Goal: Task Accomplishment & Management: Use online tool/utility

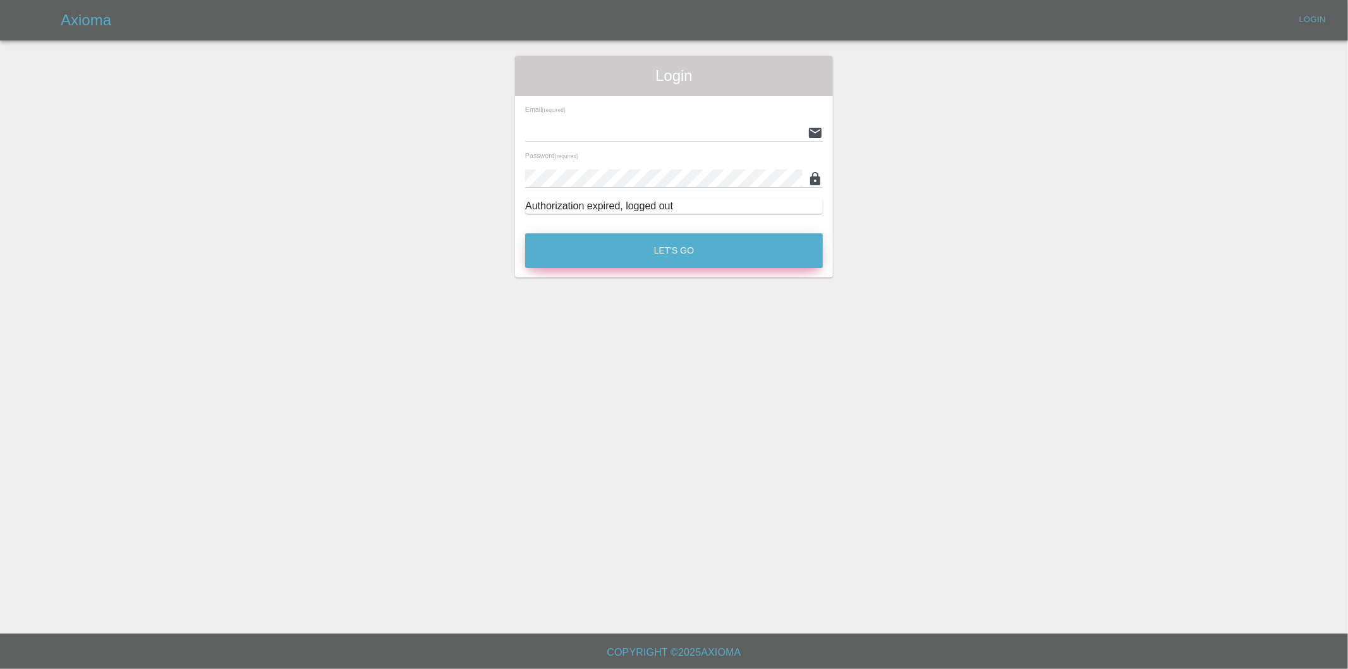
type input "eric.ordano@gmail.com"
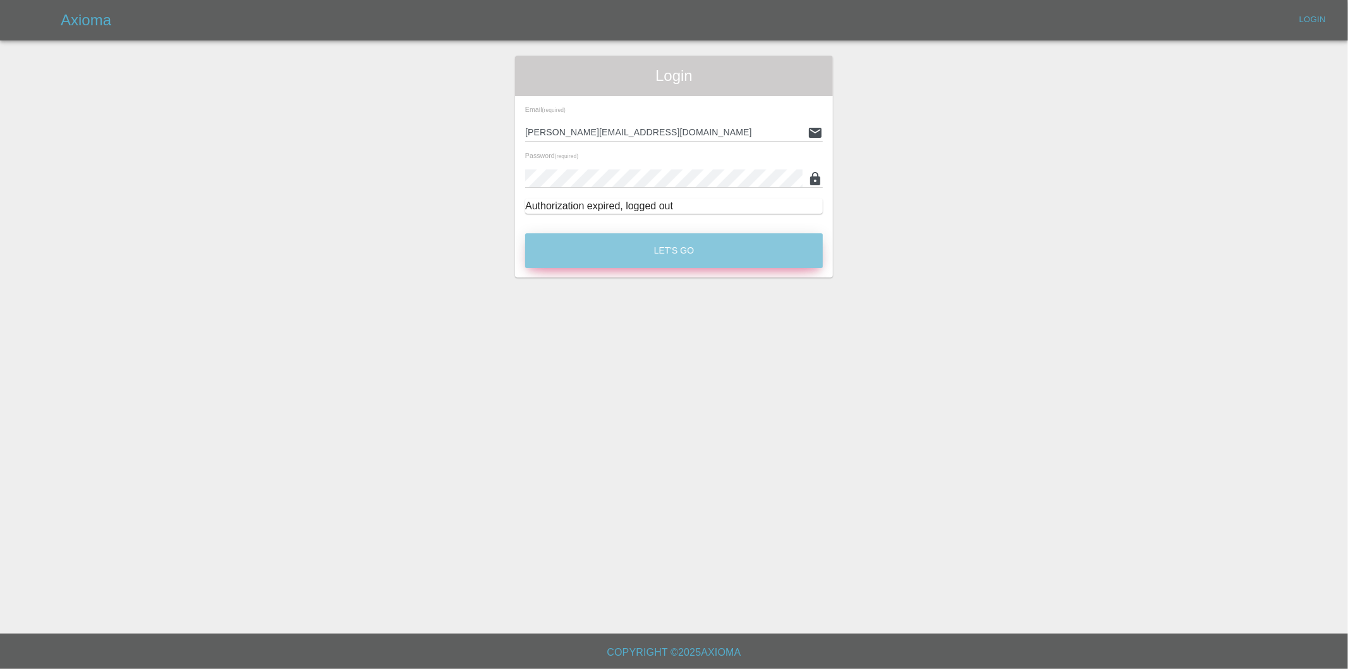
click at [634, 248] on button "Let's Go" at bounding box center [674, 250] width 298 height 35
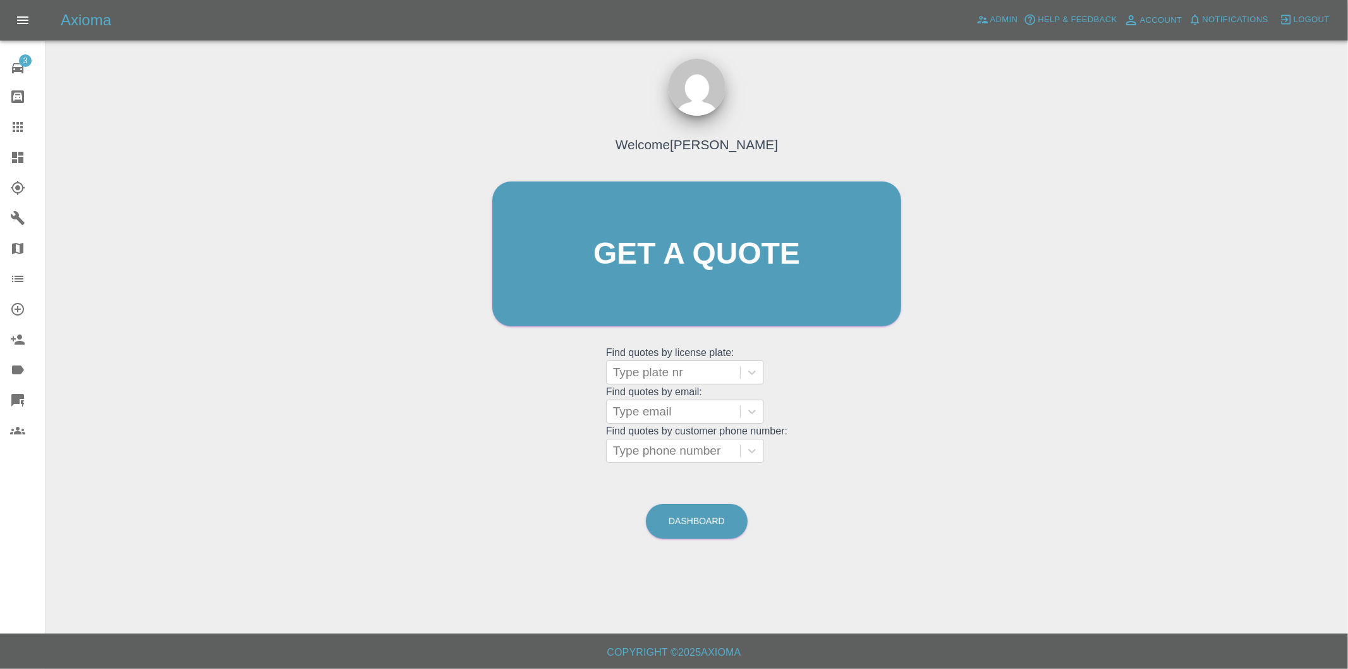
click at [18, 159] on icon at bounding box center [17, 157] width 15 height 15
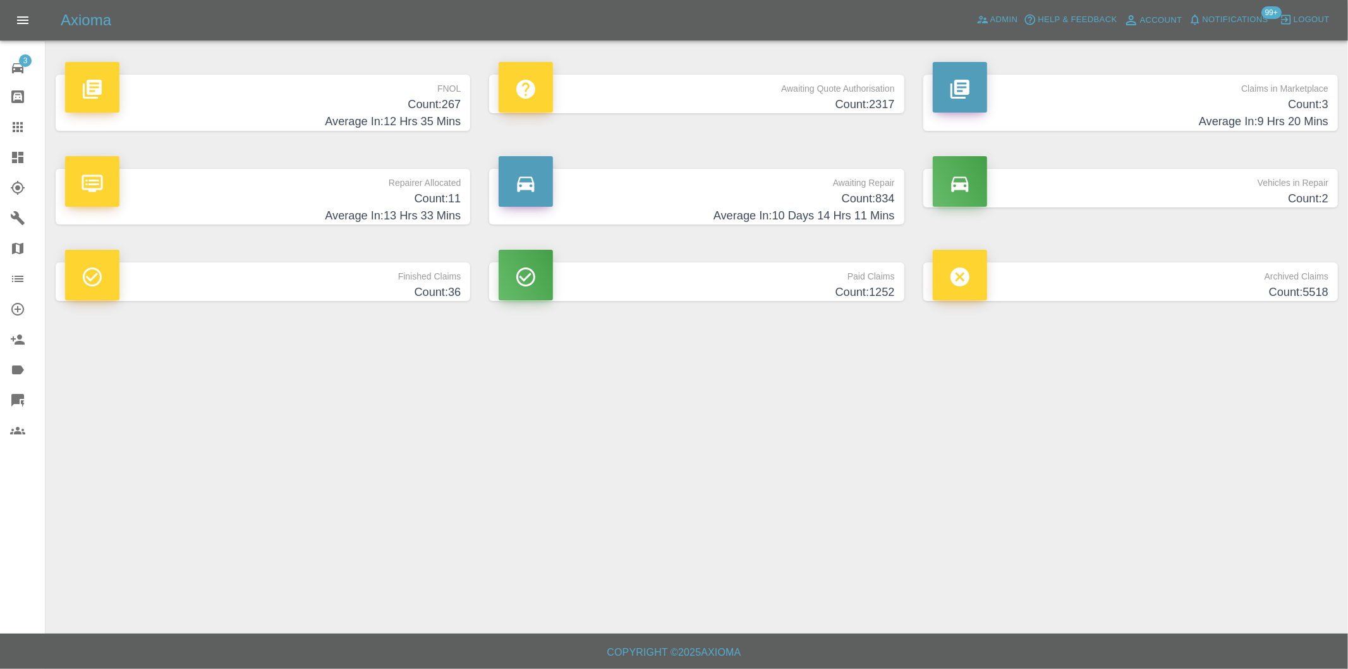
click at [440, 119] on h4 "Average In: 12 Hrs 35 Mins" at bounding box center [263, 121] width 396 height 17
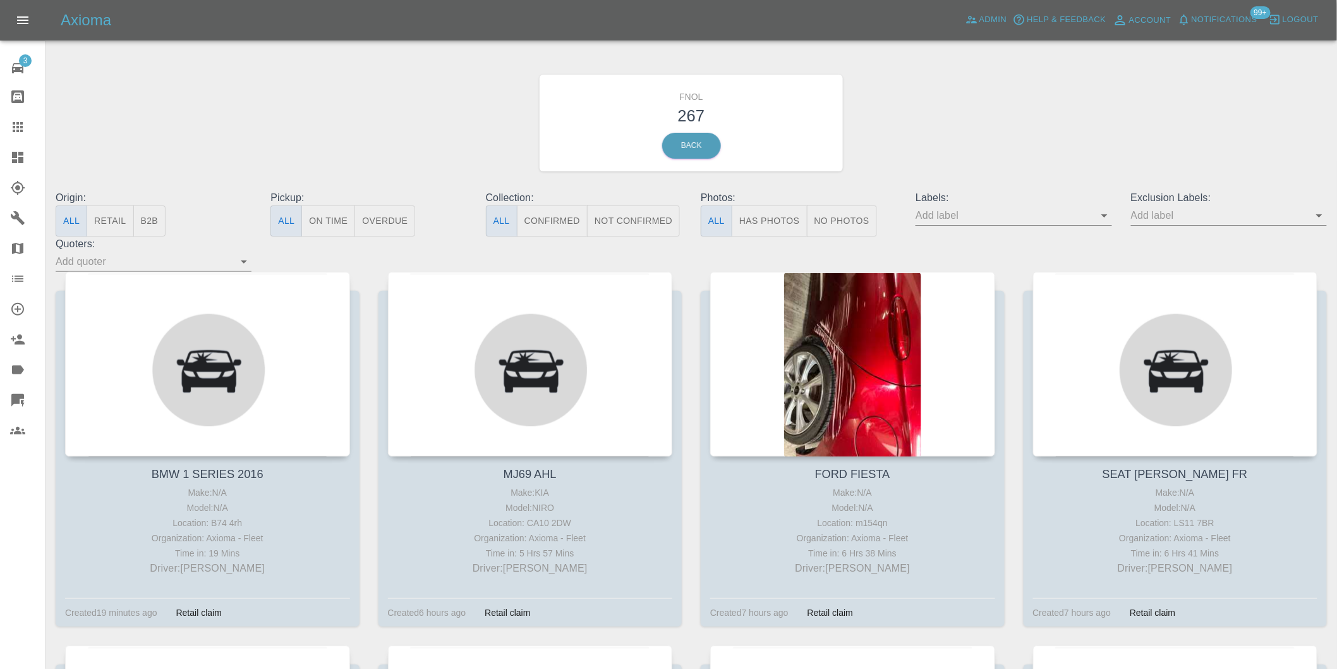
click at [765, 217] on button "Has Photos" at bounding box center [770, 220] width 76 height 31
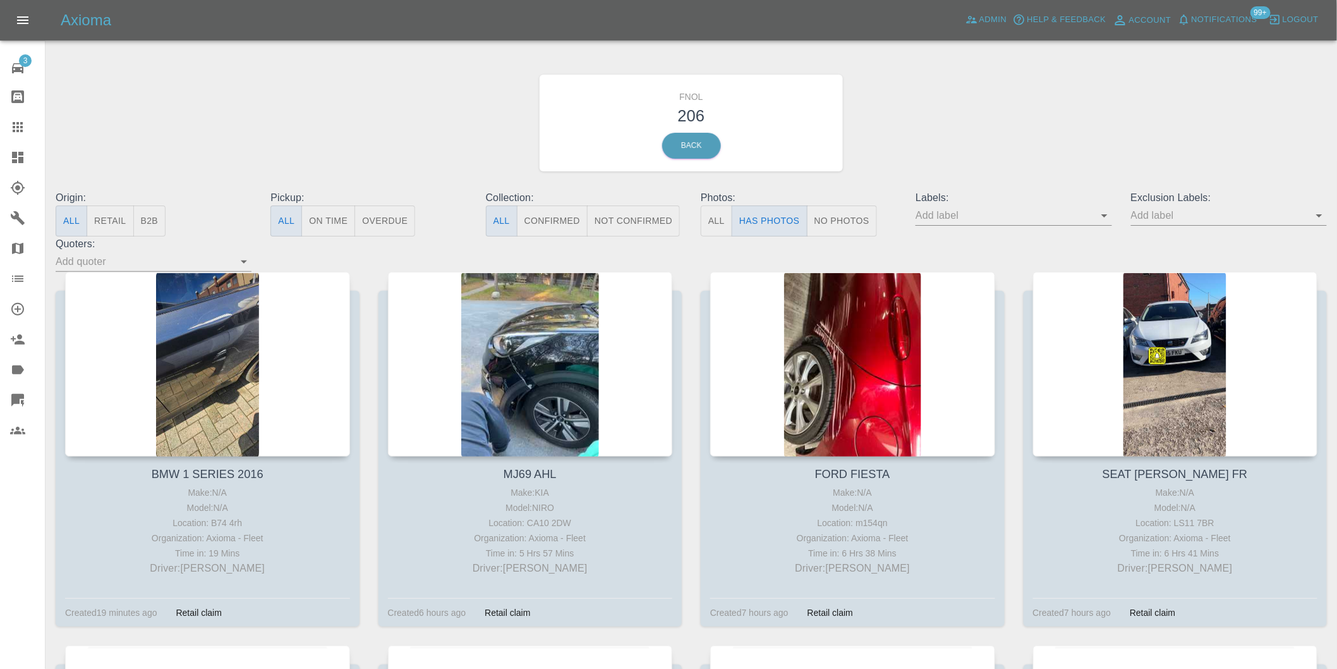
click at [1322, 217] on icon "Open" at bounding box center [1319, 215] width 15 height 15
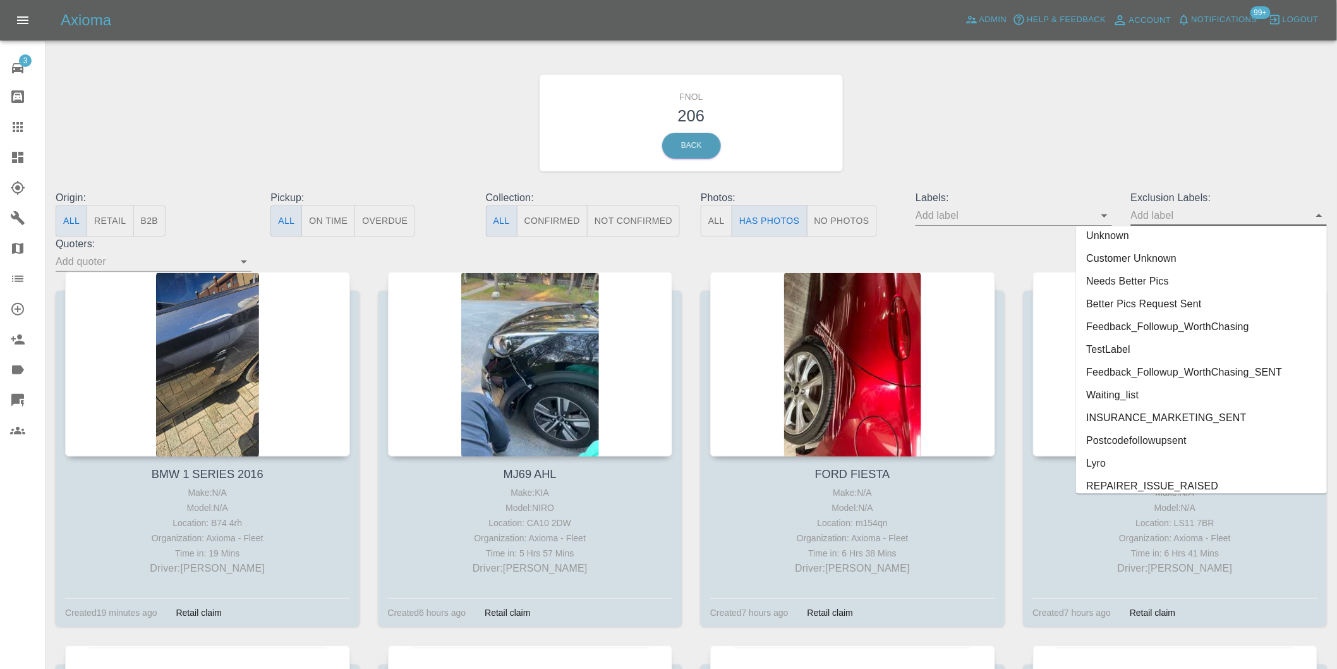
scroll to position [2722, 0]
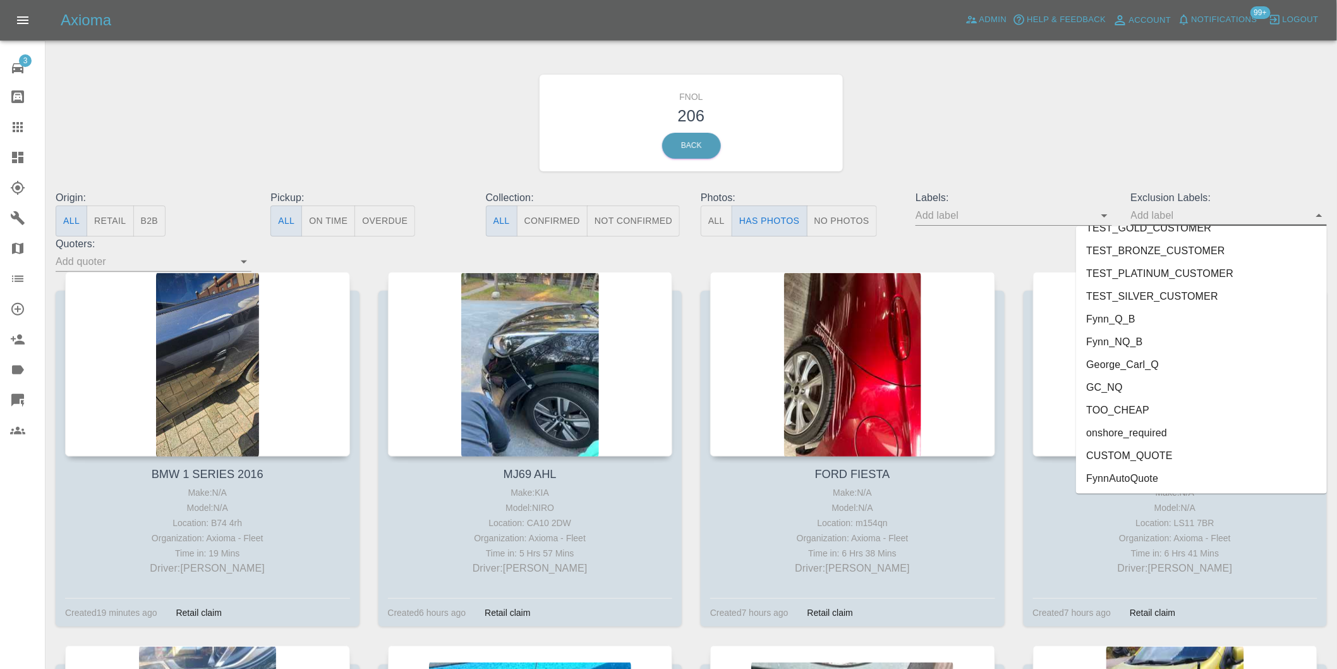
click at [1144, 425] on li "onshore_required" at bounding box center [1201, 432] width 251 height 23
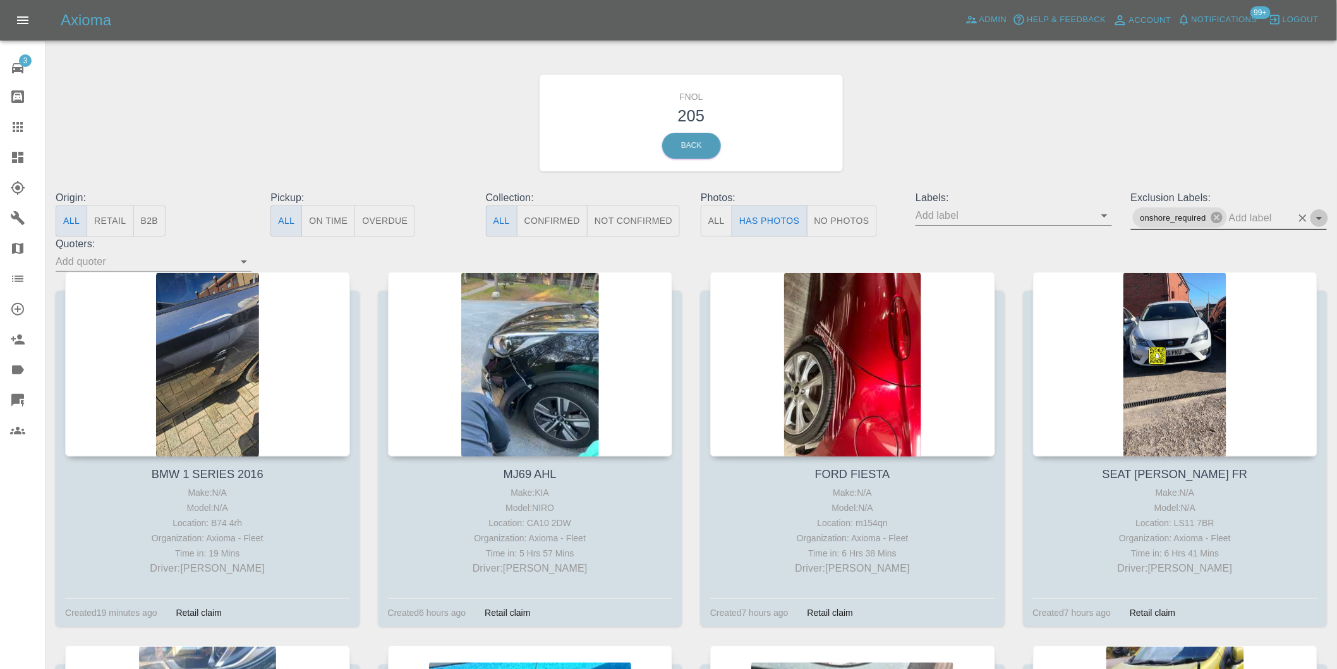
click at [1318, 220] on icon "Open" at bounding box center [1319, 217] width 15 height 15
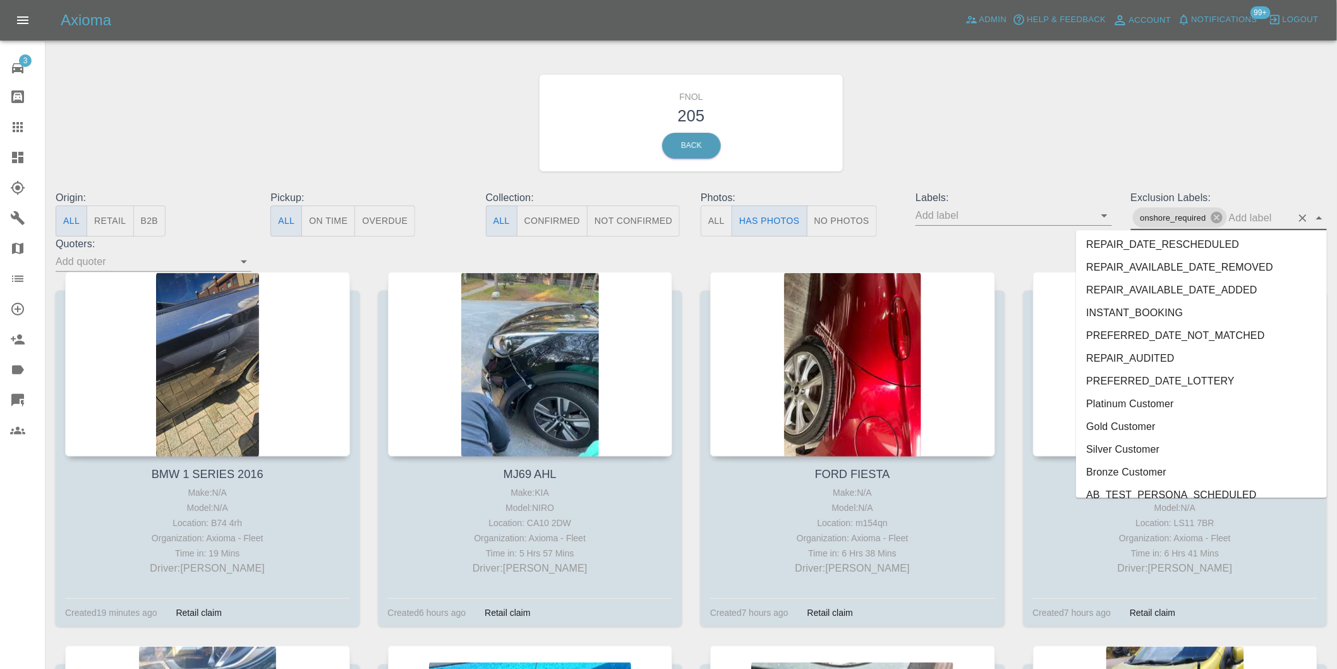
scroll to position [2699, 0]
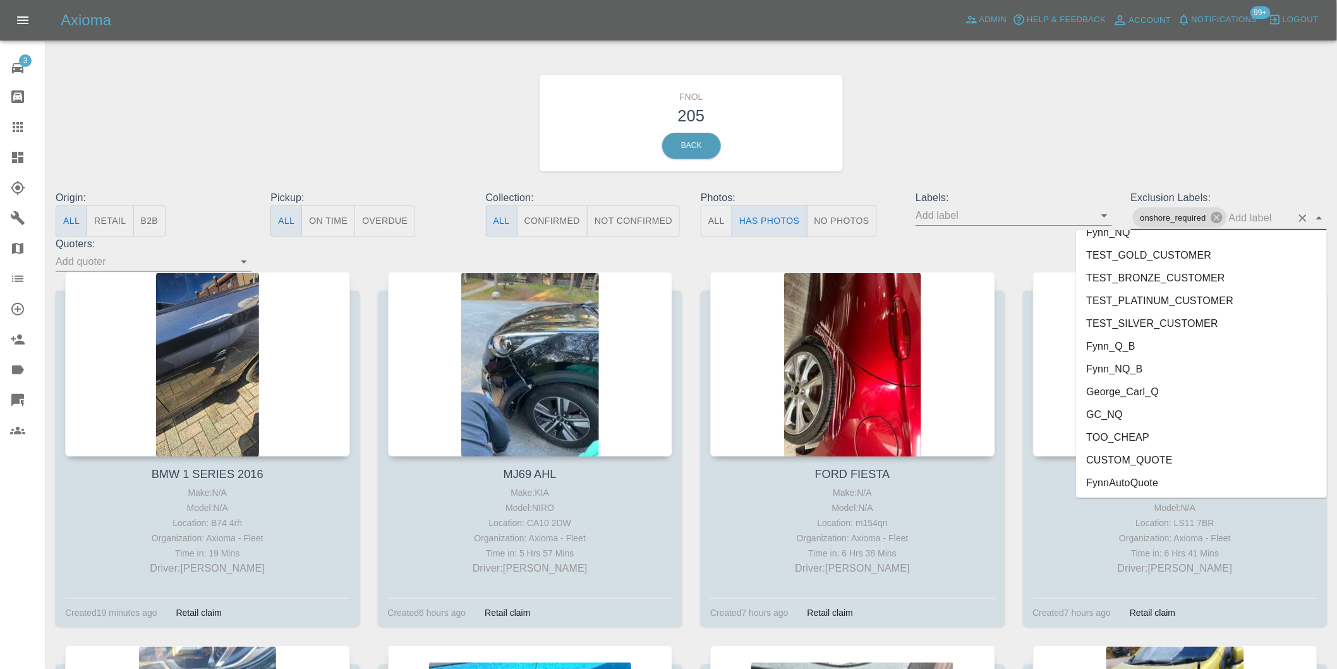
click at [1151, 384] on li "George_Carl_Q" at bounding box center [1201, 391] width 251 height 23
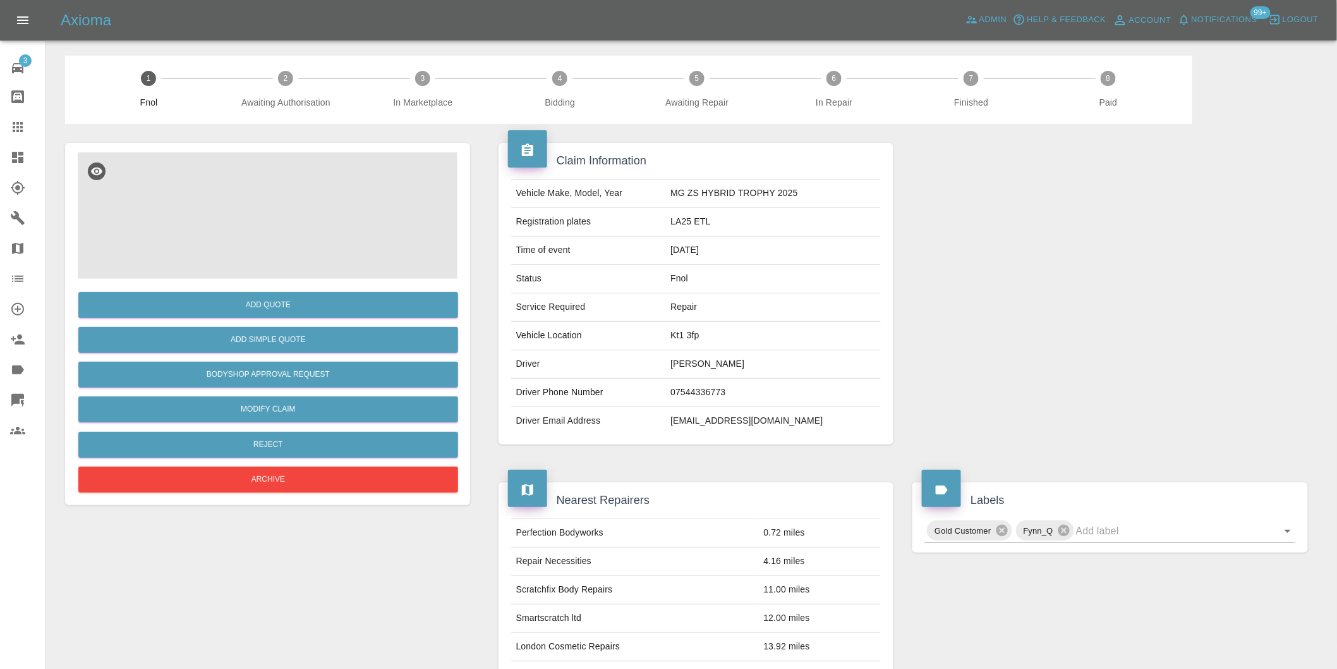
click at [272, 213] on img at bounding box center [268, 215] width 380 height 126
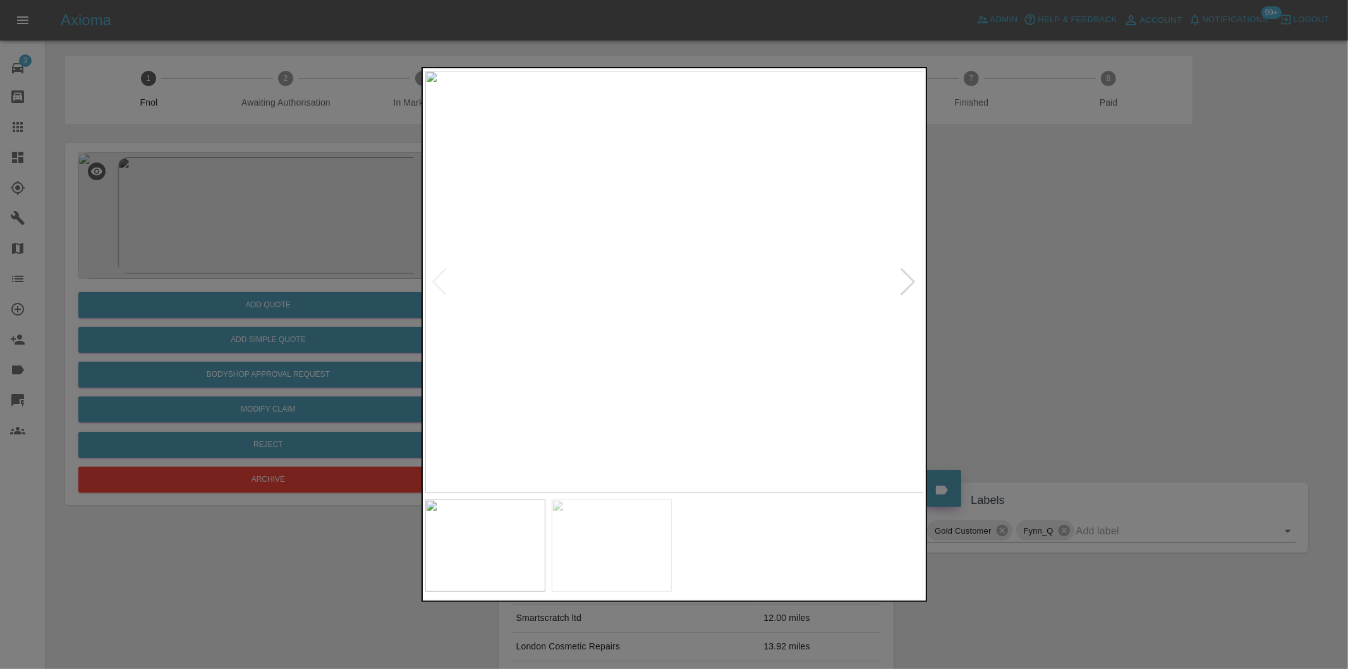
click at [912, 278] on div at bounding box center [908, 282] width 17 height 28
click at [1045, 286] on div at bounding box center [674, 334] width 1348 height 669
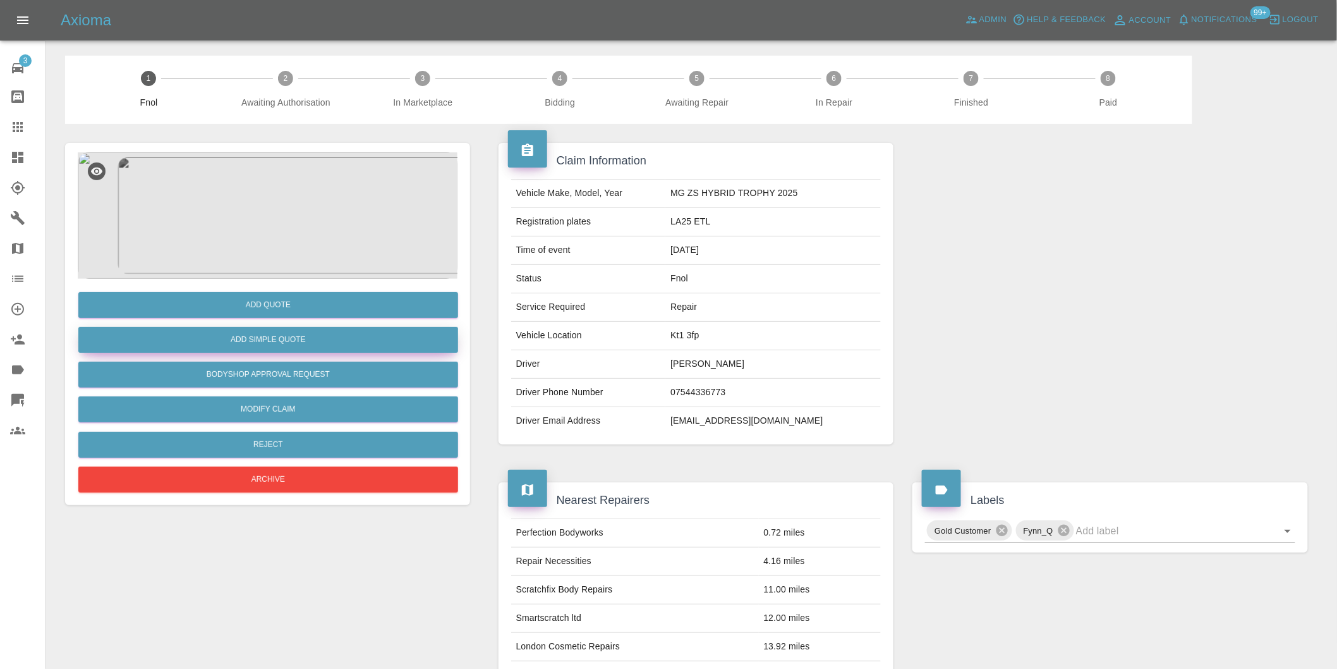
click at [377, 342] on button "Add Simple Quote" at bounding box center [268, 340] width 380 height 26
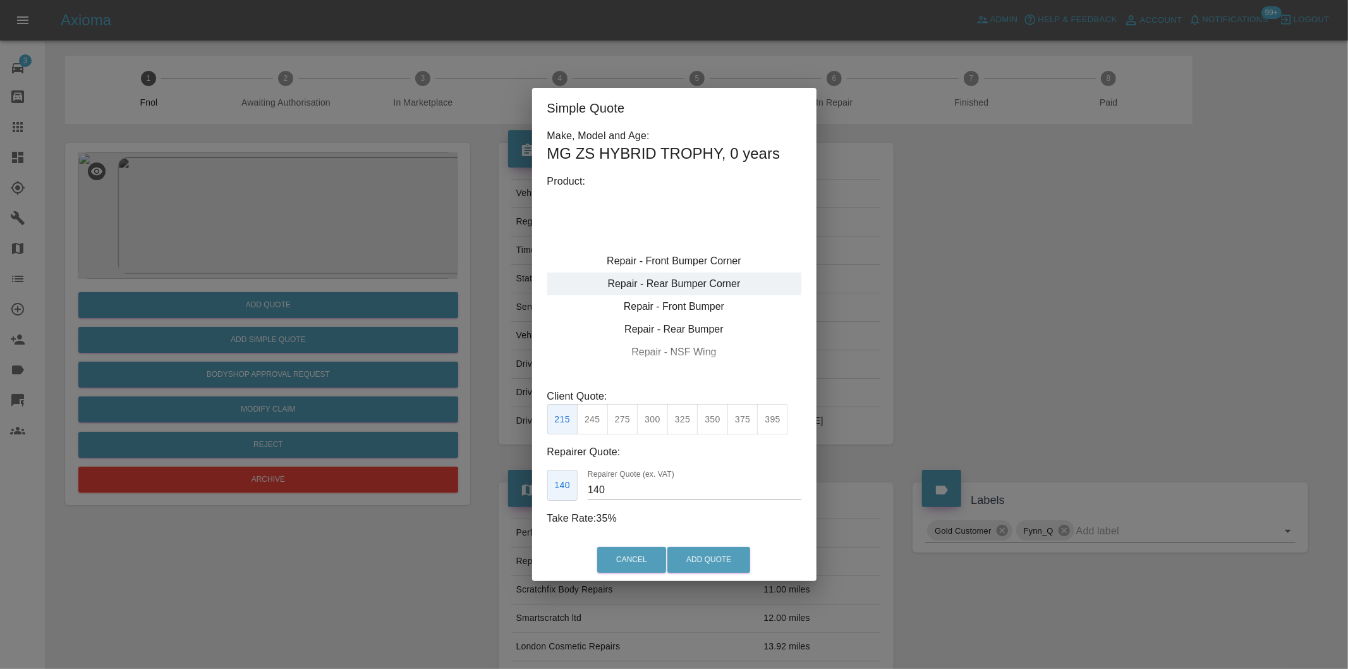
type input "120"
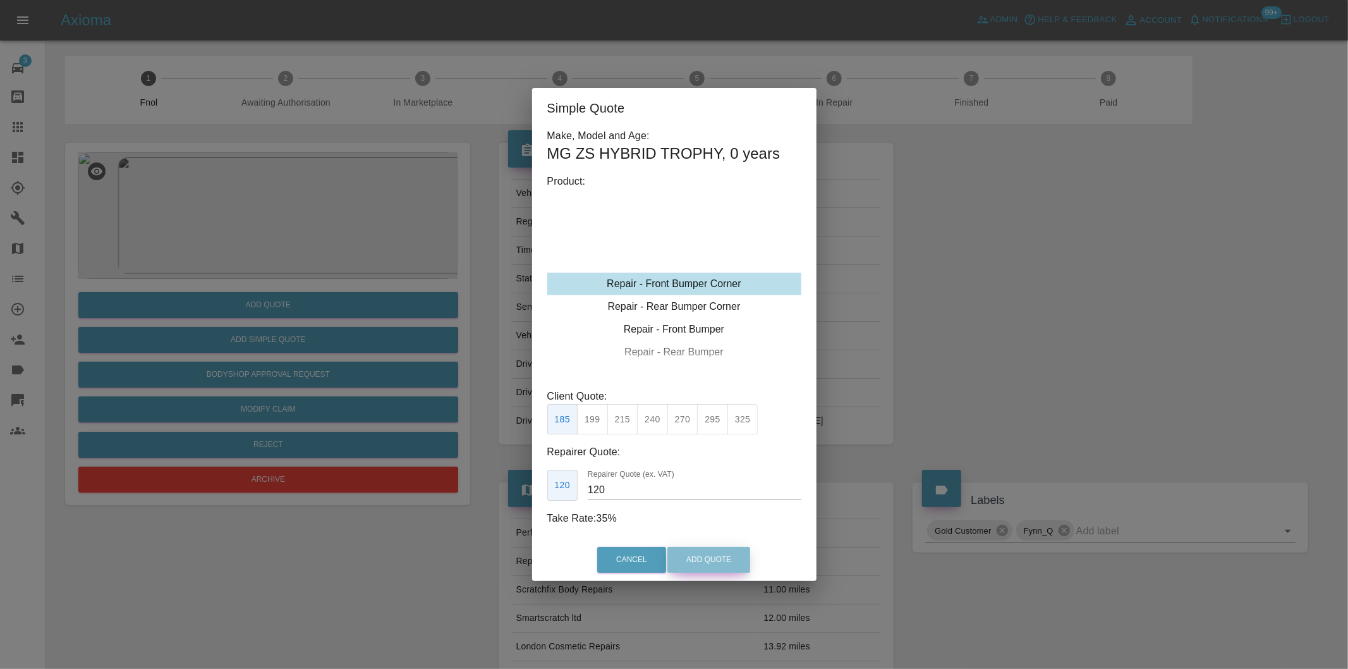
click at [699, 561] on button "Add Quote" at bounding box center [708, 560] width 83 height 26
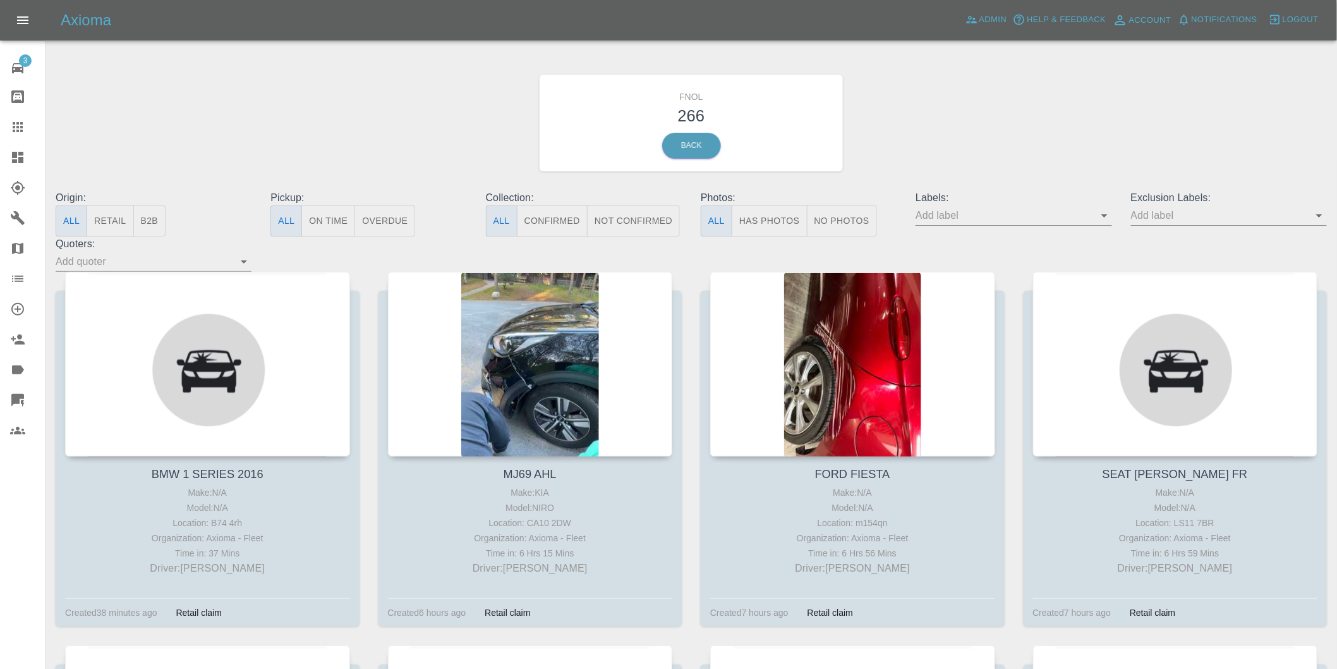
click at [752, 221] on button "Has Photos" at bounding box center [770, 220] width 76 height 31
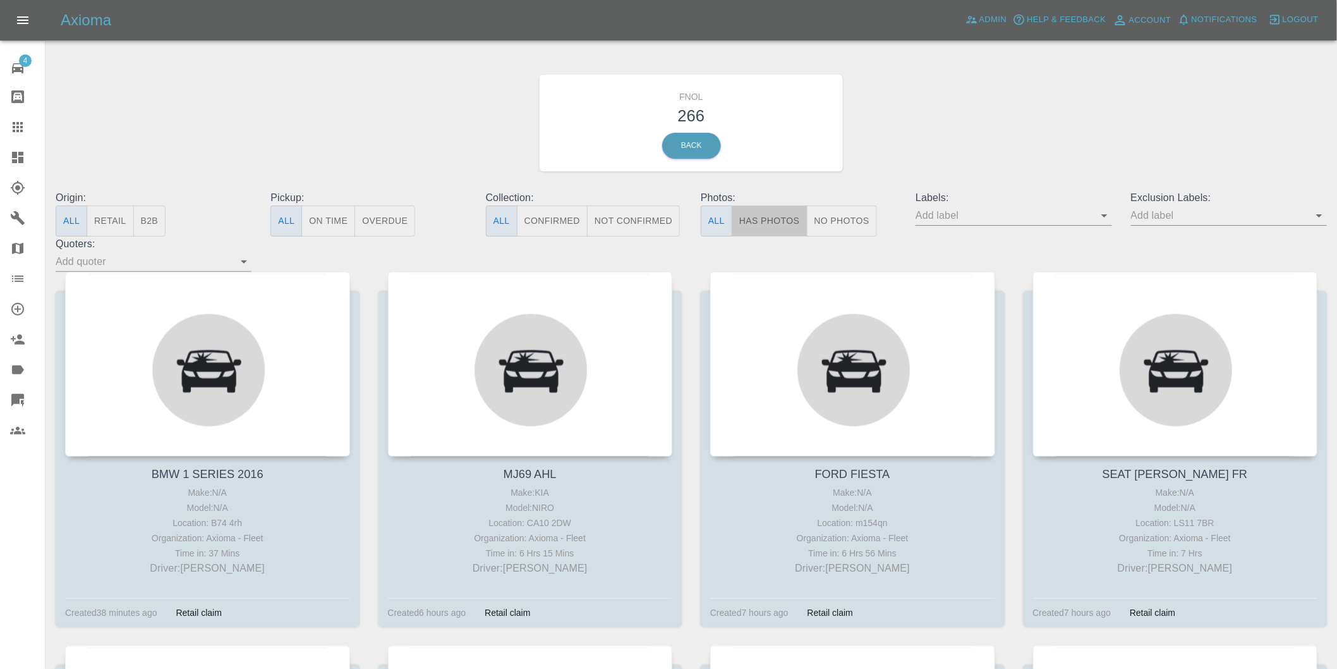
click at [760, 217] on button "Has Photos" at bounding box center [770, 220] width 76 height 31
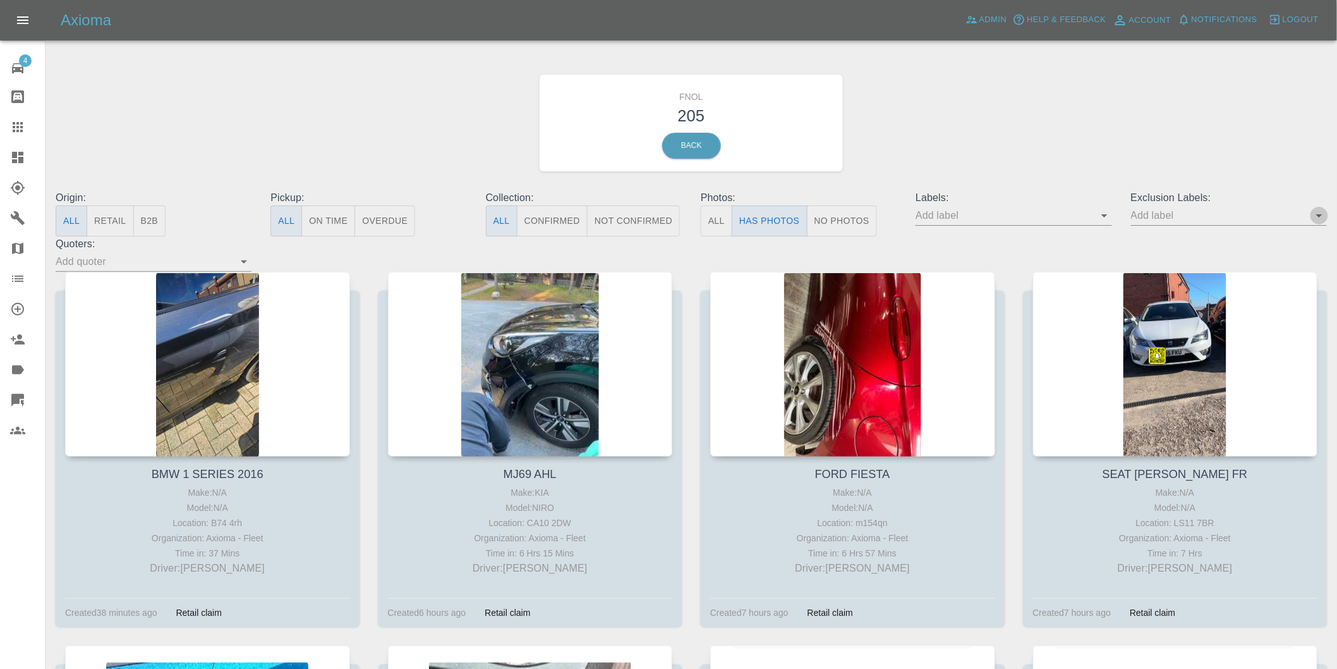
click at [1318, 216] on icon "Open" at bounding box center [1319, 215] width 6 height 3
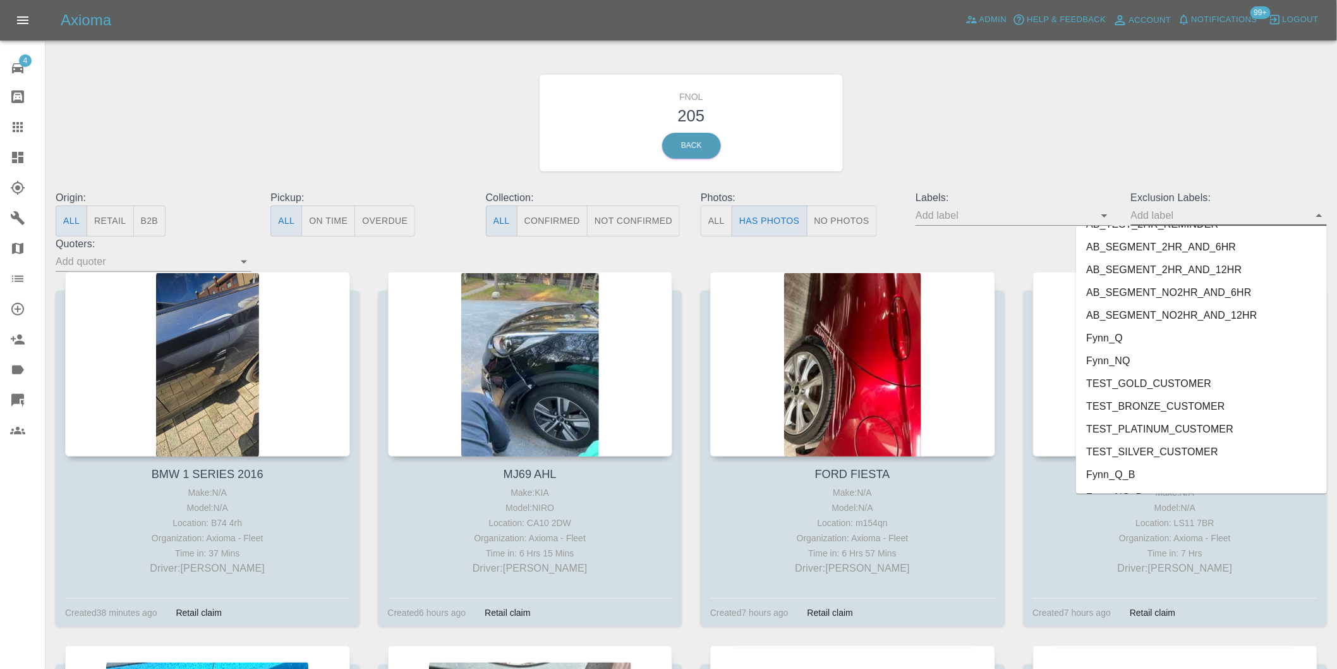
scroll to position [2722, 0]
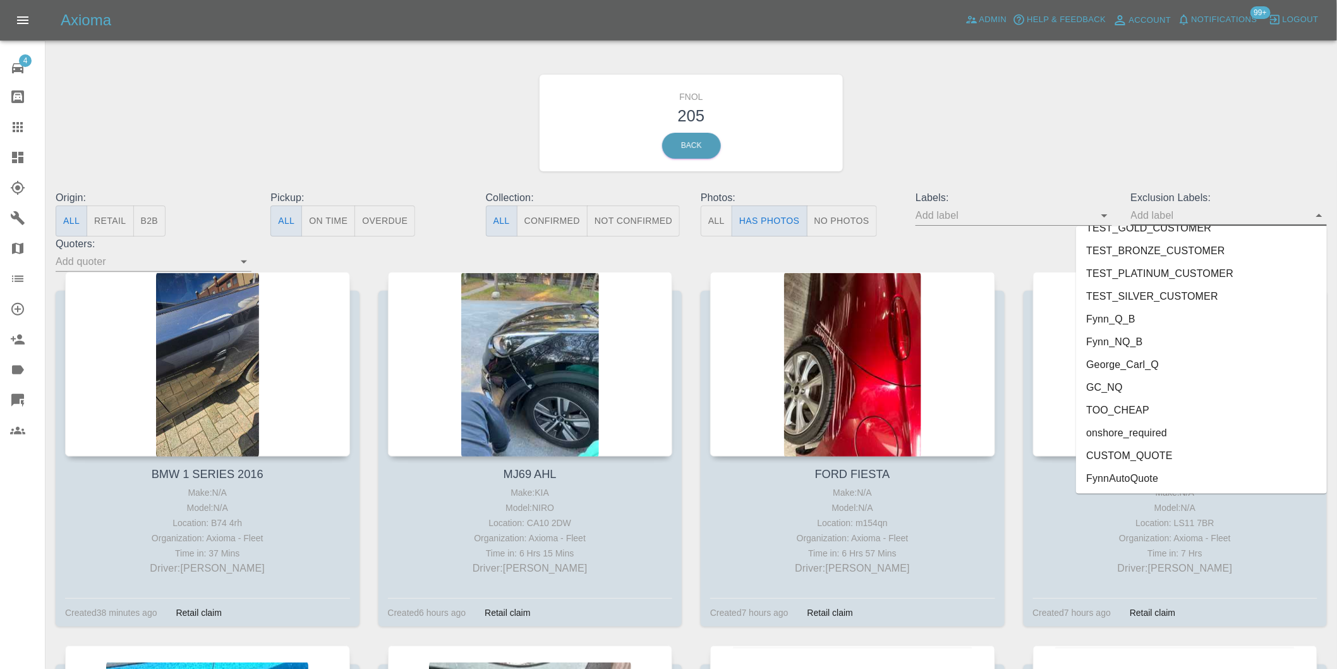
click at [1180, 427] on li "onshore_required" at bounding box center [1201, 432] width 251 height 23
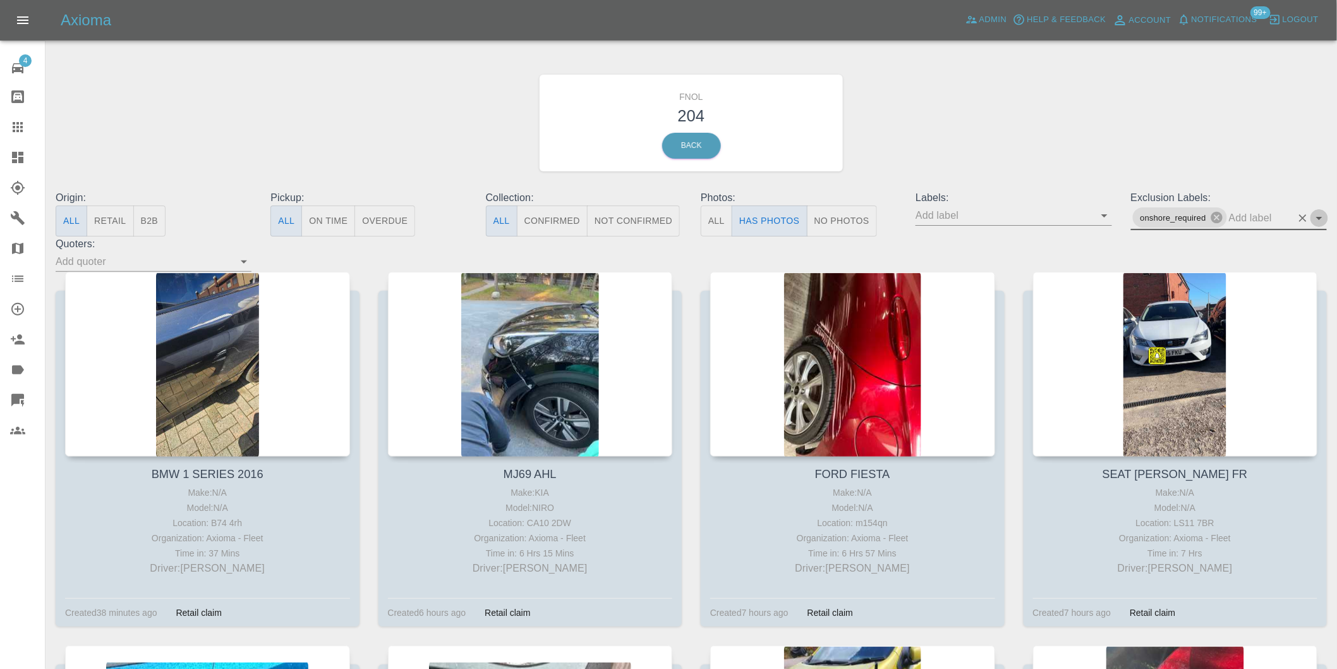
click at [1318, 223] on icon "Open" at bounding box center [1319, 217] width 15 height 15
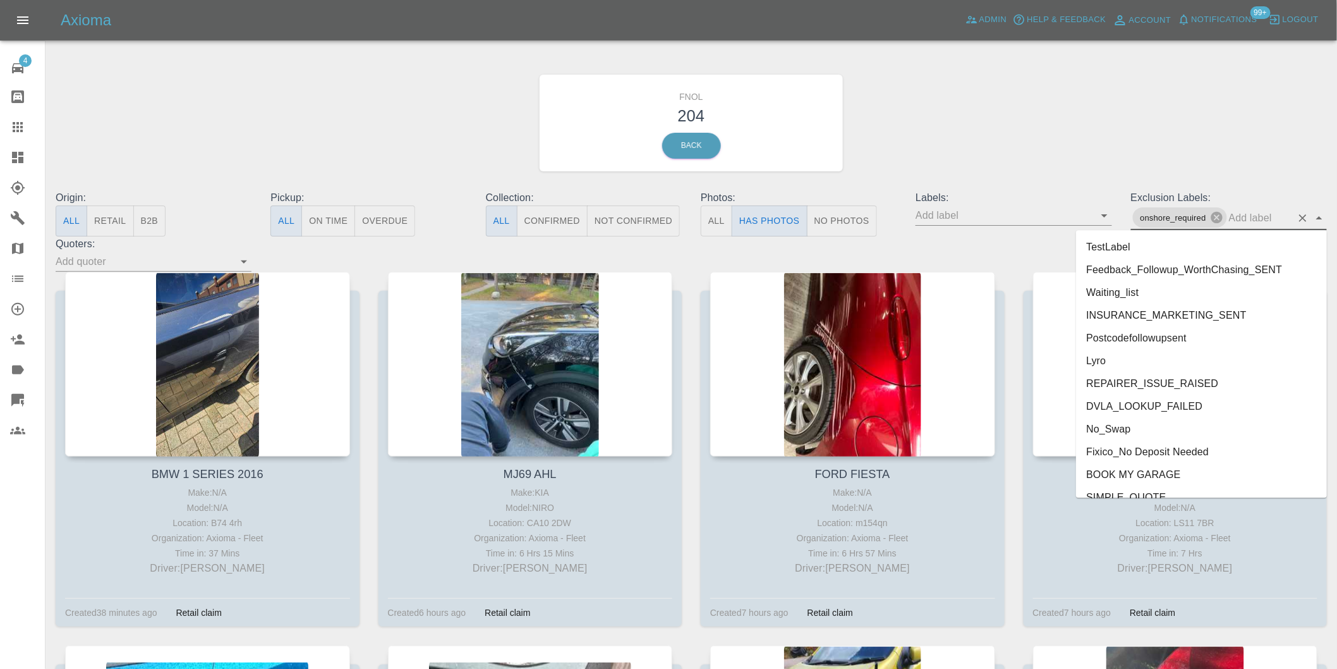
scroll to position [2699, 0]
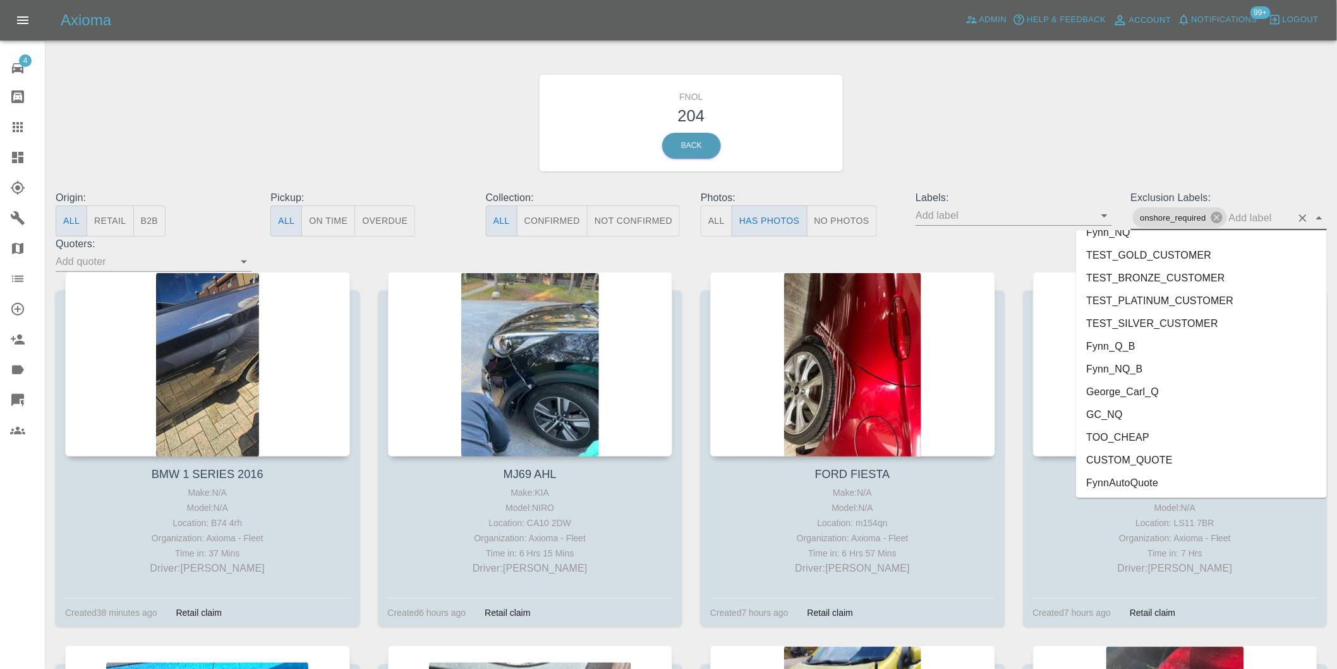
click at [1144, 387] on li "George_Carl_Q" at bounding box center [1201, 391] width 251 height 23
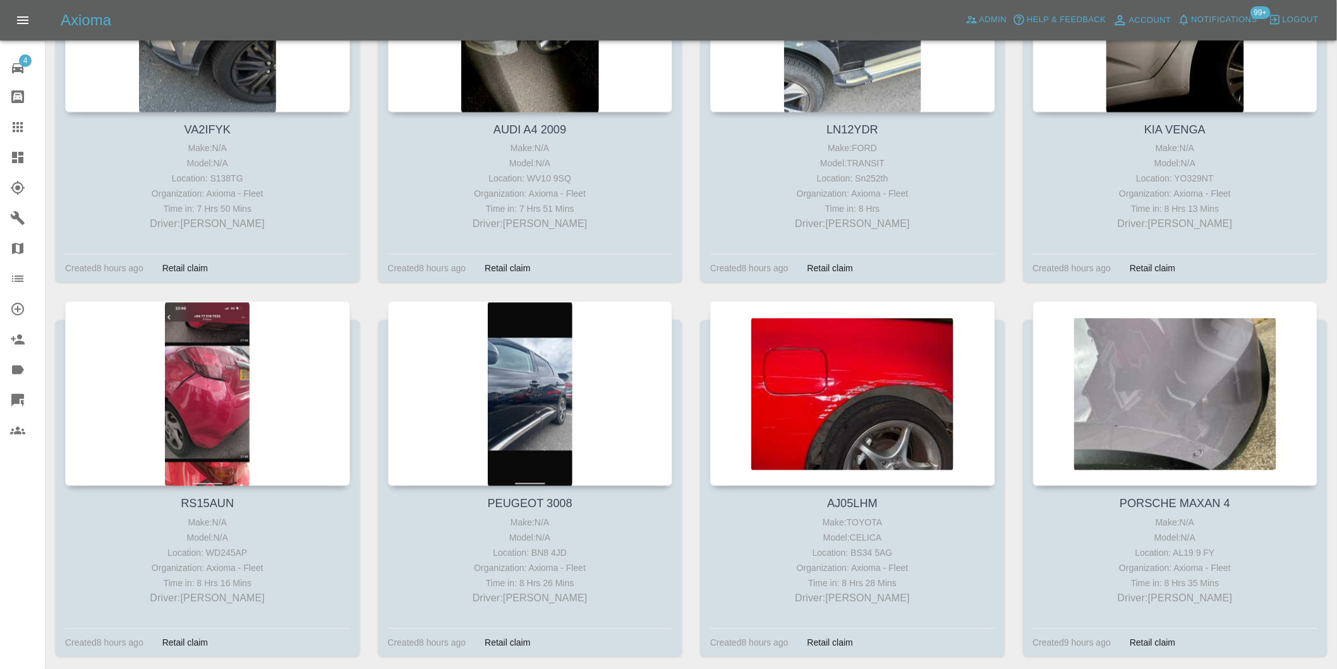
scroll to position [1334, 0]
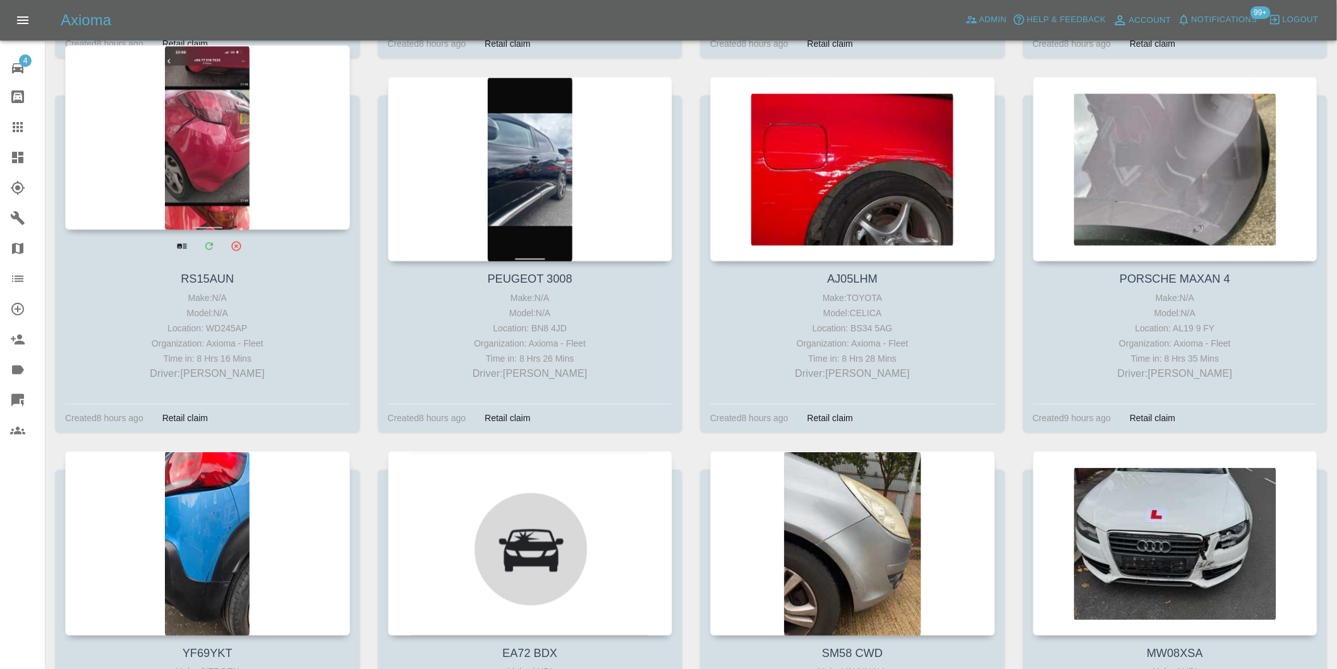
drag, startPoint x: 181, startPoint y: 145, endPoint x: 188, endPoint y: 149, distance: 8.5
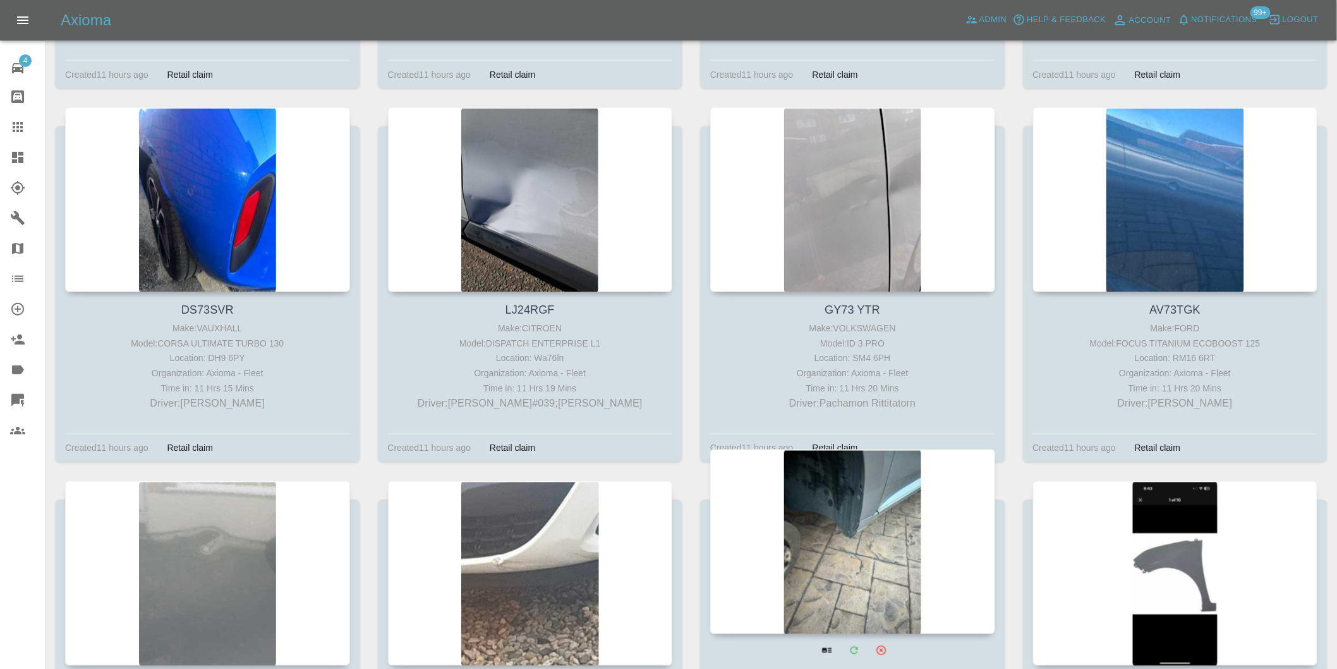
scroll to position [4844, 0]
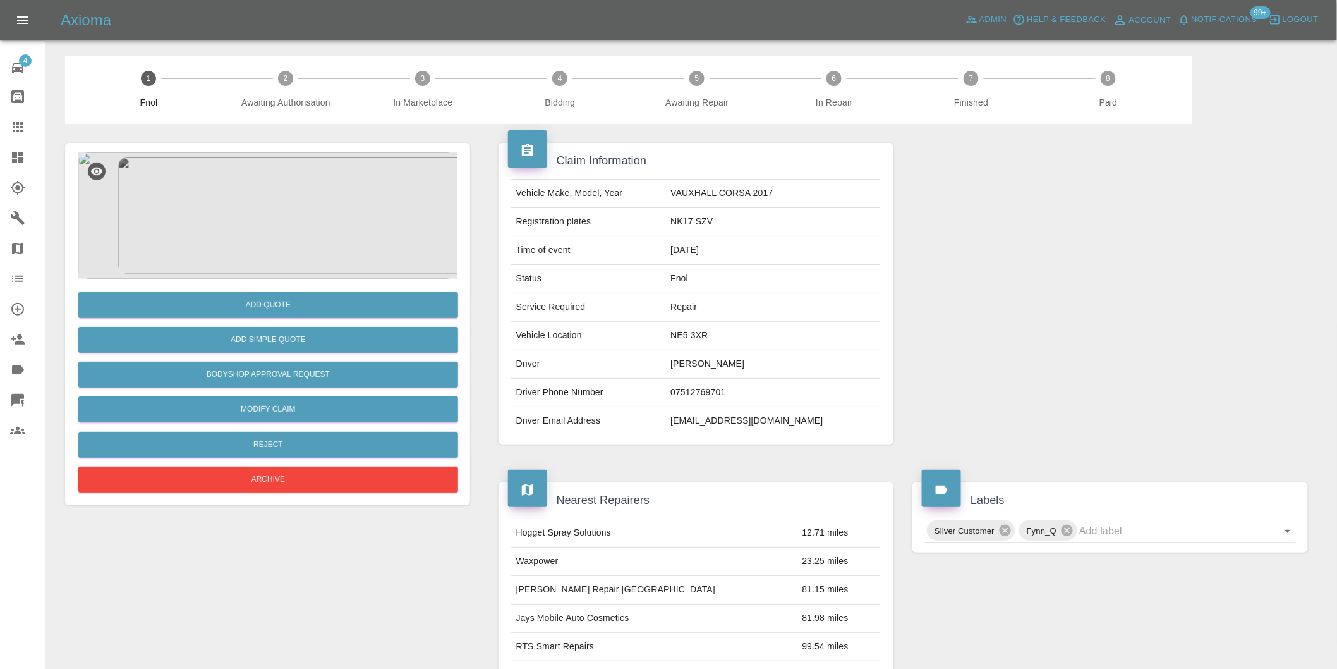
click at [288, 214] on img at bounding box center [268, 215] width 380 height 126
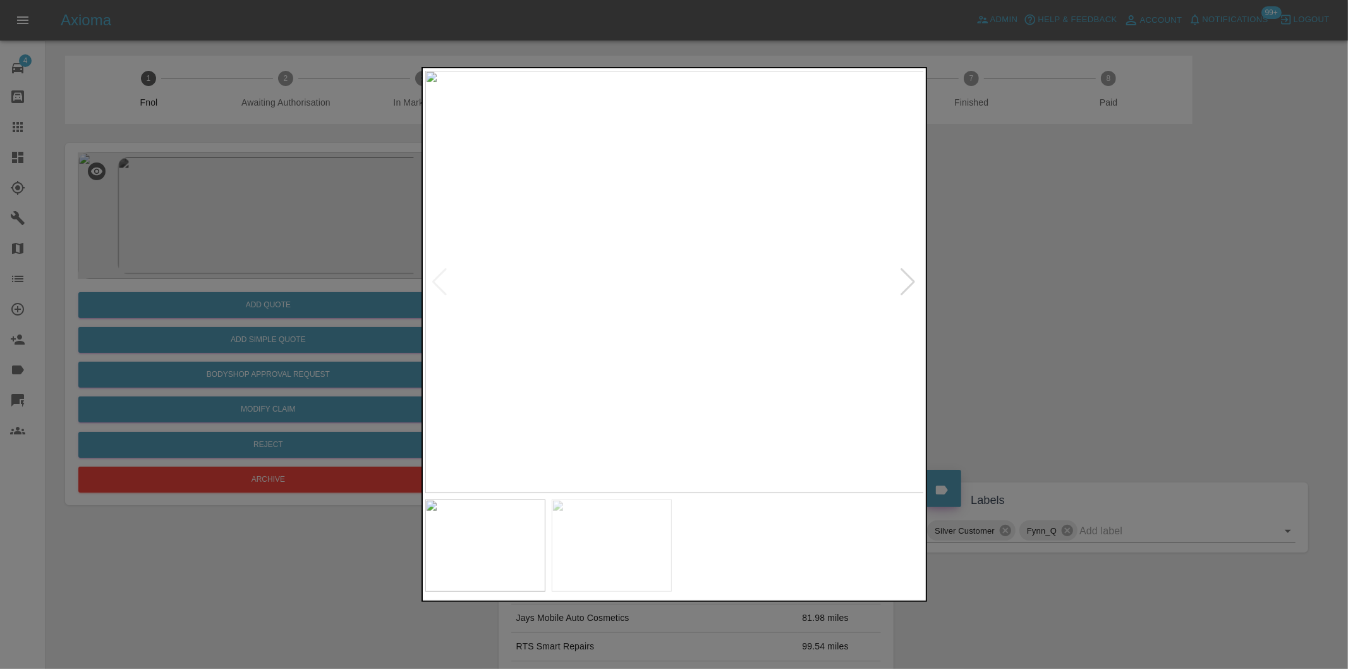
click at [907, 286] on div at bounding box center [908, 282] width 17 height 28
click at [907, 286] on img at bounding box center [674, 282] width 499 height 422
drag, startPoint x: 1127, startPoint y: 317, endPoint x: 1070, endPoint y: 317, distance: 56.9
click at [1117, 319] on div at bounding box center [674, 334] width 1348 height 669
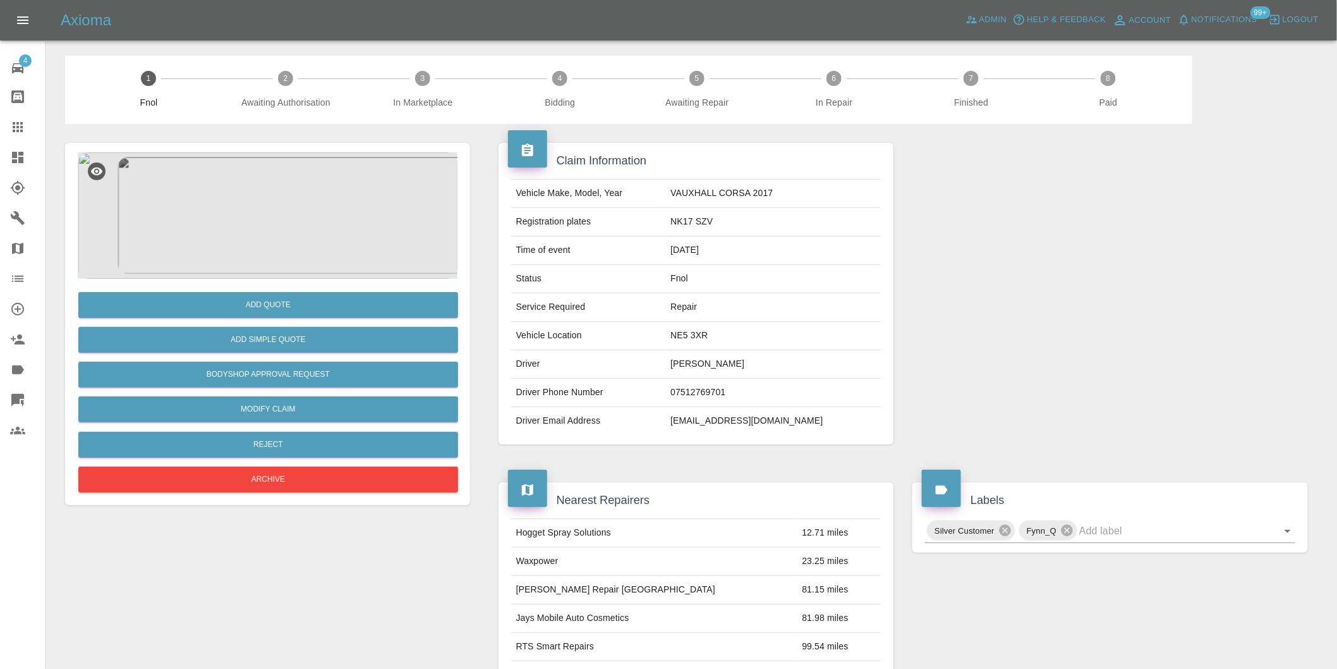
click at [233, 205] on img at bounding box center [268, 215] width 380 height 126
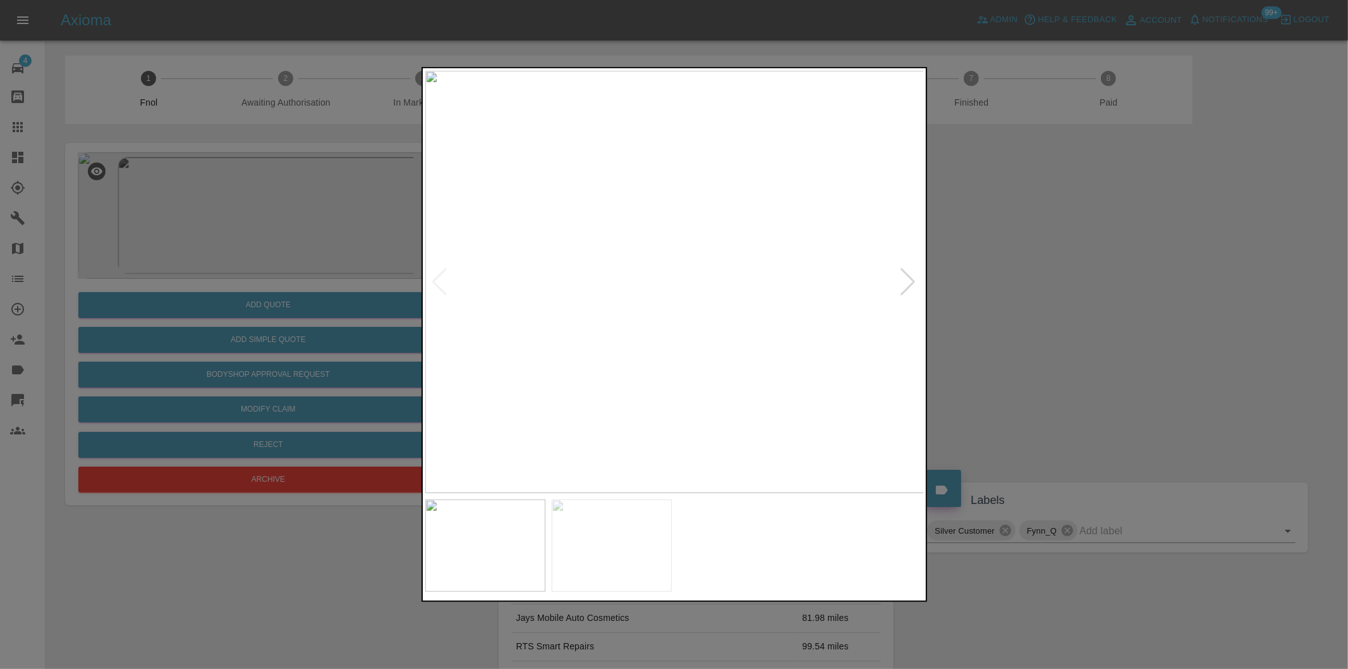
click at [617, 363] on img at bounding box center [674, 282] width 499 height 422
click at [636, 349] on img at bounding box center [846, 36] width 1498 height 1266
drag, startPoint x: 1066, startPoint y: 303, endPoint x: 694, endPoint y: 329, distance: 373.1
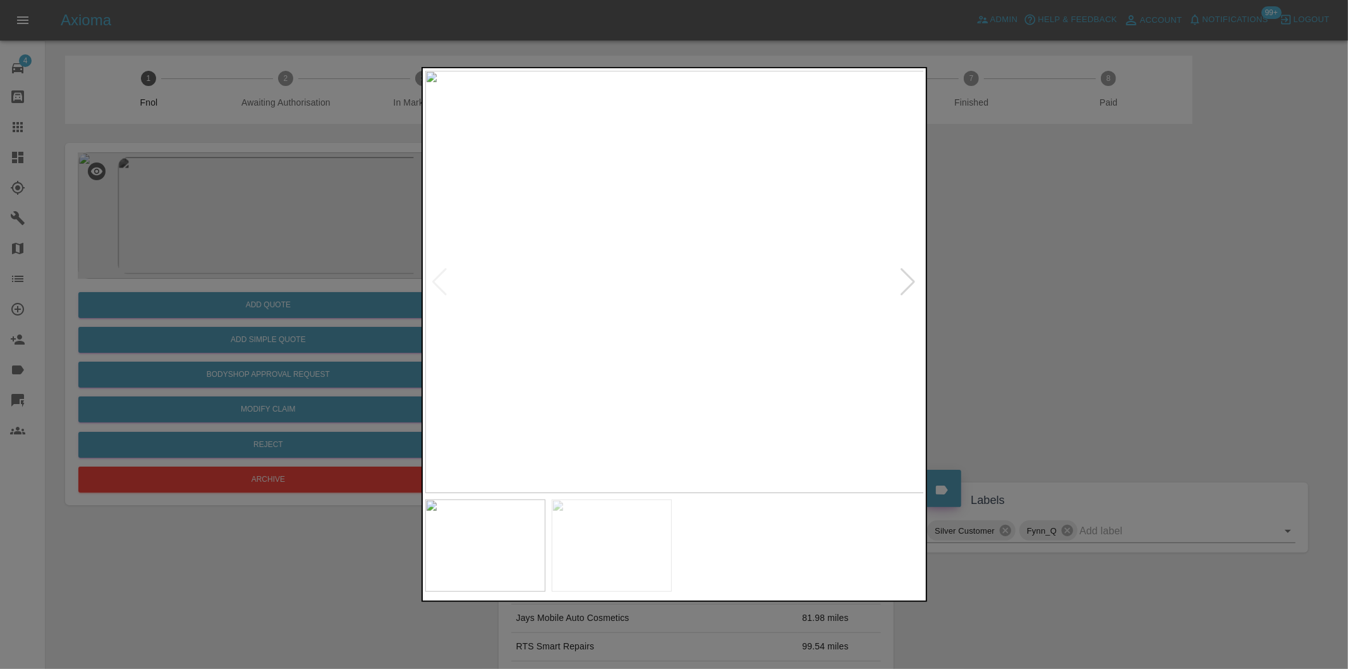
click at [1065, 304] on div at bounding box center [674, 334] width 1348 height 669
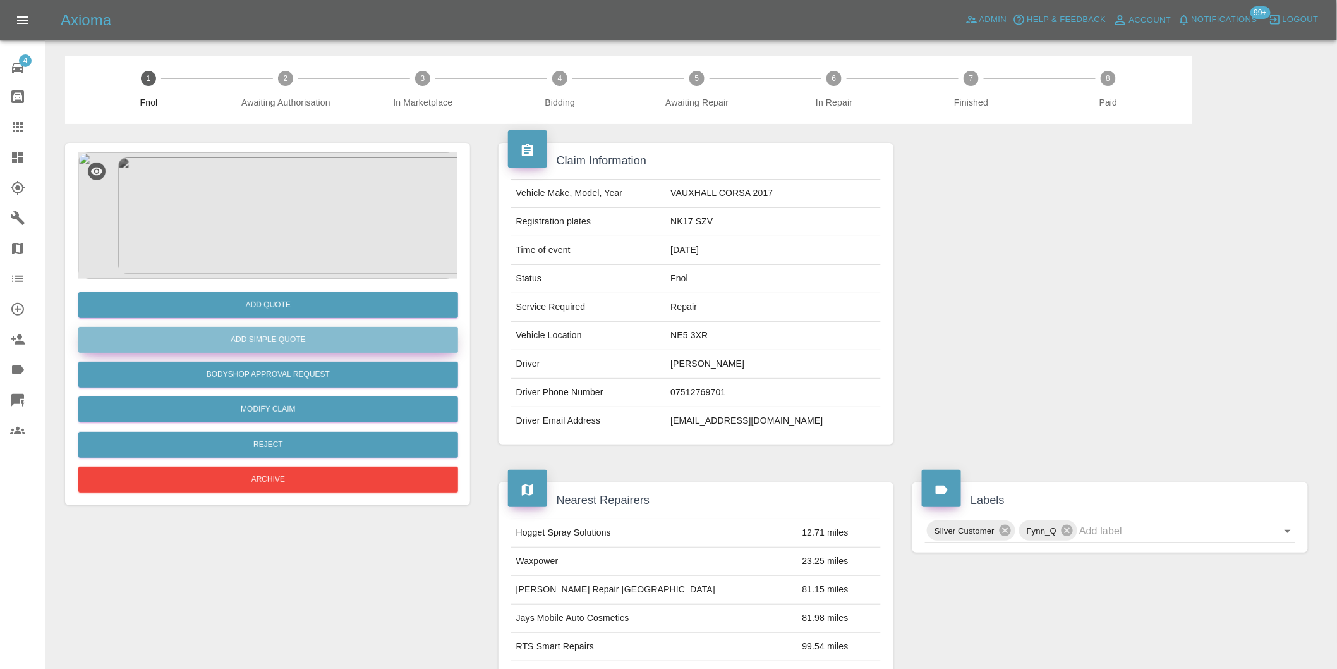
click at [377, 337] on button "Add Simple Quote" at bounding box center [268, 340] width 380 height 26
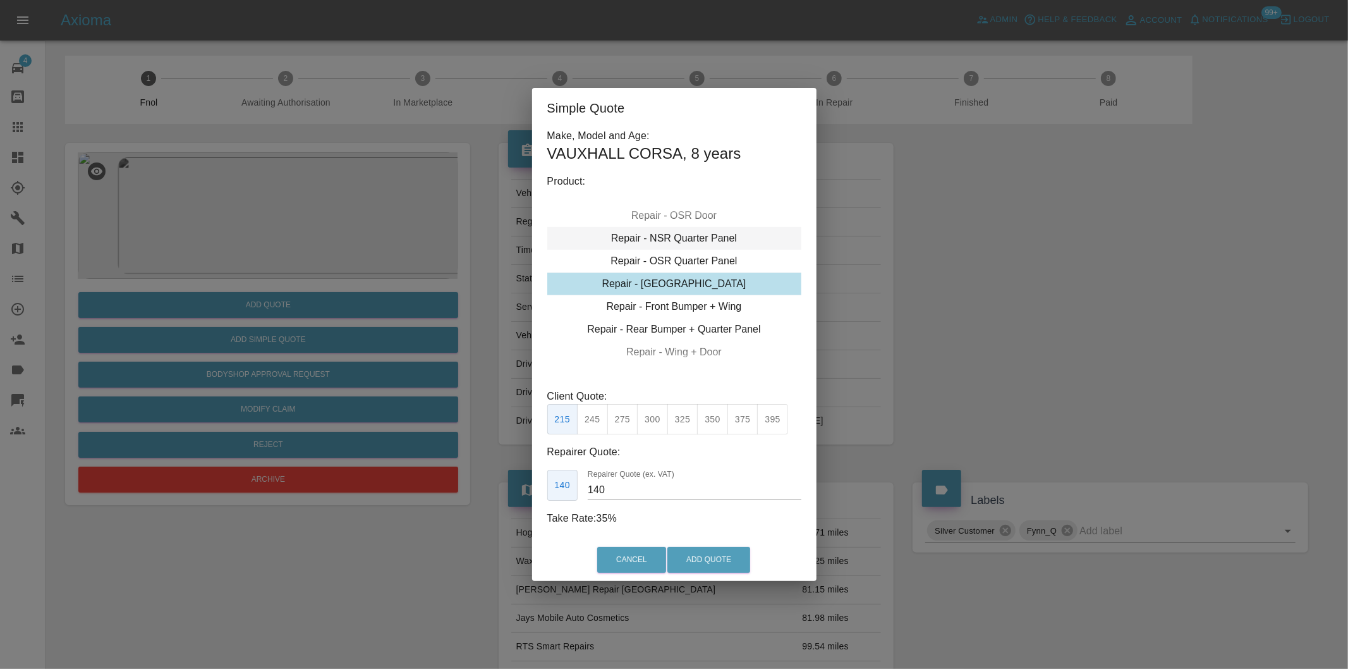
click at [696, 240] on div "Repair - NSR Quarter Panel" at bounding box center [674, 238] width 254 height 23
click at [712, 420] on button "350" at bounding box center [712, 419] width 31 height 31
type input "230"
click at [718, 554] on button "Add Quote" at bounding box center [708, 560] width 83 height 26
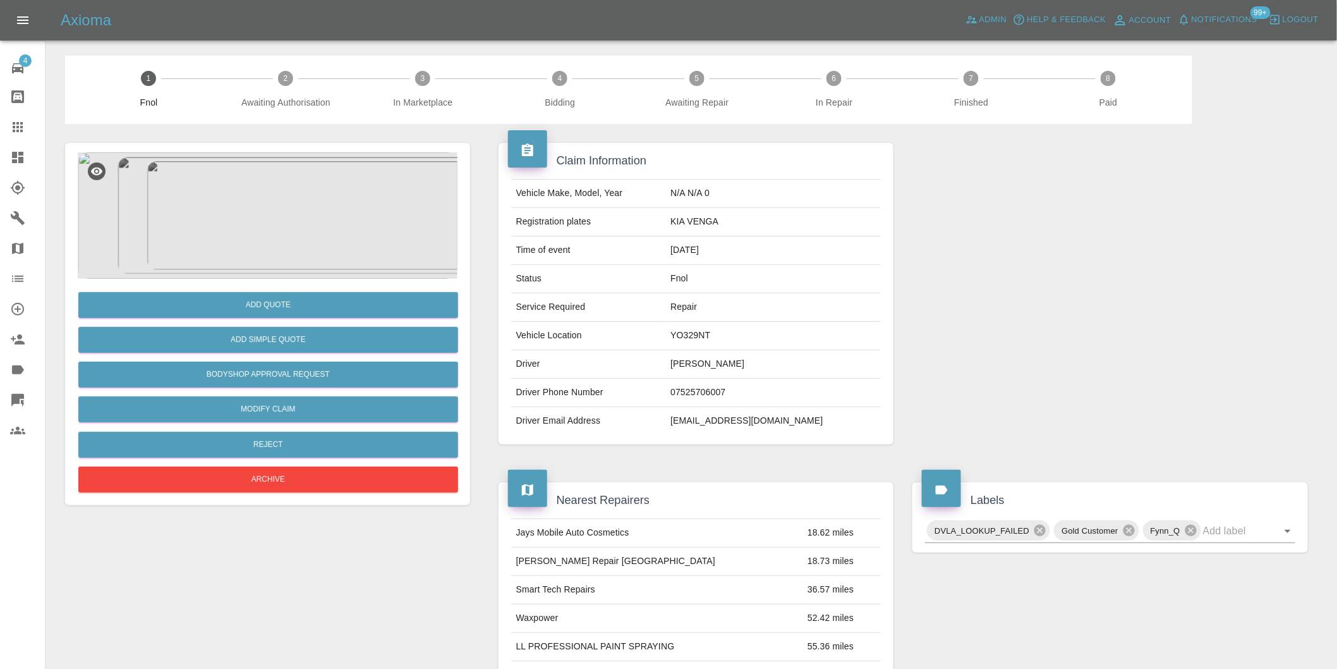
click at [263, 226] on img at bounding box center [268, 215] width 380 height 126
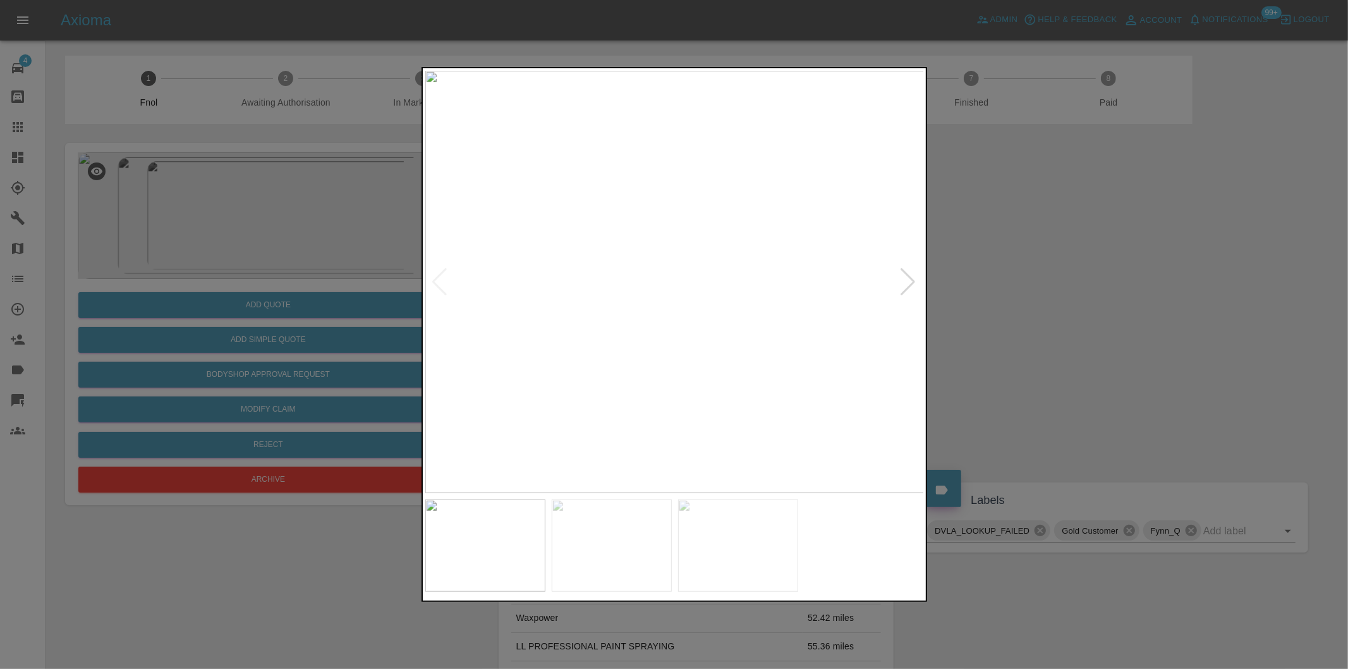
click at [910, 281] on div at bounding box center [908, 282] width 17 height 28
click at [910, 281] on img at bounding box center [674, 282] width 499 height 422
click at [440, 274] on div at bounding box center [440, 282] width 17 height 28
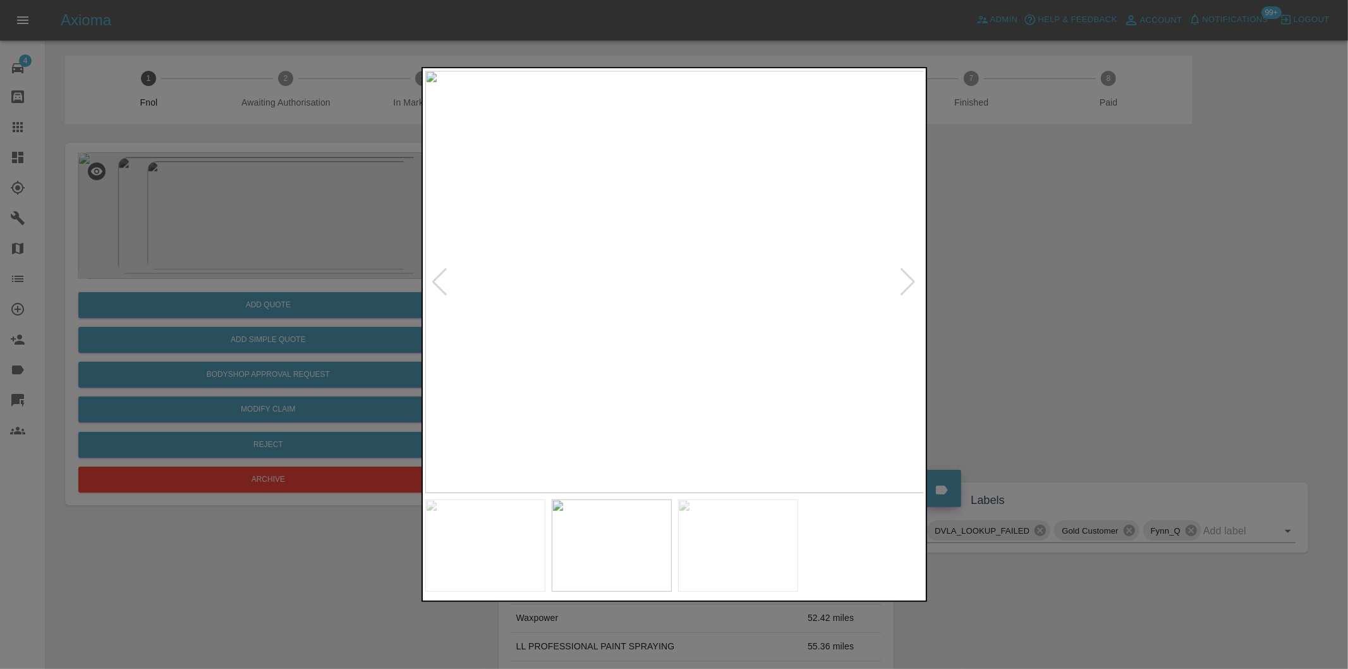
click at [440, 274] on div at bounding box center [440, 282] width 17 height 28
click at [1096, 318] on div at bounding box center [674, 334] width 1348 height 669
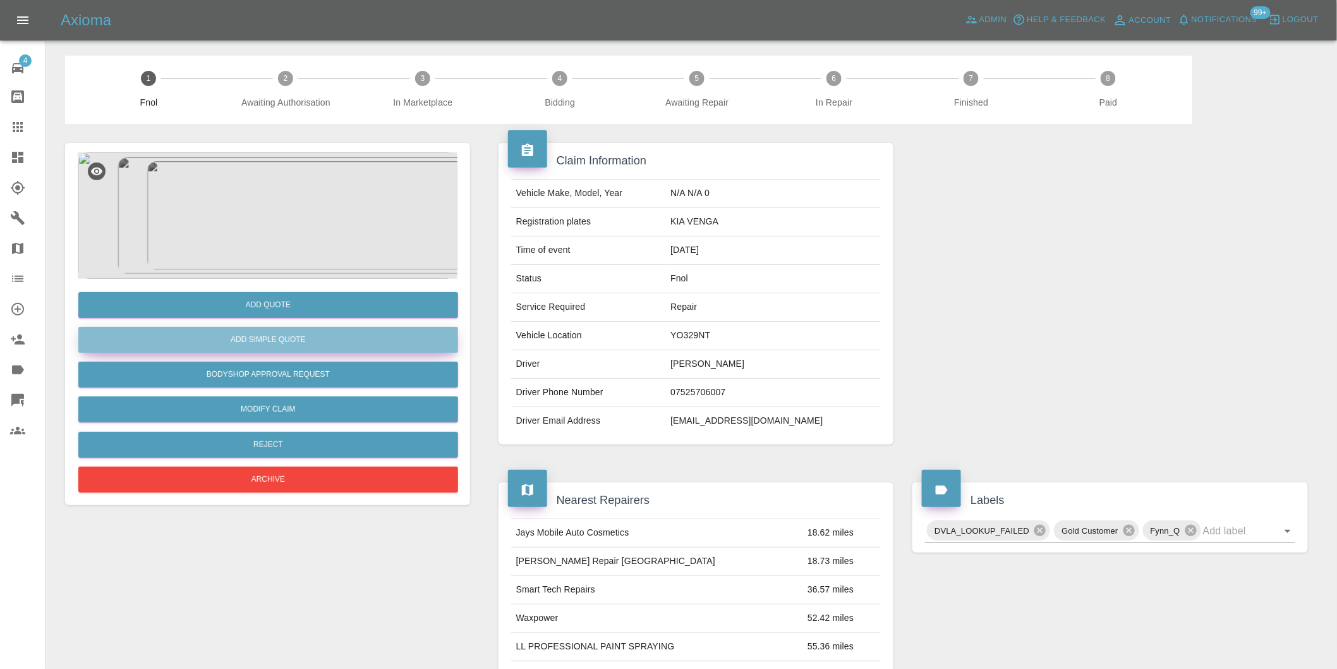
click at [298, 336] on button "Add Simple Quote" at bounding box center [268, 340] width 380 height 26
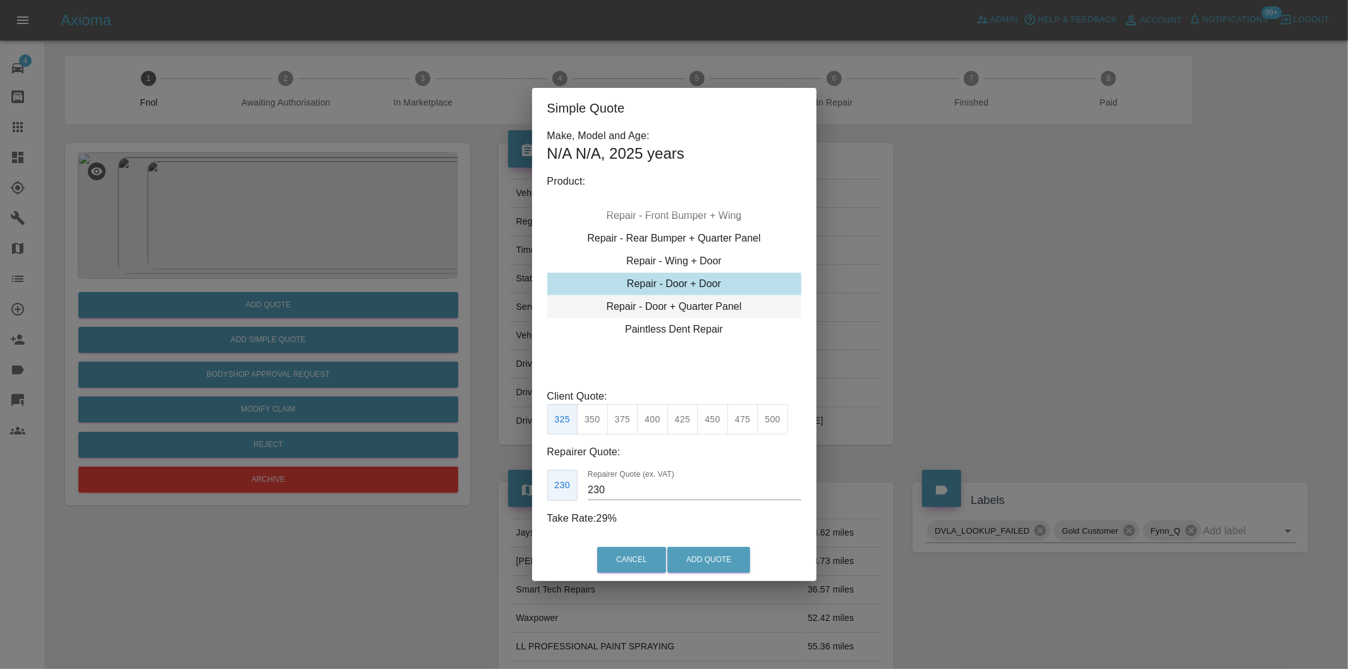
click at [722, 305] on div "Repair - Door + Quarter Panel" at bounding box center [674, 306] width 254 height 23
click at [593, 418] on button "350" at bounding box center [592, 419] width 31 height 31
type input "210"
click at [716, 557] on button "Add Quote" at bounding box center [708, 560] width 83 height 26
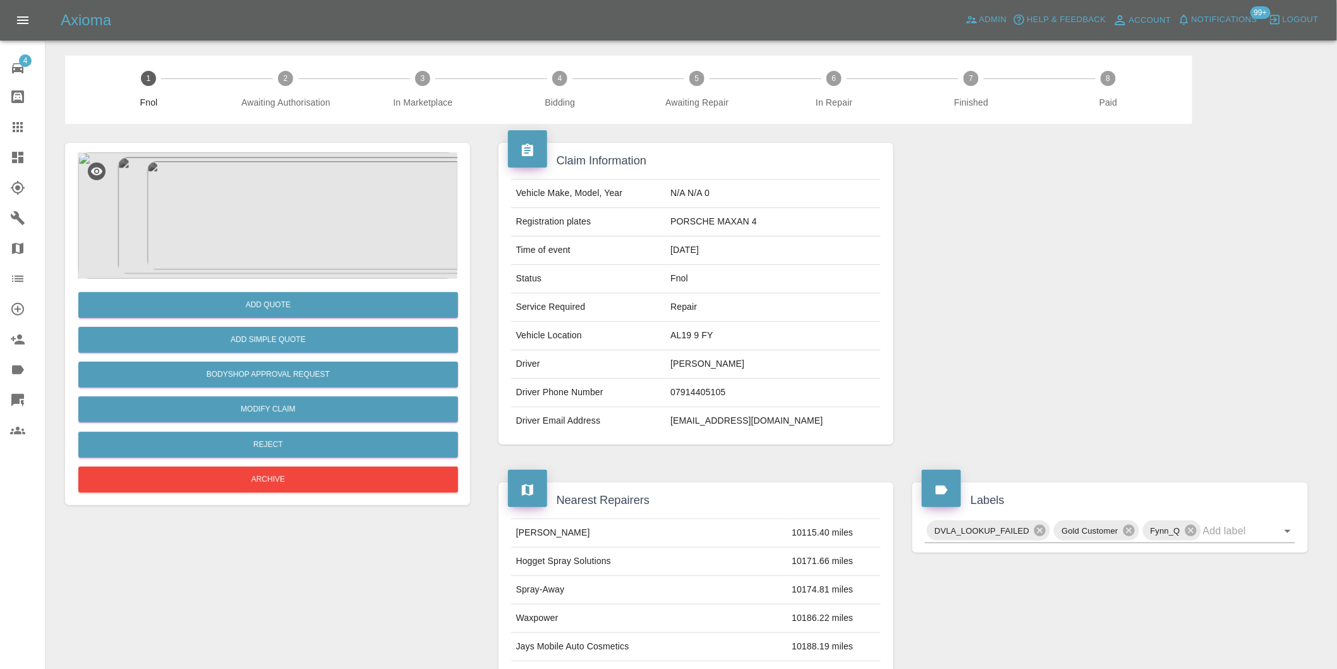
click img
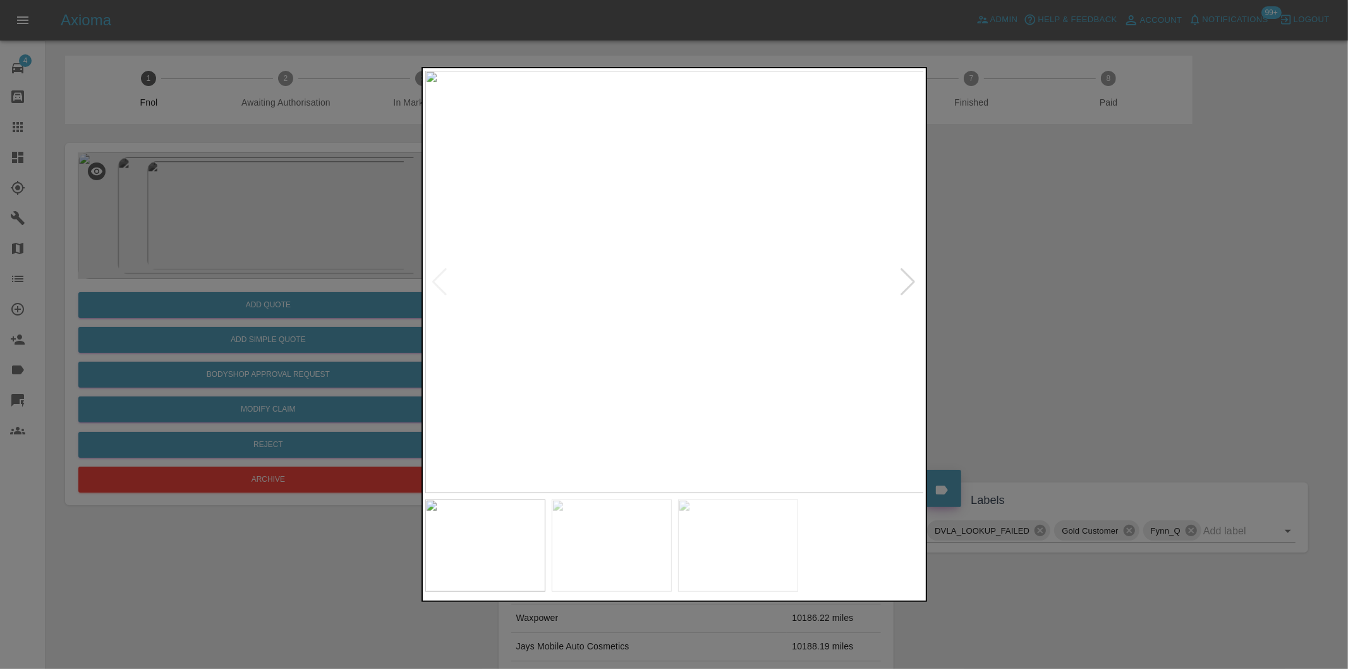
click div
click img
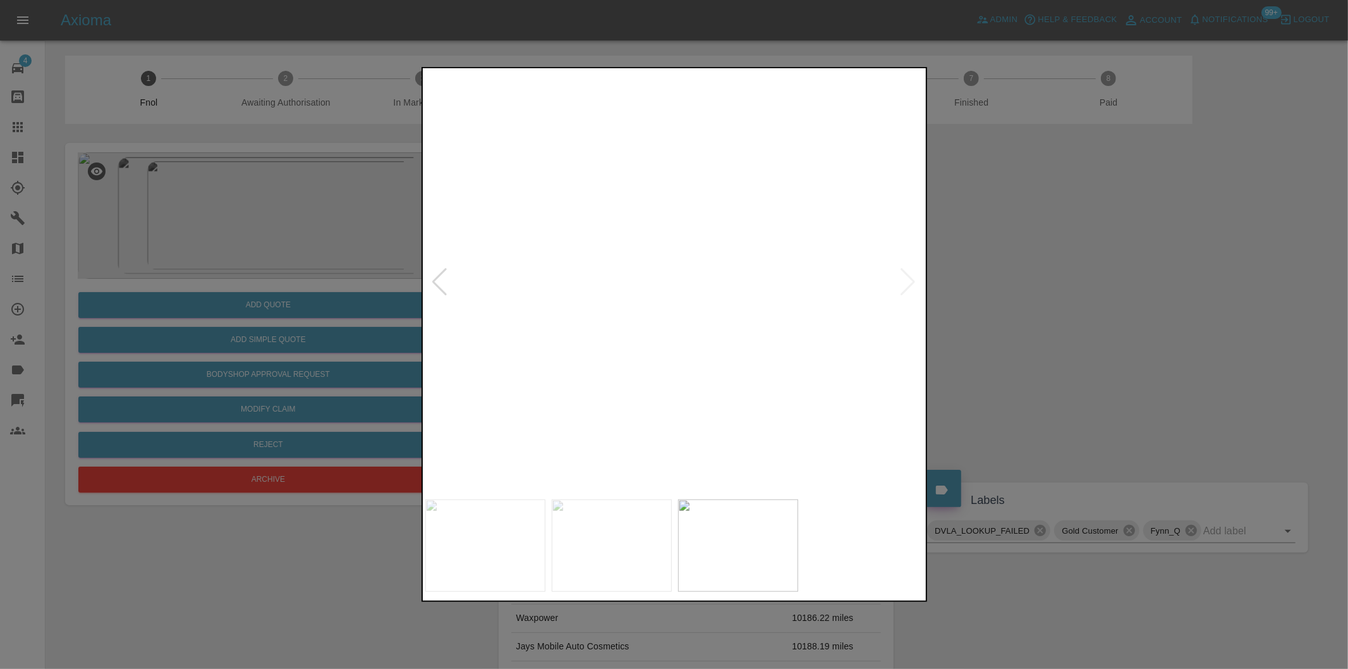
click img
click div
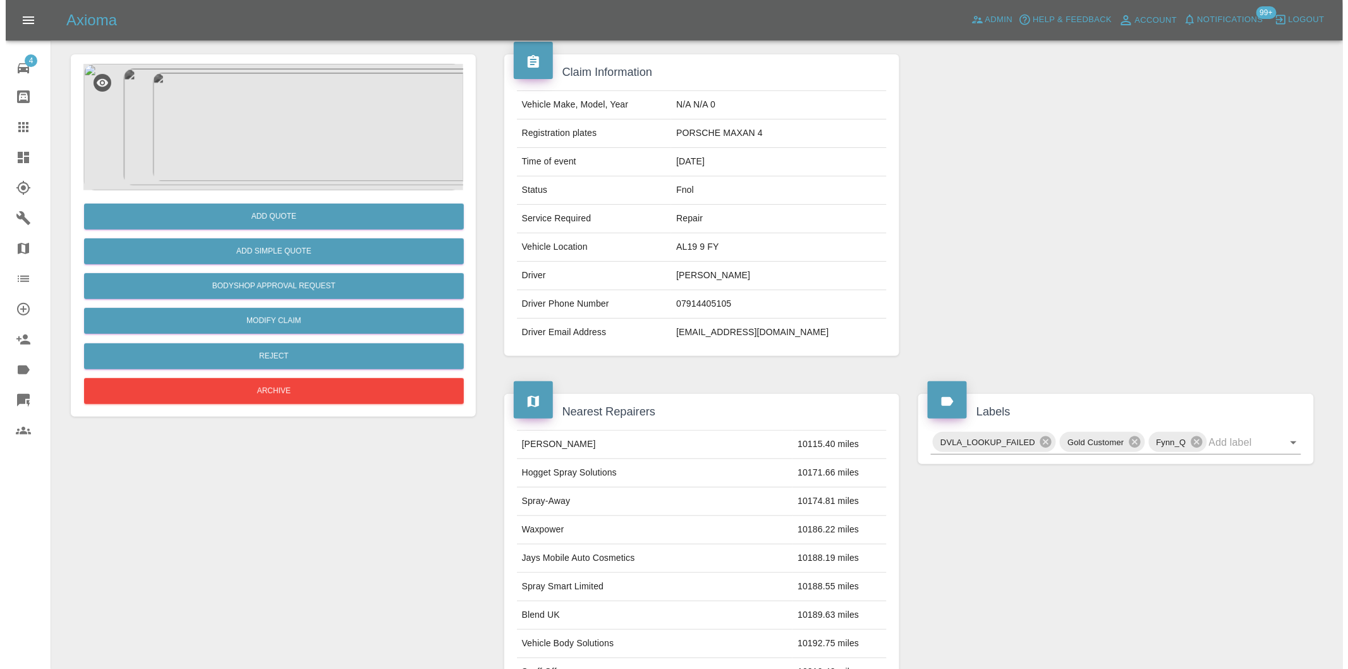
scroll to position [17, 0]
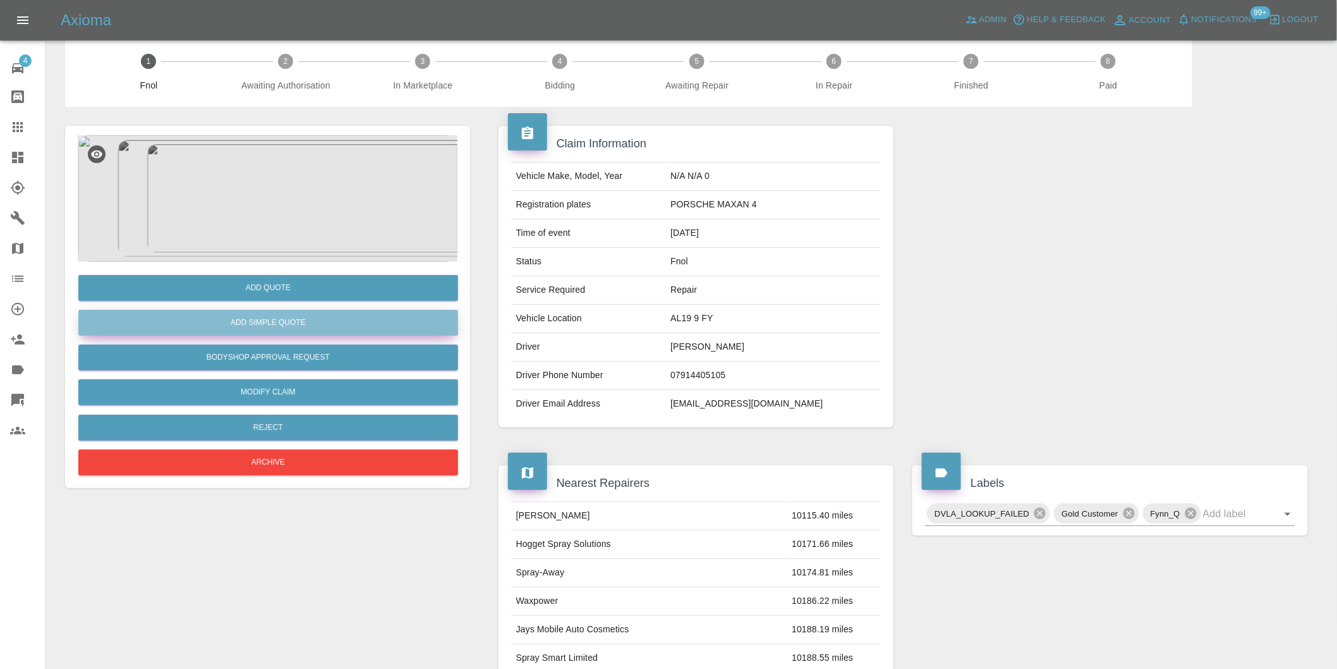
click button "Add Simple Quote"
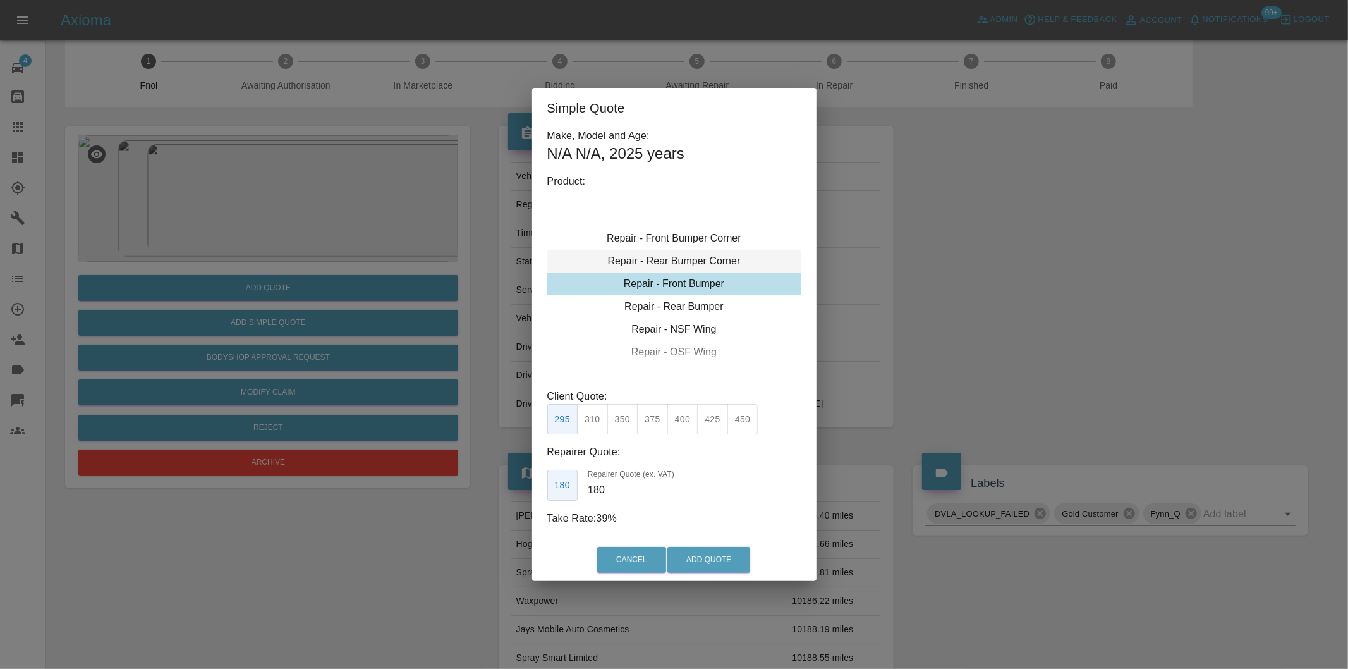
click div "Repair - Rear Bumper Corner"
type input "120"
click button "Add Quote"
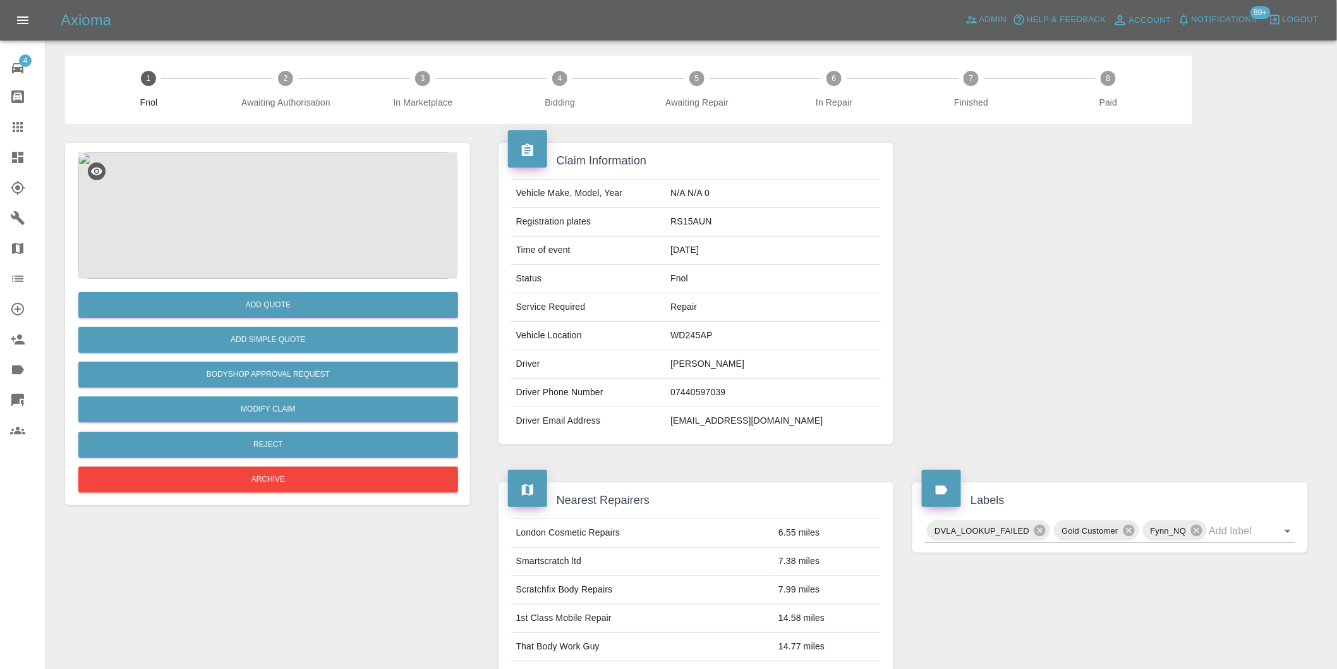
click at [272, 200] on img at bounding box center [268, 215] width 380 height 126
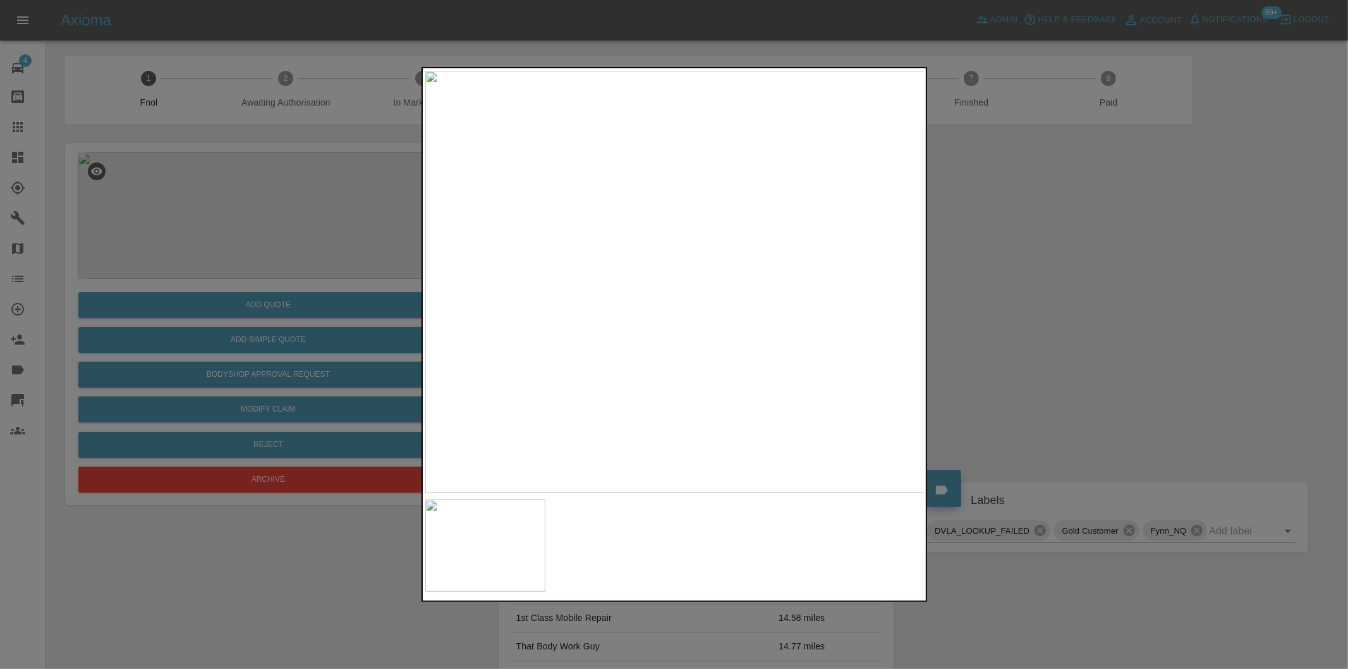
click at [621, 257] on img at bounding box center [674, 282] width 499 height 422
click at [643, 255] on img at bounding box center [833, 354] width 1498 height 1266
click at [645, 255] on img at bounding box center [833, 354] width 1498 height 1266
click at [1081, 354] on div at bounding box center [674, 334] width 1348 height 669
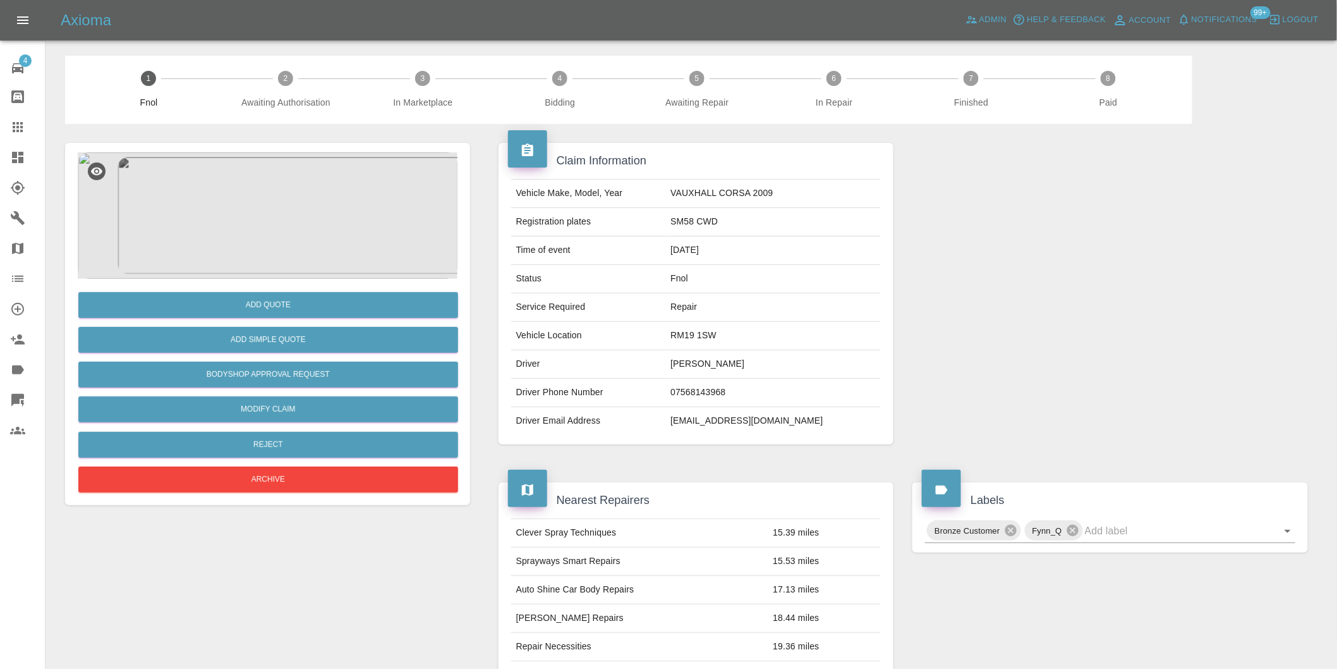
click at [286, 185] on img at bounding box center [268, 215] width 380 height 126
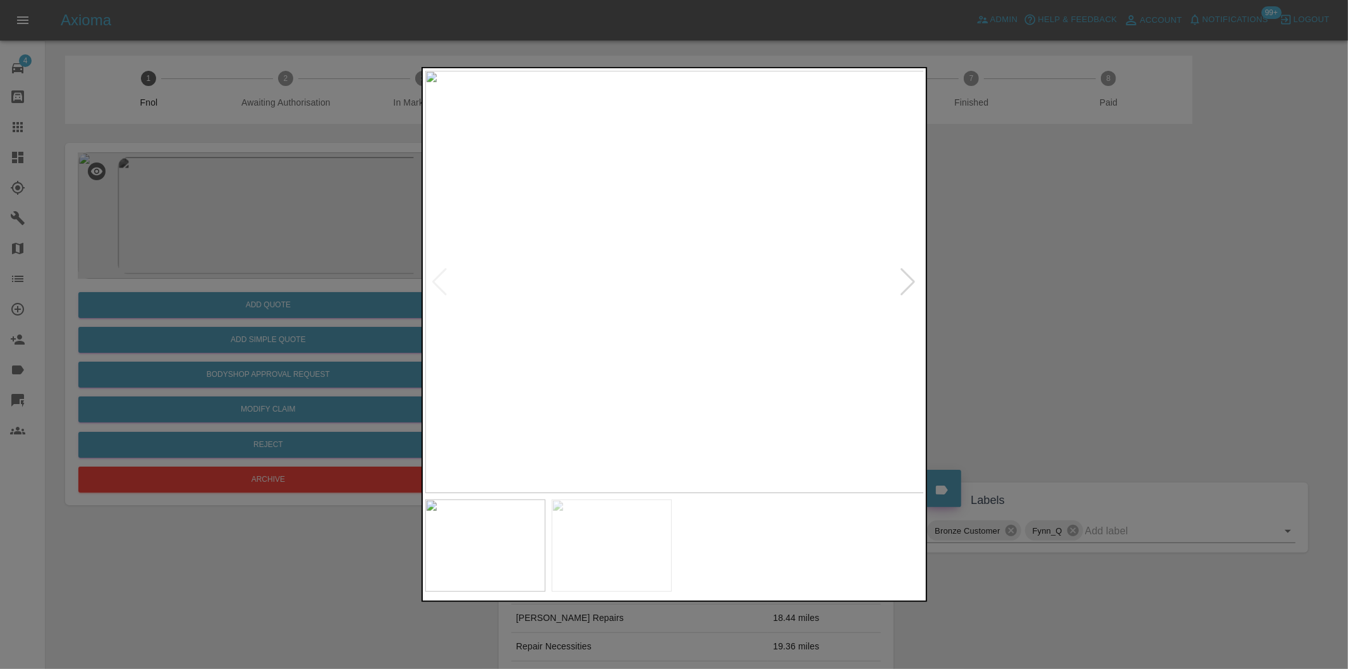
click at [912, 276] on div at bounding box center [908, 282] width 17 height 28
click at [913, 276] on img at bounding box center [674, 282] width 499 height 422
click at [1108, 305] on div at bounding box center [674, 334] width 1348 height 669
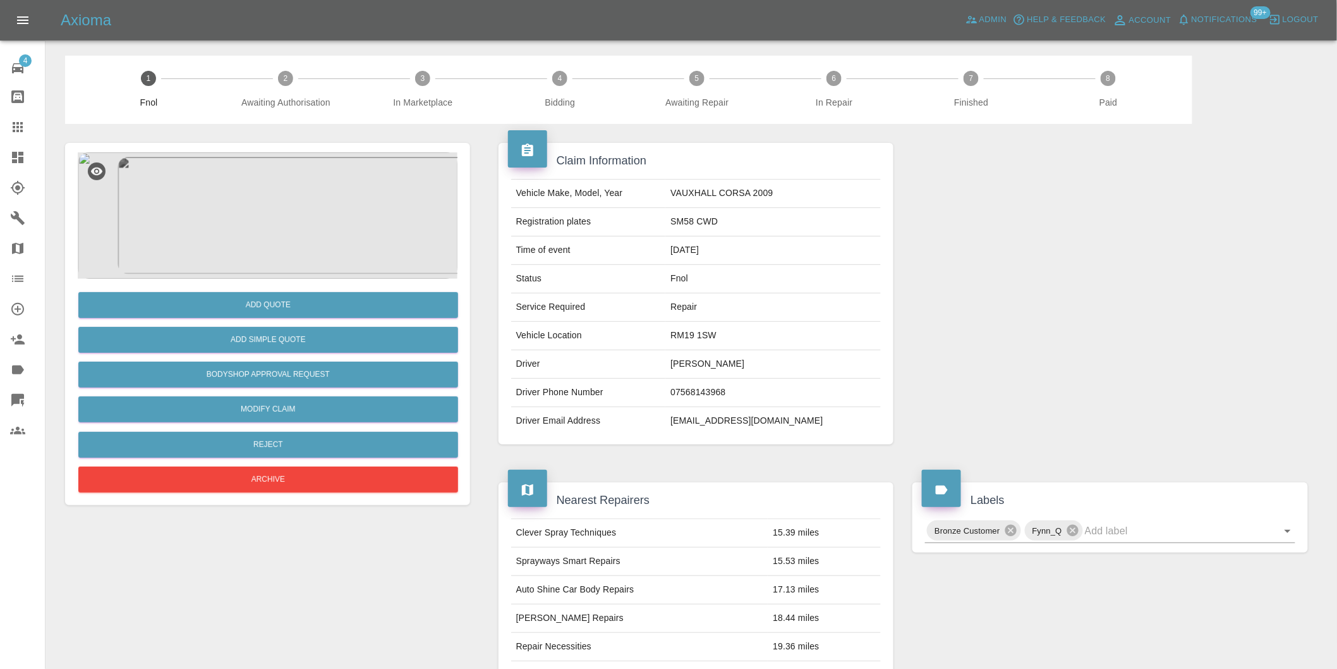
click at [269, 191] on img at bounding box center [268, 215] width 380 height 126
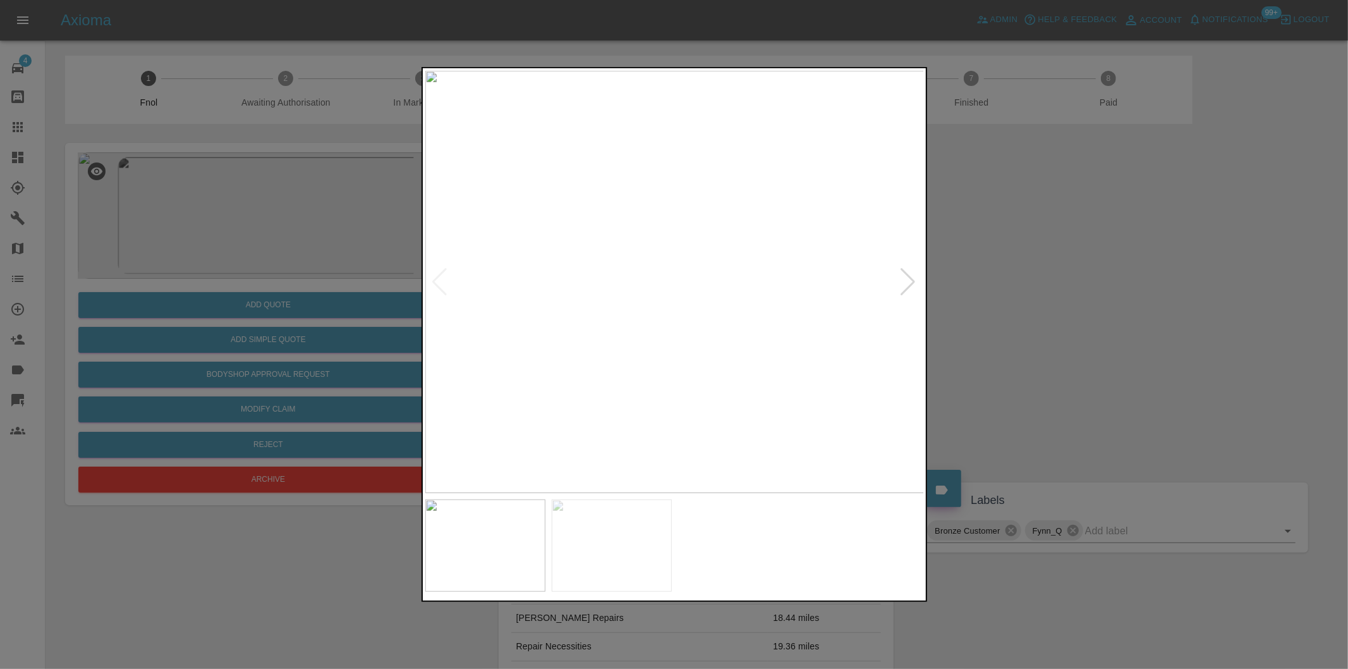
click at [916, 278] on div at bounding box center [908, 282] width 17 height 28
click at [1067, 306] on div at bounding box center [674, 334] width 1348 height 669
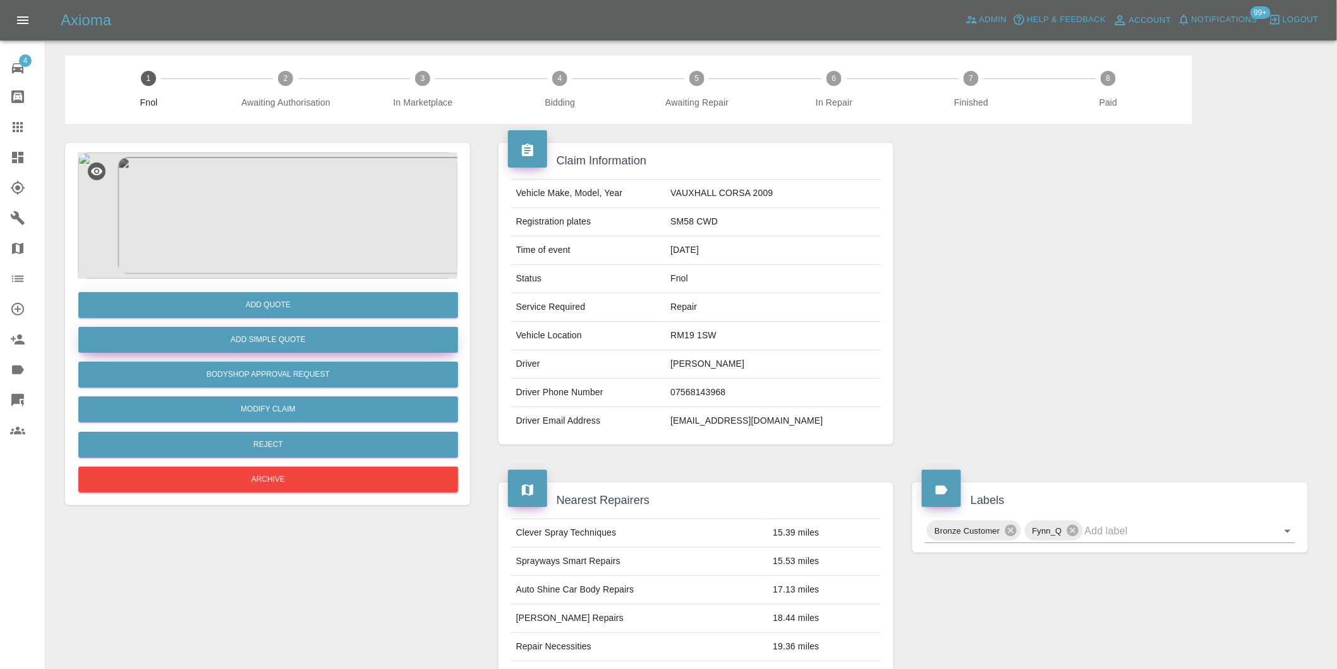
click at [379, 341] on button "Add Simple Quote" at bounding box center [268, 340] width 380 height 26
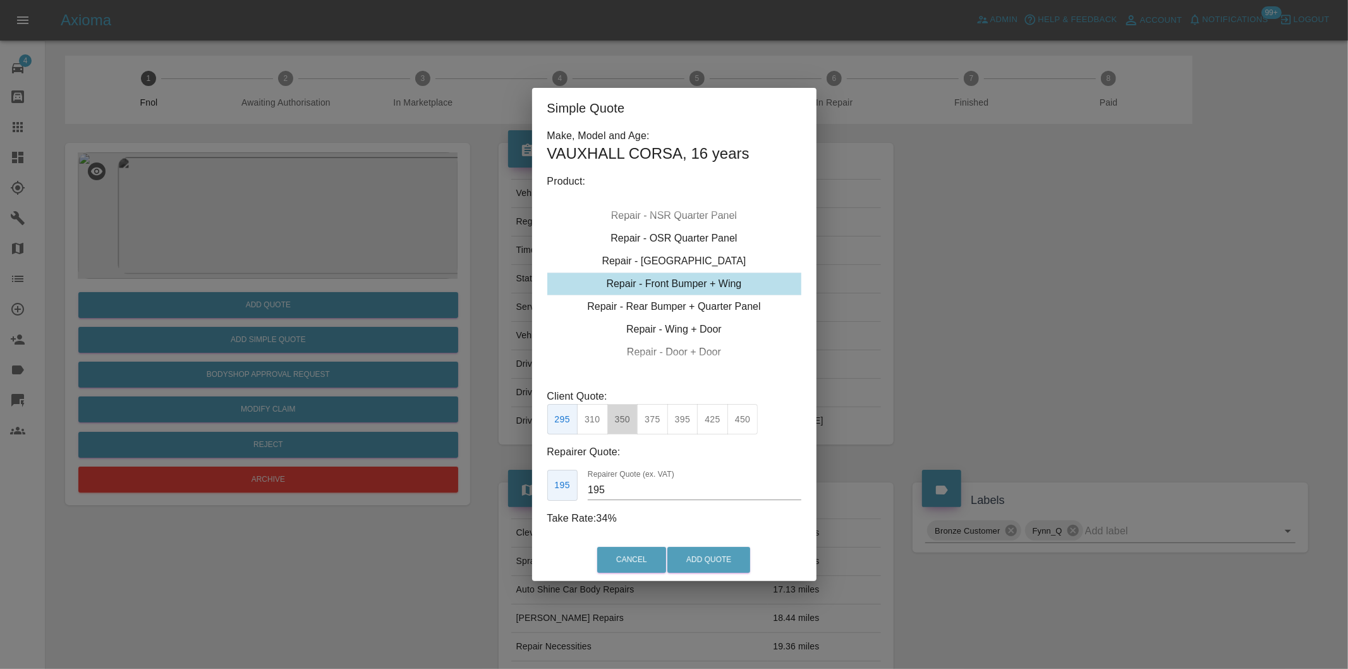
drag, startPoint x: 621, startPoint y: 421, endPoint x: 629, endPoint y: 427, distance: 9.5
click at [624, 423] on button "350" at bounding box center [622, 419] width 31 height 31
type input "210"
click at [709, 564] on button "Add Quote" at bounding box center [708, 560] width 83 height 26
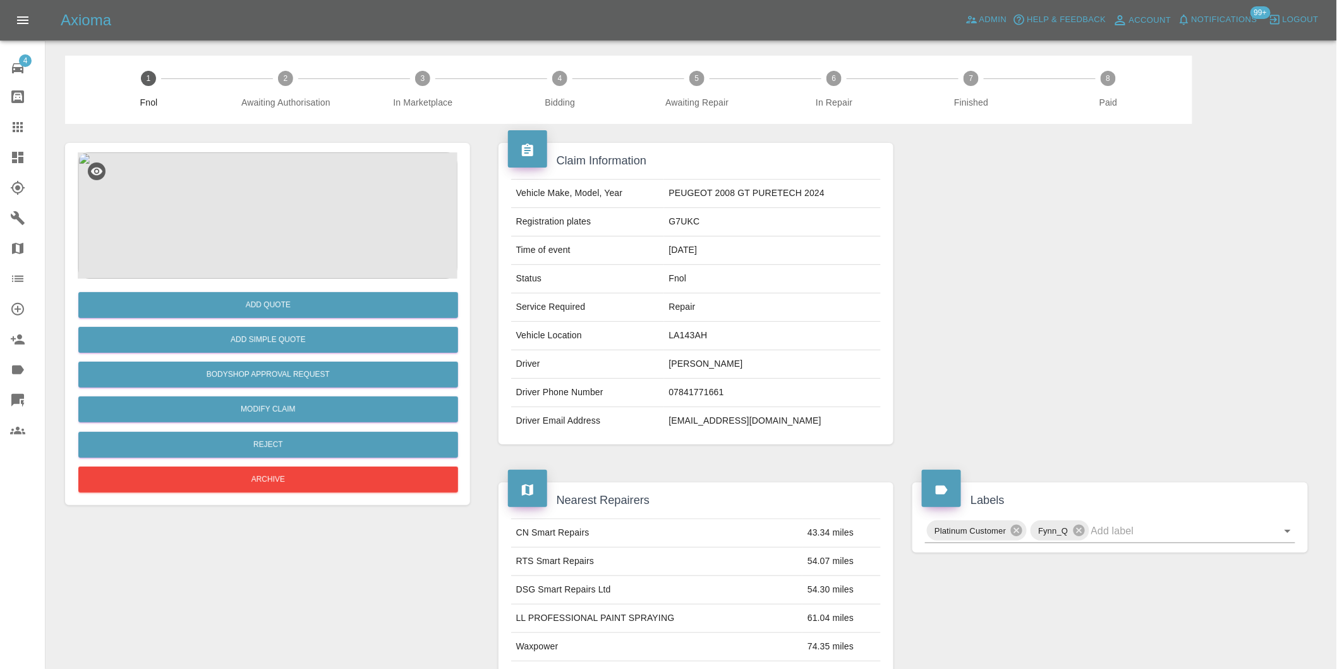
click at [260, 196] on img at bounding box center [268, 215] width 380 height 126
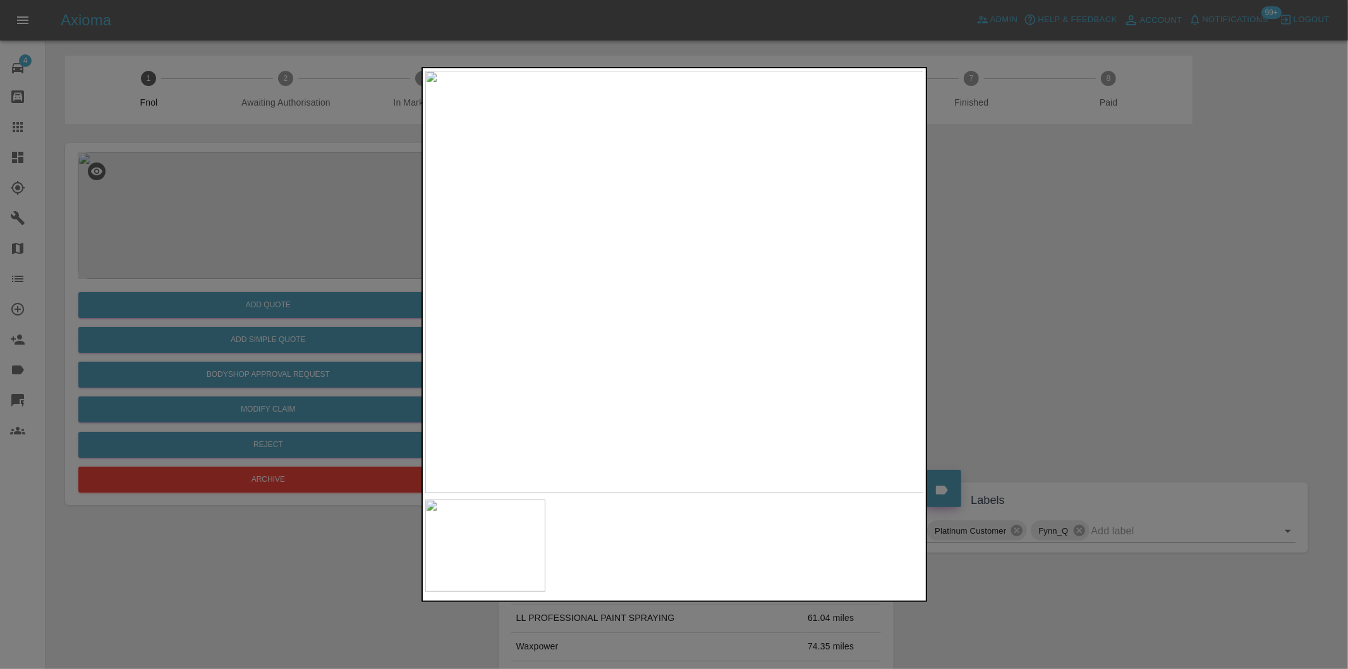
click at [676, 420] on img at bounding box center [674, 282] width 499 height 422
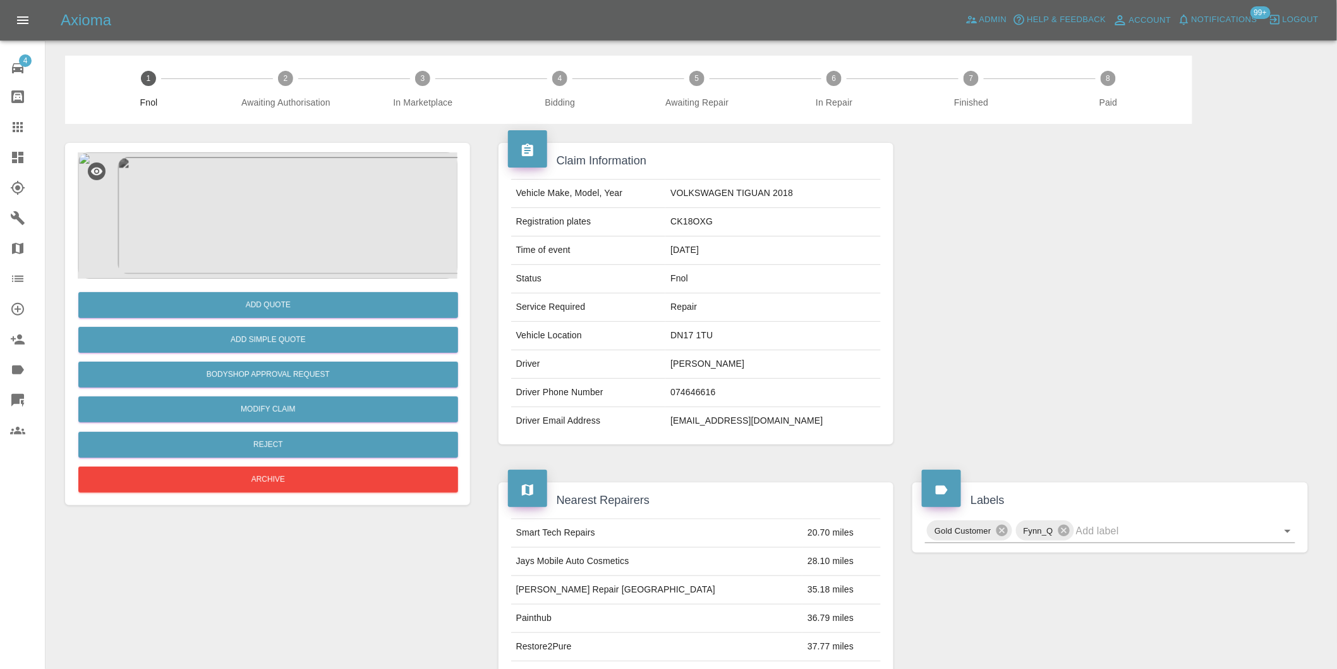
click at [289, 197] on img at bounding box center [268, 215] width 380 height 126
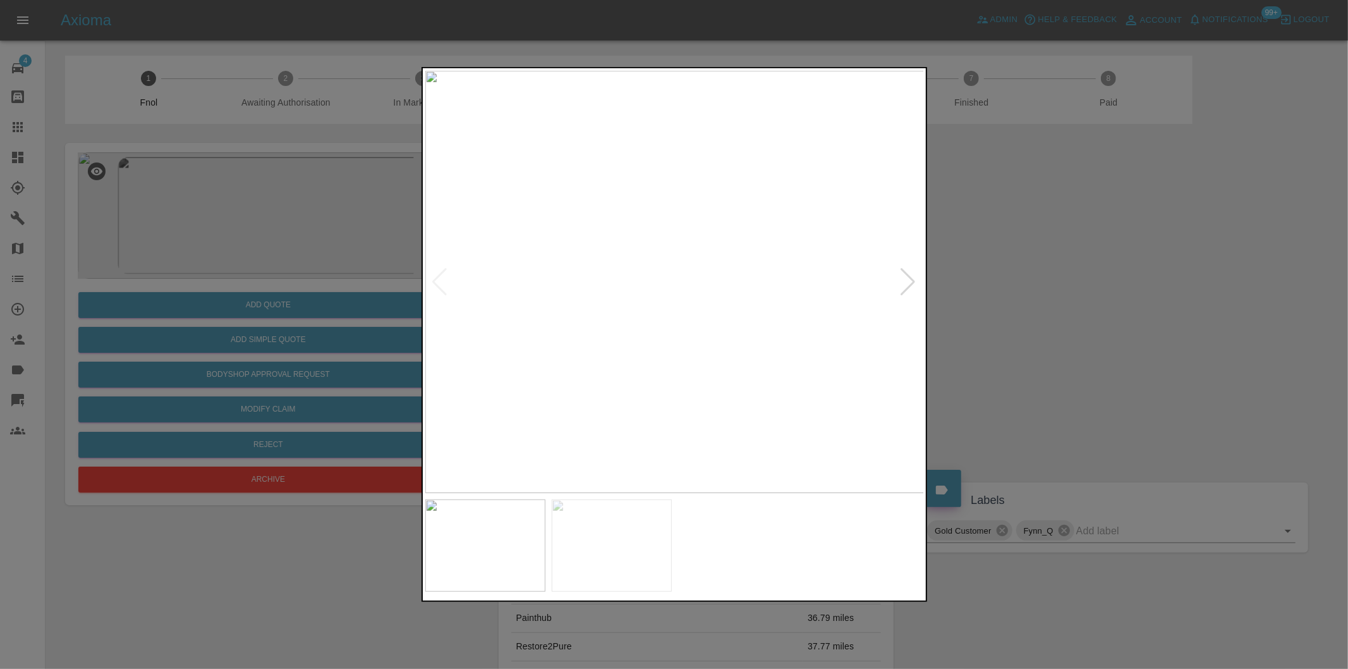
click at [906, 283] on div at bounding box center [908, 282] width 17 height 28
click at [906, 283] on img at bounding box center [674, 282] width 499 height 422
click at [1093, 306] on div at bounding box center [674, 334] width 1348 height 669
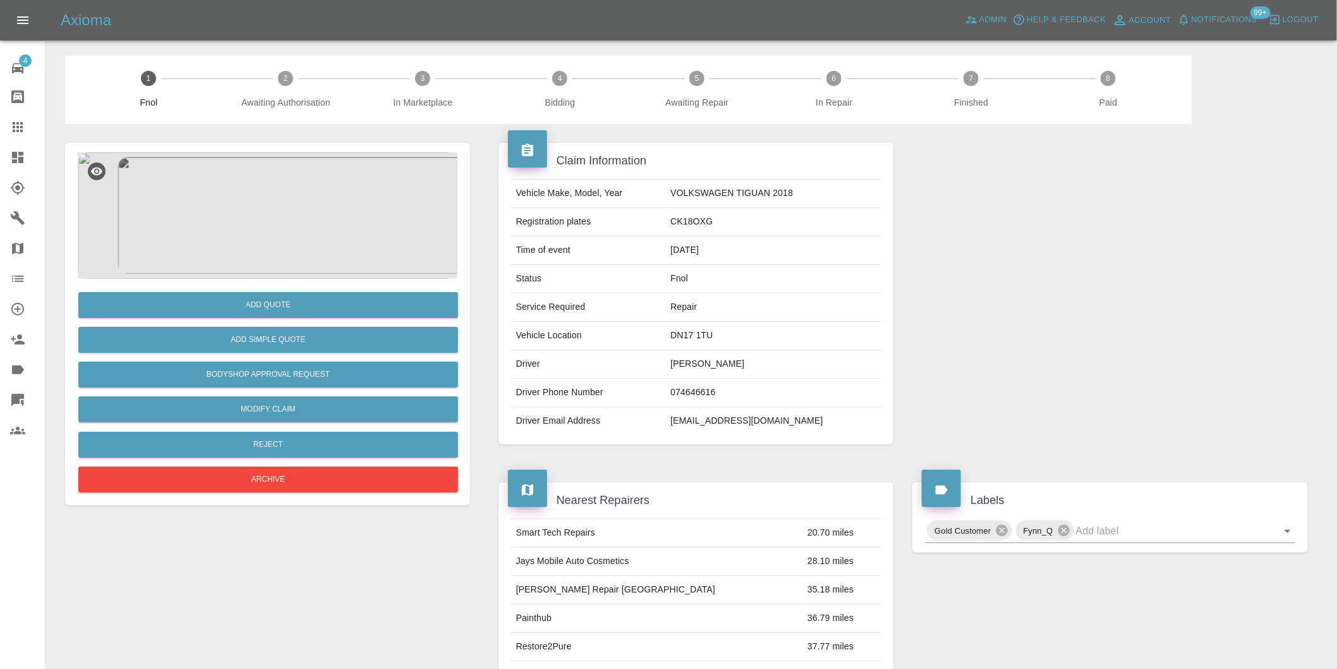
click at [263, 203] on img at bounding box center [268, 215] width 380 height 126
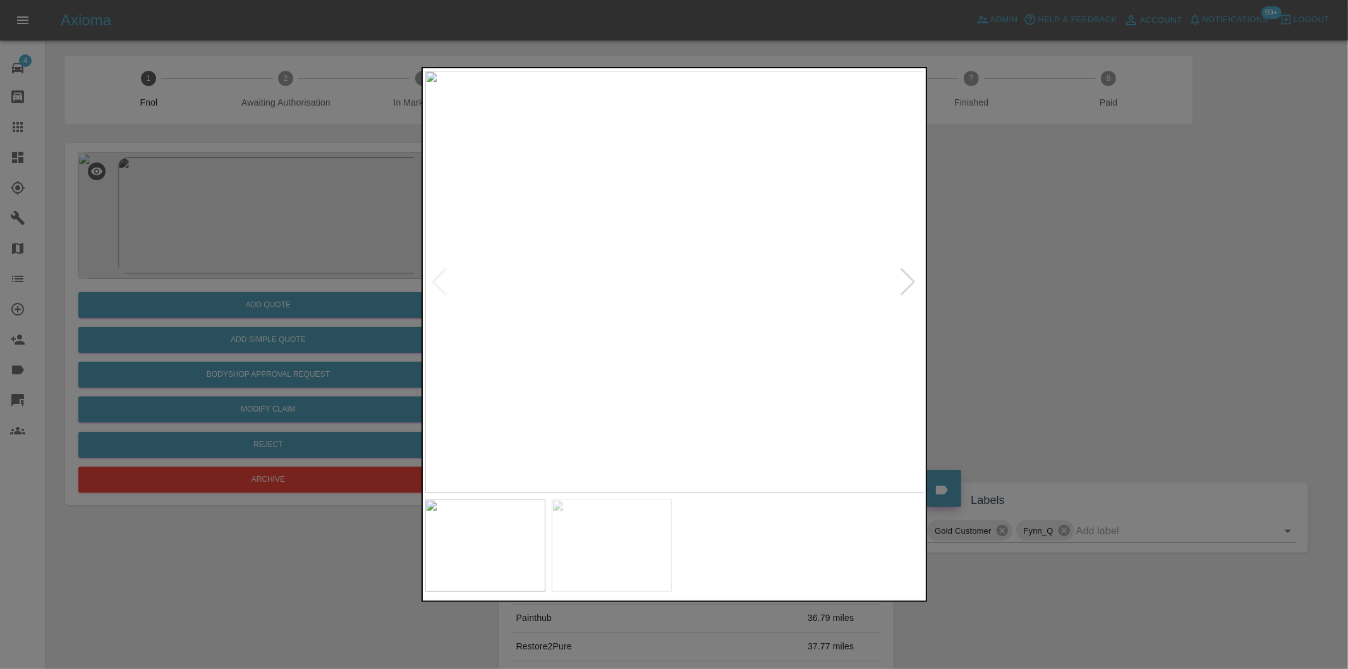
click at [1107, 337] on div at bounding box center [674, 334] width 1348 height 669
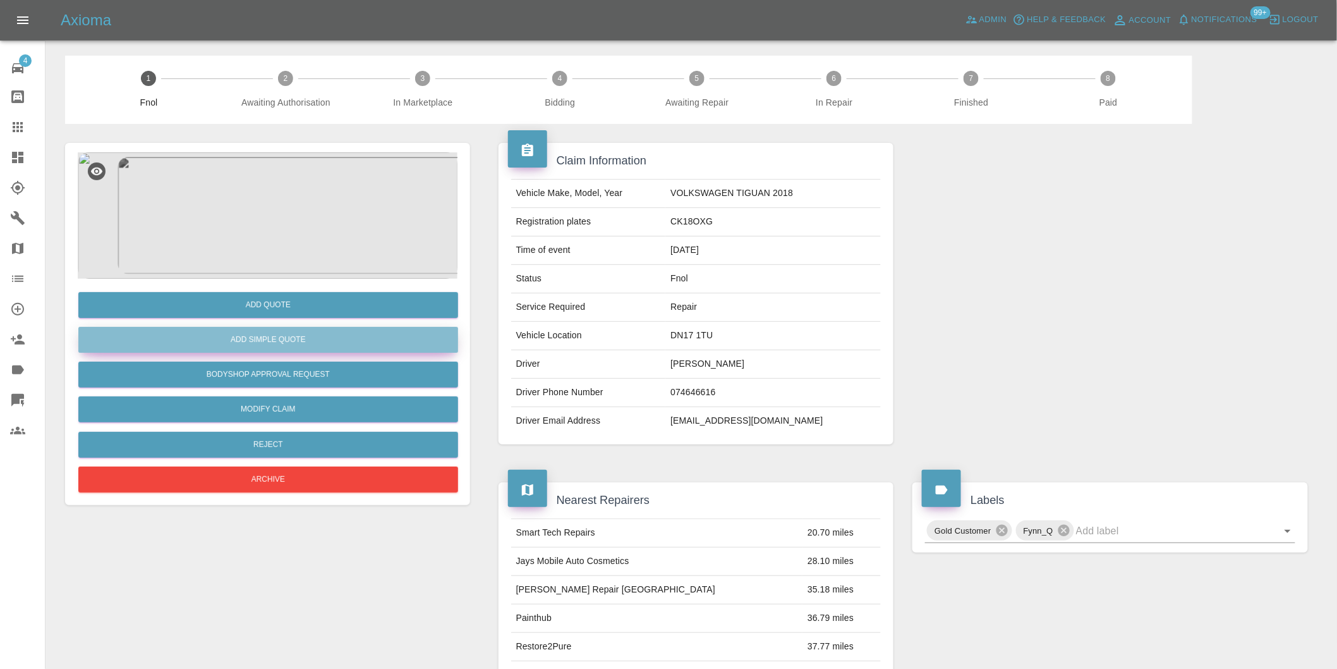
click at [304, 340] on button "Add Simple Quote" at bounding box center [268, 340] width 380 height 26
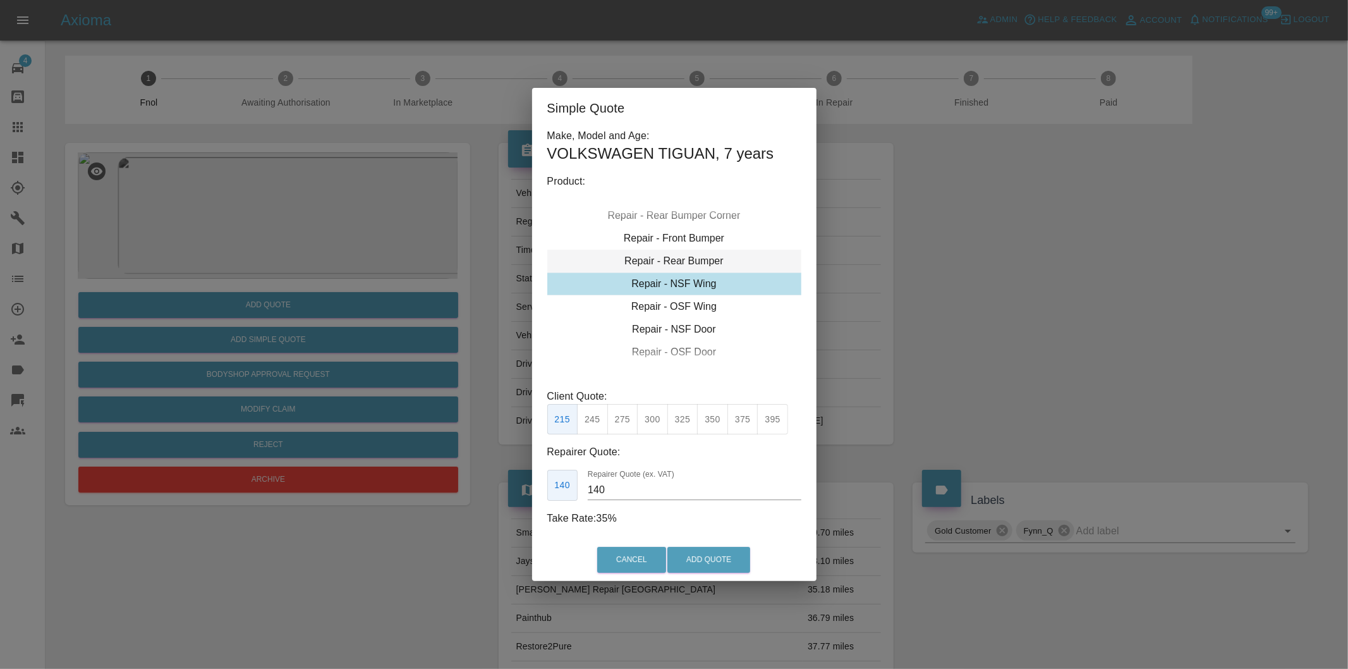
click at [711, 257] on div "Repair - Rear Bumper" at bounding box center [674, 261] width 254 height 23
drag, startPoint x: 614, startPoint y: 414, endPoint x: 633, endPoint y: 427, distance: 22.8
click at [617, 416] on button "350" at bounding box center [622, 419] width 31 height 31
type input "210"
click at [699, 551] on button "Add Quote" at bounding box center [708, 560] width 83 height 26
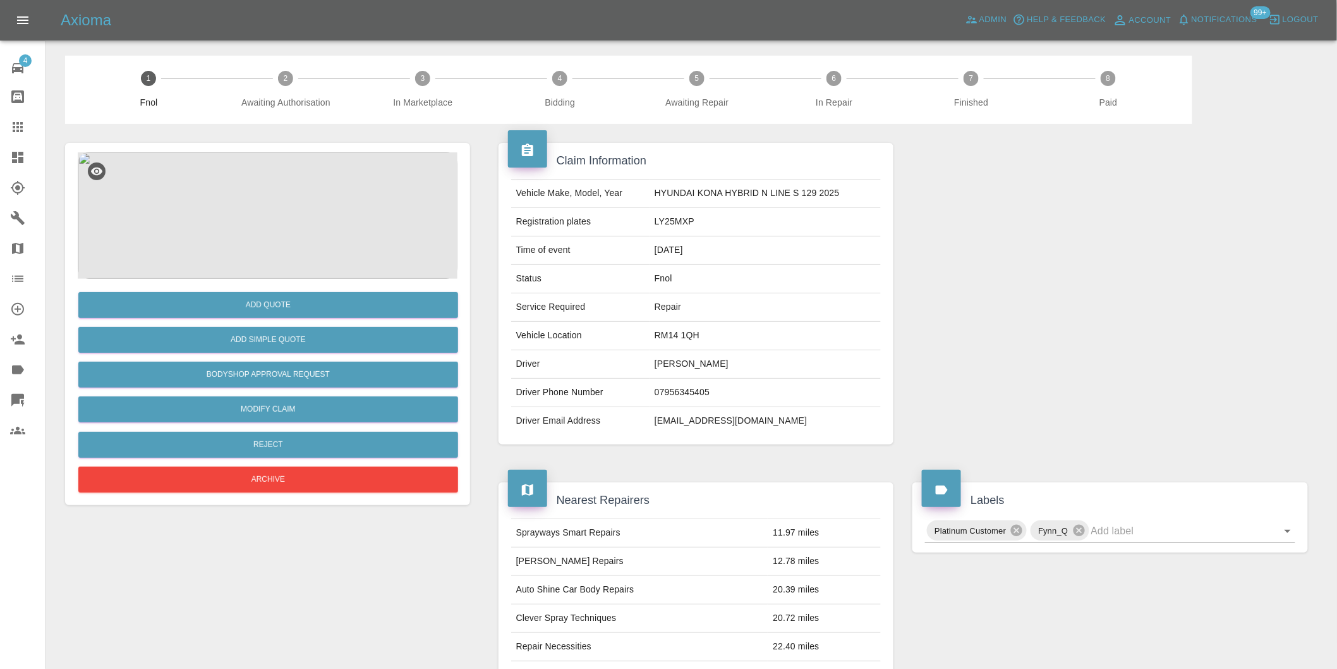
click at [279, 183] on img at bounding box center [268, 215] width 380 height 126
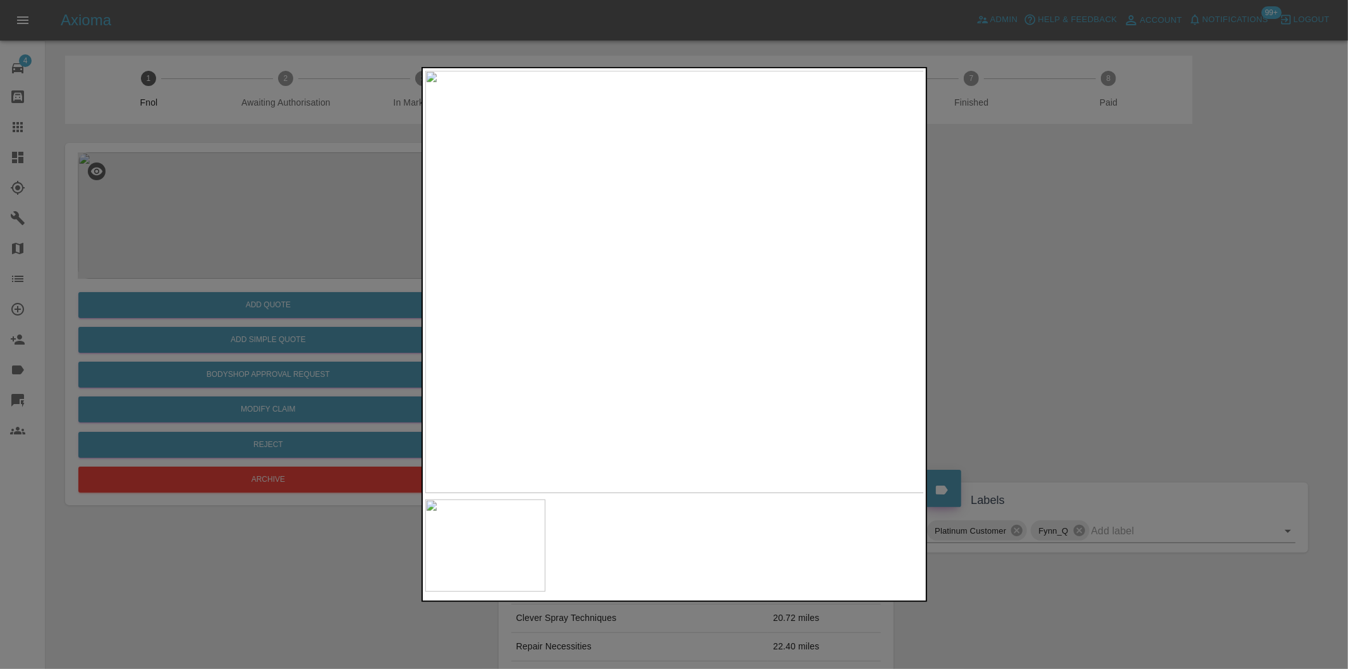
click at [968, 248] on div at bounding box center [674, 334] width 1348 height 669
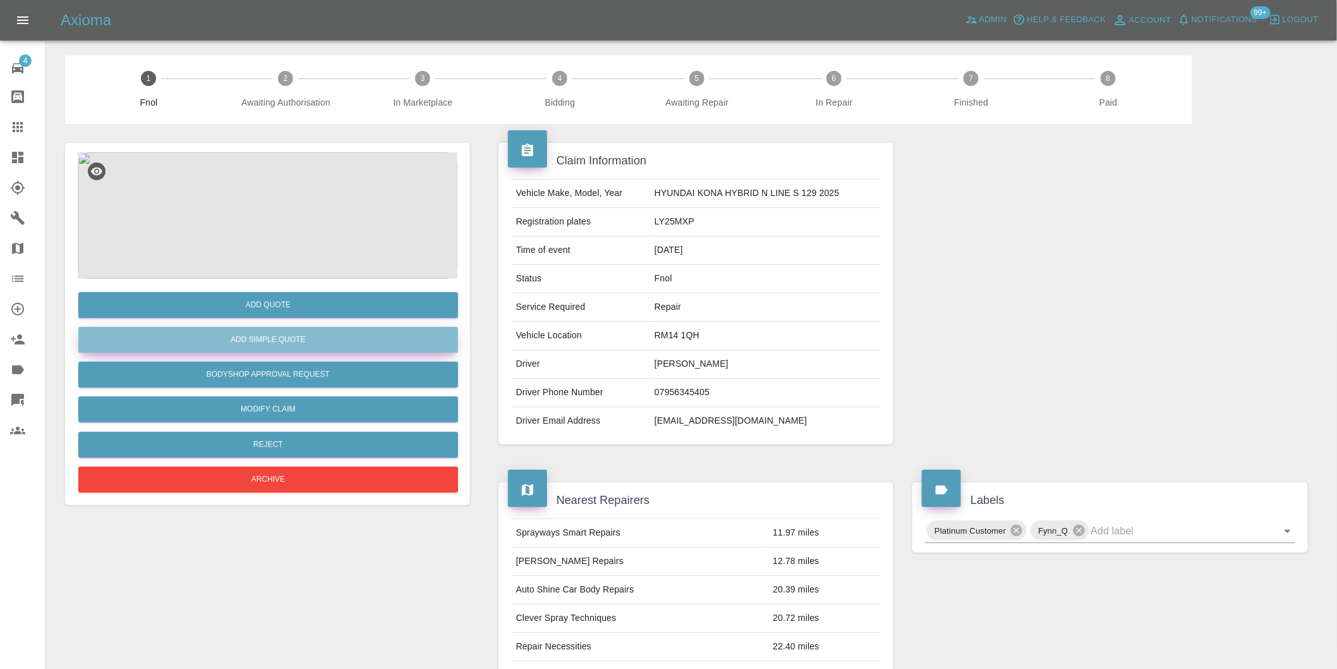
click at [295, 342] on button "Add Simple Quote" at bounding box center [268, 340] width 380 height 26
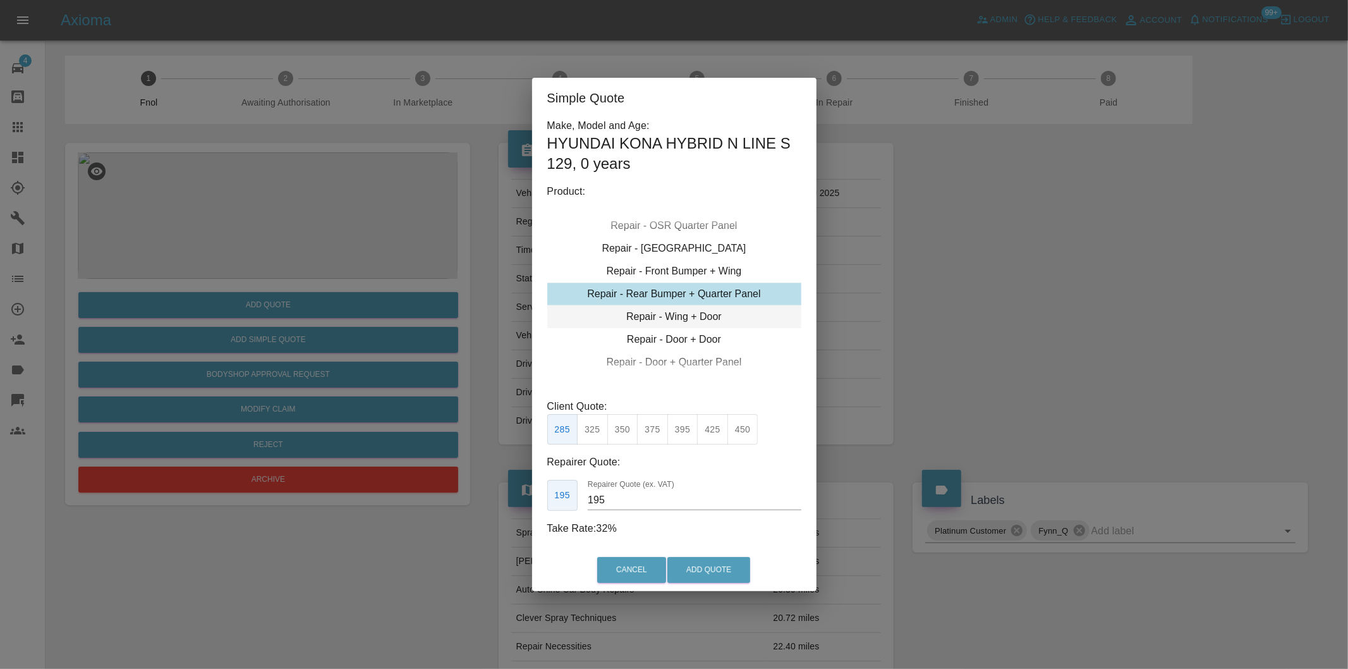
click at [712, 318] on div "Repair - Wing + Door" at bounding box center [674, 316] width 254 height 23
click at [598, 437] on button "350" at bounding box center [592, 429] width 31 height 31
type input "260"
click at [692, 573] on button "Add Quote" at bounding box center [708, 570] width 83 height 26
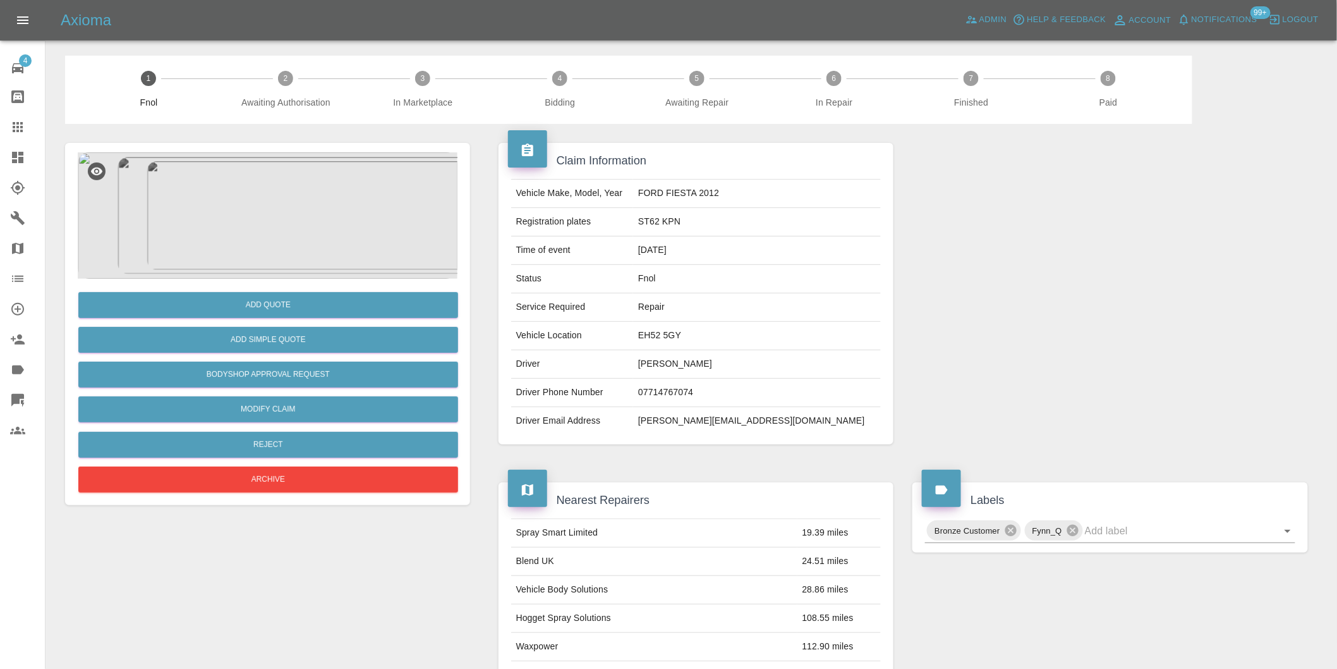
click at [280, 226] on img at bounding box center [268, 215] width 380 height 126
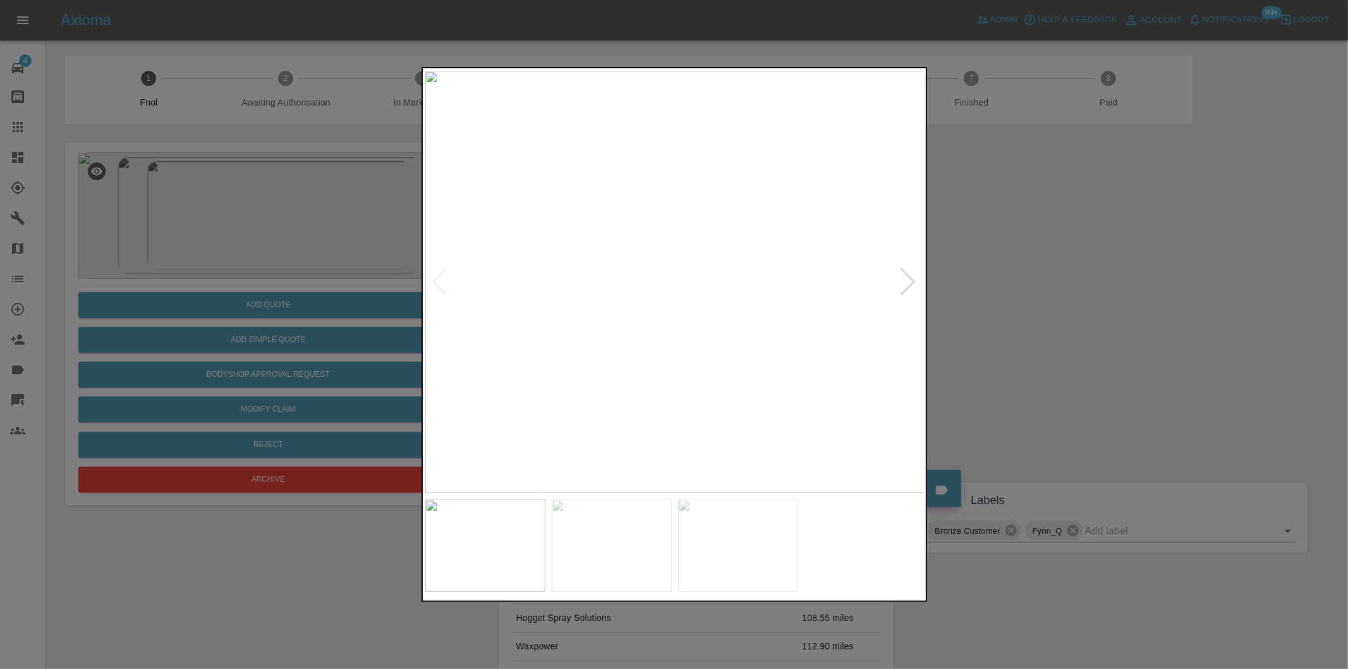
click at [907, 280] on div at bounding box center [908, 282] width 17 height 28
click at [907, 280] on img at bounding box center [674, 282] width 499 height 422
drag, startPoint x: 1052, startPoint y: 286, endPoint x: 973, endPoint y: 286, distance: 79.0
click at [1052, 286] on div at bounding box center [674, 334] width 1348 height 669
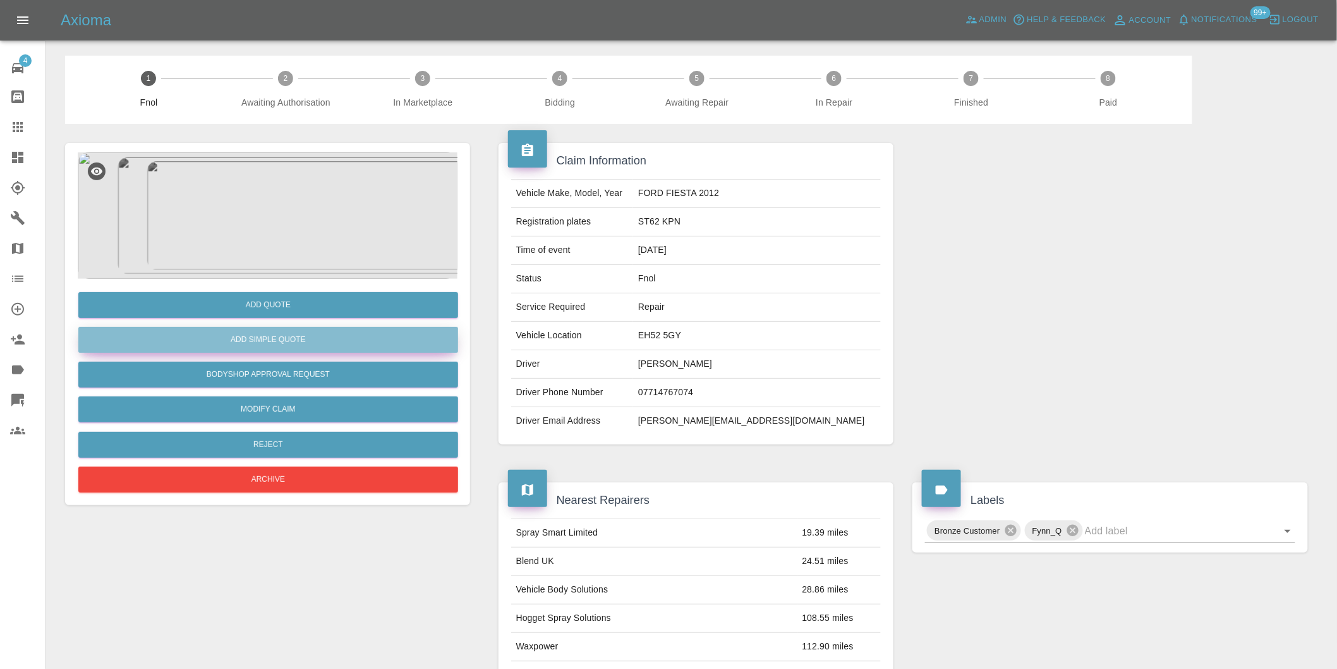
click at [349, 332] on button "Add Simple Quote" at bounding box center [268, 340] width 380 height 26
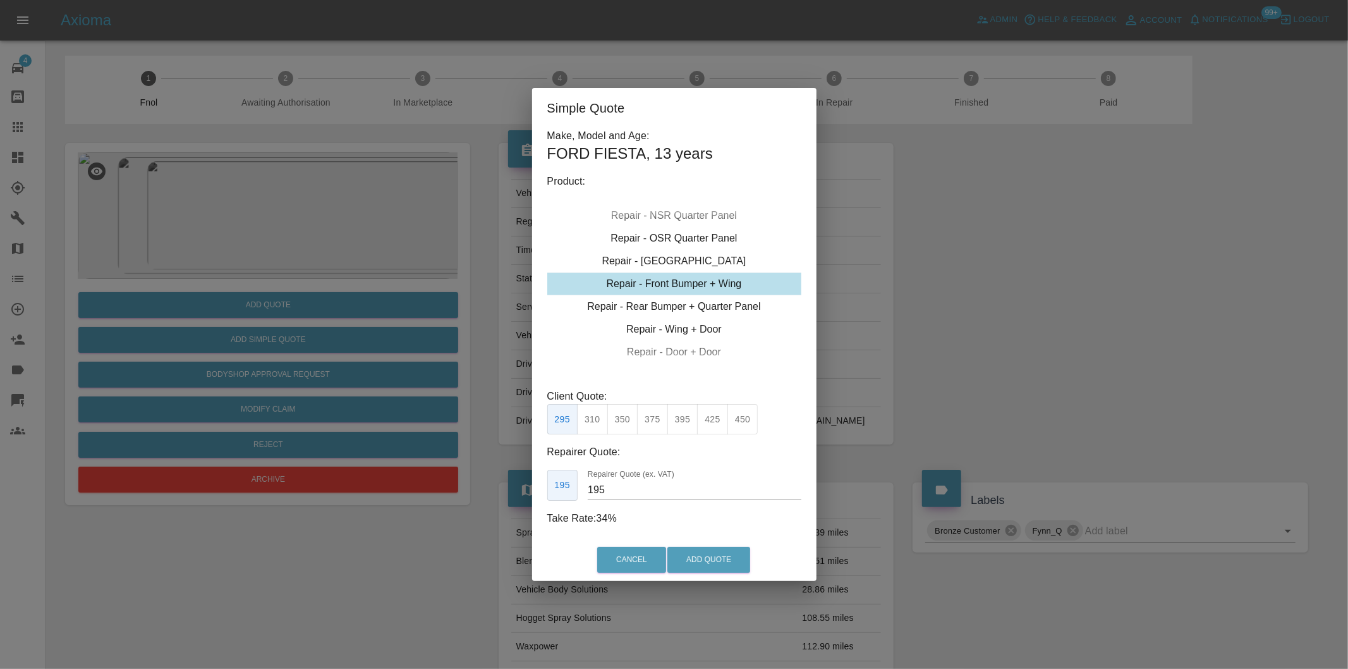
click at [627, 434] on button "350" at bounding box center [622, 419] width 31 height 31
type input "210"
click at [698, 552] on button "Add Quote" at bounding box center [708, 560] width 83 height 26
click at [698, 553] on div "Cancel Add Quote" at bounding box center [674, 559] width 284 height 42
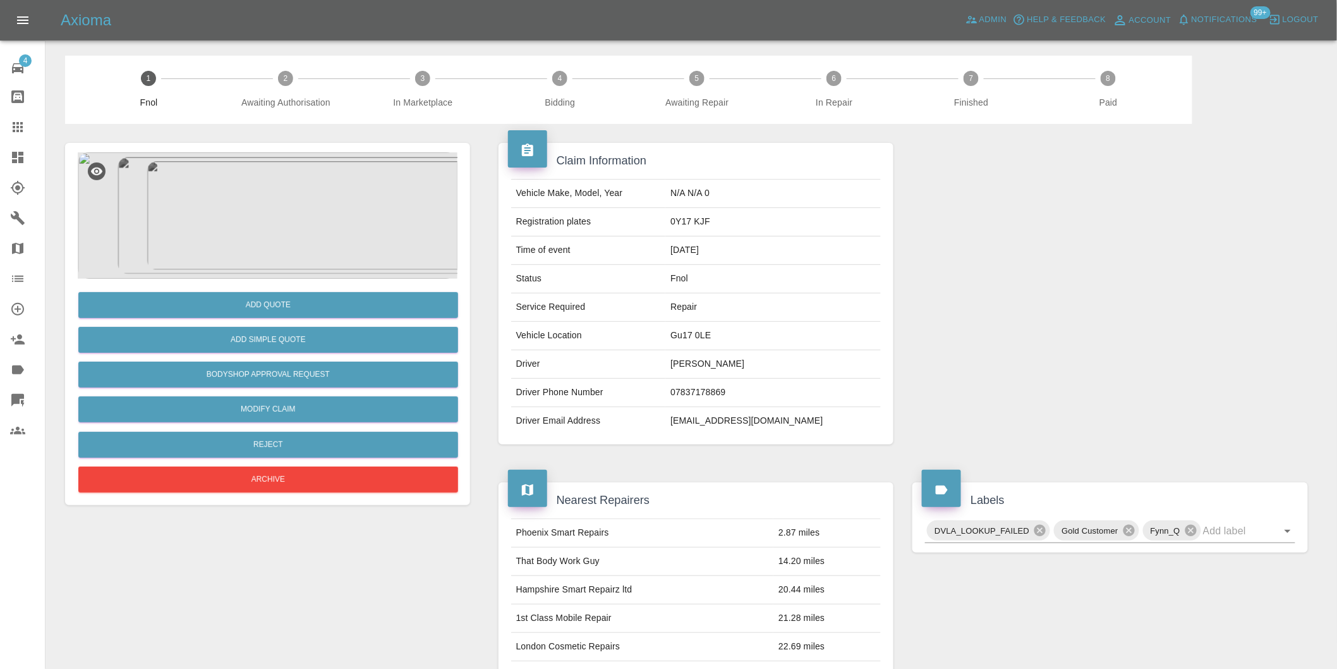
click at [289, 212] on img at bounding box center [268, 215] width 380 height 126
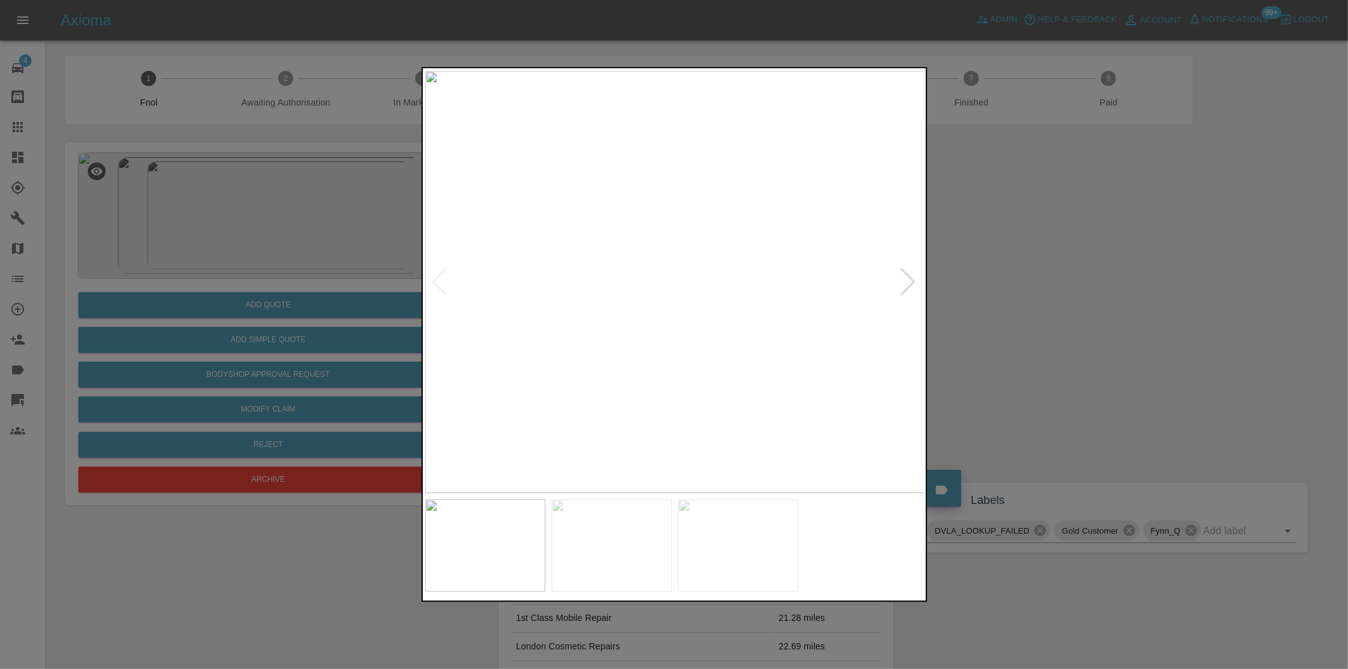
click at [901, 276] on div at bounding box center [908, 282] width 17 height 28
click at [904, 277] on div at bounding box center [908, 282] width 17 height 28
click at [904, 277] on img at bounding box center [674, 282] width 499 height 422
click at [1059, 302] on div at bounding box center [674, 334] width 1348 height 669
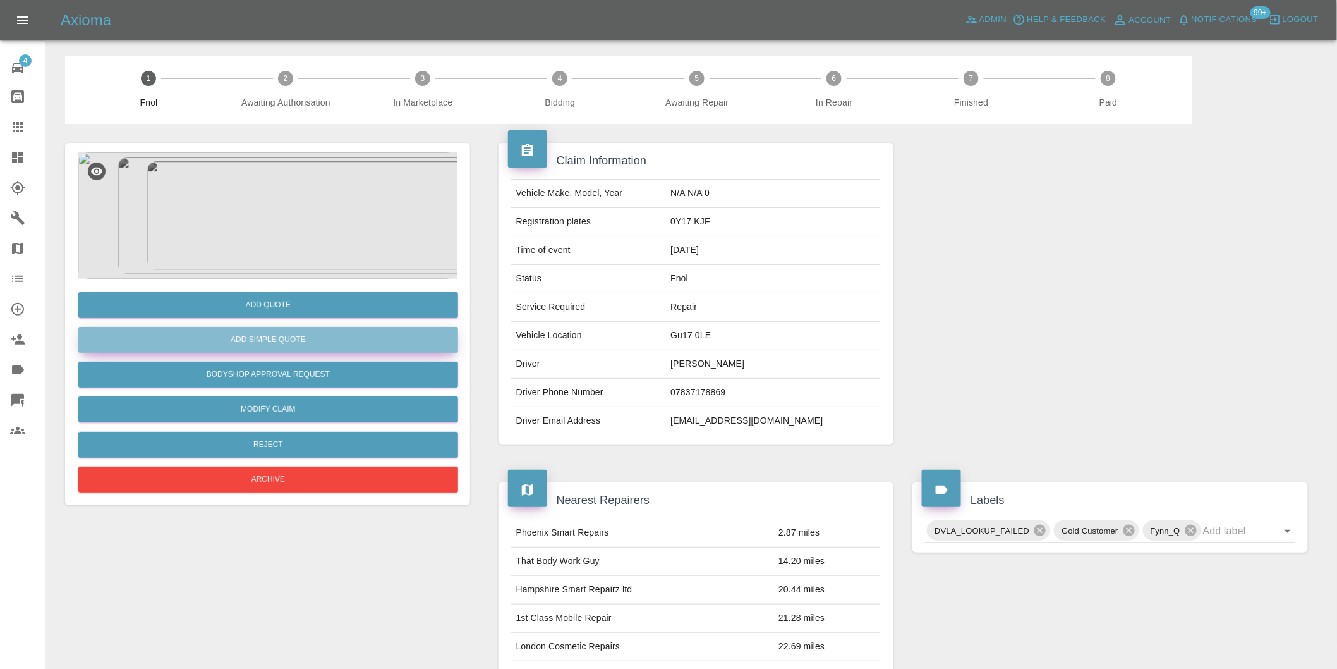
click at [262, 336] on button "Add Simple Quote" at bounding box center [268, 340] width 380 height 26
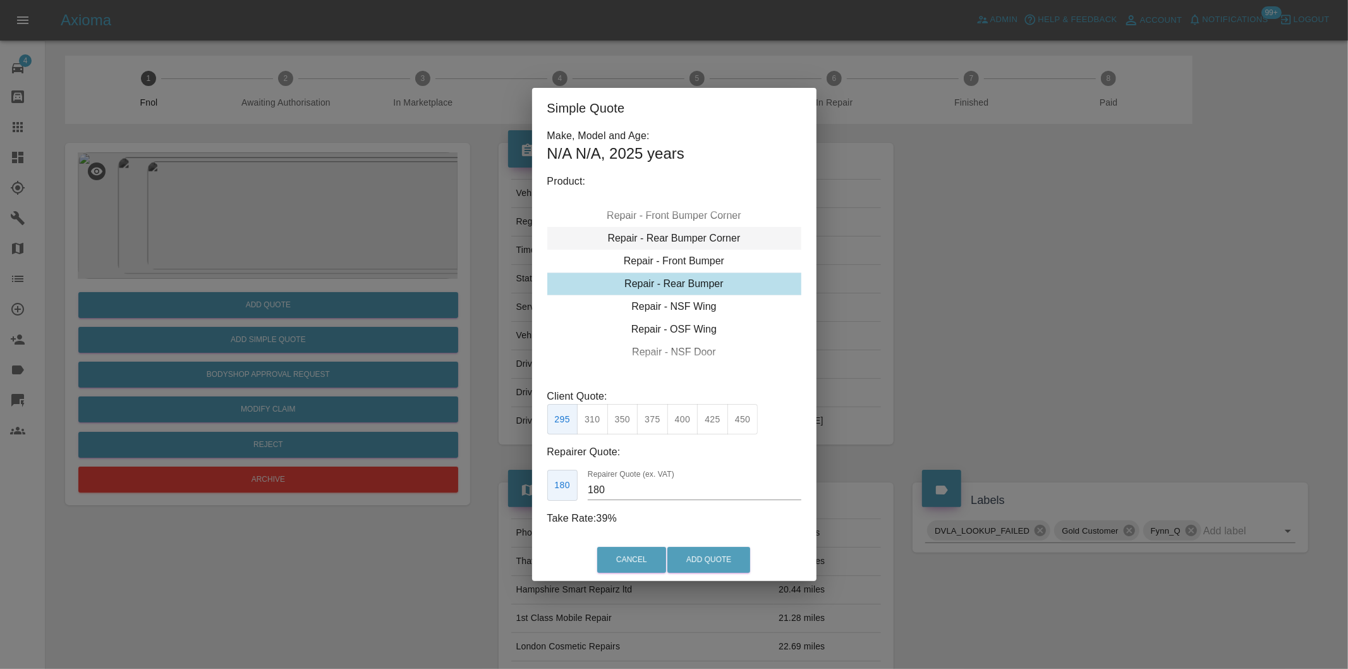
click at [693, 229] on div "Repair - Rear Bumper Corner" at bounding box center [674, 238] width 254 height 23
type input "120"
click at [696, 550] on button "Add Quote" at bounding box center [708, 560] width 83 height 26
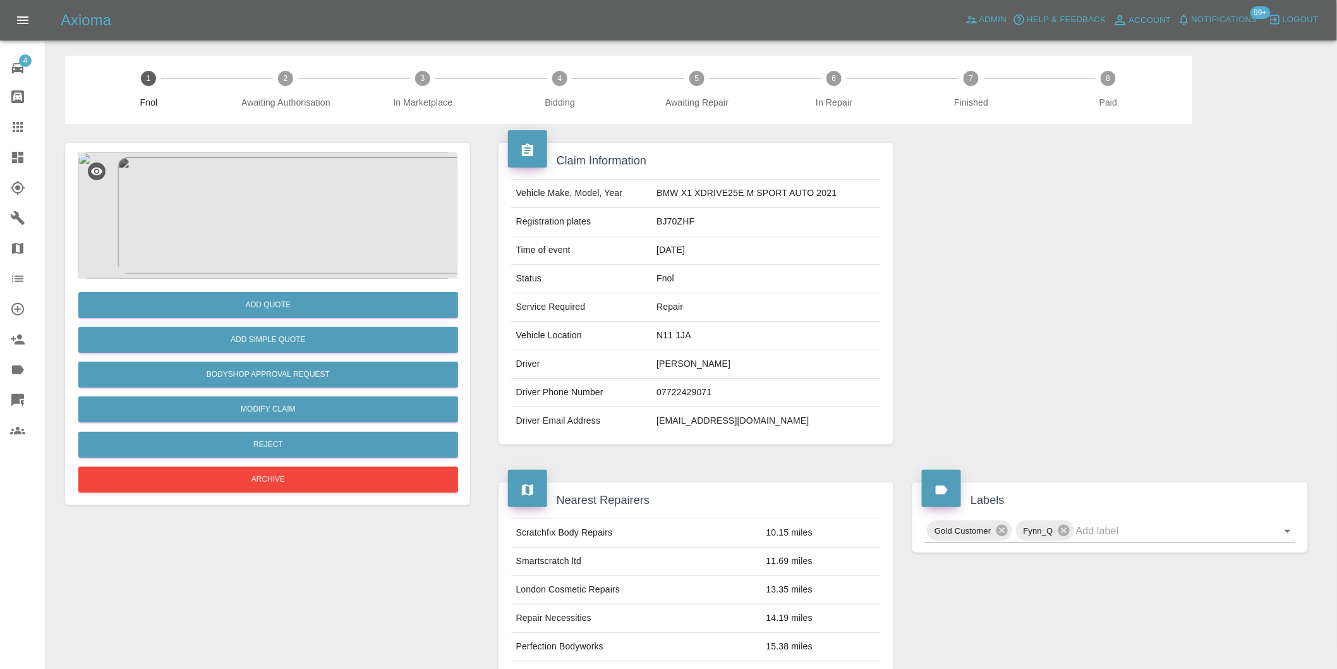
click at [256, 190] on img at bounding box center [268, 215] width 380 height 126
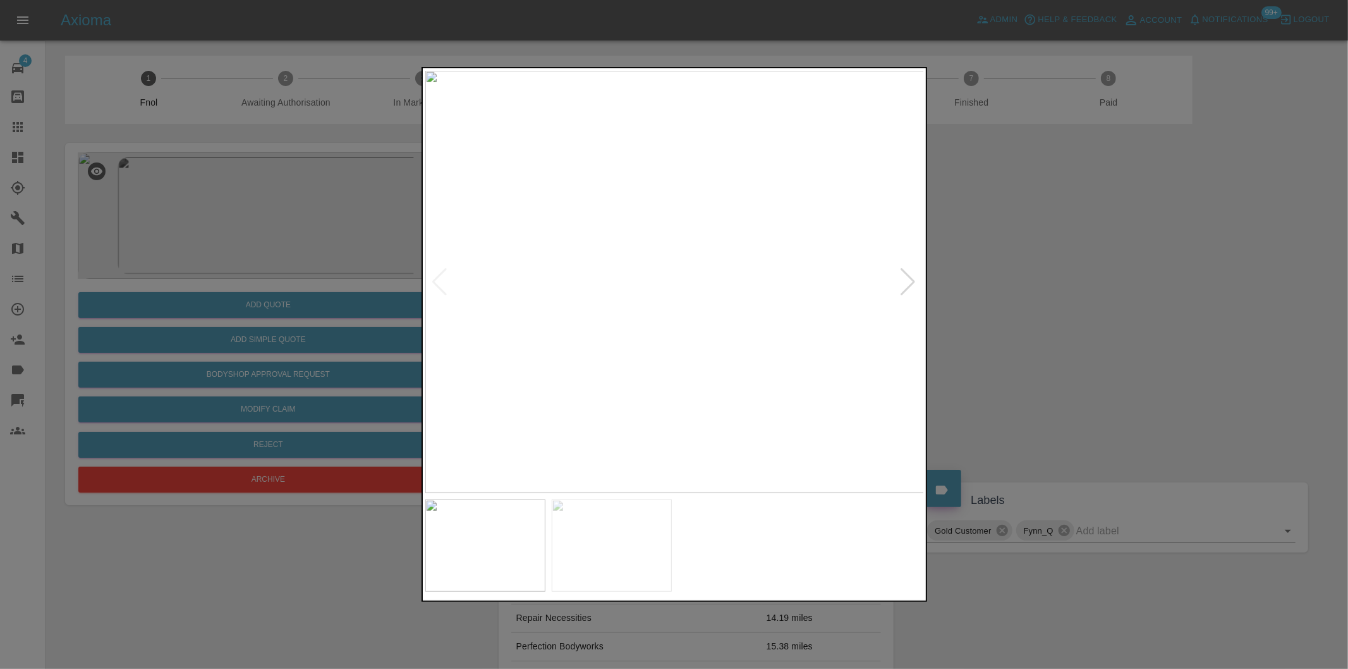
click at [906, 278] on div at bounding box center [908, 282] width 17 height 28
click at [906, 278] on img at bounding box center [674, 282] width 499 height 422
click at [1083, 312] on div at bounding box center [674, 334] width 1348 height 669
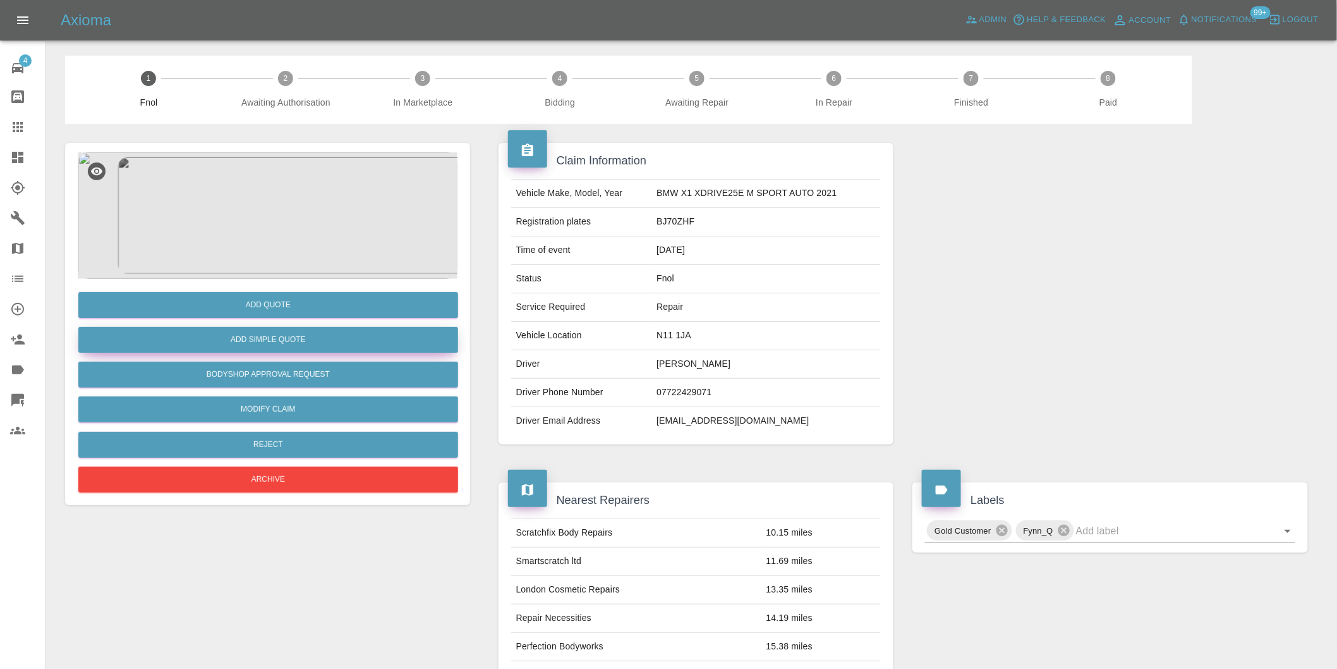
click at [279, 332] on button "Add Simple Quote" at bounding box center [268, 340] width 380 height 26
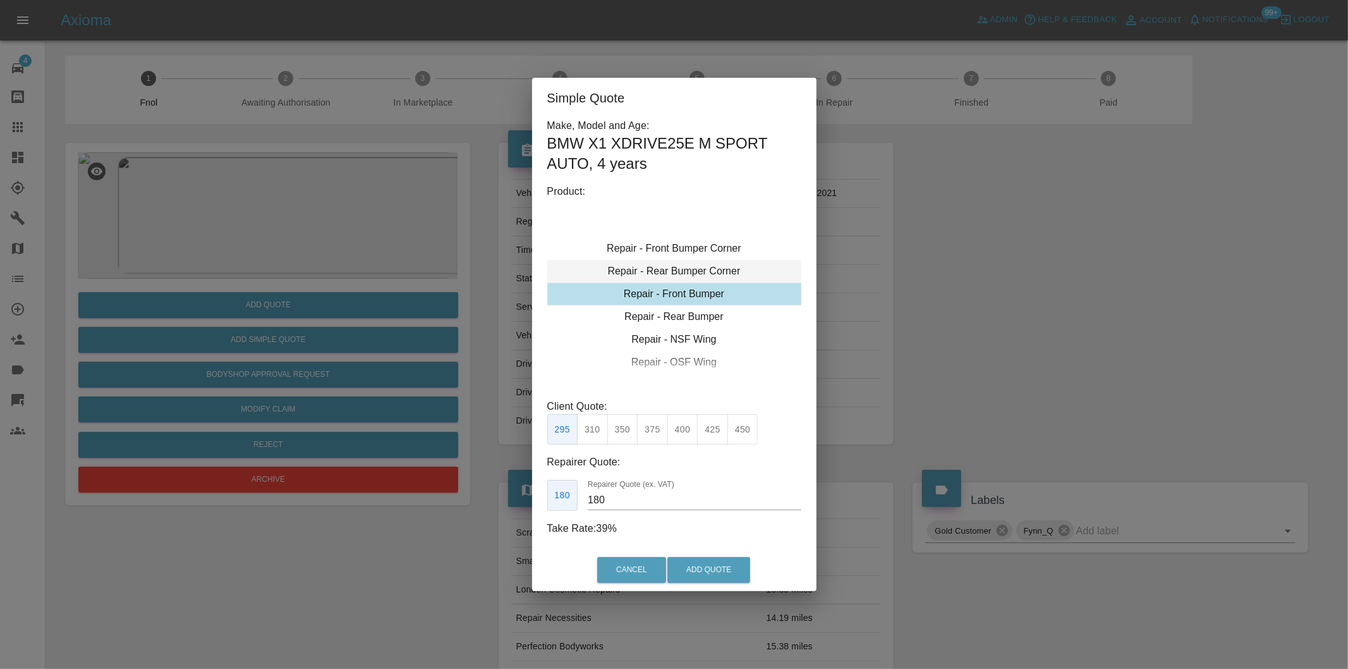
click at [731, 270] on div "Repair - Rear Bumper Corner" at bounding box center [674, 271] width 254 height 23
type input "120"
click at [714, 563] on button "Add Quote" at bounding box center [708, 570] width 83 height 26
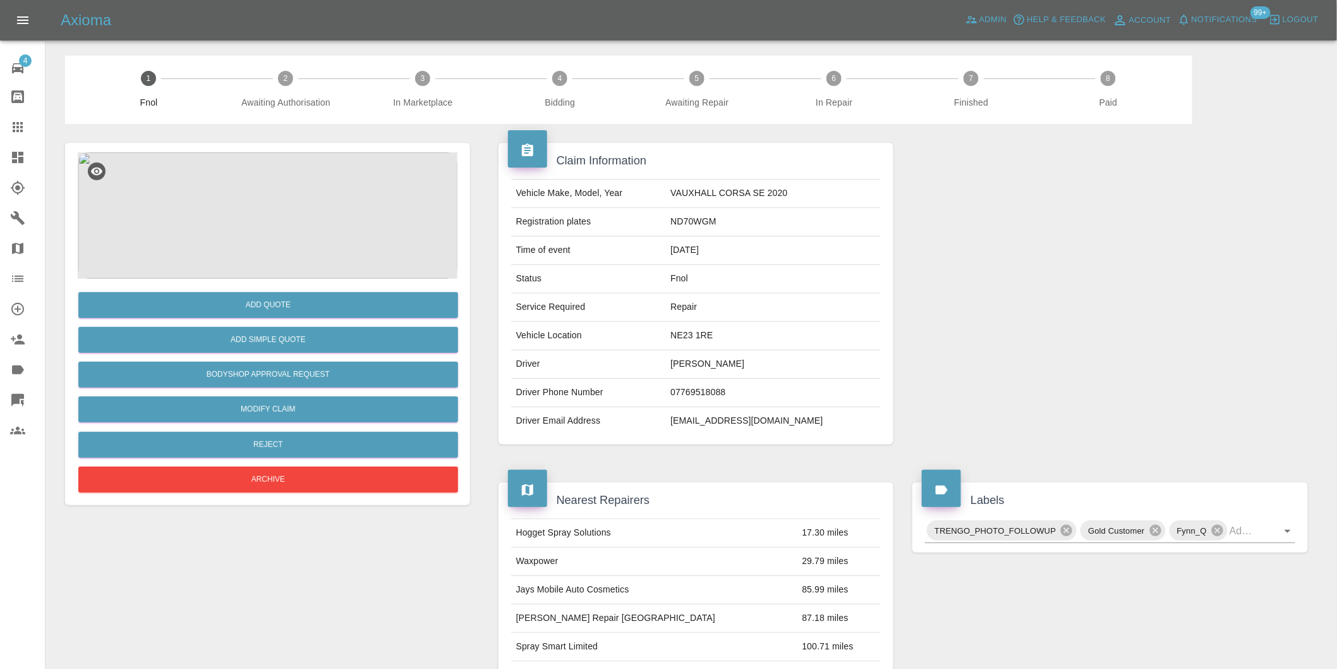
click at [256, 216] on img at bounding box center [268, 215] width 380 height 126
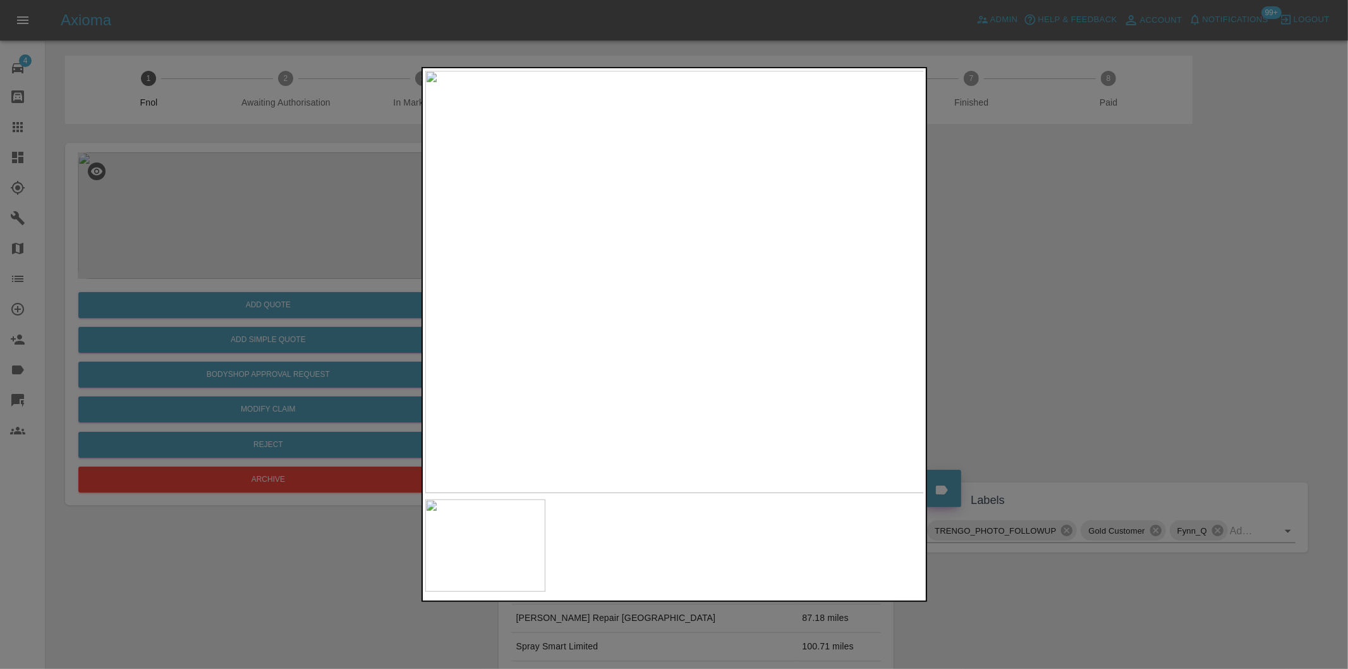
click at [1006, 297] on div at bounding box center [674, 334] width 1348 height 669
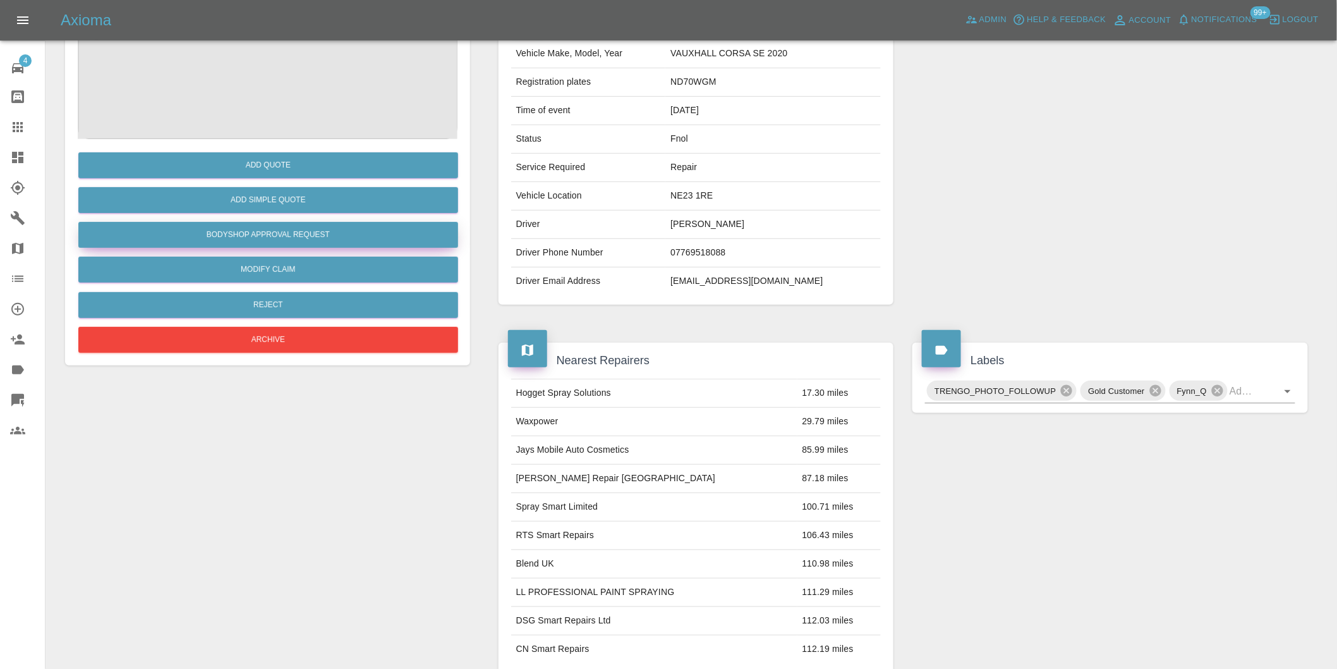
scroll to position [17, 0]
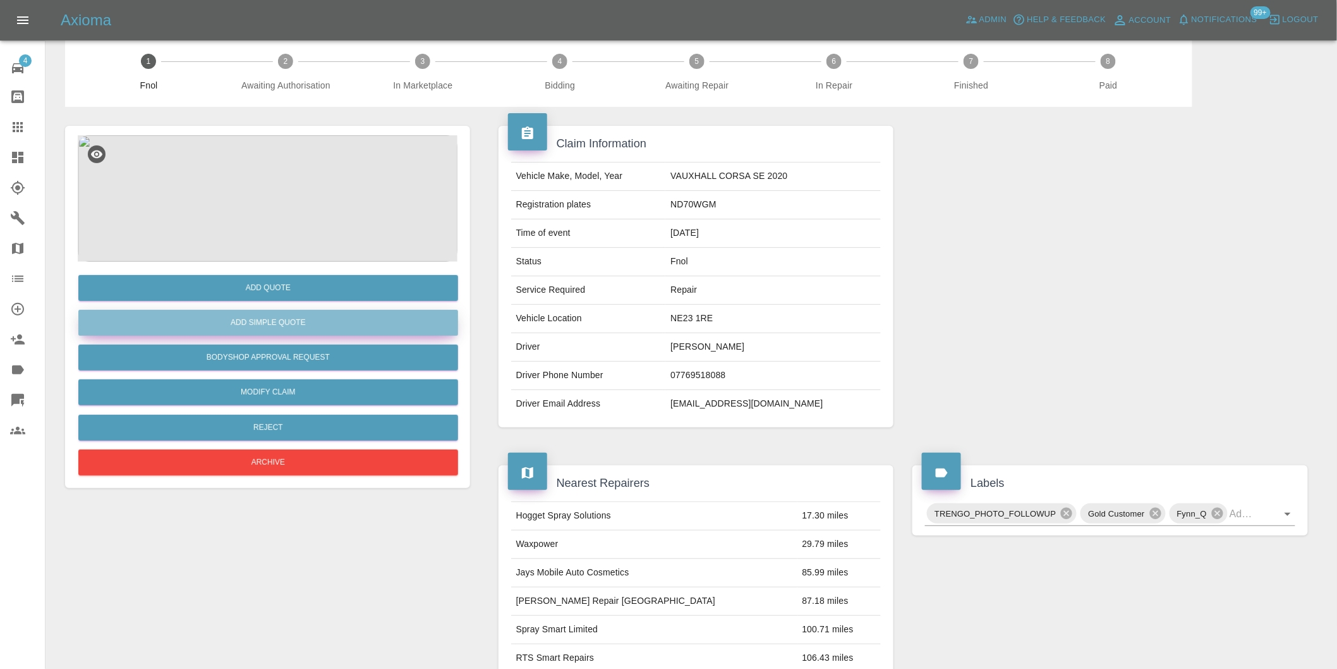
click at [318, 325] on button "Add Simple Quote" at bounding box center [268, 323] width 380 height 26
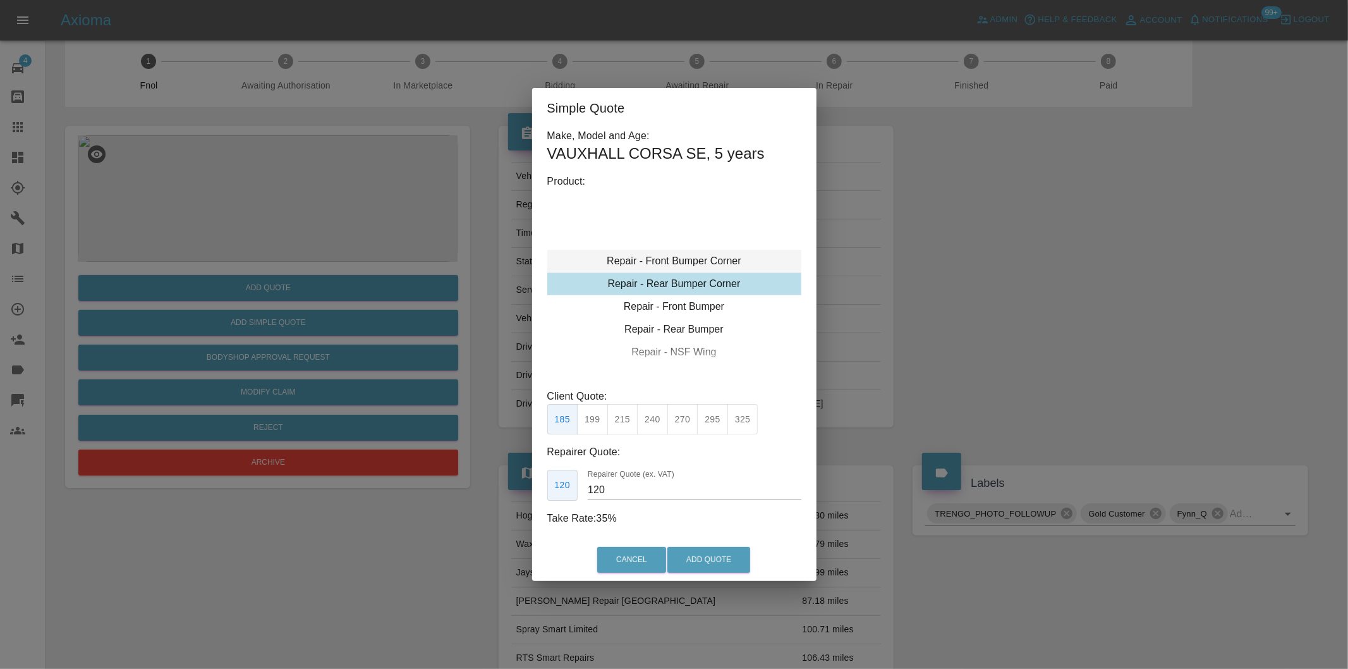
click at [710, 262] on div "Repair - Front Bumper Corner" at bounding box center [674, 261] width 254 height 23
drag, startPoint x: 622, startPoint y: 423, endPoint x: 641, endPoint y: 440, distance: 26.0
click at [622, 424] on button "215" at bounding box center [622, 419] width 31 height 31
type input "135"
click at [734, 573] on button "Add Quote" at bounding box center [708, 560] width 83 height 26
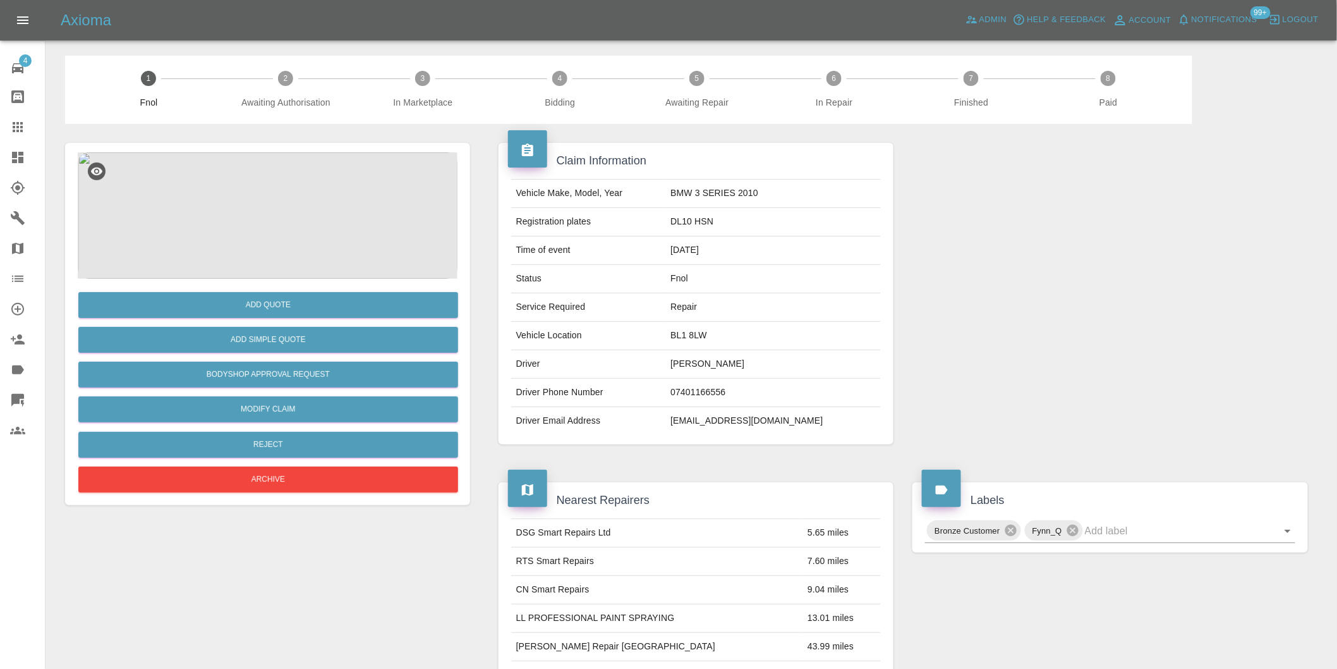
click at [255, 188] on img at bounding box center [268, 215] width 380 height 126
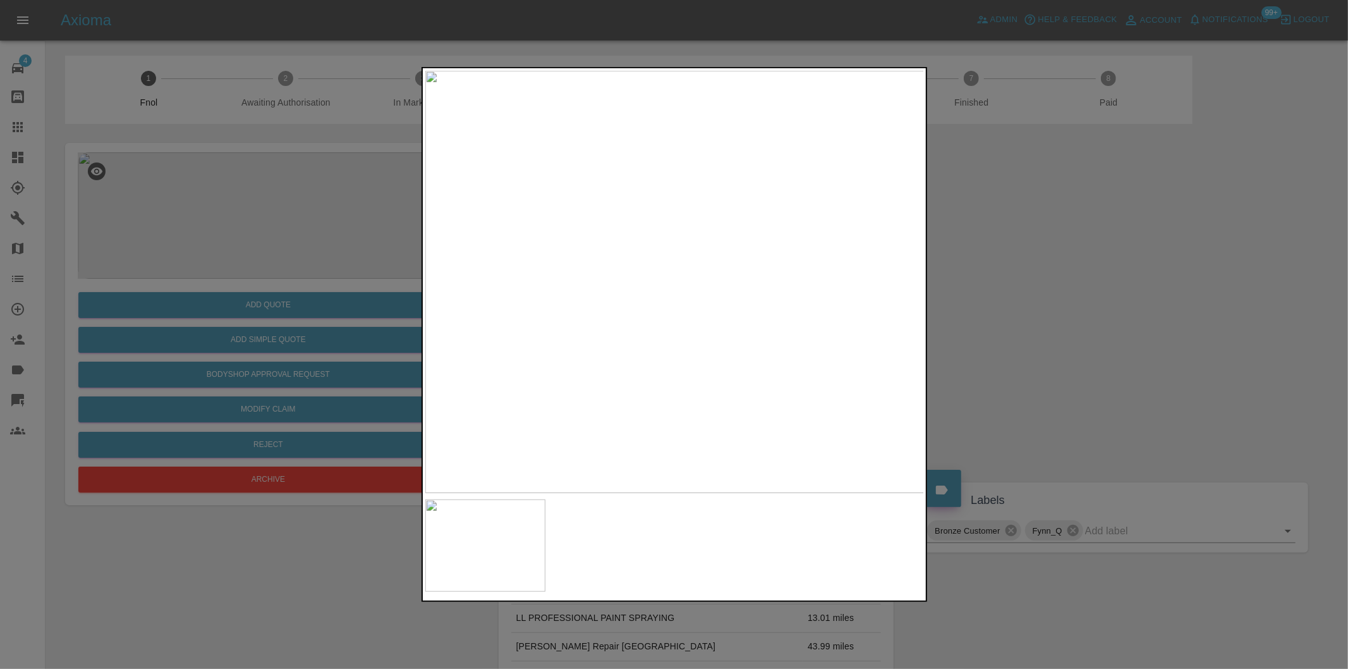
click at [996, 315] on div at bounding box center [674, 334] width 1348 height 669
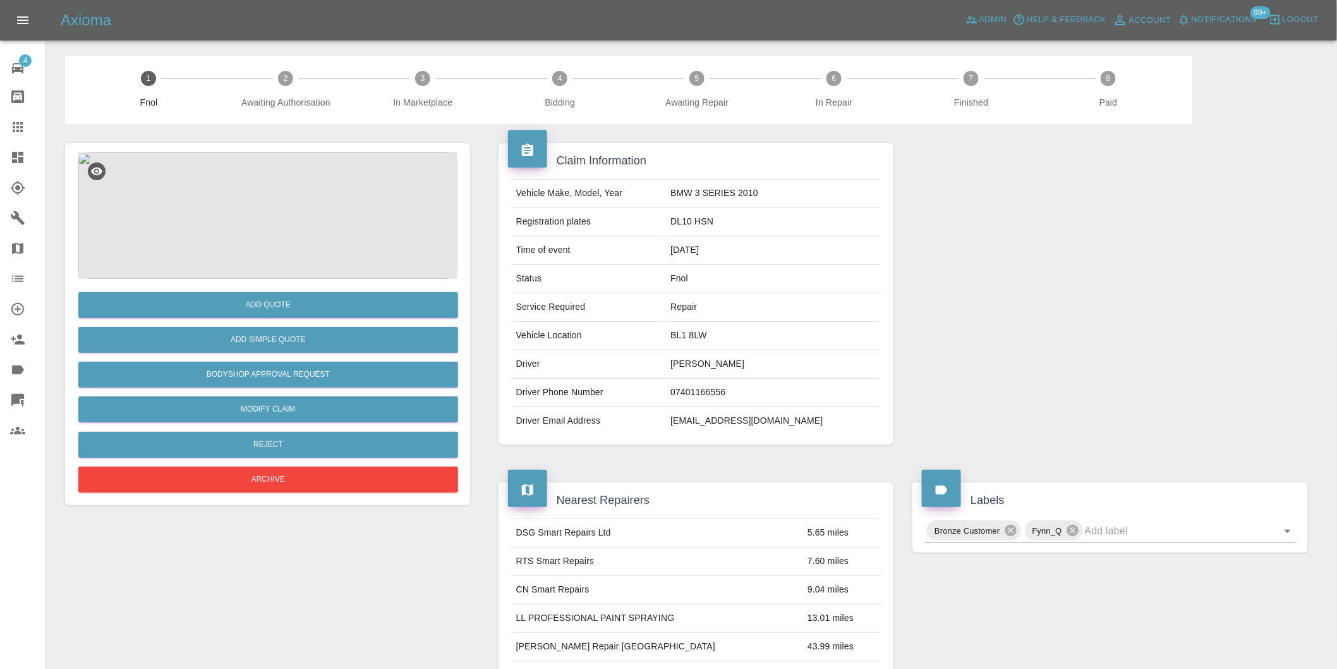
click at [262, 191] on img at bounding box center [268, 215] width 380 height 126
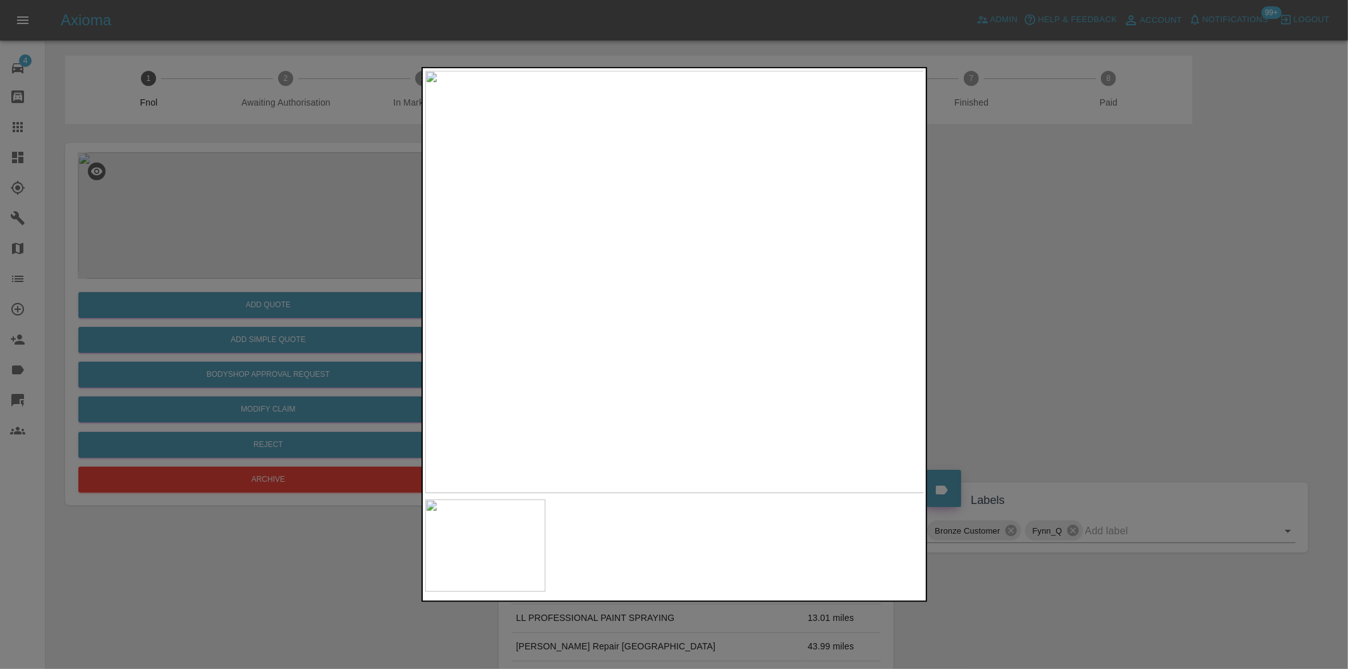
click at [1026, 308] on div at bounding box center [674, 334] width 1348 height 669
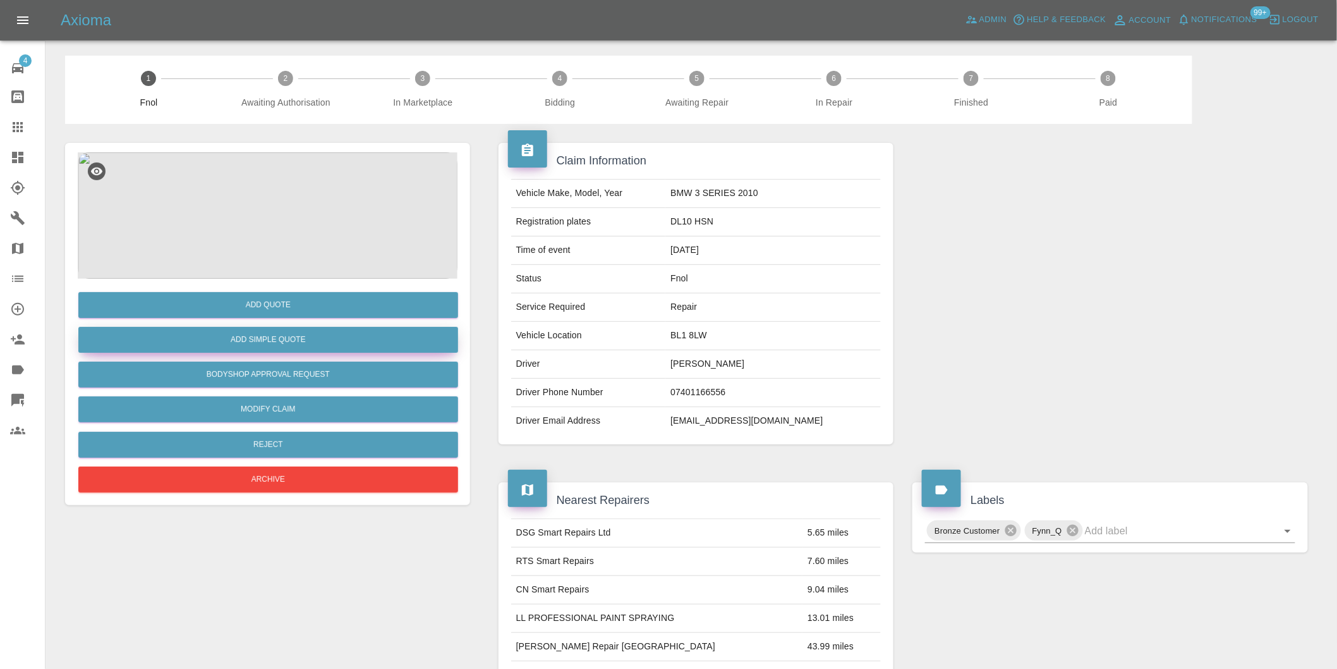
click at [304, 327] on button "Add Simple Quote" at bounding box center [268, 340] width 380 height 26
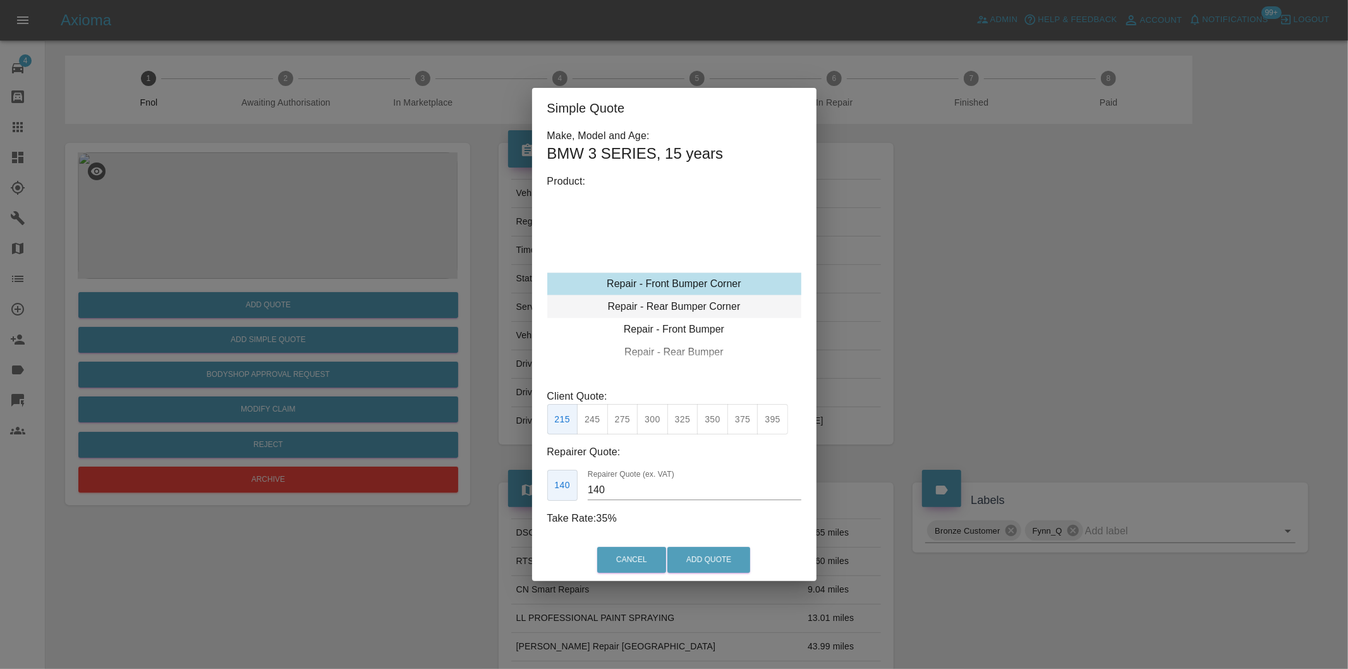
type input "120"
click at [701, 555] on button "Add Quote" at bounding box center [708, 560] width 83 height 26
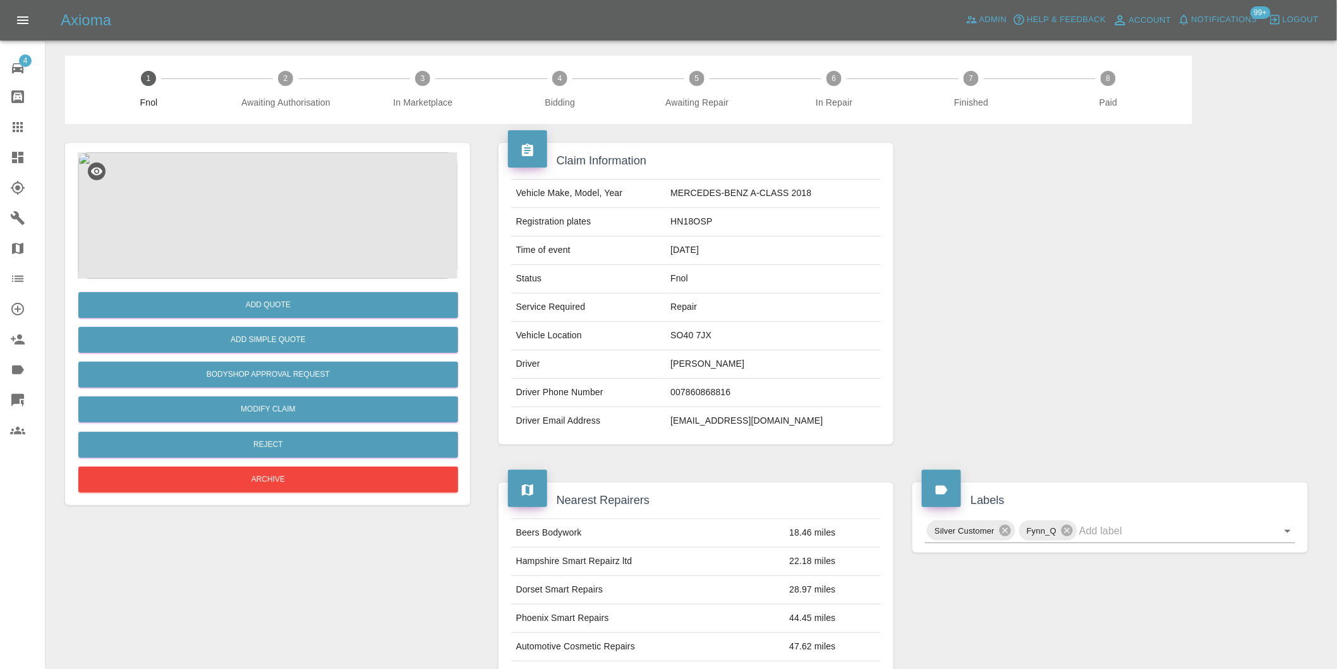
click at [277, 181] on img at bounding box center [268, 215] width 380 height 126
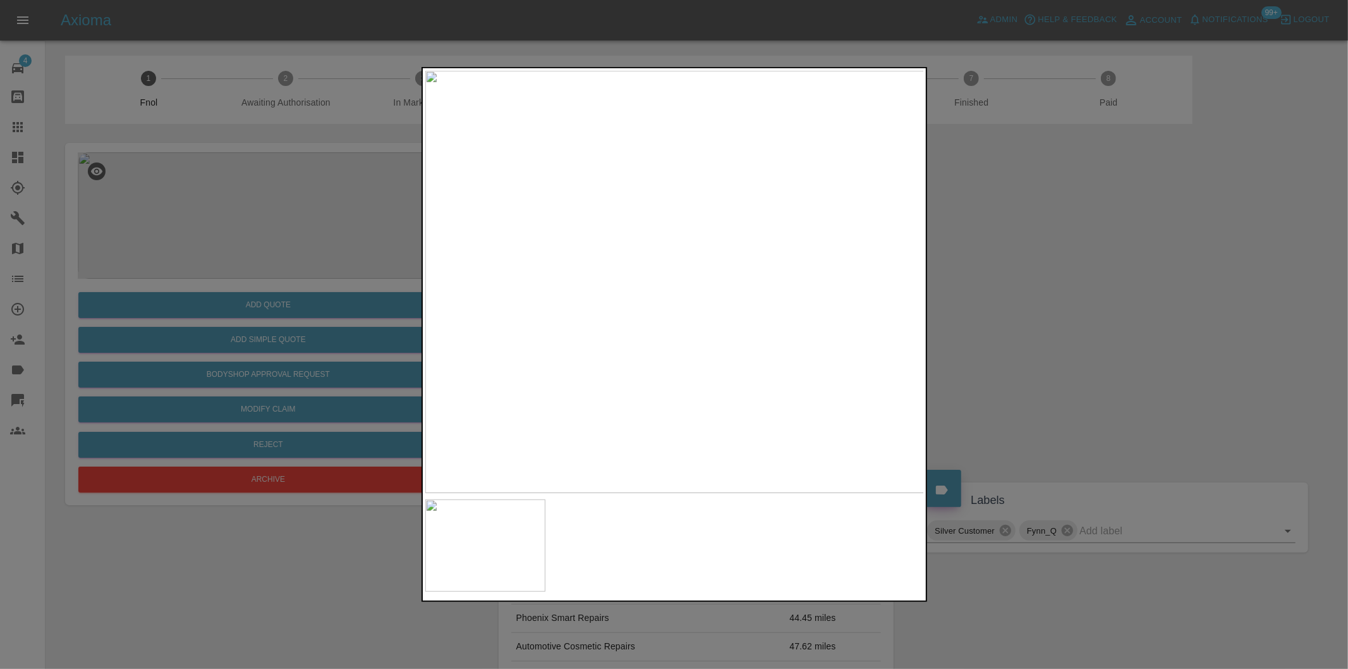
click at [1031, 306] on div at bounding box center [674, 334] width 1348 height 669
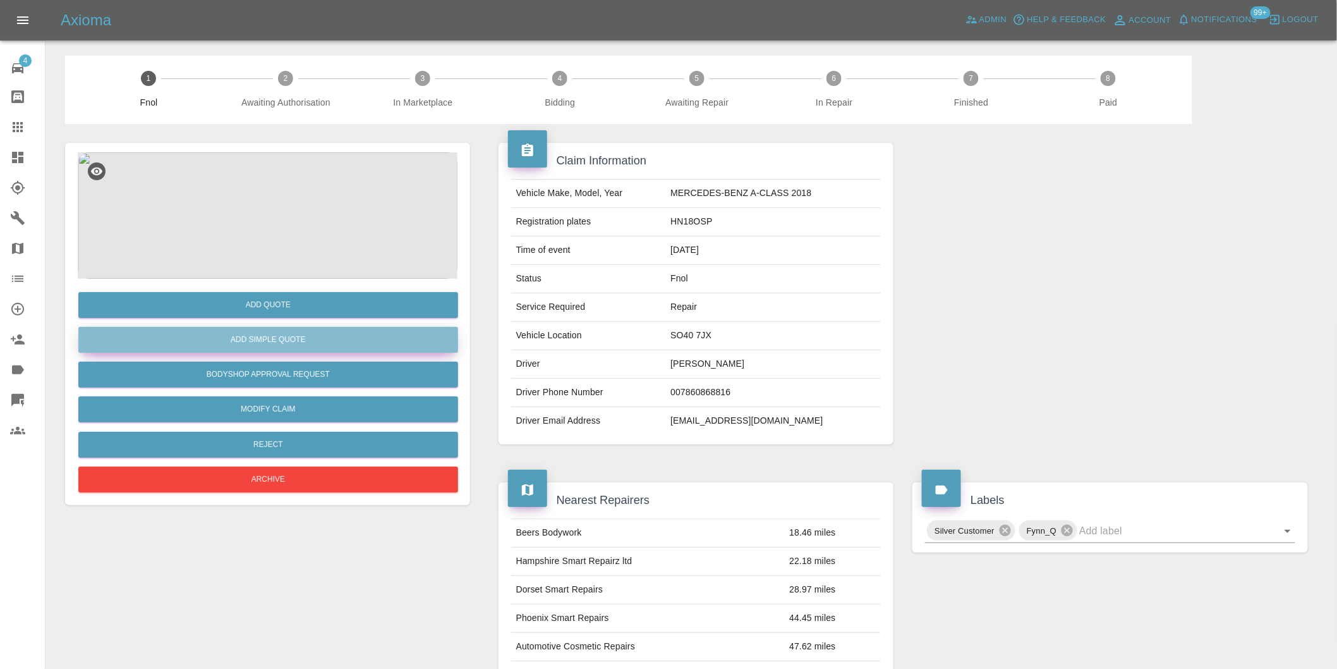
click at [293, 337] on button "Add Simple Quote" at bounding box center [268, 340] width 380 height 26
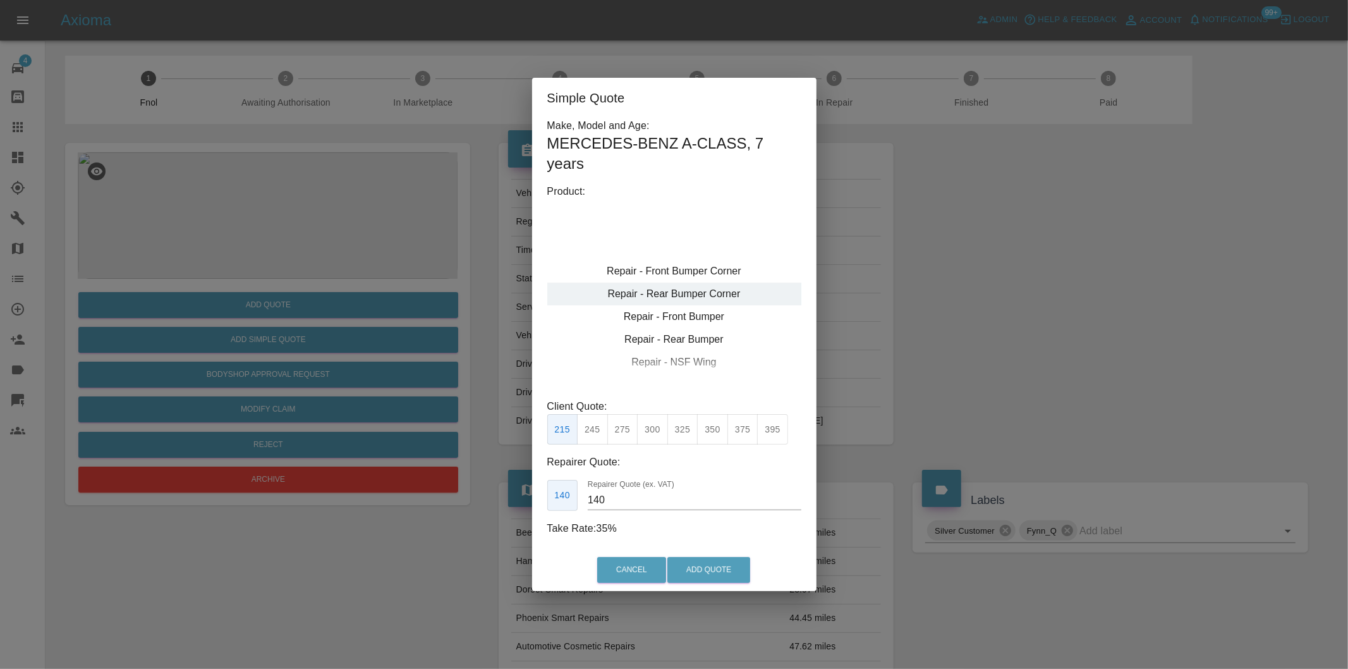
type input "120"
click at [712, 267] on div "Repair - Front Bumper Corner" at bounding box center [674, 271] width 254 height 23
click at [706, 566] on button "Add Quote" at bounding box center [708, 570] width 83 height 26
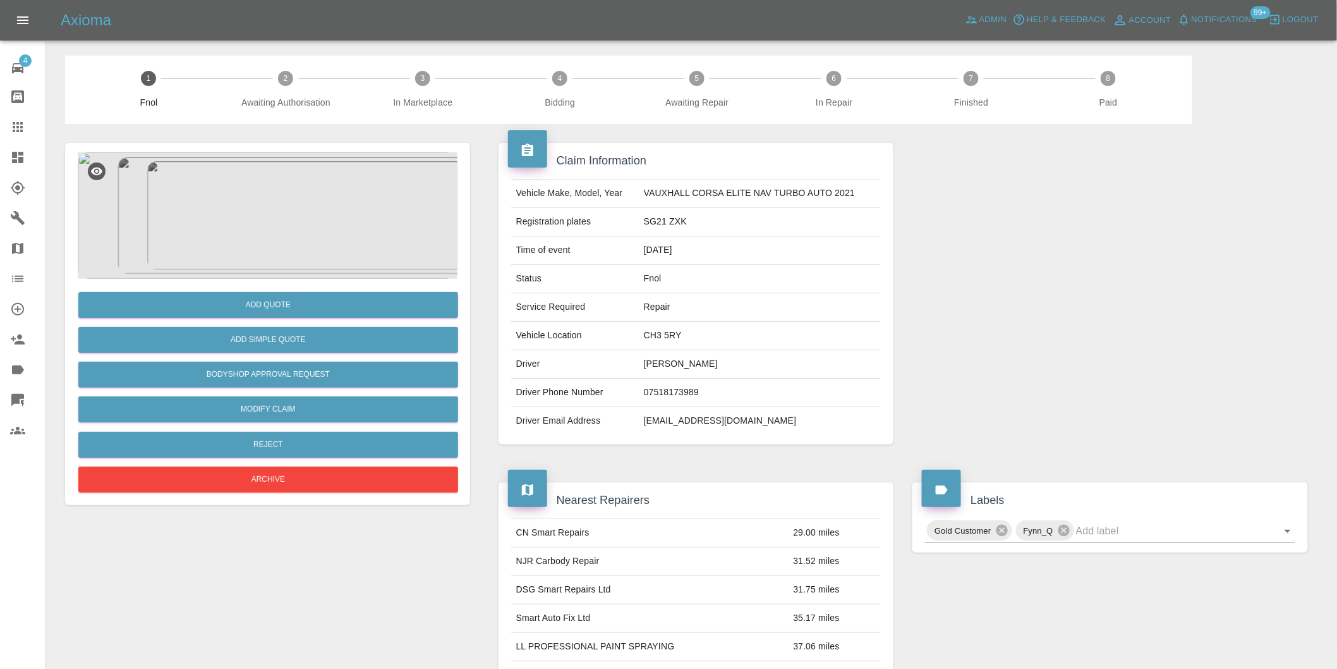
click at [291, 201] on img at bounding box center [268, 215] width 380 height 126
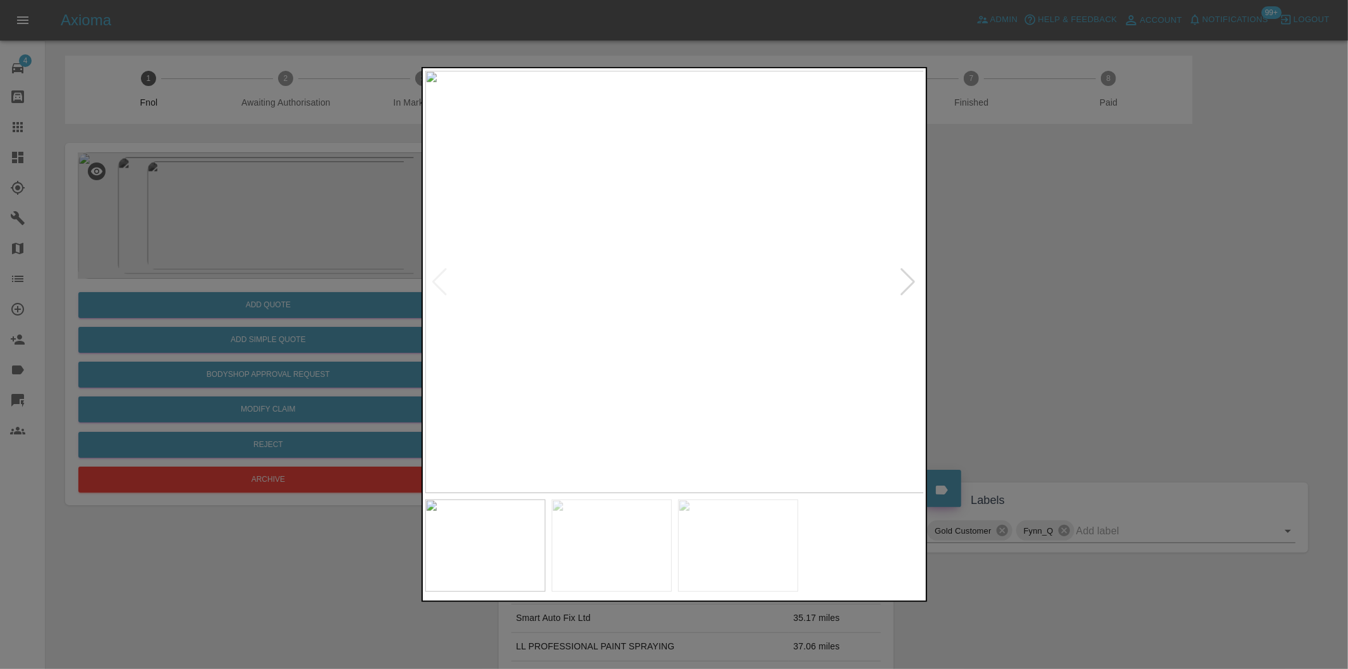
click at [910, 283] on div at bounding box center [908, 282] width 17 height 28
click at [910, 283] on img at bounding box center [674, 282] width 499 height 422
click at [1063, 305] on div at bounding box center [674, 334] width 1348 height 669
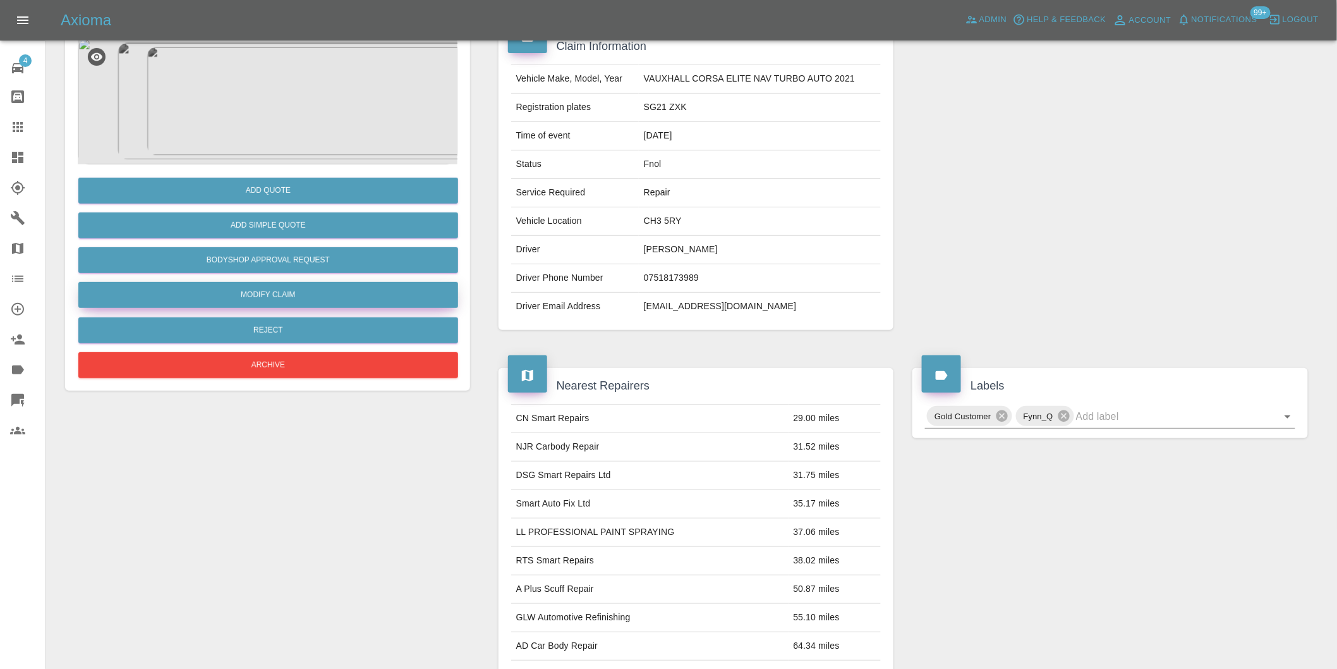
scroll to position [17, 0]
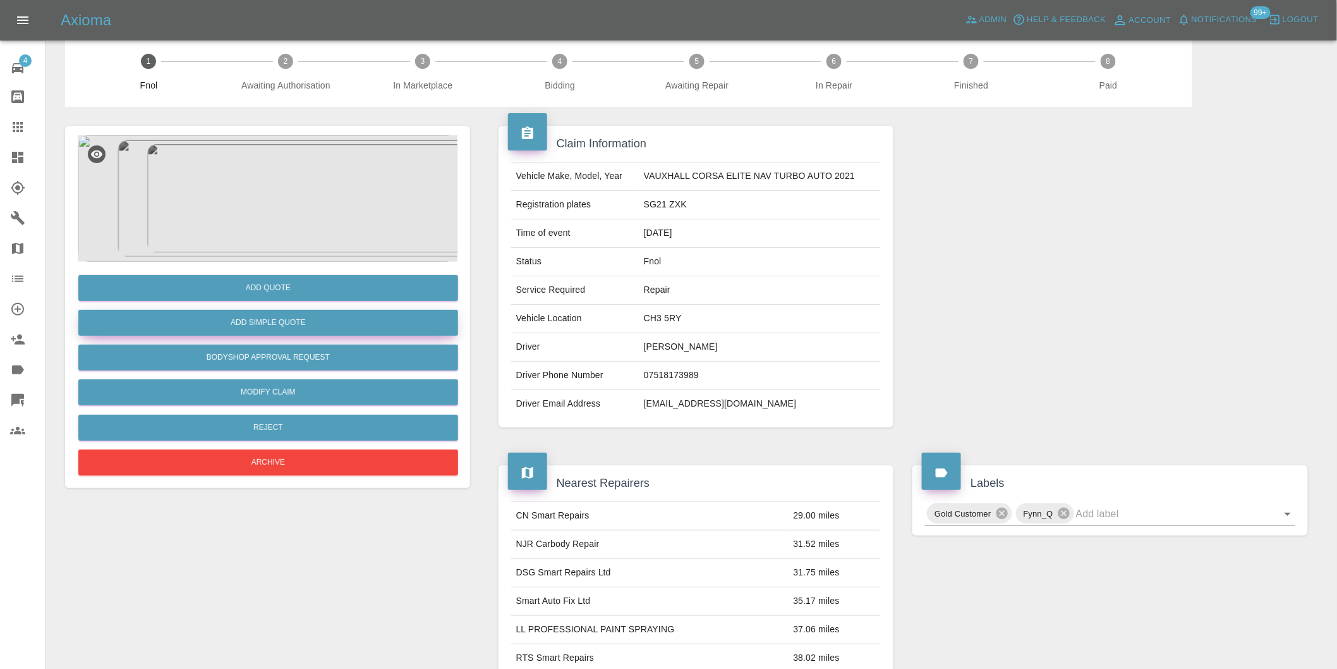
click at [276, 321] on button "Add Simple Quote" at bounding box center [268, 323] width 380 height 26
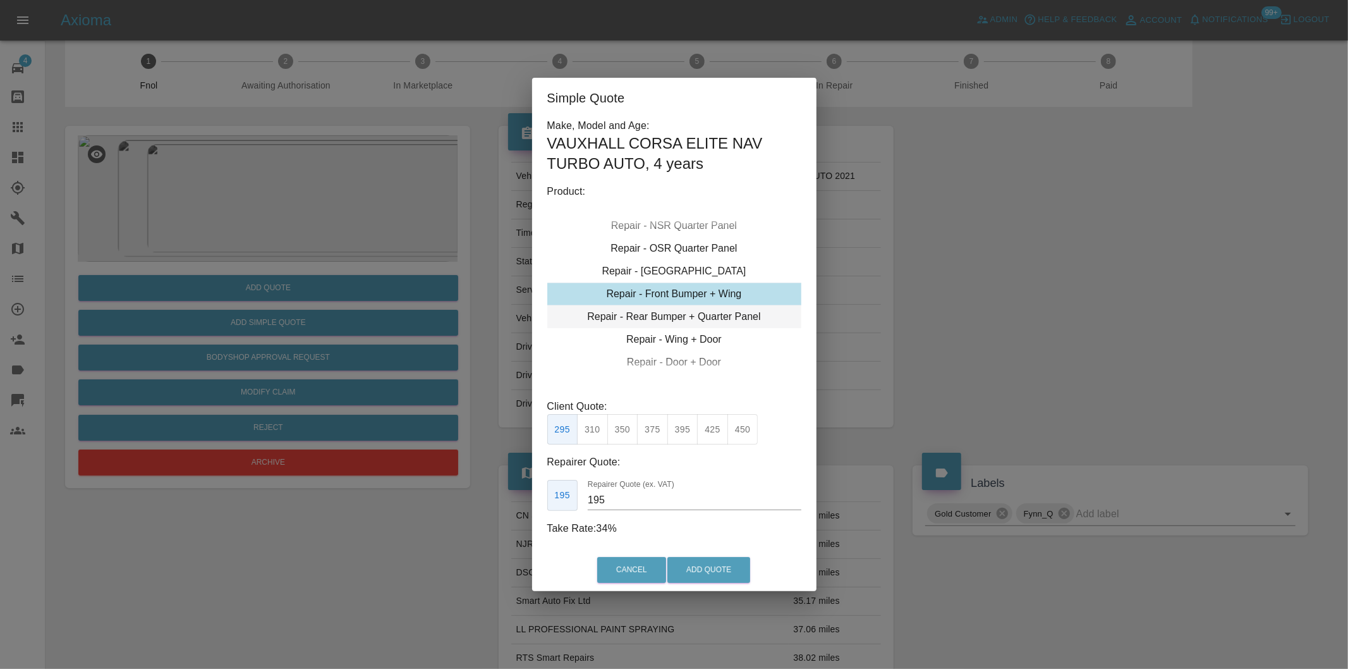
click at [700, 315] on div "Repair - Rear Bumper + Quarter Panel" at bounding box center [674, 316] width 254 height 23
click at [622, 435] on button "350" at bounding box center [622, 429] width 31 height 31
type input "210"
click at [710, 569] on button "Add Quote" at bounding box center [708, 570] width 83 height 26
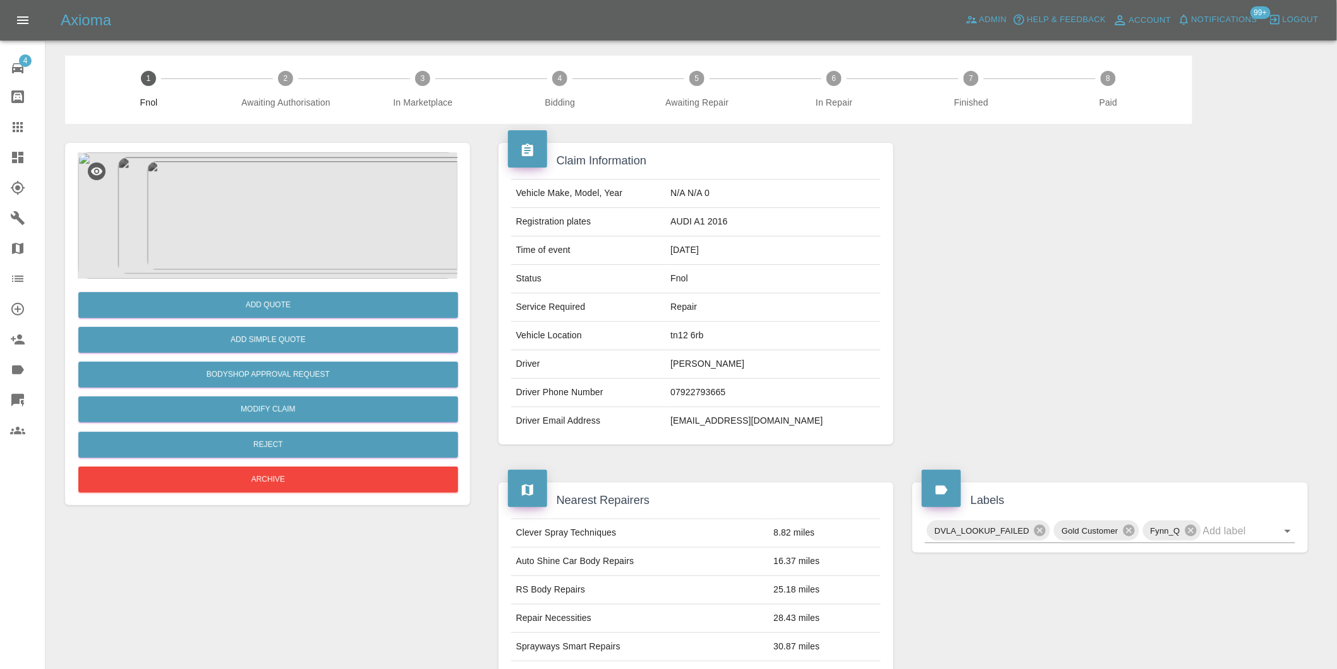
click at [281, 220] on img at bounding box center [268, 215] width 380 height 126
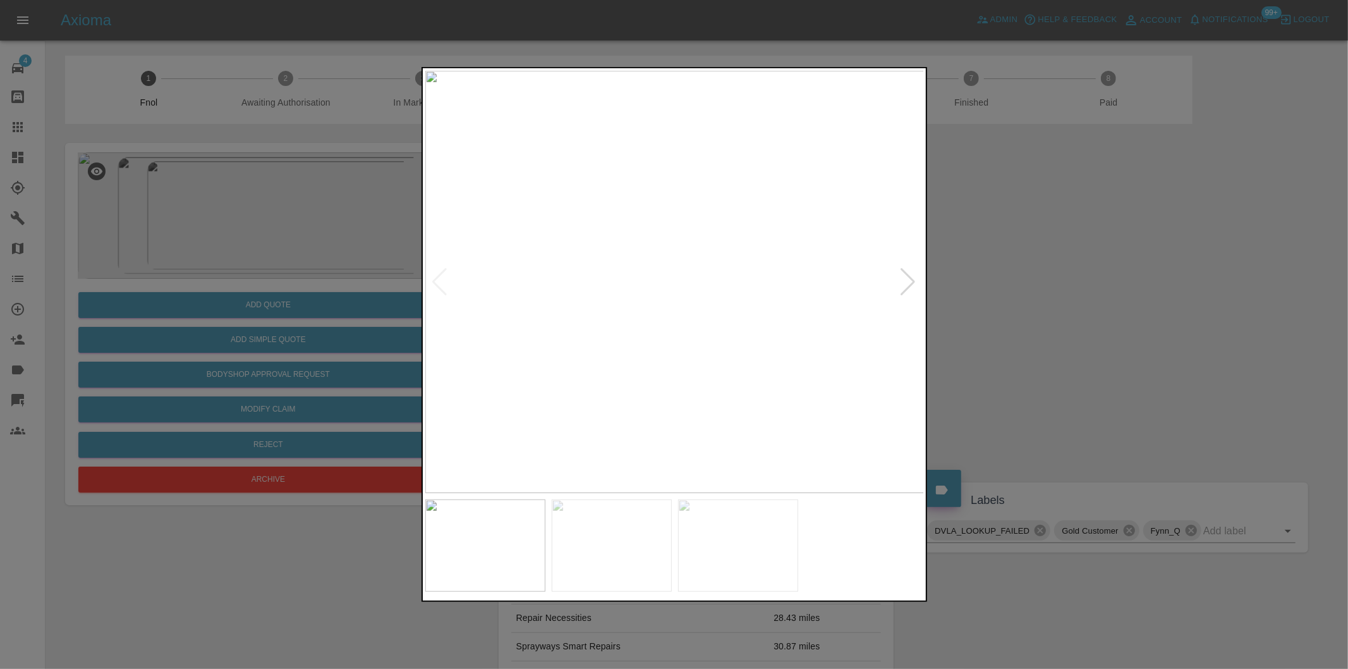
click at [902, 284] on div at bounding box center [908, 282] width 17 height 28
click at [907, 284] on div at bounding box center [908, 282] width 17 height 28
click at [907, 284] on img at bounding box center [674, 282] width 499 height 422
click at [1058, 294] on div at bounding box center [674, 334] width 1348 height 669
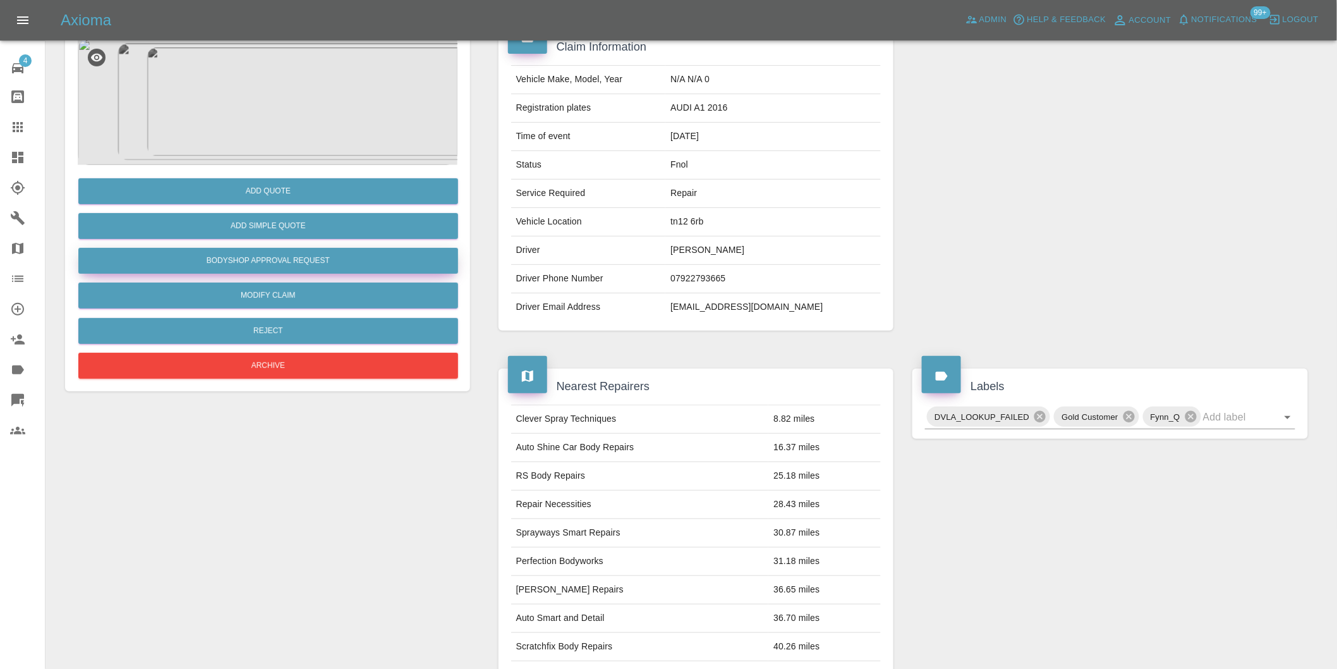
scroll to position [17, 0]
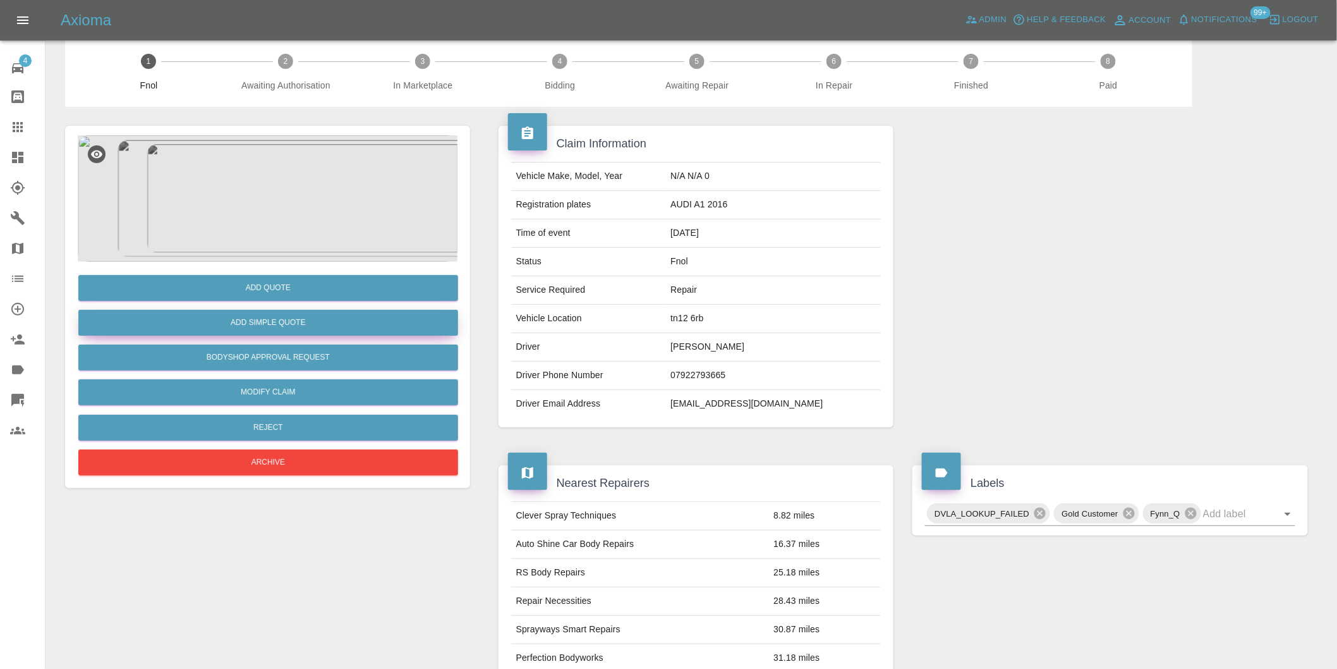
click at [305, 322] on button "Add Simple Quote" at bounding box center [268, 323] width 380 height 26
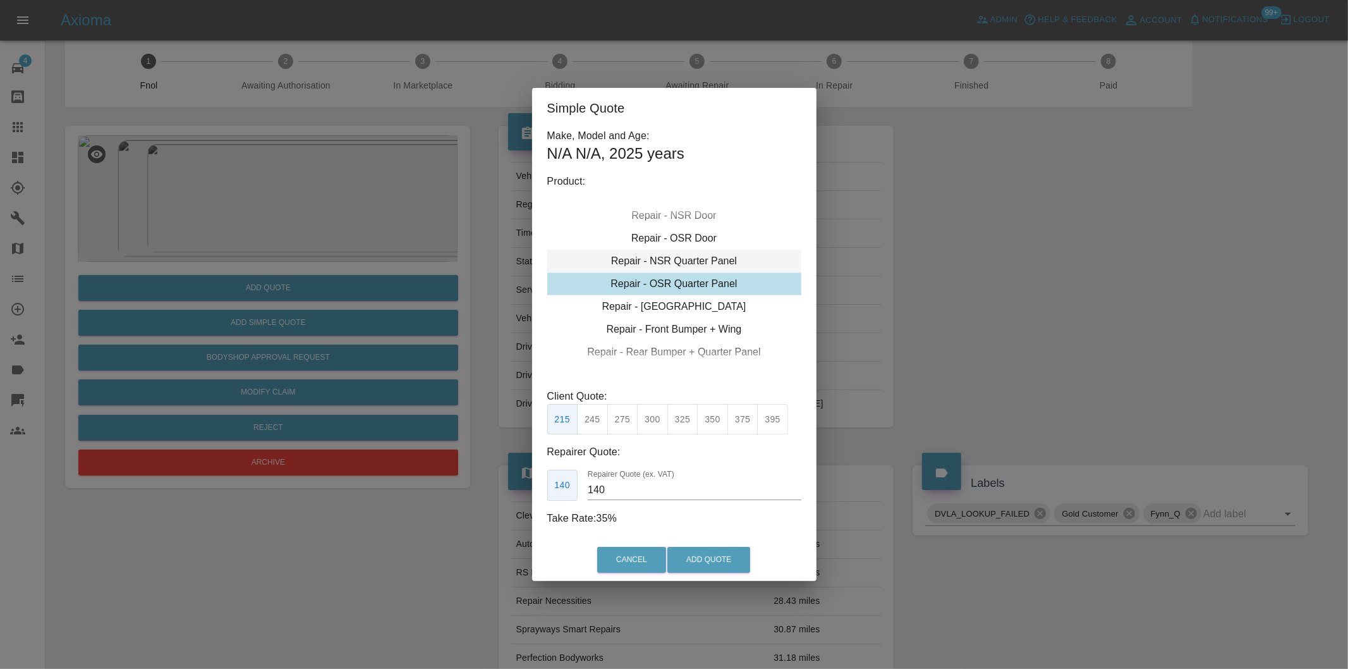
click at [709, 263] on div "Repair - NSR Quarter Panel" at bounding box center [674, 261] width 254 height 23
click at [677, 420] on button "325" at bounding box center [682, 419] width 31 height 31
type input "210"
click at [715, 559] on button "Add Quote" at bounding box center [708, 560] width 83 height 26
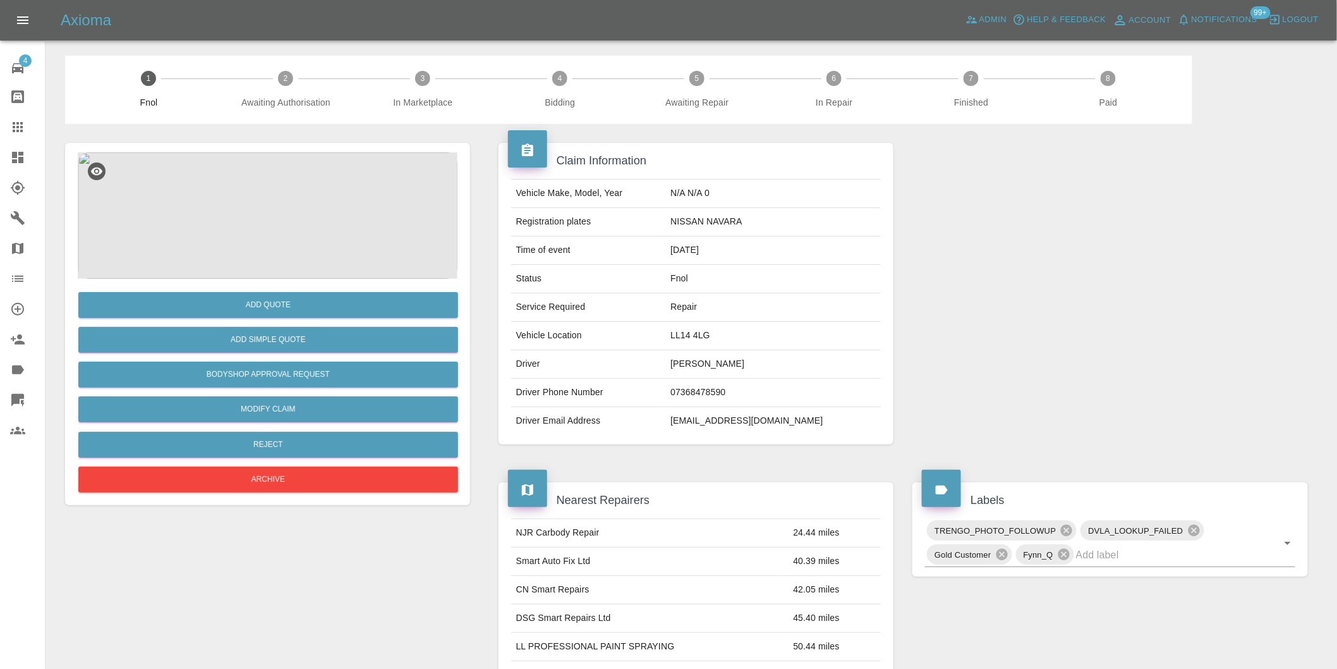
click at [300, 187] on img at bounding box center [268, 215] width 380 height 126
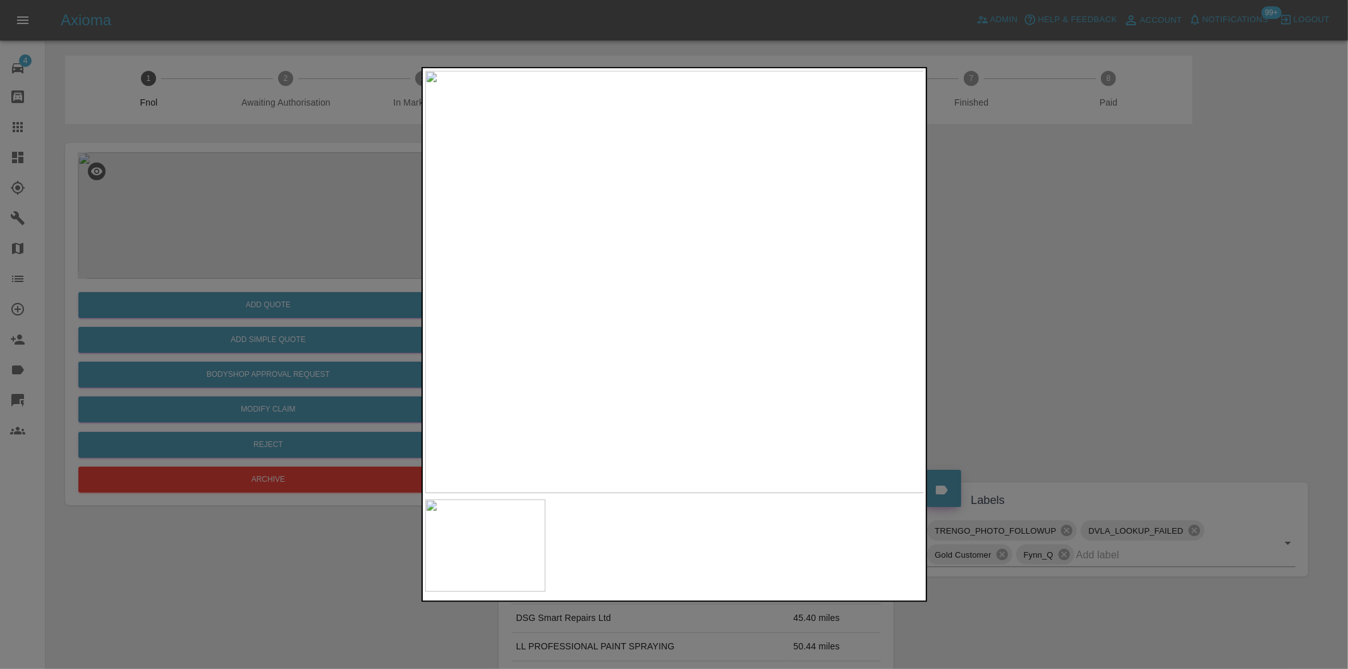
click at [1139, 325] on div at bounding box center [674, 334] width 1348 height 669
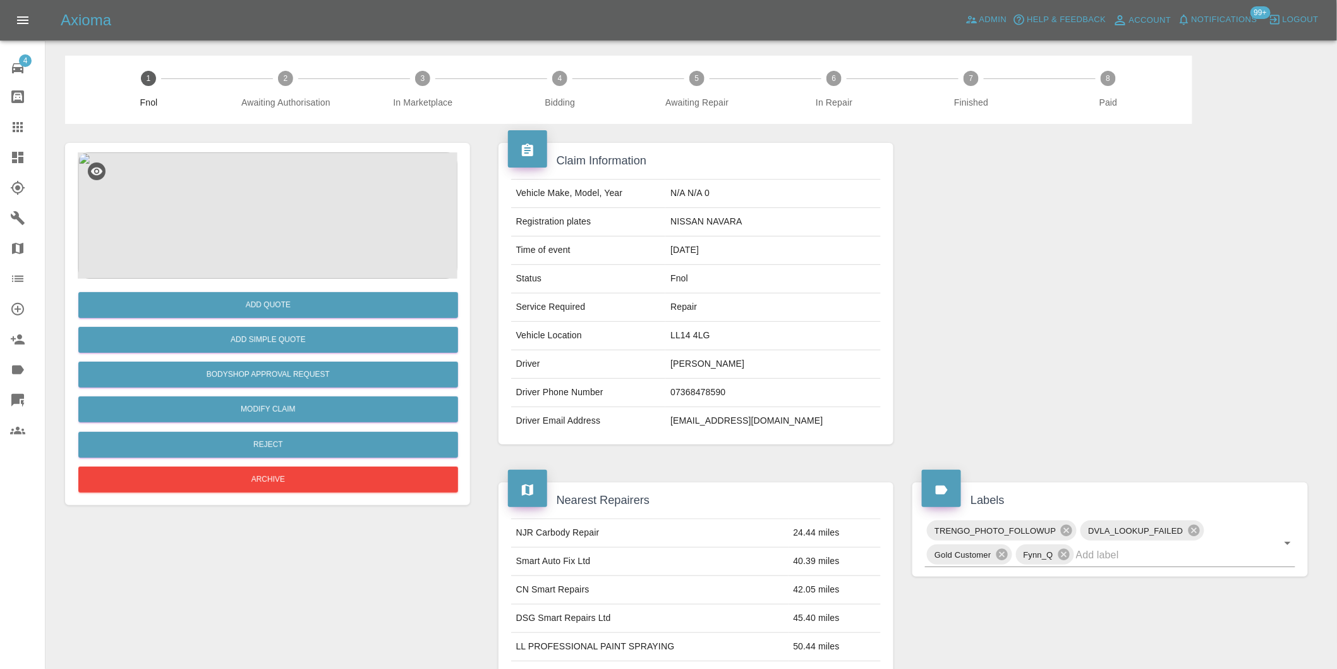
click at [258, 219] on img at bounding box center [268, 215] width 380 height 126
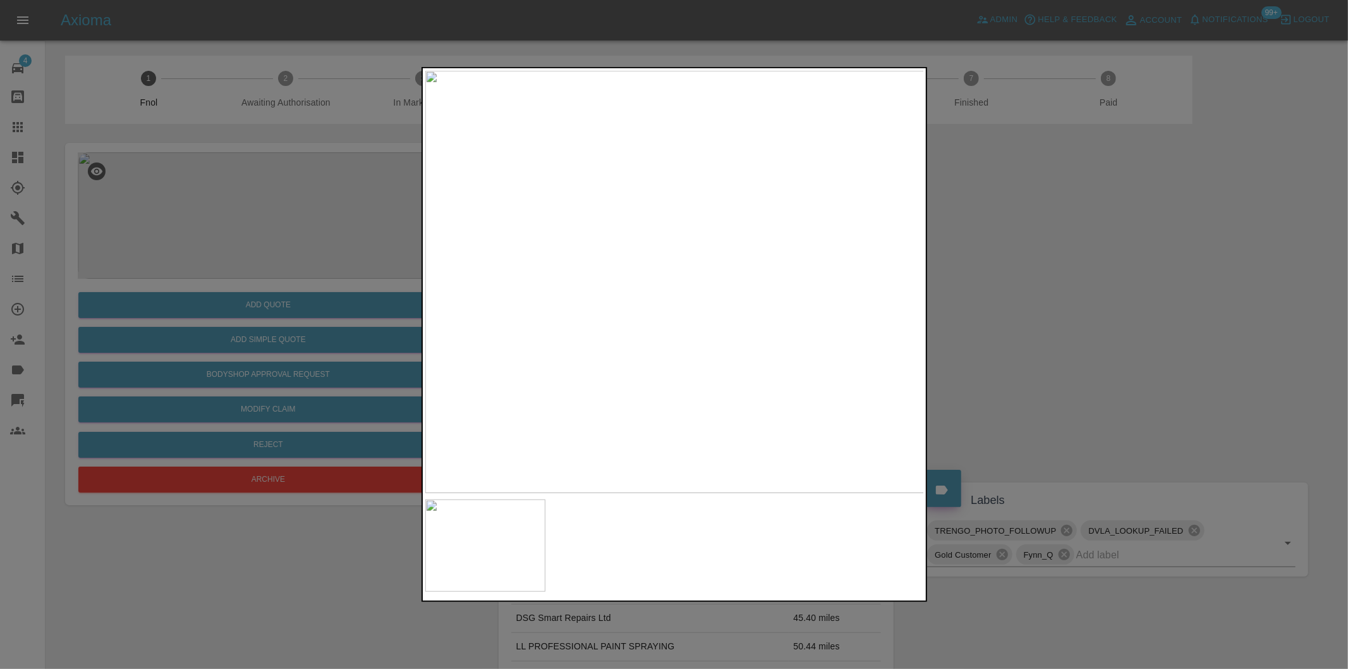
click at [693, 286] on img at bounding box center [674, 282] width 499 height 422
click at [693, 286] on img at bounding box center [618, 268] width 1498 height 1266
click at [695, 286] on img at bounding box center [618, 268] width 1498 height 1266
drag, startPoint x: 1225, startPoint y: 321, endPoint x: 1041, endPoint y: 106, distance: 282.4
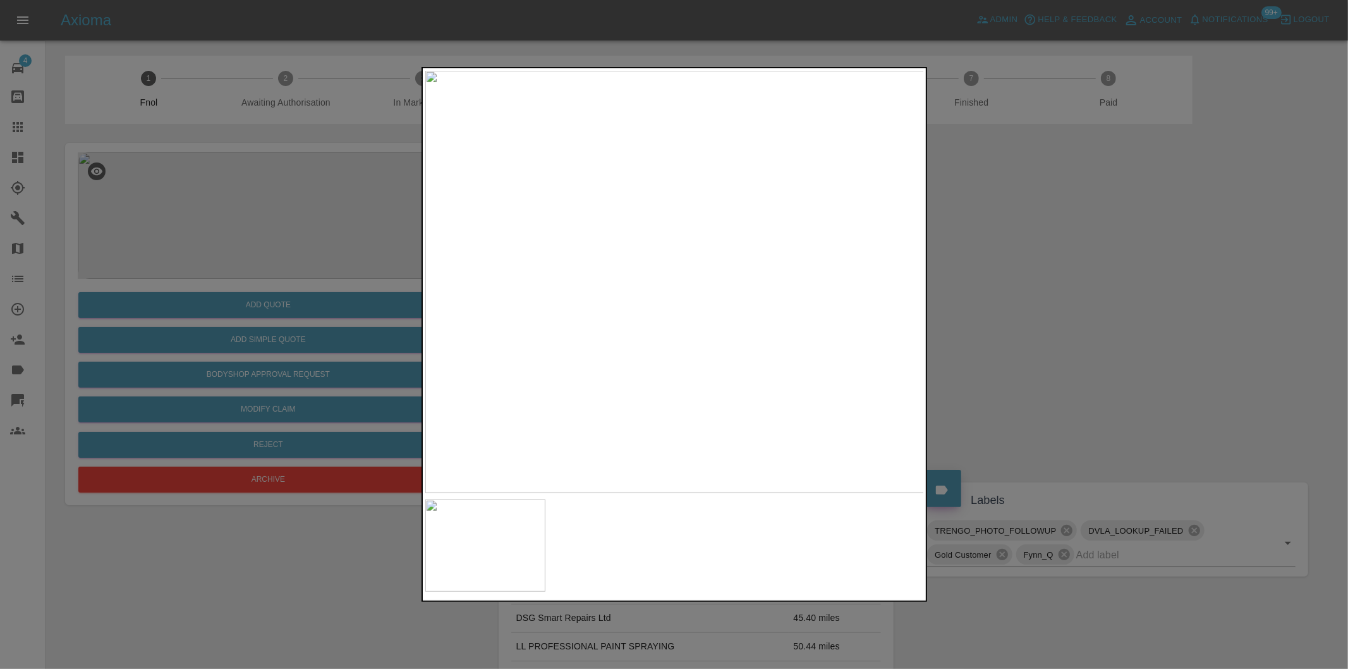
click at [1222, 319] on div at bounding box center [674, 334] width 1348 height 669
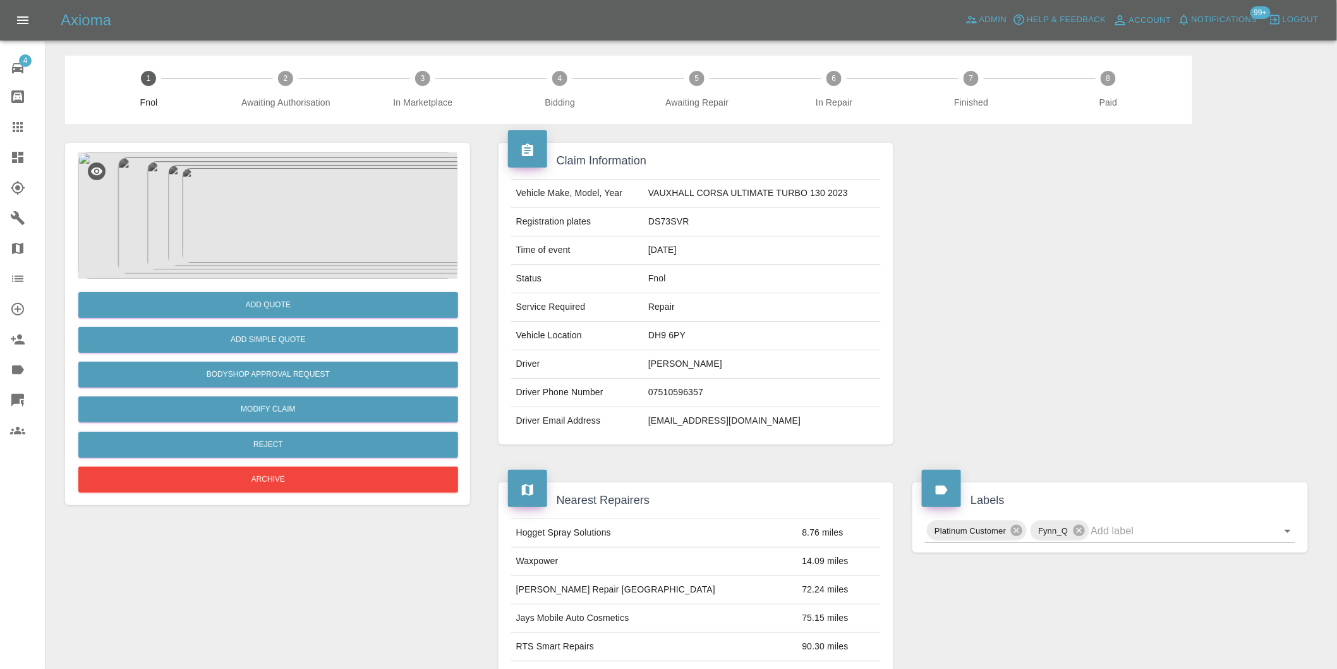
click at [286, 214] on img at bounding box center [268, 215] width 380 height 126
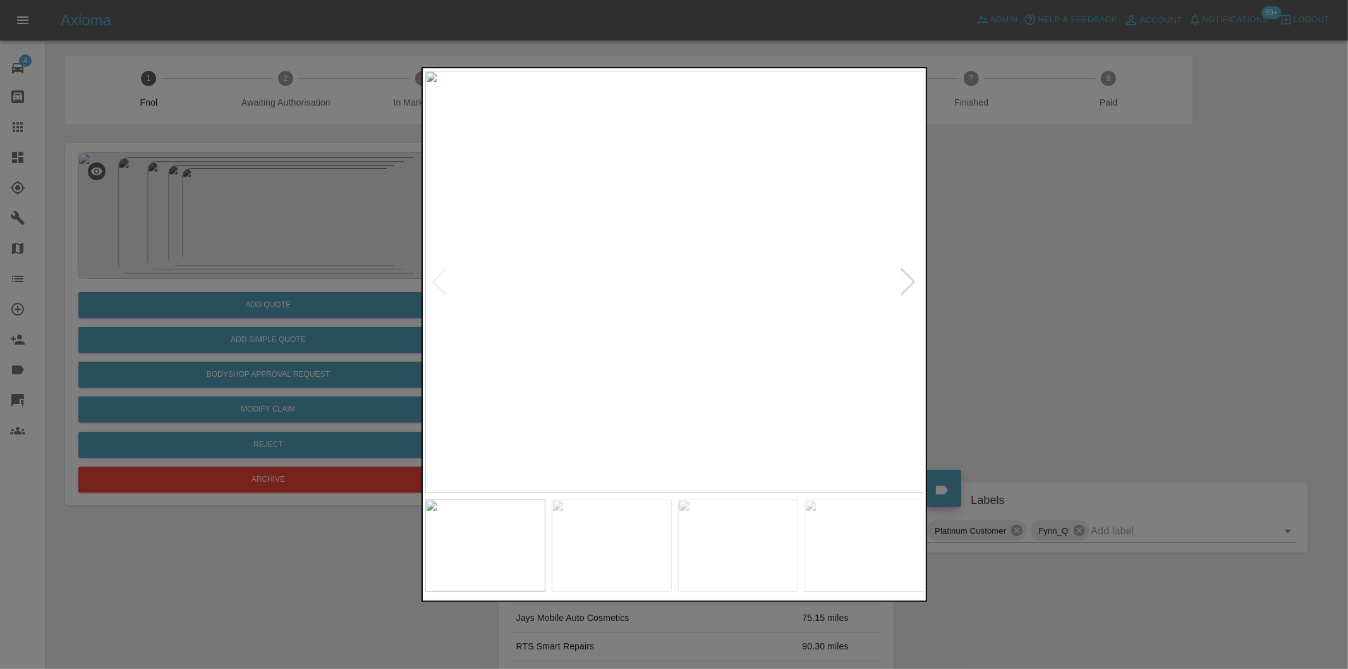
click at [915, 283] on div at bounding box center [908, 282] width 17 height 28
click at [908, 277] on div at bounding box center [908, 282] width 17 height 28
drag, startPoint x: 1084, startPoint y: 301, endPoint x: 609, endPoint y: 345, distance: 477.3
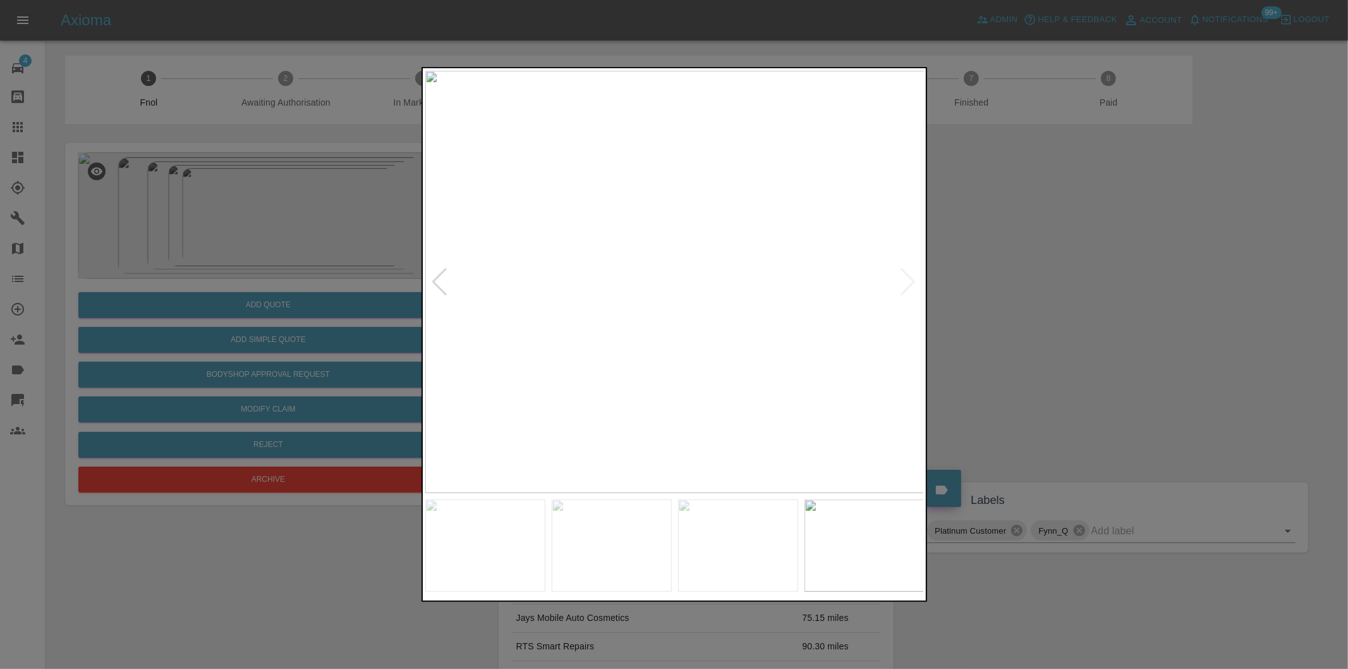
click at [1084, 301] on div at bounding box center [674, 334] width 1348 height 669
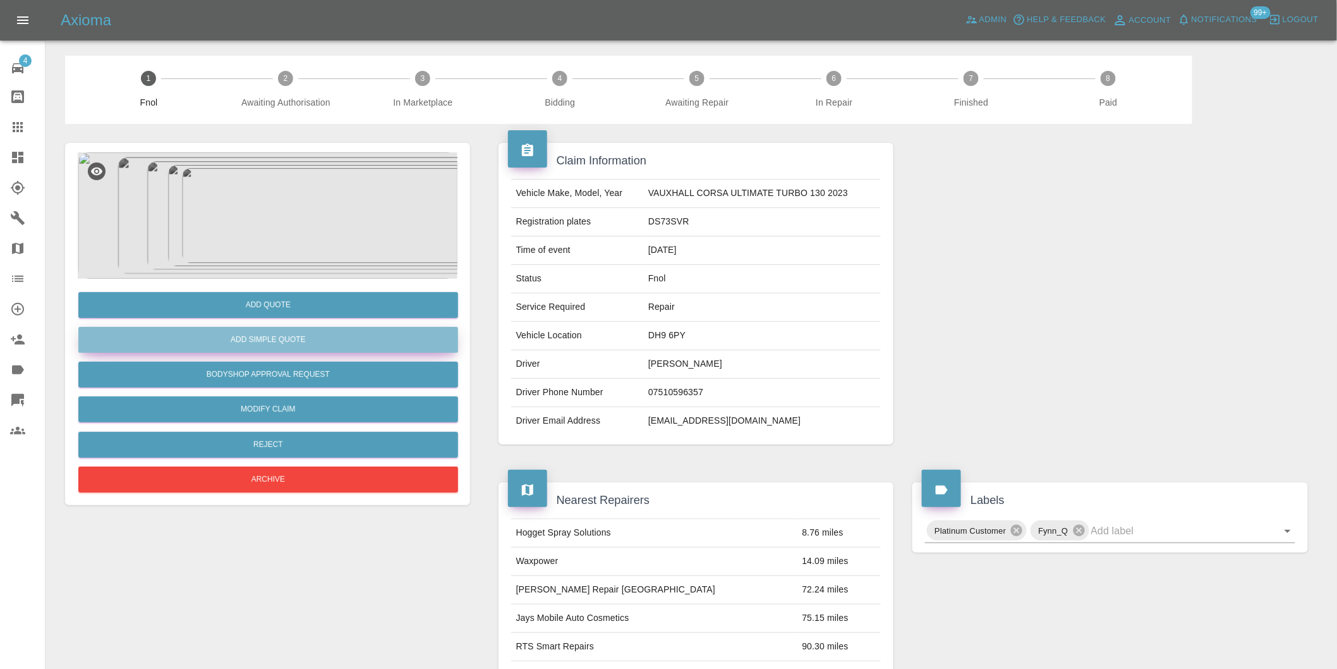
click at [346, 346] on button "Add Simple Quote" at bounding box center [268, 340] width 380 height 26
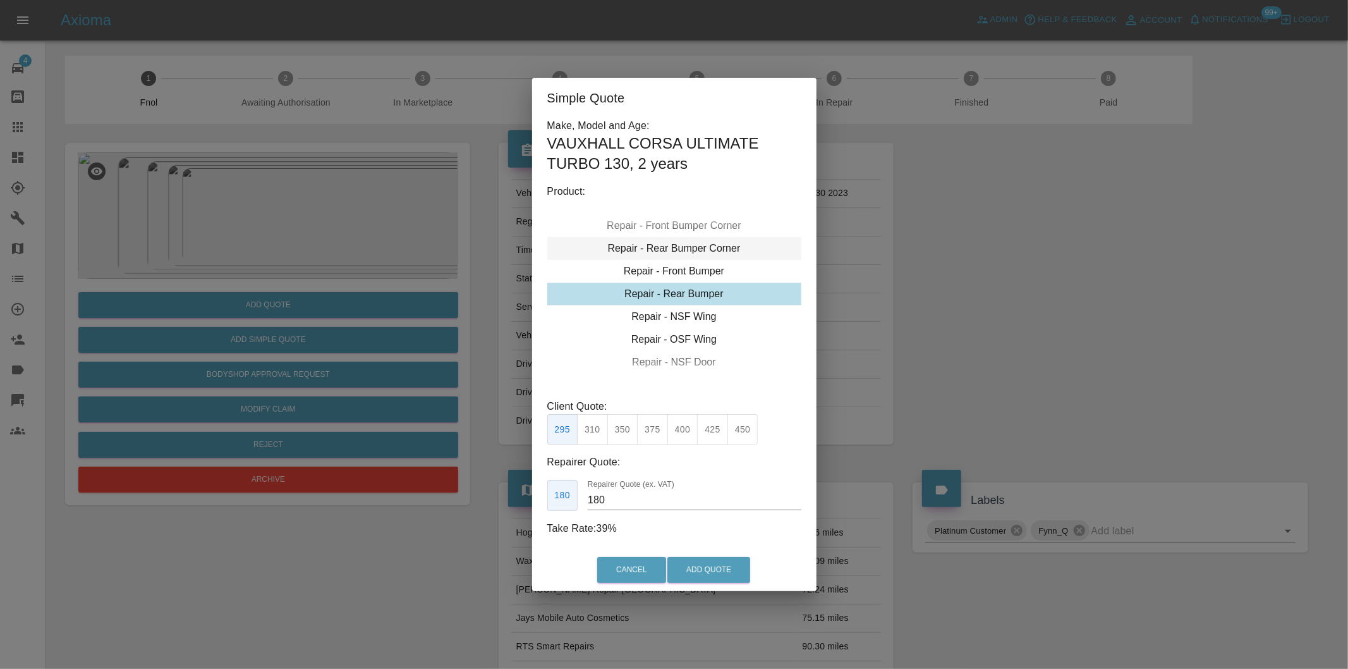
click at [701, 249] on div "Repair - Rear Bumper Corner" at bounding box center [674, 248] width 254 height 23
type input "120"
click at [716, 567] on button "Add Quote" at bounding box center [708, 570] width 83 height 26
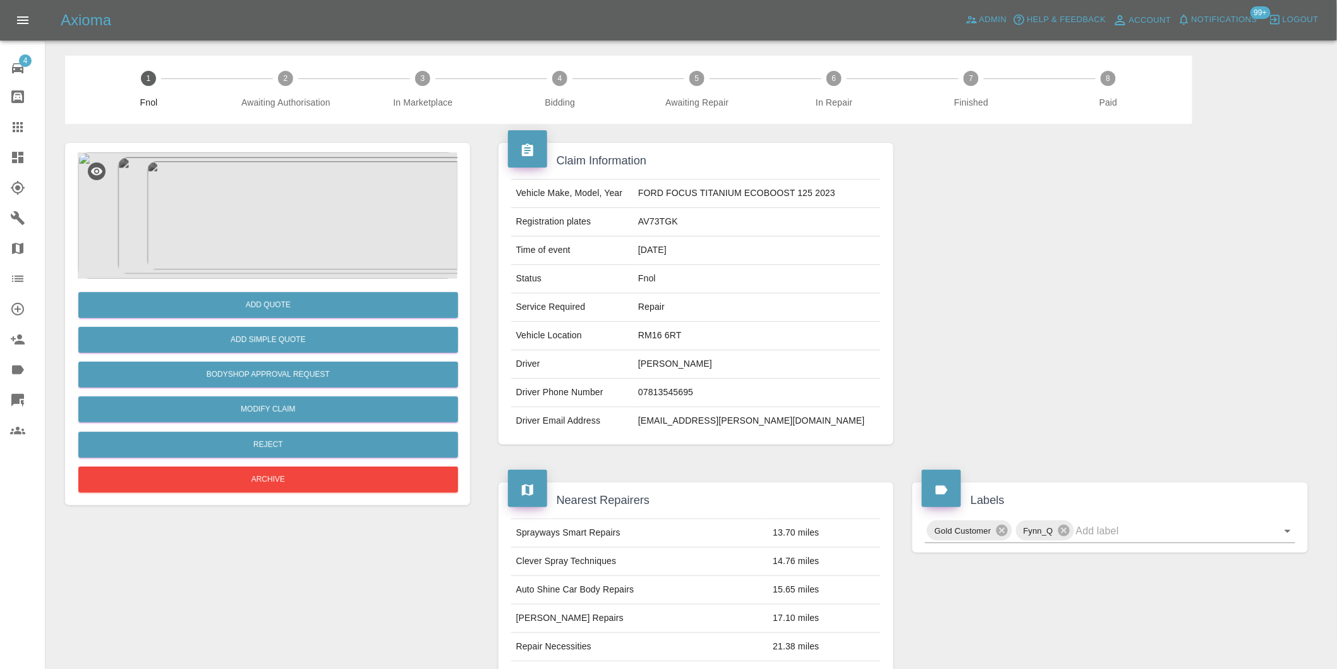
click at [254, 195] on img at bounding box center [268, 215] width 380 height 126
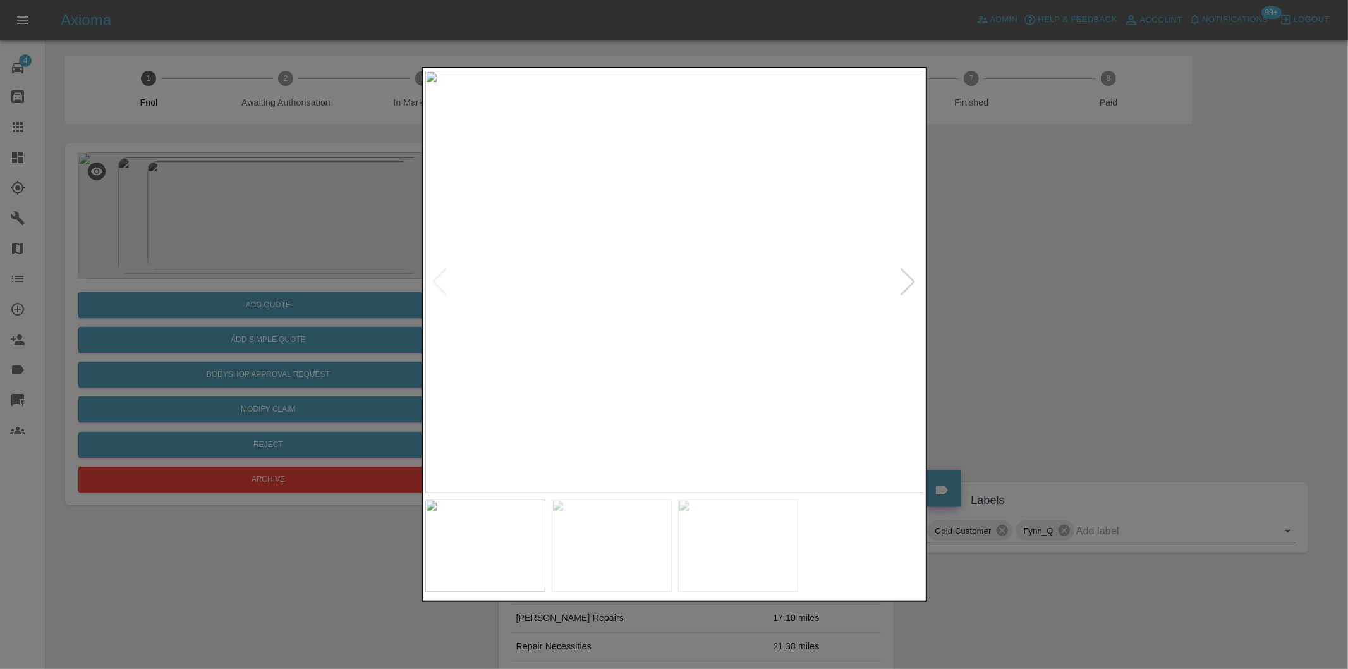
click at [913, 281] on div at bounding box center [908, 282] width 17 height 28
click at [913, 281] on img at bounding box center [674, 282] width 499 height 422
click at [1075, 296] on div at bounding box center [674, 334] width 1348 height 669
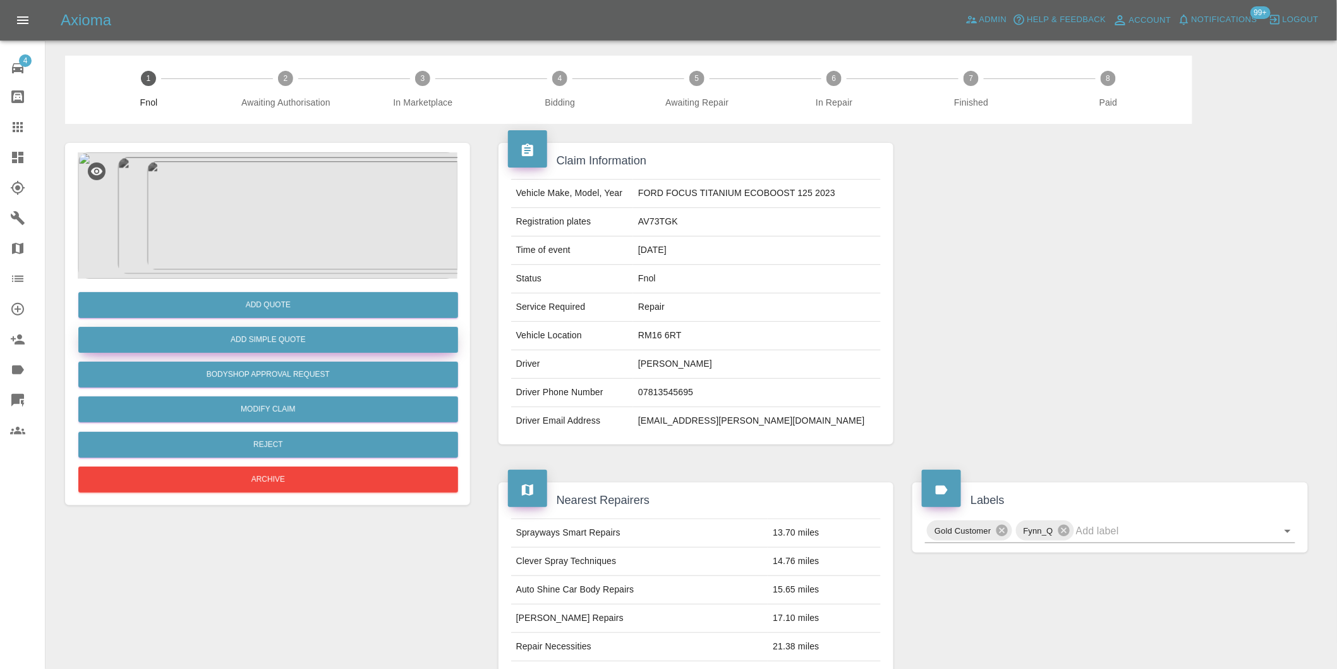
click at [294, 344] on button "Add Simple Quote" at bounding box center [268, 340] width 380 height 26
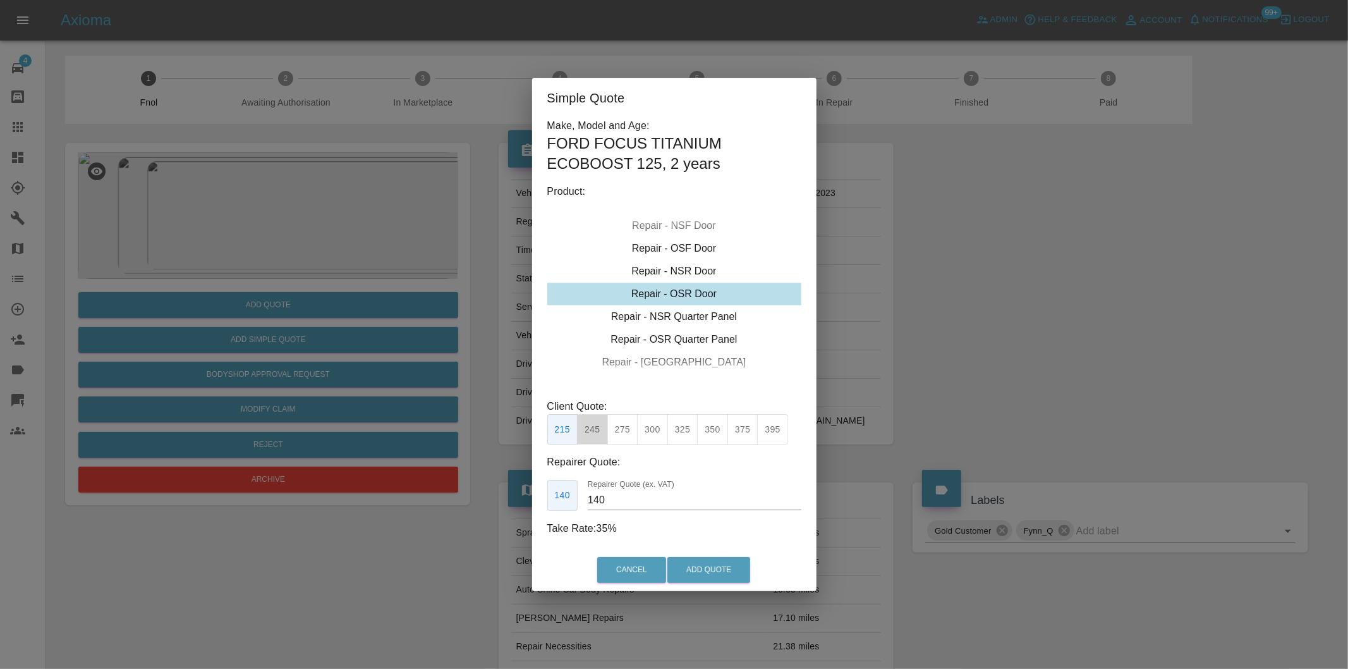
click at [590, 432] on button "245" at bounding box center [592, 429] width 31 height 31
type input "160"
click at [722, 561] on button "Add Quote" at bounding box center [708, 570] width 83 height 26
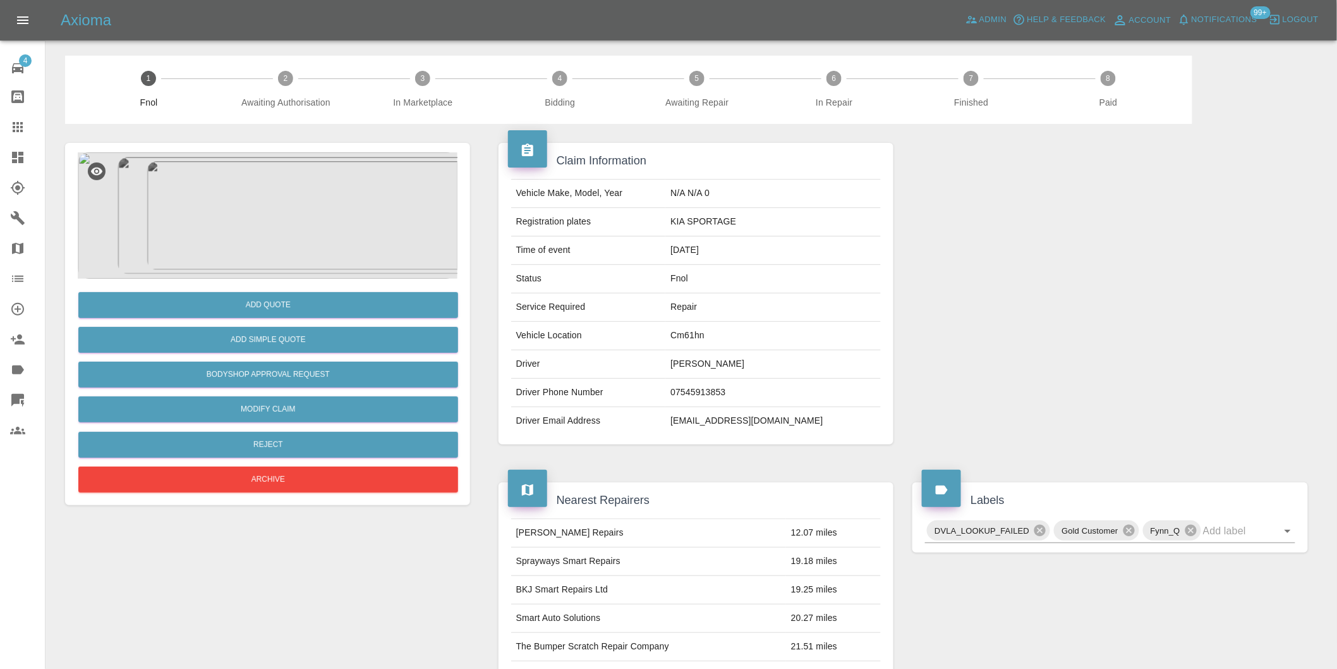
click at [262, 225] on img at bounding box center [268, 215] width 380 height 126
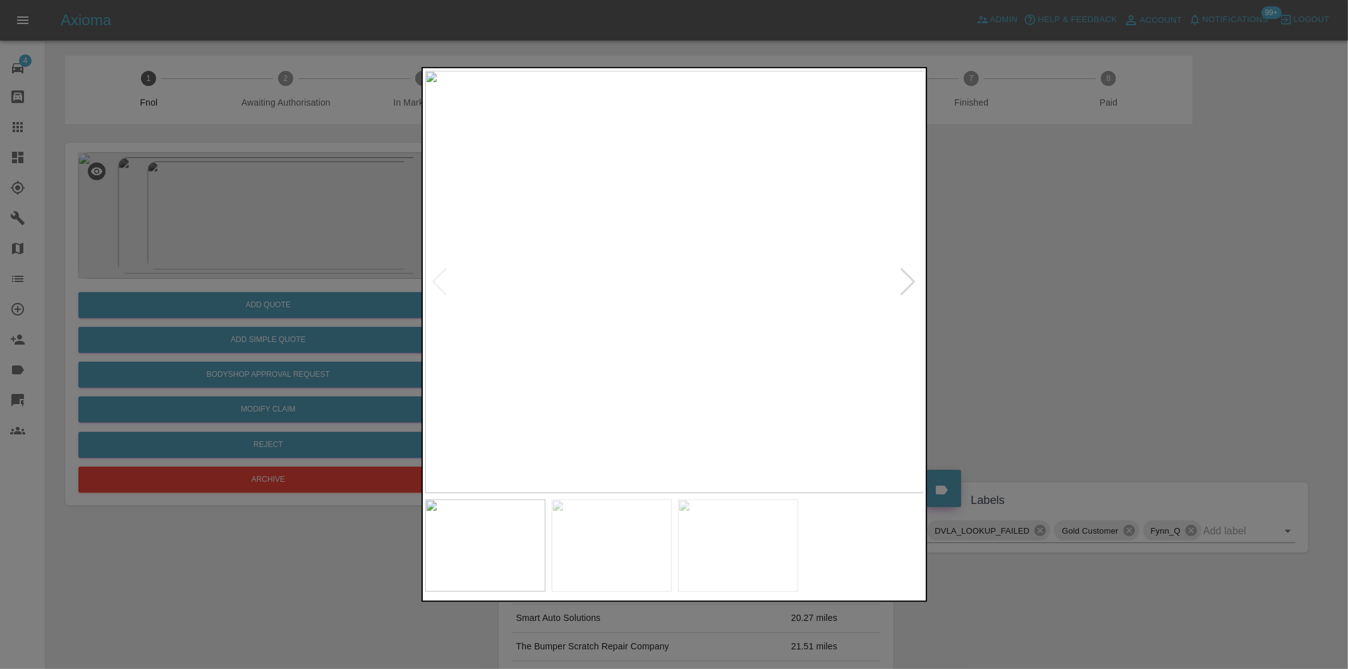
click at [902, 280] on div at bounding box center [908, 282] width 17 height 28
click at [902, 280] on img at bounding box center [674, 282] width 499 height 422
click at [1083, 329] on div at bounding box center [674, 334] width 1348 height 669
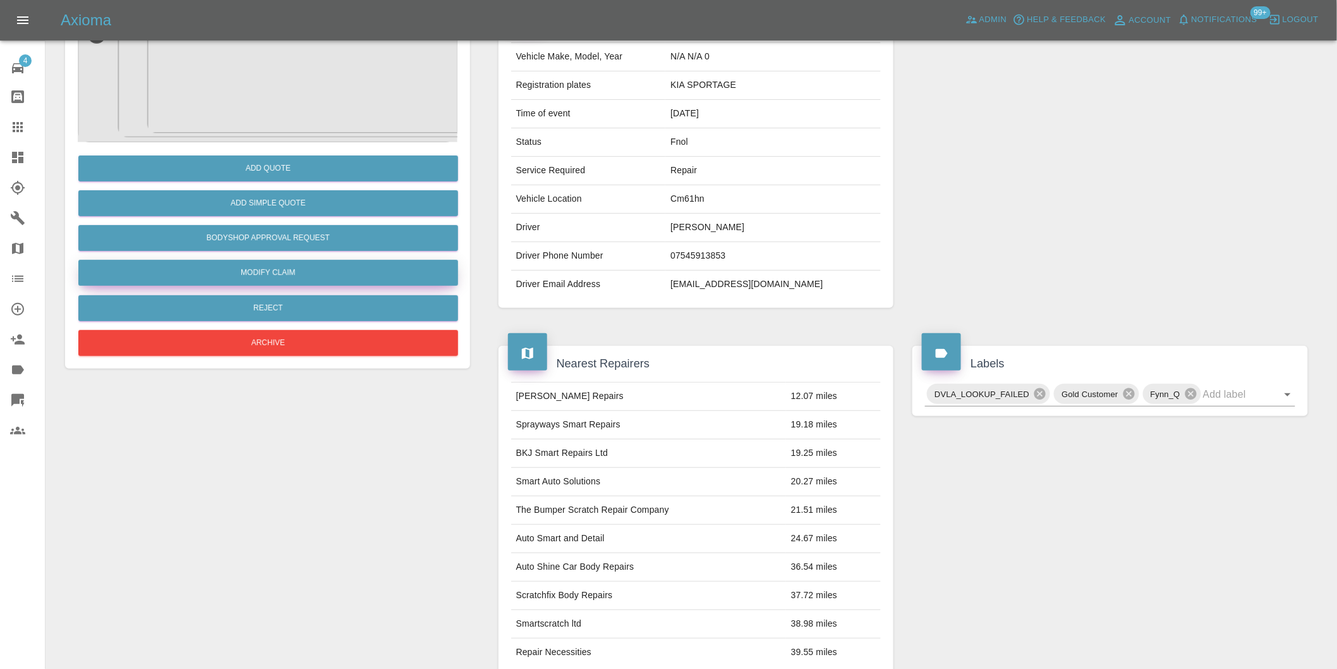
scroll to position [30, 0]
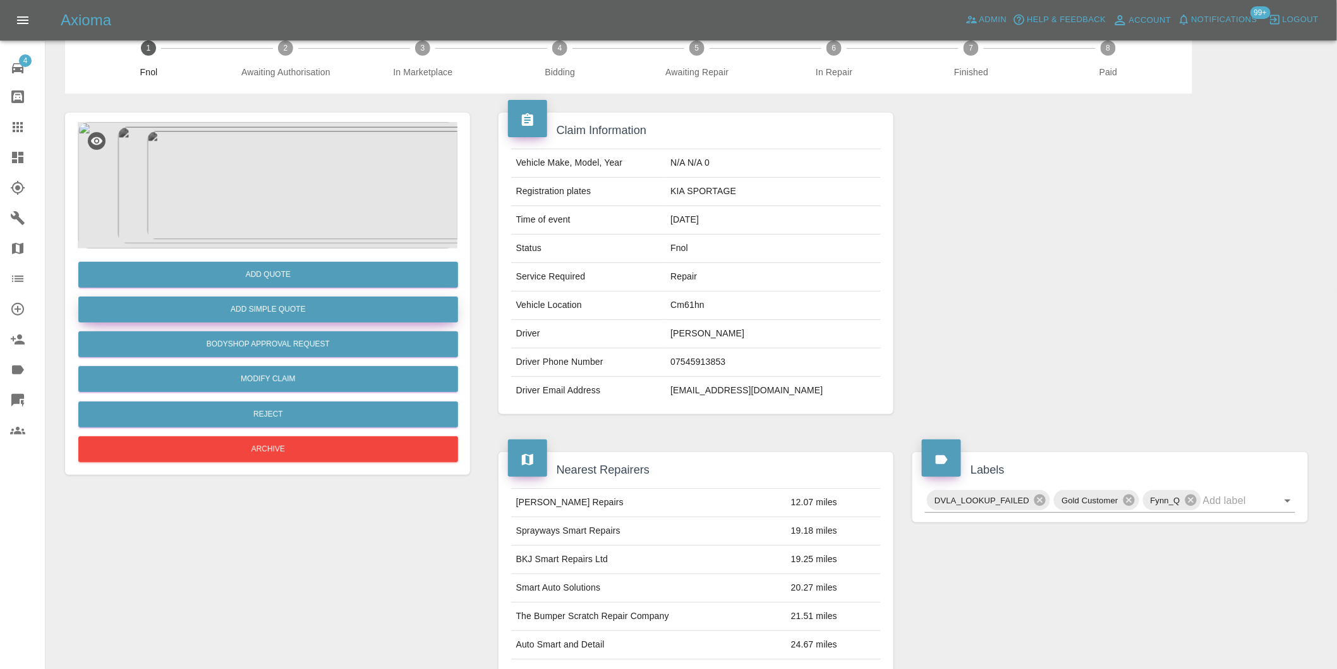
click at [252, 310] on button "Add Simple Quote" at bounding box center [268, 309] width 380 height 26
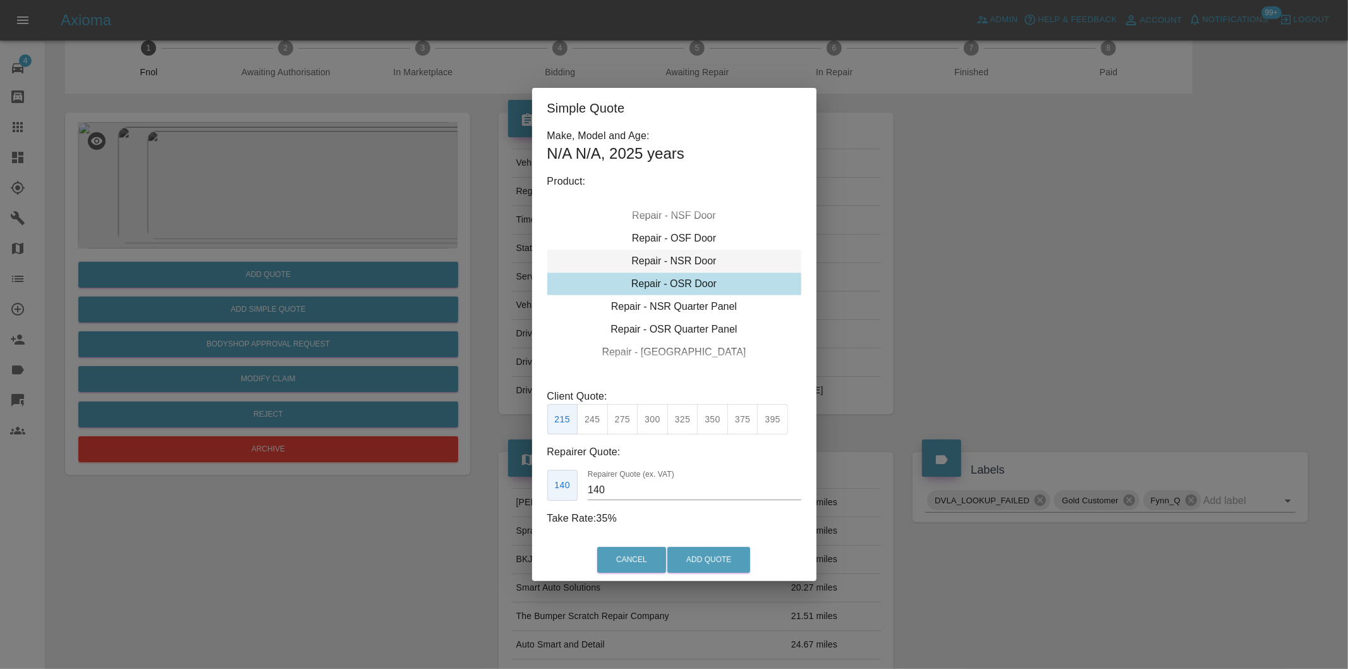
click at [697, 257] on div "Repair - NSR Door" at bounding box center [674, 261] width 254 height 23
drag, startPoint x: 590, startPoint y: 421, endPoint x: 620, endPoint y: 433, distance: 32.0
click at [591, 421] on button "245" at bounding box center [592, 419] width 31 height 31
type input "160"
click at [715, 566] on button "Add Quote" at bounding box center [708, 560] width 83 height 26
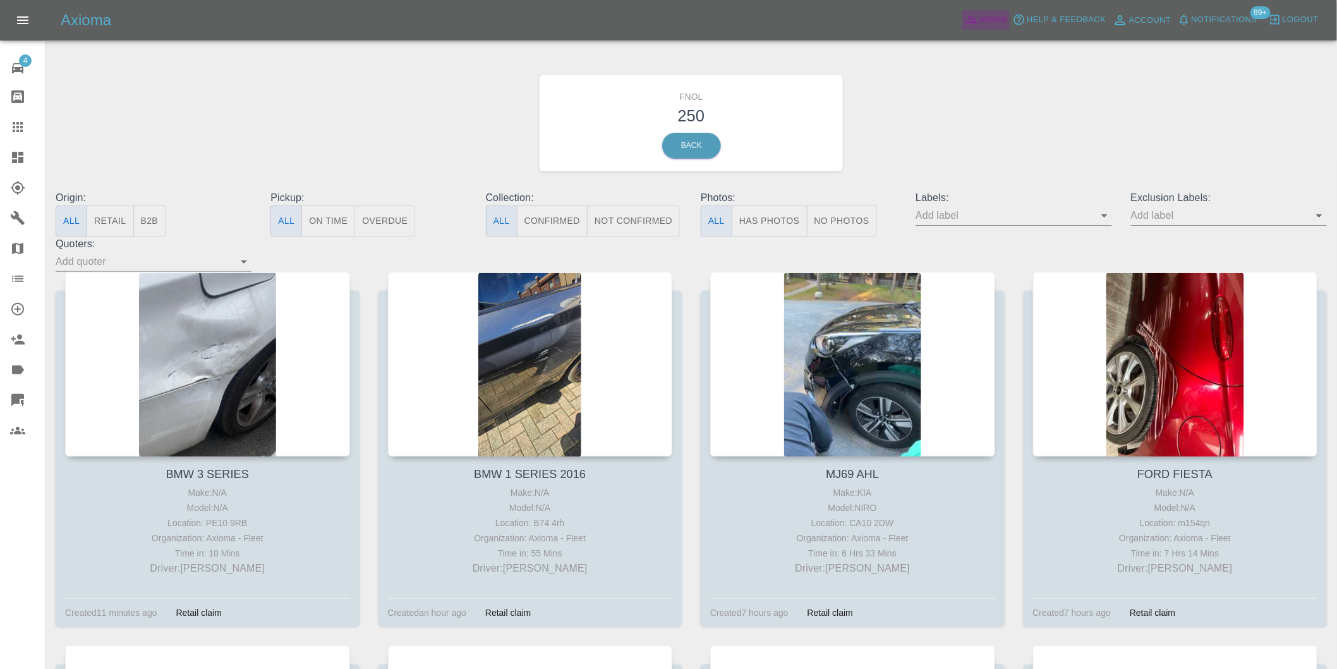
click at [990, 21] on span "Admin" at bounding box center [993, 20] width 28 height 15
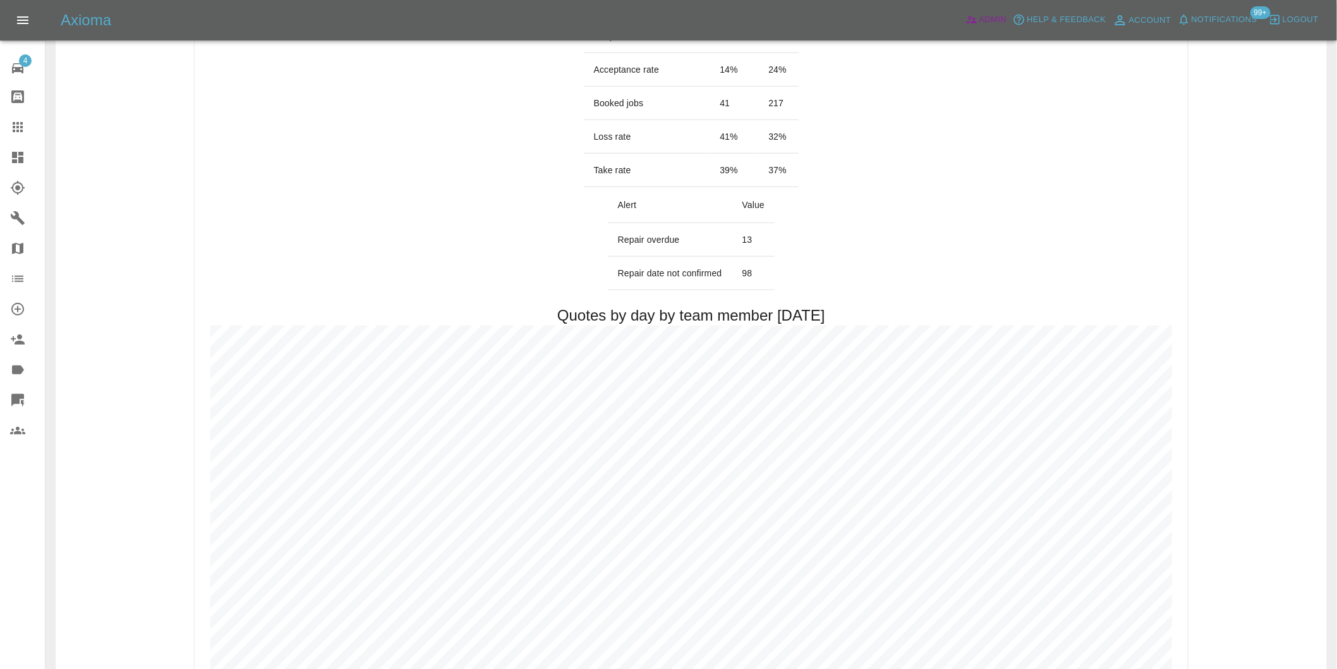
scroll to position [561, 0]
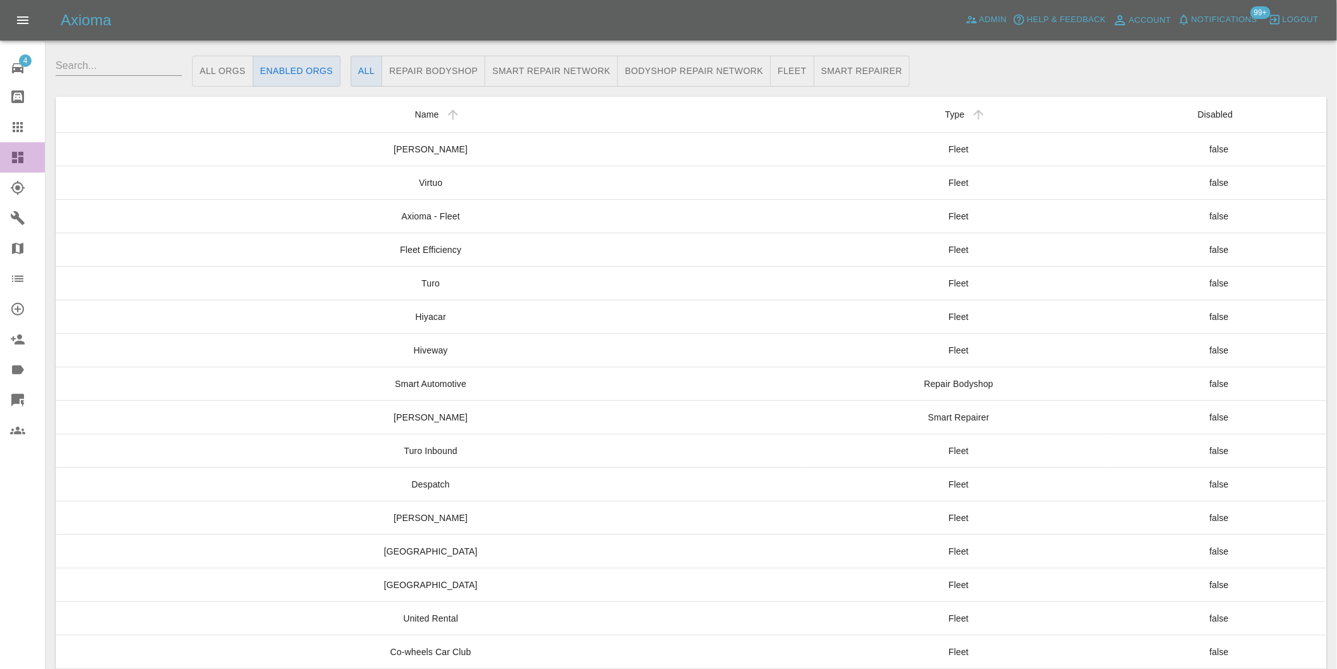
click at [15, 154] on icon at bounding box center [17, 157] width 11 height 11
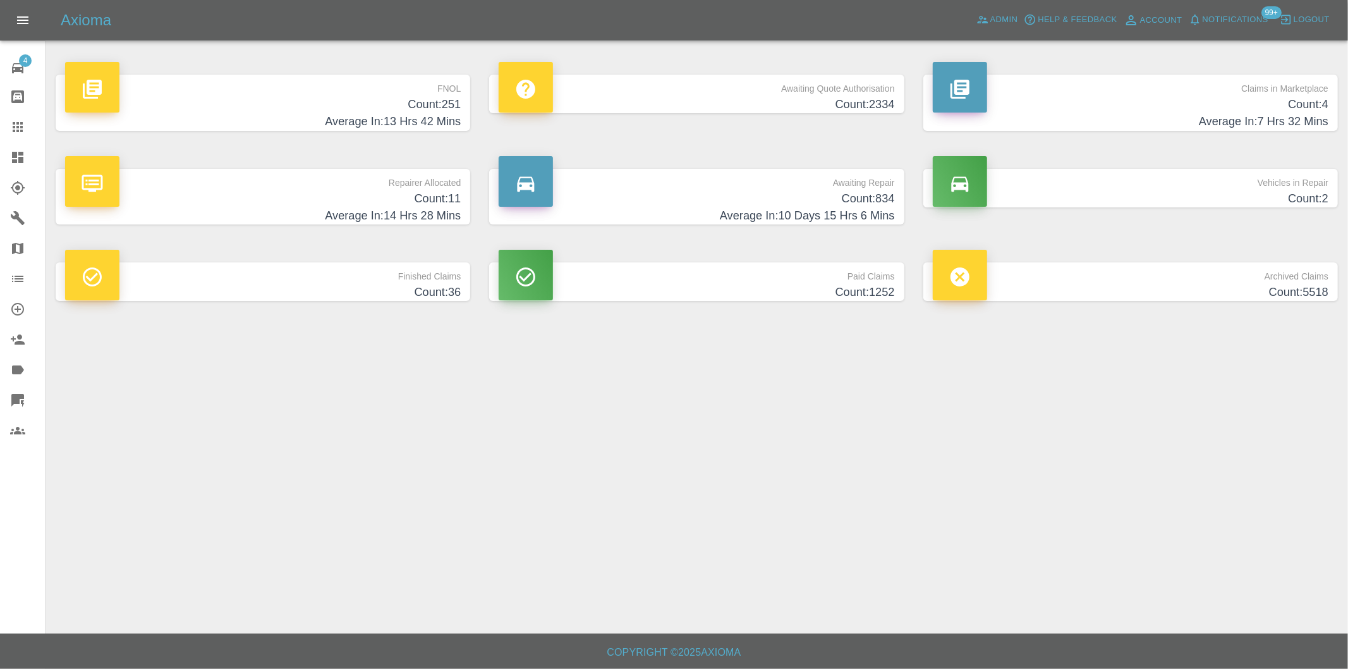
click at [458, 104] on h4 "Count: 251" at bounding box center [263, 104] width 396 height 17
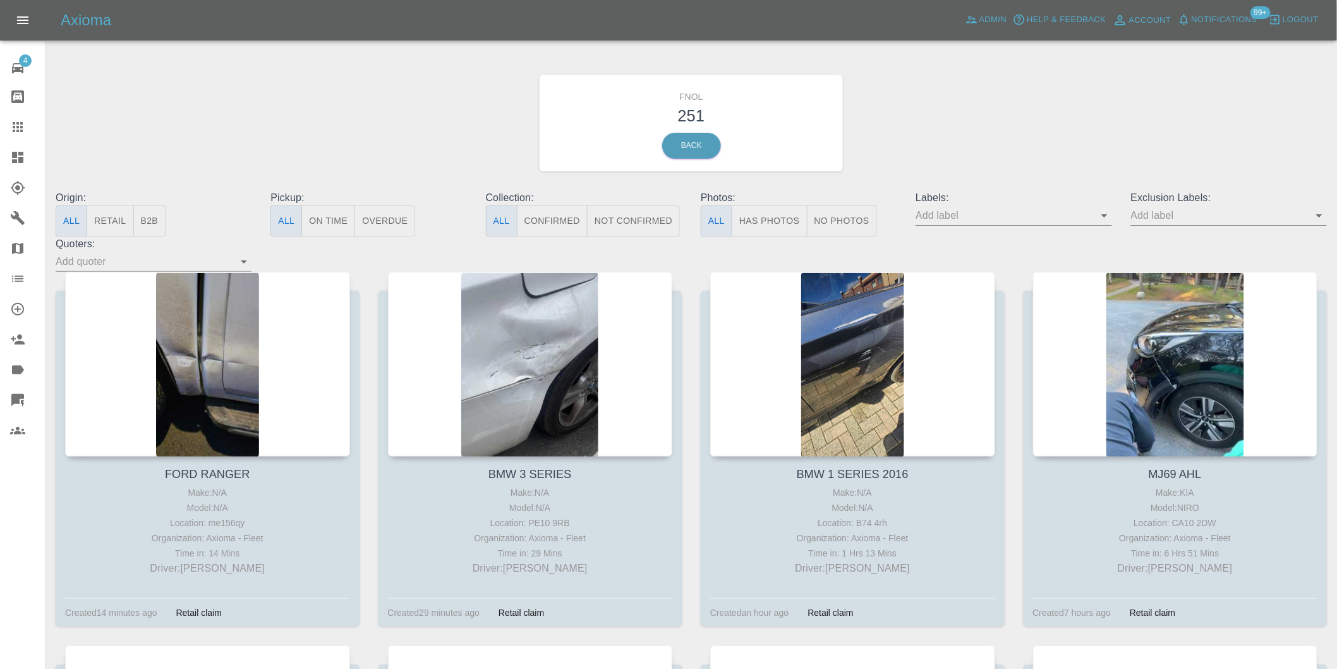
click at [790, 215] on button "Has Photos" at bounding box center [770, 220] width 76 height 31
click at [1317, 218] on icon "Open" at bounding box center [1319, 215] width 15 height 15
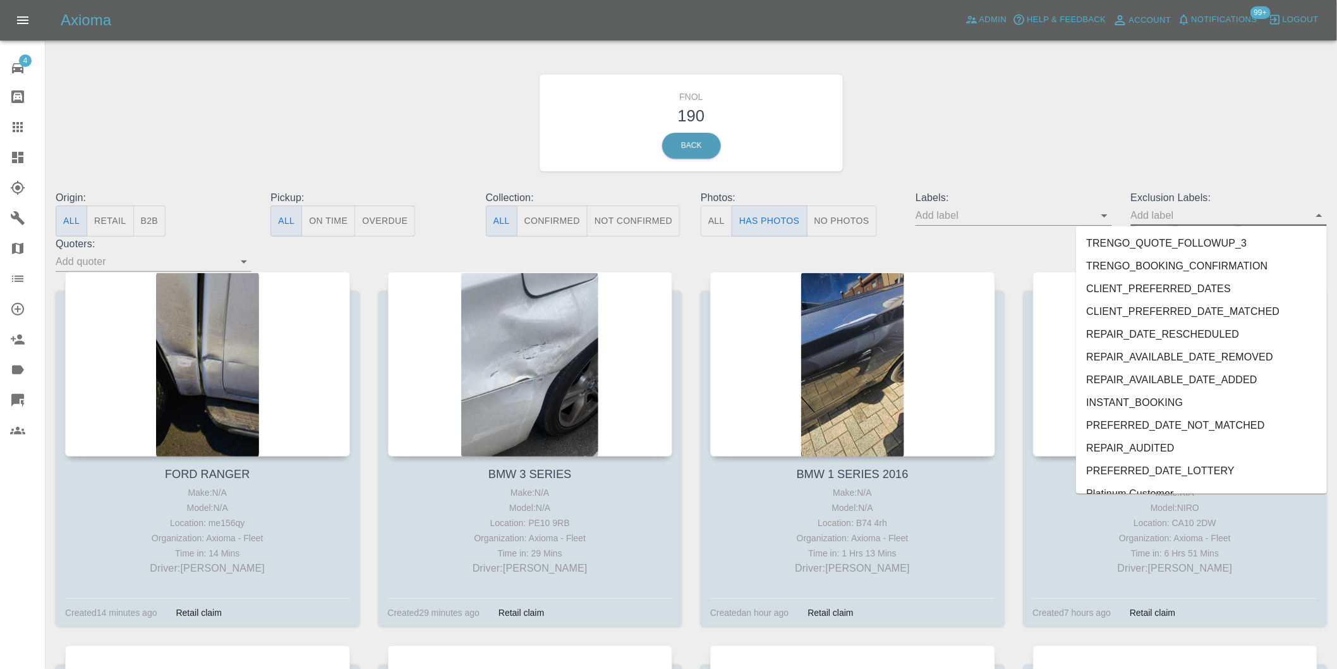
scroll to position [2722, 0]
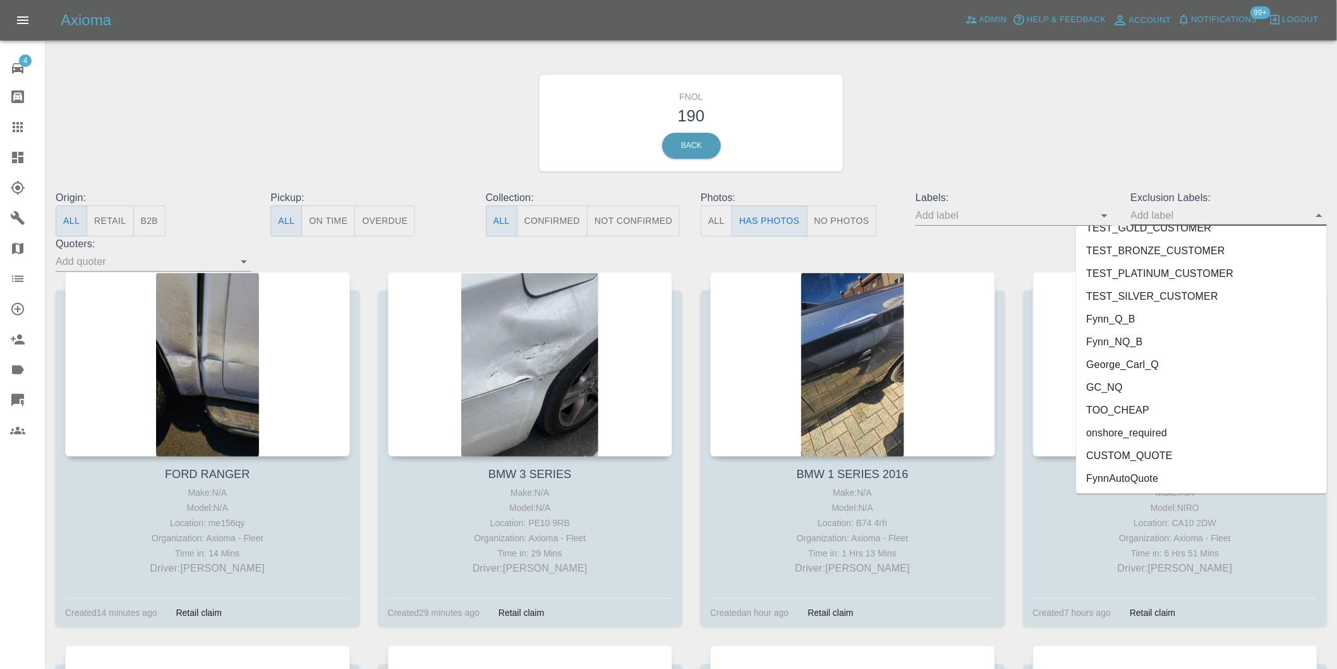
click at [1165, 427] on li "onshore_required" at bounding box center [1201, 432] width 251 height 23
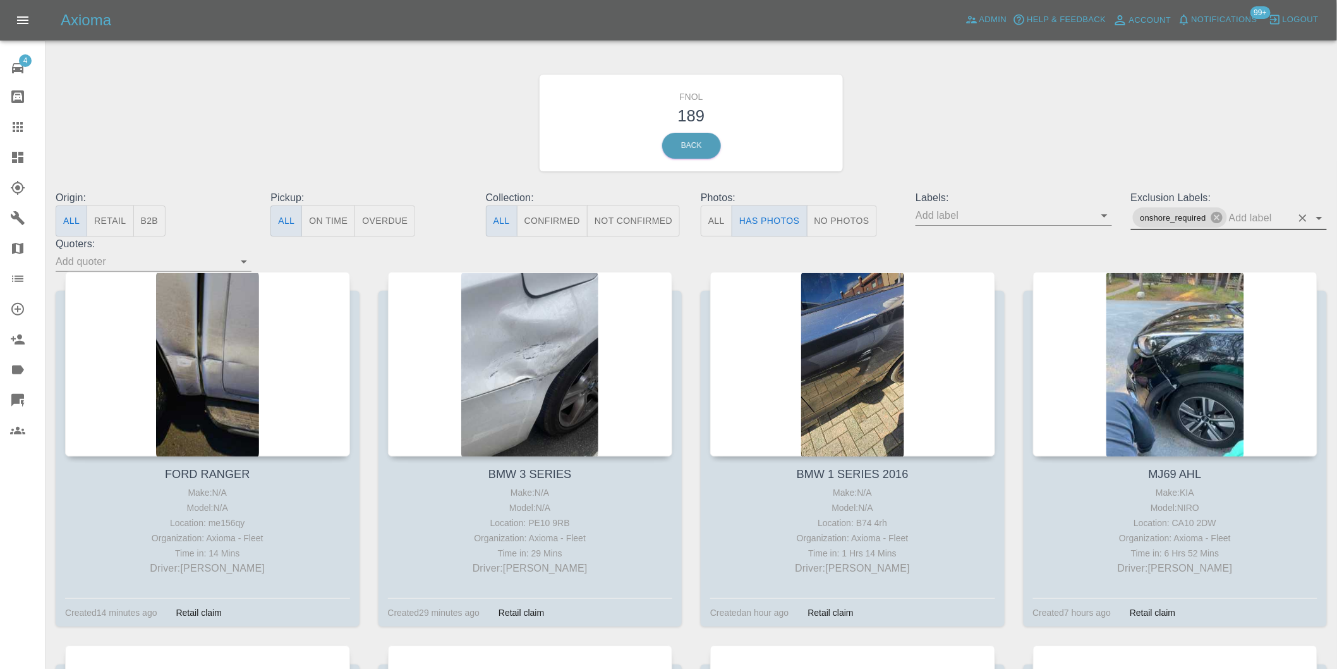
click at [1319, 213] on icon "Open" at bounding box center [1319, 217] width 15 height 15
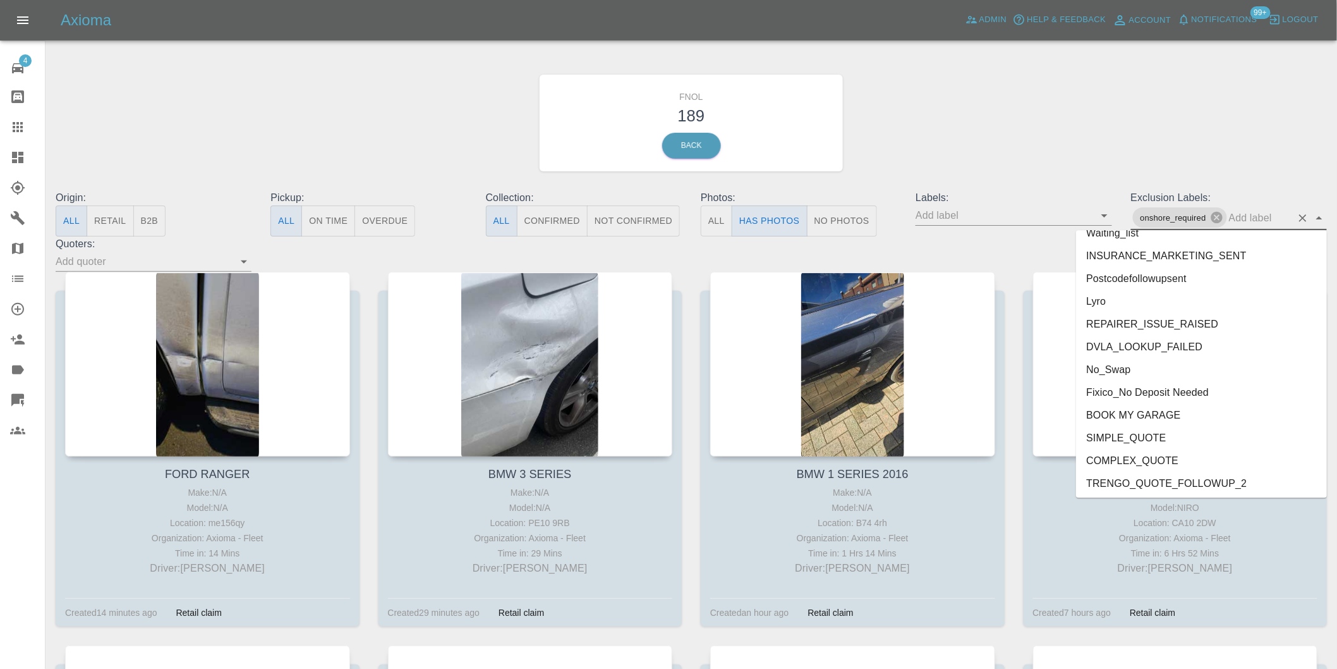
scroll to position [2699, 0]
click at [1141, 390] on li "George_Carl_Q" at bounding box center [1201, 391] width 251 height 23
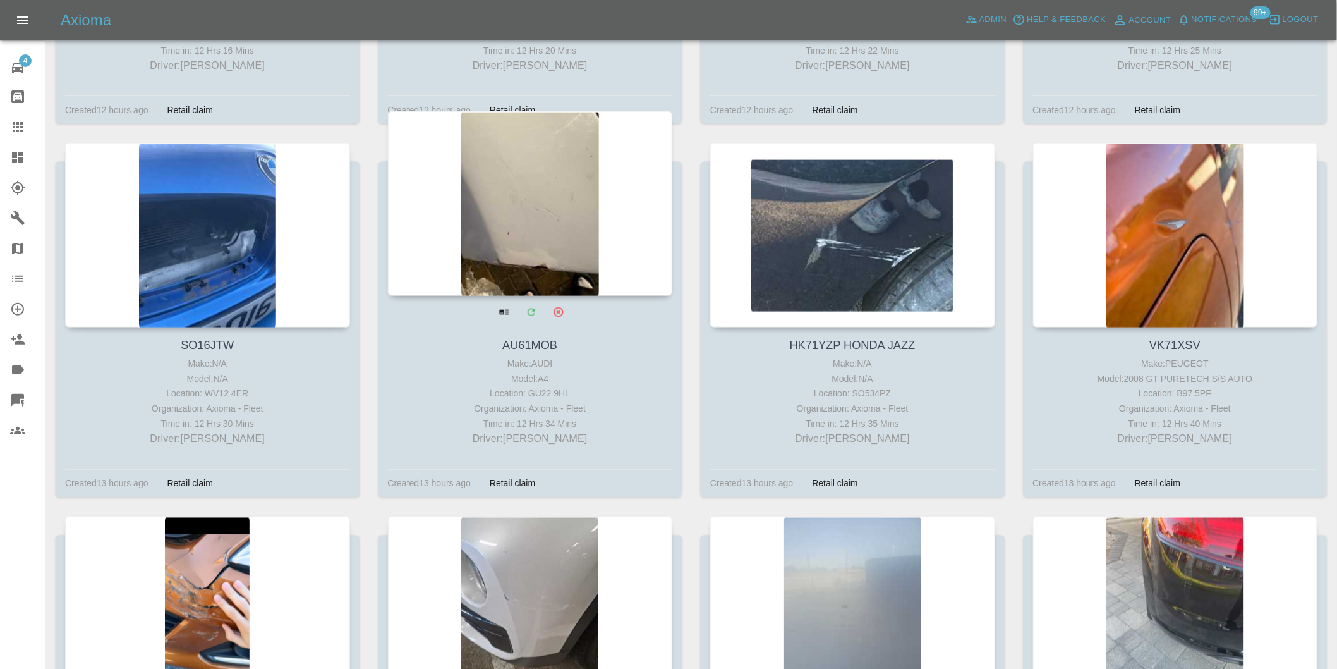
scroll to position [4605, 0]
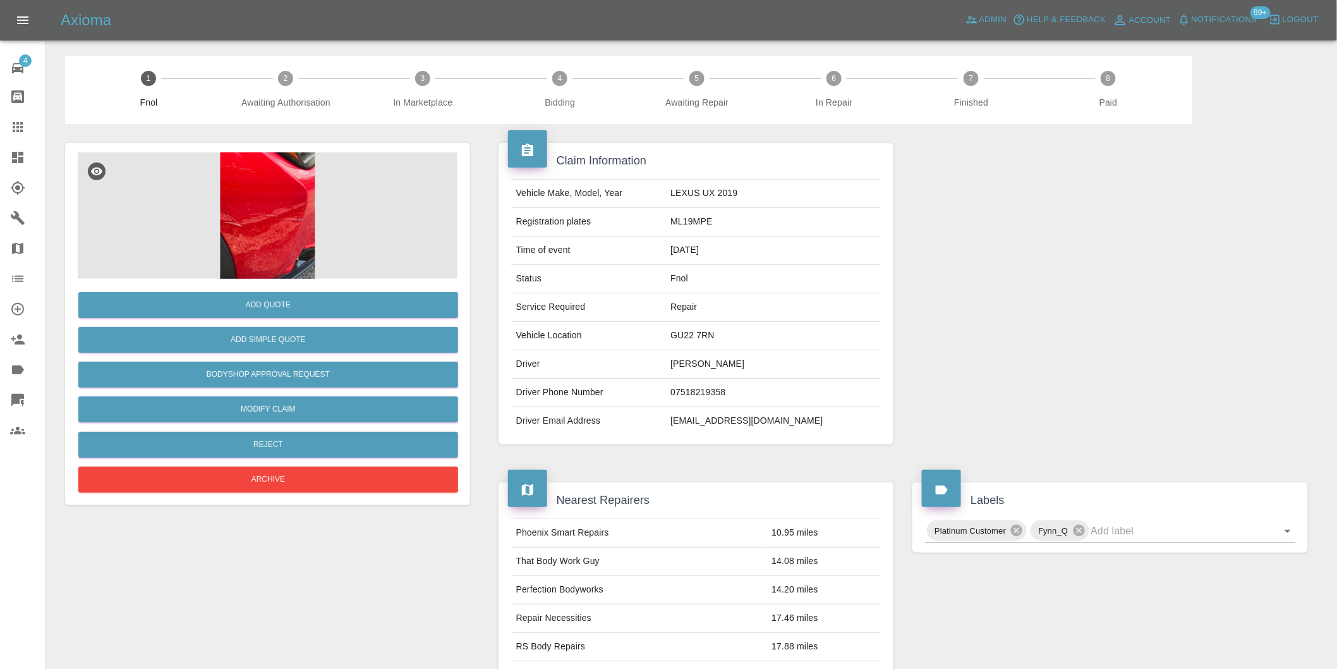
click at [269, 169] on img at bounding box center [268, 215] width 380 height 126
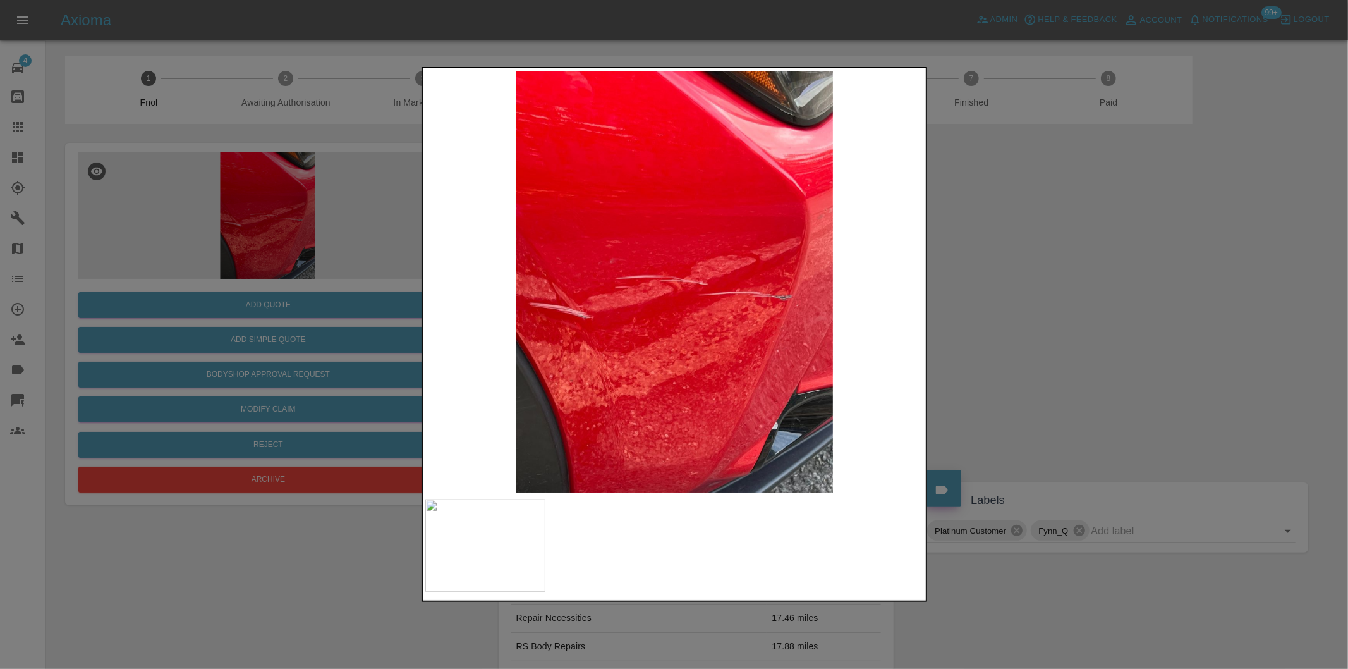
click at [1057, 286] on div at bounding box center [674, 334] width 1348 height 669
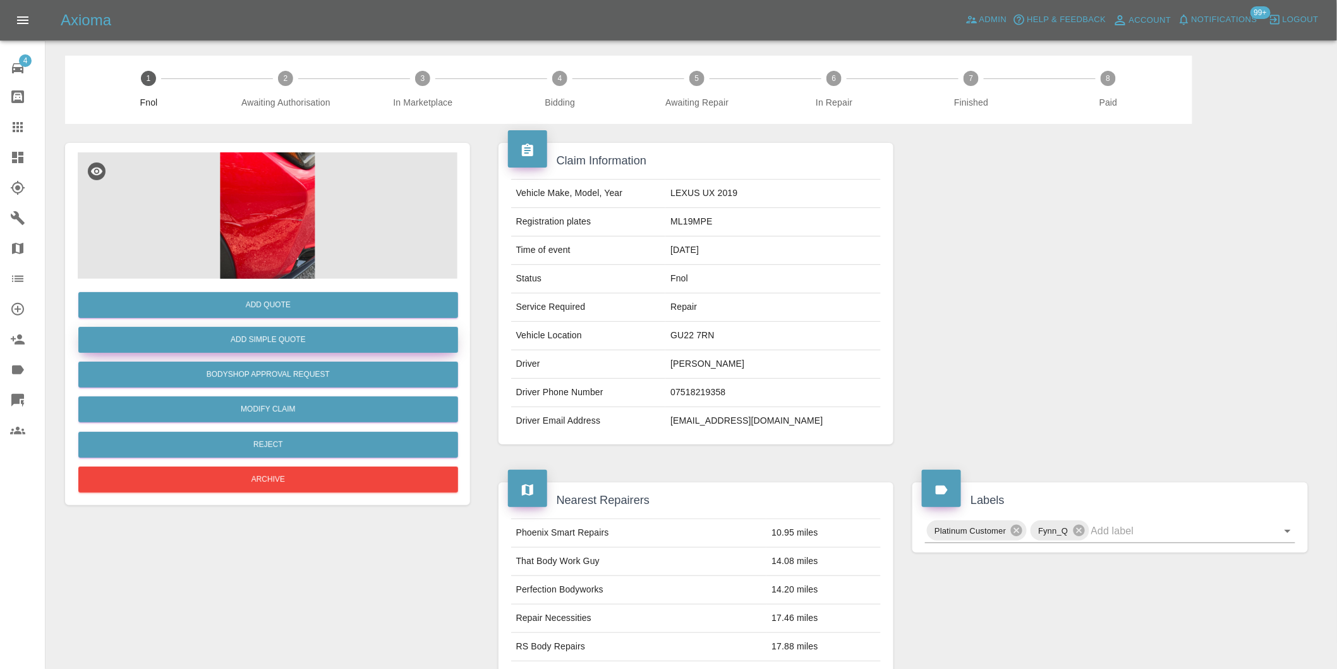
click at [324, 351] on button "Add Simple Quote" at bounding box center [268, 340] width 380 height 26
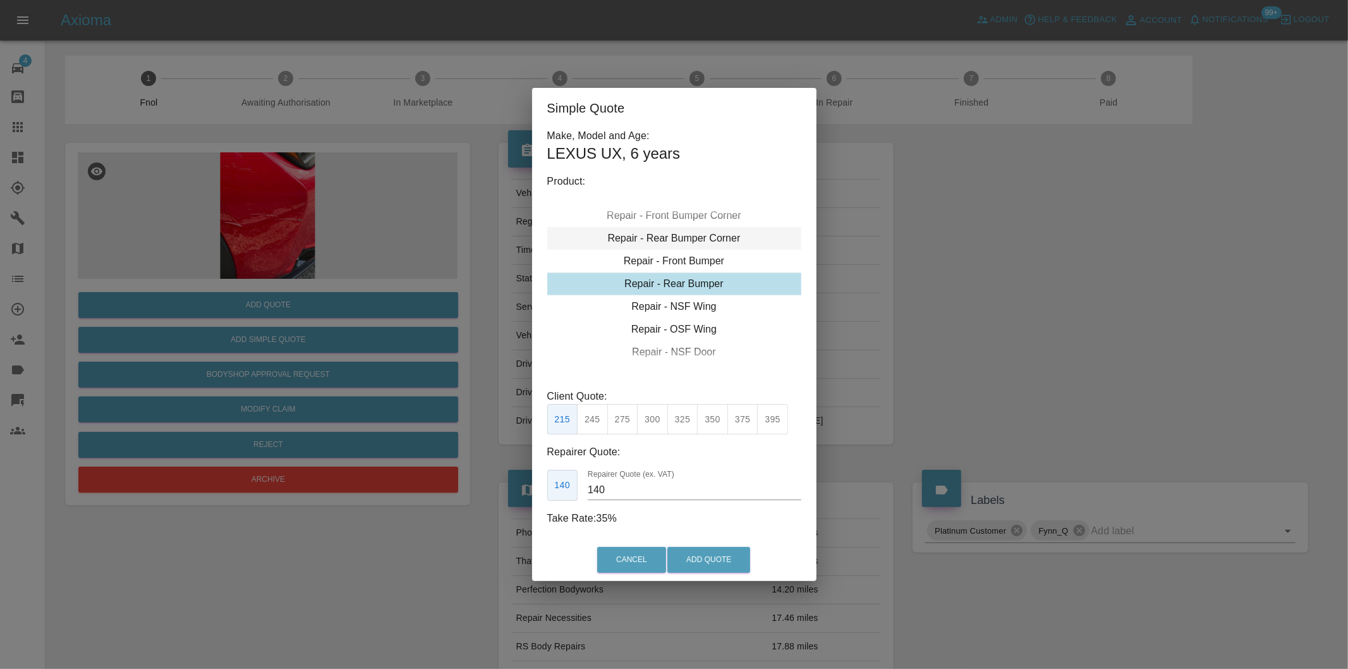
type input "120"
click at [686, 265] on div "Repair - Front Bumper Corner" at bounding box center [674, 261] width 254 height 23
click at [719, 558] on button "Add Quote" at bounding box center [708, 560] width 83 height 26
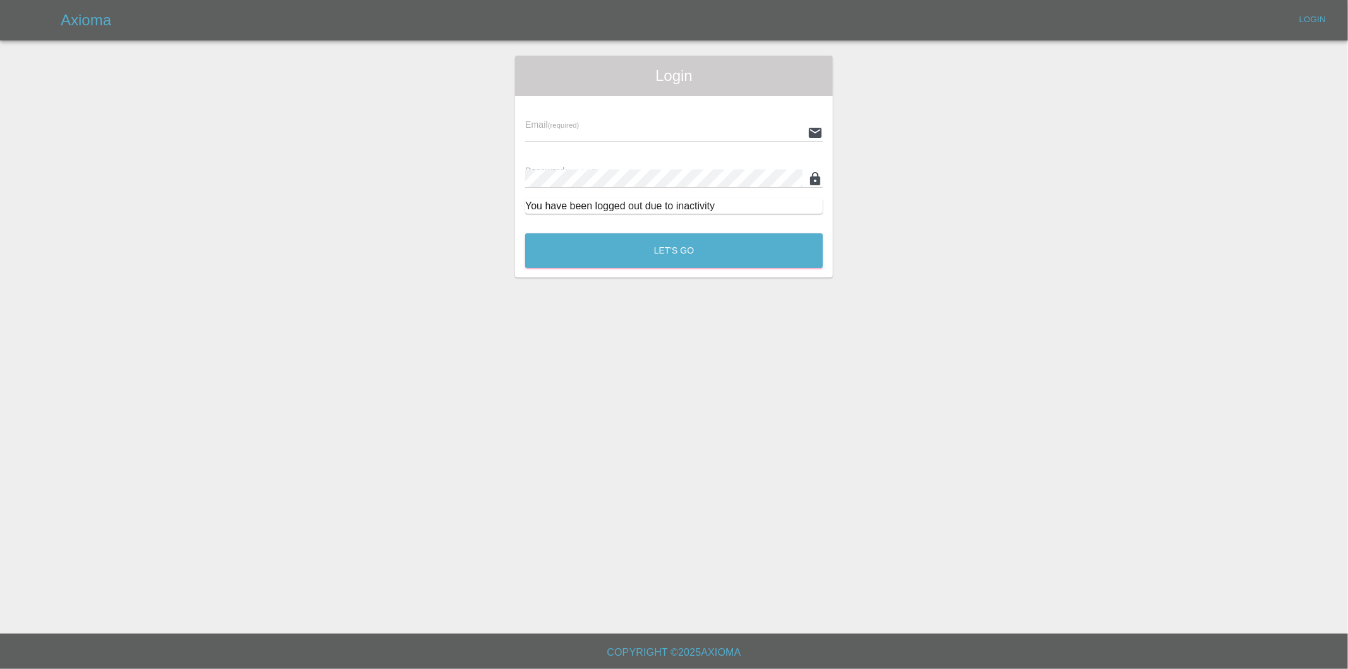
type input "[PERSON_NAME][EMAIL_ADDRESS][DOMAIN_NAME]"
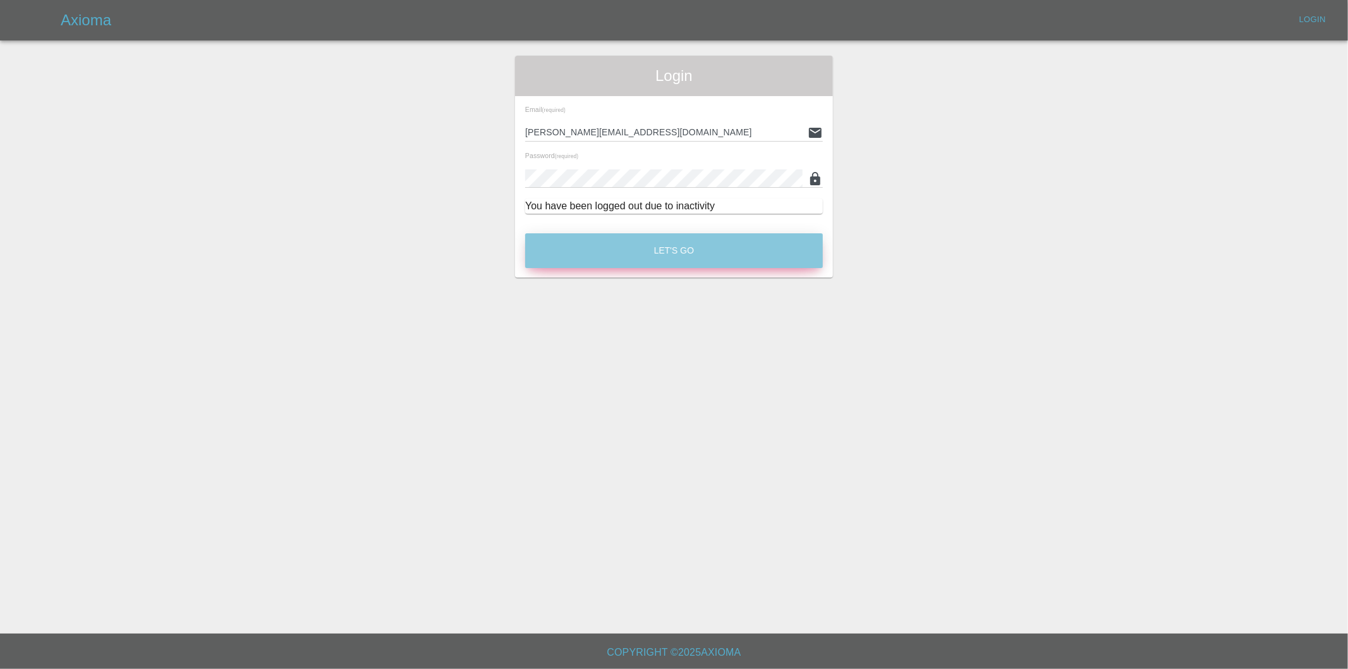
click at [660, 262] on button "Let's Go" at bounding box center [674, 250] width 298 height 35
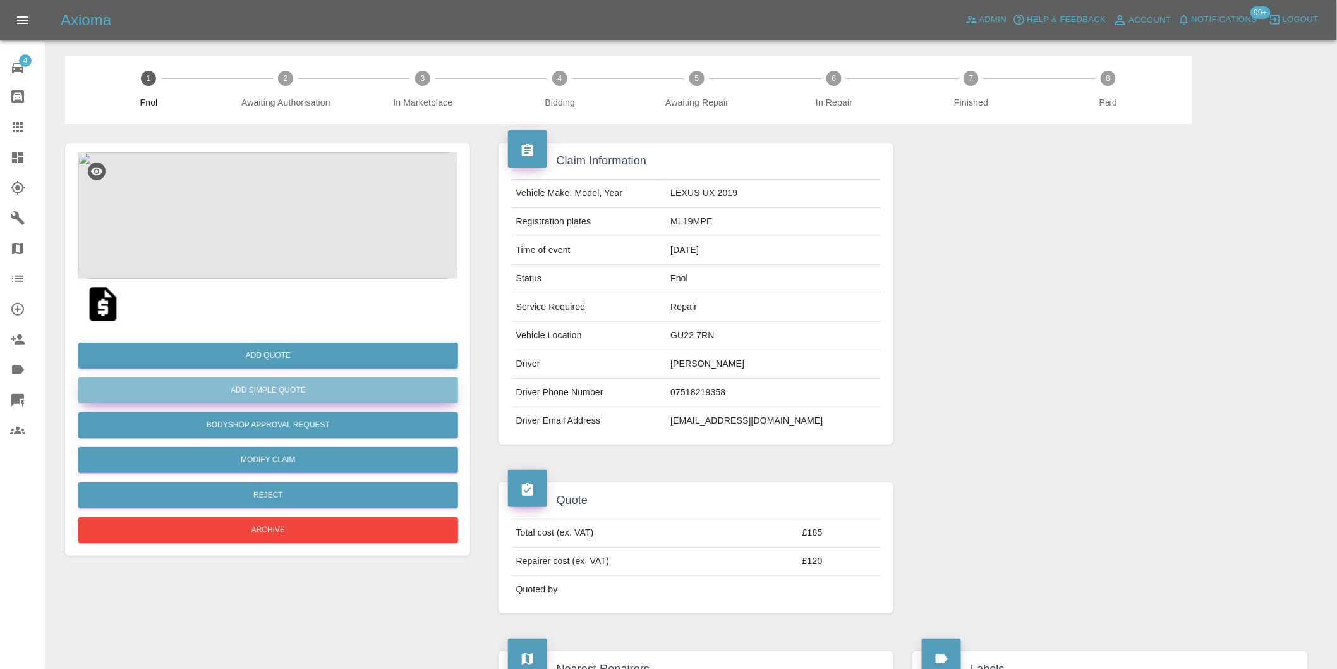
click at [293, 382] on button "Add Simple Quote" at bounding box center [268, 390] width 380 height 26
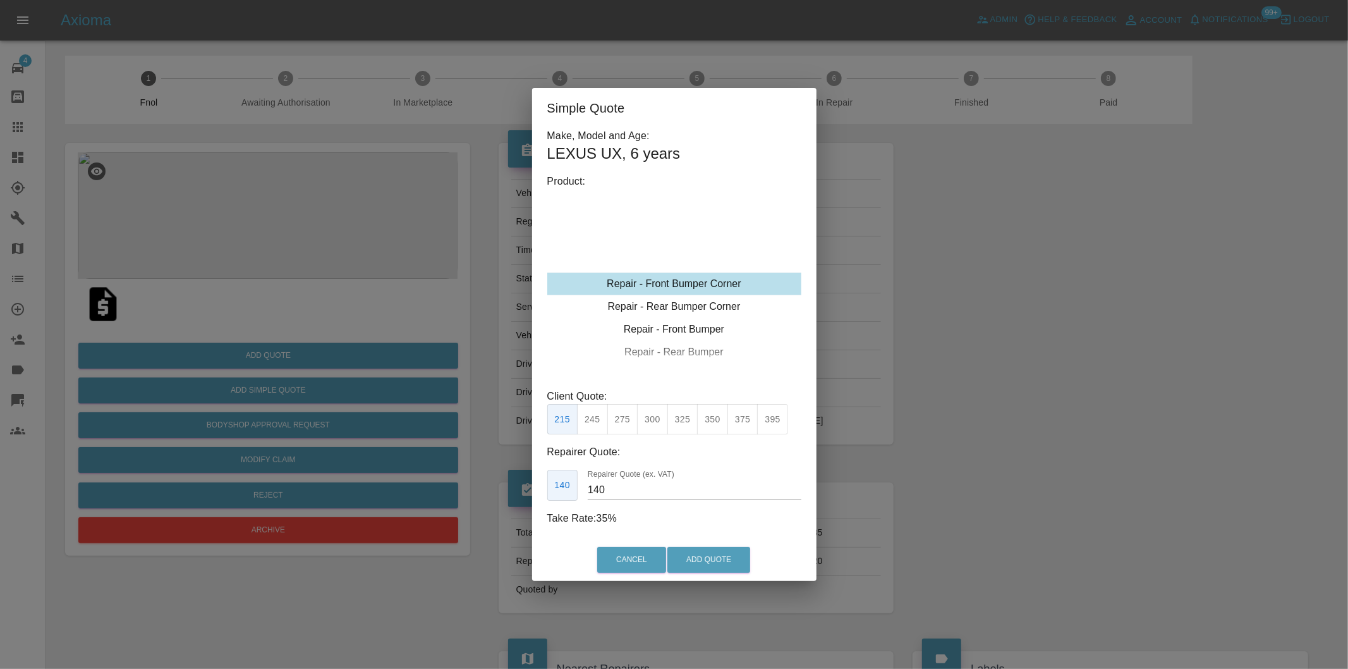
type input "120"
click at [692, 559] on button "Add Quote" at bounding box center [708, 560] width 83 height 26
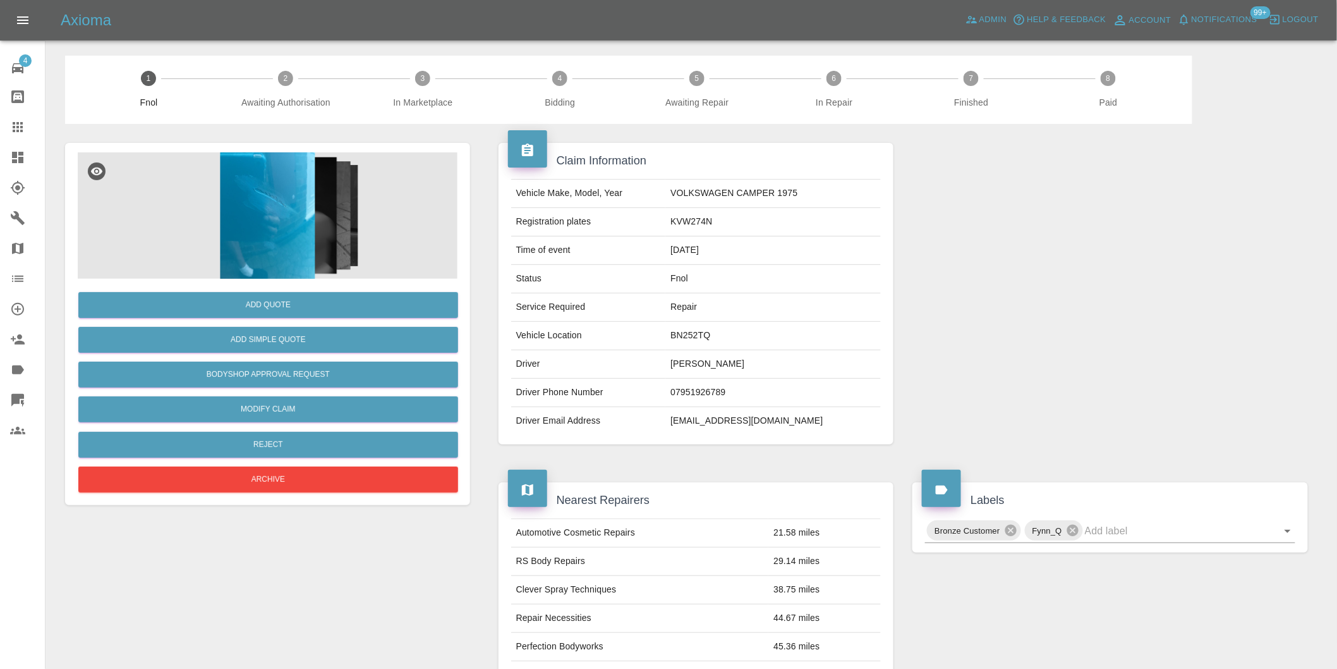
click at [291, 195] on img at bounding box center [268, 215] width 380 height 126
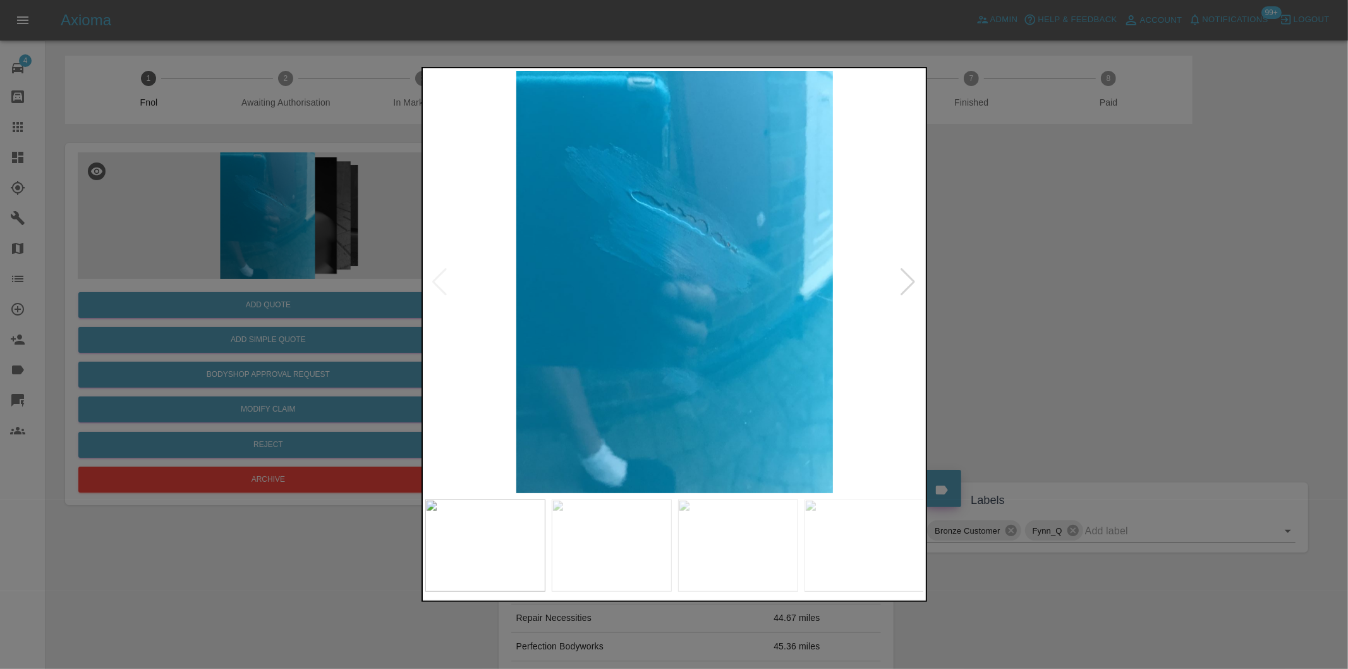
click at [907, 281] on div at bounding box center [908, 282] width 17 height 28
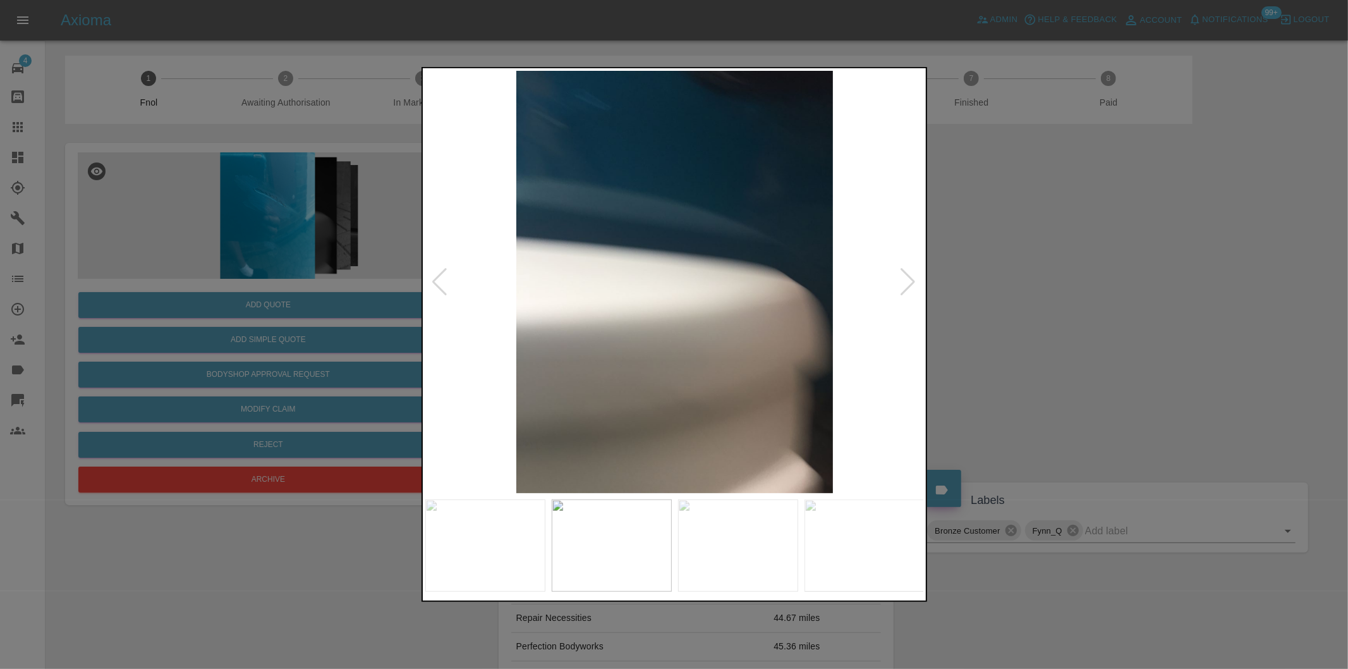
click at [907, 281] on div at bounding box center [908, 282] width 17 height 28
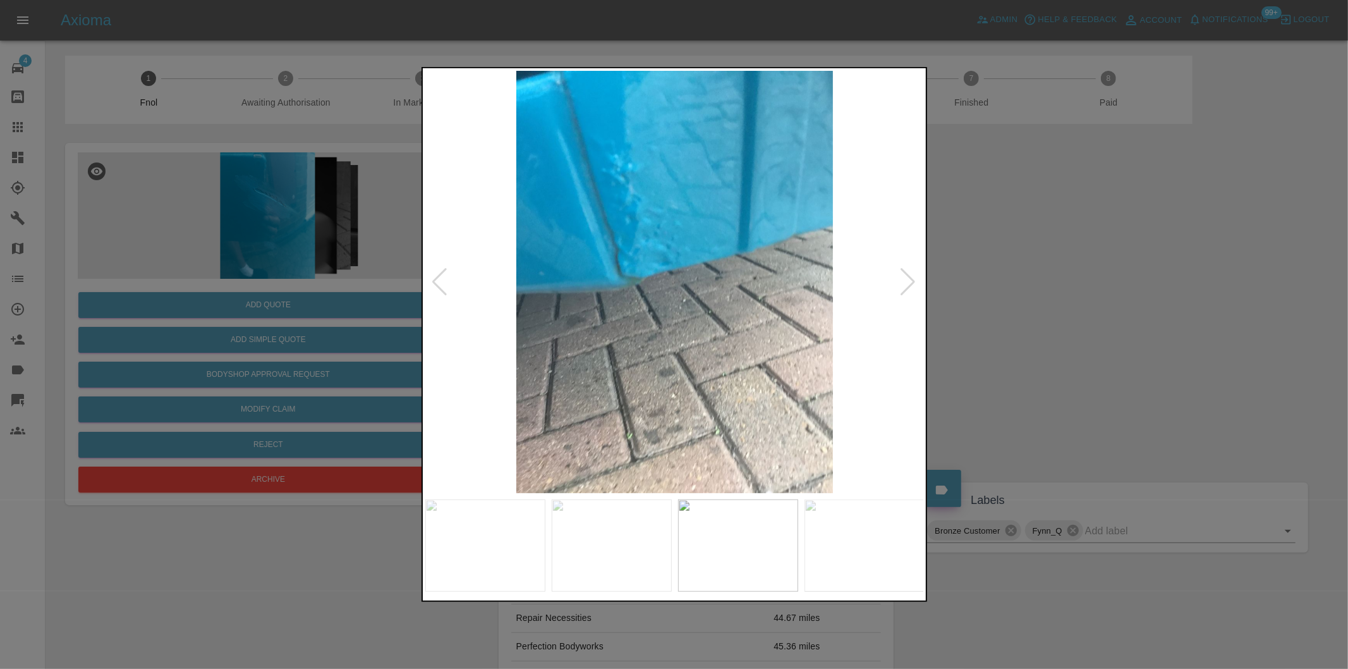
drag, startPoint x: 1089, startPoint y: 287, endPoint x: 629, endPoint y: 87, distance: 502.1
click at [1077, 282] on div at bounding box center [674, 334] width 1348 height 669
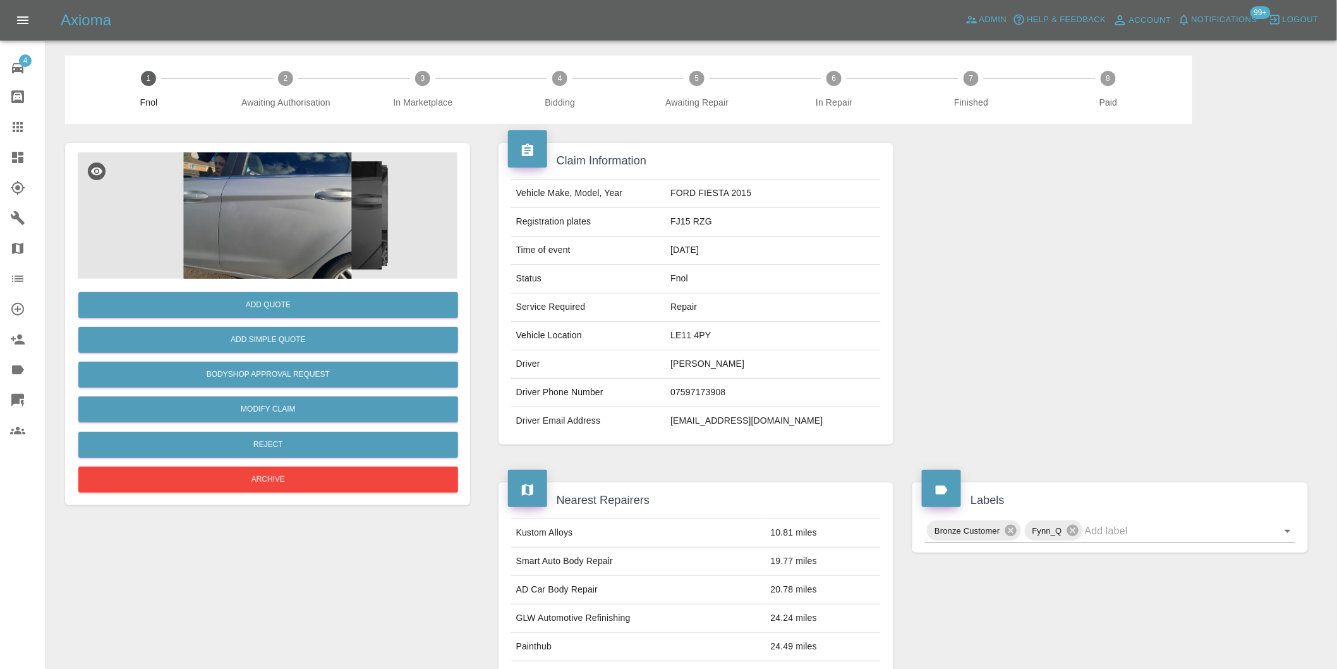
click at [303, 224] on img at bounding box center [268, 215] width 380 height 126
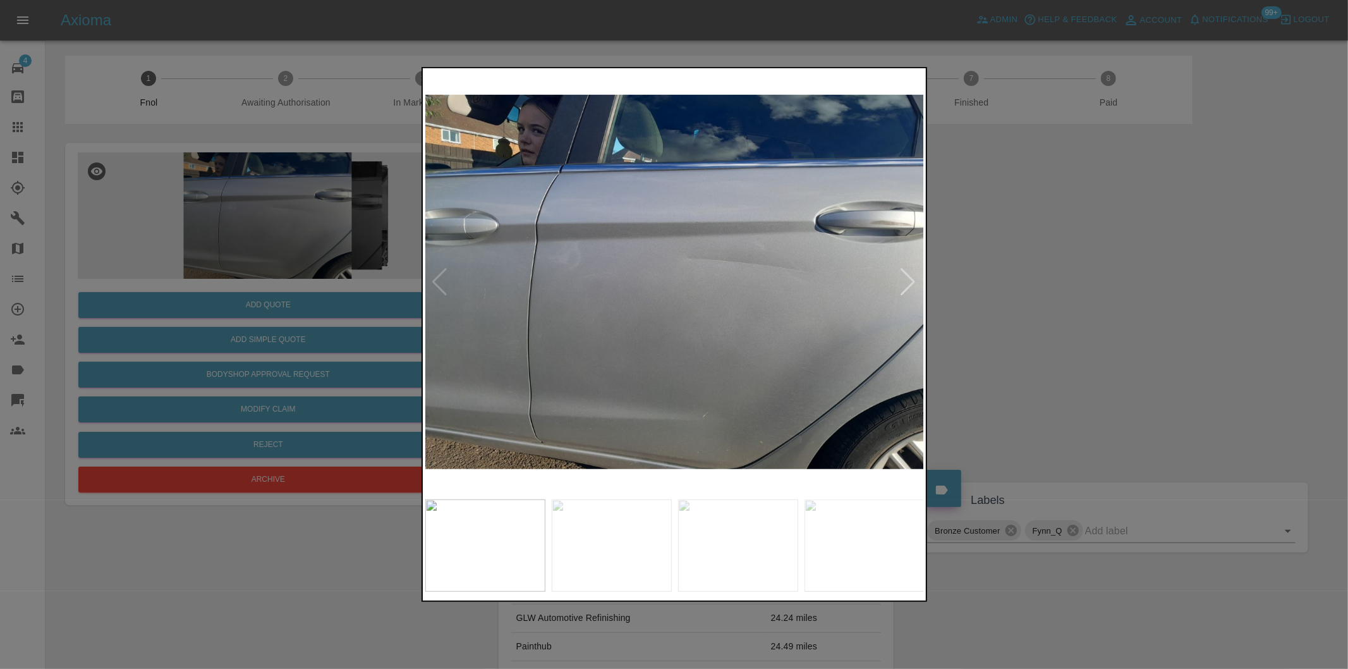
click at [907, 284] on div at bounding box center [908, 282] width 17 height 28
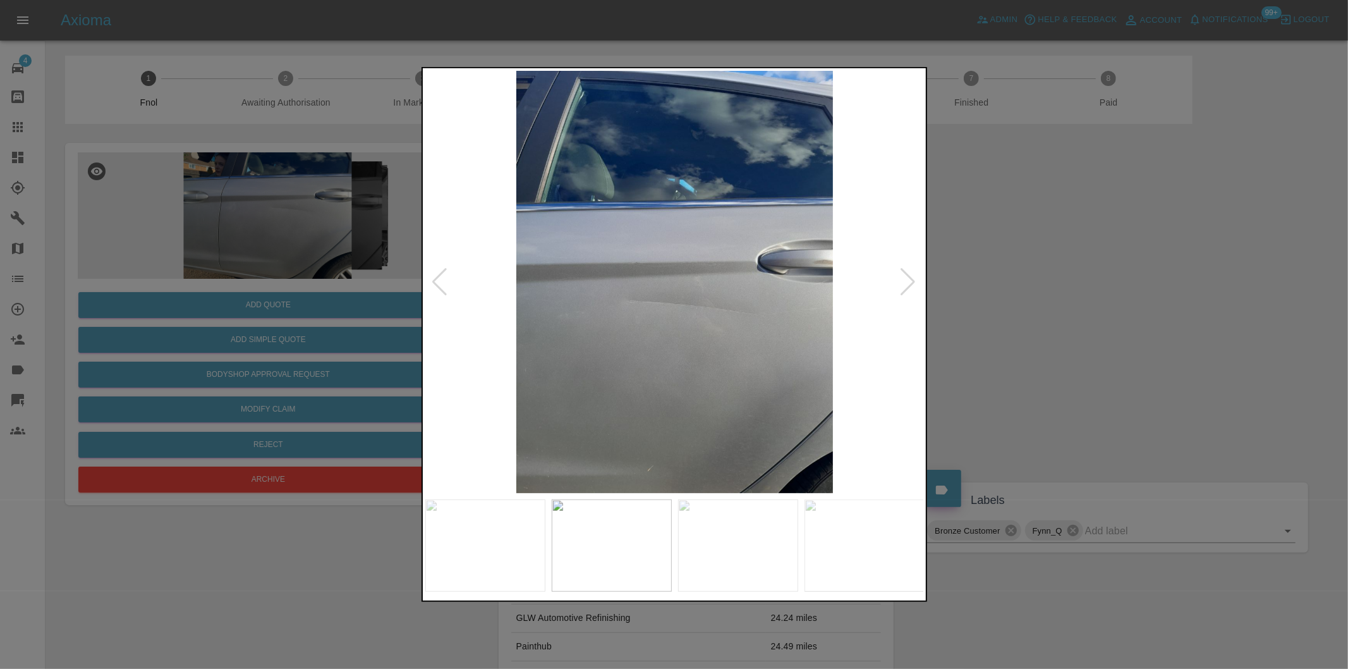
click at [907, 284] on div at bounding box center [908, 282] width 17 height 28
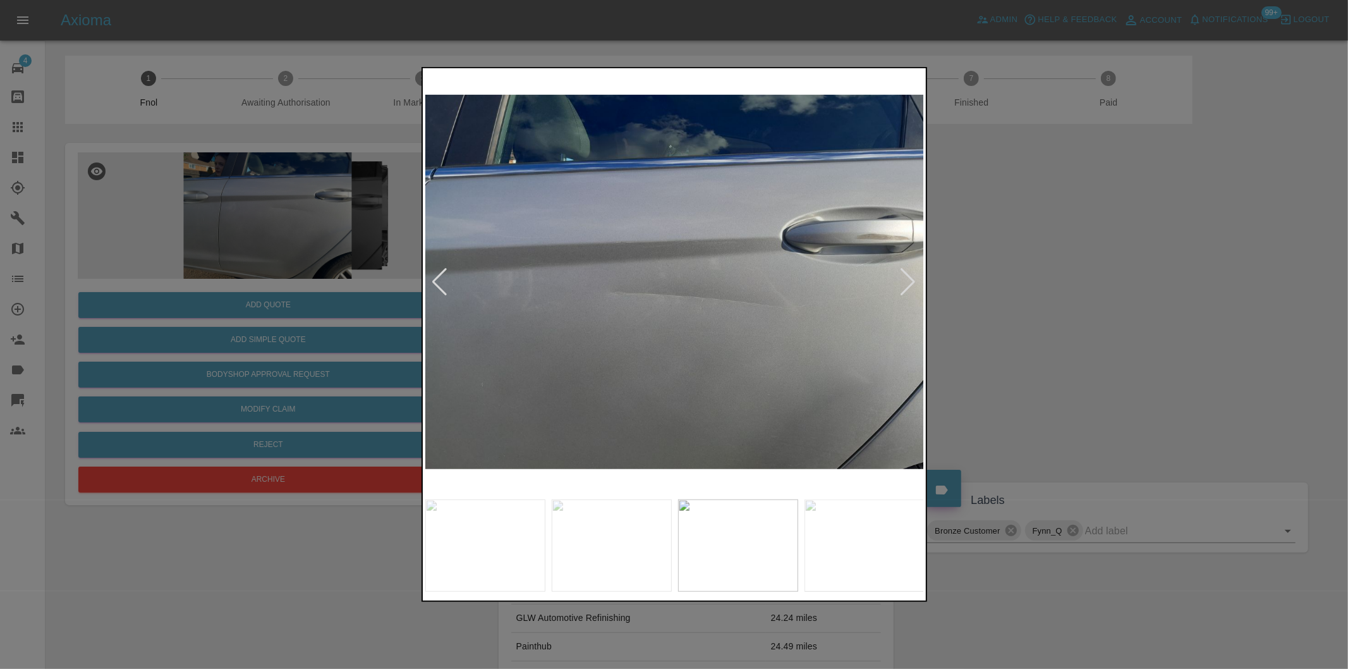
click at [907, 284] on div at bounding box center [908, 282] width 17 height 28
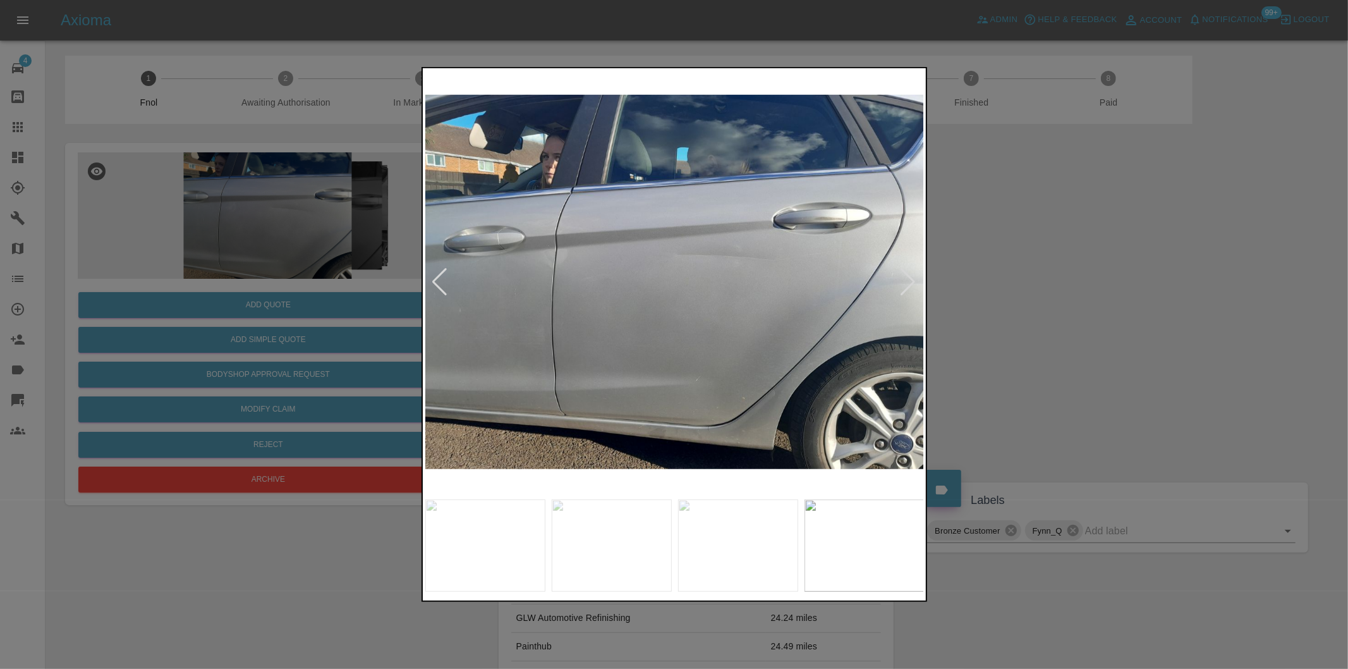
click at [913, 281] on div at bounding box center [908, 282] width 17 height 28
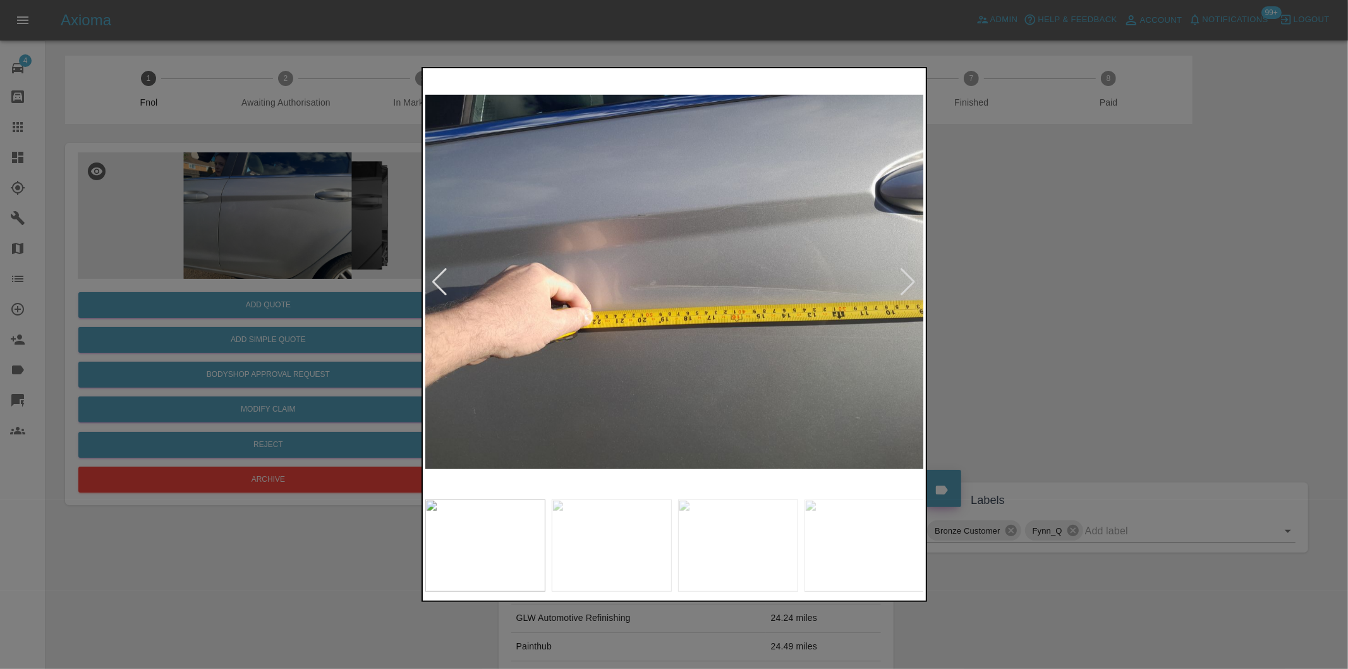
click at [1037, 292] on div at bounding box center [674, 334] width 1348 height 669
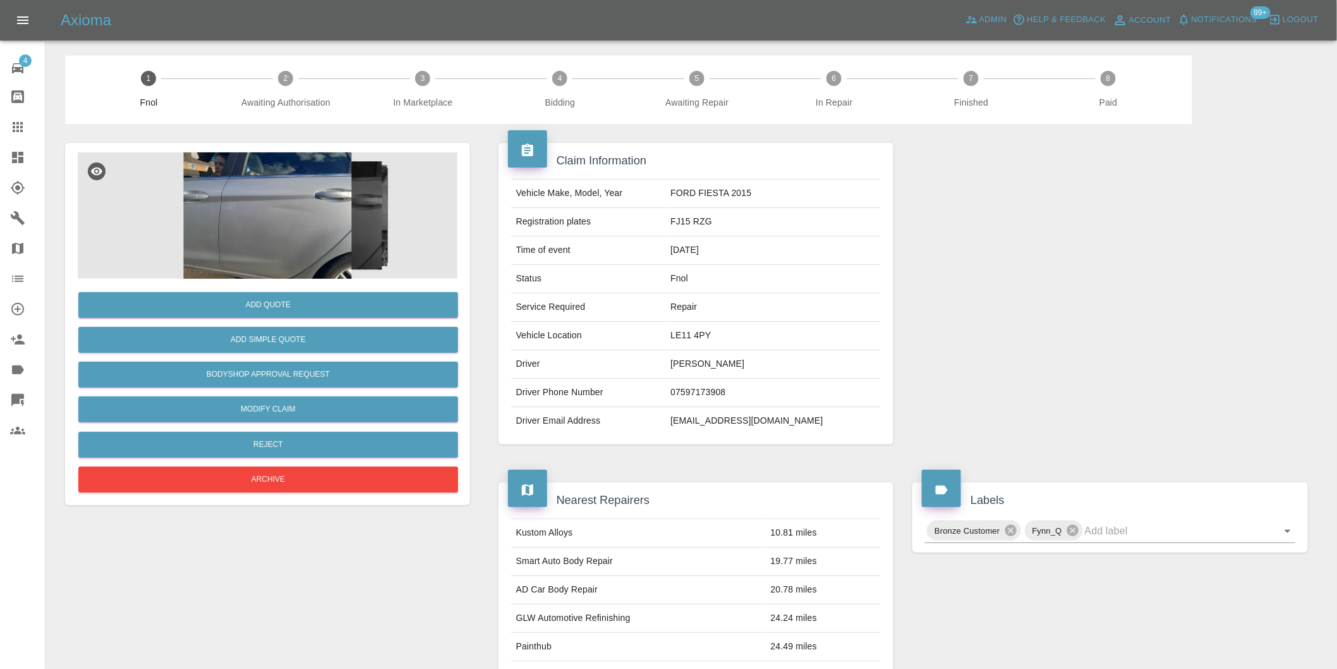
click at [288, 198] on img at bounding box center [268, 215] width 380 height 126
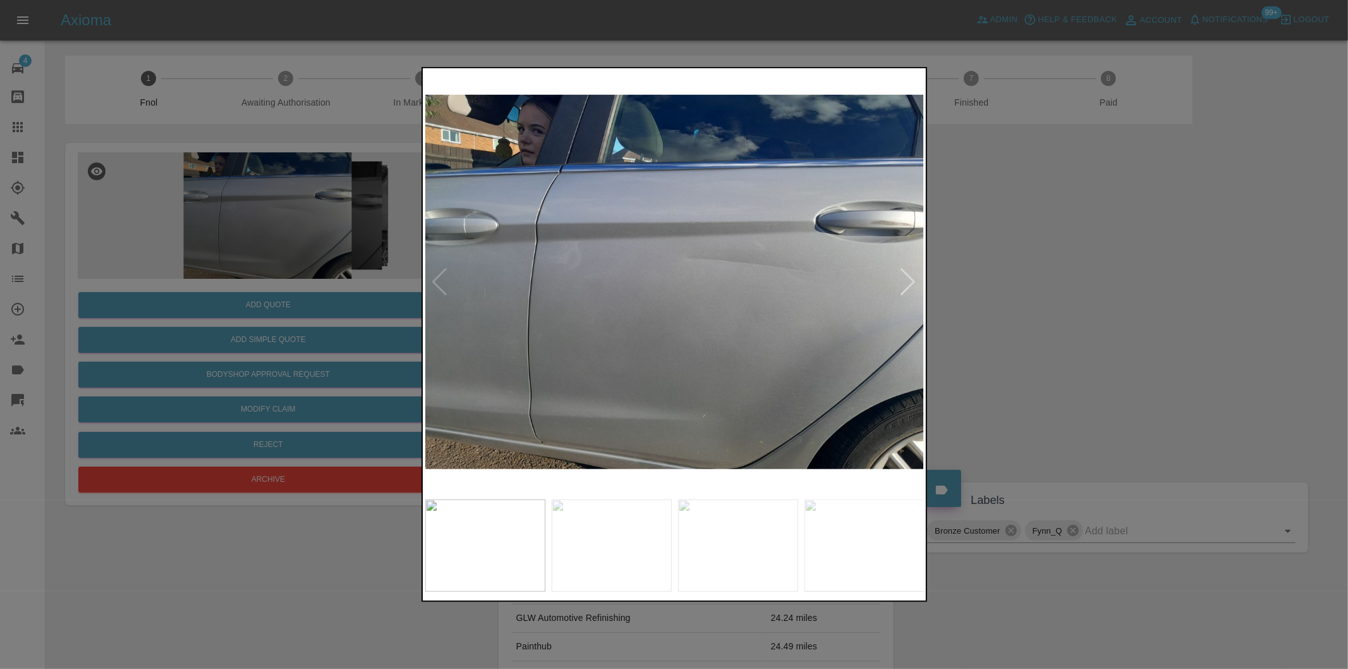
click at [907, 279] on div at bounding box center [908, 282] width 17 height 28
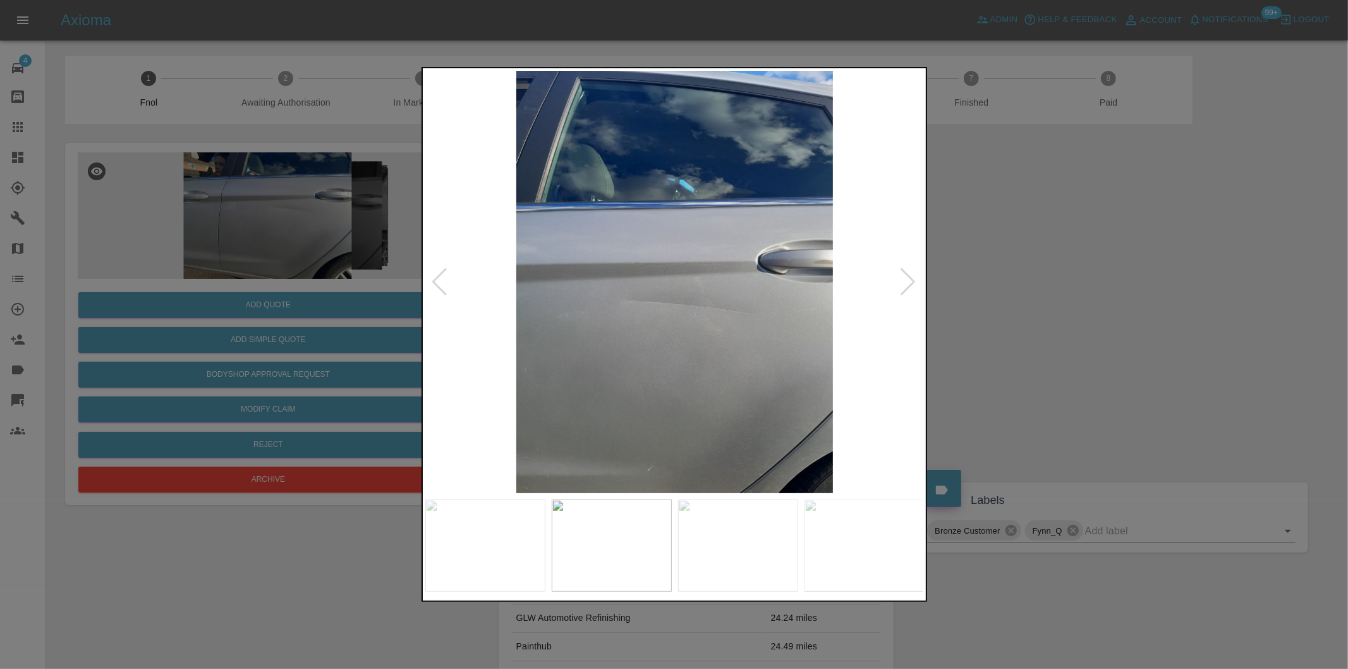
click at [908, 279] on div at bounding box center [908, 282] width 17 height 28
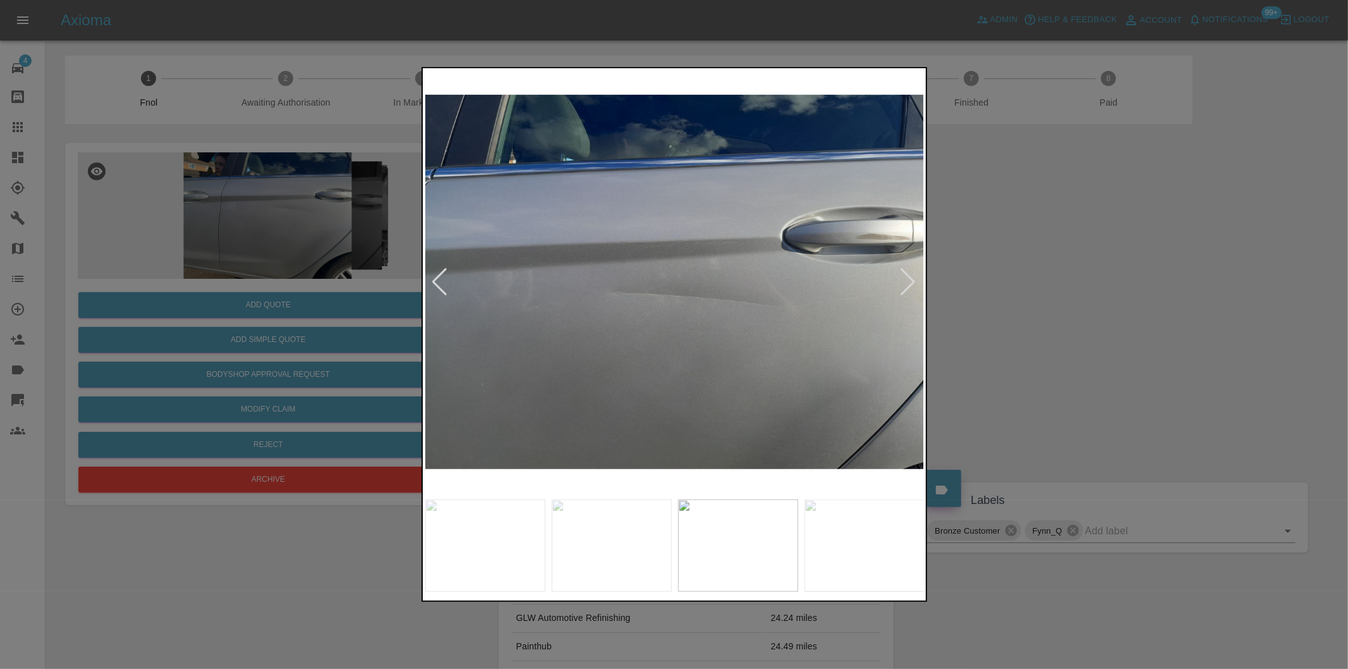
click at [908, 279] on div at bounding box center [908, 282] width 17 height 28
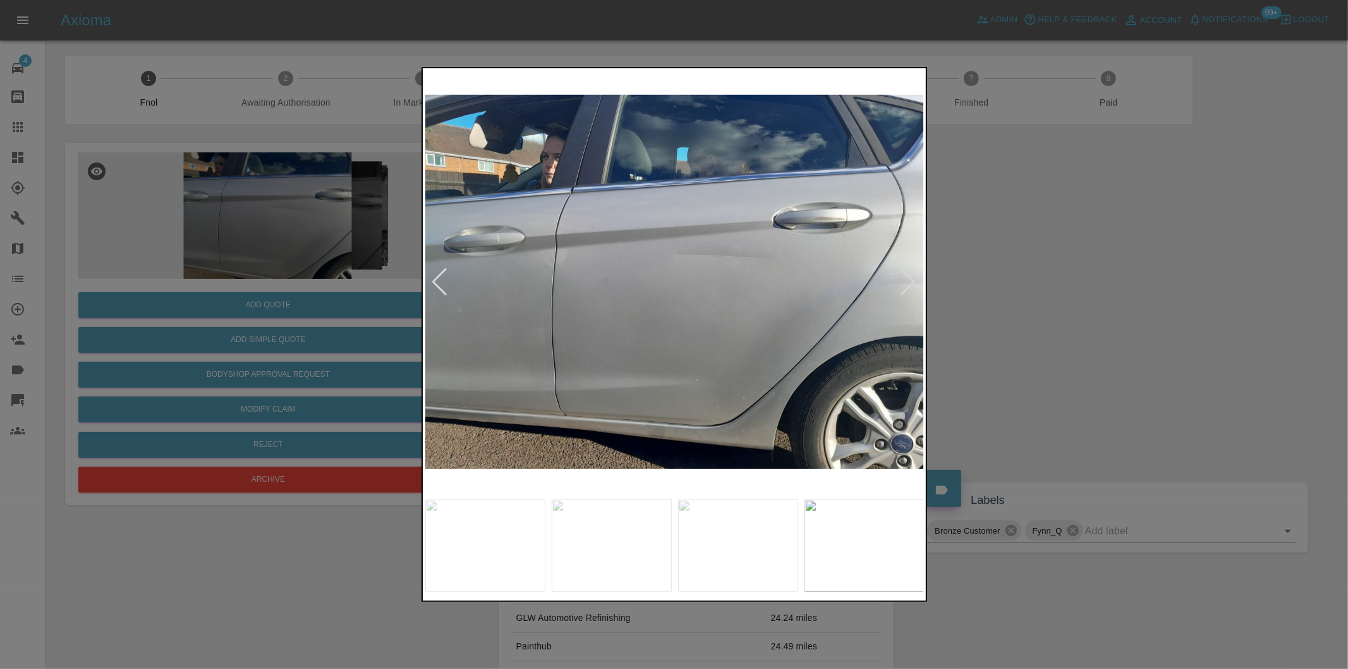
drag, startPoint x: 1069, startPoint y: 301, endPoint x: 645, endPoint y: 356, distance: 427.7
click at [1067, 301] on div at bounding box center [674, 334] width 1348 height 669
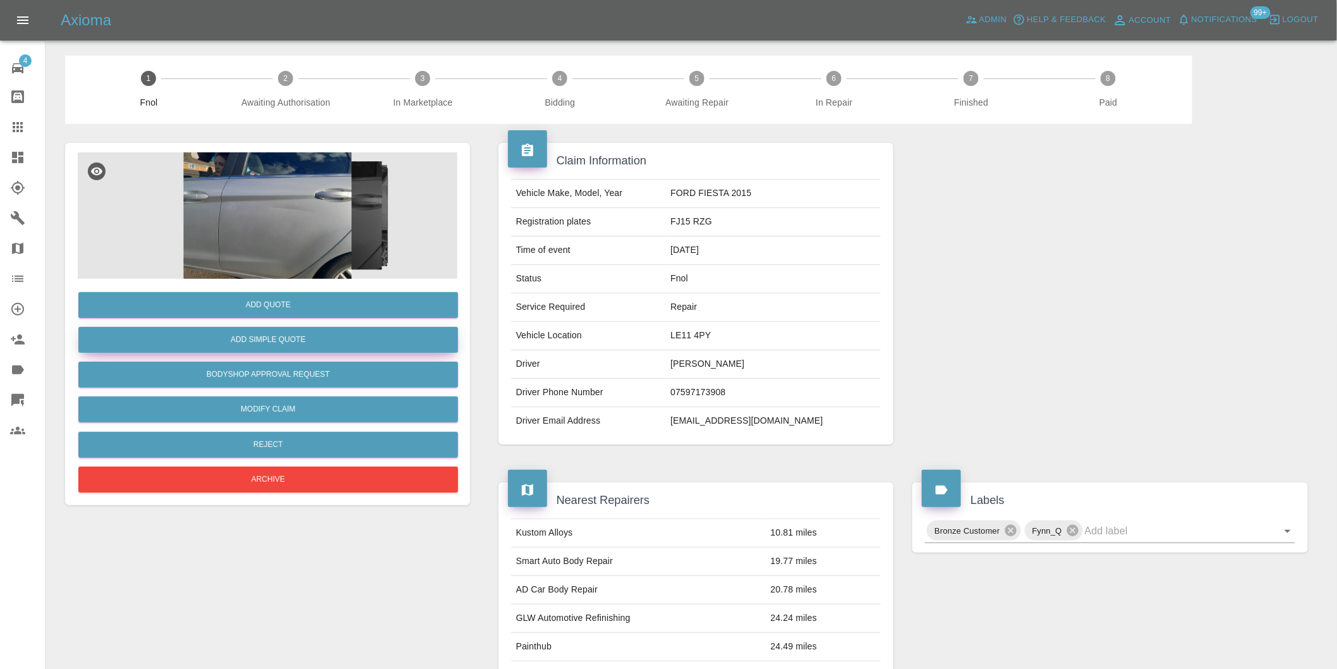
click at [275, 339] on button "Add Simple Quote" at bounding box center [268, 340] width 380 height 26
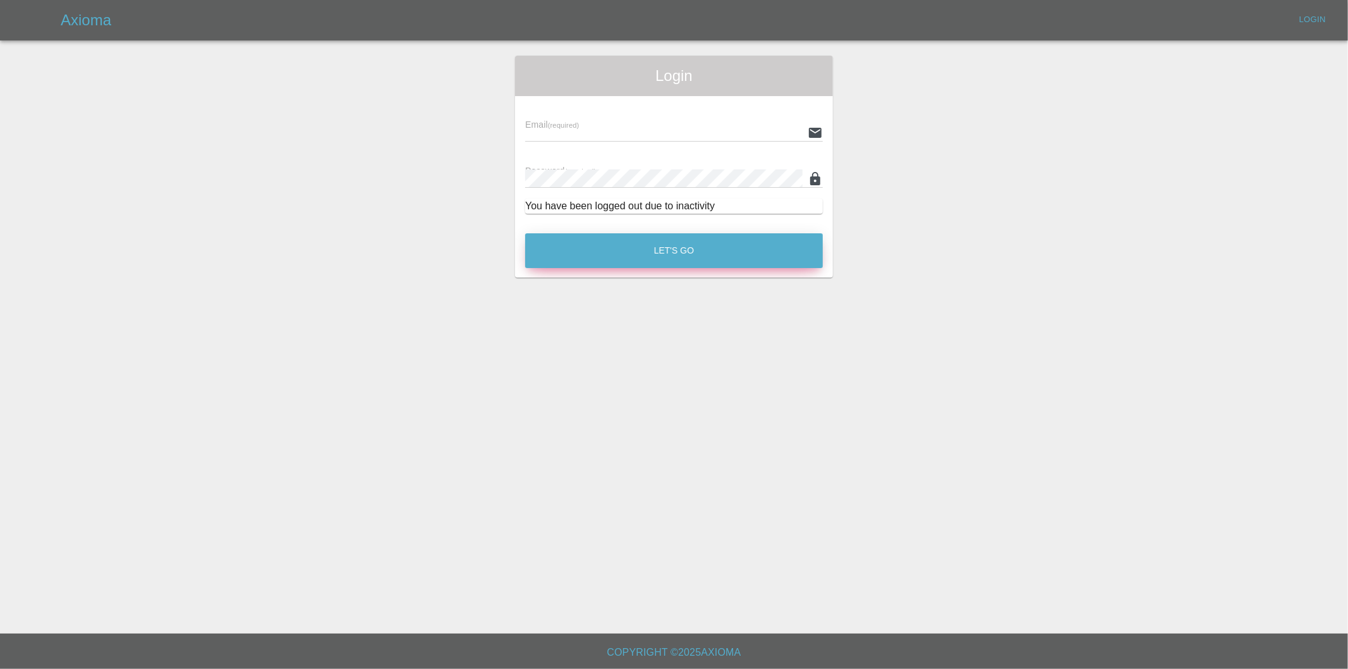
type input "[PERSON_NAME][EMAIL_ADDRESS][DOMAIN_NAME]"
click at [679, 259] on button "Let's Go" at bounding box center [674, 250] width 298 height 35
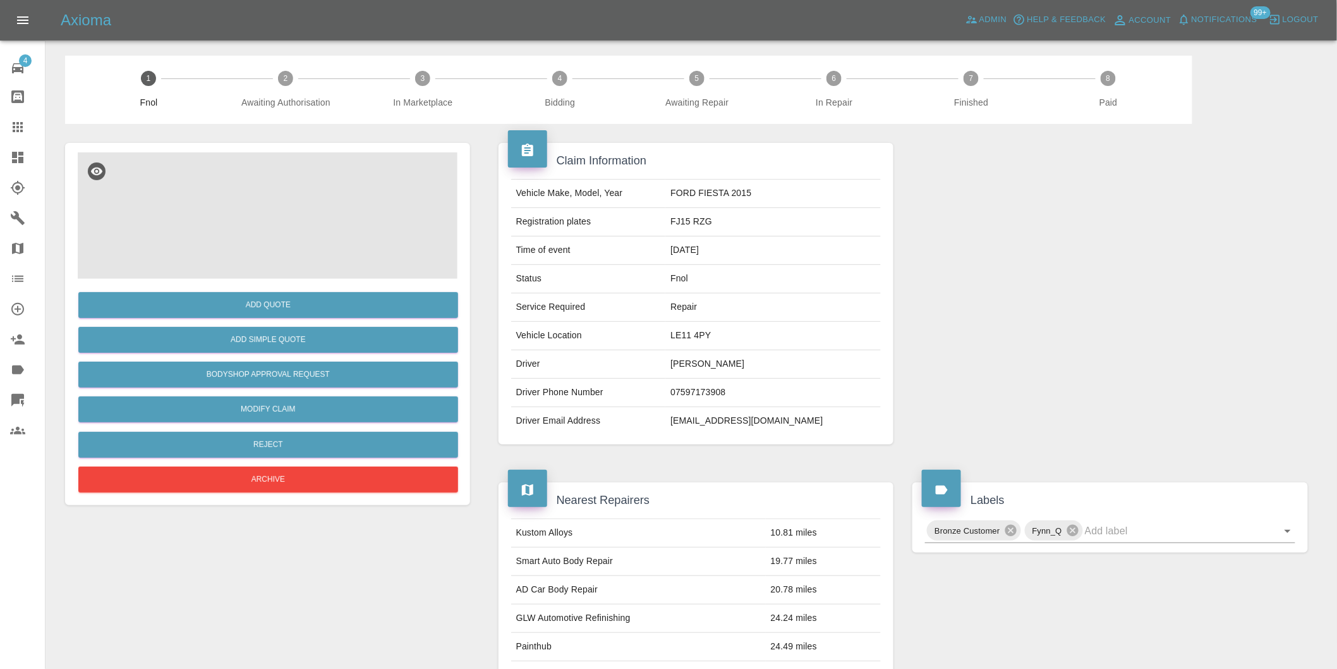
click at [298, 210] on img at bounding box center [268, 215] width 380 height 126
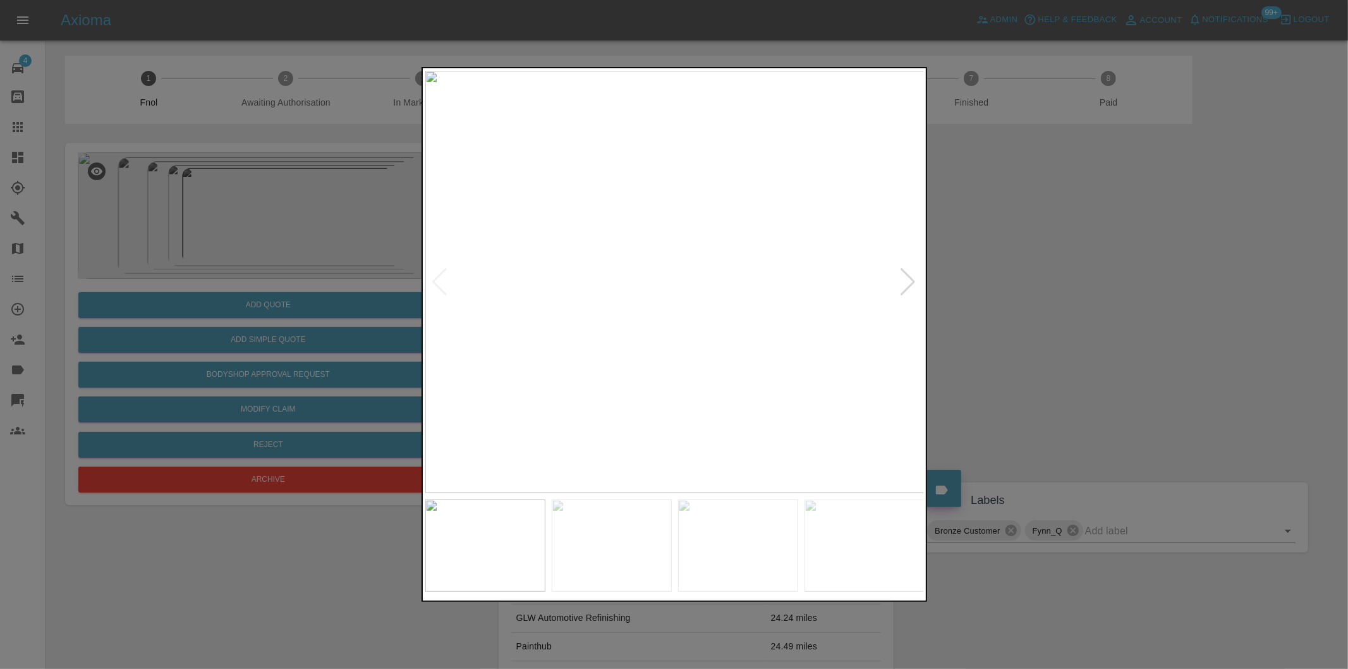
drag, startPoint x: 994, startPoint y: 289, endPoint x: 586, endPoint y: 332, distance: 409.9
click at [994, 289] on div at bounding box center [674, 334] width 1348 height 669
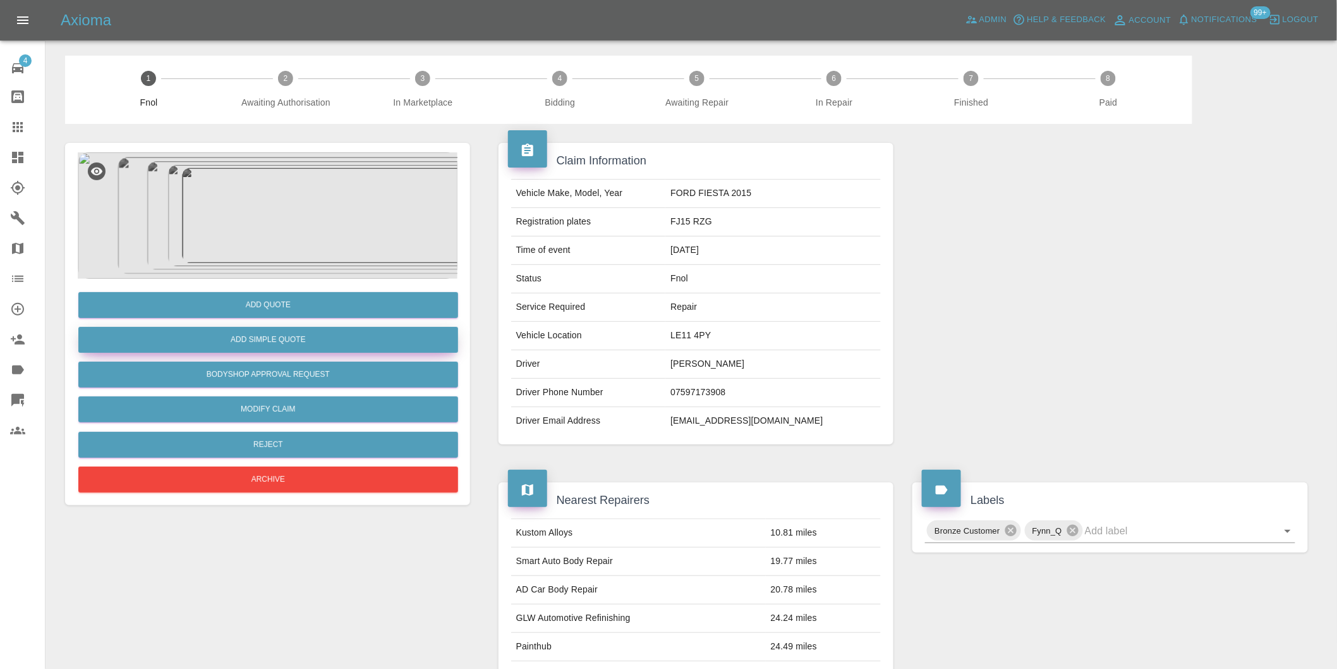
click at [292, 341] on button "Add Simple Quote" at bounding box center [268, 340] width 380 height 26
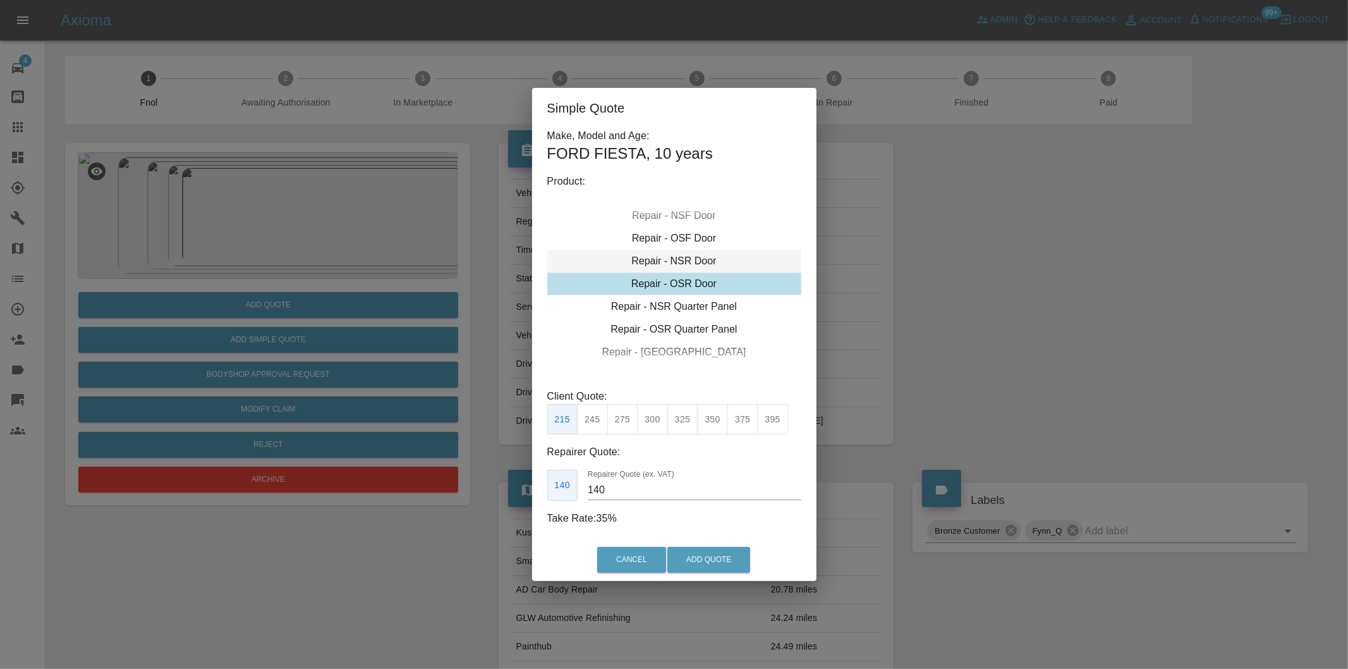
click at [686, 256] on div "Repair - NSR Door" at bounding box center [674, 261] width 254 height 23
click at [655, 416] on button "300" at bounding box center [652, 419] width 31 height 31
click at [682, 417] on button "325" at bounding box center [682, 419] width 31 height 31
type input "210"
drag, startPoint x: 710, startPoint y: 554, endPoint x: 715, endPoint y: 528, distance: 25.7
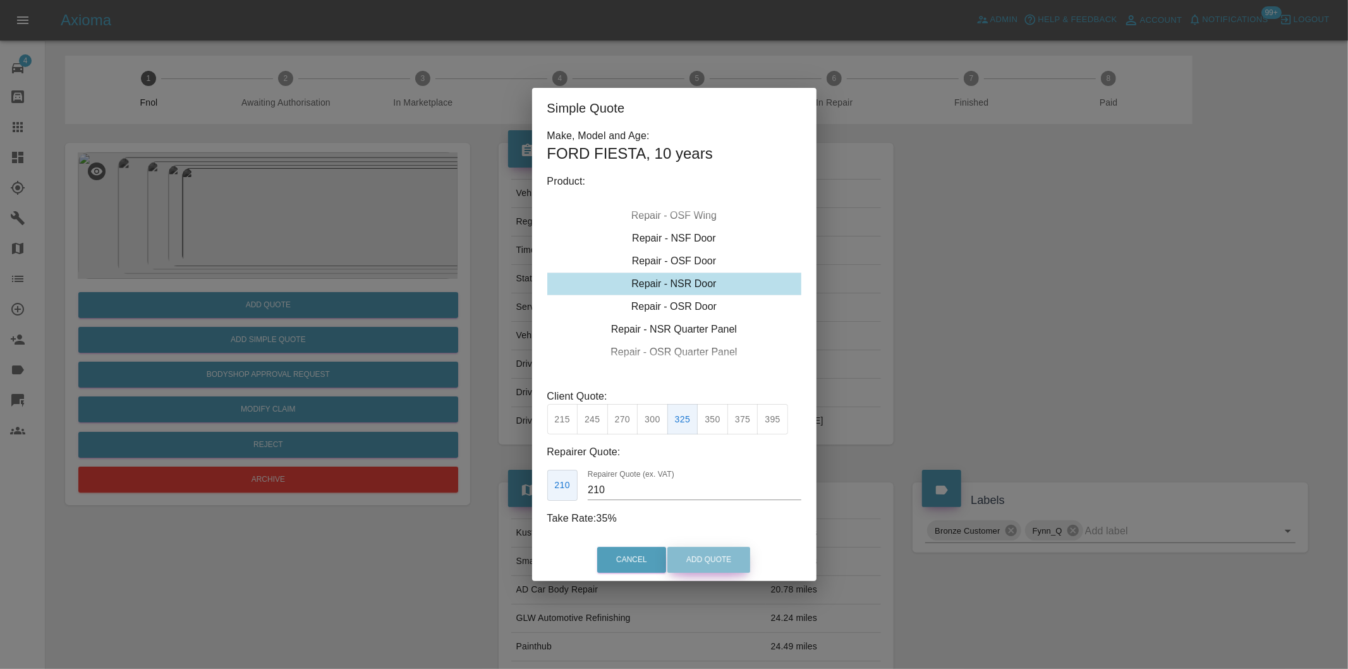
click at [710, 555] on button "Add Quote" at bounding box center [708, 560] width 83 height 26
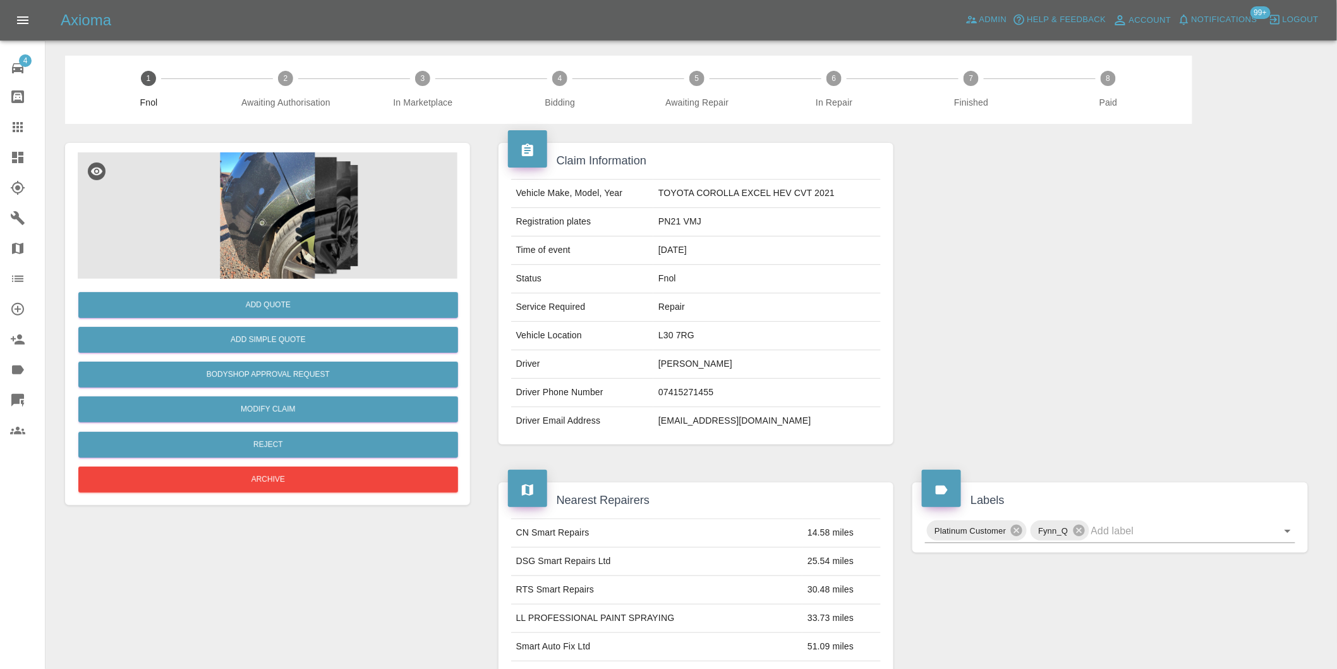
click at [287, 185] on img at bounding box center [268, 215] width 380 height 126
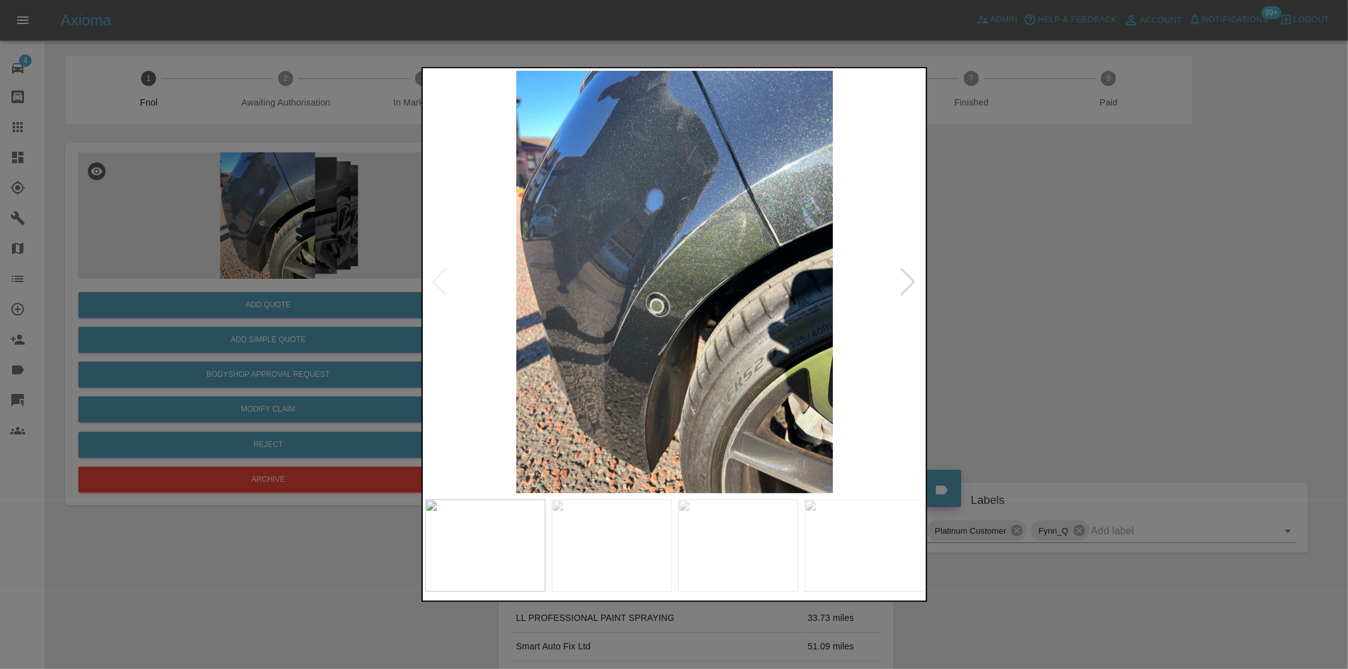
click at [910, 284] on div at bounding box center [908, 282] width 17 height 28
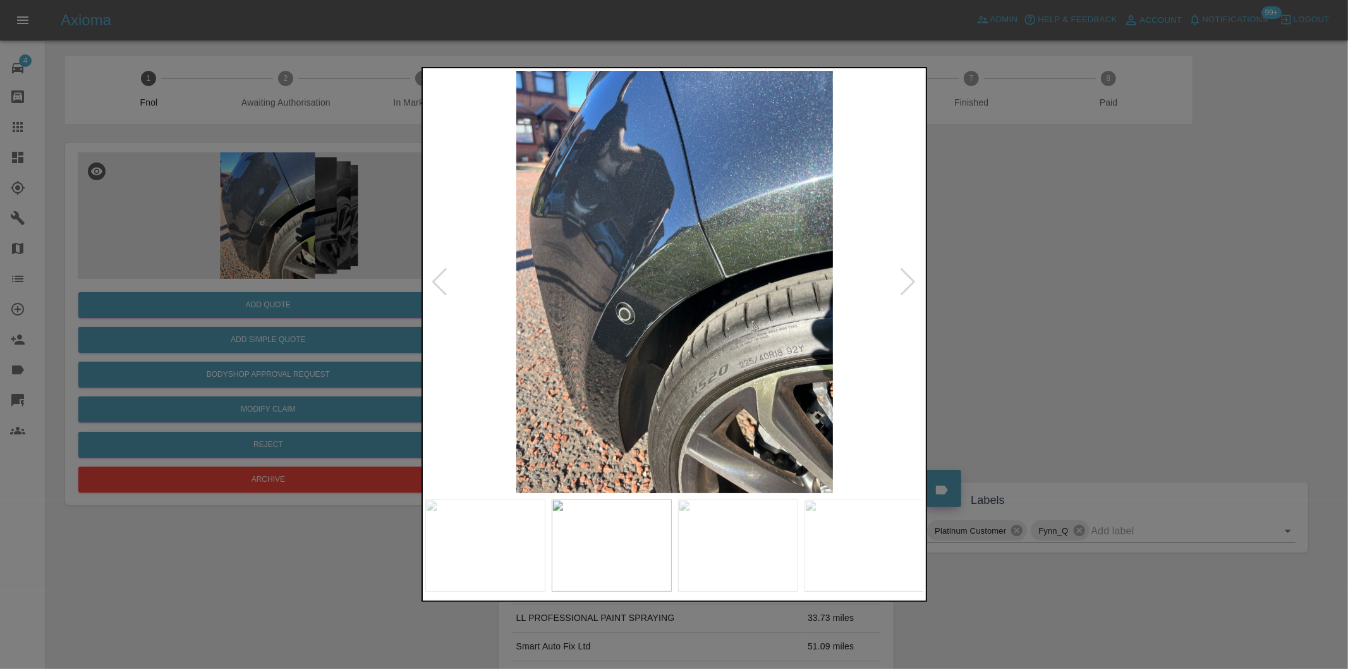
click at [910, 284] on div at bounding box center [908, 282] width 17 height 28
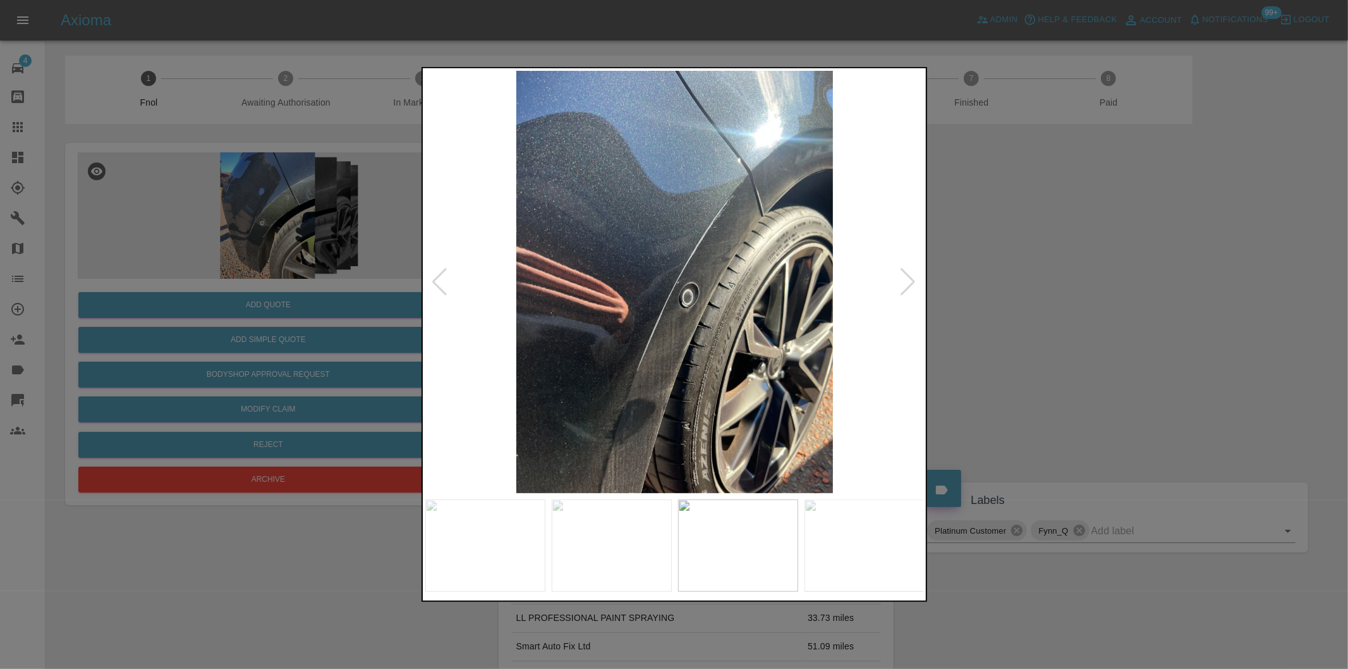
click at [911, 284] on div at bounding box center [908, 282] width 17 height 28
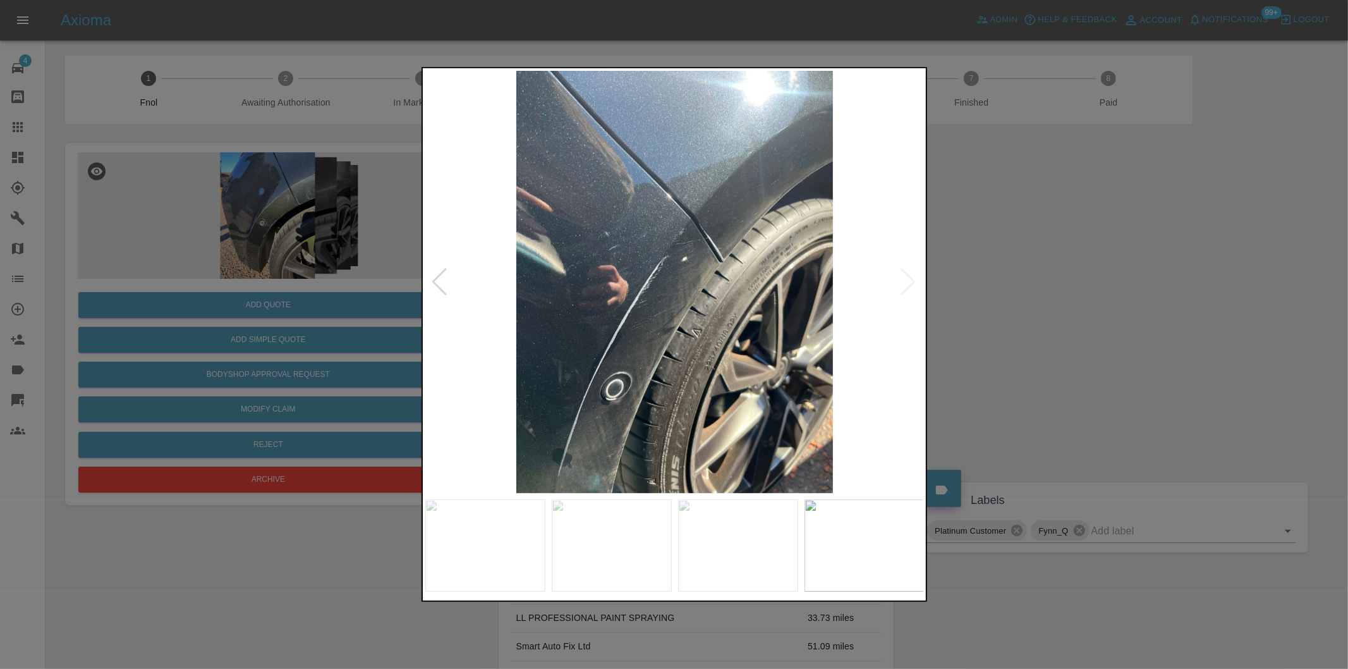
click at [911, 284] on img at bounding box center [674, 282] width 499 height 422
click at [985, 291] on div at bounding box center [674, 334] width 1348 height 669
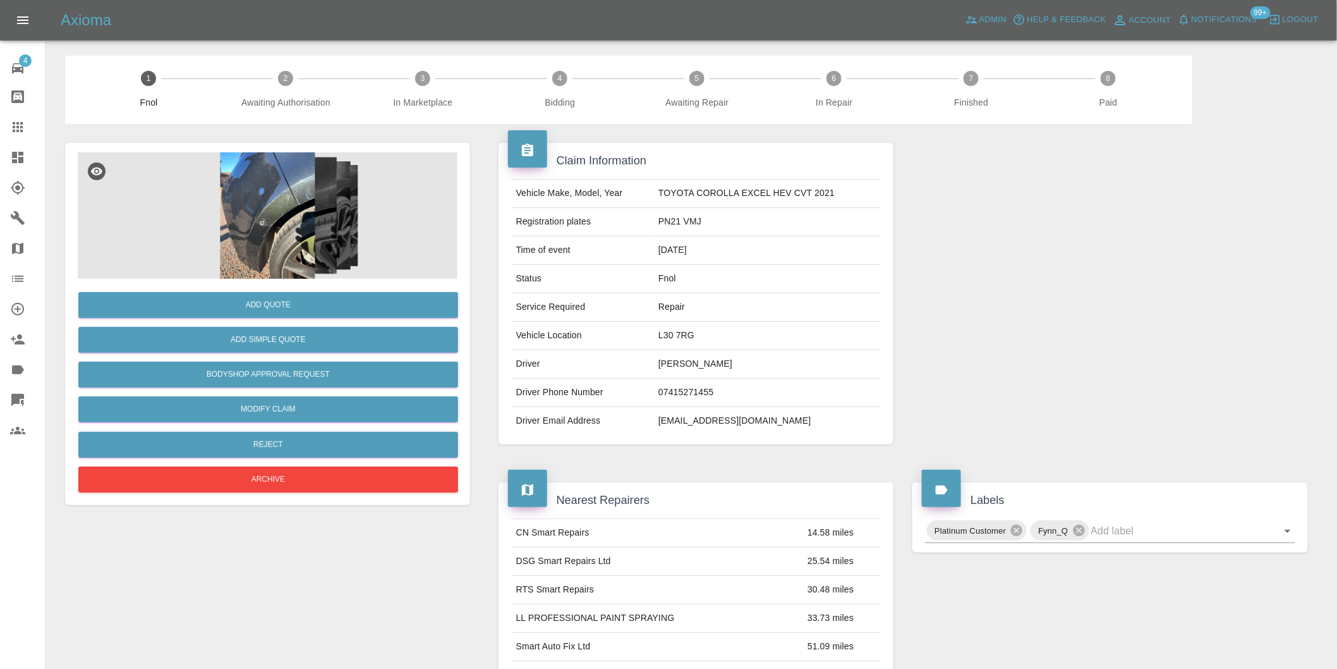
click at [312, 188] on img at bounding box center [268, 215] width 380 height 126
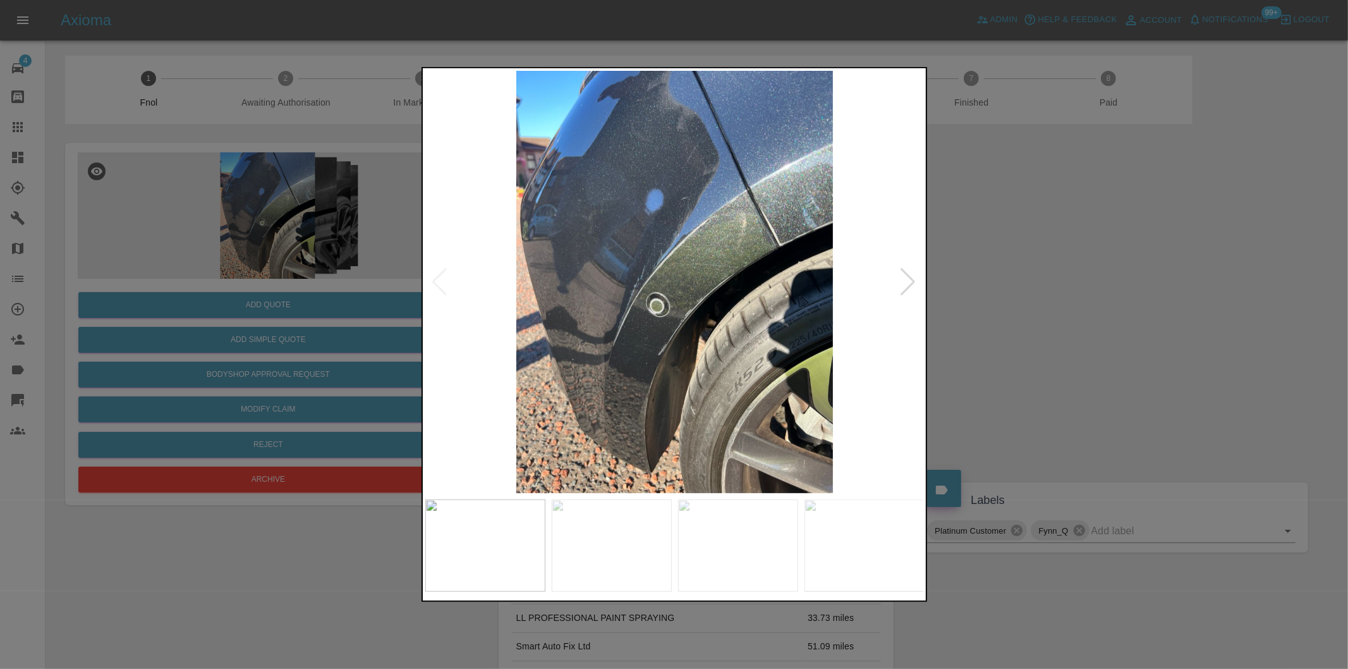
click at [910, 286] on div at bounding box center [908, 282] width 17 height 28
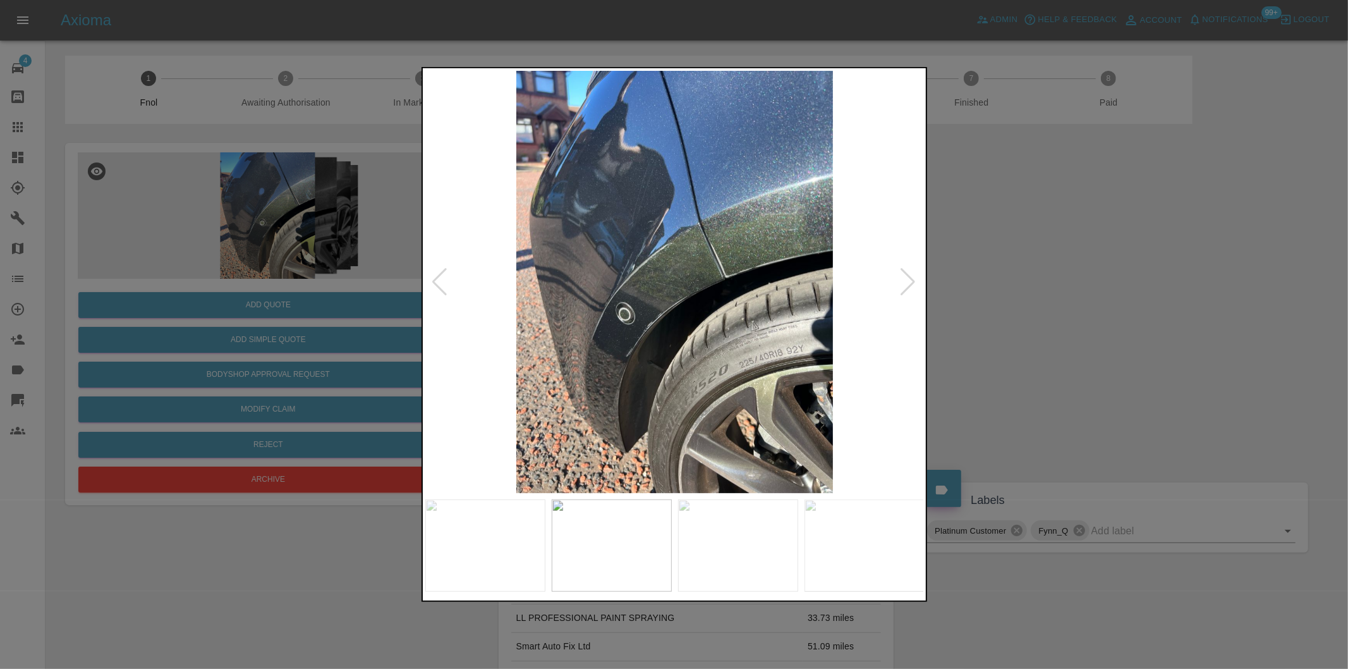
click at [910, 286] on div at bounding box center [908, 282] width 17 height 28
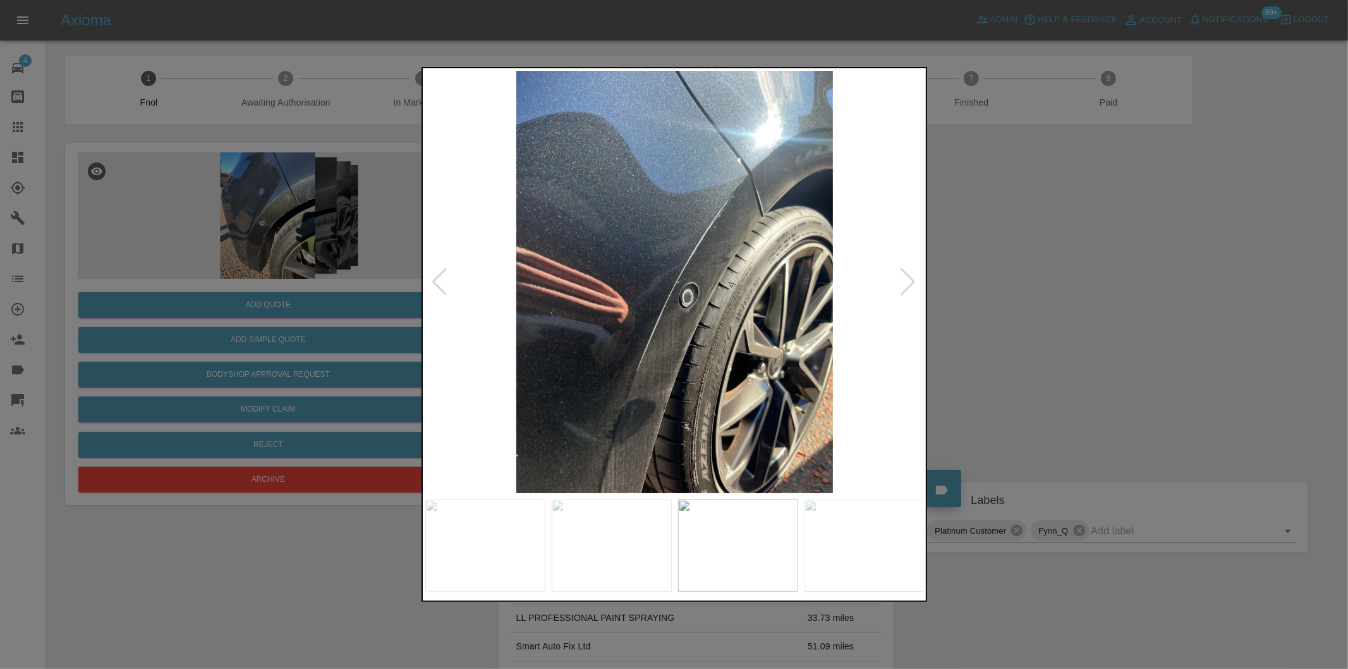
click at [1025, 305] on div at bounding box center [674, 334] width 1348 height 669
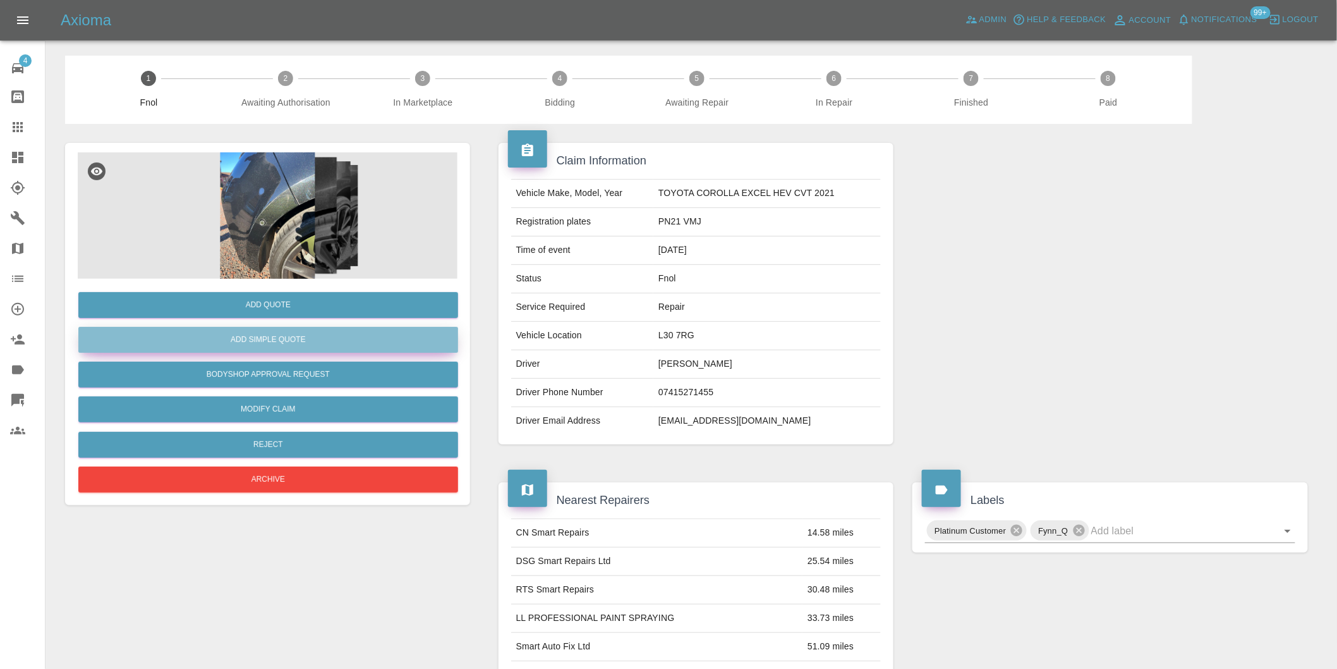
click at [281, 330] on button "Add Simple Quote" at bounding box center [268, 340] width 380 height 26
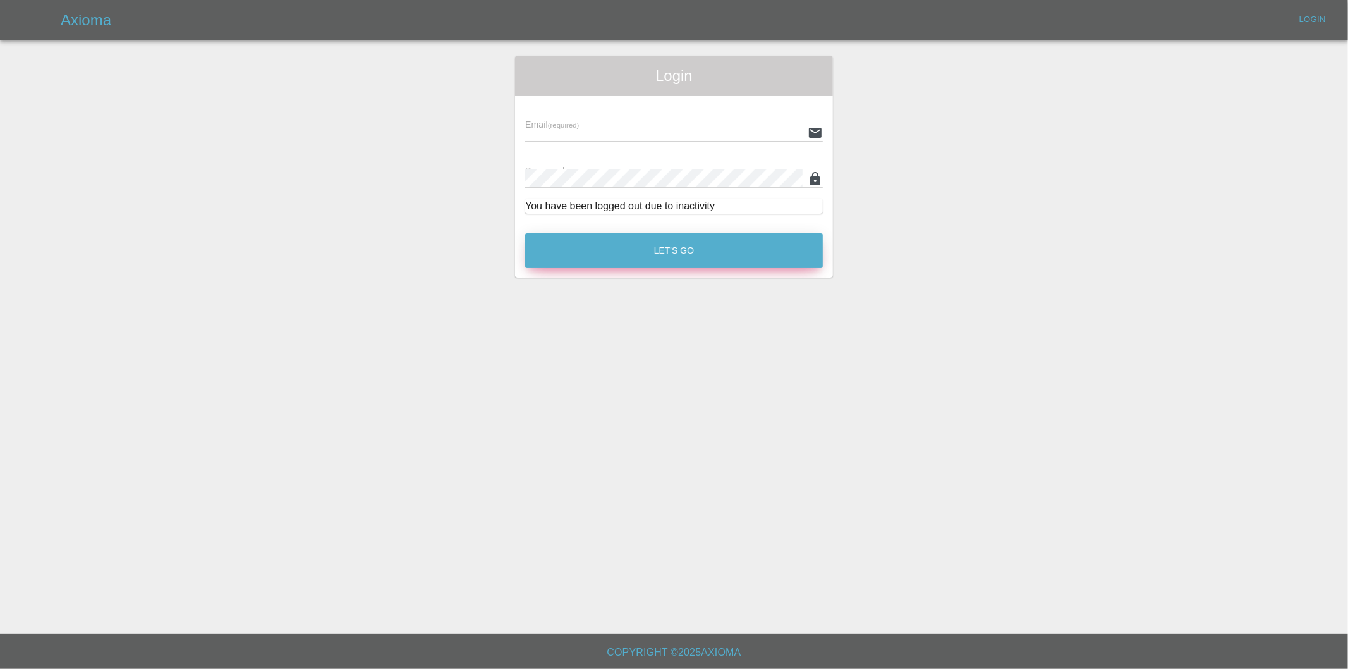
type input "[PERSON_NAME][EMAIL_ADDRESS][DOMAIN_NAME]"
click at [667, 249] on button "Let's Go" at bounding box center [674, 250] width 298 height 35
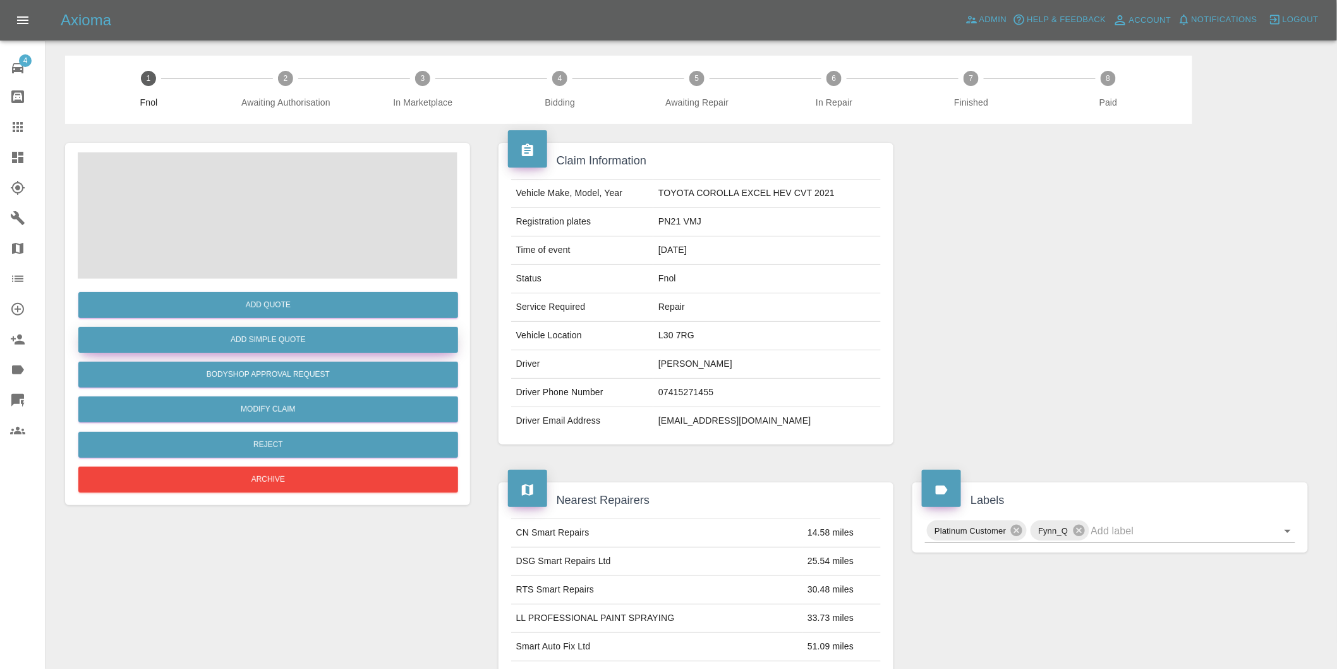
click at [306, 332] on button "Add Simple Quote" at bounding box center [268, 340] width 380 height 26
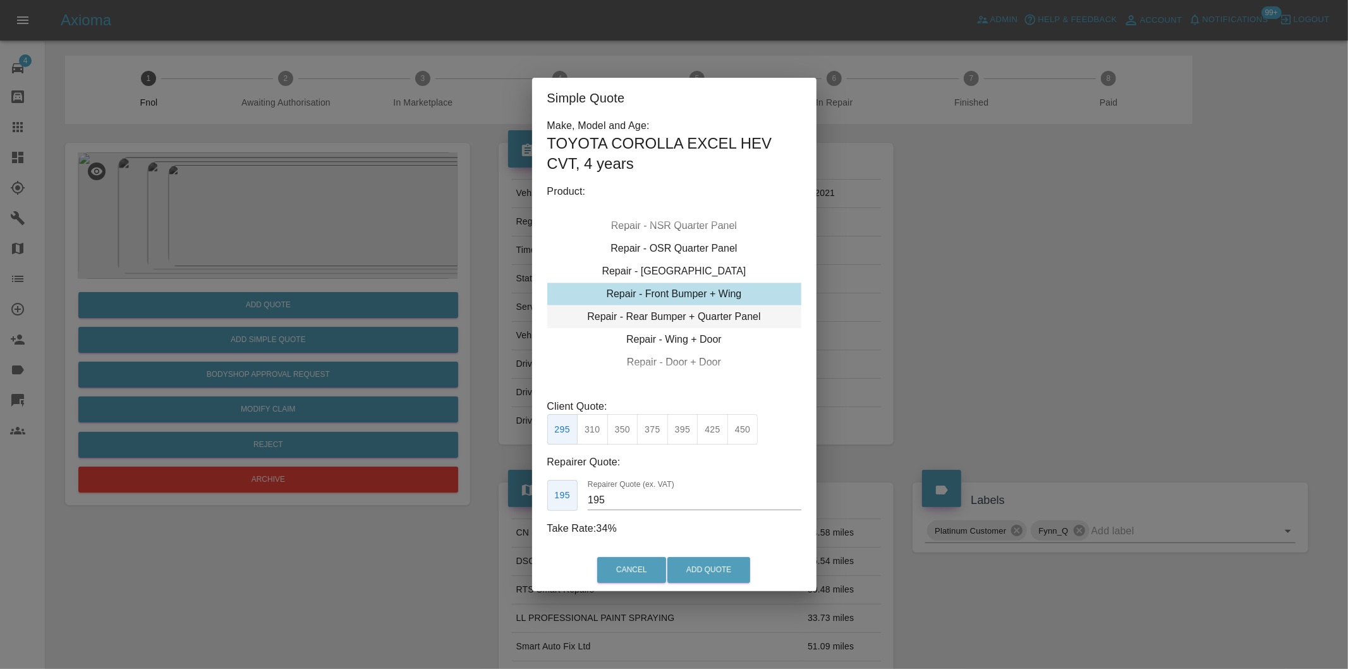
click at [724, 316] on div "Repair - Rear Bumper + Quarter Panel" at bounding box center [674, 316] width 254 height 23
click at [596, 434] on button "325" at bounding box center [592, 429] width 31 height 31
type input "200"
click at [694, 570] on button "Add Quote" at bounding box center [708, 570] width 83 height 26
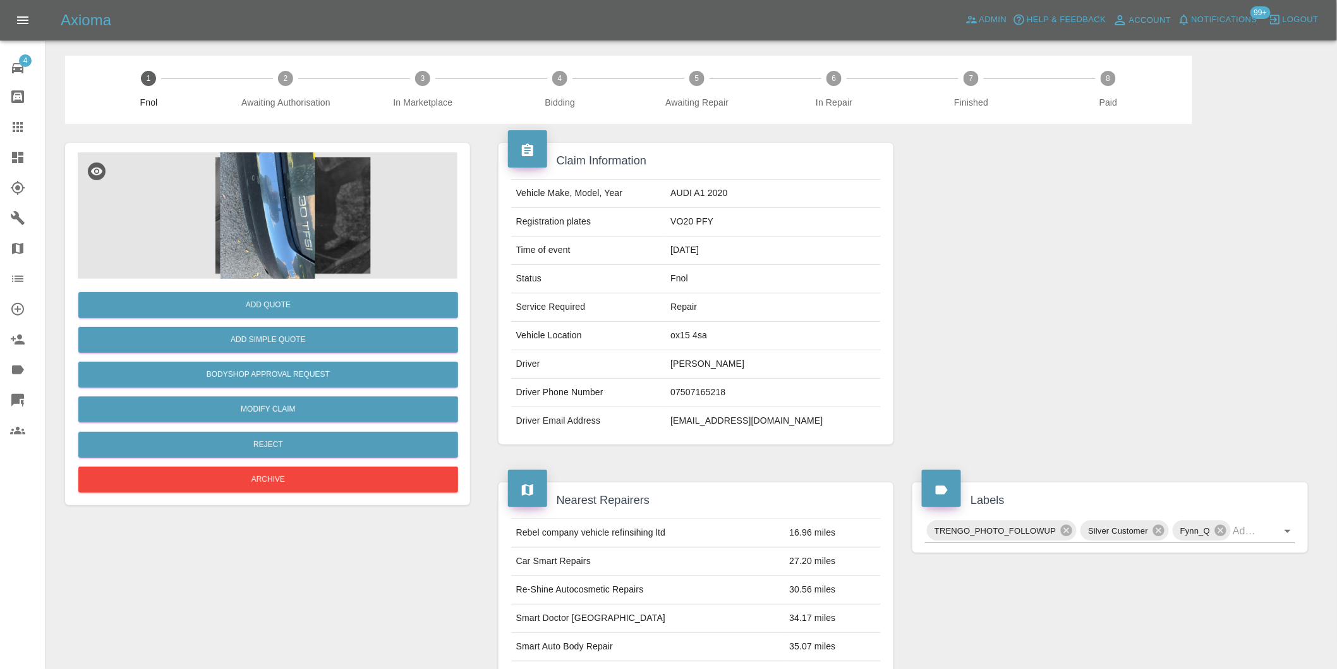
click at [265, 192] on img at bounding box center [268, 215] width 380 height 126
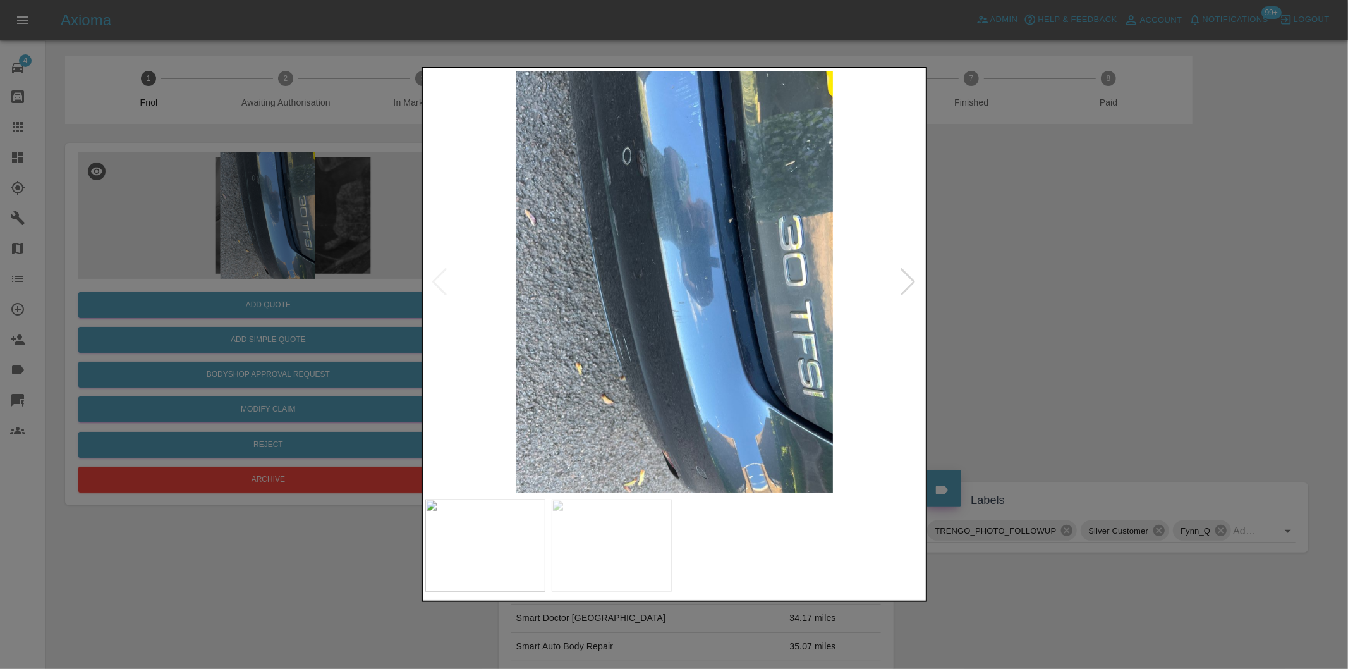
click at [914, 282] on div at bounding box center [908, 282] width 17 height 28
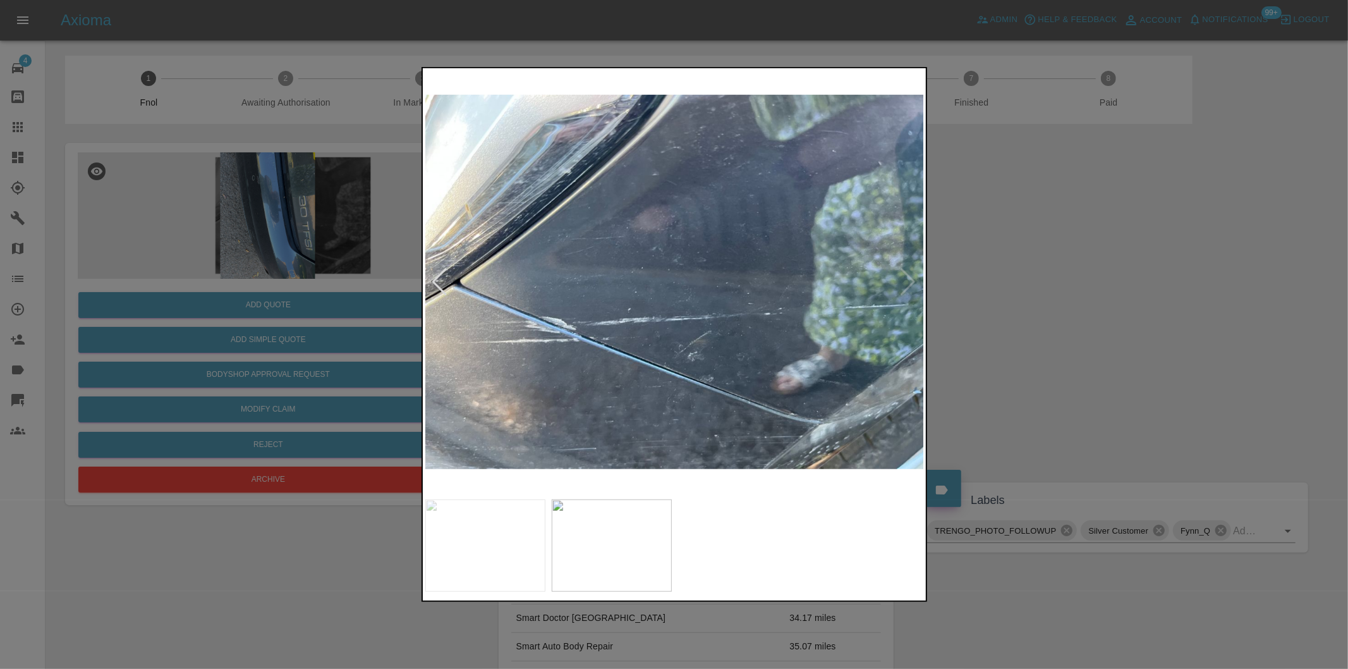
click at [914, 282] on img at bounding box center [674, 282] width 499 height 422
drag, startPoint x: 1055, startPoint y: 293, endPoint x: 1045, endPoint y: 286, distance: 11.9
click at [1052, 291] on div at bounding box center [674, 334] width 1348 height 669
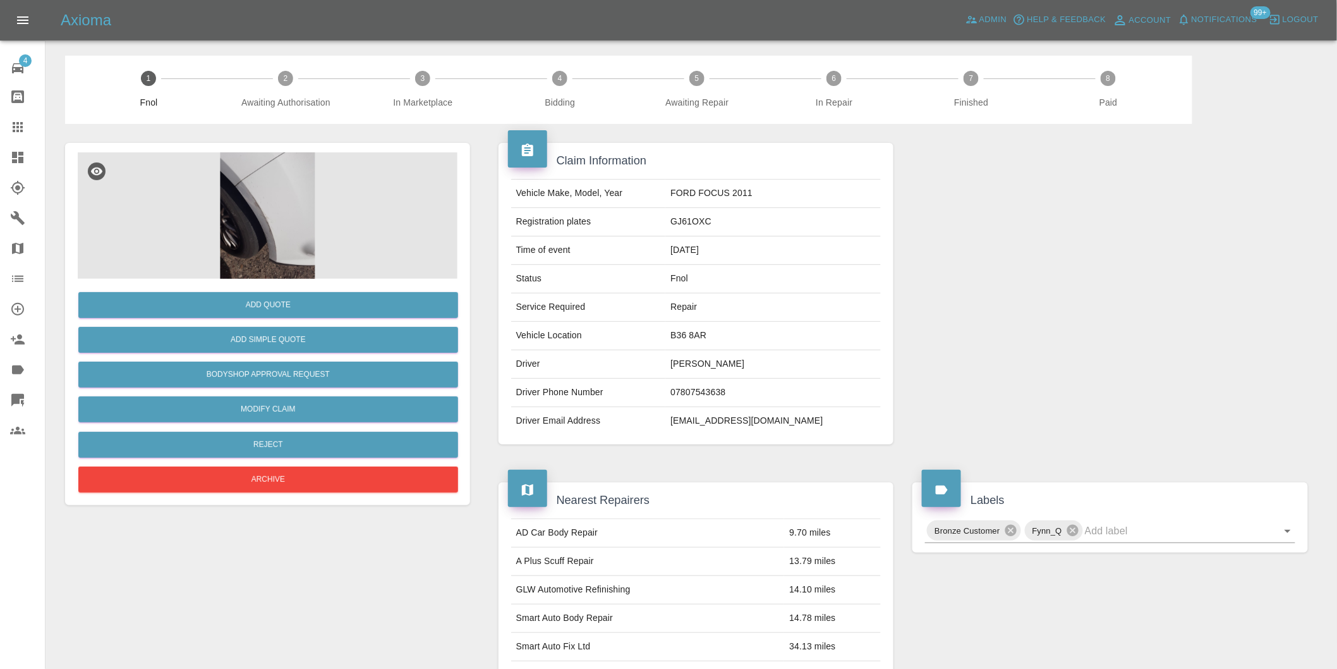
click at [282, 257] on img at bounding box center [268, 215] width 380 height 126
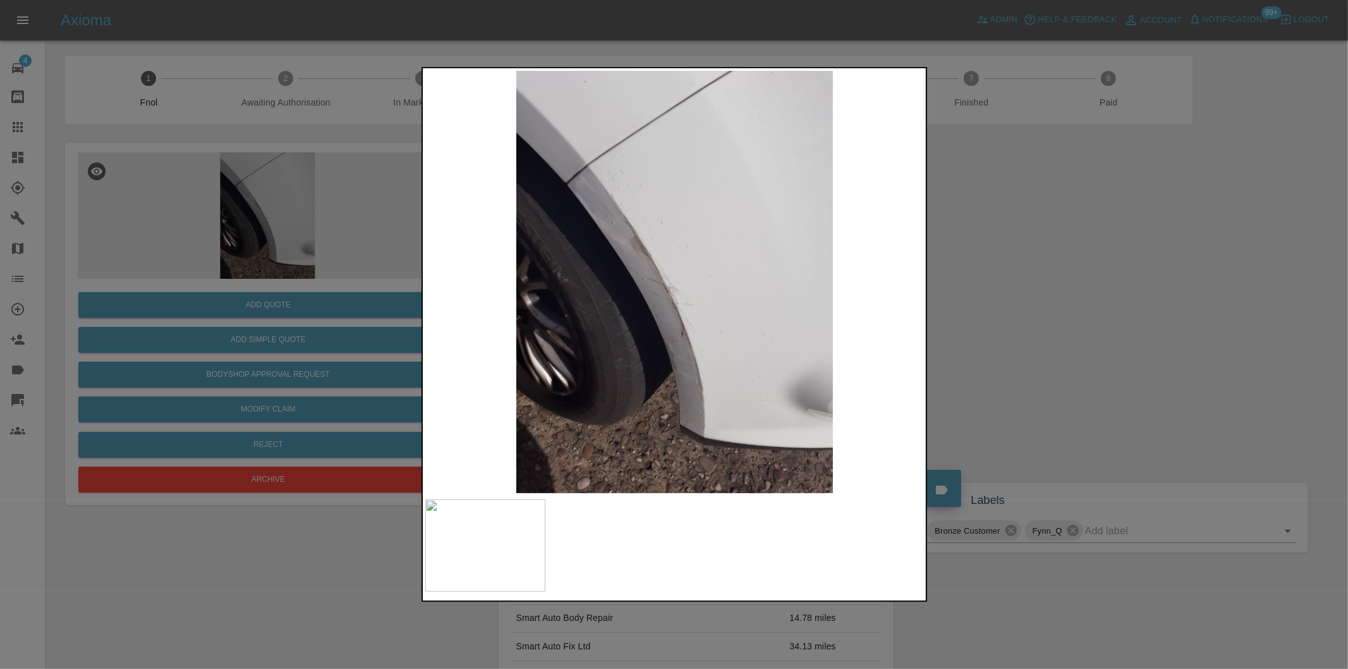
click at [1053, 357] on div at bounding box center [674, 334] width 1348 height 669
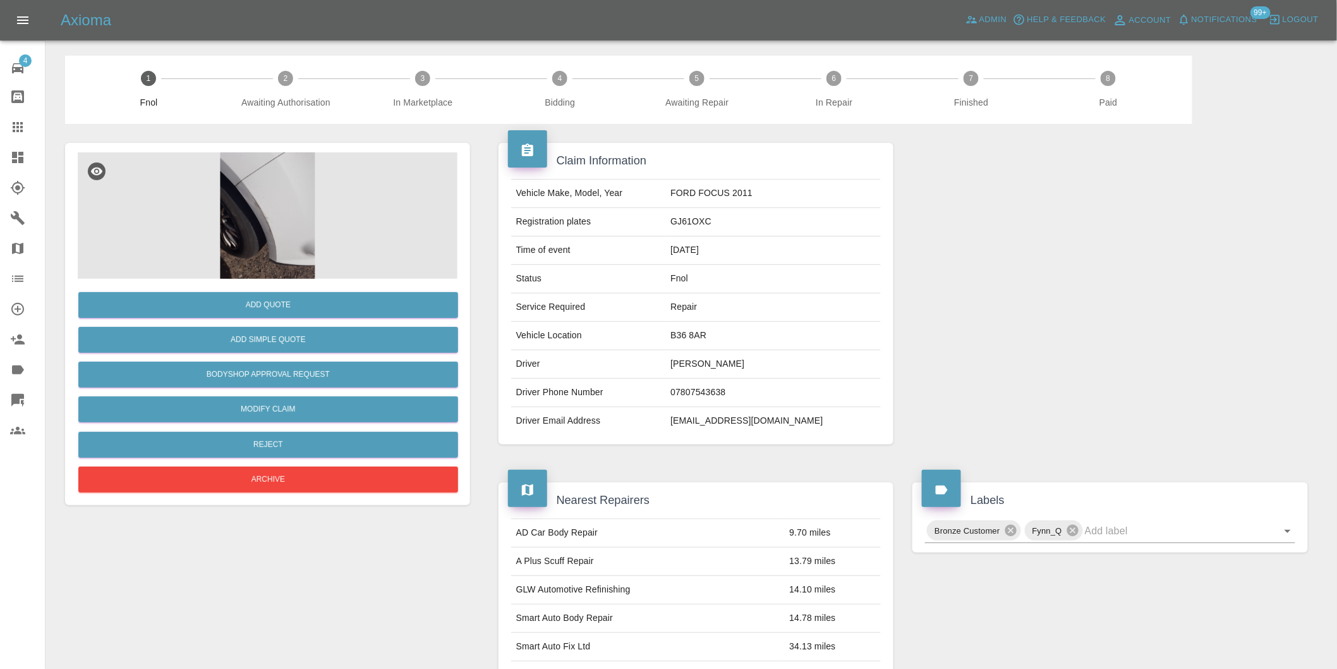
click at [272, 228] on img at bounding box center [268, 215] width 380 height 126
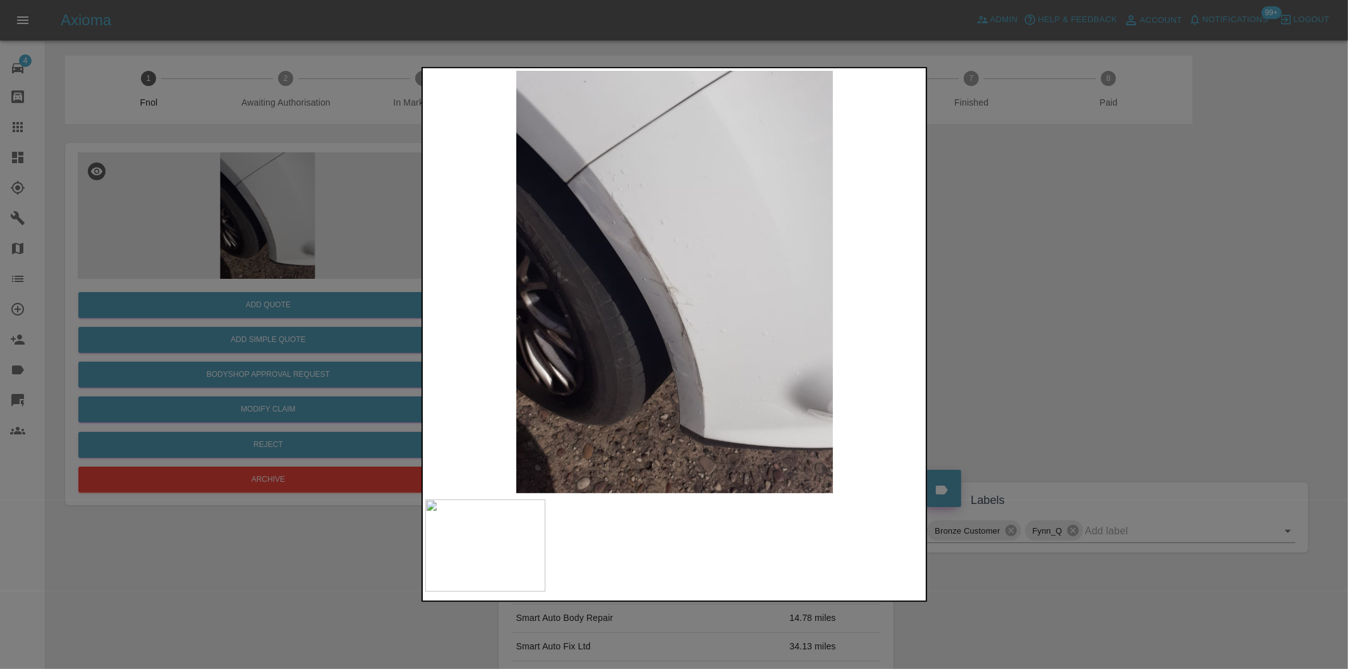
drag, startPoint x: 1130, startPoint y: 329, endPoint x: 637, endPoint y: 442, distance: 505.7
click at [1130, 330] on div at bounding box center [674, 334] width 1348 height 669
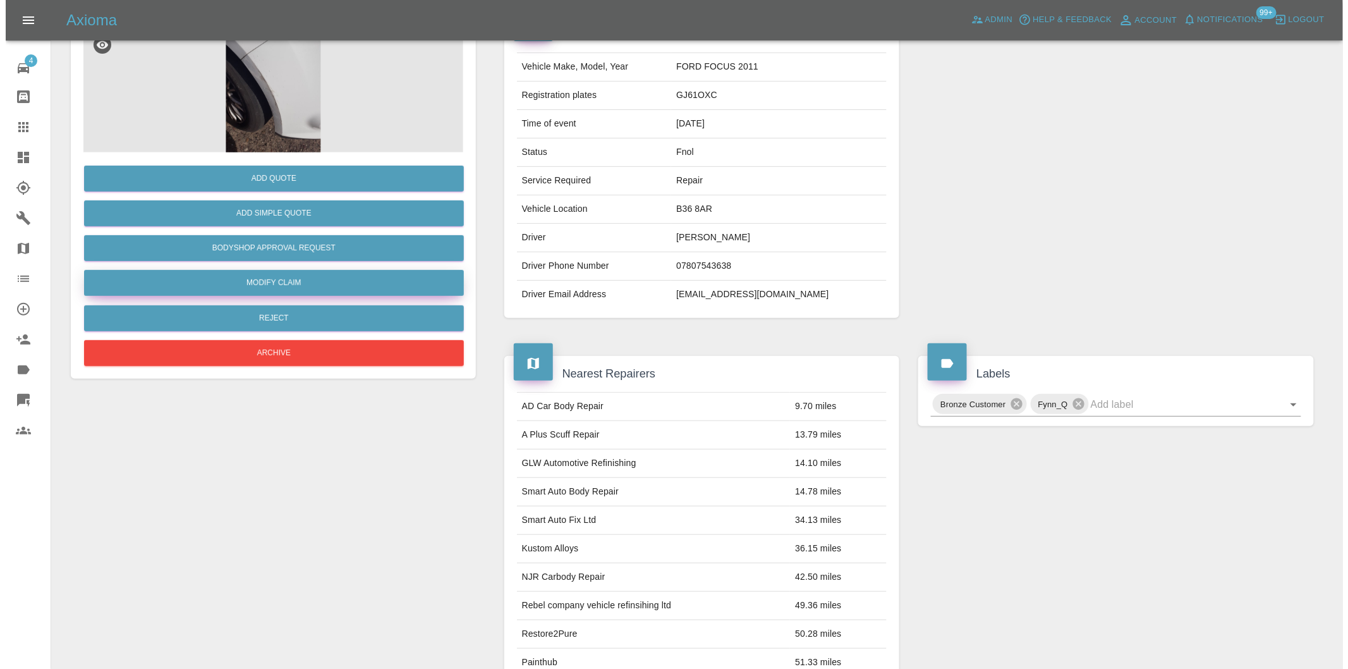
scroll to position [17, 0]
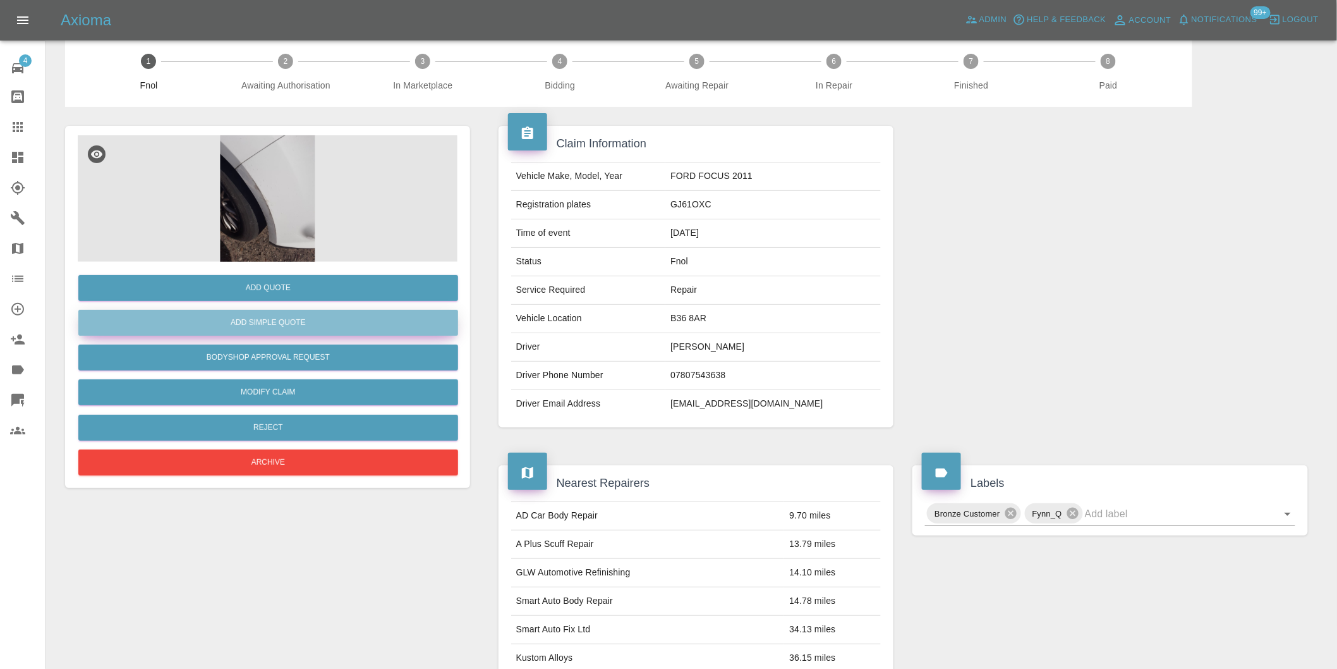
click at [296, 329] on button "Add Simple Quote" at bounding box center [268, 323] width 380 height 26
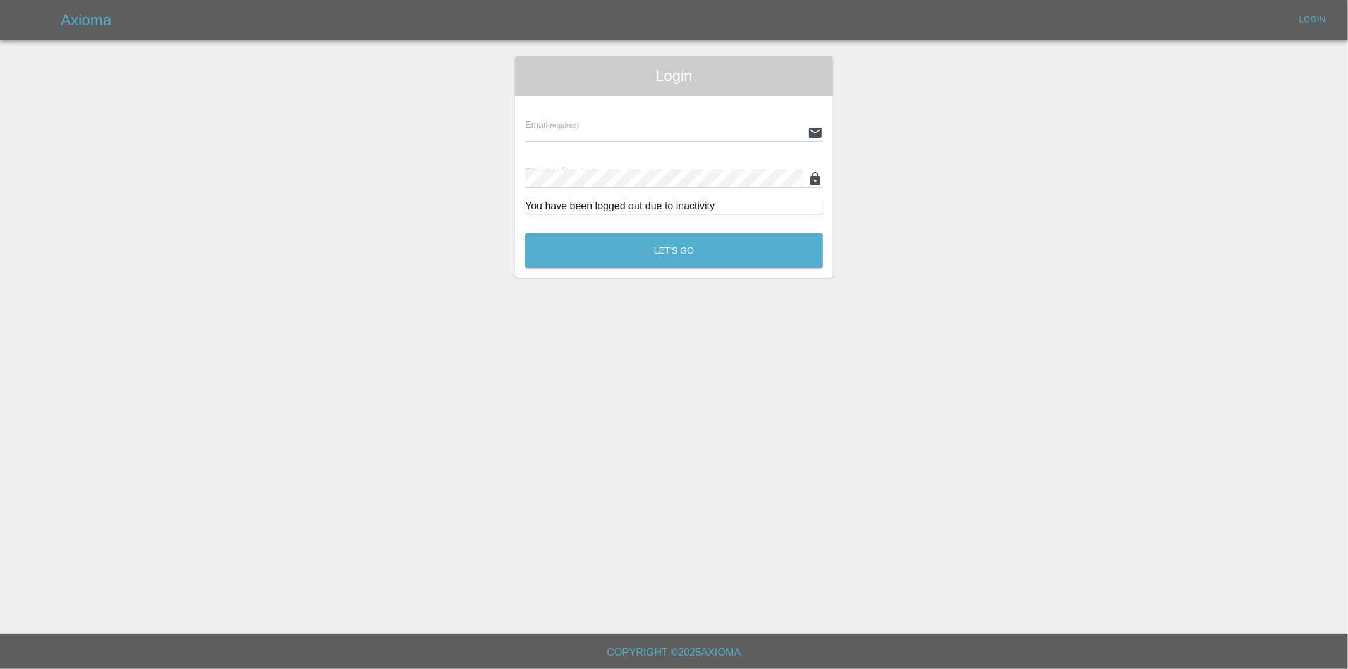
type input "[PERSON_NAME][EMAIL_ADDRESS][DOMAIN_NAME]"
click at [668, 250] on button "Let's Go" at bounding box center [674, 250] width 298 height 35
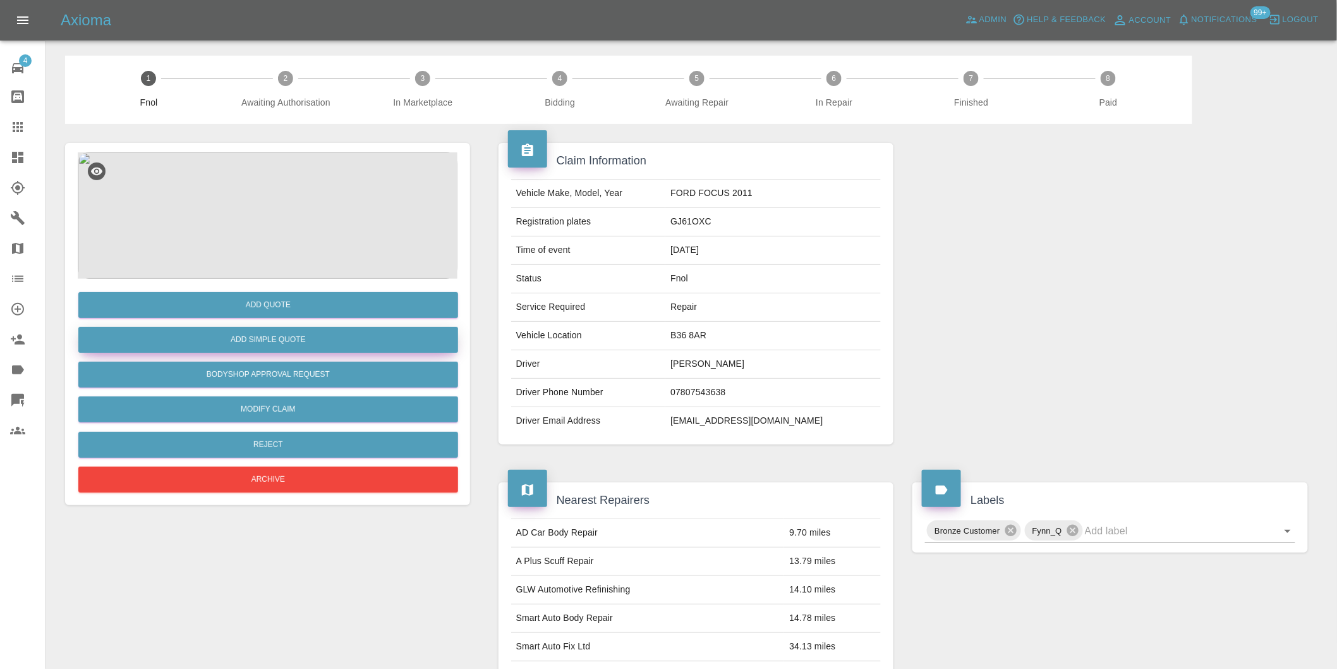
click at [295, 339] on button "Add Simple Quote" at bounding box center [268, 340] width 380 height 26
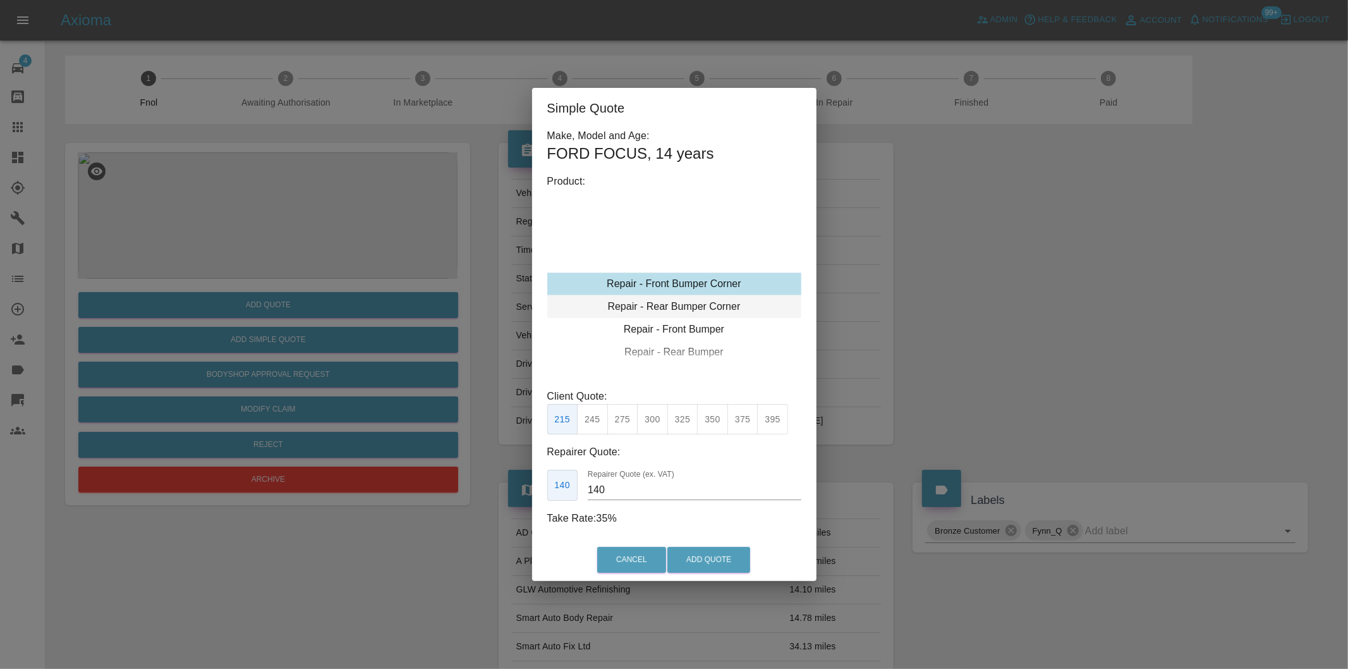
type input "120"
click at [700, 561] on button "Add Quote" at bounding box center [708, 560] width 83 height 26
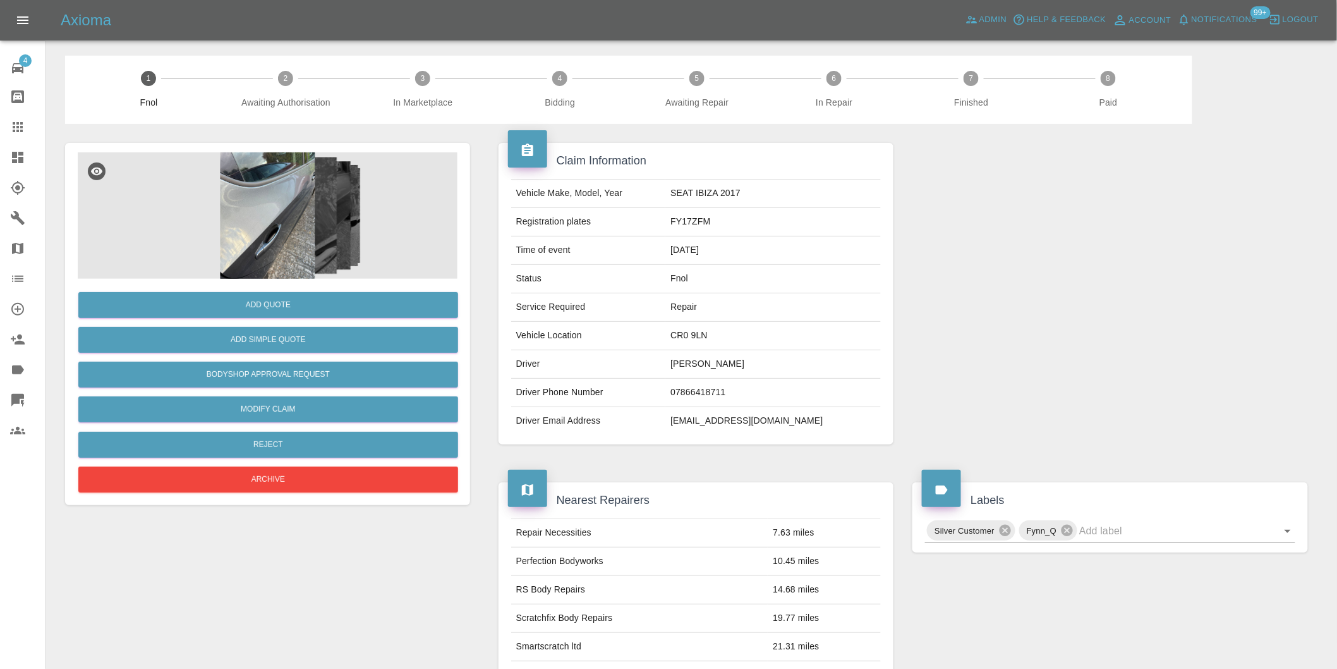
click at [261, 221] on img at bounding box center [268, 215] width 380 height 126
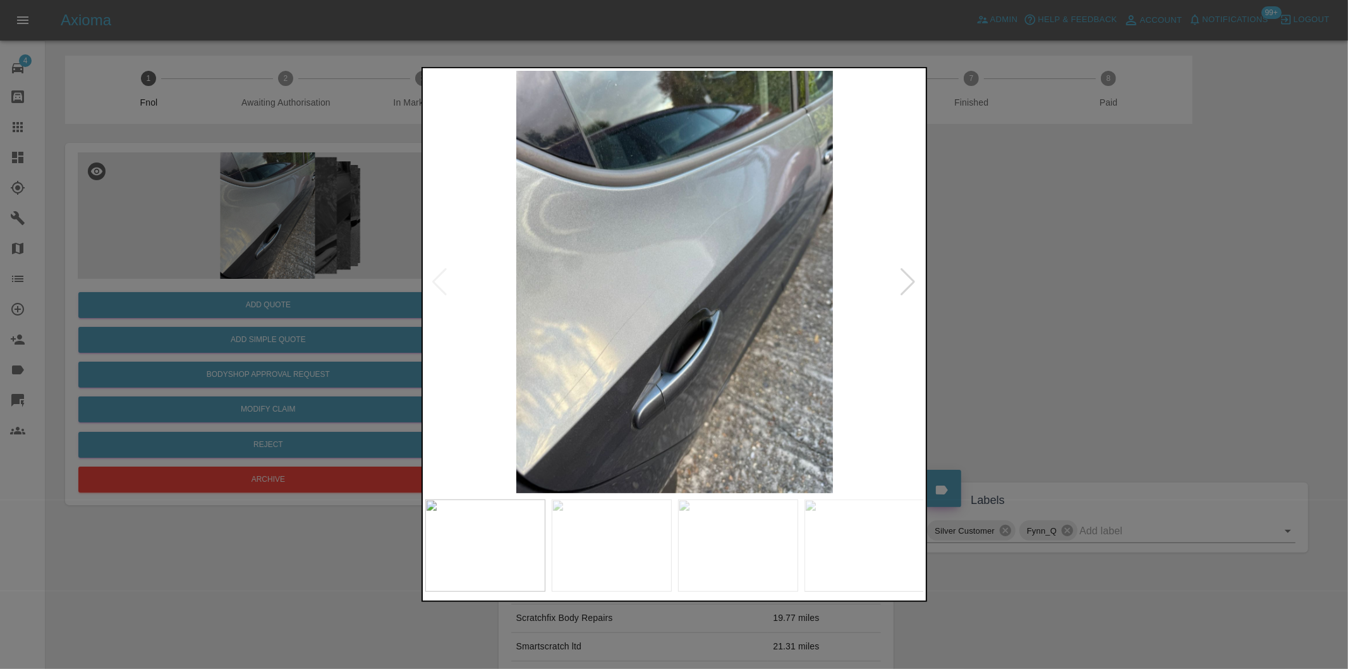
click at [908, 282] on div at bounding box center [908, 282] width 17 height 28
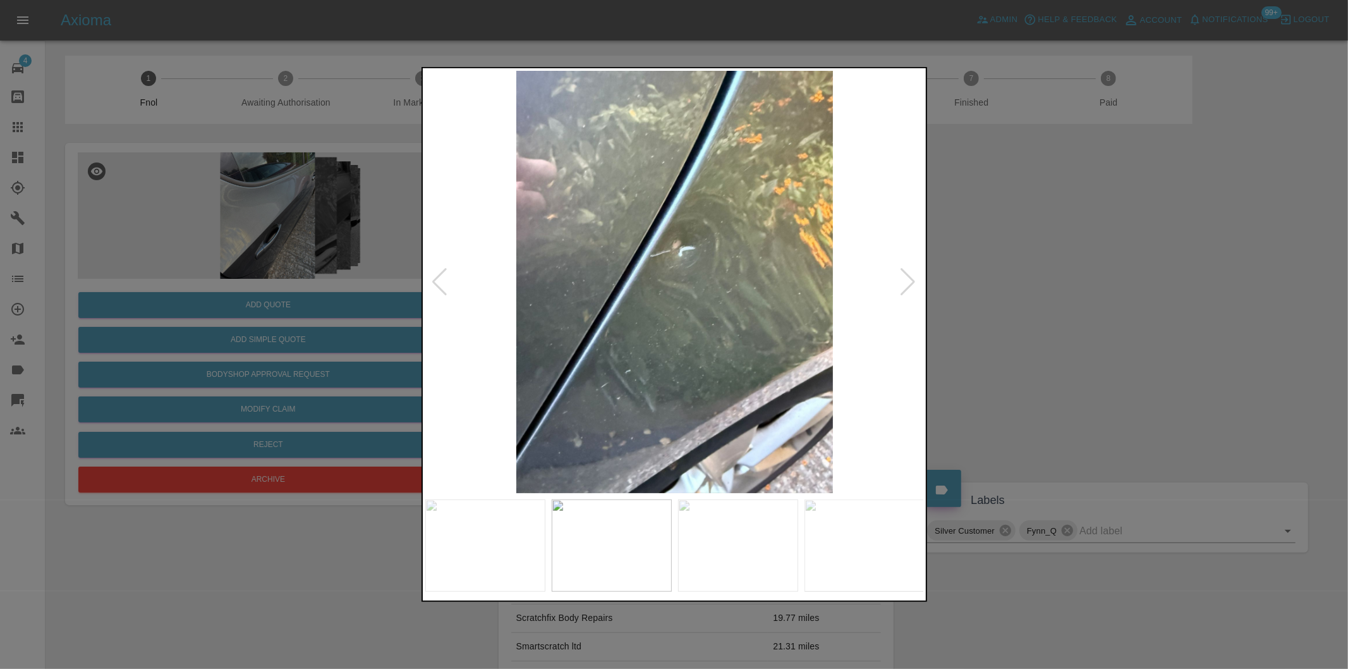
click at [908, 282] on div at bounding box center [908, 282] width 17 height 28
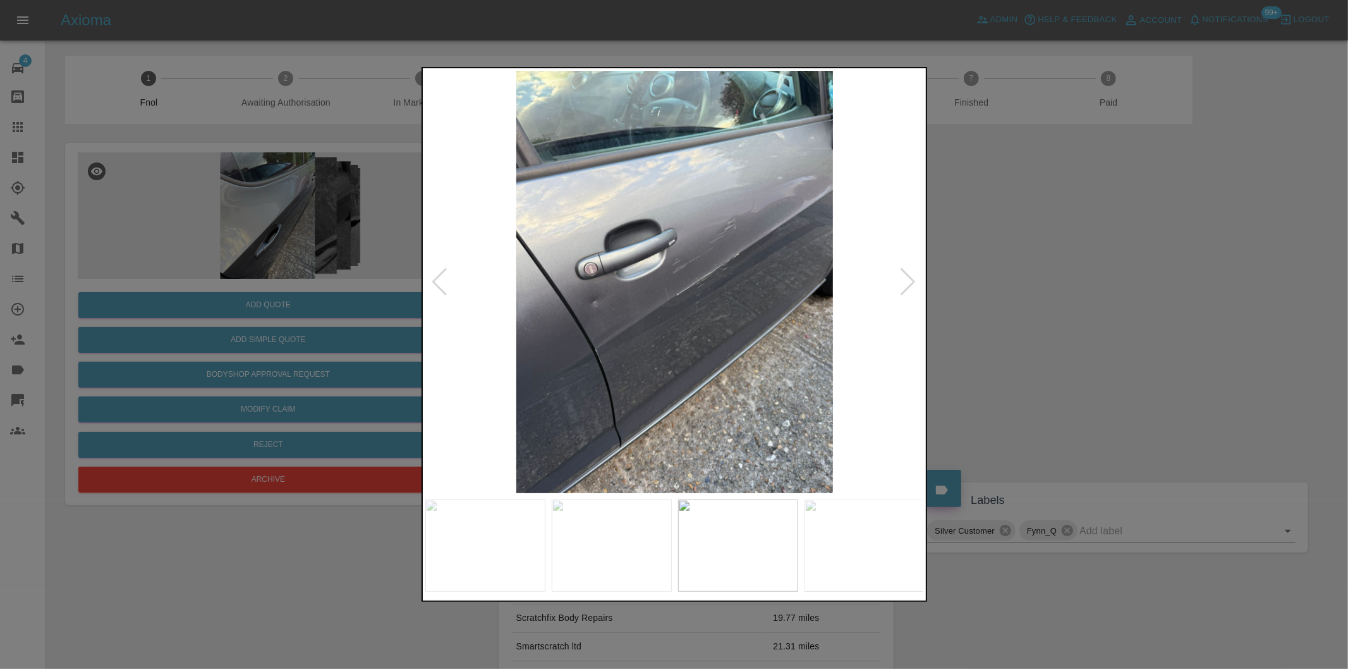
click at [908, 282] on div at bounding box center [908, 282] width 17 height 28
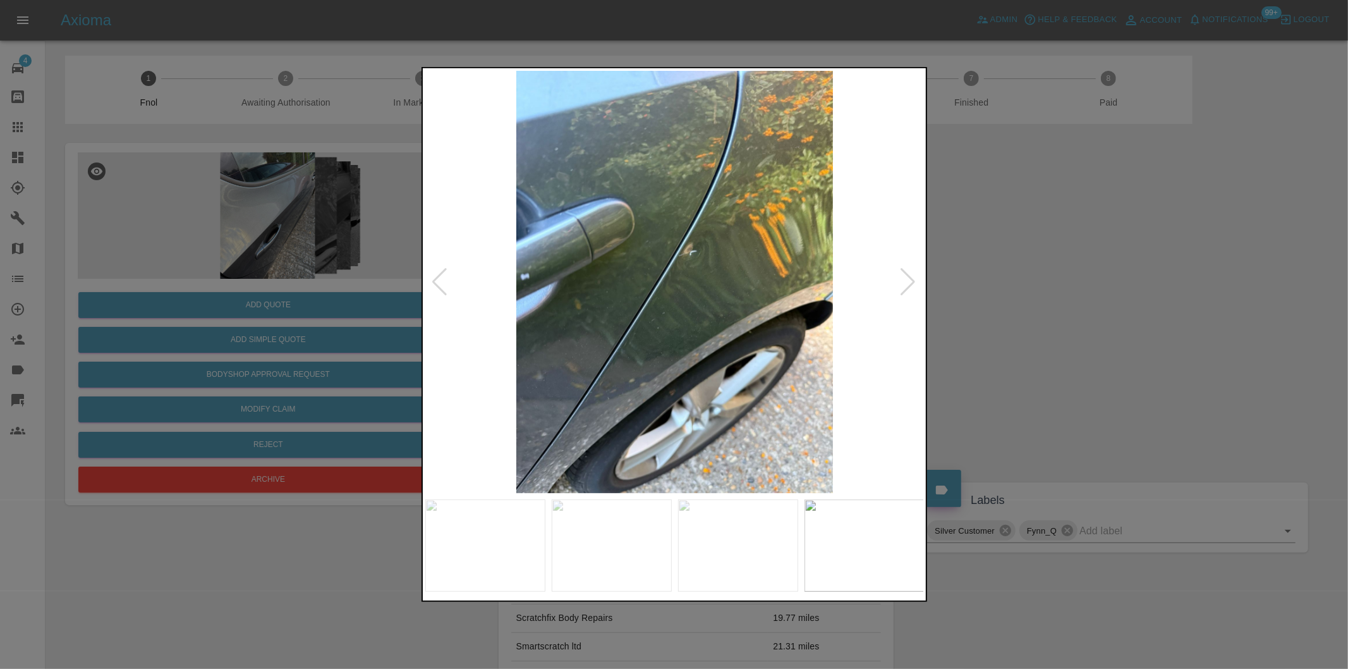
click at [908, 282] on div at bounding box center [908, 282] width 17 height 28
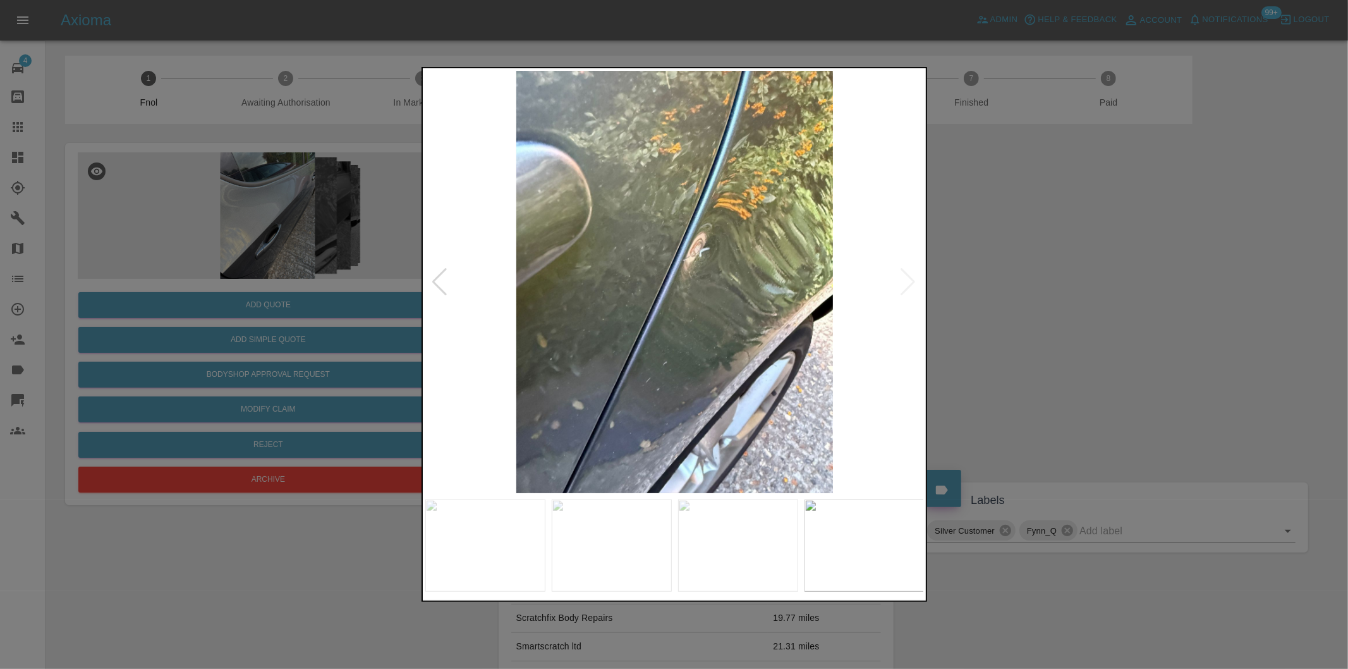
click at [1052, 255] on div at bounding box center [674, 334] width 1348 height 669
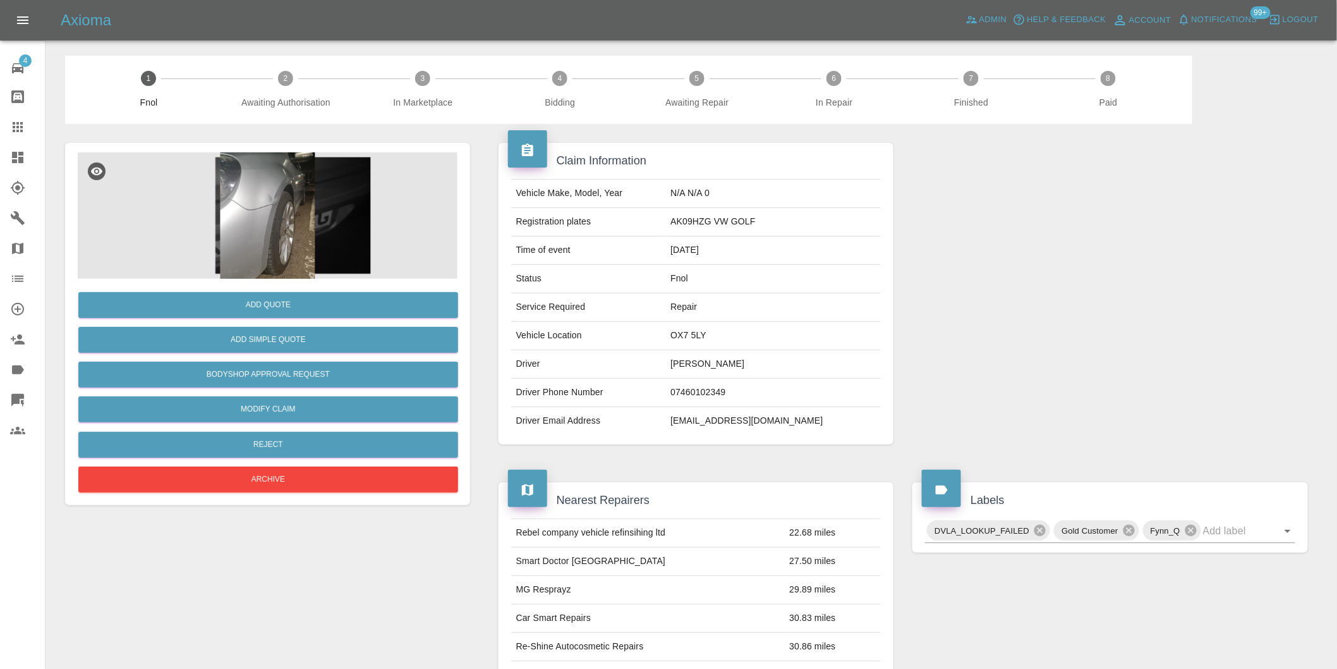
click at [270, 188] on img at bounding box center [268, 215] width 380 height 126
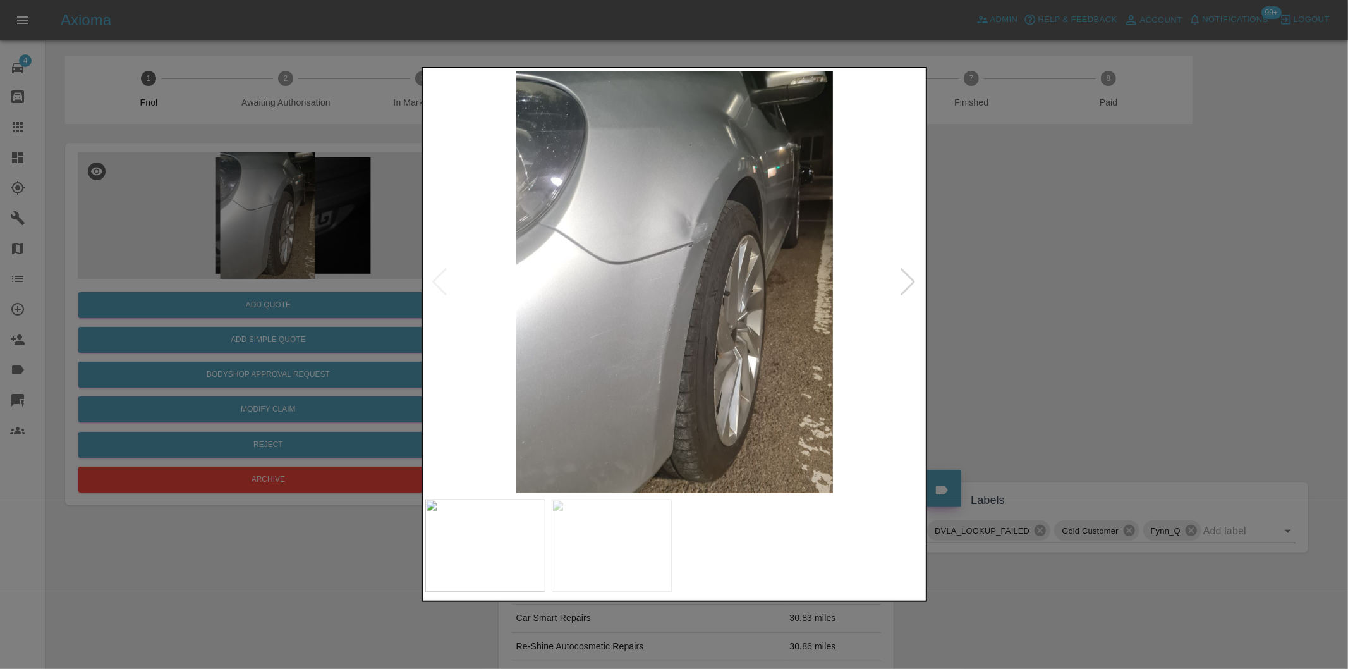
click at [910, 282] on div at bounding box center [908, 282] width 17 height 28
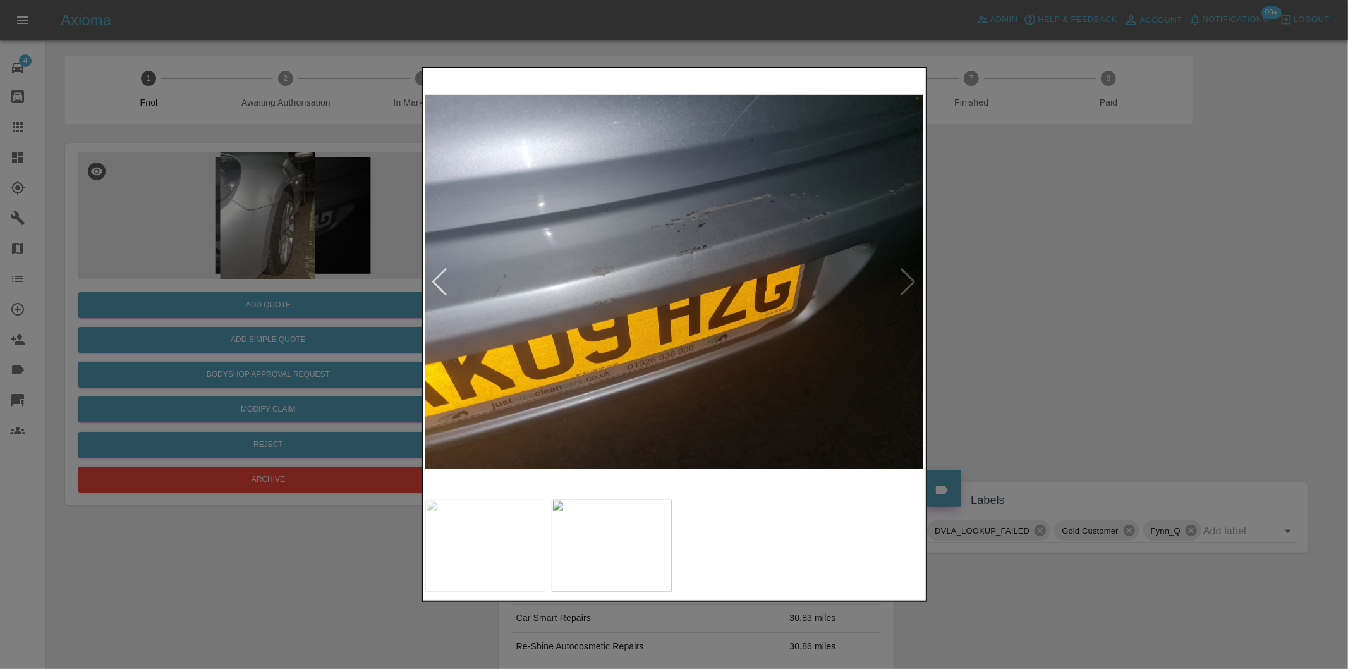
click at [910, 282] on img at bounding box center [674, 282] width 499 height 422
drag, startPoint x: 1095, startPoint y: 279, endPoint x: 894, endPoint y: 161, distance: 232.6
click at [1088, 276] on div at bounding box center [674, 334] width 1348 height 669
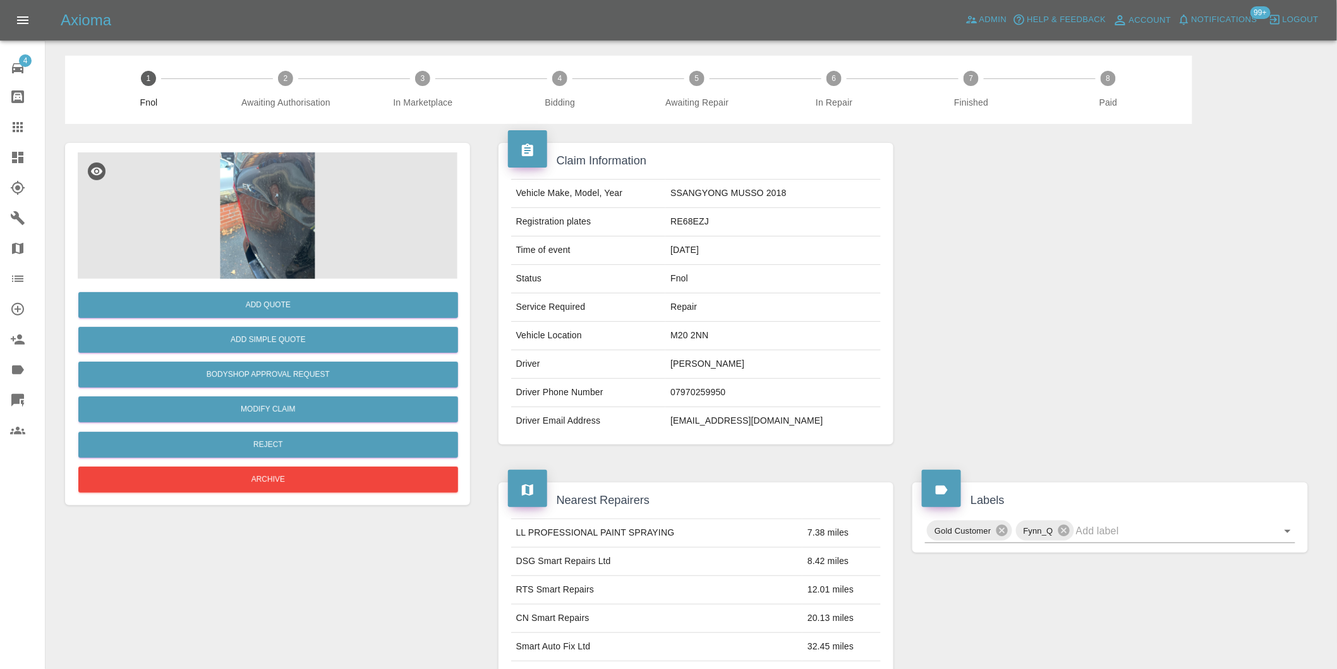
click at [267, 174] on img at bounding box center [268, 215] width 380 height 126
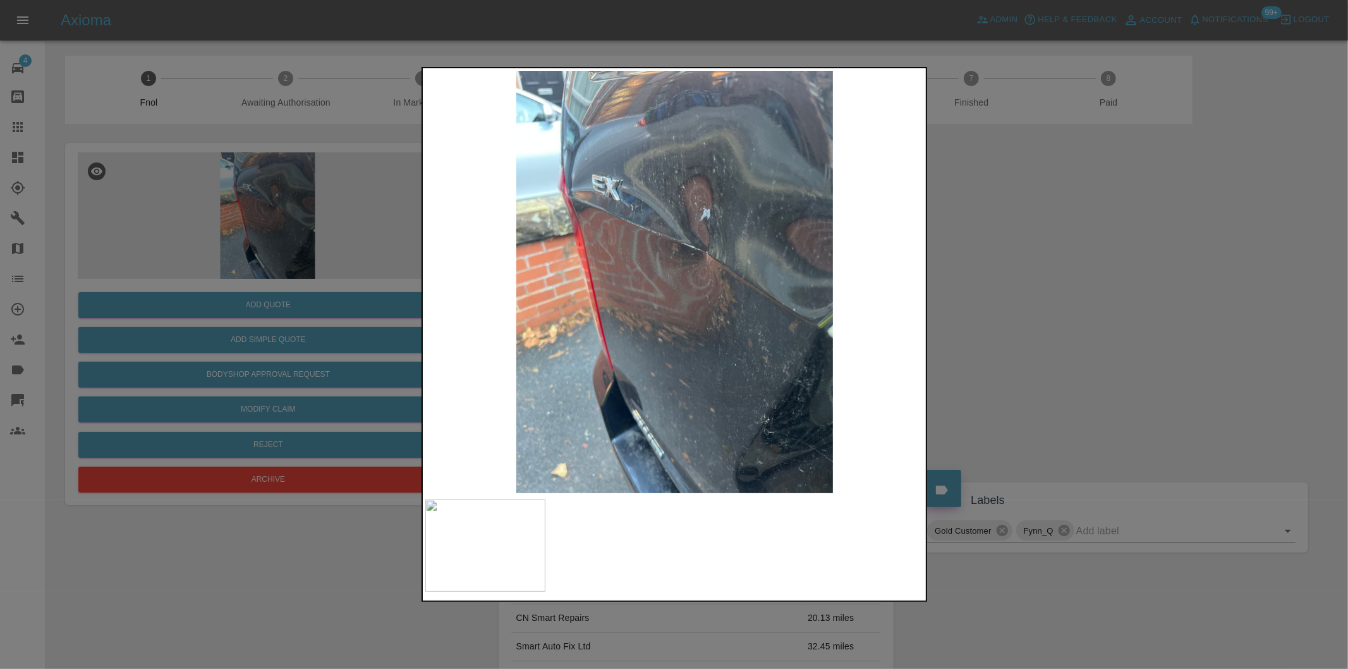
click at [1000, 248] on div at bounding box center [674, 334] width 1348 height 669
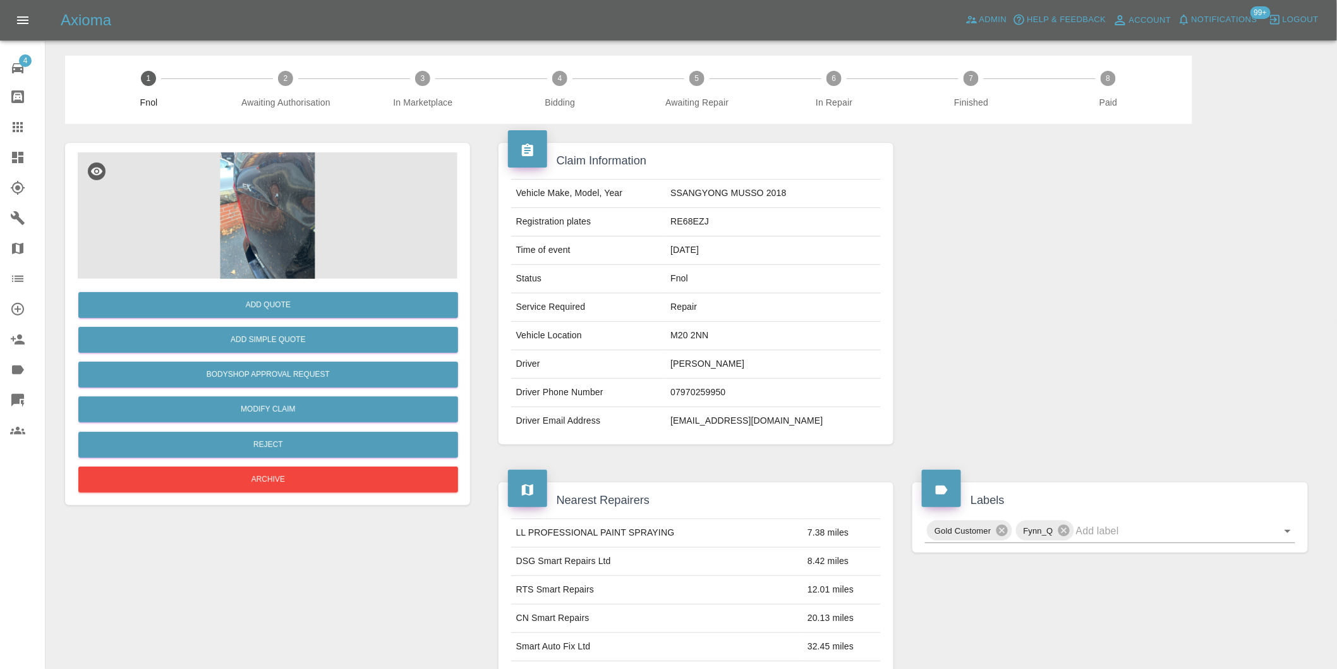
click at [260, 205] on img at bounding box center [268, 215] width 380 height 126
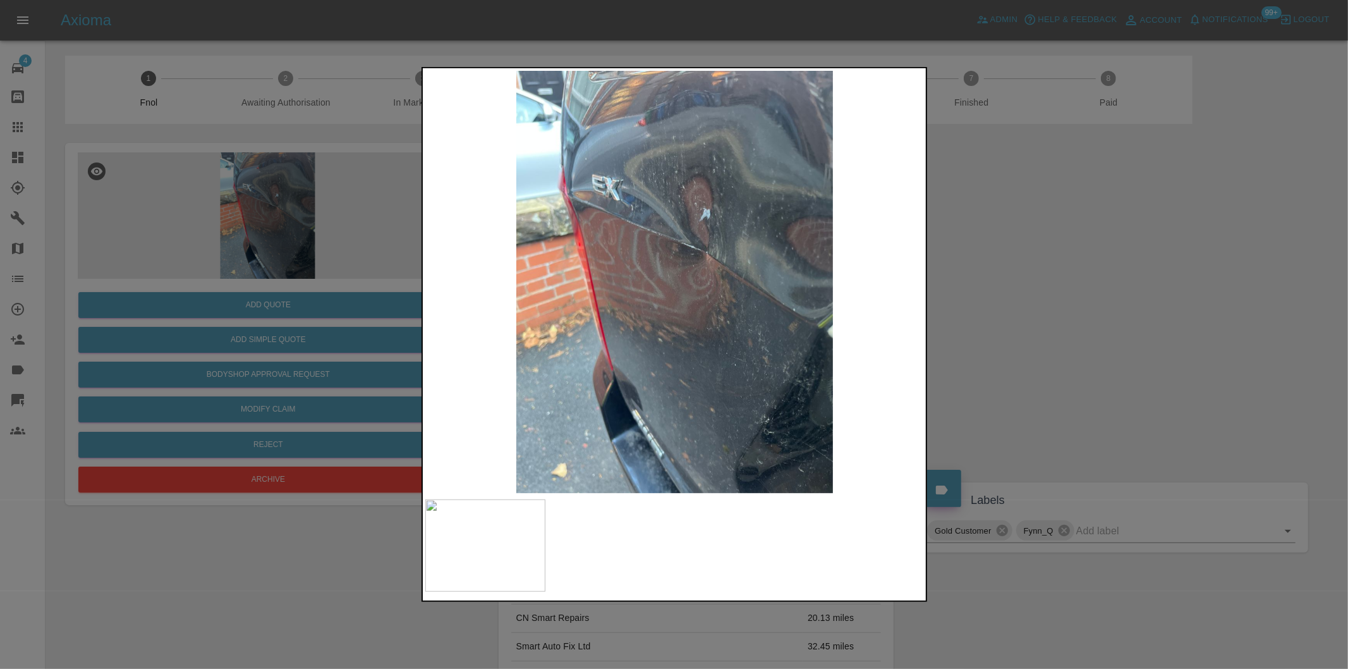
click at [1060, 348] on div at bounding box center [674, 334] width 1348 height 669
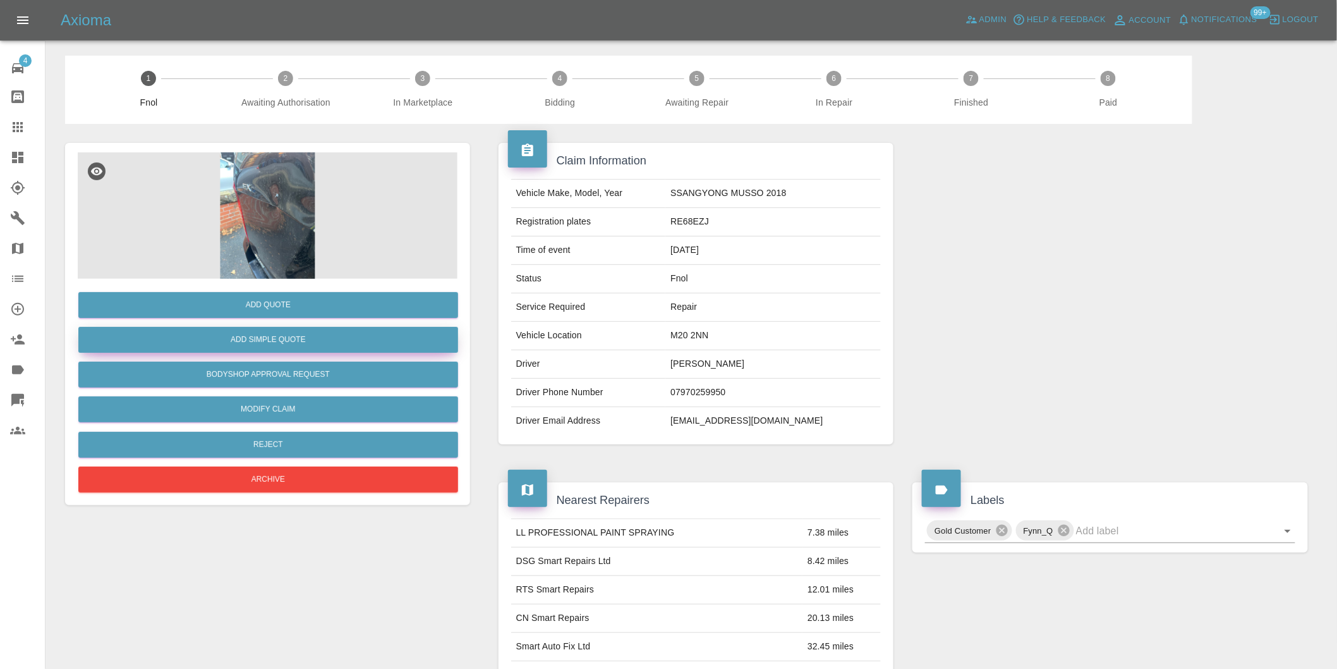
click at [322, 340] on button "Add Simple Quote" at bounding box center [268, 340] width 380 height 26
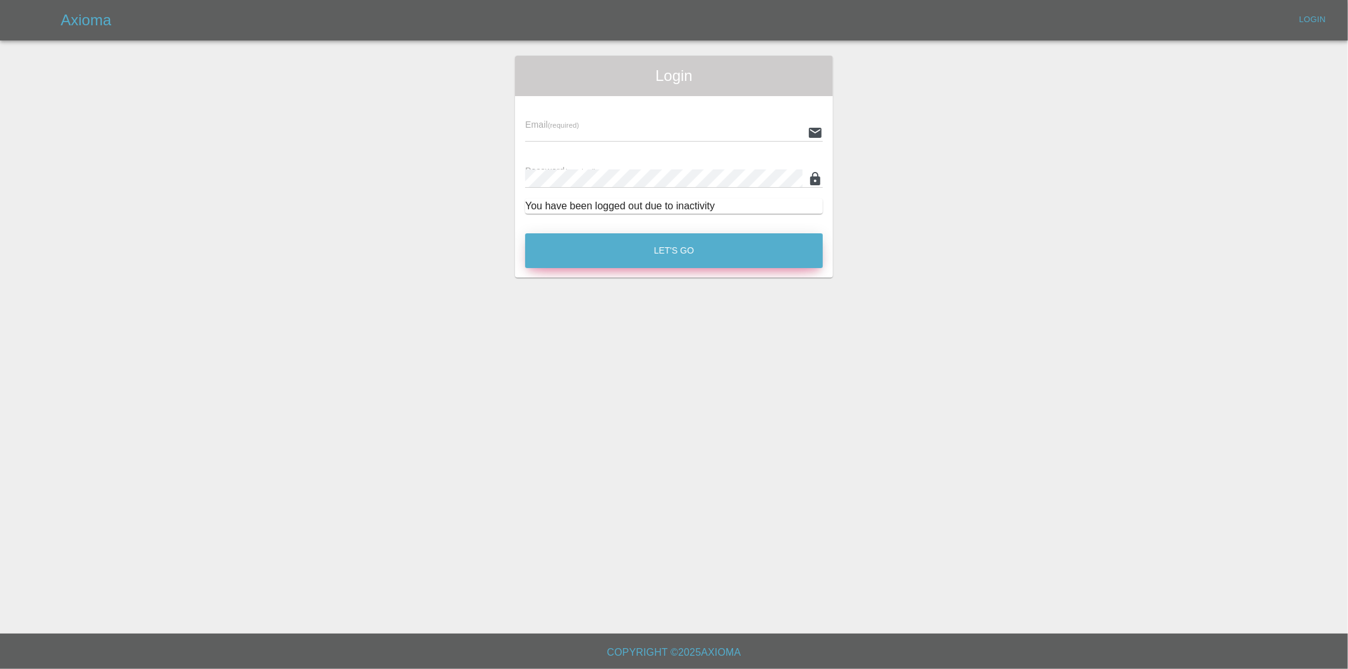
type input "[PERSON_NAME][EMAIL_ADDRESS][DOMAIN_NAME]"
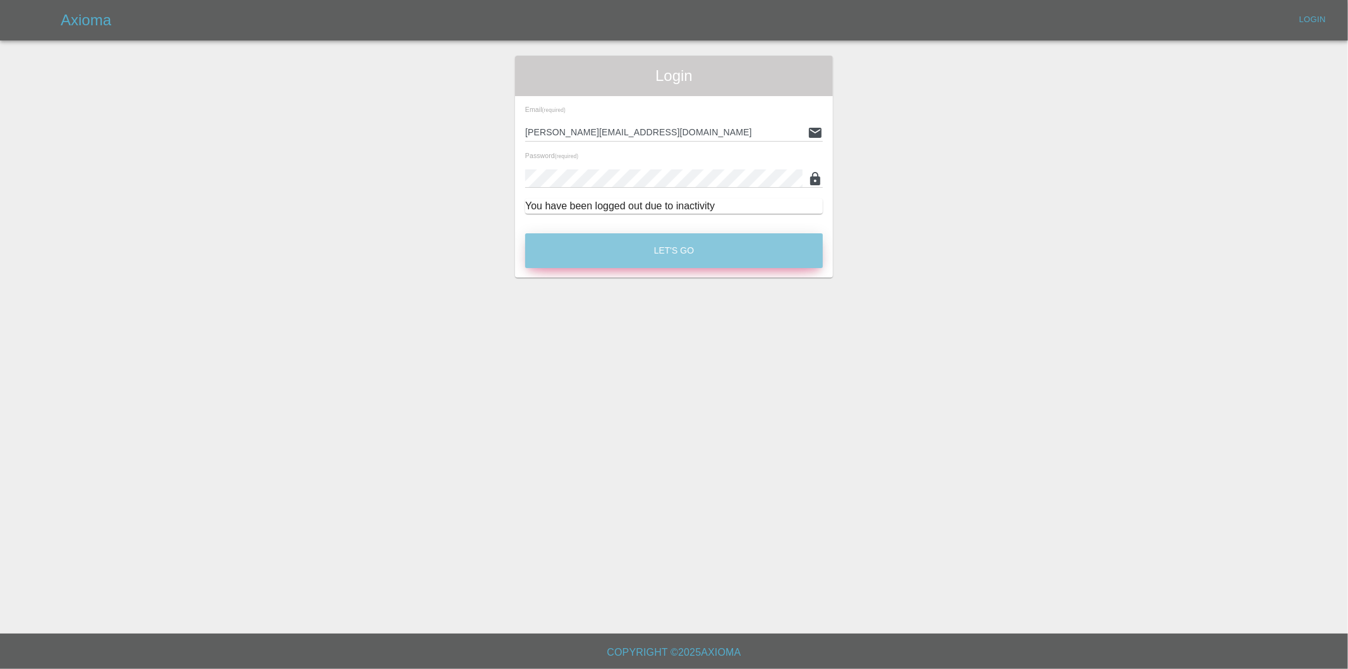
click at [700, 238] on button "Let's Go" at bounding box center [674, 250] width 298 height 35
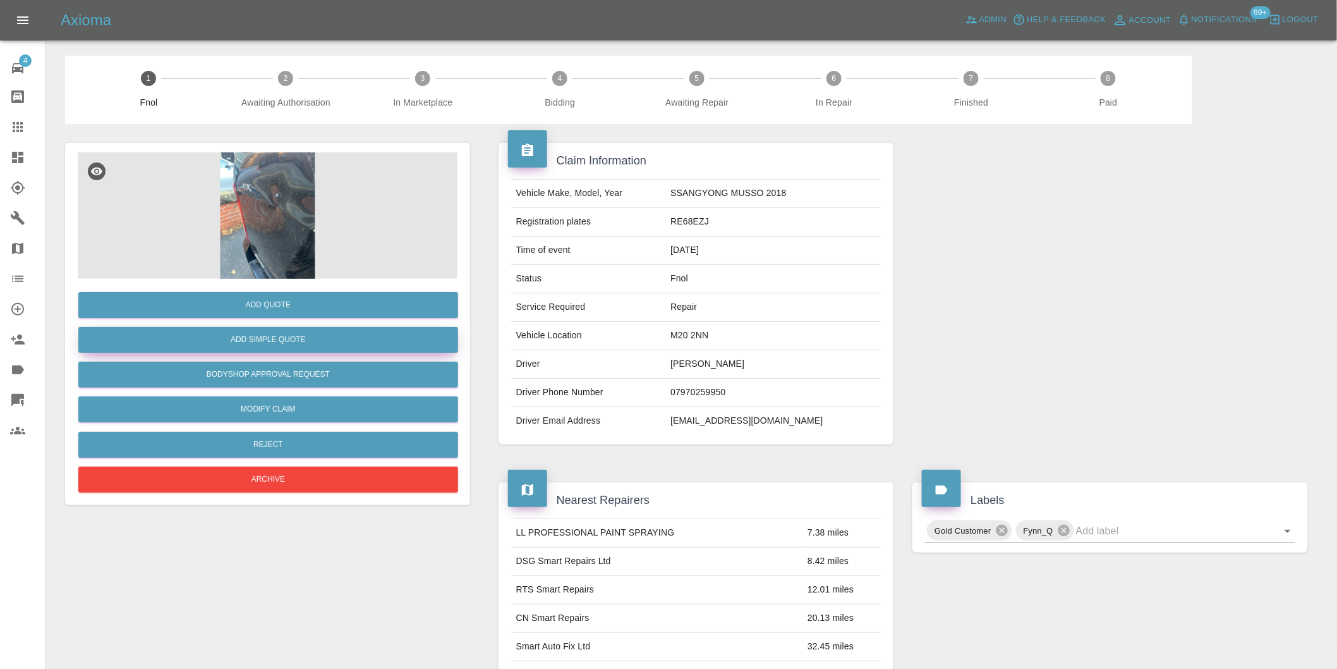
click at [276, 343] on button "Add Simple Quote" at bounding box center [268, 340] width 380 height 26
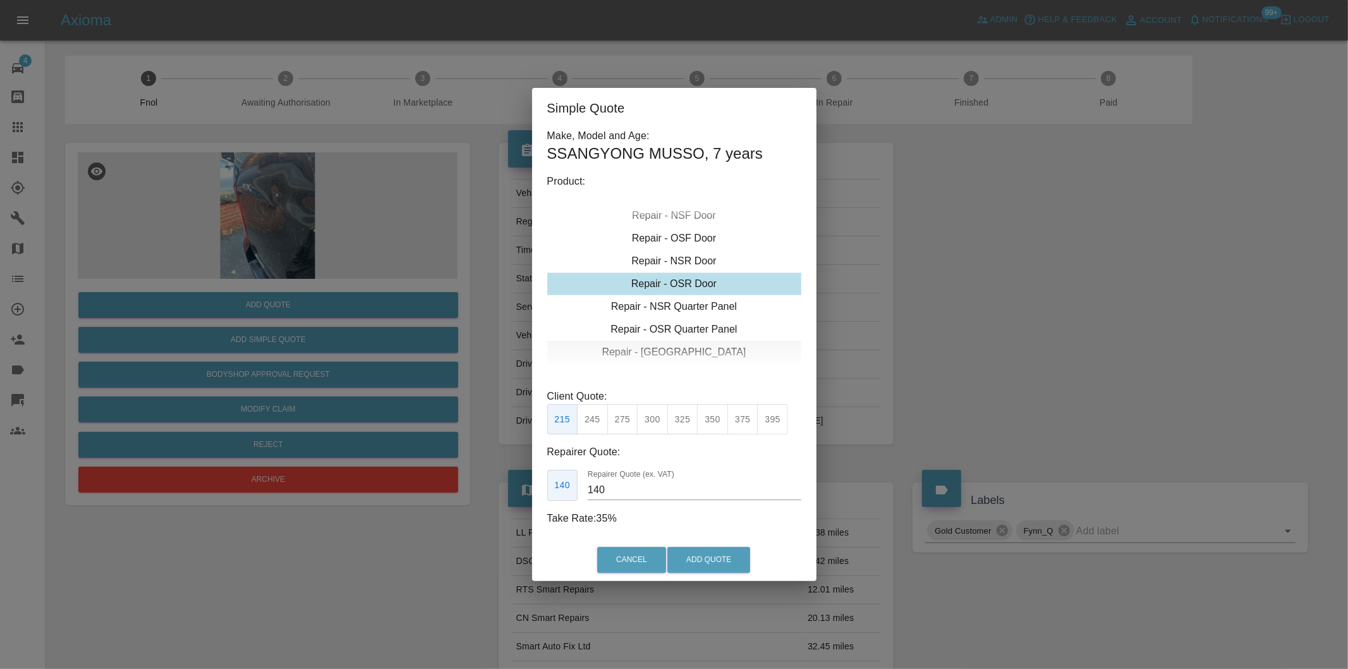
click at [710, 355] on div "Repair - [GEOGRAPHIC_DATA]" at bounding box center [674, 352] width 254 height 23
click at [750, 425] on button "375" at bounding box center [742, 419] width 31 height 31
type input "250"
click at [717, 555] on button "Add Quote" at bounding box center [708, 560] width 83 height 26
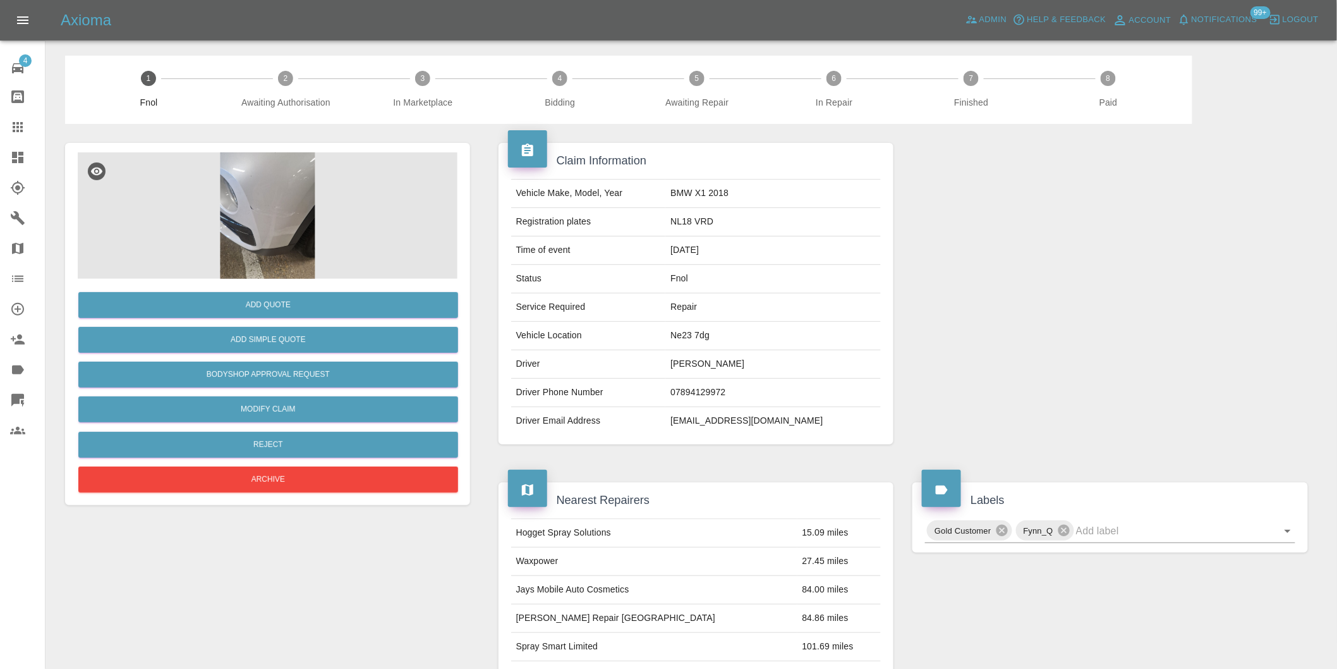
click at [273, 216] on img at bounding box center [268, 215] width 380 height 126
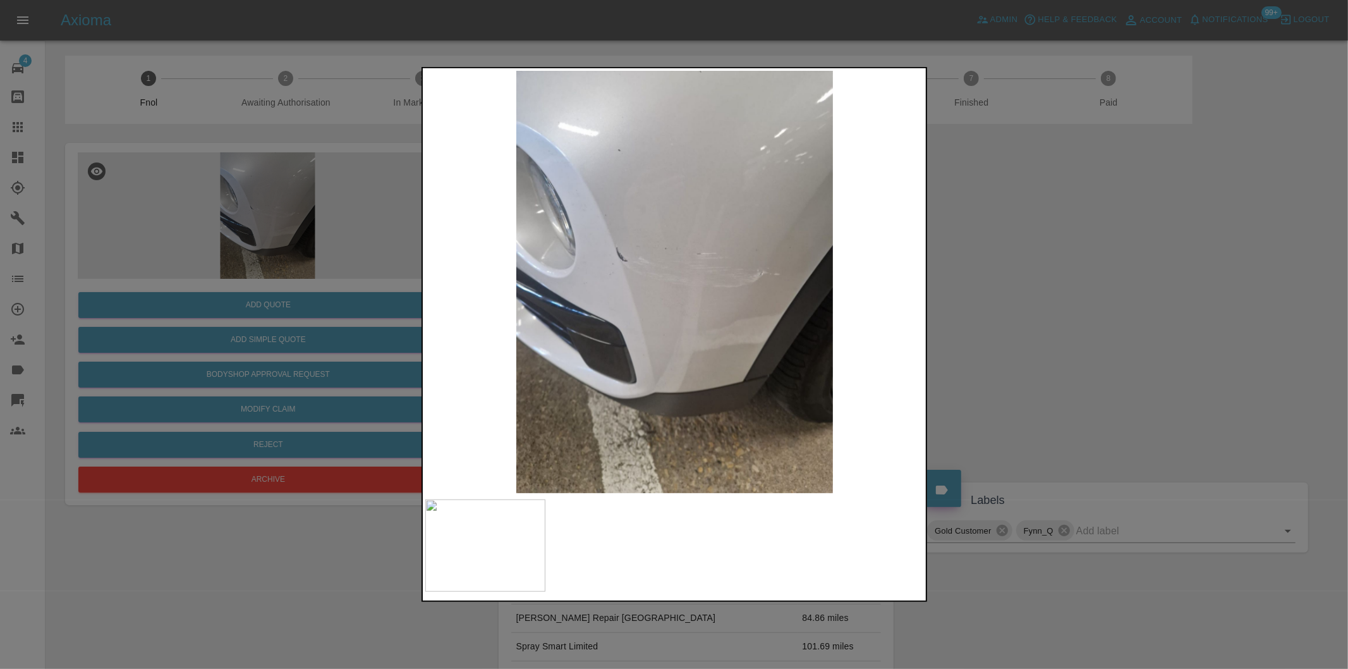
click at [1043, 339] on div at bounding box center [674, 334] width 1348 height 669
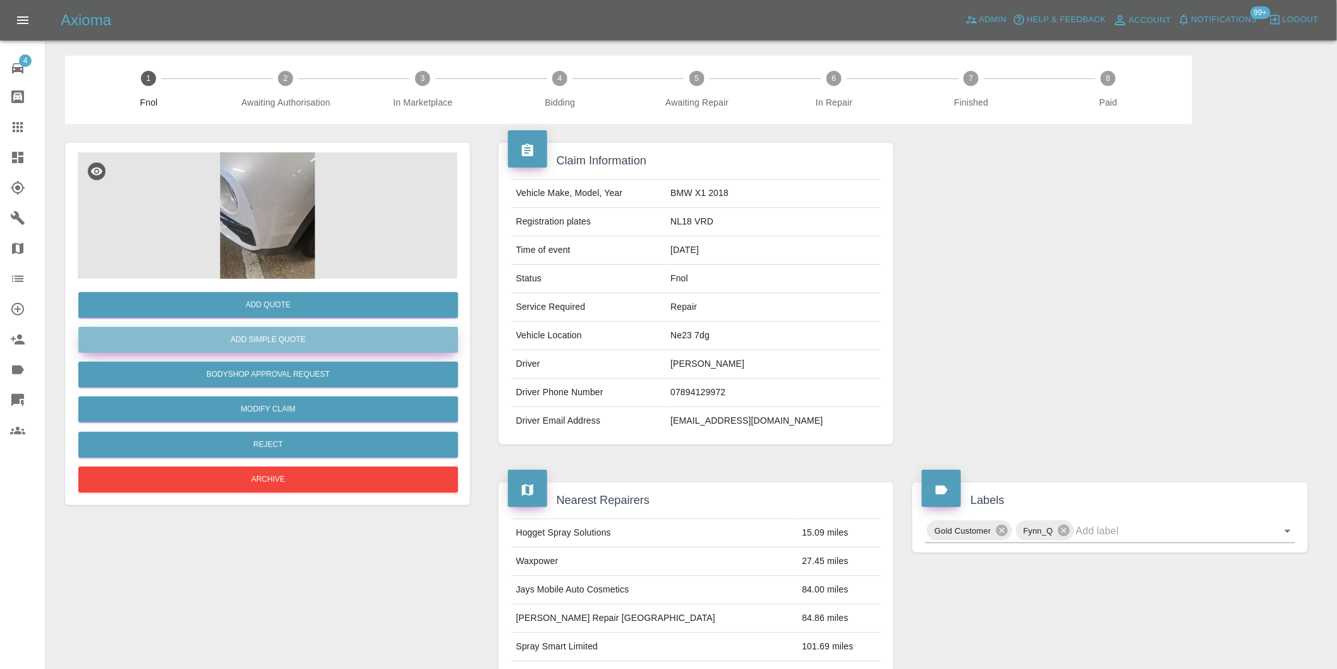
click at [355, 346] on button "Add Simple Quote" at bounding box center [268, 340] width 380 height 26
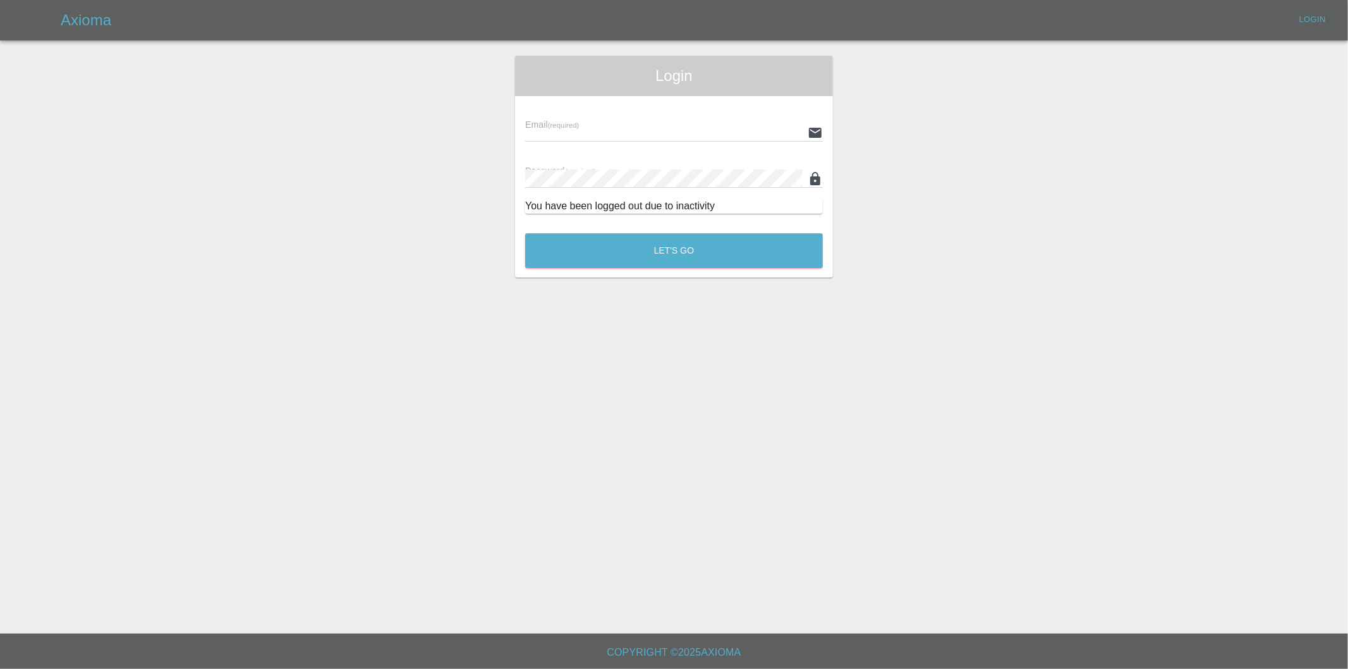
click at [946, 355] on main "Login Email (required) Password (required) You have been logged out due to inac…" at bounding box center [674, 316] width 1348 height 633
type input "[PERSON_NAME][EMAIL_ADDRESS][DOMAIN_NAME]"
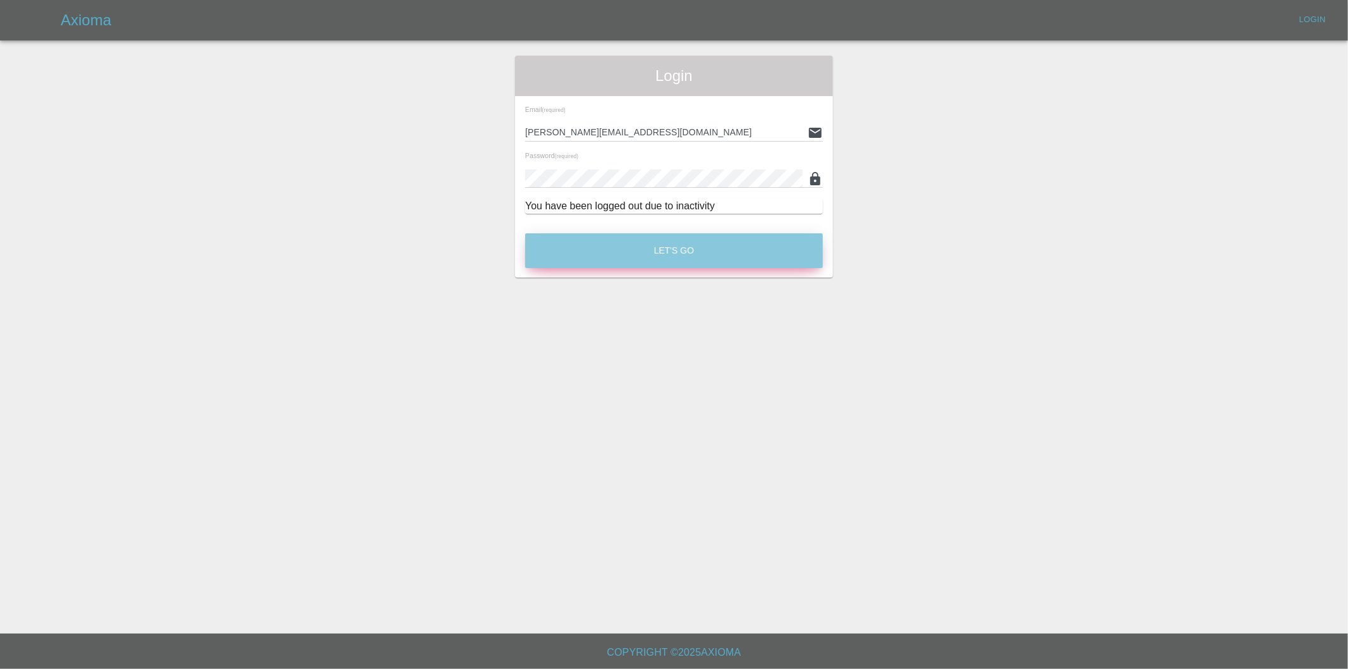
click at [662, 250] on button "Let's Go" at bounding box center [674, 250] width 298 height 35
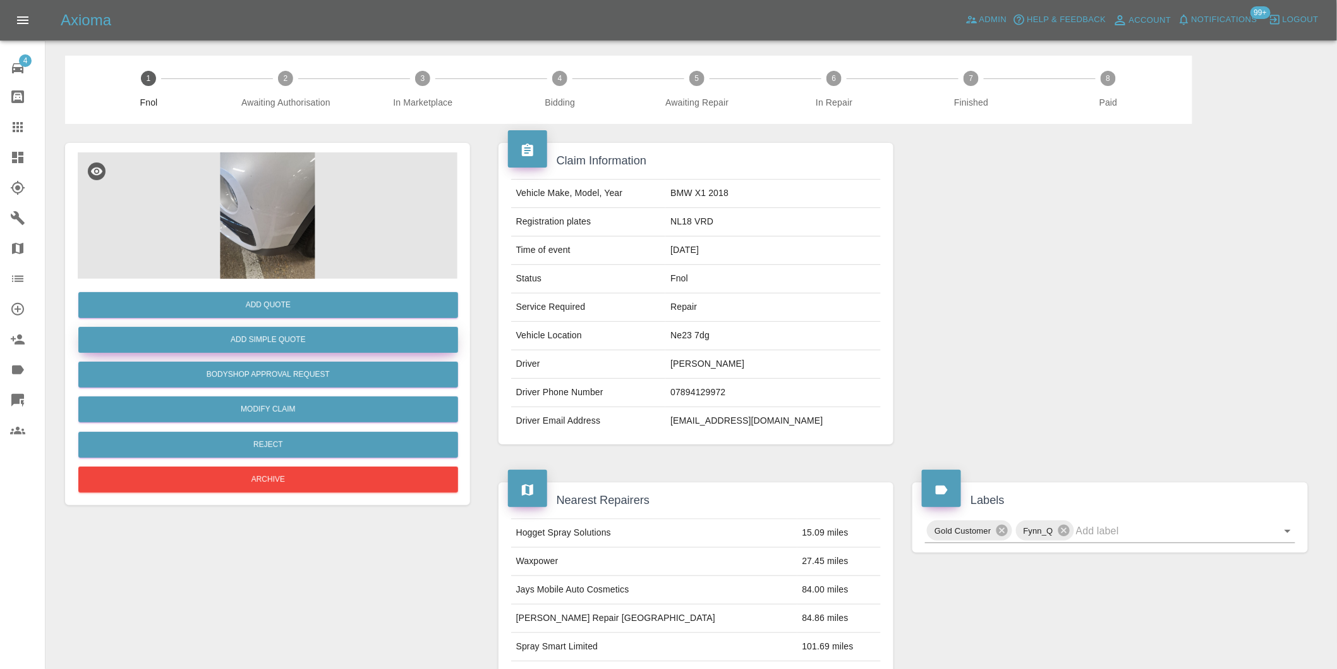
click at [302, 345] on button "Add Simple Quote" at bounding box center [268, 340] width 380 height 26
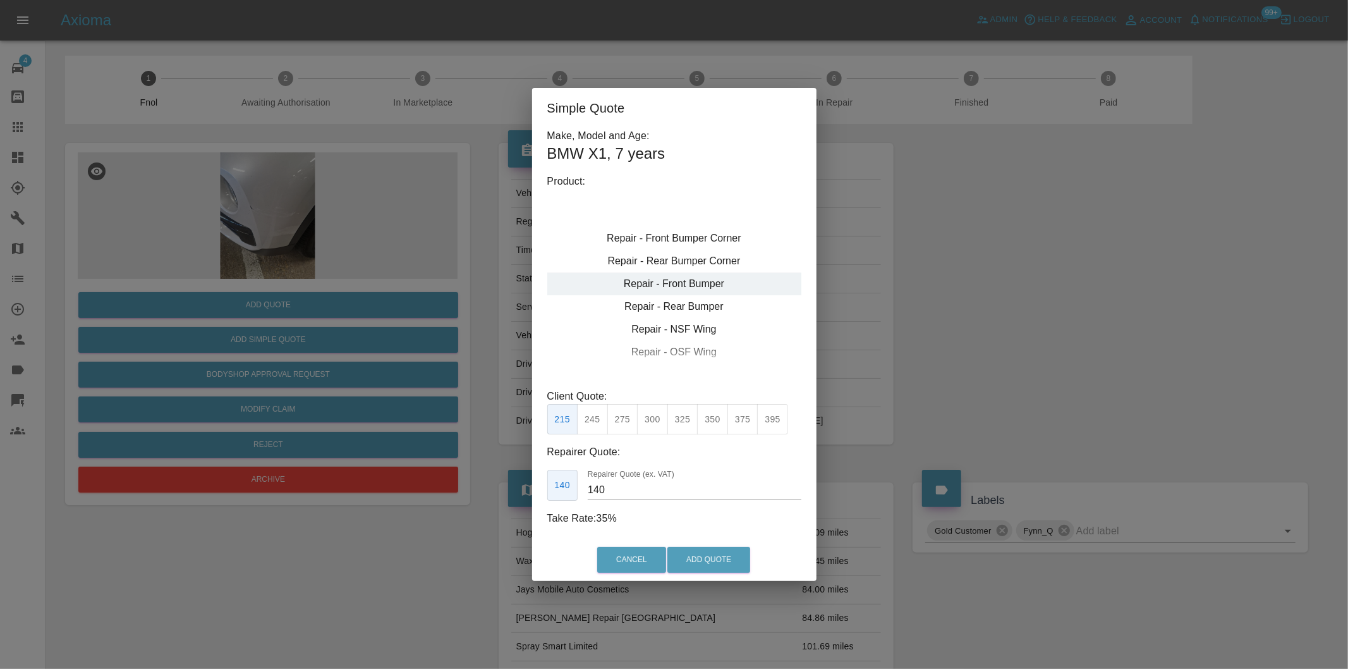
type input "120"
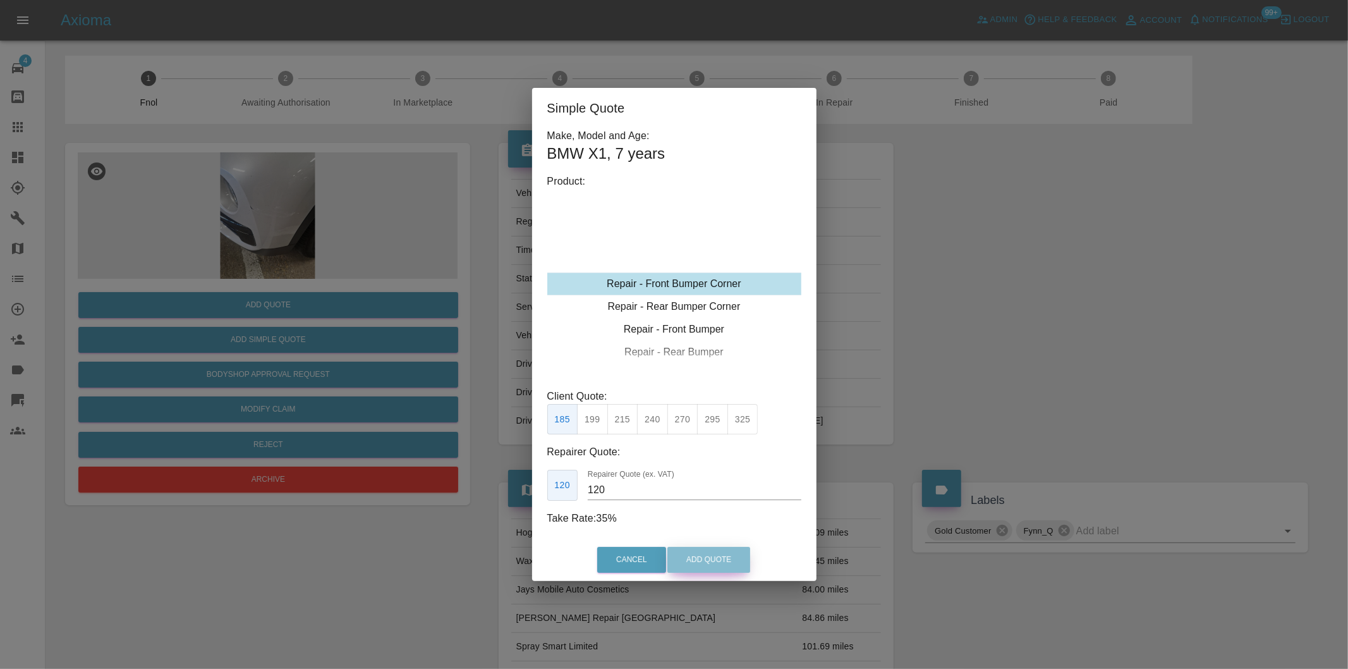
click at [689, 552] on button "Add Quote" at bounding box center [708, 560] width 83 height 26
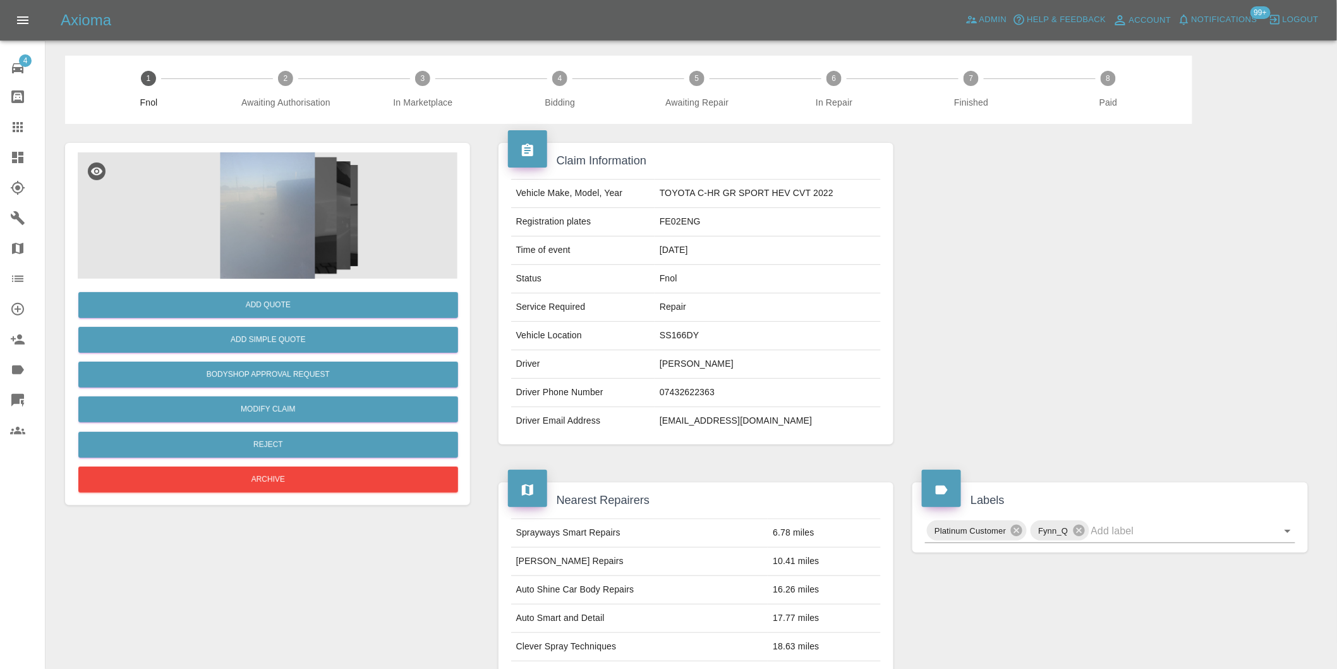
click at [277, 225] on img at bounding box center [268, 215] width 380 height 126
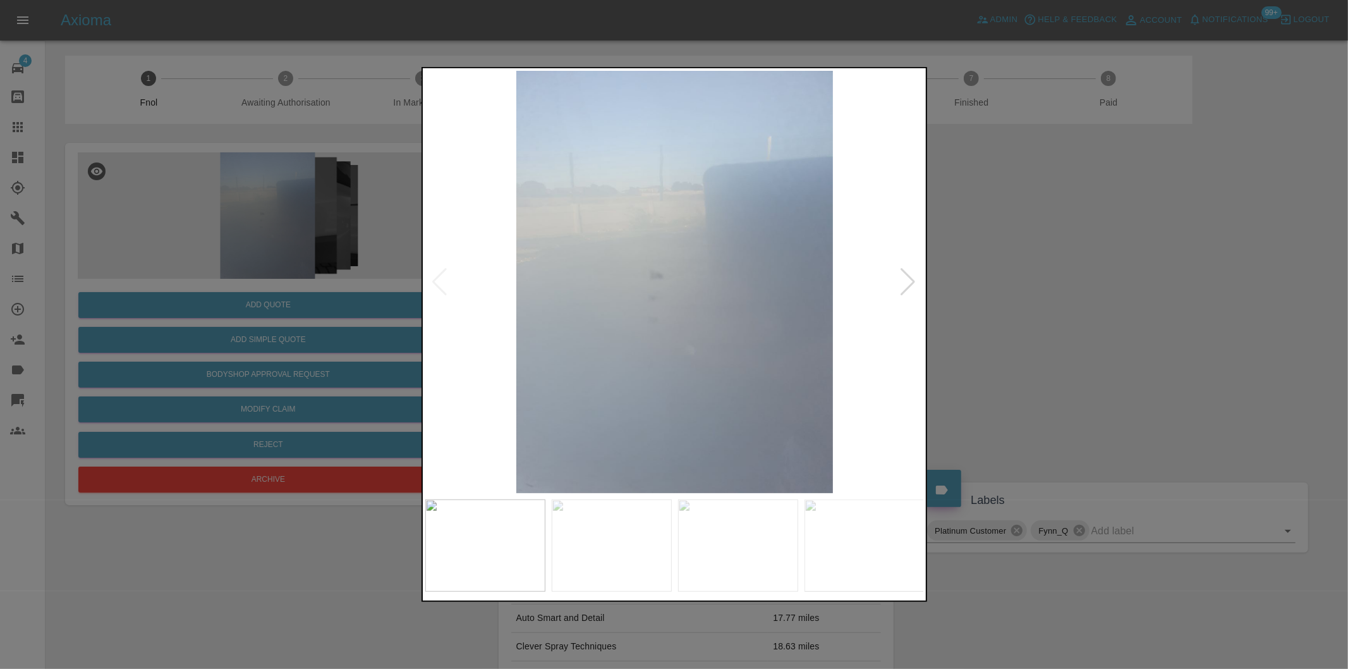
click at [909, 279] on div at bounding box center [908, 282] width 17 height 28
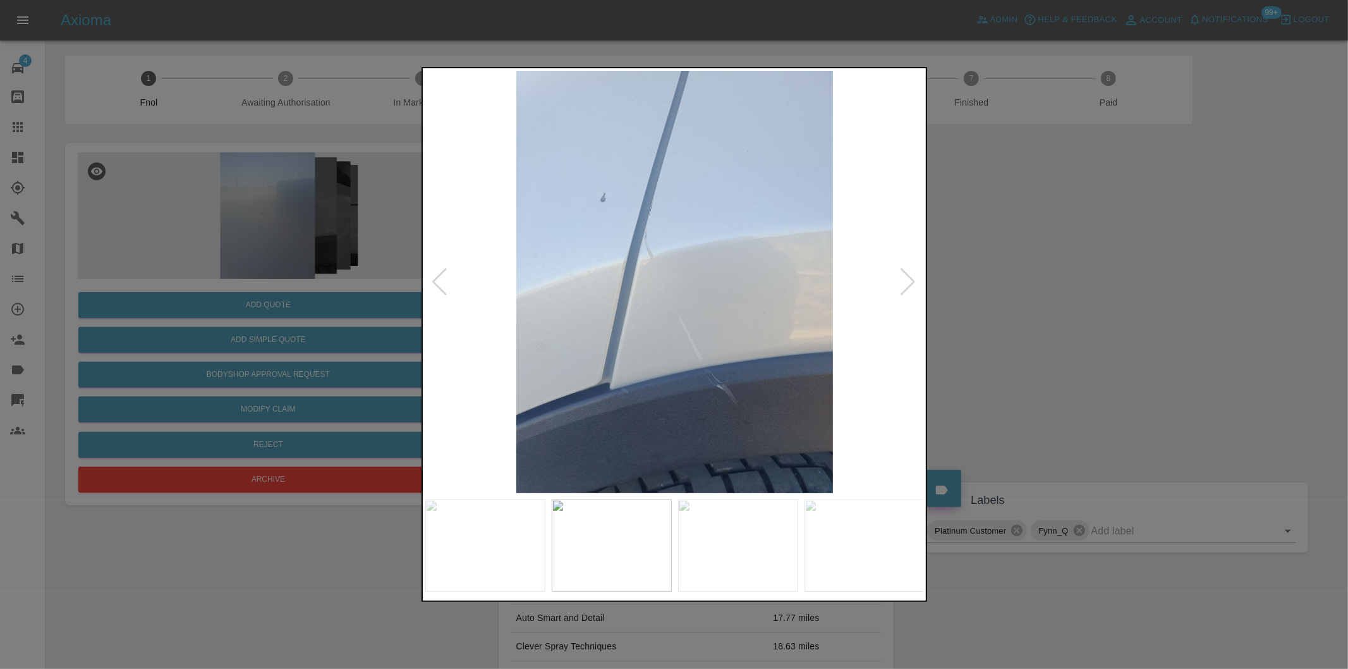
click at [909, 279] on div at bounding box center [908, 282] width 17 height 28
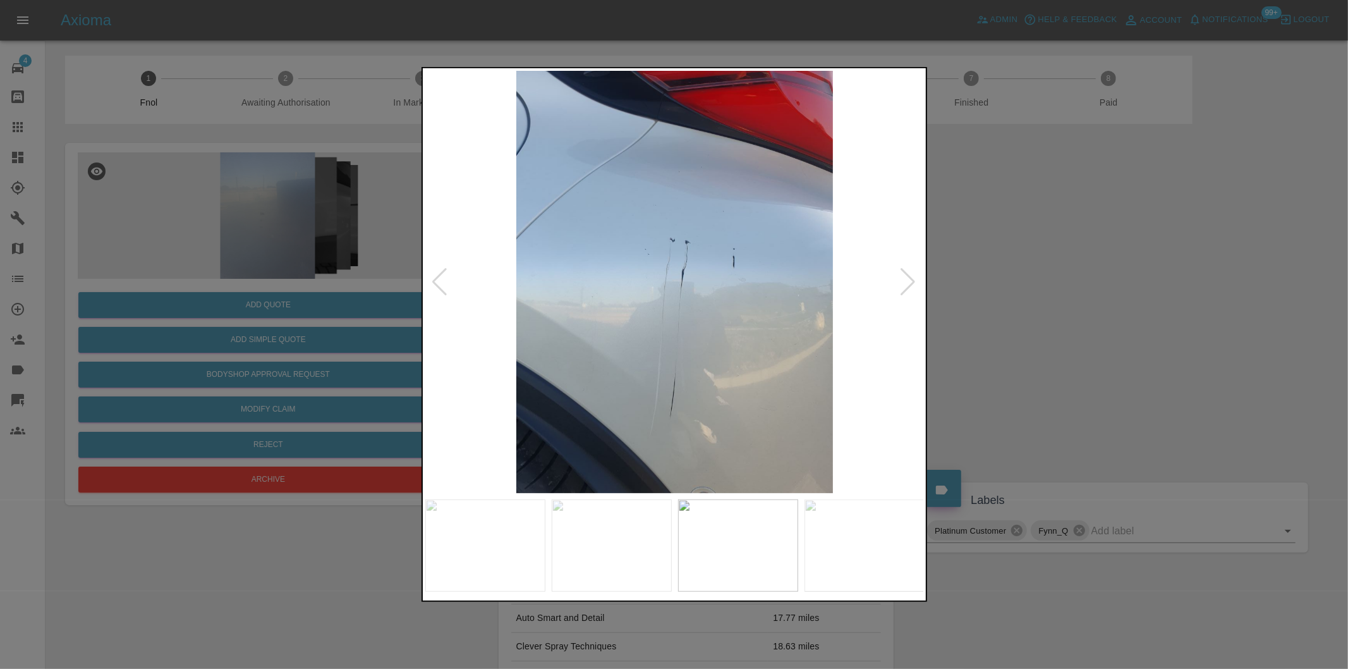
click at [909, 279] on div at bounding box center [908, 282] width 17 height 28
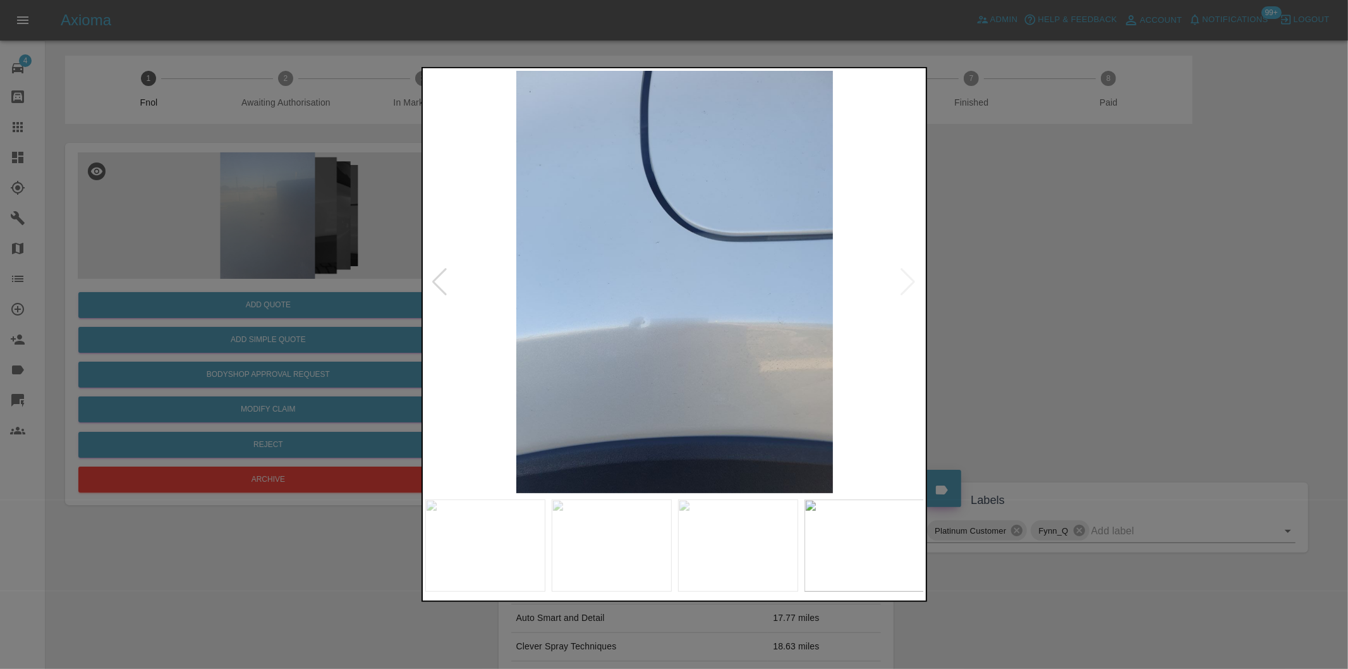
click at [909, 279] on img at bounding box center [674, 282] width 499 height 422
click at [1126, 294] on div at bounding box center [674, 334] width 1348 height 669
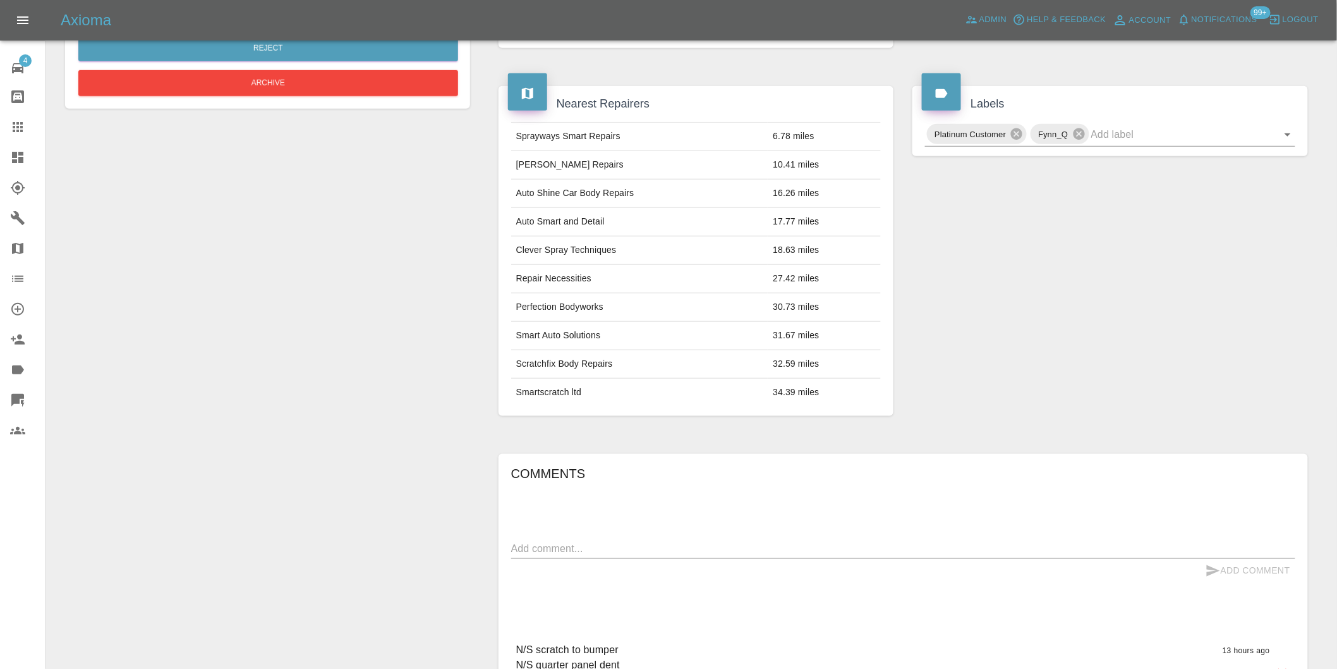
scroll to position [552, 0]
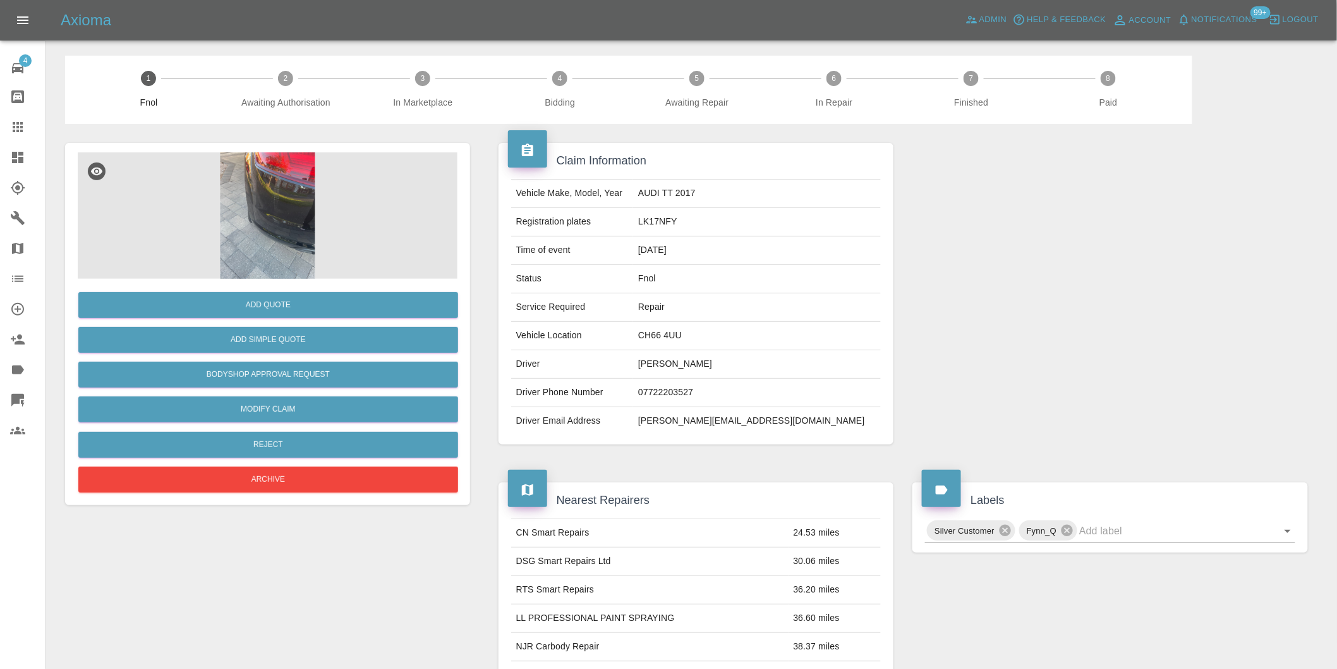
click at [270, 217] on img at bounding box center [268, 215] width 380 height 126
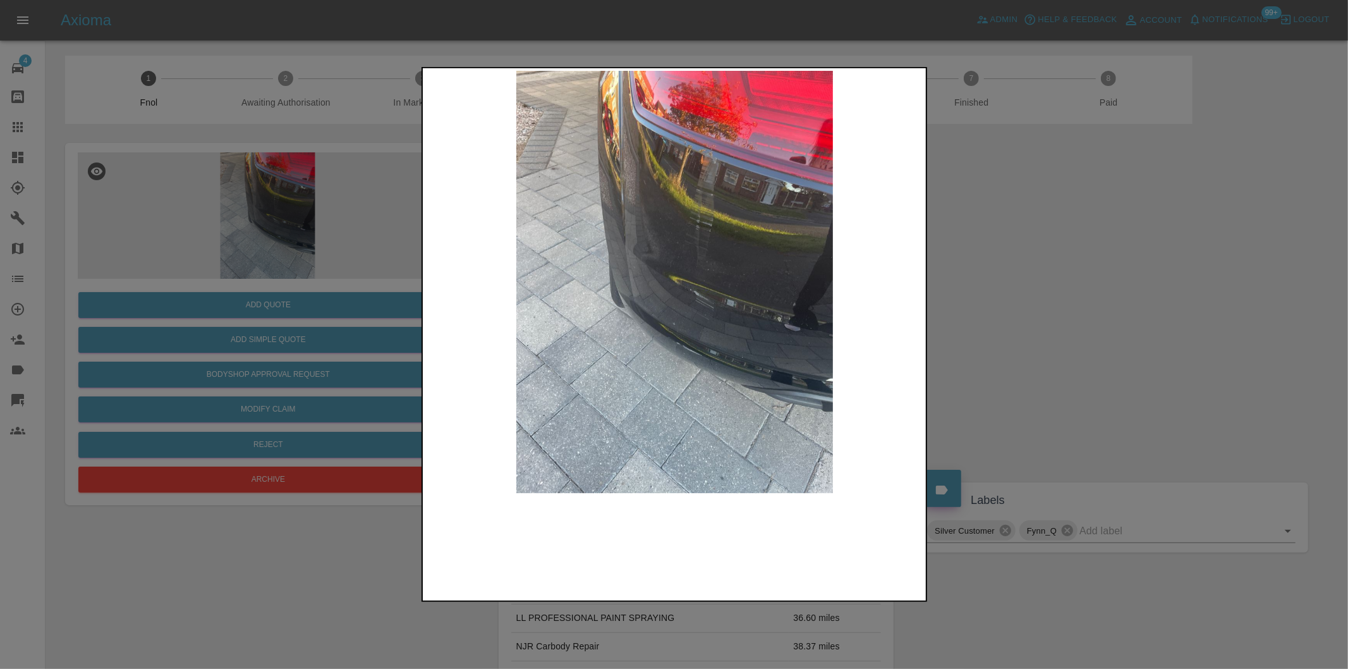
click at [772, 310] on img at bounding box center [674, 282] width 499 height 422
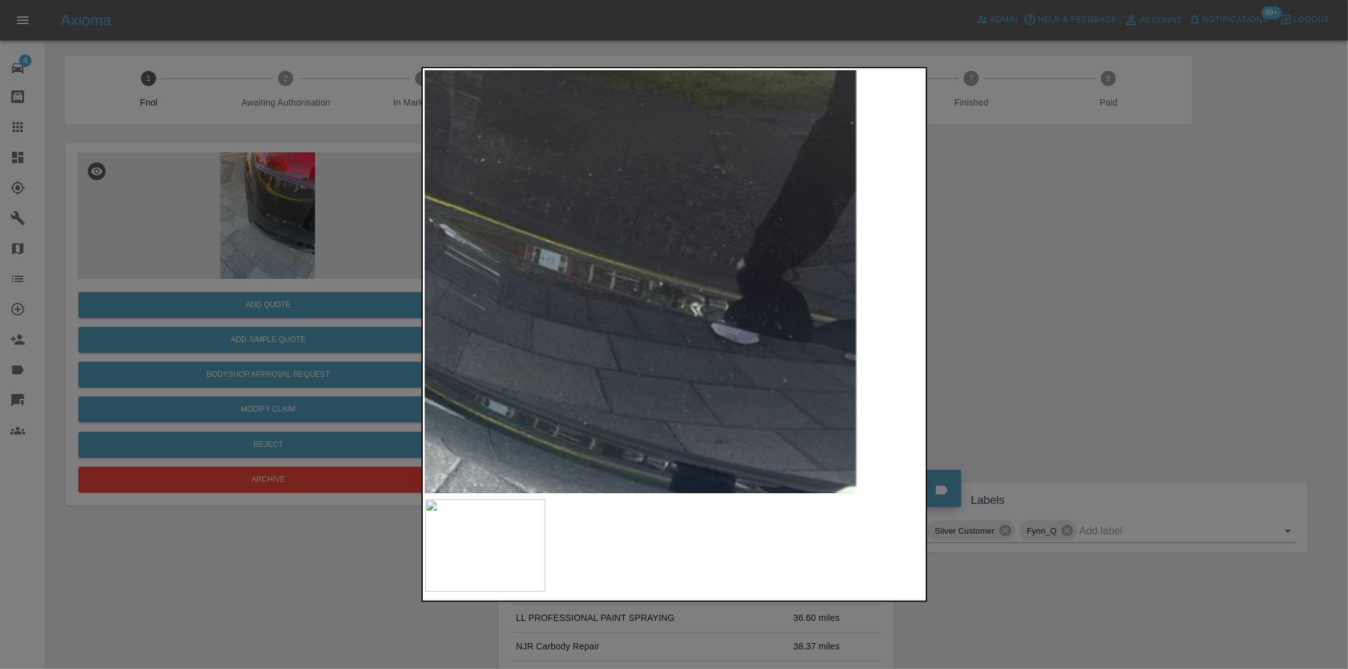
click at [772, 310] on img at bounding box center [382, 196] width 1498 height 1266
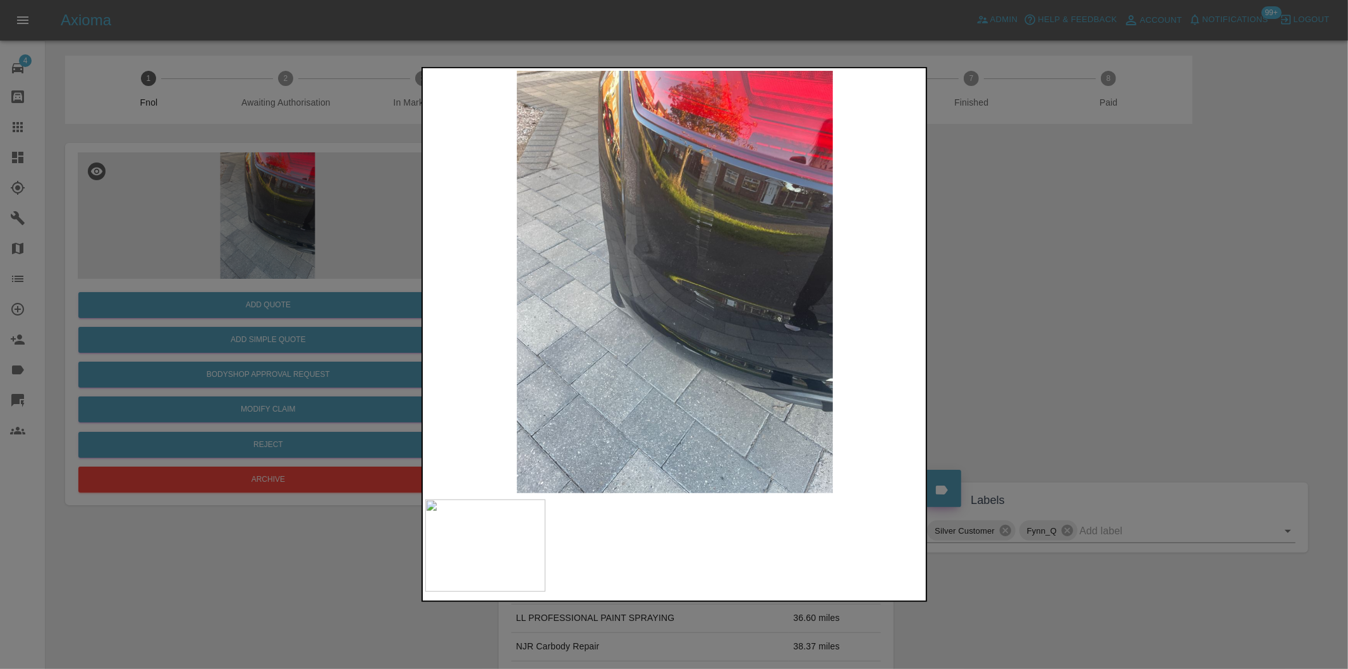
drag, startPoint x: 1085, startPoint y: 308, endPoint x: 873, endPoint y: 339, distance: 213.9
click at [1081, 310] on div at bounding box center [674, 334] width 1348 height 669
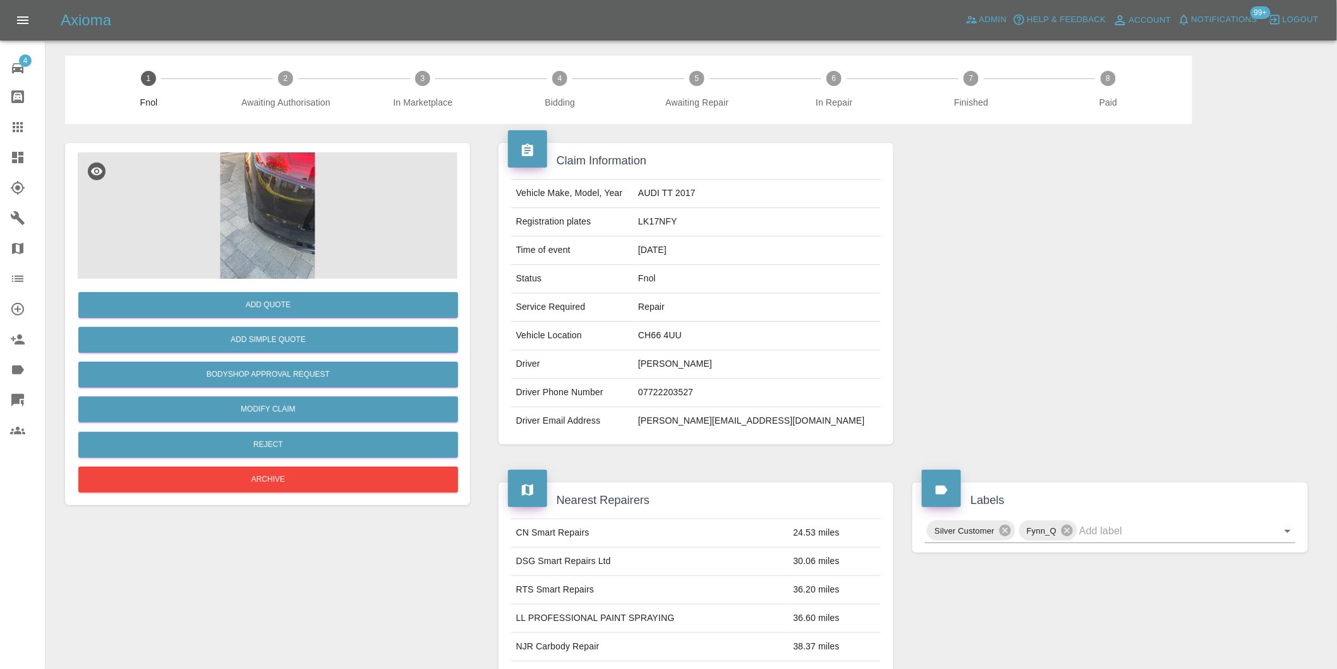
click at [263, 178] on img at bounding box center [268, 215] width 380 height 126
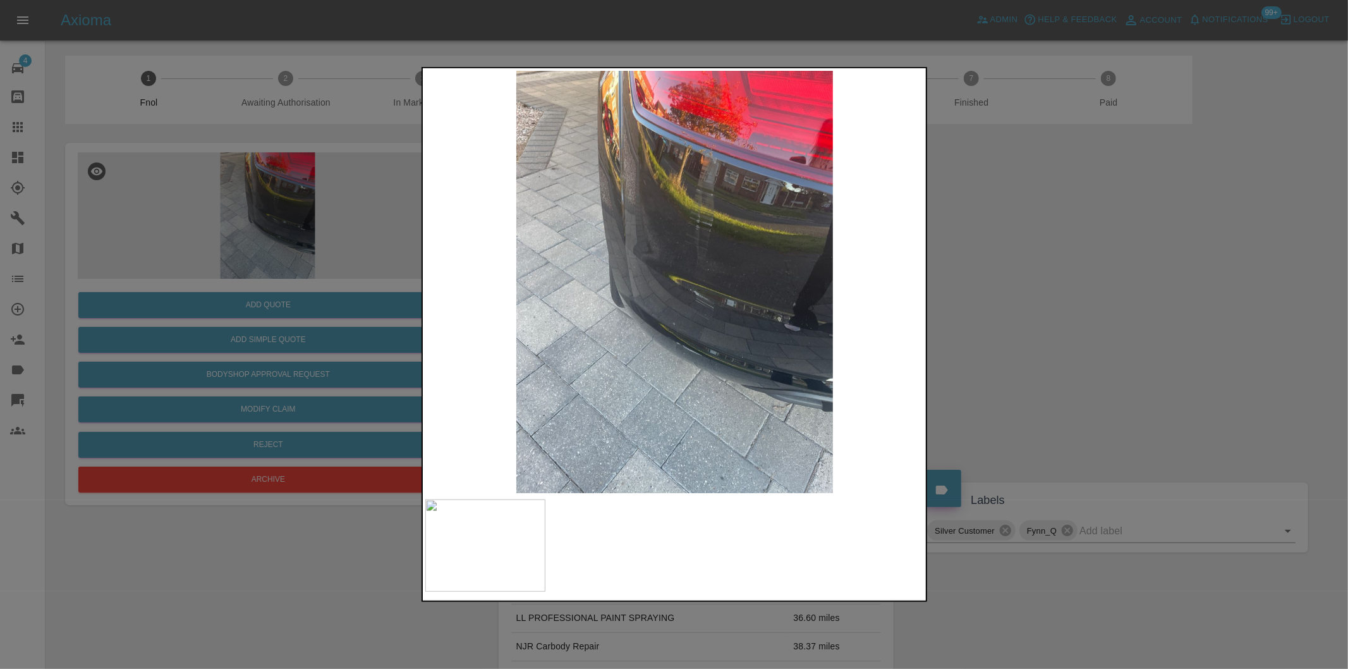
drag, startPoint x: 927, startPoint y: 277, endPoint x: 900, endPoint y: 276, distance: 27.2
click at [926, 277] on div at bounding box center [674, 334] width 1348 height 669
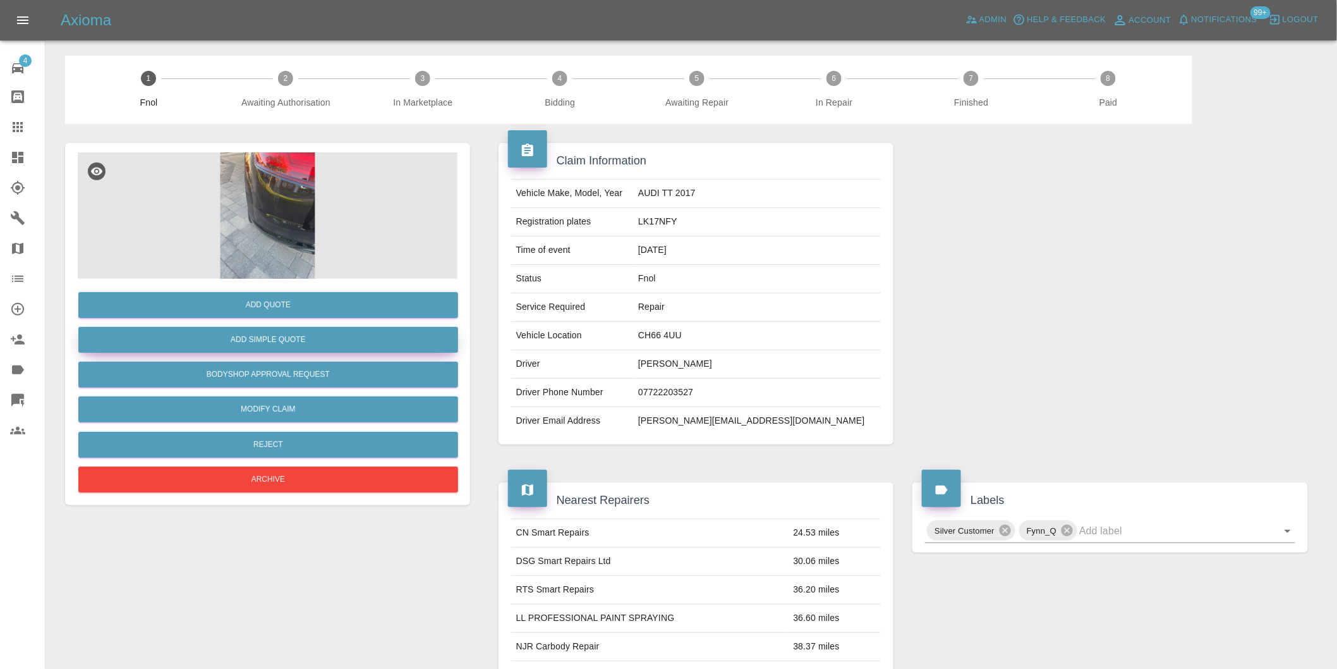
click at [273, 334] on button "Add Simple Quote" at bounding box center [268, 340] width 380 height 26
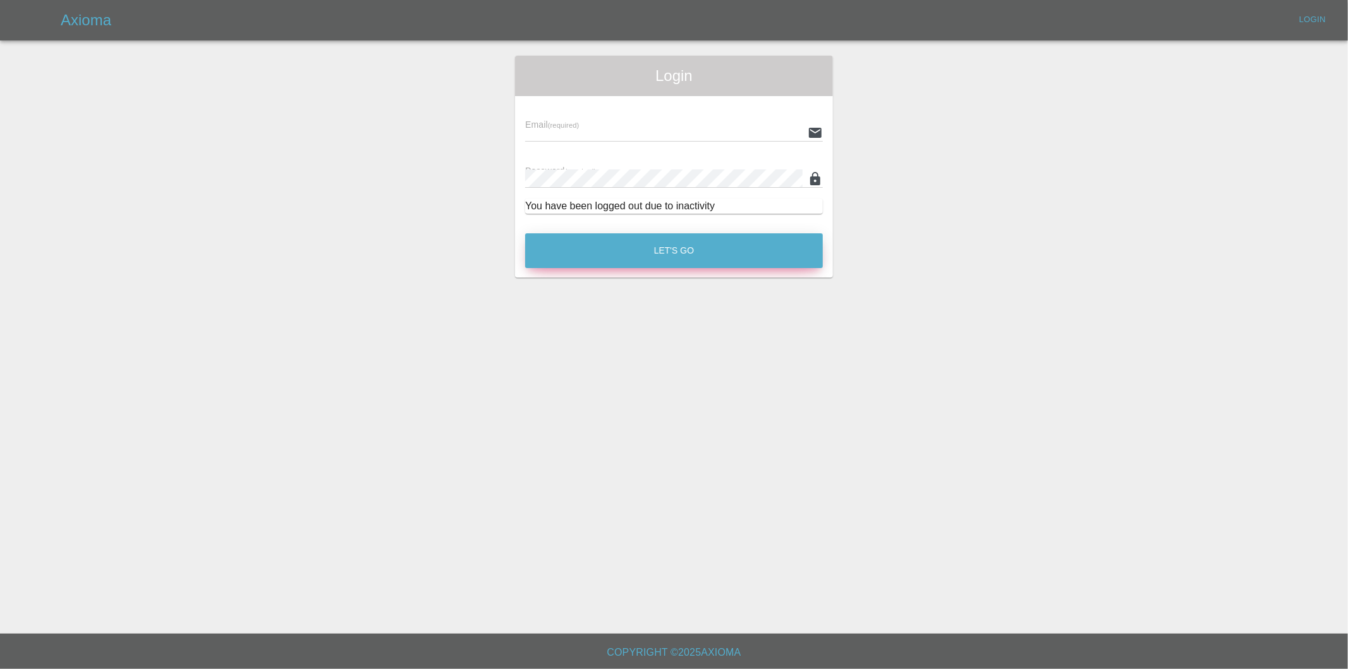
type input "[PERSON_NAME][EMAIL_ADDRESS][DOMAIN_NAME]"
click at [677, 257] on button "Let's Go" at bounding box center [674, 250] width 298 height 35
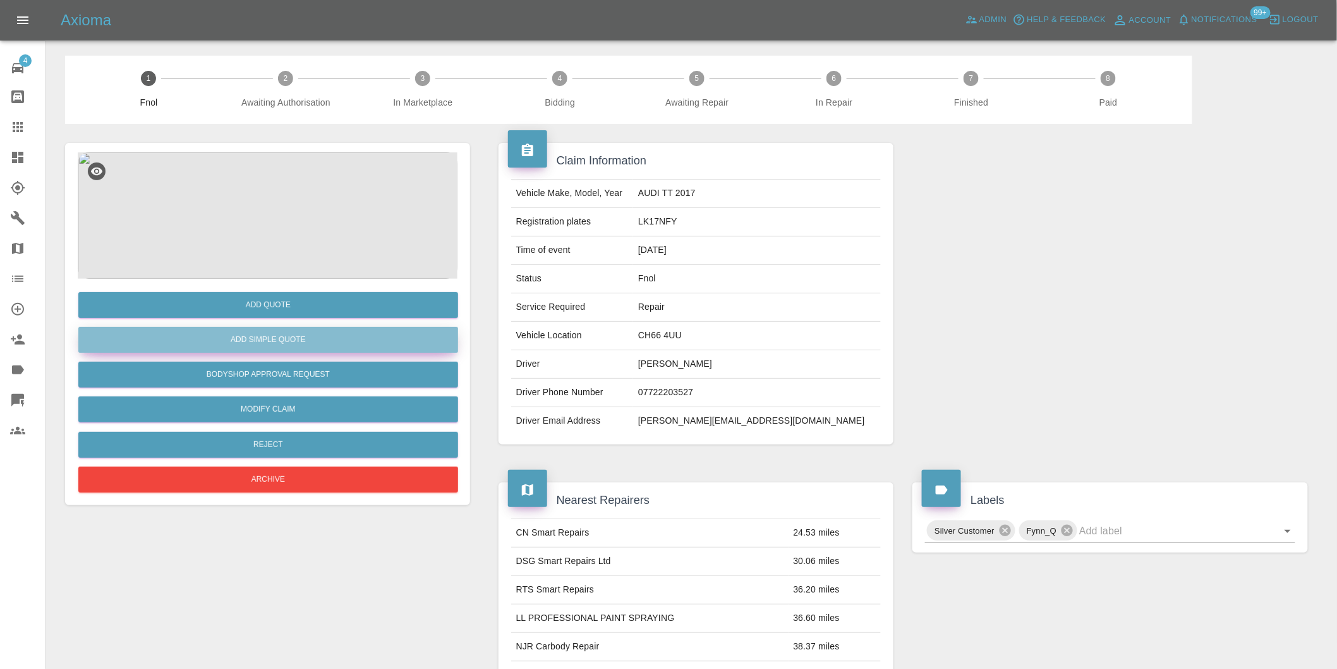
click at [298, 337] on button "Add Simple Quote" at bounding box center [268, 340] width 380 height 26
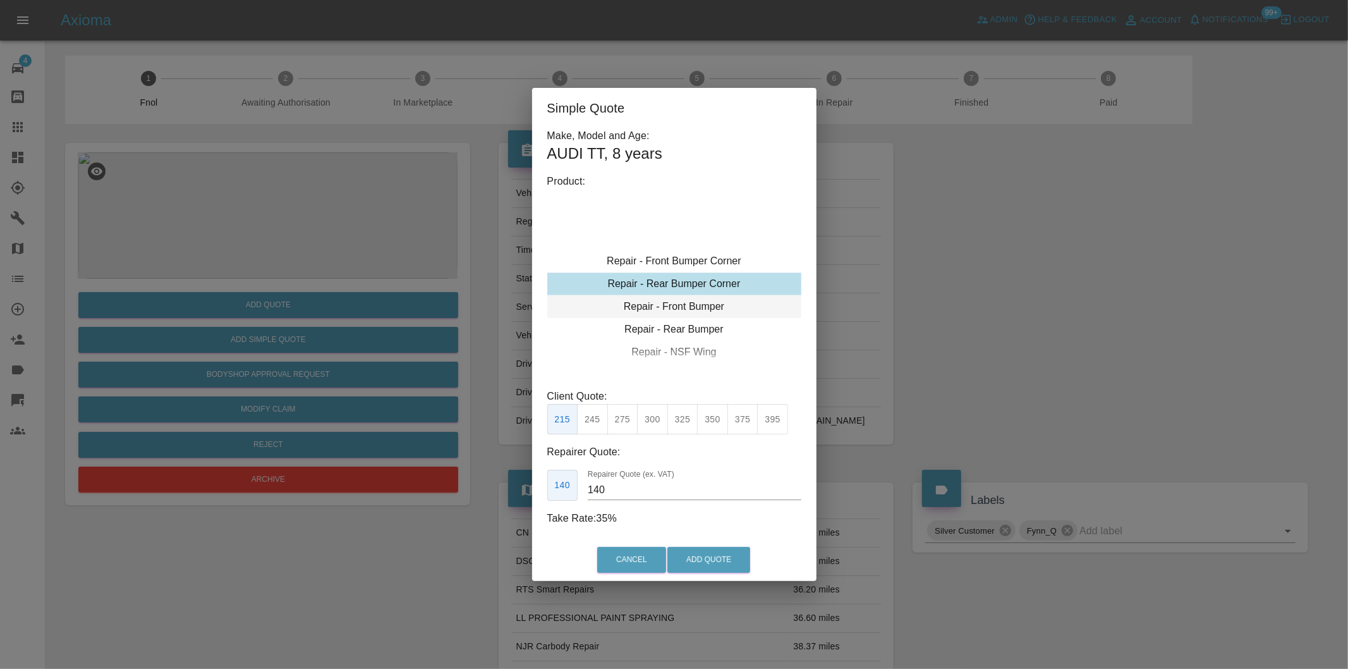
type input "120"
click at [703, 558] on button "Add Quote" at bounding box center [708, 560] width 83 height 26
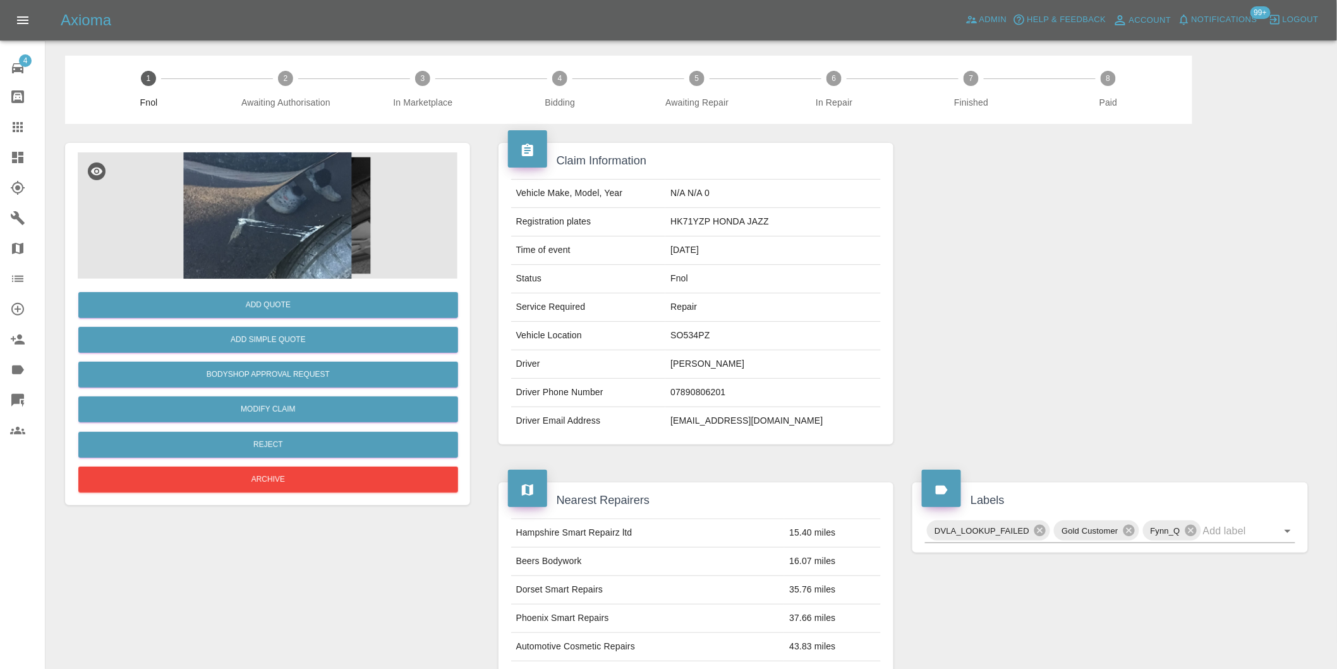
click at [296, 186] on img at bounding box center [268, 215] width 380 height 126
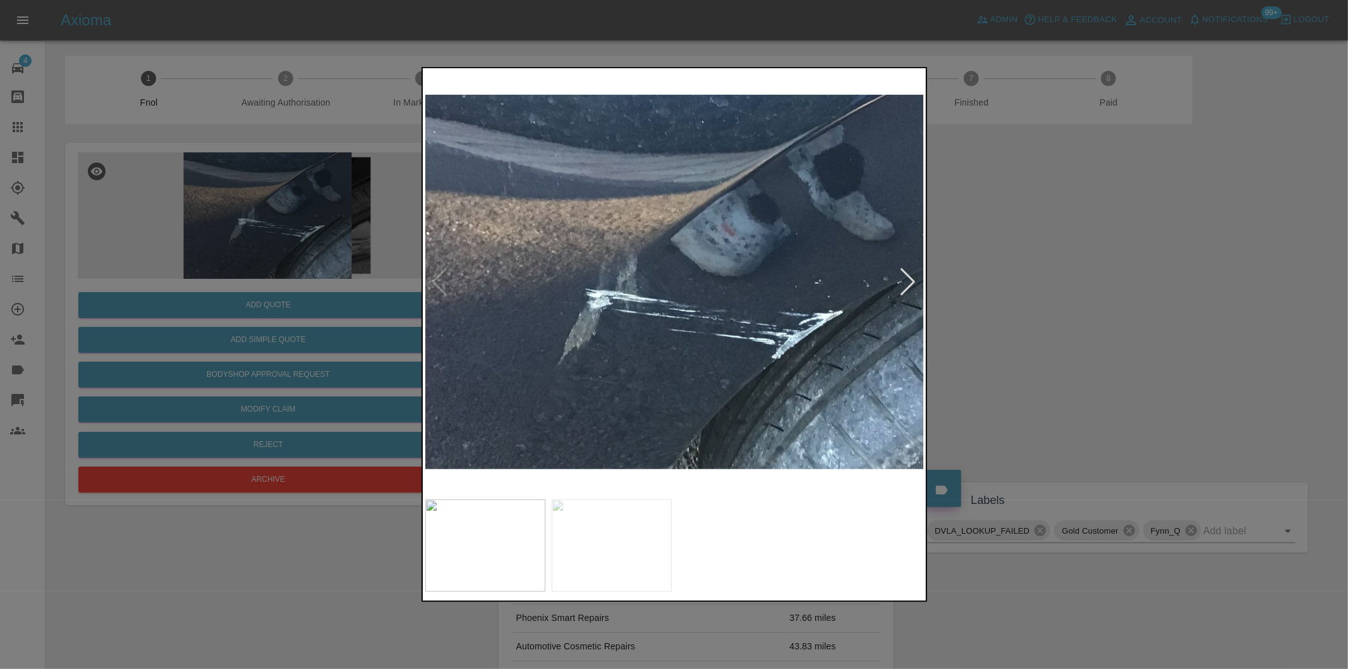
click at [906, 279] on div at bounding box center [908, 282] width 17 height 28
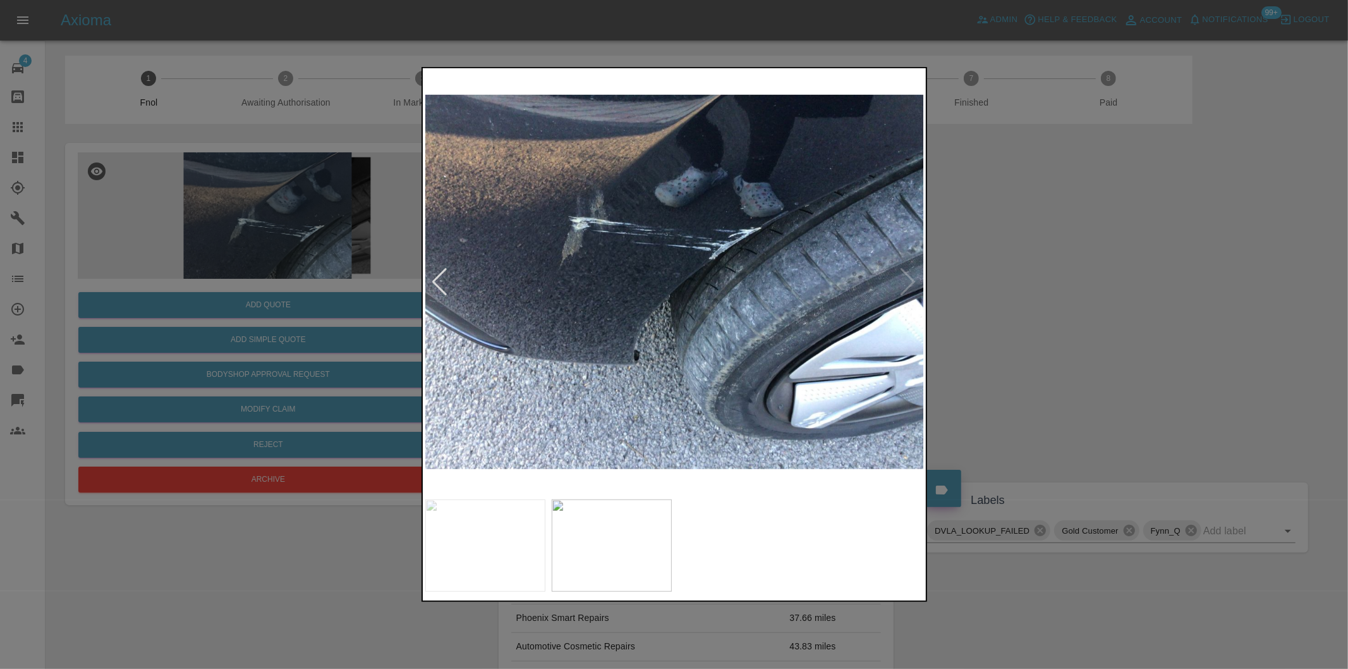
click at [906, 279] on img at bounding box center [674, 282] width 499 height 422
drag, startPoint x: 928, startPoint y: 281, endPoint x: 661, endPoint y: 352, distance: 275.9
click at [928, 282] on div at bounding box center [674, 334] width 1348 height 669
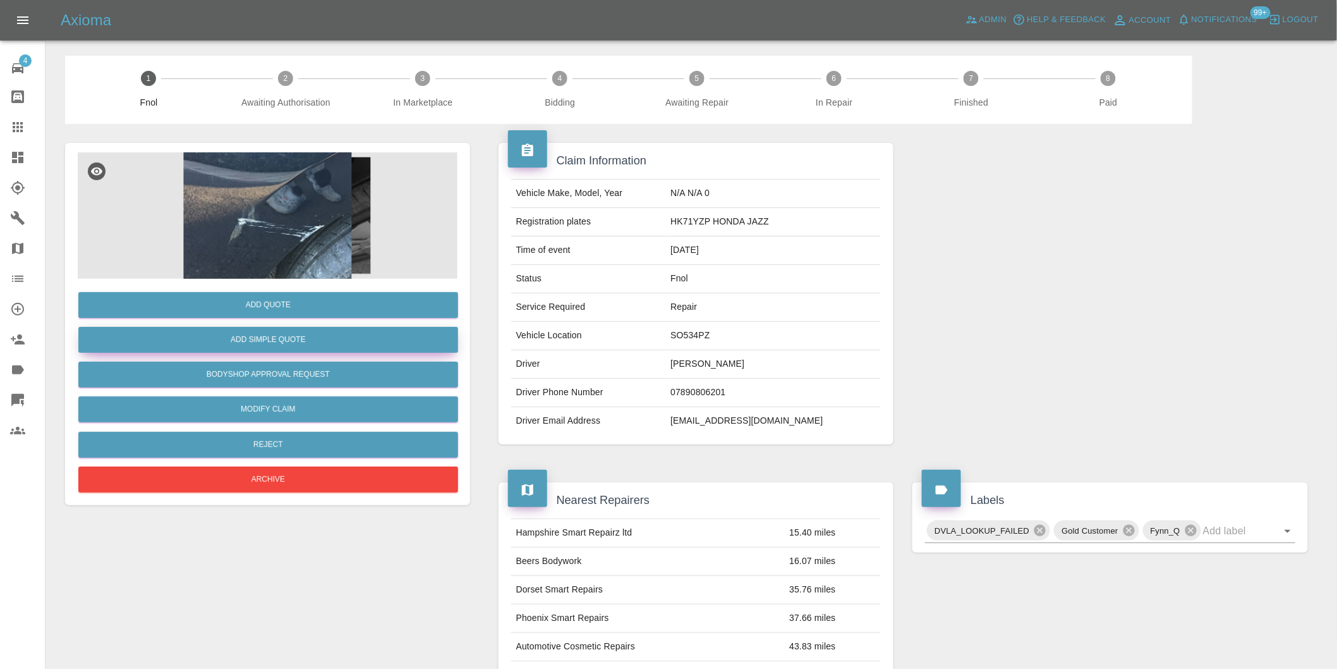
click at [298, 339] on button "Add Simple Quote" at bounding box center [268, 340] width 380 height 26
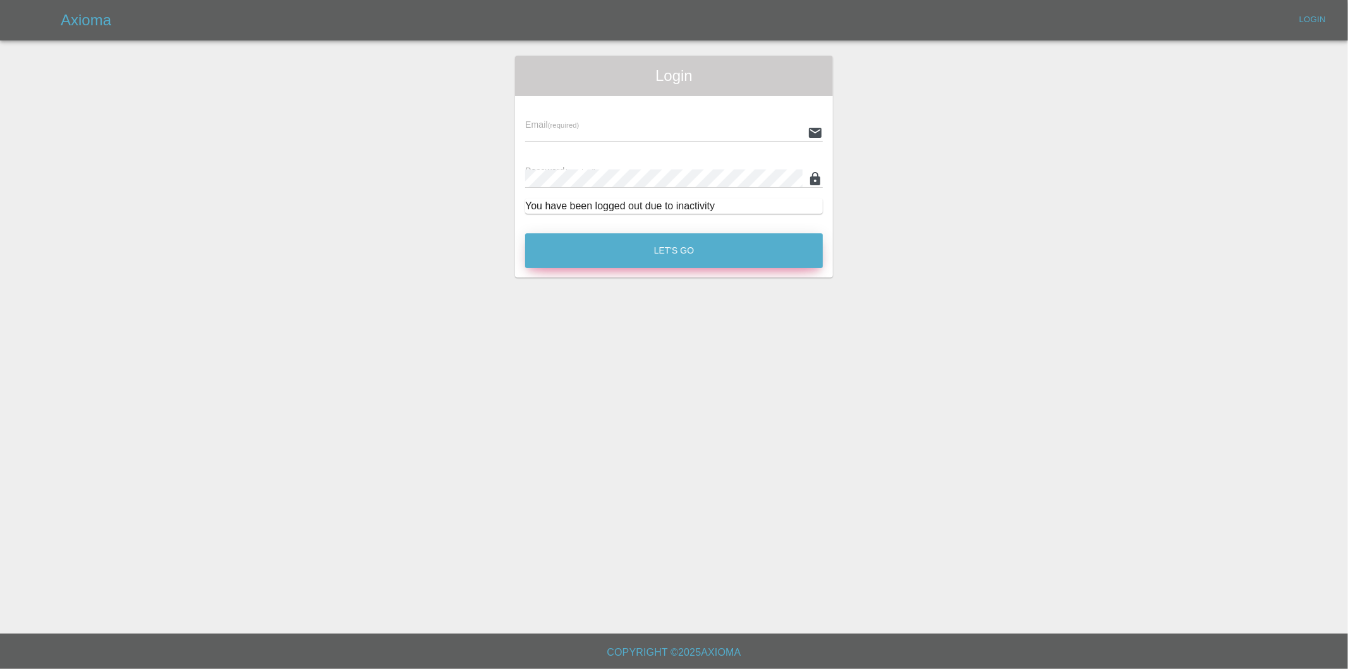
type input "[PERSON_NAME][EMAIL_ADDRESS][DOMAIN_NAME]"
click at [681, 257] on button "Let's Go" at bounding box center [674, 250] width 298 height 35
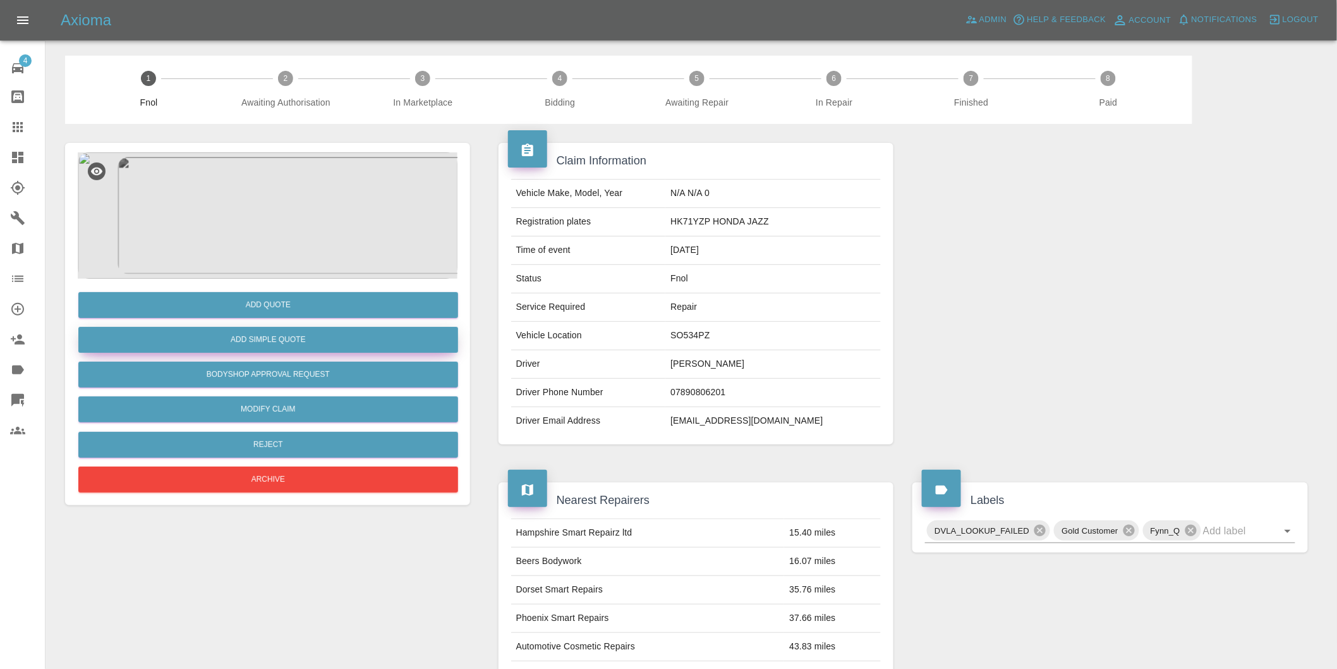
click at [298, 340] on button "Add Simple Quote" at bounding box center [268, 340] width 380 height 26
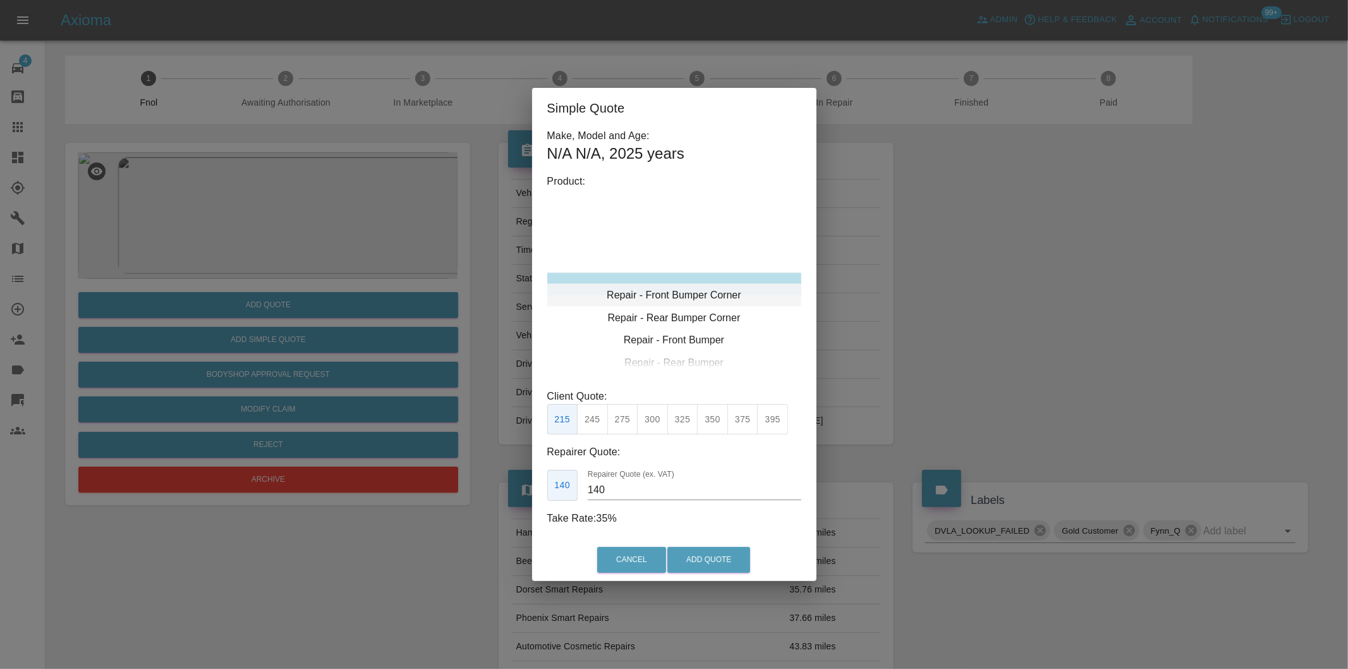
type input "120"
click at [711, 550] on button "Add Quote" at bounding box center [708, 560] width 83 height 26
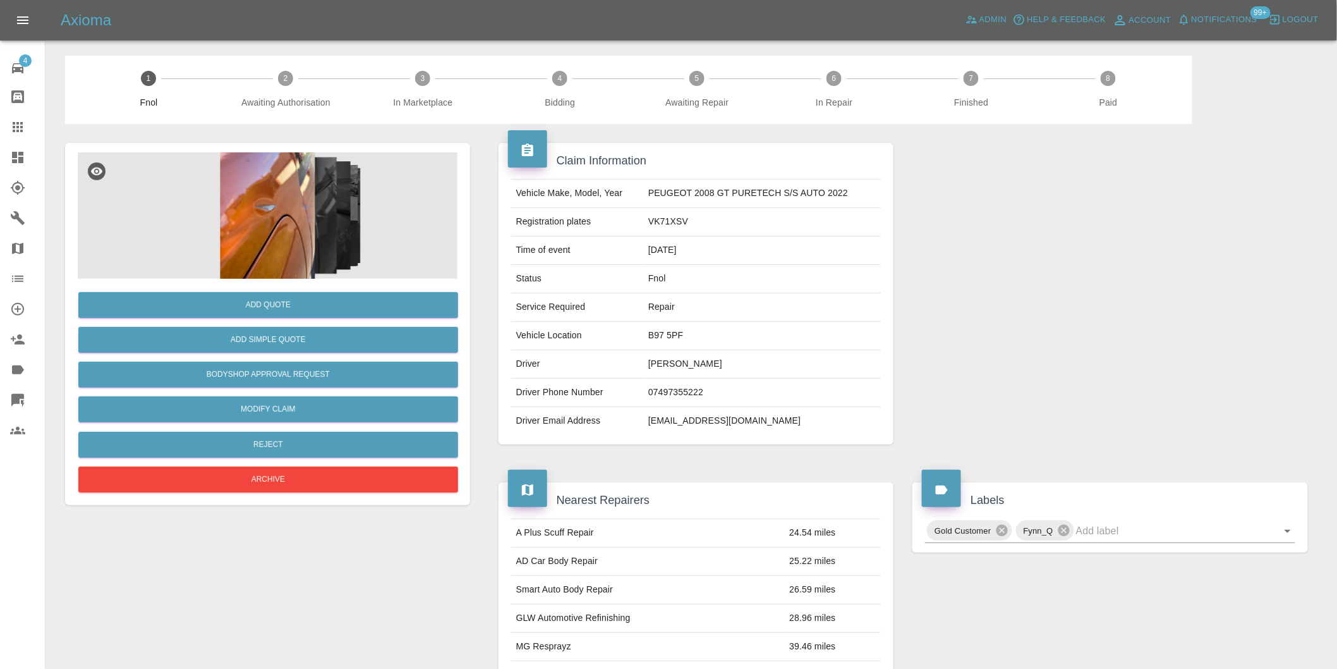
click at [249, 193] on img at bounding box center [268, 215] width 380 height 126
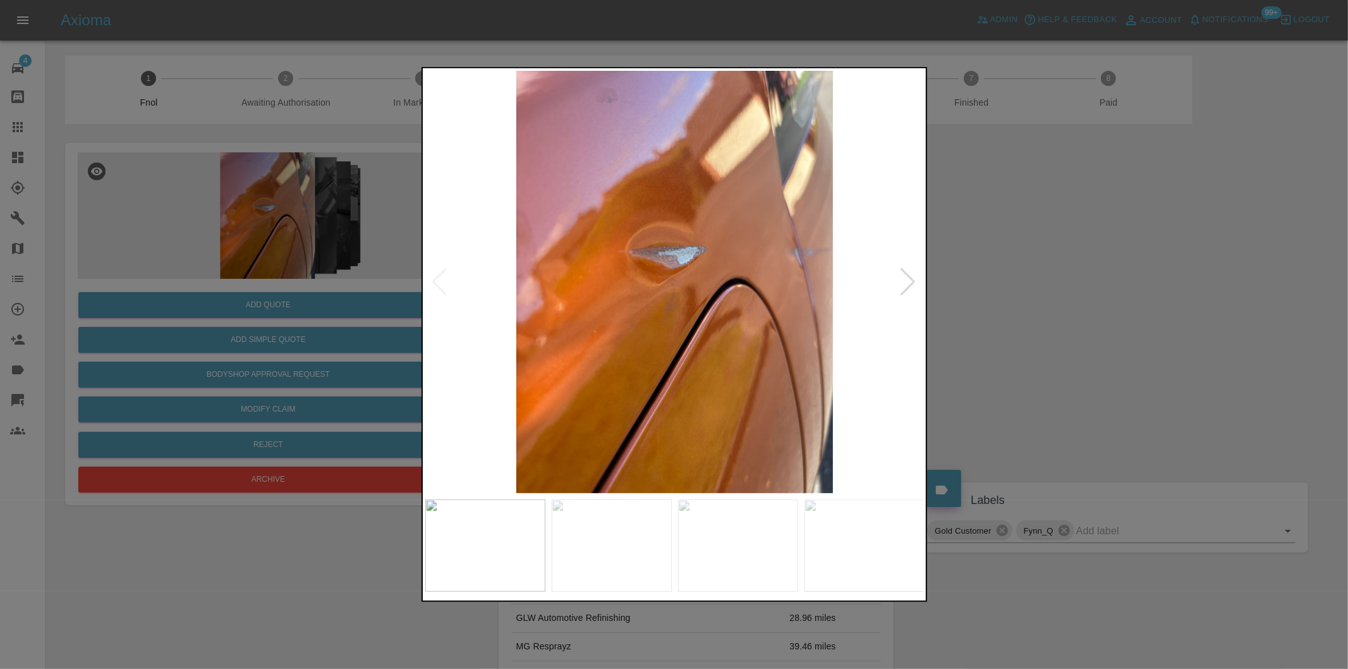
click at [914, 277] on div at bounding box center [908, 282] width 17 height 28
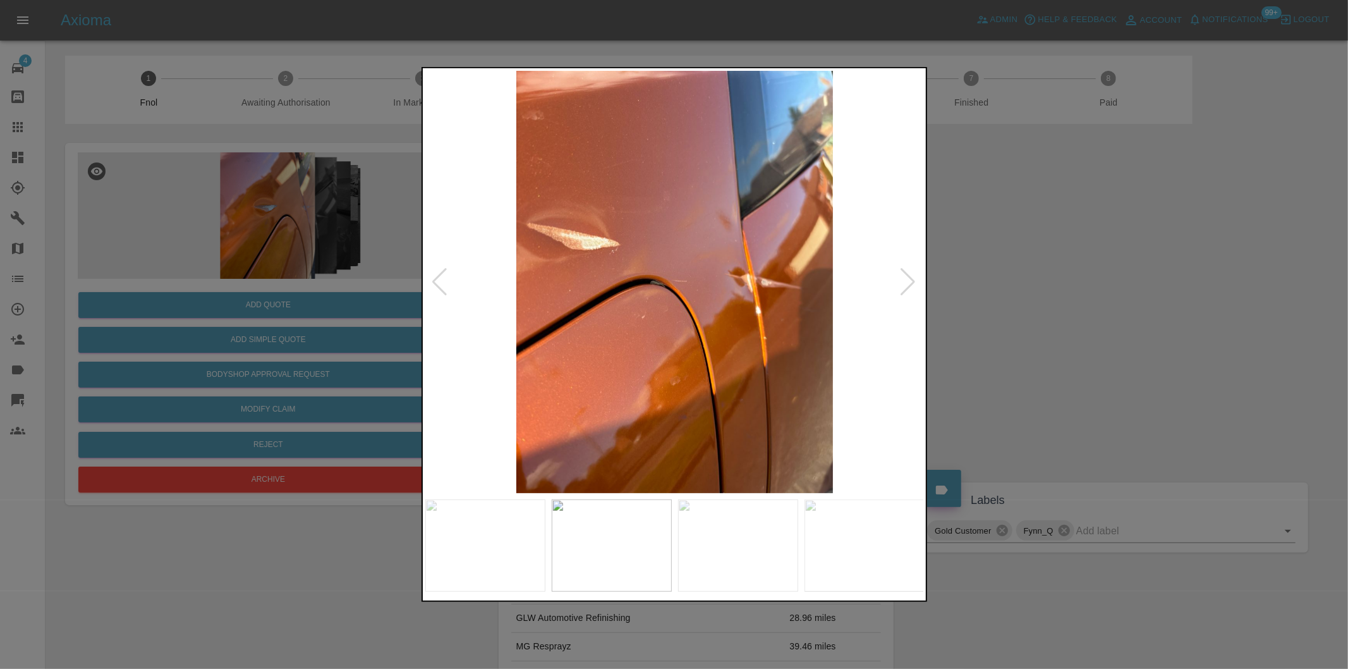
click at [914, 277] on div at bounding box center [908, 282] width 17 height 28
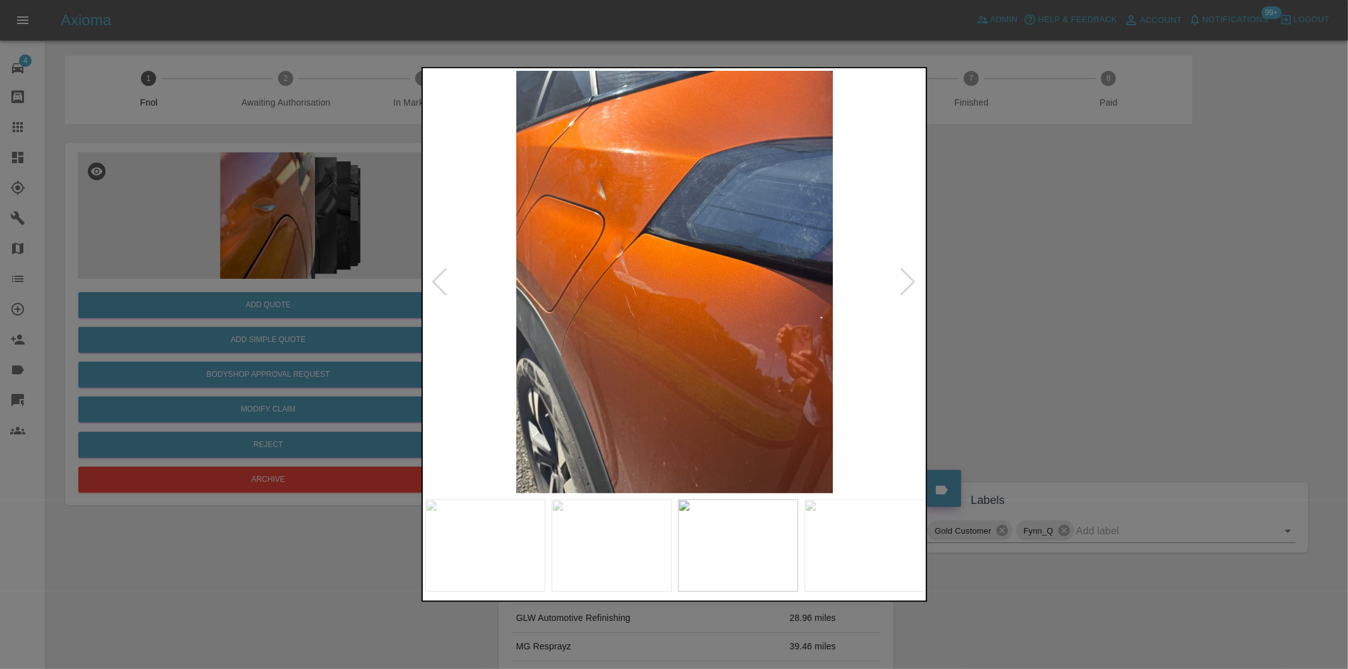
click at [914, 277] on div at bounding box center [908, 282] width 17 height 28
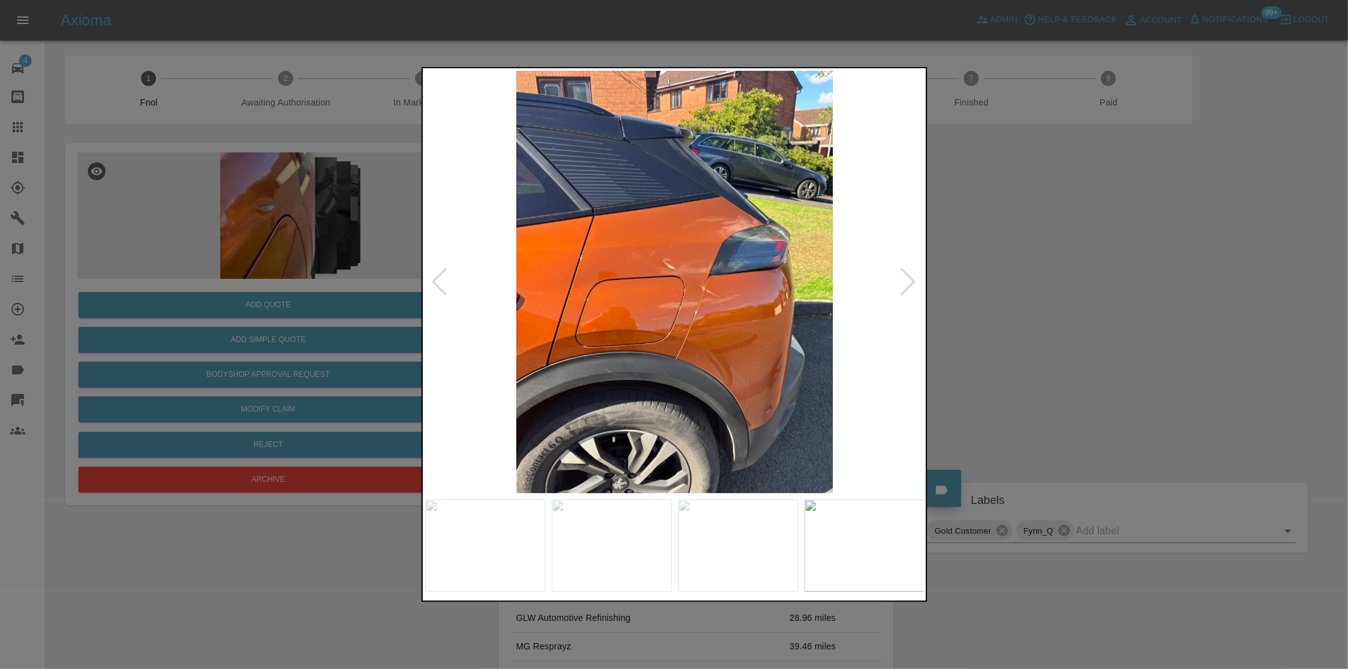
click at [914, 277] on div at bounding box center [908, 282] width 17 height 28
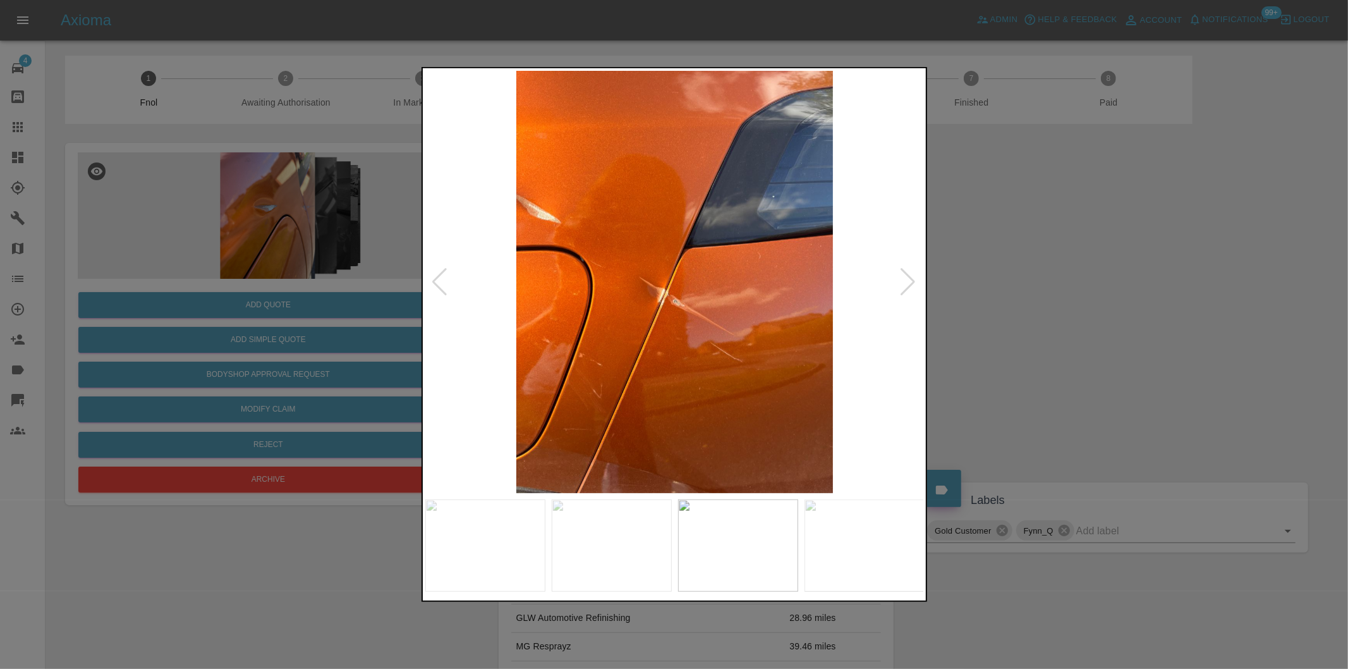
click at [916, 278] on div at bounding box center [908, 282] width 17 height 28
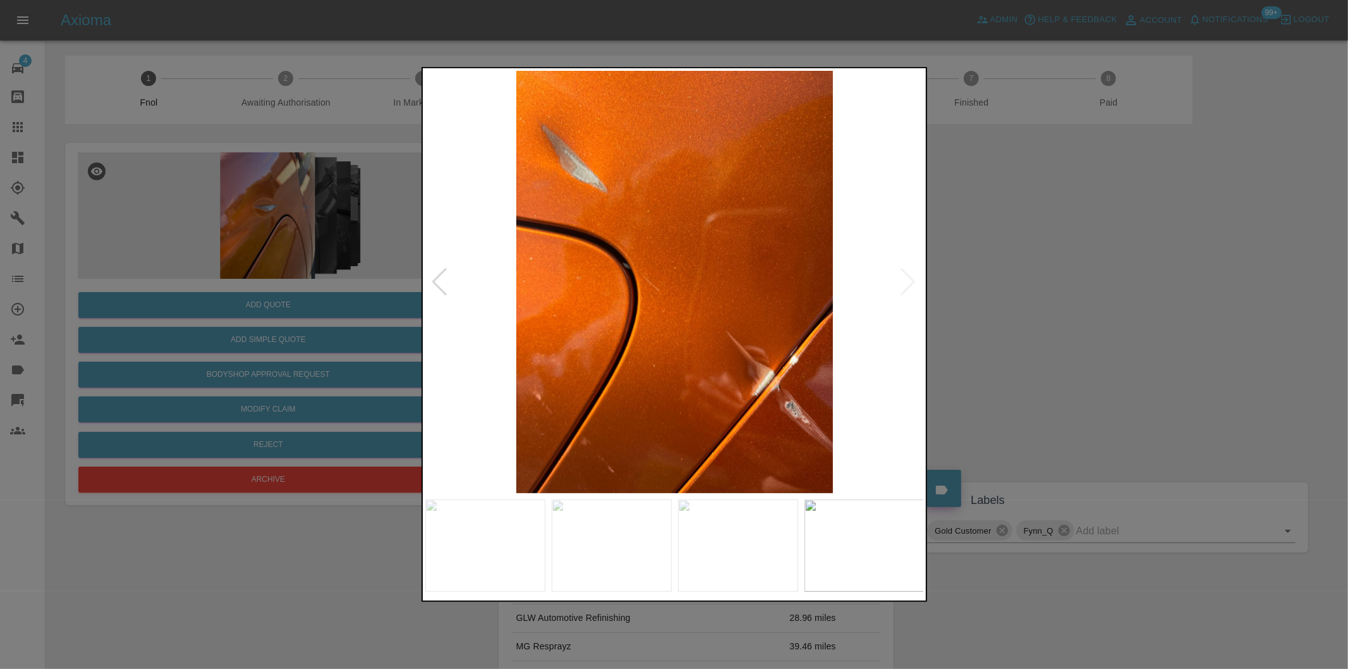
click at [912, 281] on img at bounding box center [674, 282] width 499 height 422
click at [1120, 305] on div at bounding box center [674, 334] width 1348 height 669
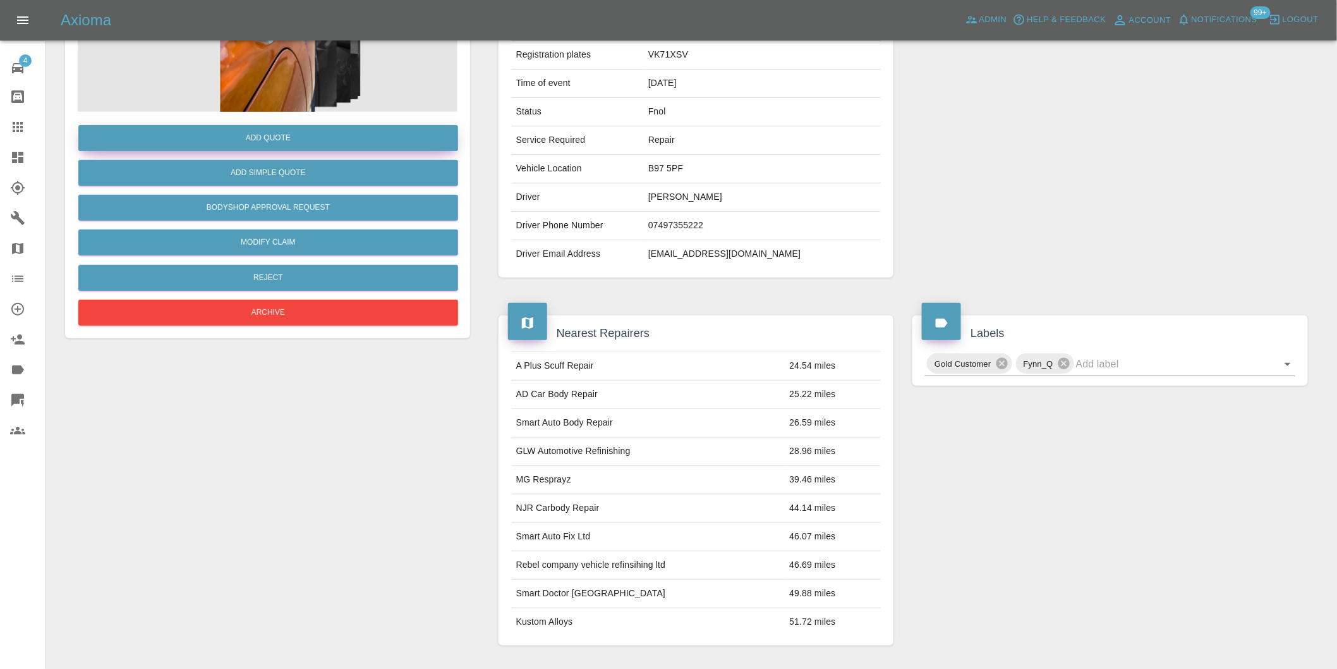
scroll to position [17, 0]
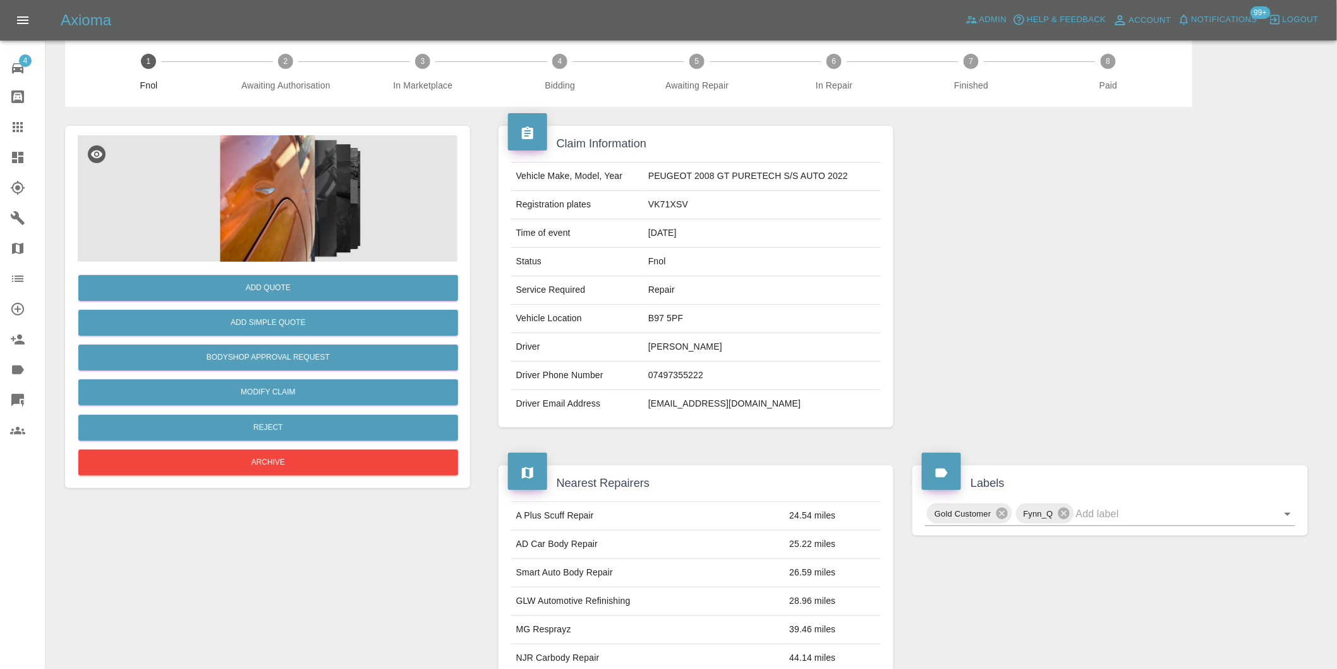
click at [272, 190] on img at bounding box center [268, 198] width 380 height 126
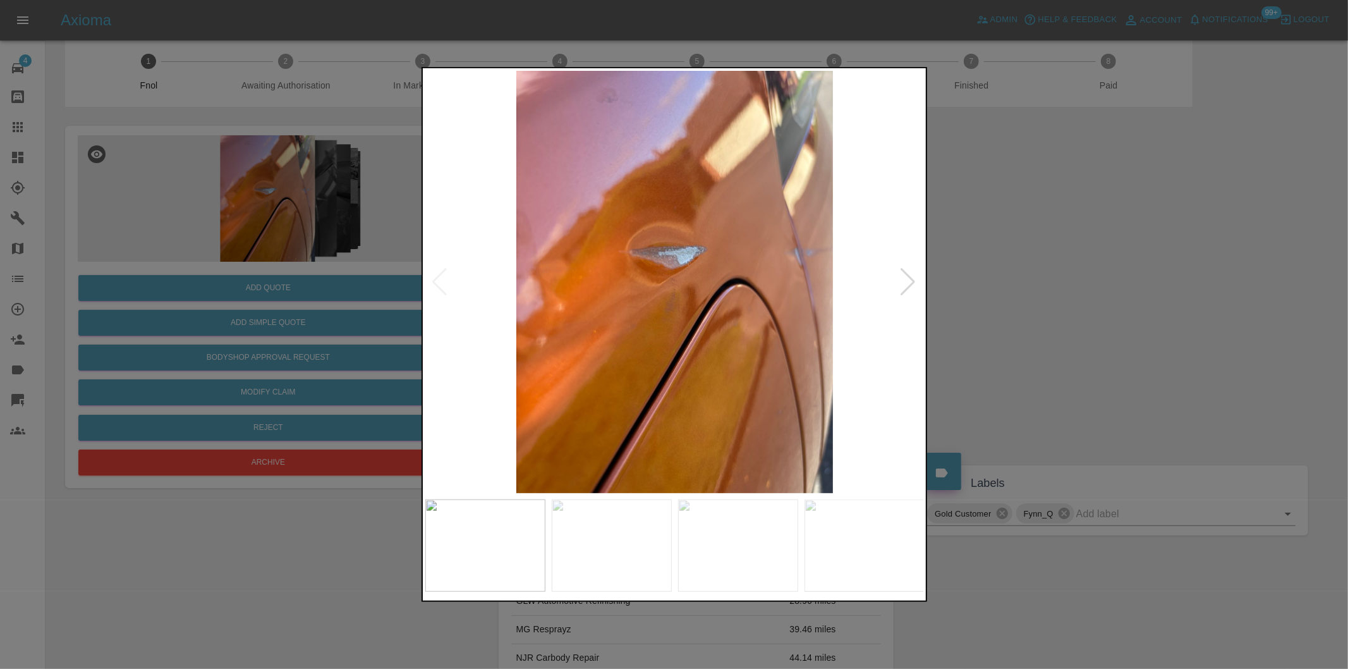
click at [912, 281] on div at bounding box center [908, 282] width 17 height 28
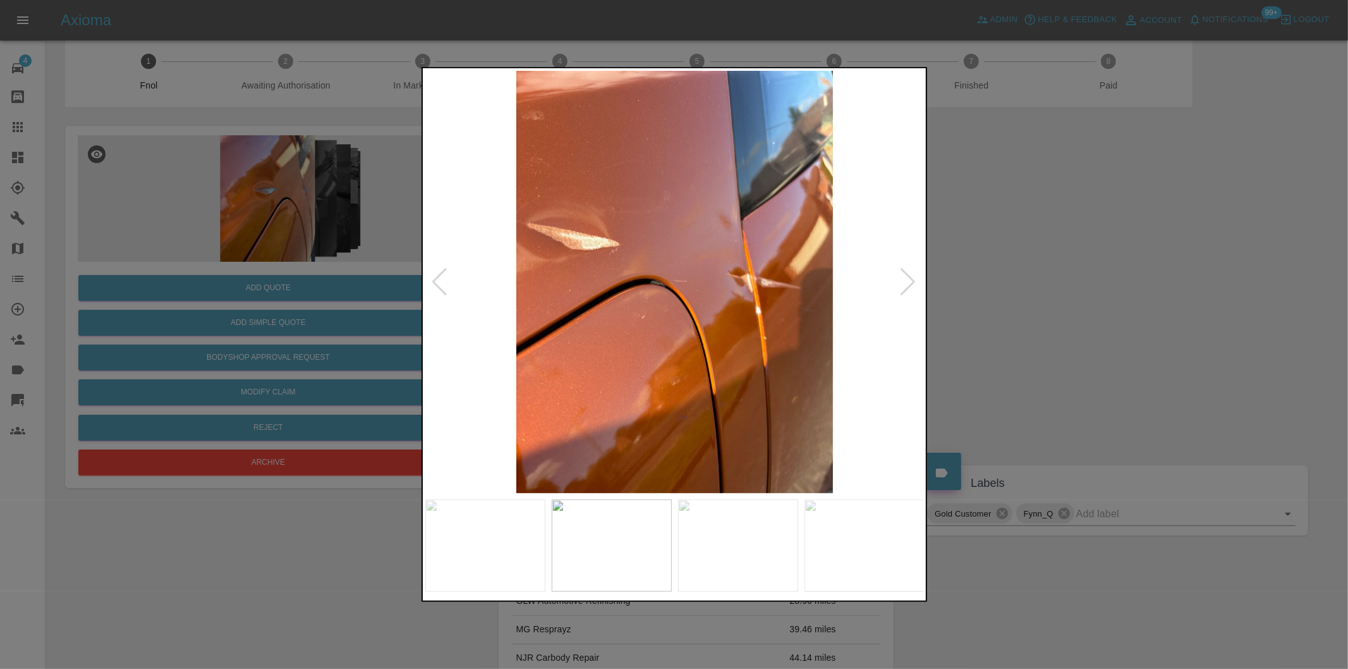
click at [912, 281] on div at bounding box center [908, 282] width 17 height 28
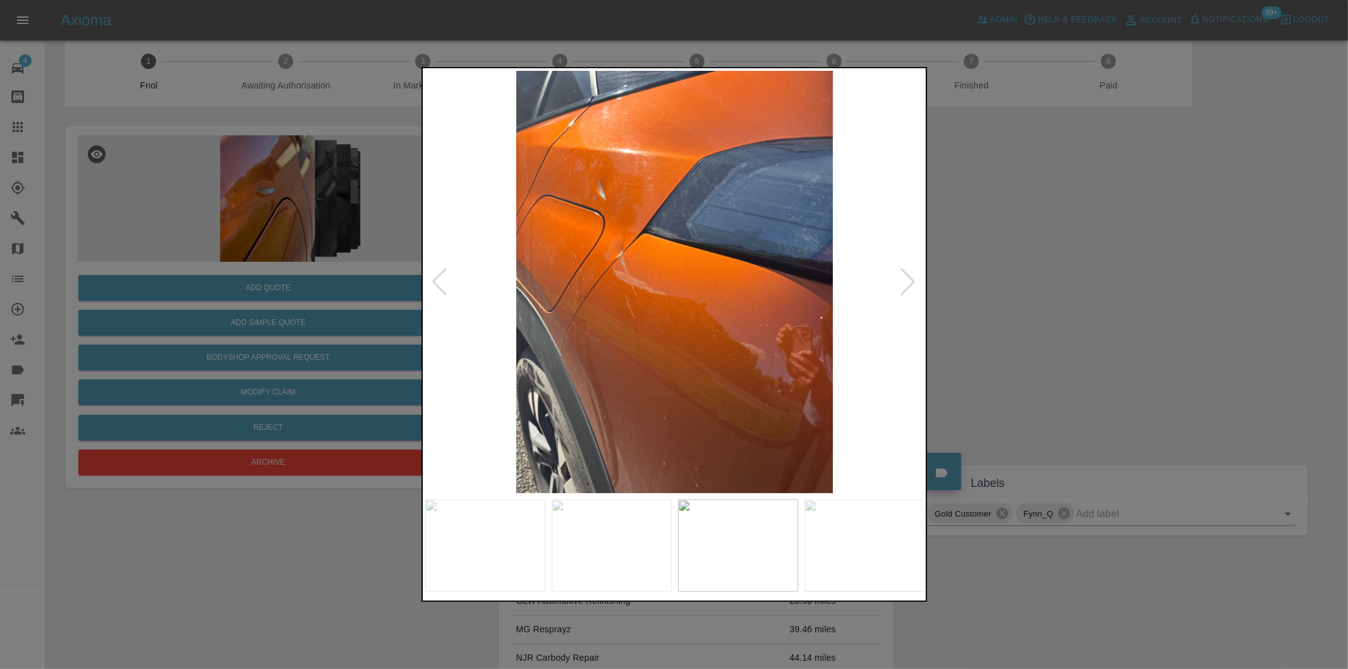
click at [912, 281] on div at bounding box center [908, 282] width 17 height 28
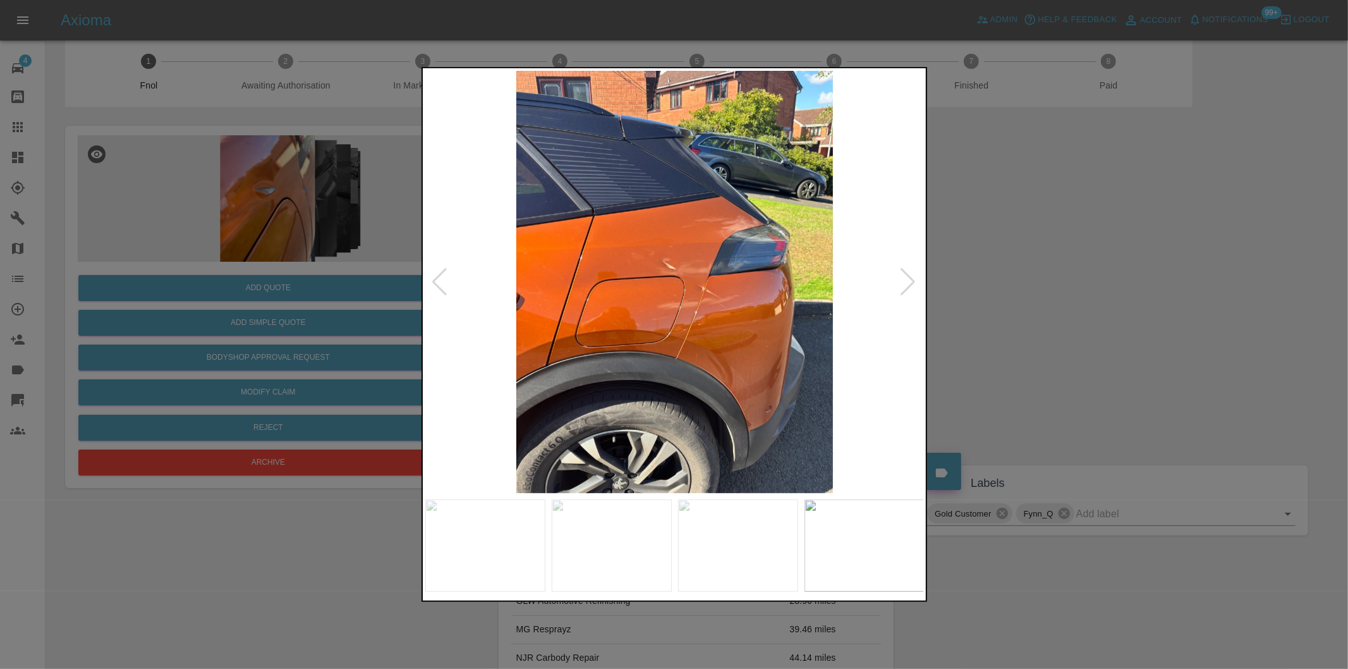
click at [912, 281] on div at bounding box center [908, 282] width 17 height 28
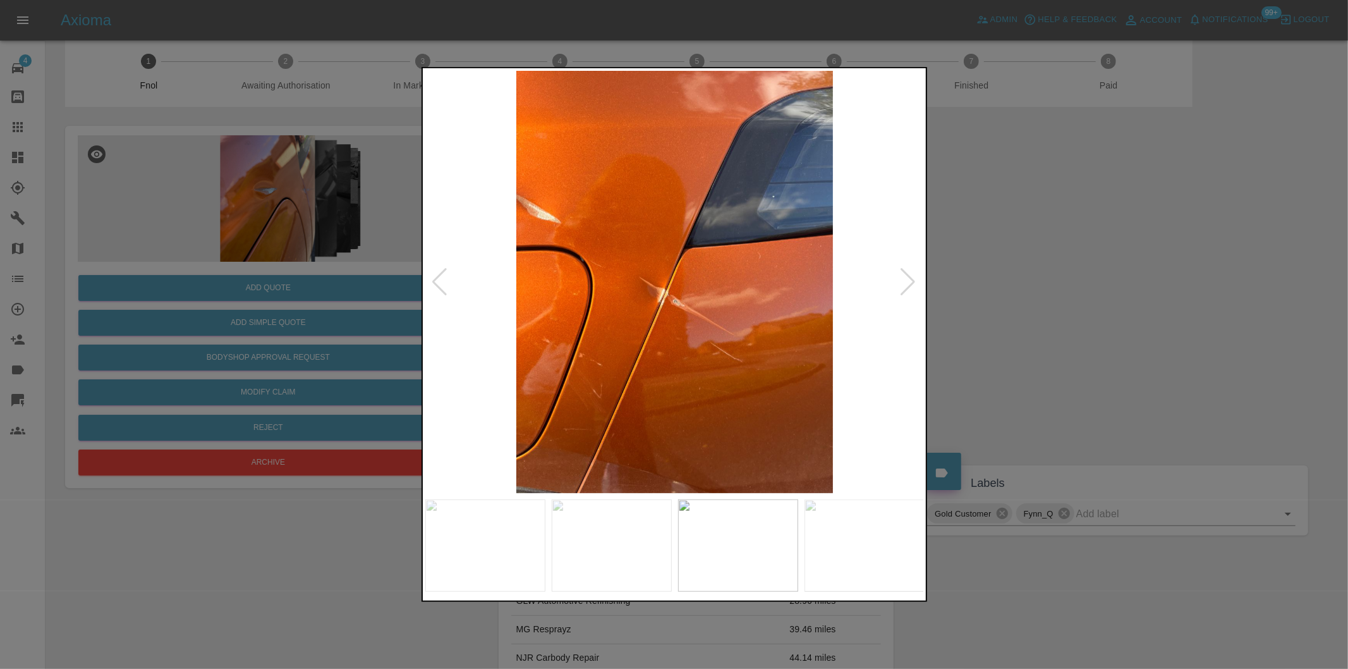
click at [912, 281] on div at bounding box center [908, 282] width 17 height 28
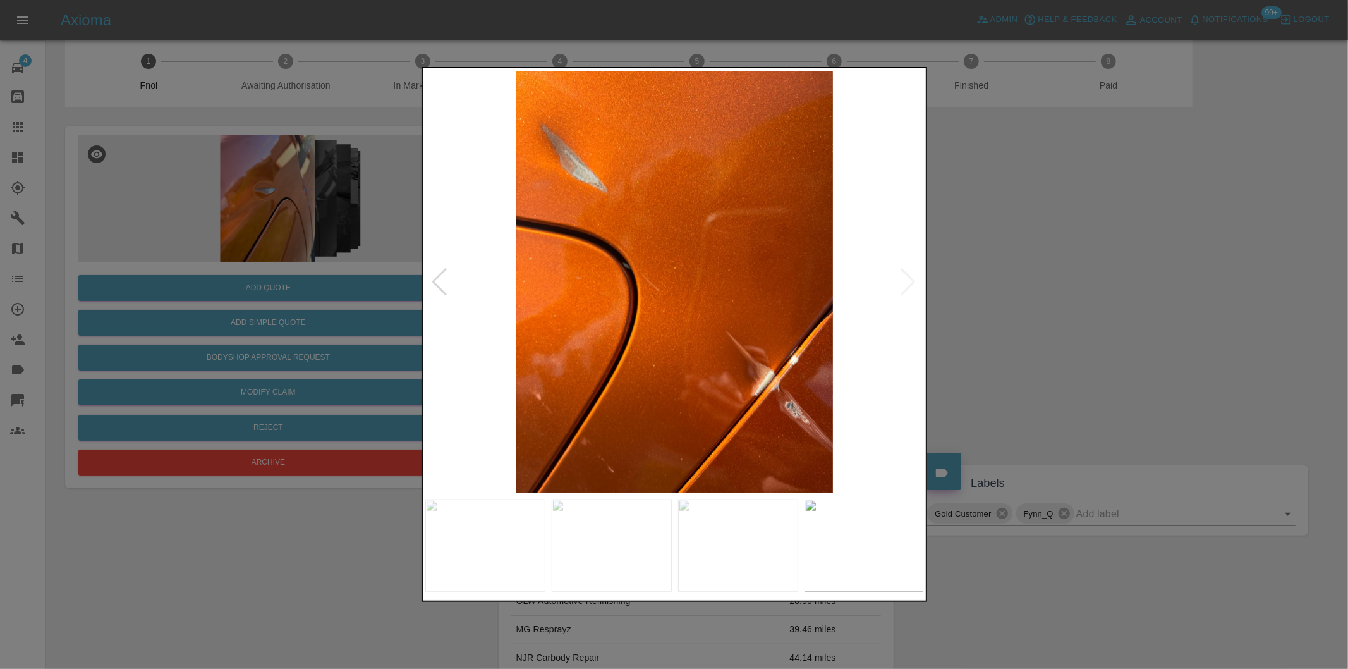
drag, startPoint x: 1096, startPoint y: 313, endPoint x: 771, endPoint y: 338, distance: 325.8
click at [1096, 313] on div at bounding box center [674, 334] width 1348 height 669
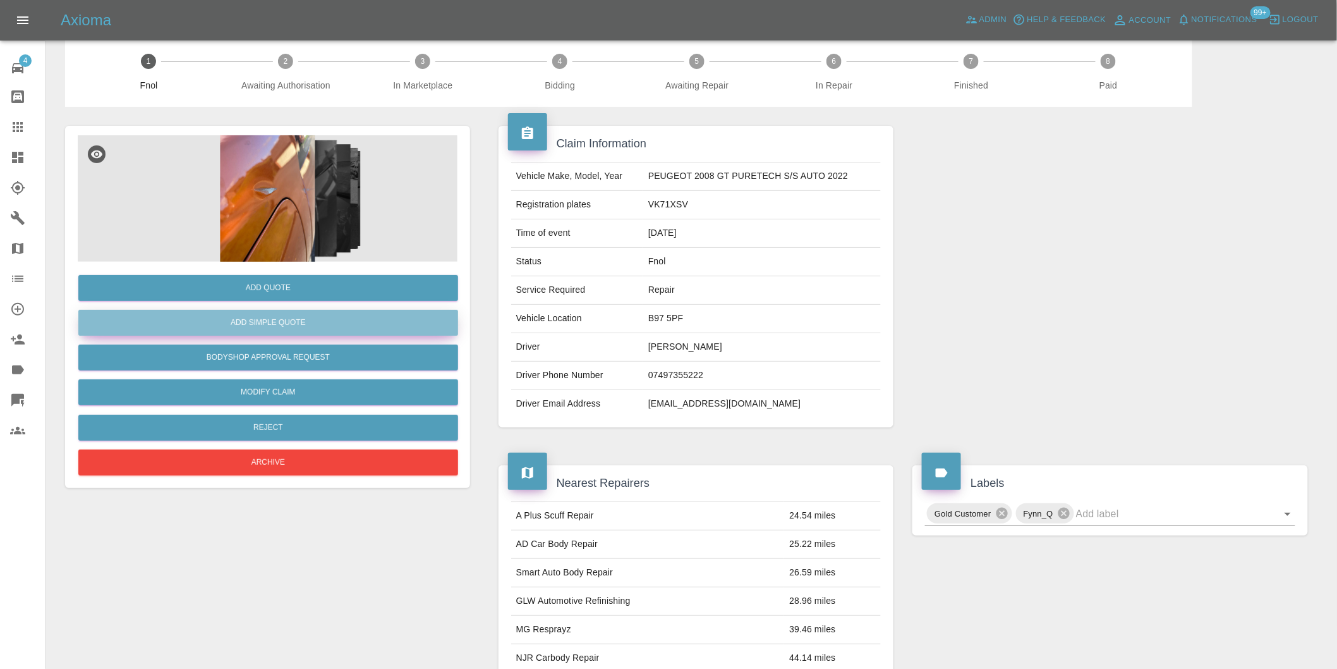
click at [277, 320] on button "Add Simple Quote" at bounding box center [268, 323] width 380 height 26
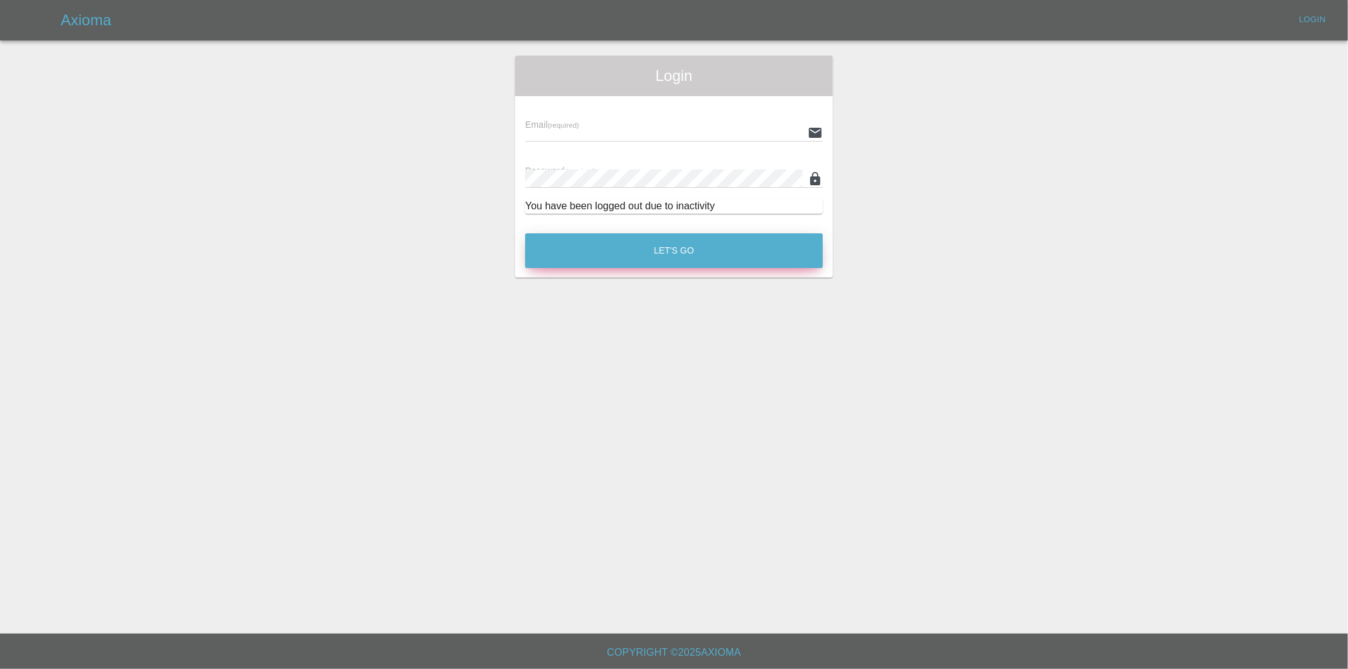
type input "eric.ordano@gmail.com"
drag, startPoint x: 662, startPoint y: 234, endPoint x: 656, endPoint y: 251, distance: 17.4
click at [658, 241] on button "Let's Go" at bounding box center [674, 250] width 298 height 35
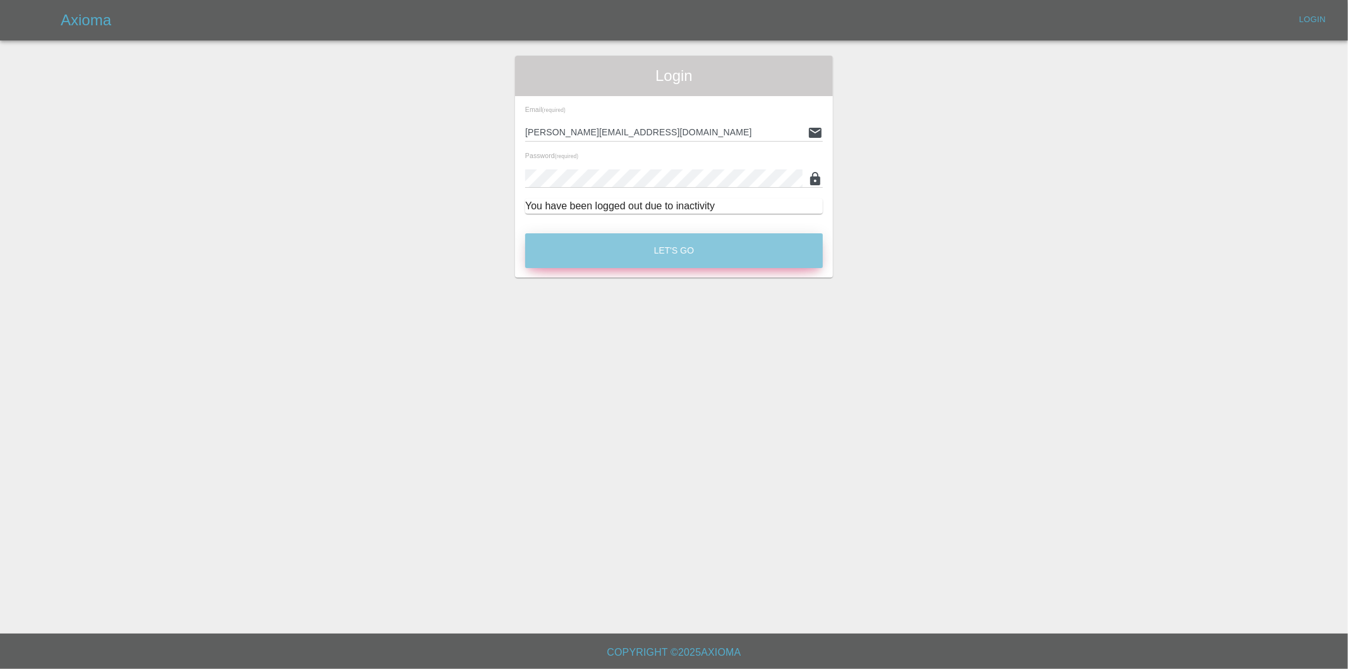
click at [656, 251] on button "Let's Go" at bounding box center [674, 250] width 298 height 35
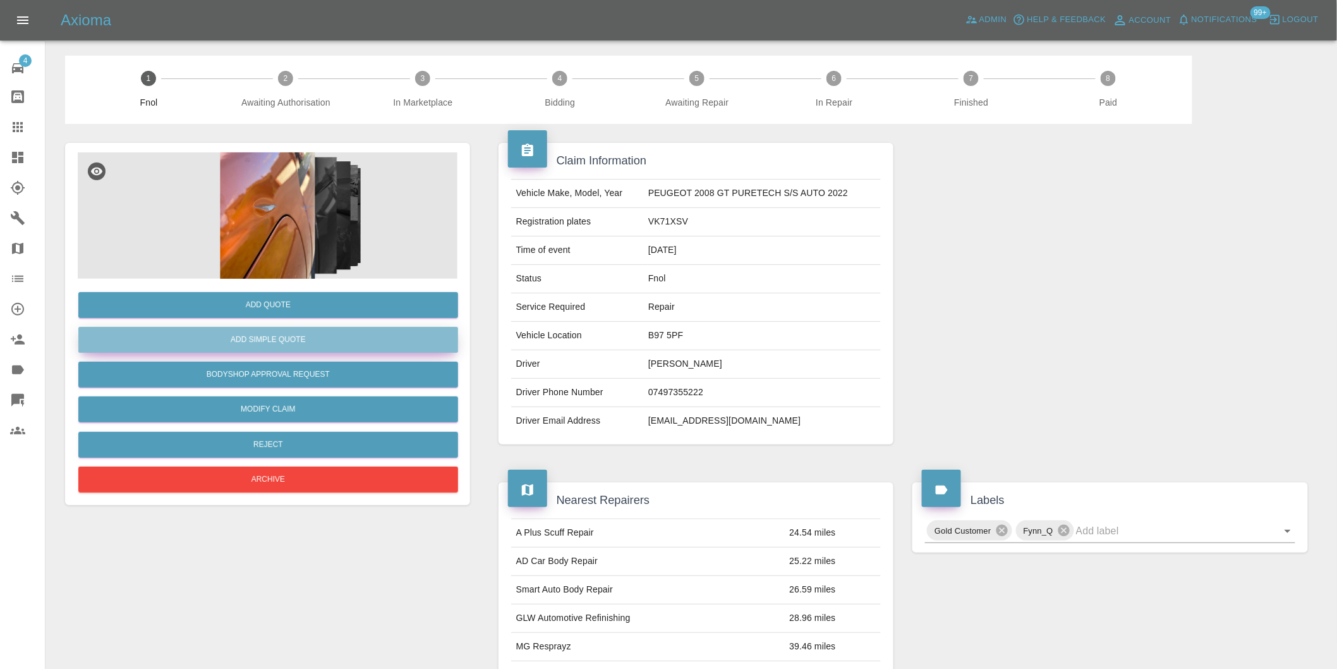
click at [300, 338] on button "Add Simple Quote" at bounding box center [268, 340] width 380 height 26
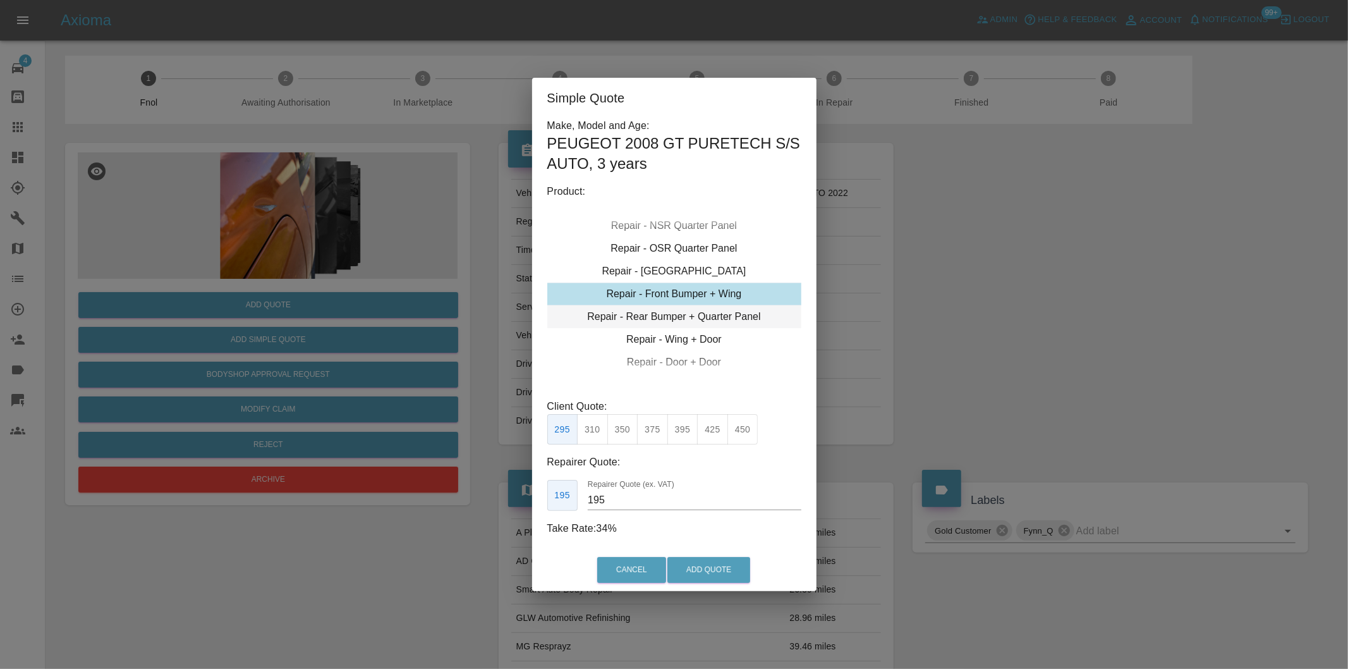
click at [734, 313] on div "Repair - Rear Bumper + Quarter Panel" at bounding box center [674, 316] width 254 height 23
drag, startPoint x: 652, startPoint y: 426, endPoint x: 689, endPoint y: 471, distance: 58.4
click at [653, 427] on button "375" at bounding box center [652, 429] width 31 height 31
type input "230"
click at [705, 563] on button "Add Quote" at bounding box center [708, 570] width 83 height 26
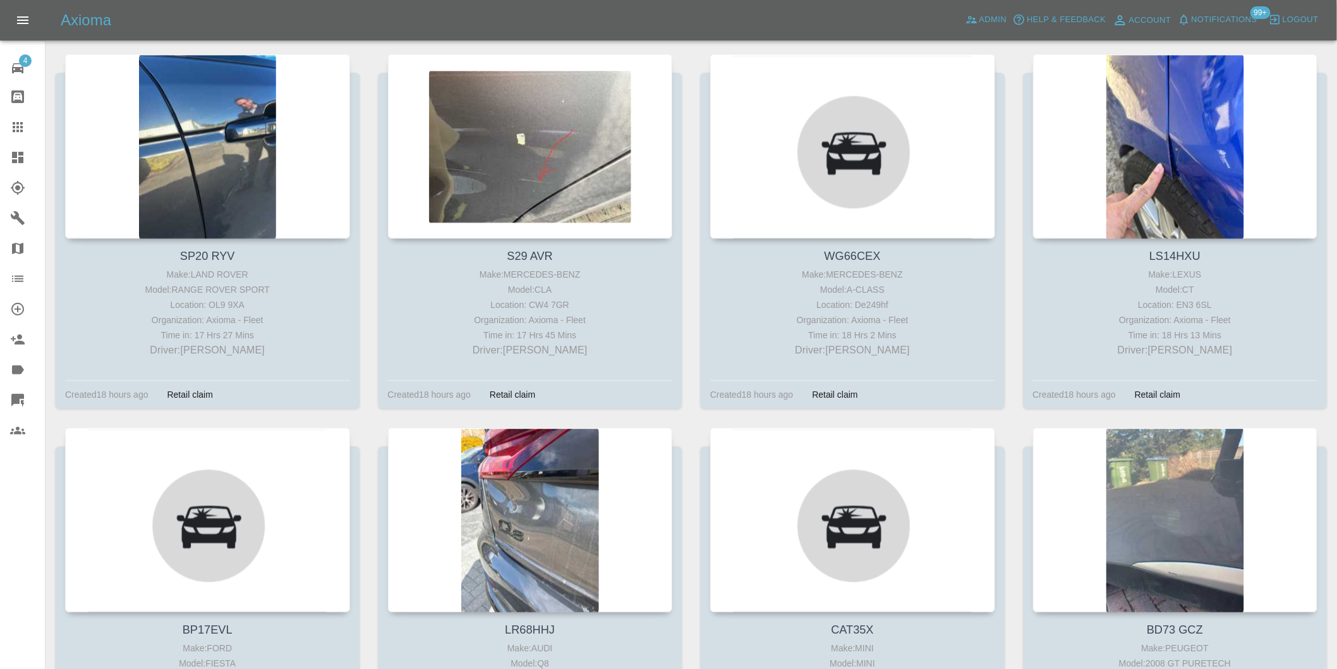
scroll to position [15392, 0]
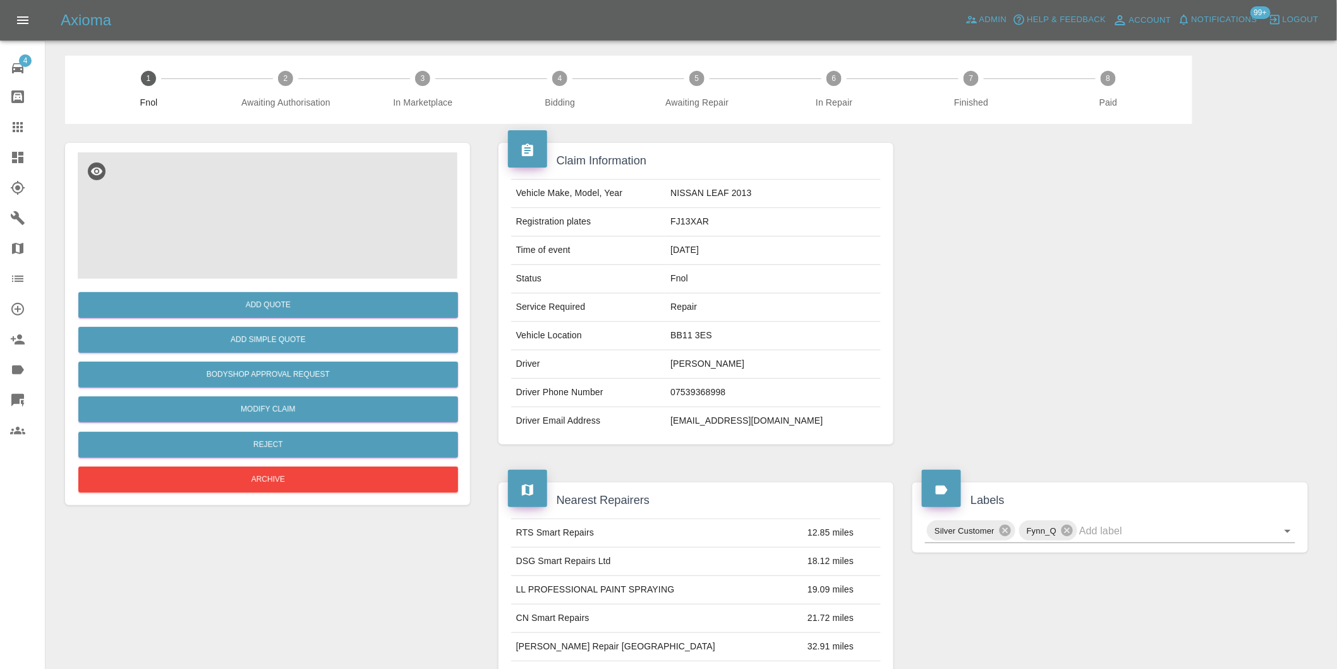
click at [320, 193] on img at bounding box center [268, 215] width 380 height 126
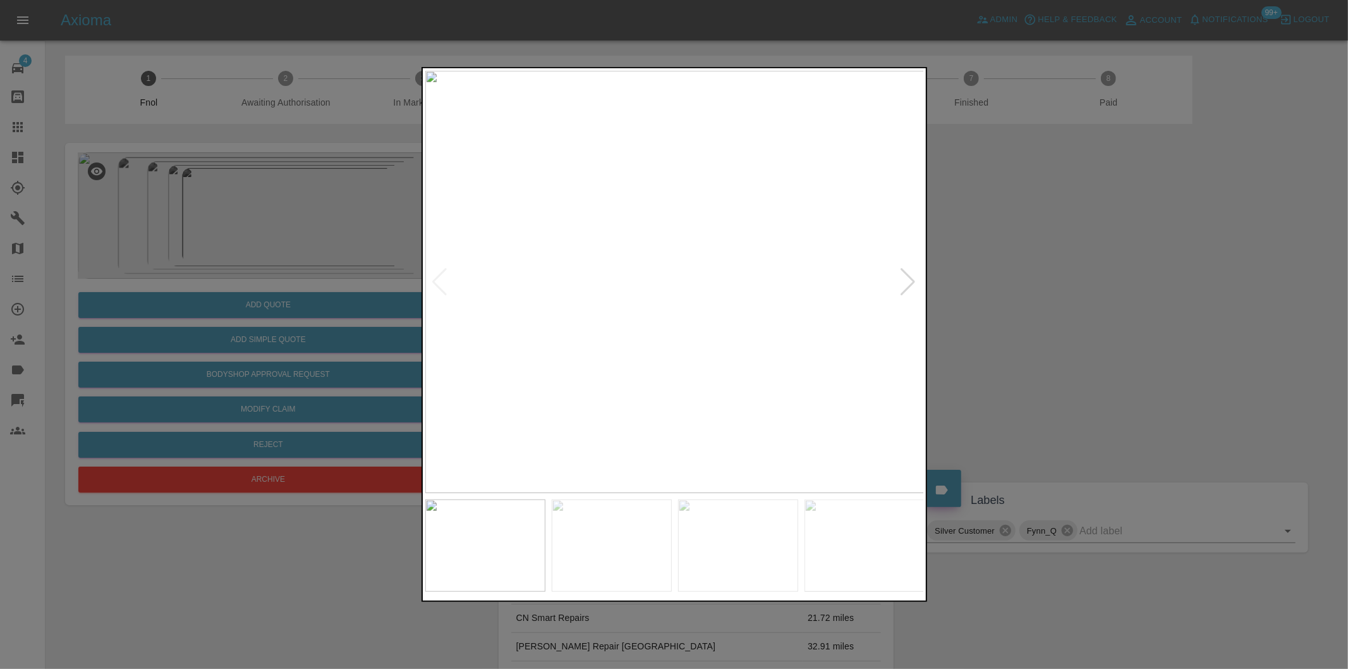
click at [916, 274] on div at bounding box center [908, 282] width 17 height 28
click at [915, 281] on div at bounding box center [908, 282] width 17 height 28
click at [912, 272] on div at bounding box center [908, 282] width 17 height 28
click at [913, 278] on div at bounding box center [908, 282] width 17 height 28
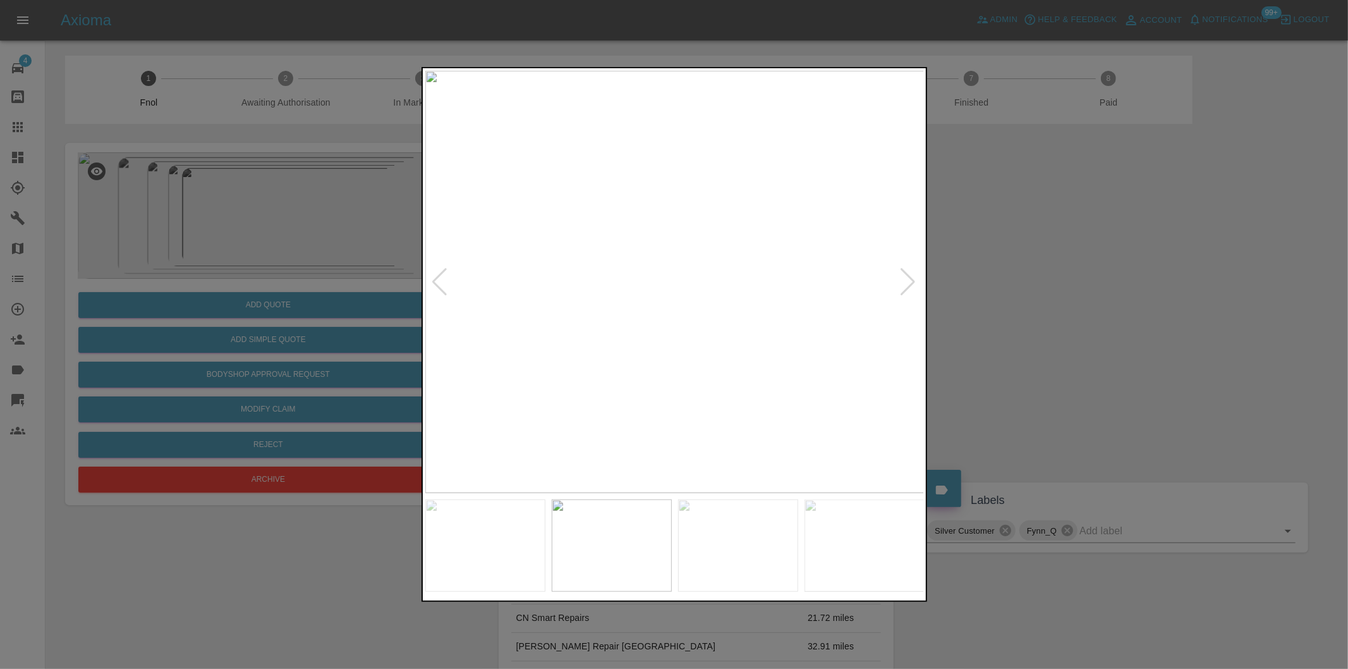
click at [1117, 289] on div at bounding box center [674, 334] width 1348 height 669
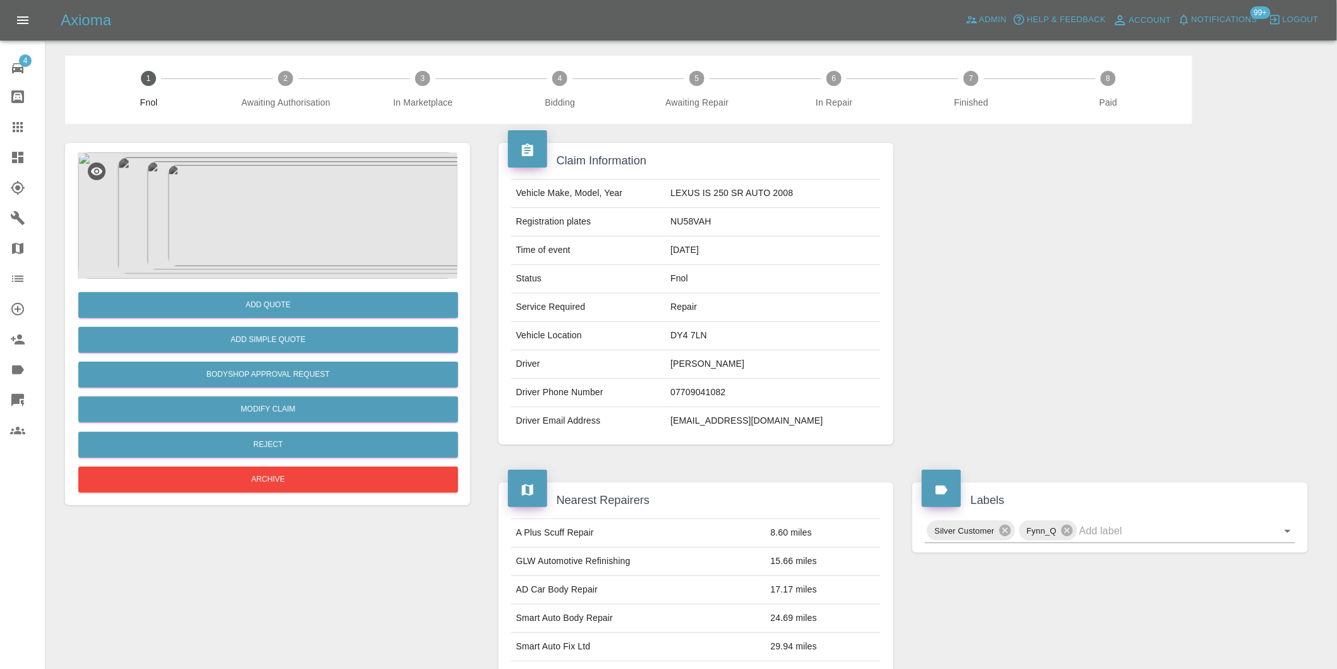
click at [295, 195] on img at bounding box center [268, 215] width 380 height 126
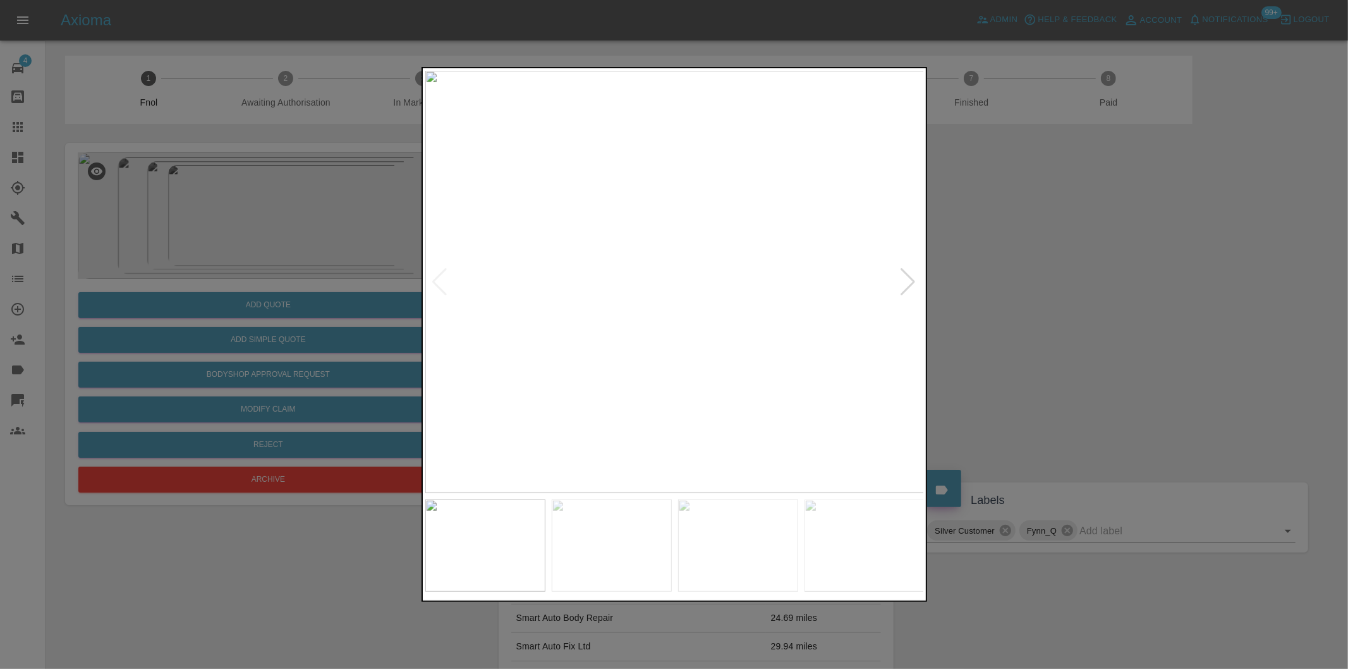
click at [906, 279] on div at bounding box center [908, 282] width 17 height 28
click at [906, 279] on img at bounding box center [674, 282] width 499 height 422
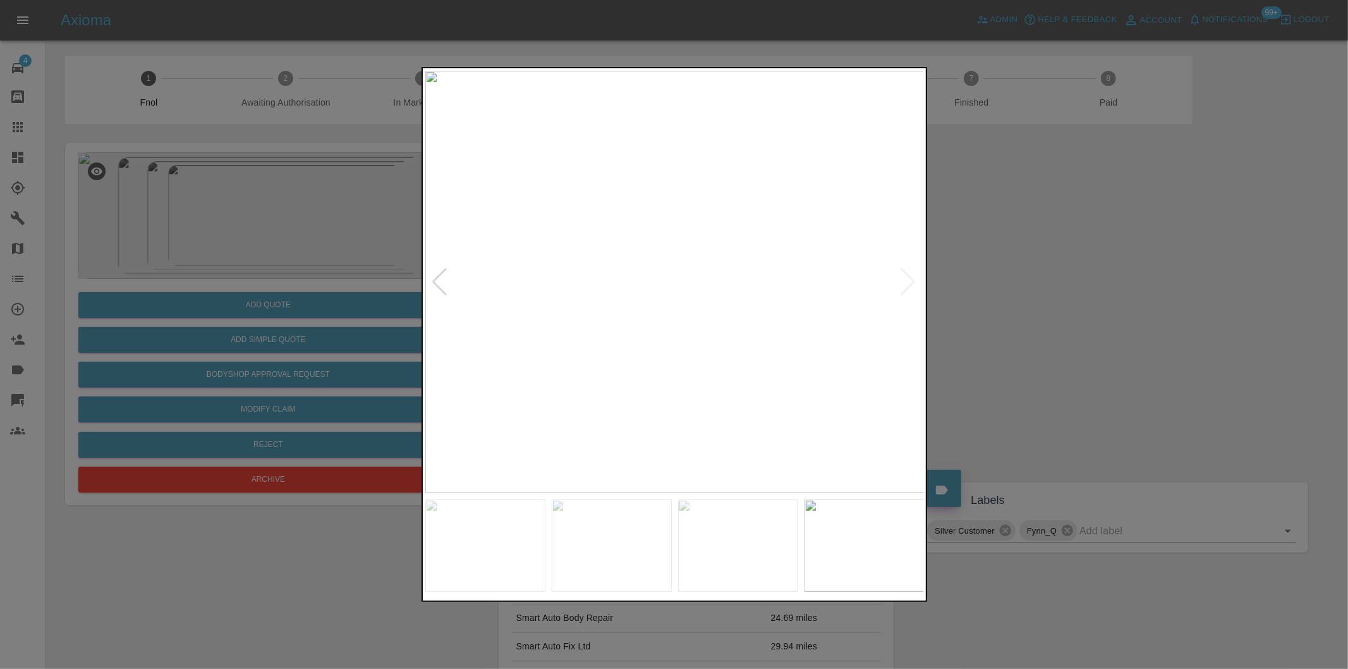
click at [439, 280] on div at bounding box center [440, 282] width 17 height 28
click at [439, 280] on img at bounding box center [674, 282] width 499 height 422
drag, startPoint x: 1010, startPoint y: 275, endPoint x: 928, endPoint y: 209, distance: 105.2
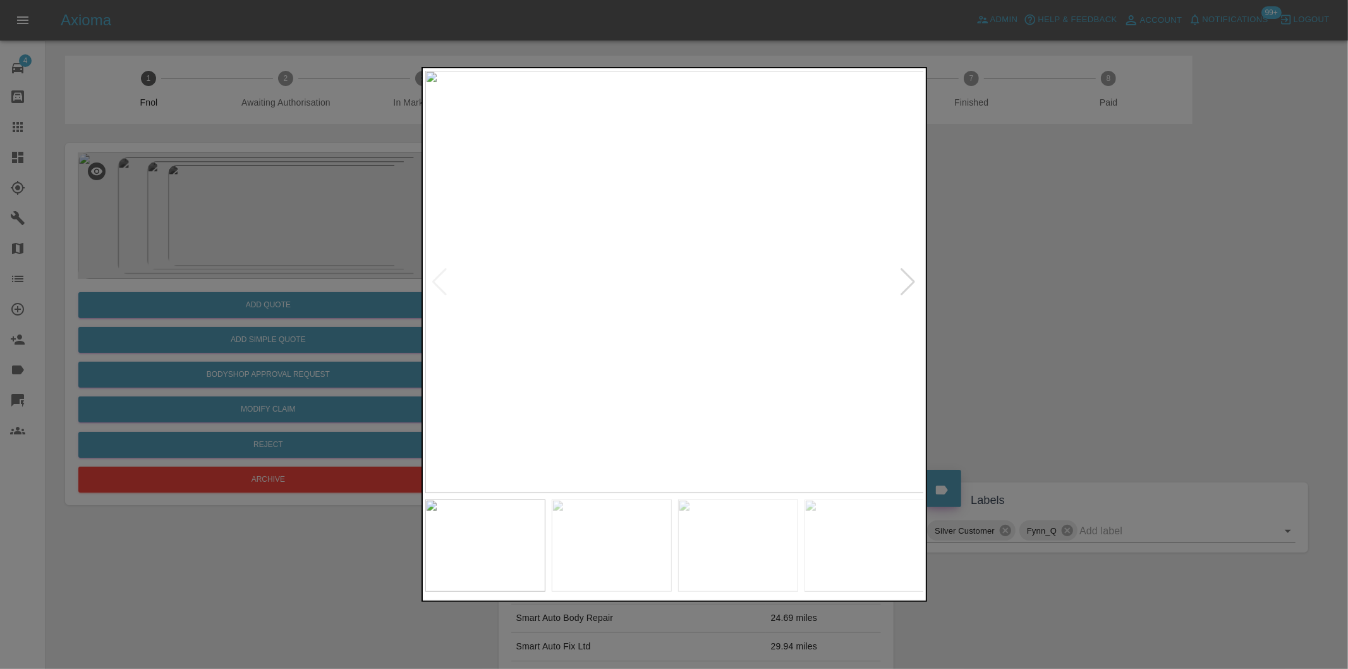
click at [1009, 274] on div at bounding box center [674, 334] width 1348 height 669
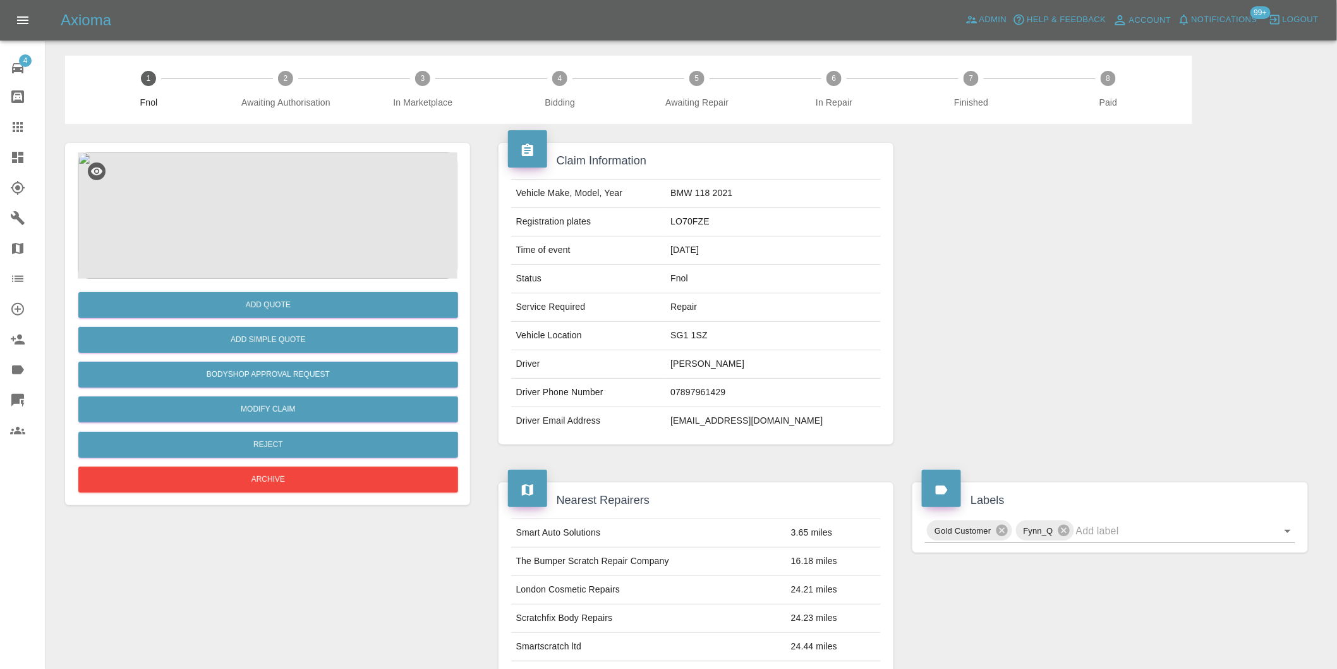
click at [302, 202] on img at bounding box center [268, 215] width 380 height 126
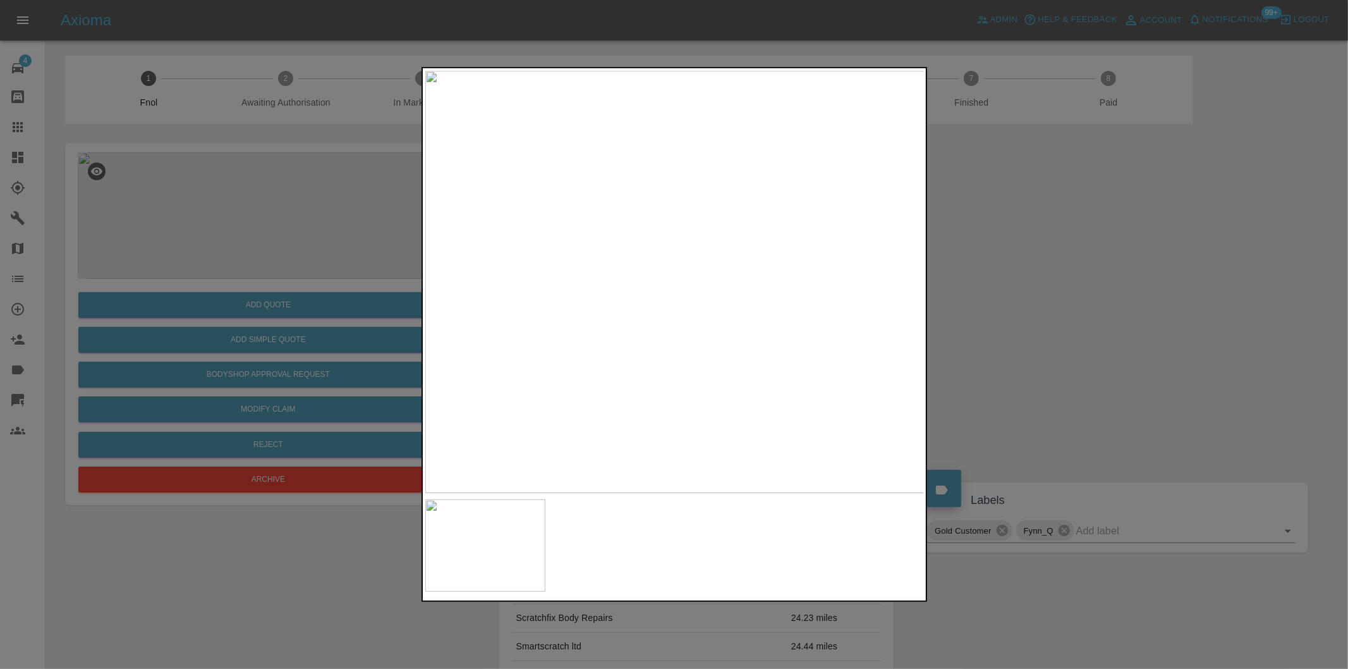
click at [763, 324] on img at bounding box center [674, 282] width 499 height 422
click at [756, 323] on img at bounding box center [674, 282] width 499 height 422
click at [598, 302] on img at bounding box center [429, 158] width 1498 height 1266
click at [599, 302] on img at bounding box center [429, 158] width 1498 height 1266
click at [1069, 331] on div at bounding box center [674, 334] width 1348 height 669
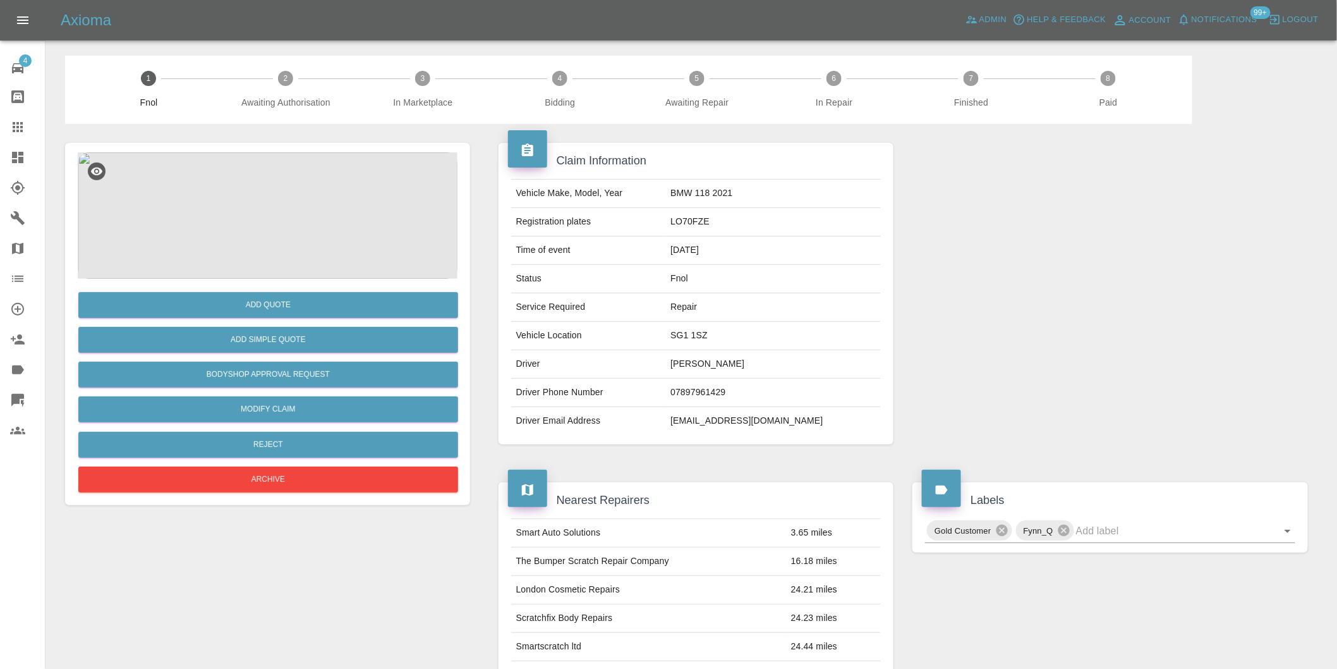
click at [254, 240] on img at bounding box center [268, 215] width 380 height 126
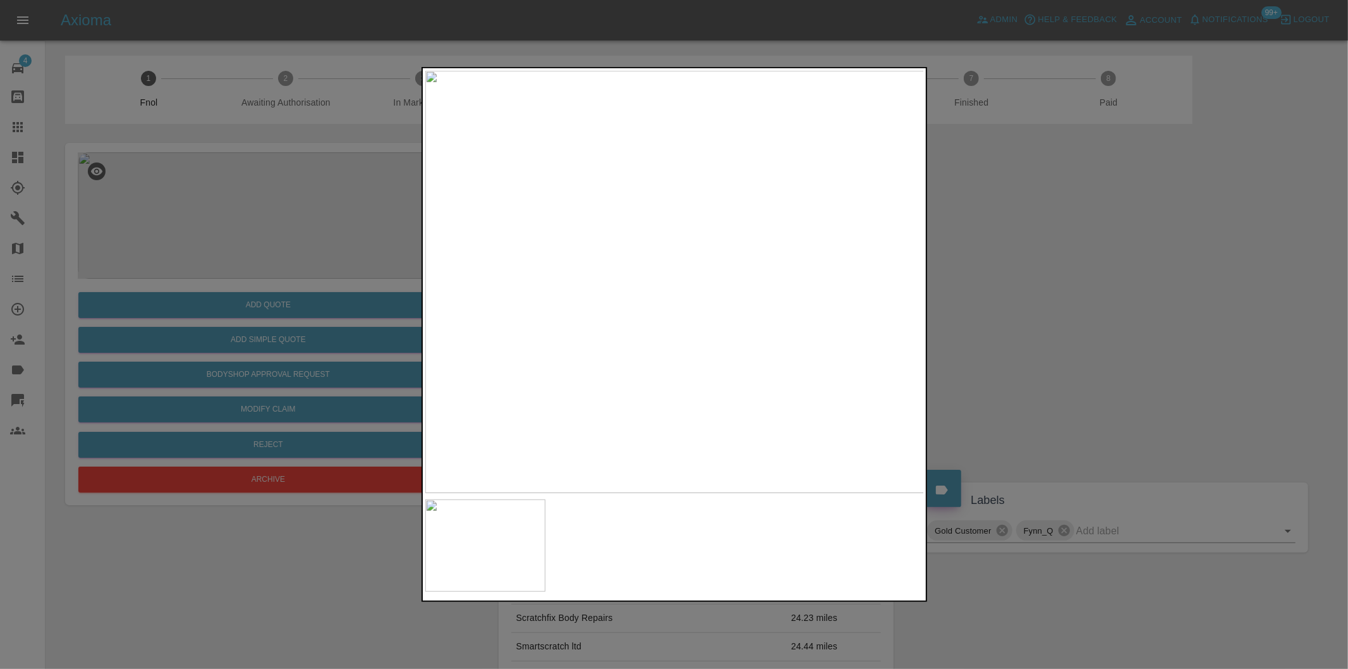
click at [627, 331] on img at bounding box center [674, 282] width 499 height 422
click at [774, 403] on img at bounding box center [816, 133] width 1498 height 1266
click at [776, 403] on img at bounding box center [816, 133] width 1498 height 1266
click at [1089, 327] on div at bounding box center [674, 334] width 1348 height 669
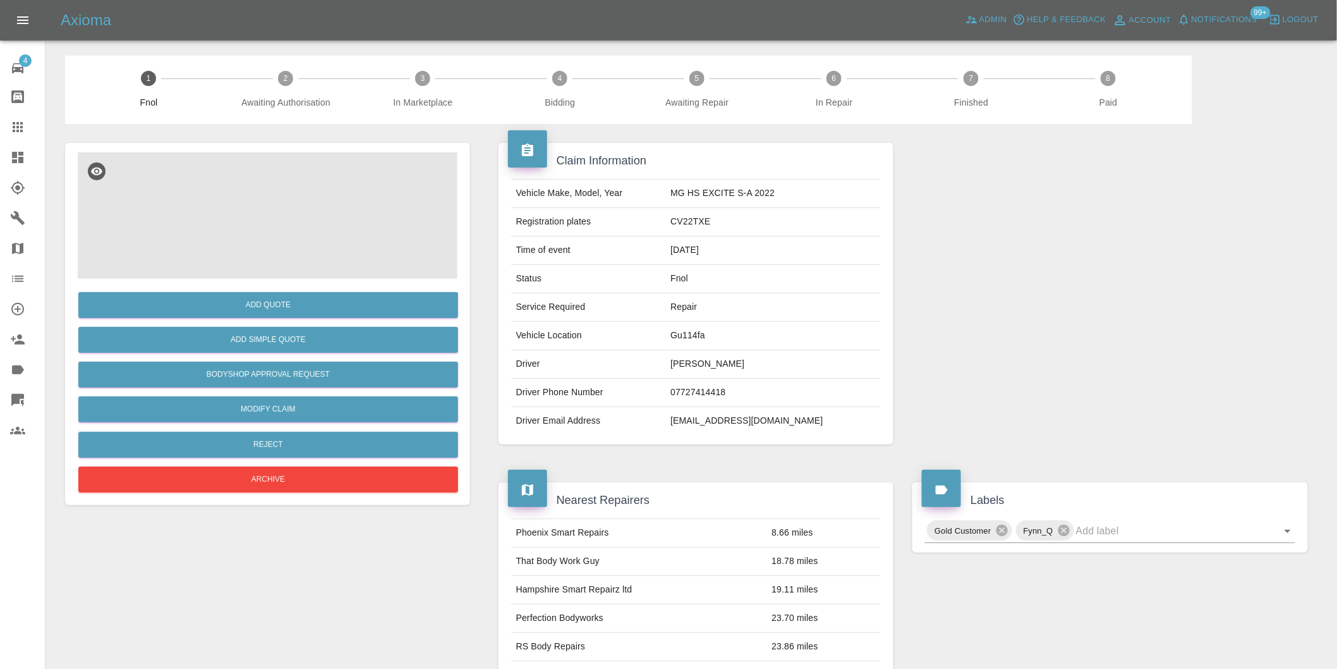
click at [269, 195] on img at bounding box center [268, 215] width 380 height 126
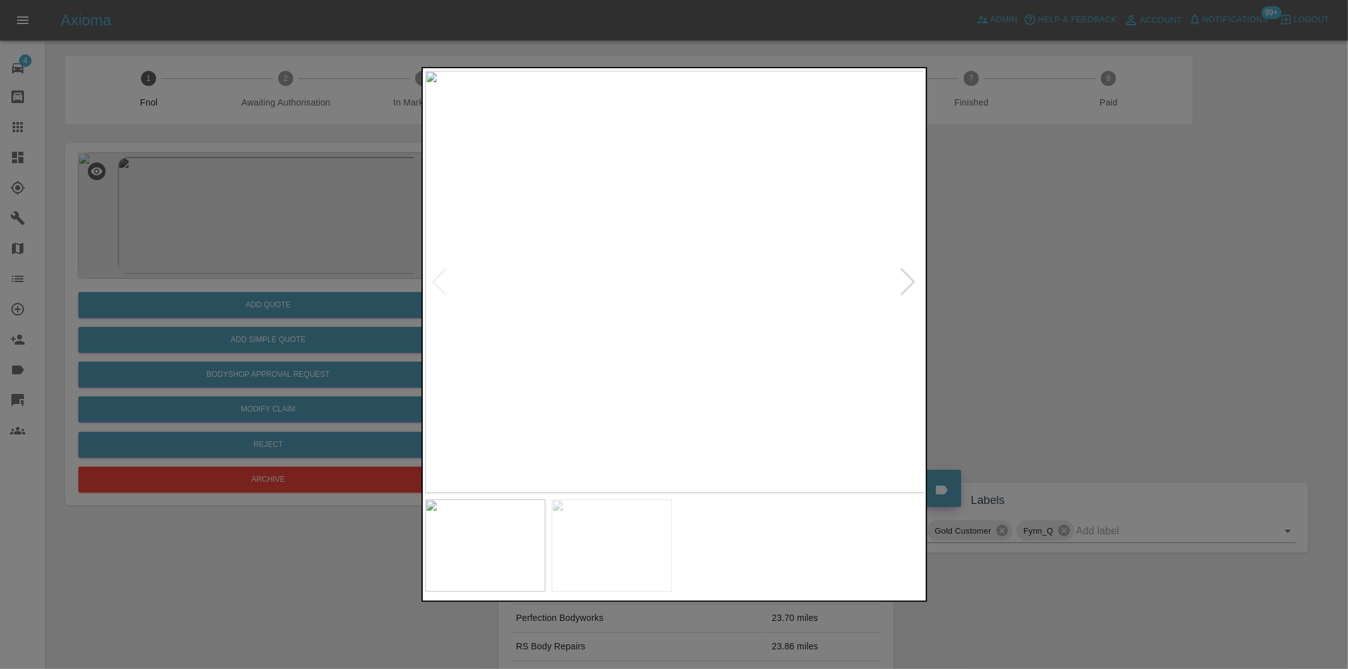
click at [907, 281] on div at bounding box center [908, 282] width 17 height 28
click at [907, 281] on img at bounding box center [674, 282] width 499 height 422
drag, startPoint x: 1045, startPoint y: 293, endPoint x: 470, endPoint y: 329, distance: 575.6
click at [1040, 293] on div at bounding box center [674, 334] width 1348 height 669
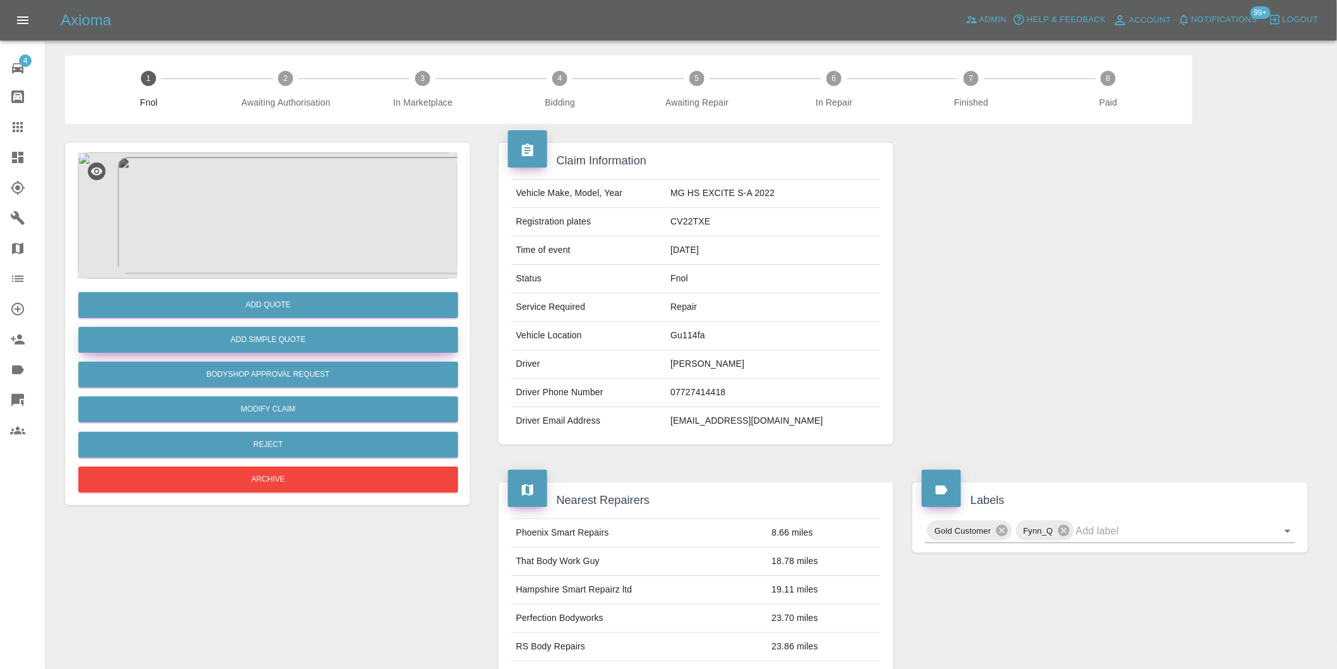
click at [320, 338] on button "Add Simple Quote" at bounding box center [268, 340] width 380 height 26
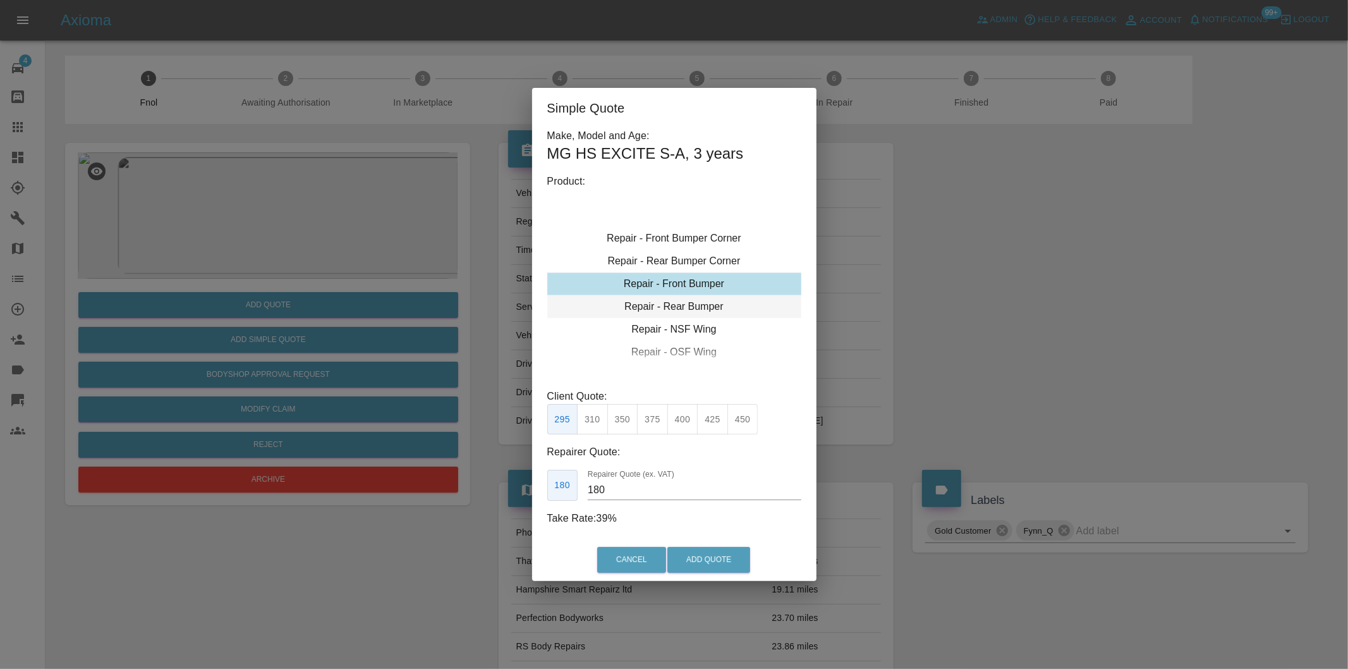
click at [698, 312] on div "Repair - Rear Bumper" at bounding box center [674, 306] width 254 height 23
click at [628, 425] on button "350" at bounding box center [622, 419] width 31 height 31
type input "210"
click at [712, 554] on button "Add Quote" at bounding box center [708, 560] width 83 height 26
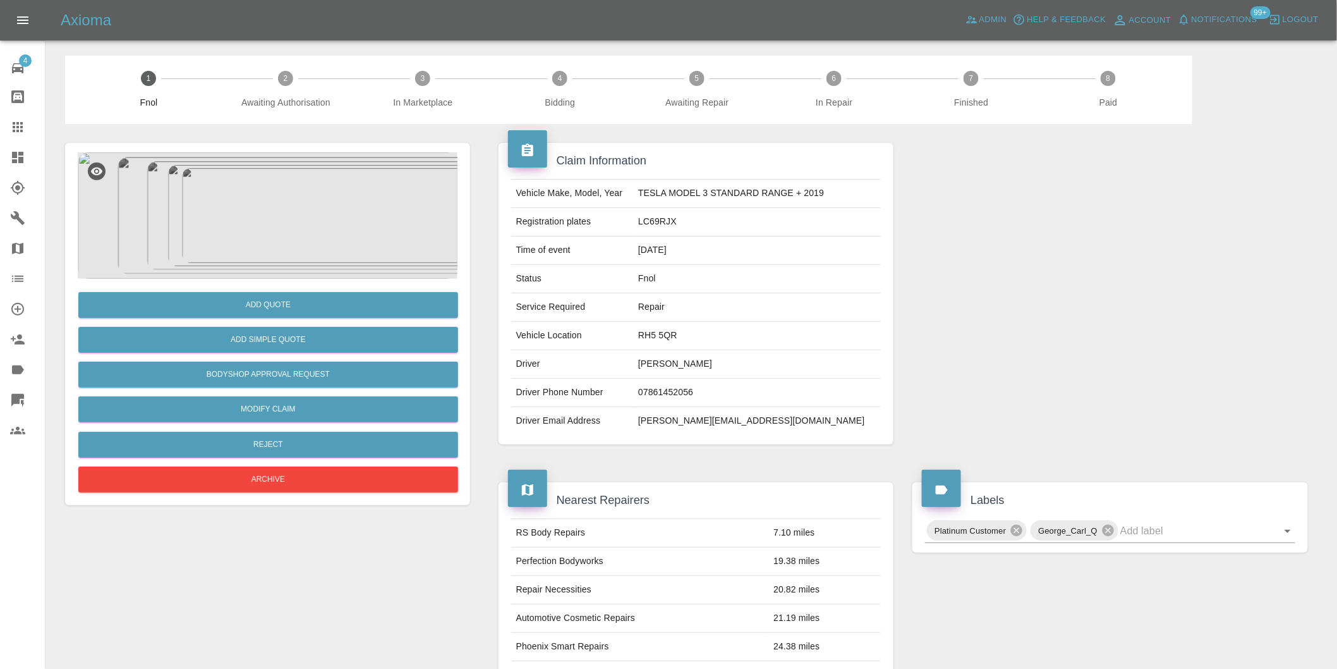
click at [280, 161] on img at bounding box center [268, 215] width 380 height 126
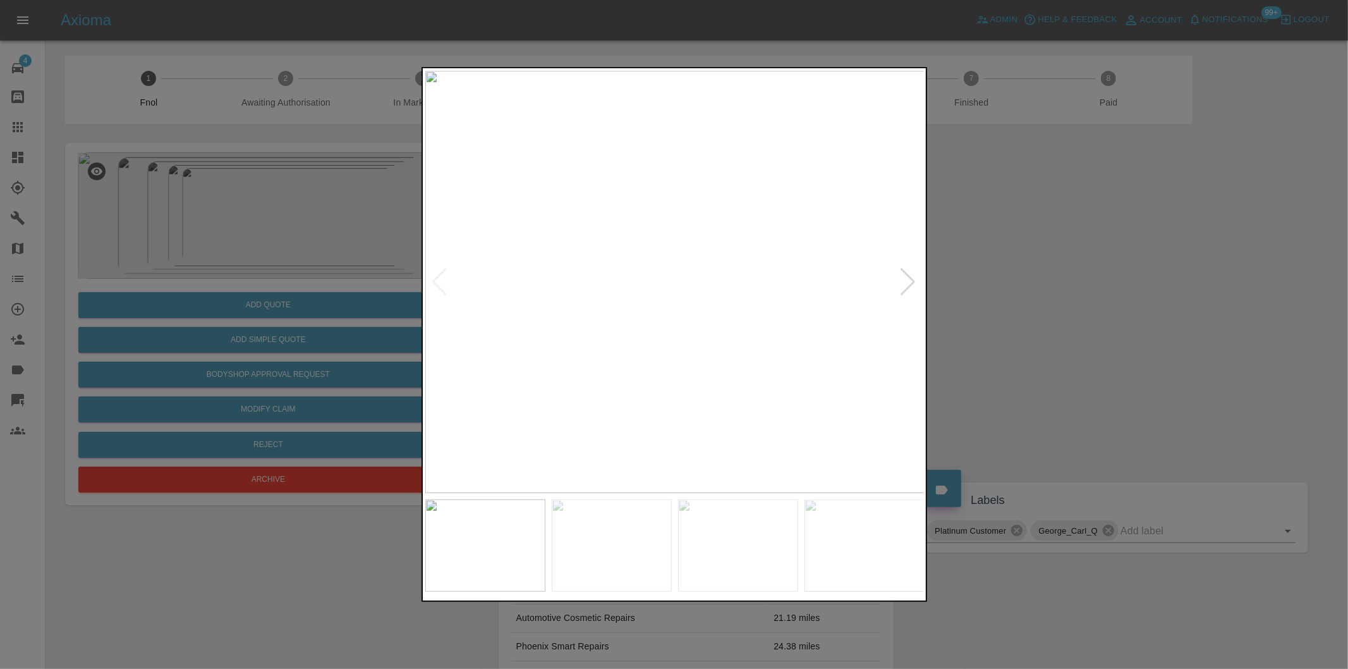
click at [905, 283] on div at bounding box center [908, 282] width 17 height 28
click at [906, 282] on div at bounding box center [908, 282] width 17 height 28
click at [1090, 278] on div at bounding box center [674, 334] width 1348 height 669
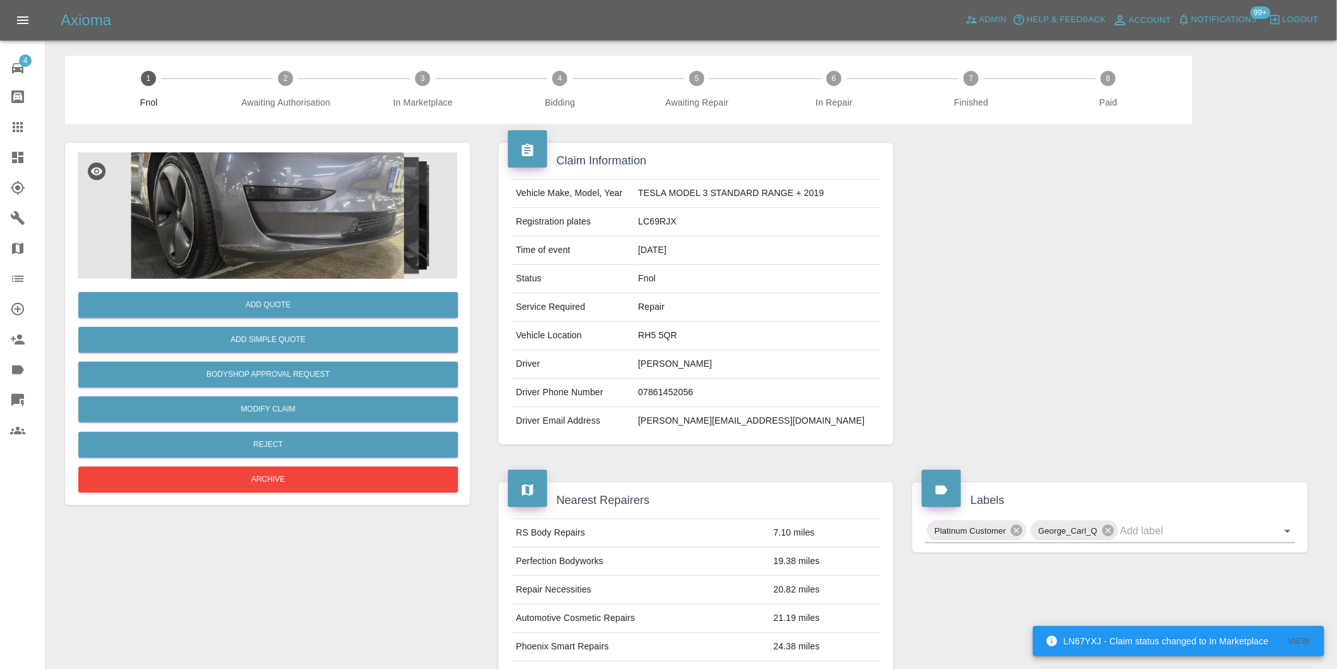
click at [343, 185] on img at bounding box center [268, 215] width 380 height 126
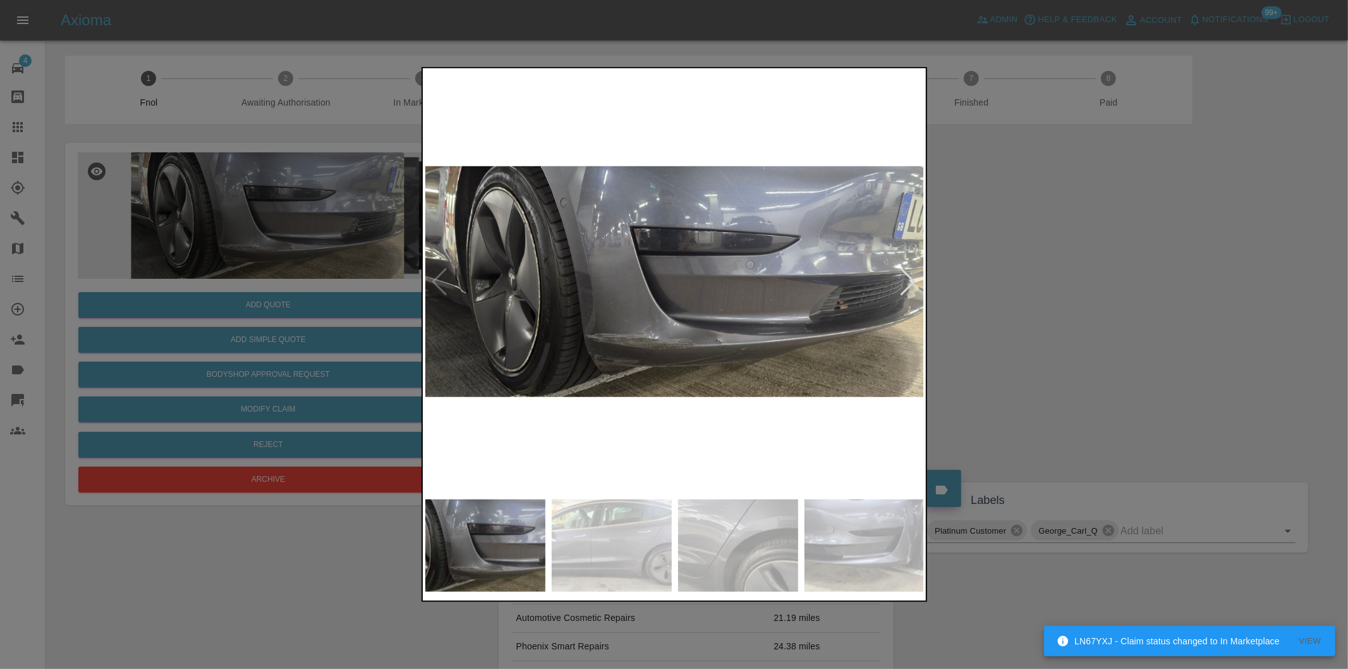
click at [911, 275] on div at bounding box center [908, 282] width 17 height 28
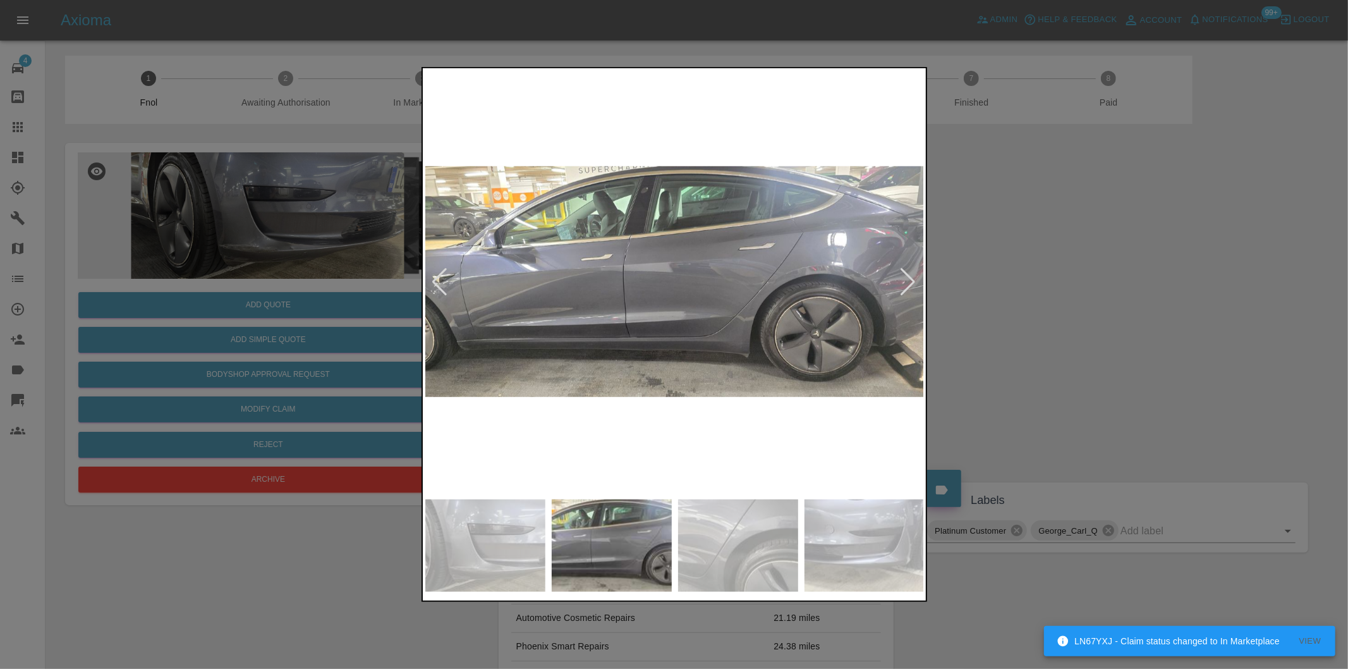
click at [913, 274] on div at bounding box center [908, 282] width 17 height 28
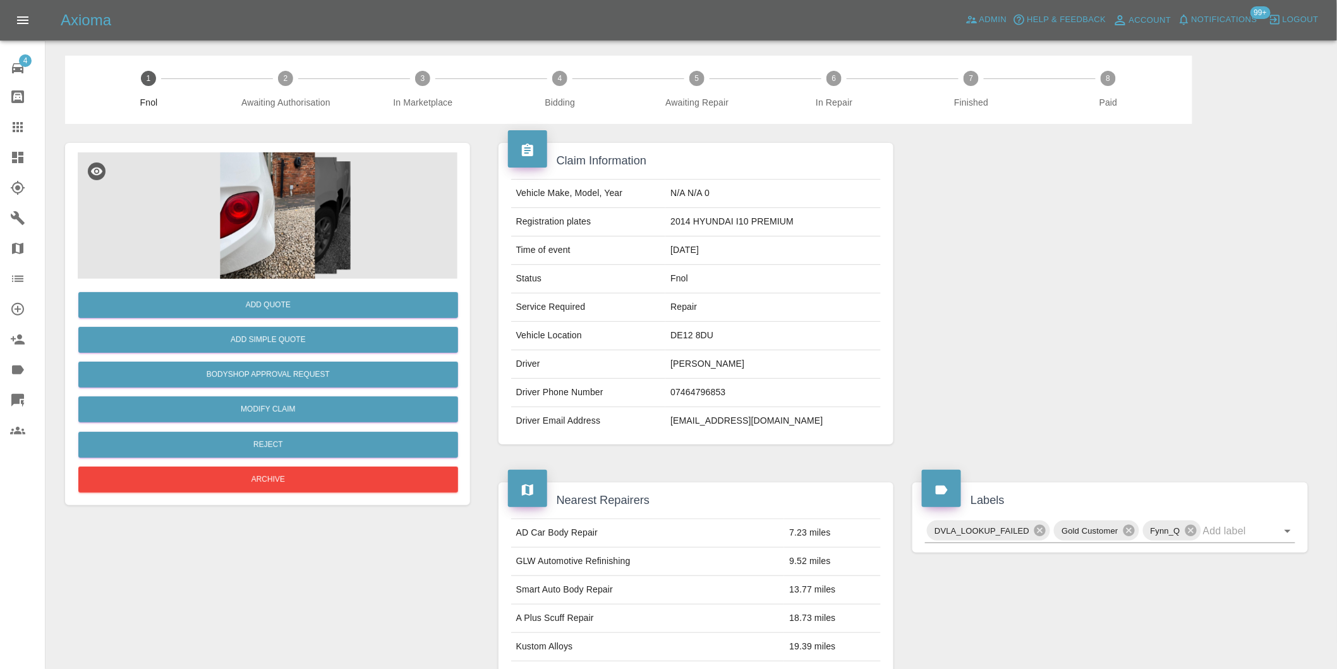
click at [267, 233] on img at bounding box center [268, 215] width 380 height 126
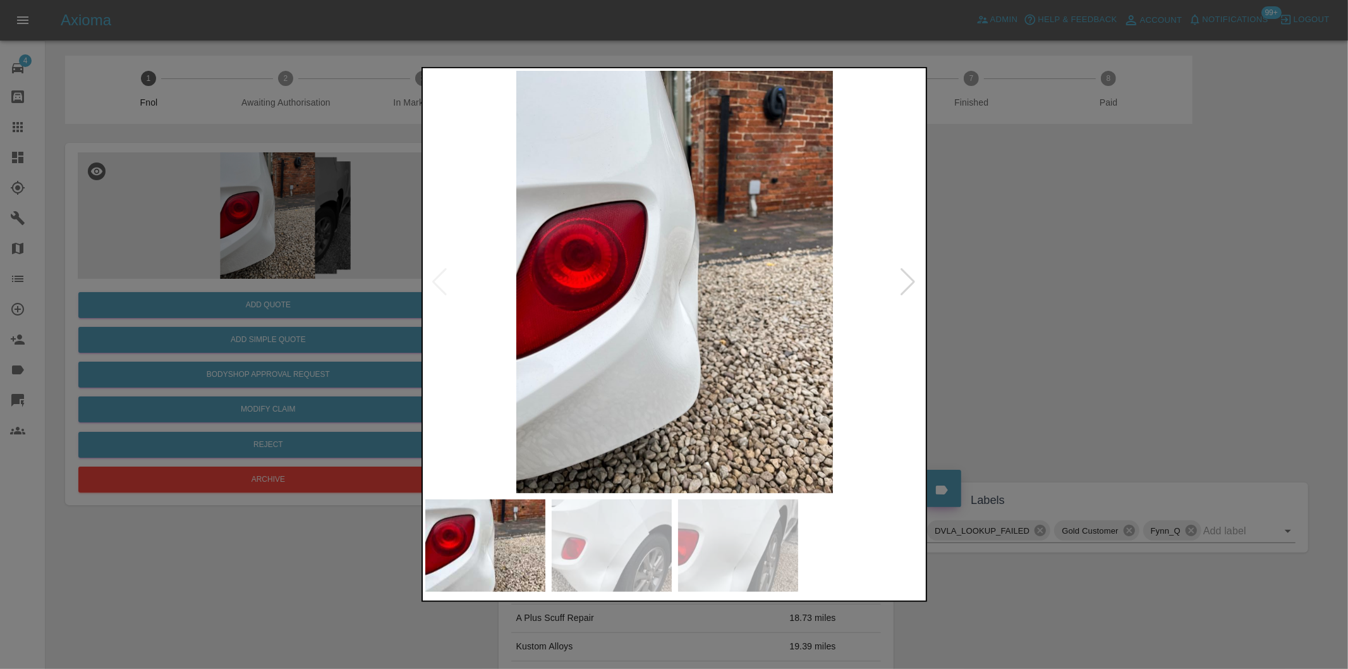
click at [907, 286] on div at bounding box center [908, 282] width 17 height 28
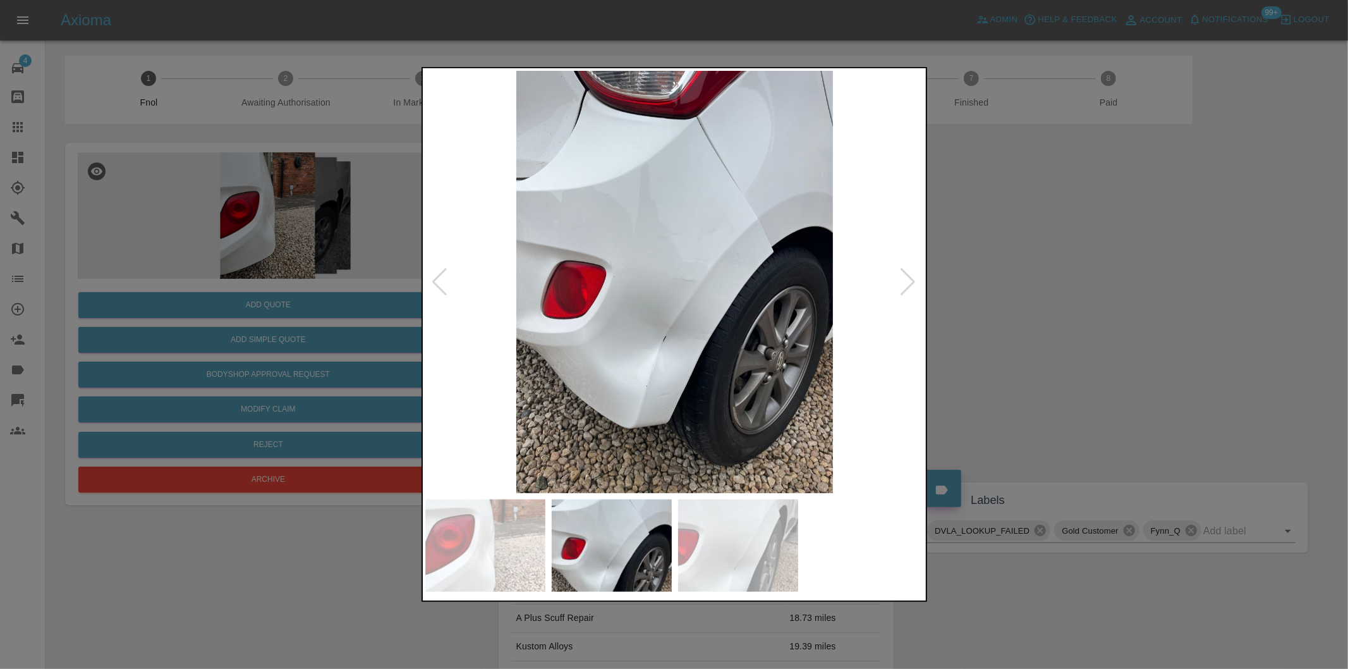
click at [907, 286] on div at bounding box center [908, 282] width 17 height 28
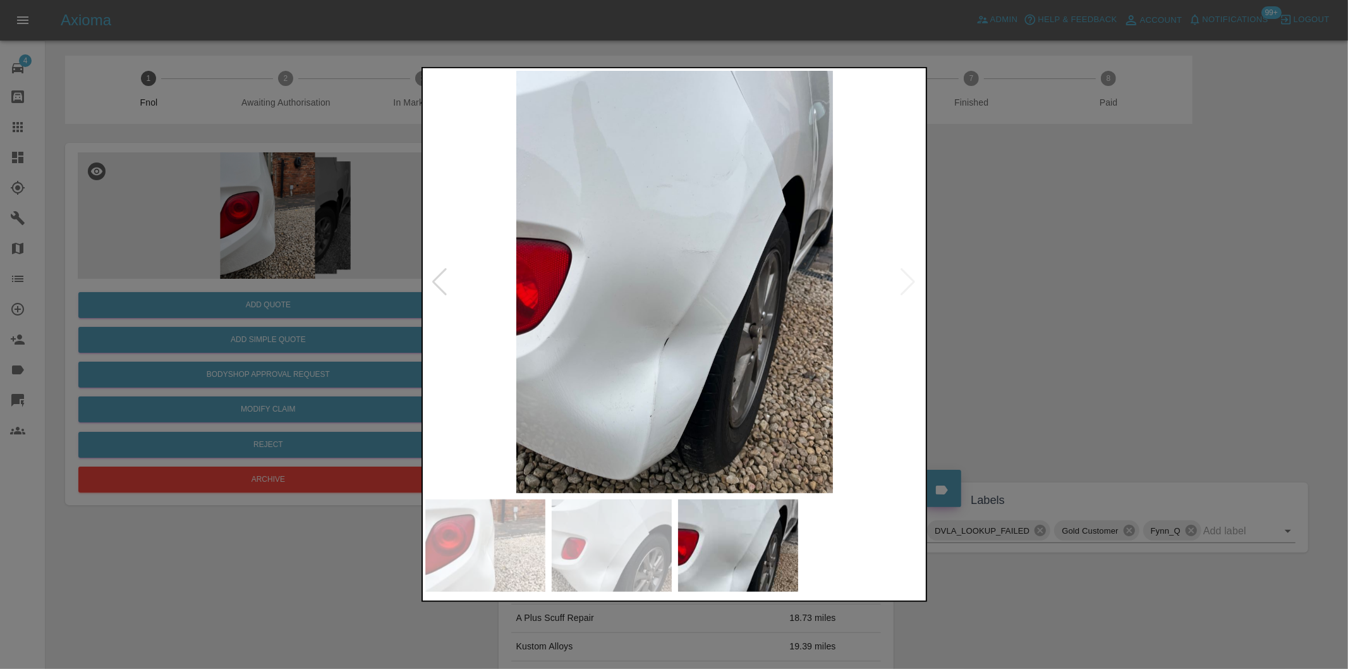
click at [907, 286] on img at bounding box center [674, 282] width 499 height 422
click at [1074, 282] on div at bounding box center [674, 334] width 1348 height 669
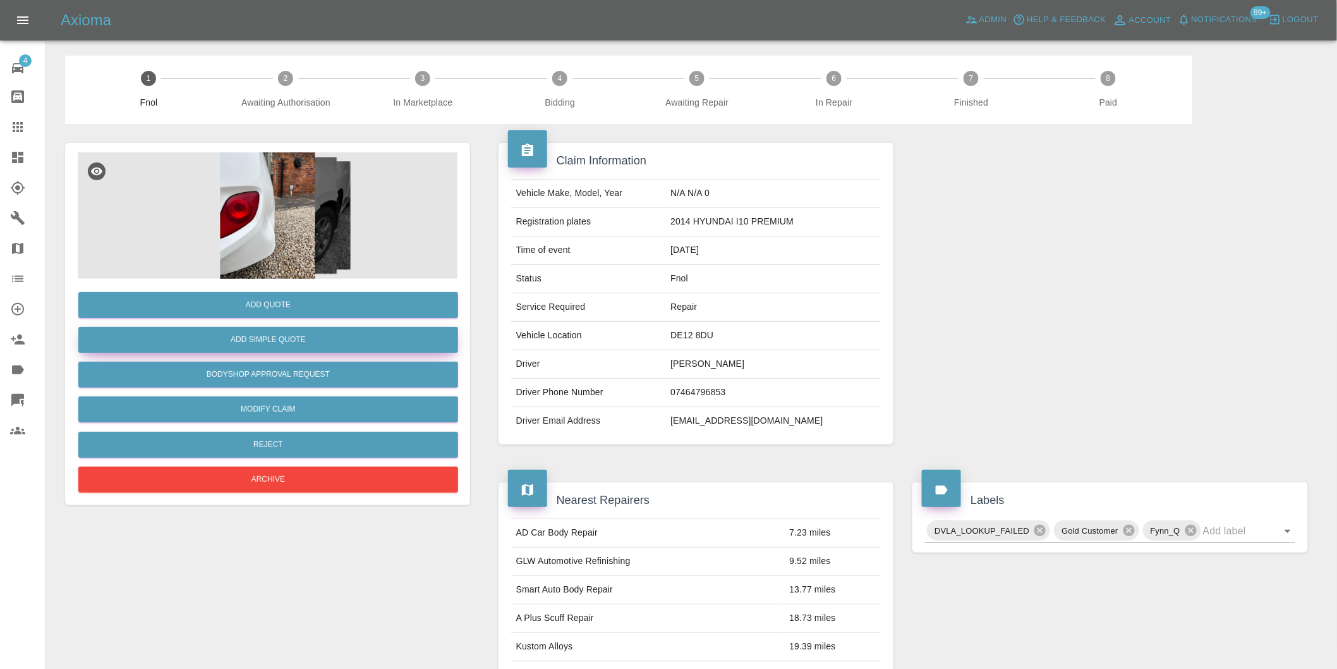
click at [262, 352] on button "Add Simple Quote" at bounding box center [268, 340] width 380 height 26
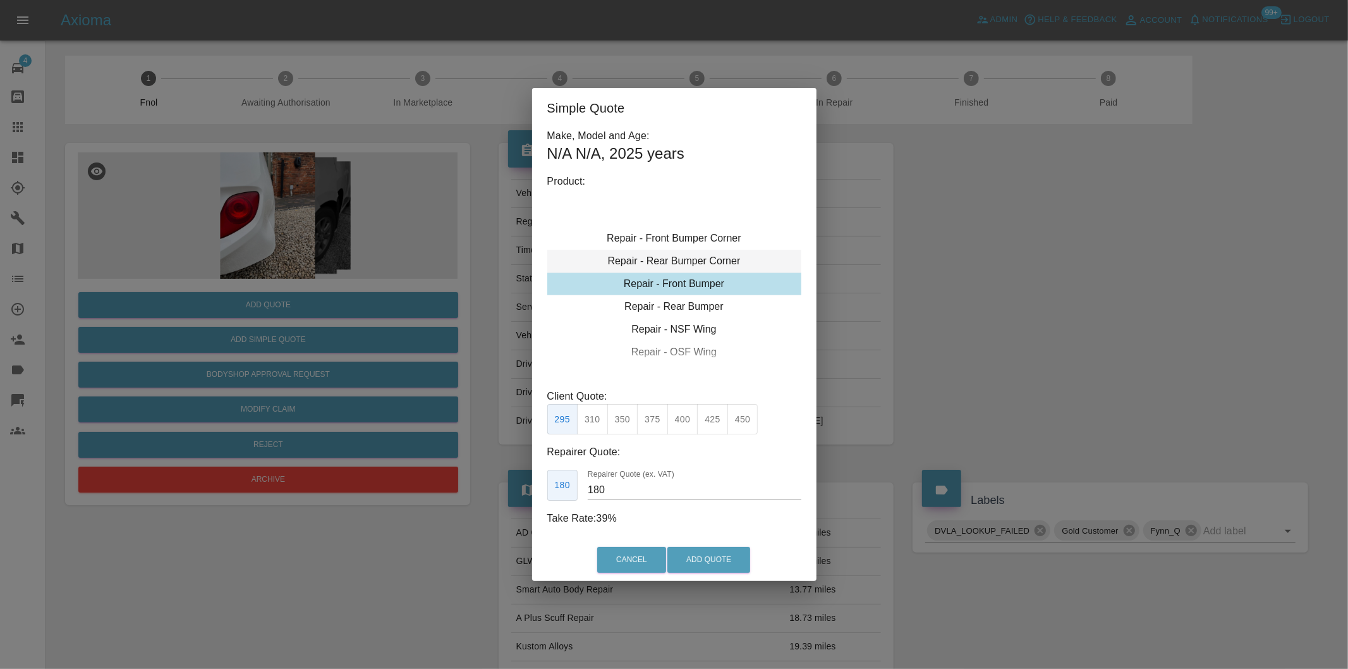
click at [702, 257] on div "Repair - Rear Bumper Corner" at bounding box center [674, 261] width 254 height 23
click at [752, 419] on button "325" at bounding box center [742, 419] width 31 height 31
type input "200"
click at [705, 566] on button "Add Quote" at bounding box center [708, 560] width 83 height 26
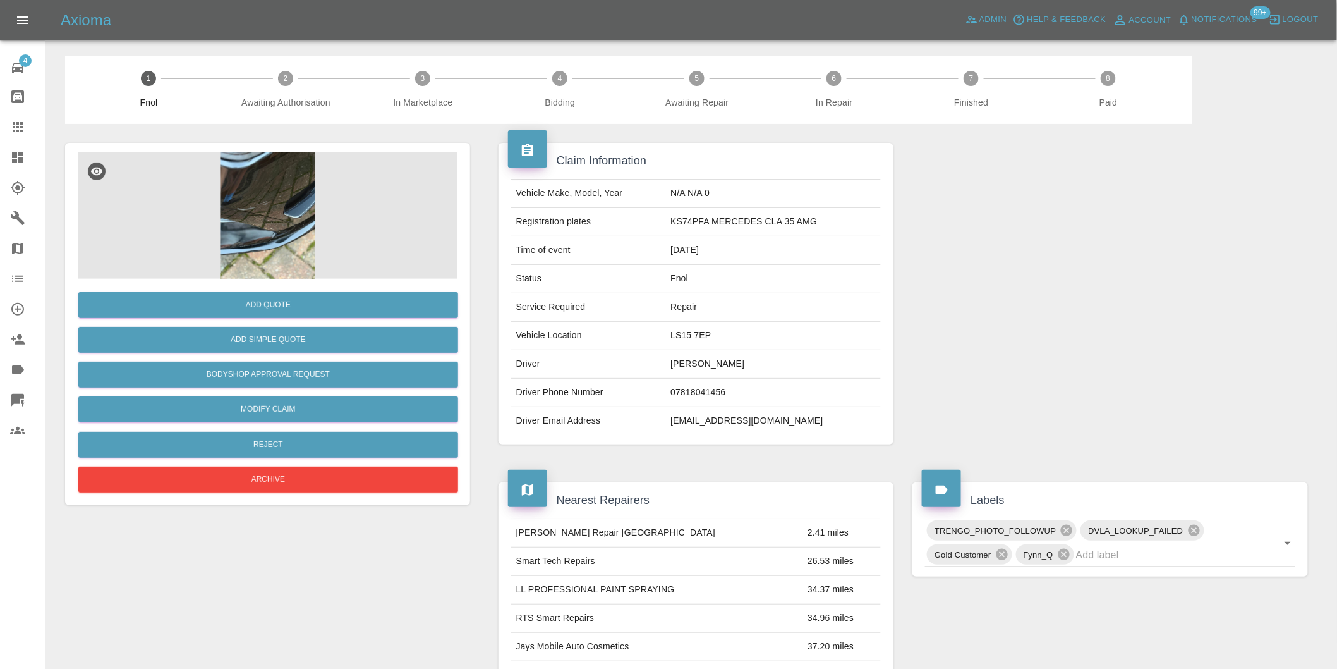
click at [302, 182] on img at bounding box center [268, 215] width 380 height 126
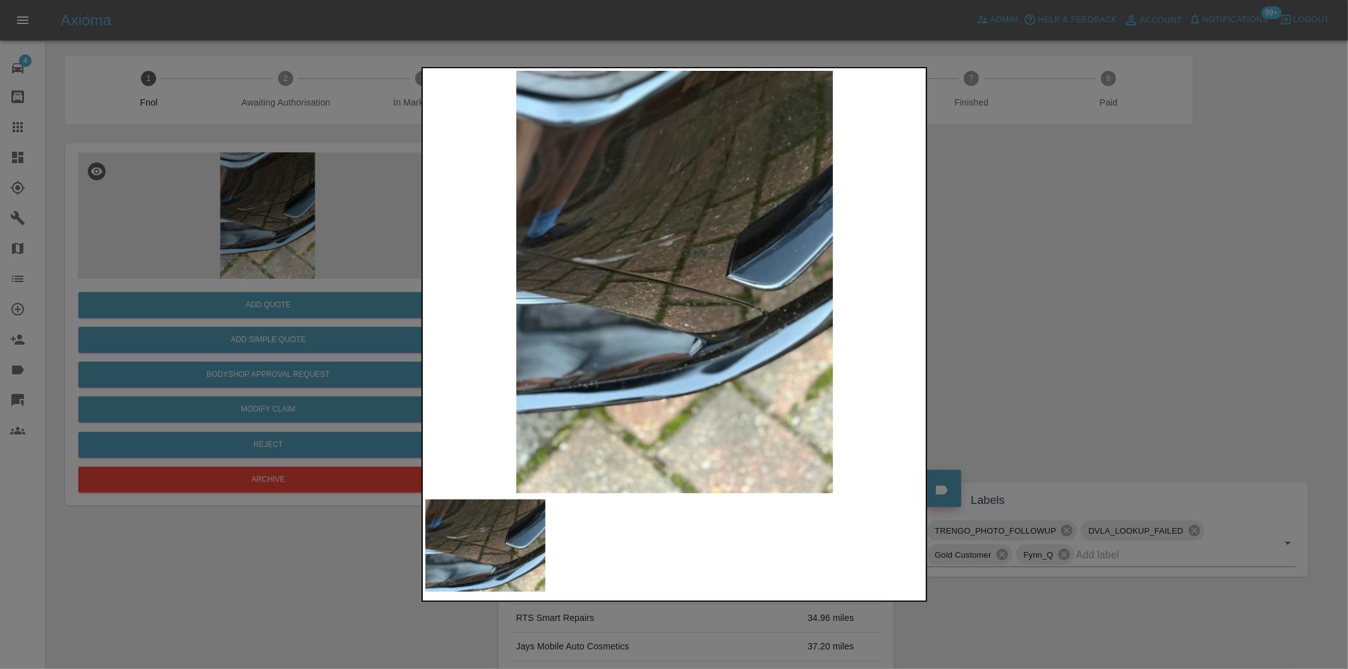
click at [965, 272] on div at bounding box center [674, 334] width 1348 height 669
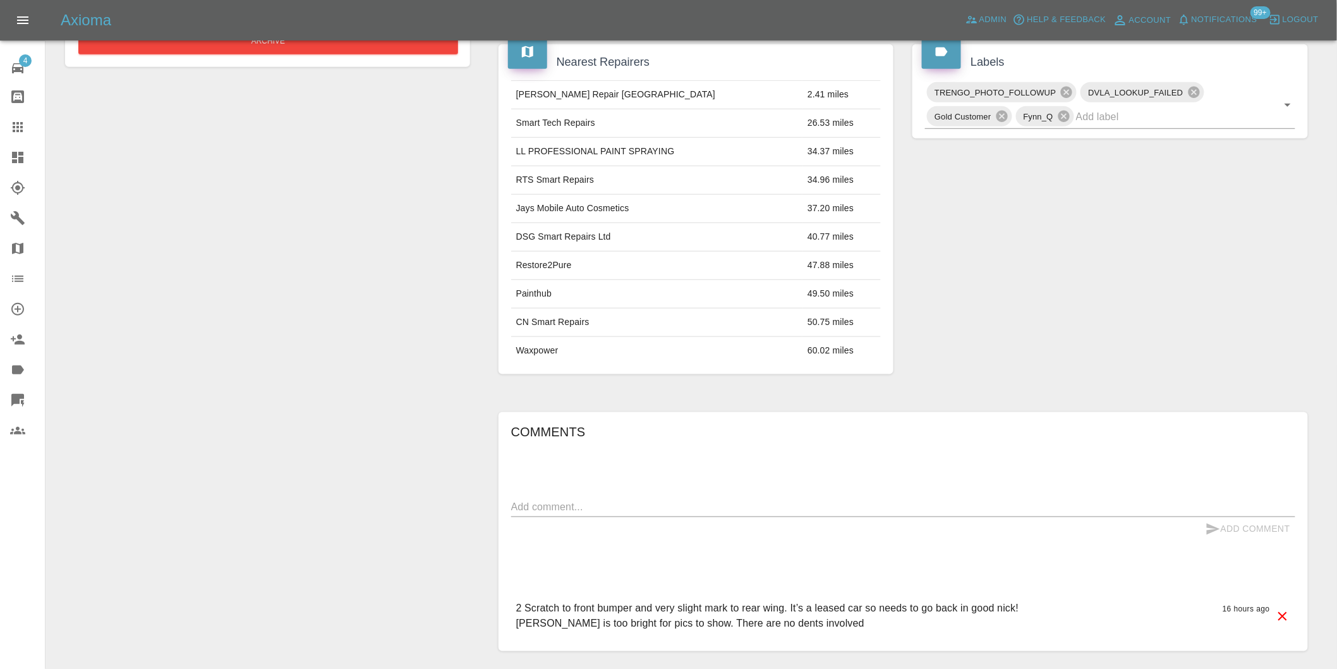
scroll to position [241, 0]
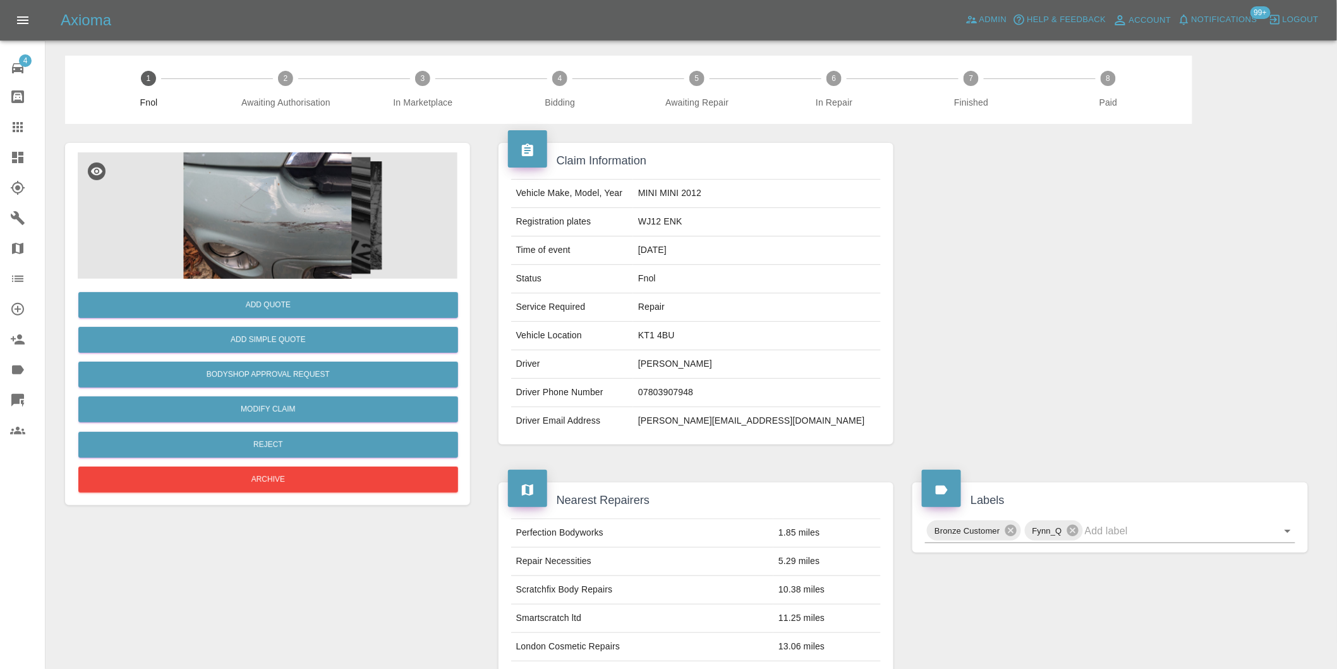
click at [272, 194] on img at bounding box center [268, 215] width 380 height 126
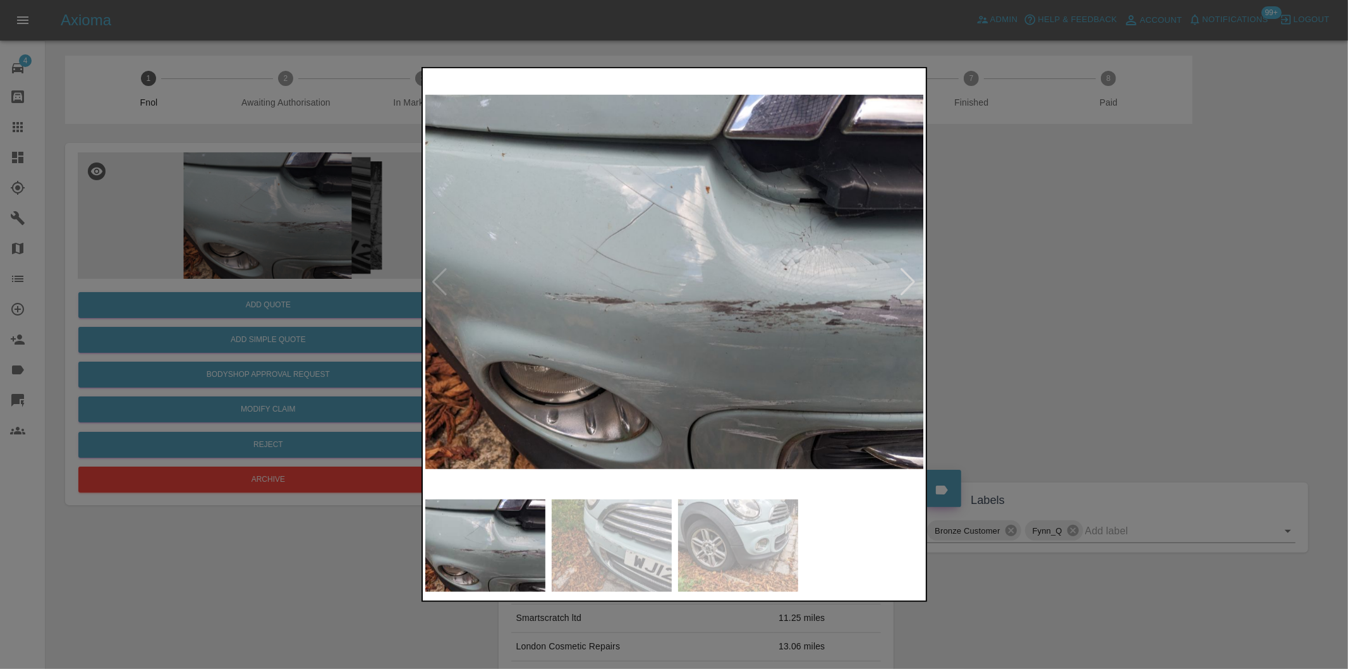
click at [915, 287] on div at bounding box center [908, 282] width 17 height 28
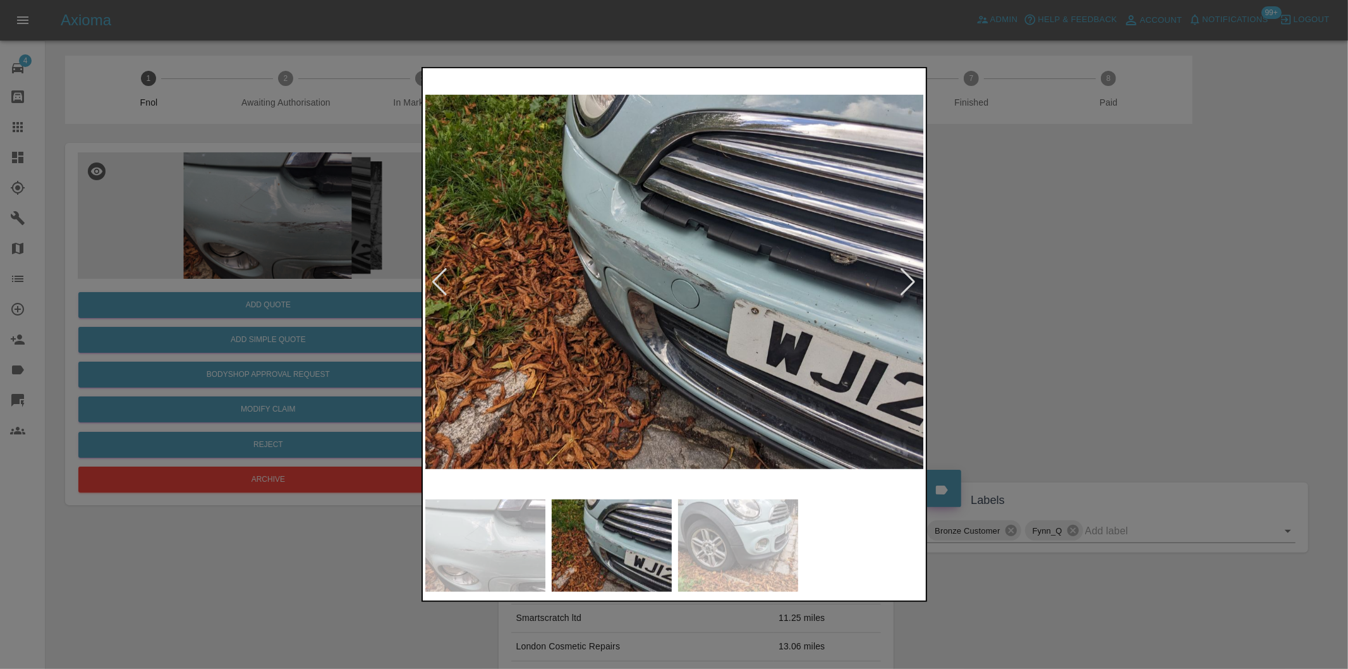
click at [915, 286] on div at bounding box center [908, 282] width 17 height 28
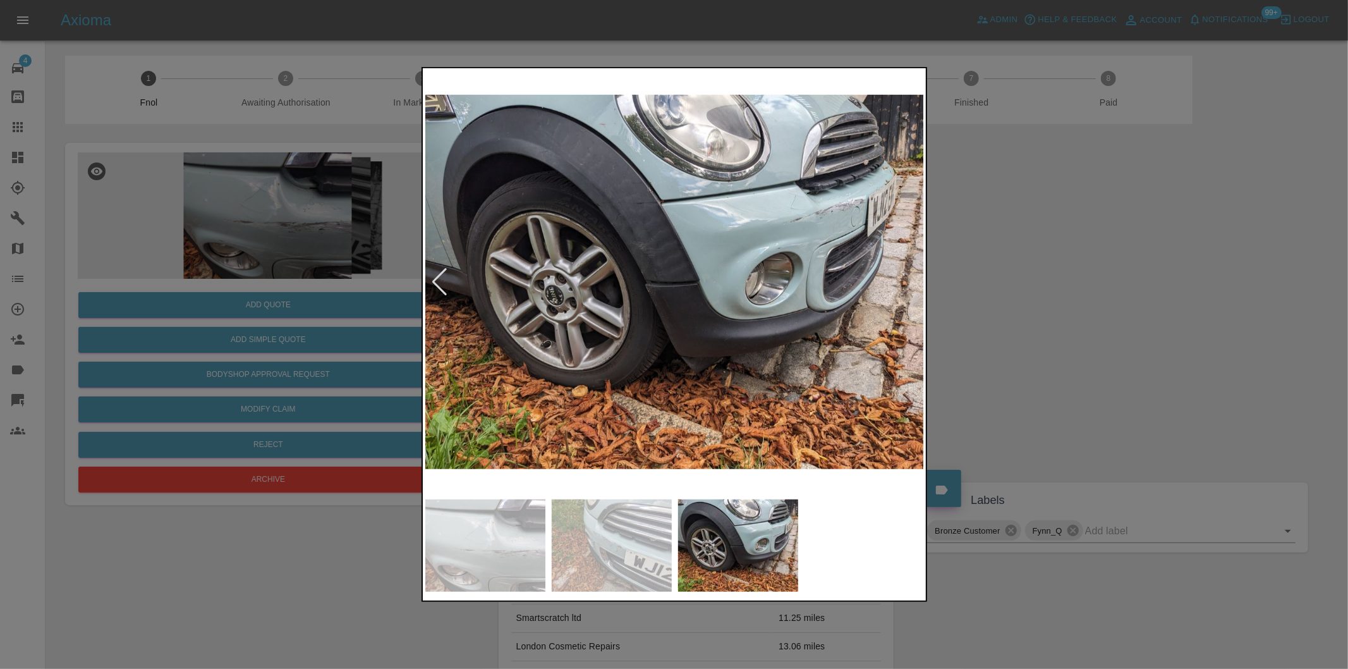
click at [915, 286] on img at bounding box center [674, 282] width 499 height 422
click at [1046, 285] on div at bounding box center [674, 334] width 1348 height 669
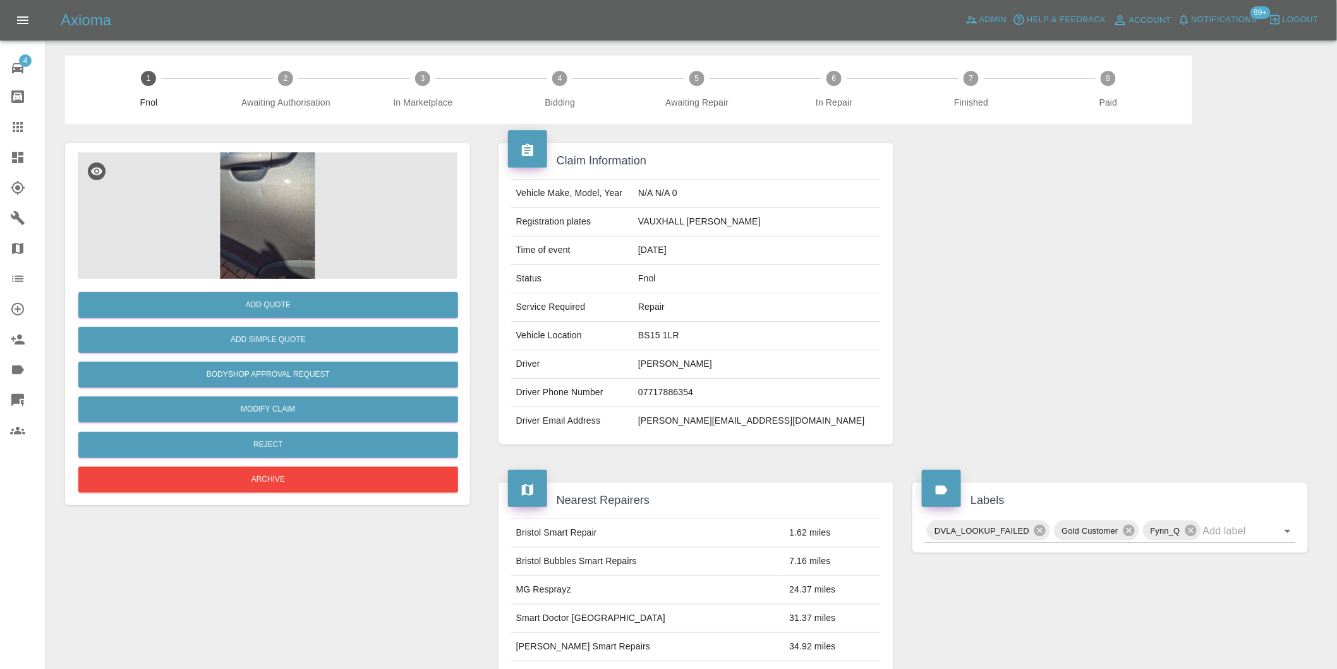
click at [282, 193] on img at bounding box center [268, 215] width 380 height 126
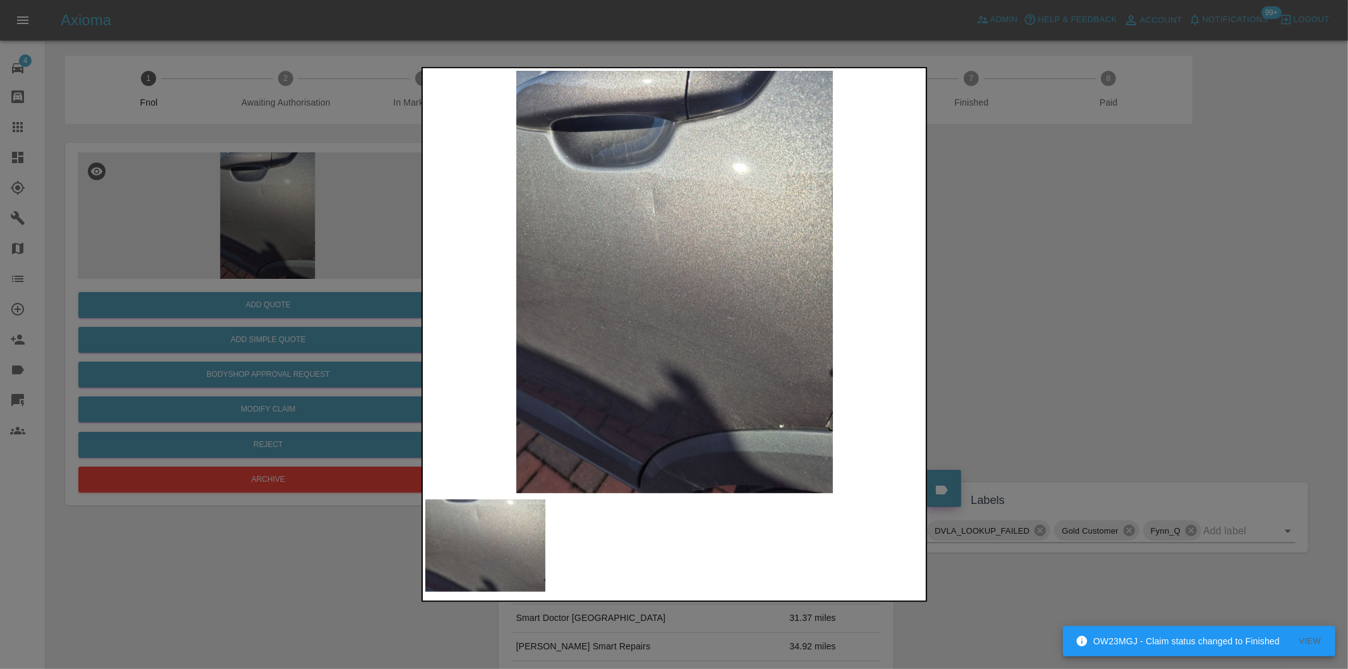
click at [1003, 276] on div at bounding box center [674, 334] width 1348 height 669
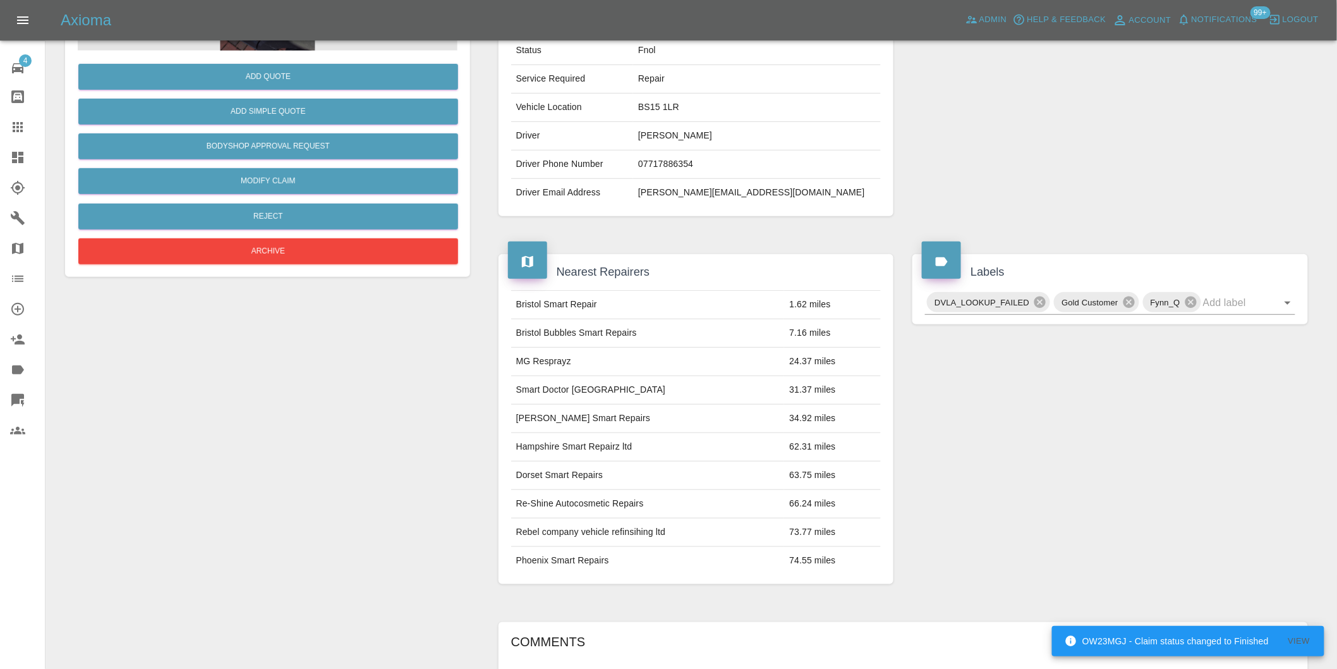
scroll to position [17, 0]
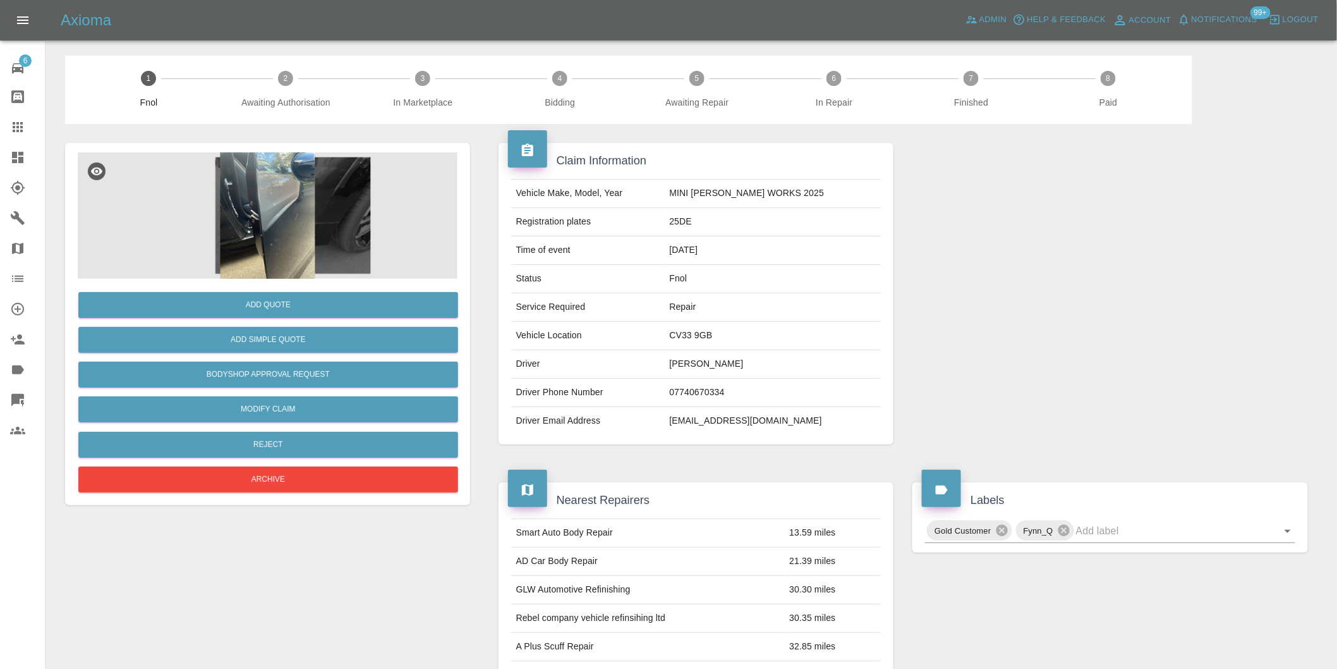
click at [293, 210] on img at bounding box center [268, 215] width 380 height 126
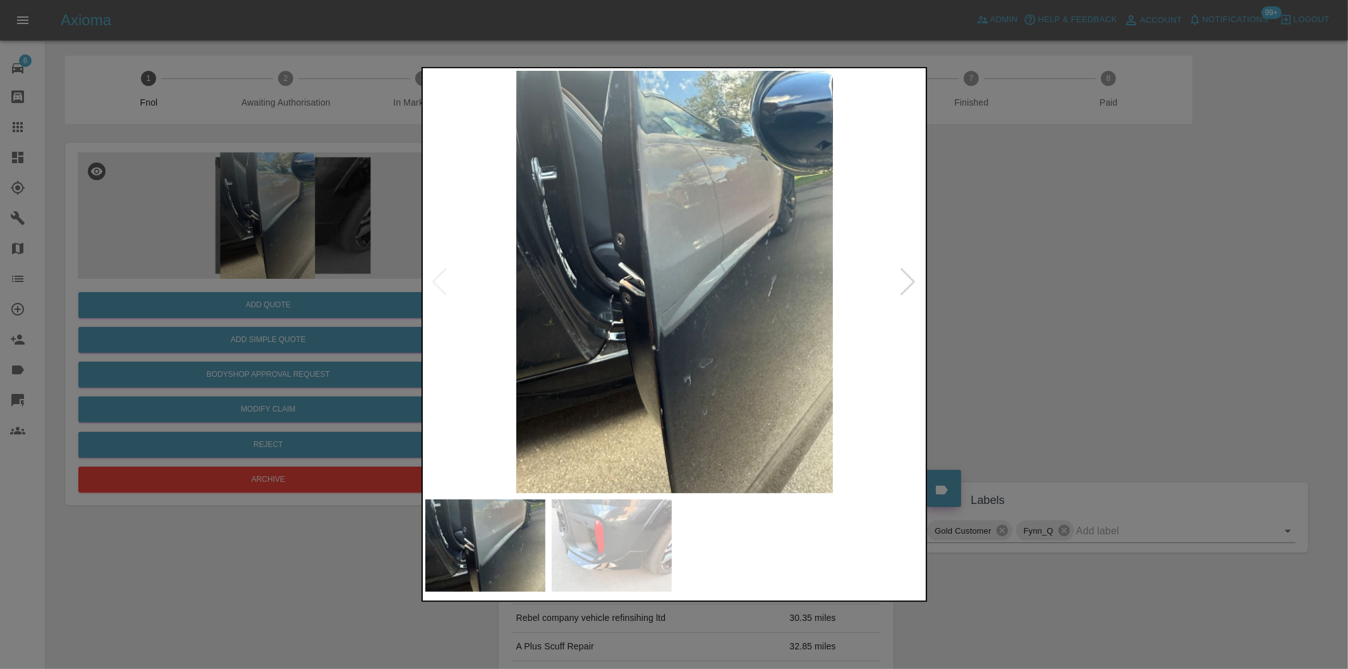
click at [913, 276] on div at bounding box center [908, 282] width 17 height 28
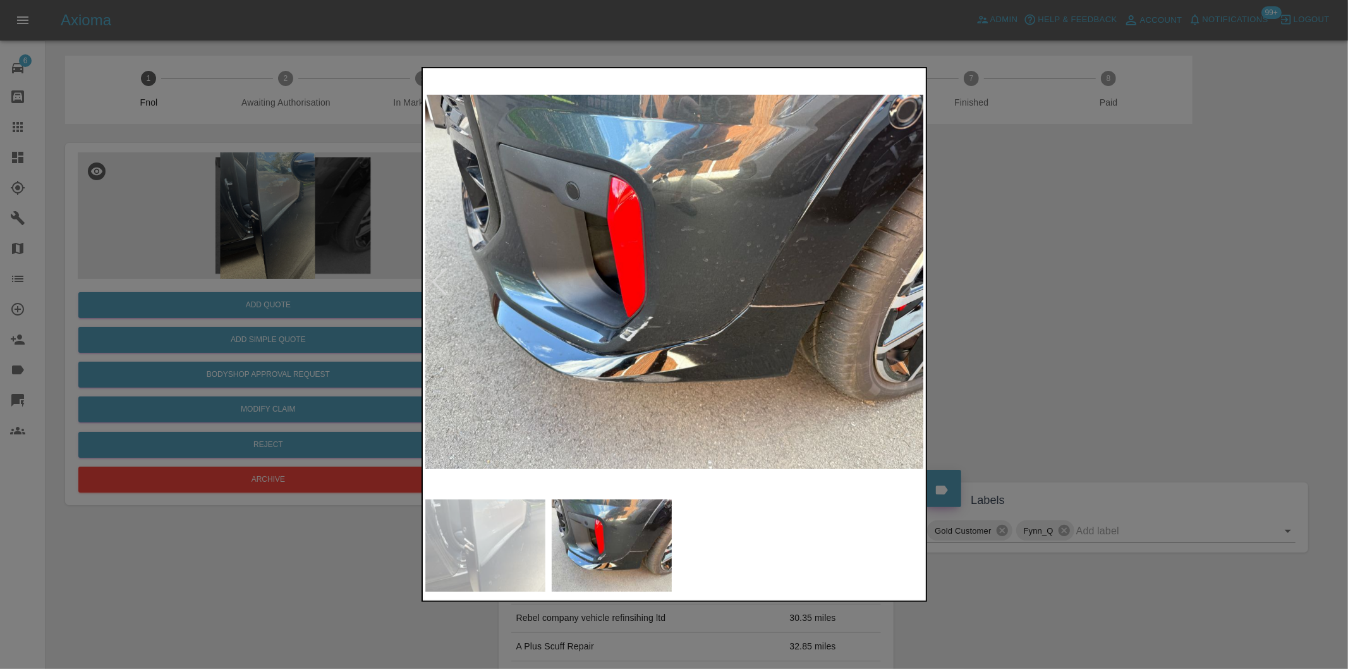
click at [1105, 262] on div at bounding box center [674, 334] width 1348 height 669
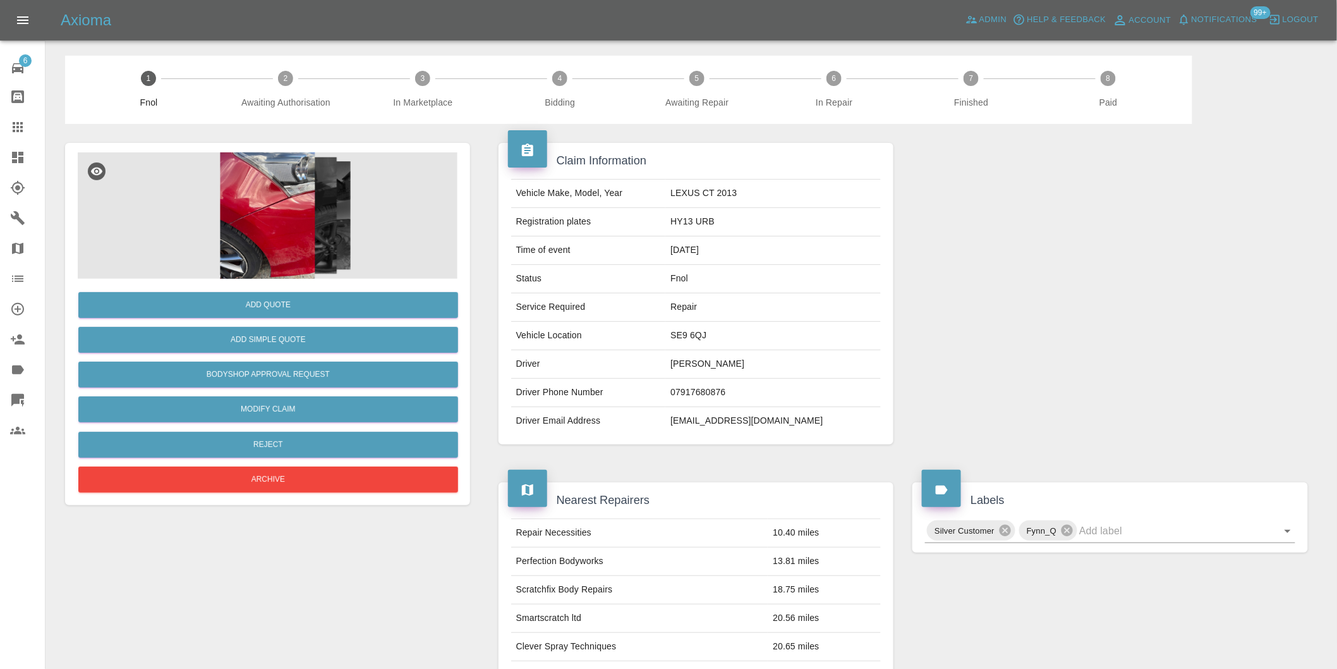
click at [261, 229] on img at bounding box center [268, 215] width 380 height 126
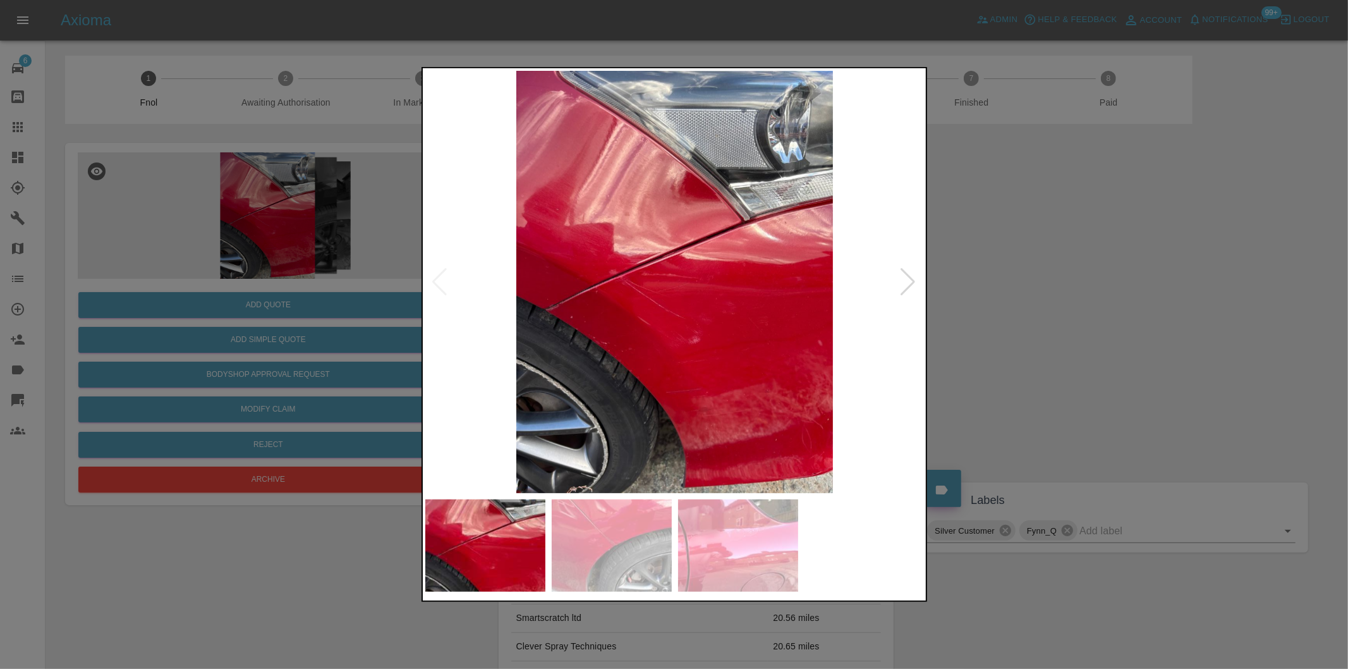
click at [904, 279] on div at bounding box center [908, 282] width 17 height 28
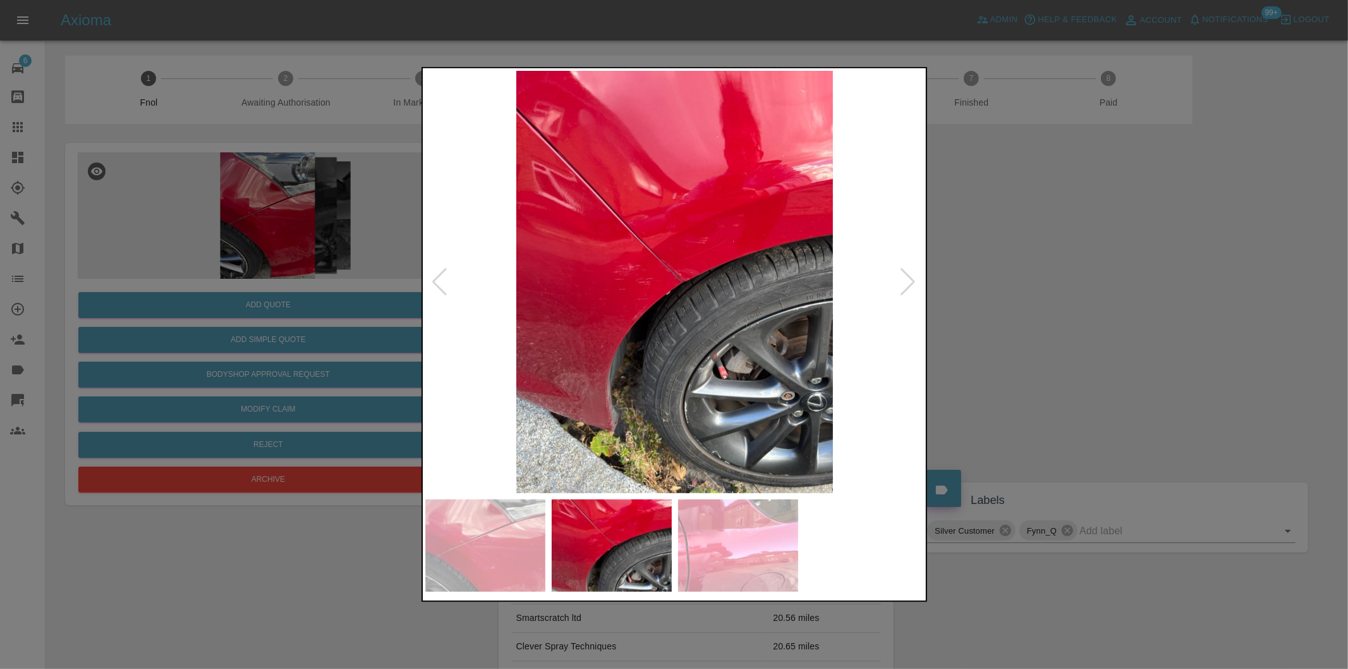
click at [904, 279] on div at bounding box center [908, 282] width 17 height 28
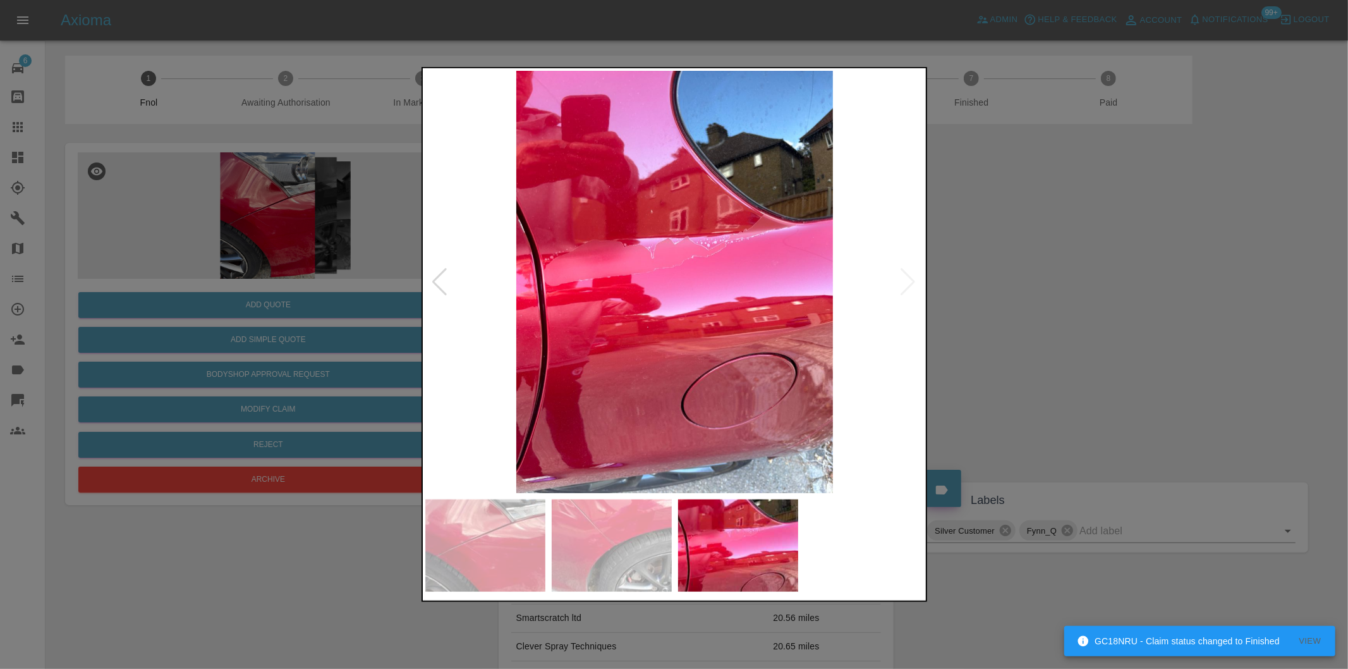
click at [1093, 294] on div at bounding box center [674, 334] width 1348 height 669
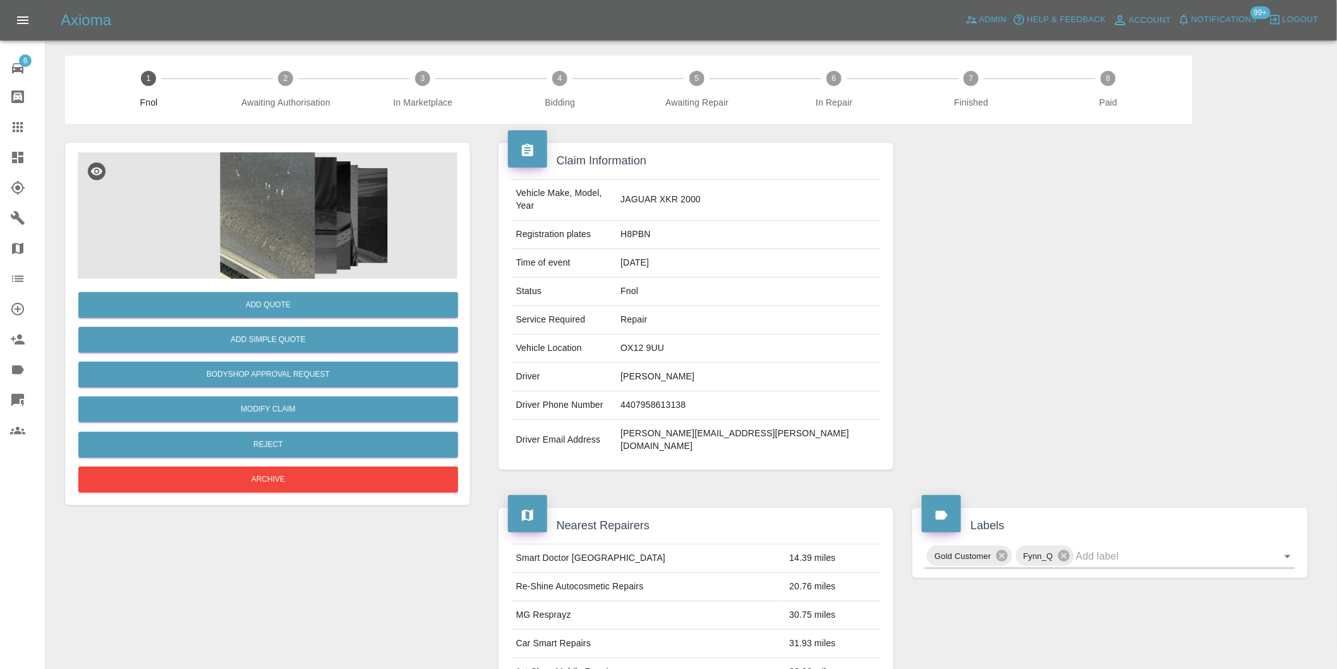
click at [300, 198] on img at bounding box center [268, 215] width 380 height 126
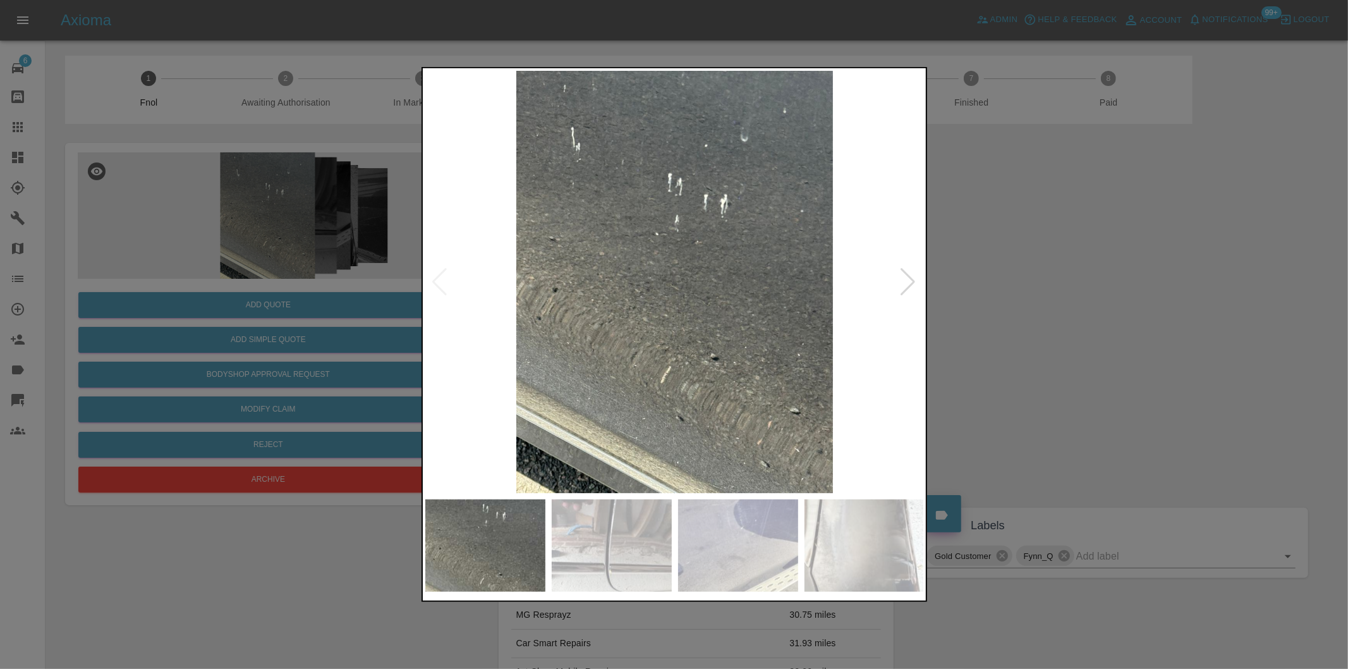
click at [908, 286] on div at bounding box center [908, 282] width 17 height 28
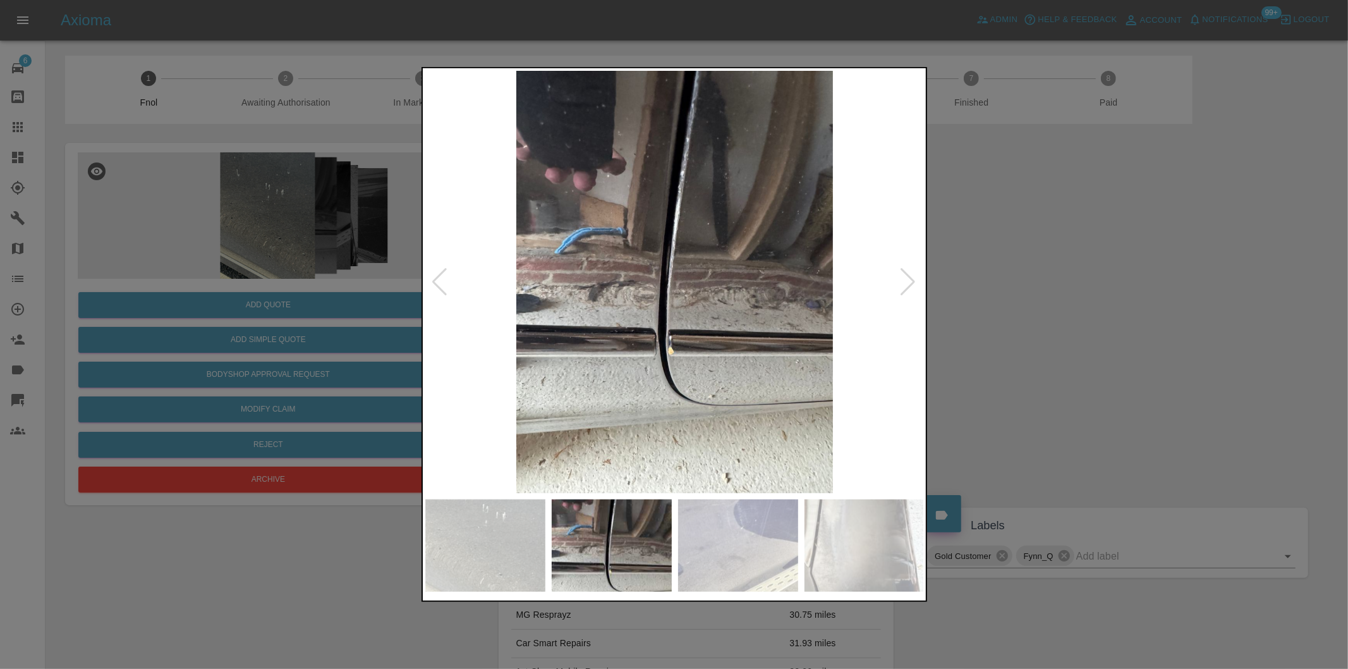
click at [908, 286] on div at bounding box center [908, 282] width 17 height 28
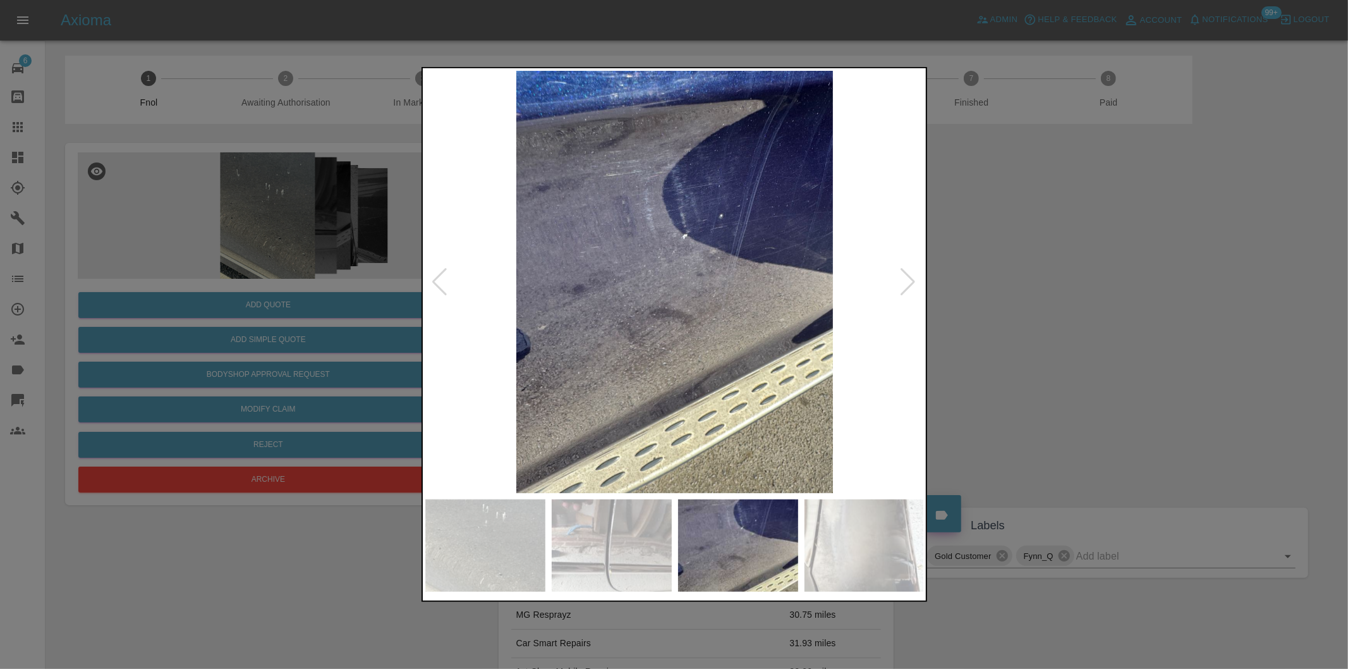
drag, startPoint x: 1184, startPoint y: 310, endPoint x: 701, endPoint y: 73, distance: 537.8
click at [1180, 310] on div at bounding box center [674, 334] width 1348 height 669
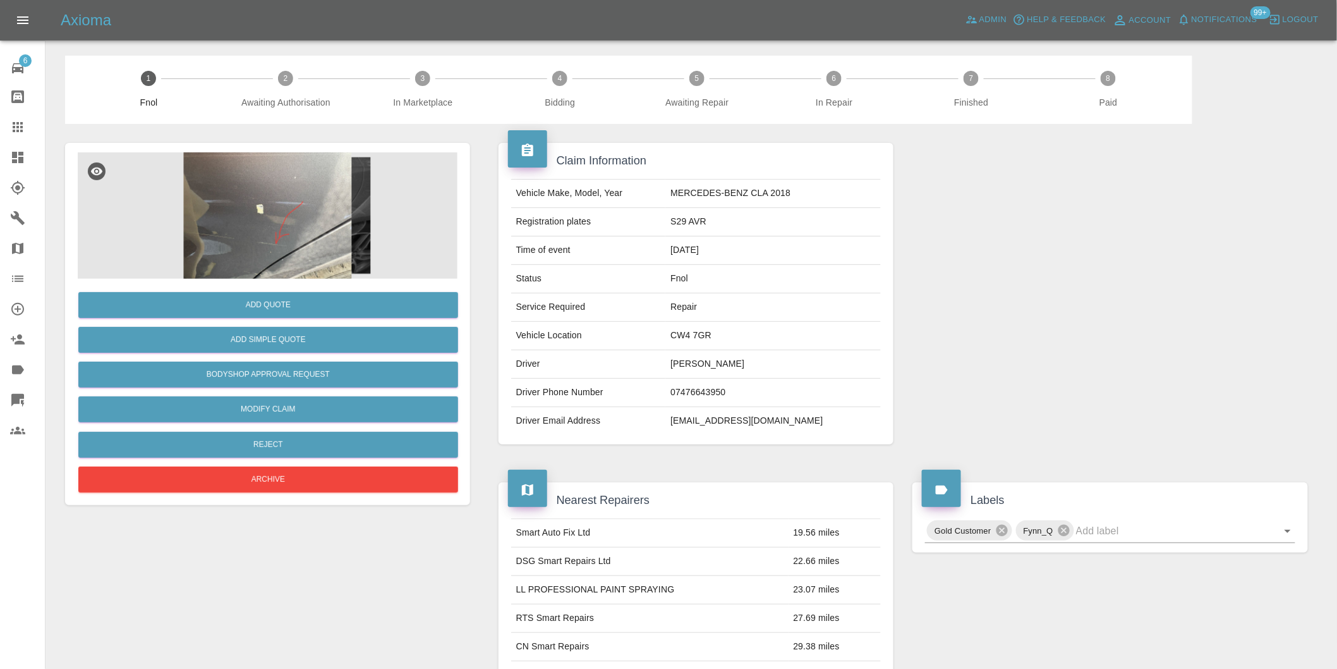
click at [274, 191] on img at bounding box center [268, 215] width 380 height 126
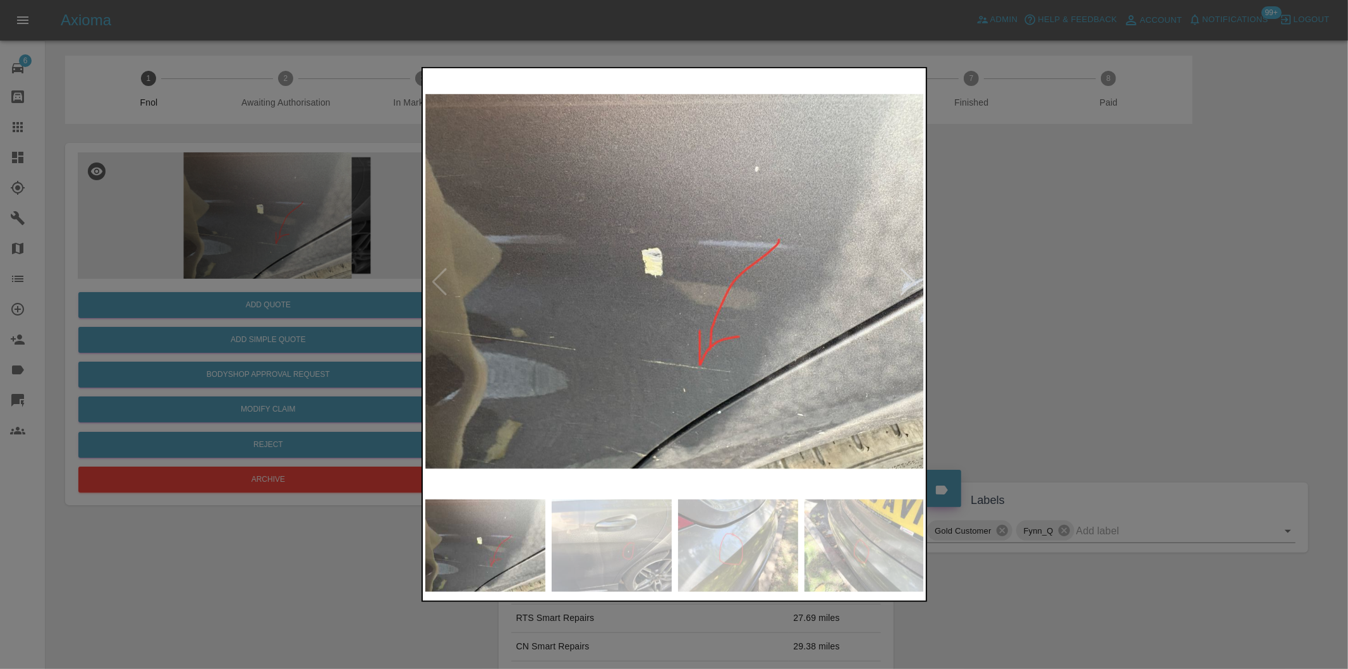
click at [914, 286] on div at bounding box center [908, 282] width 17 height 28
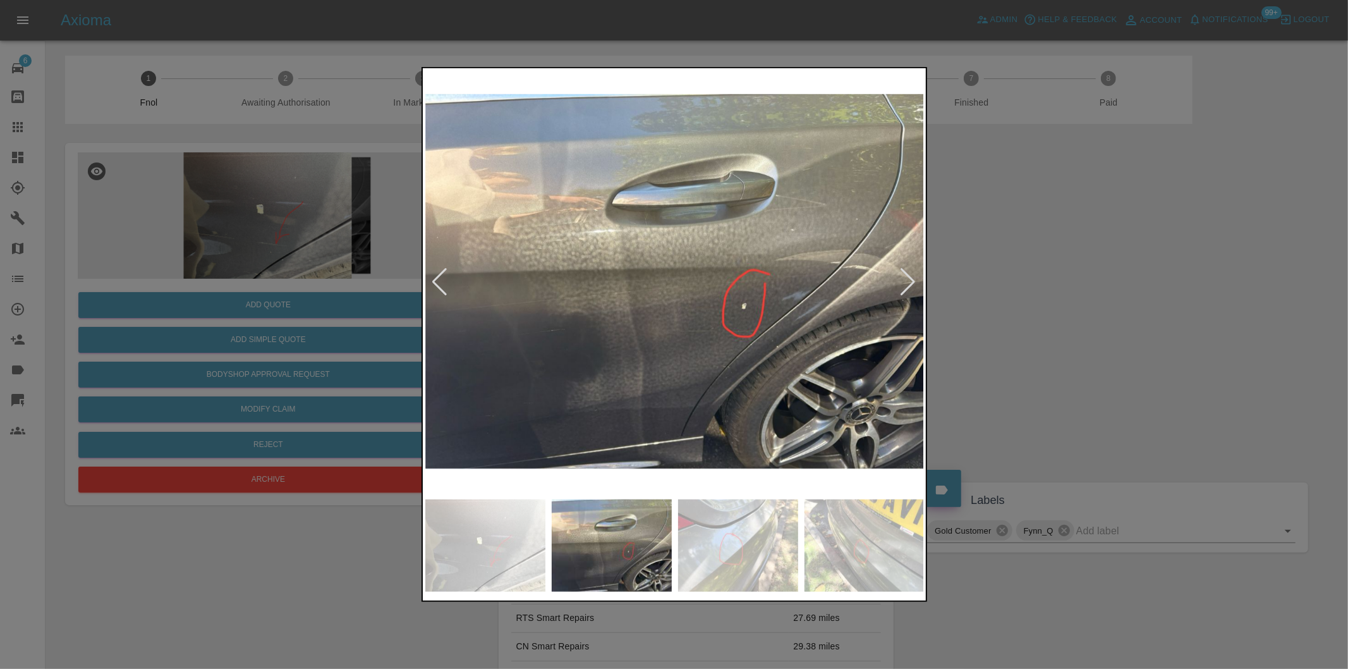
click at [911, 284] on div at bounding box center [908, 282] width 17 height 28
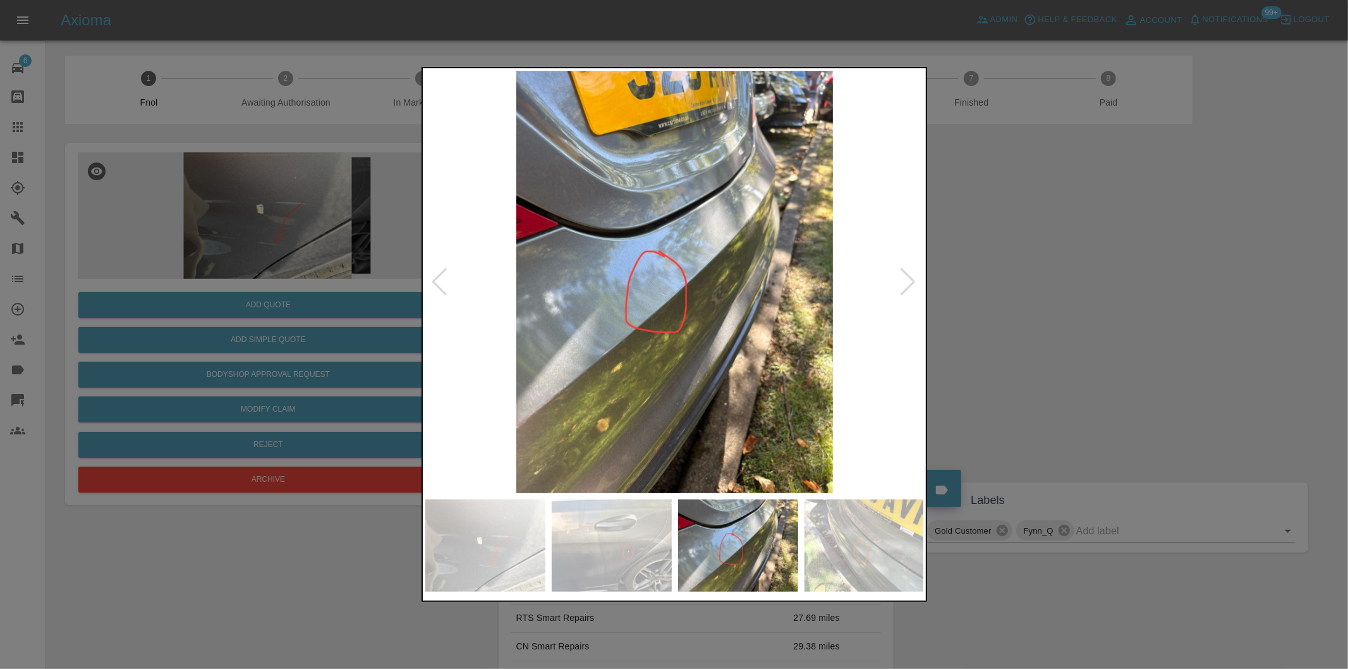
click at [911, 284] on div at bounding box center [908, 282] width 17 height 28
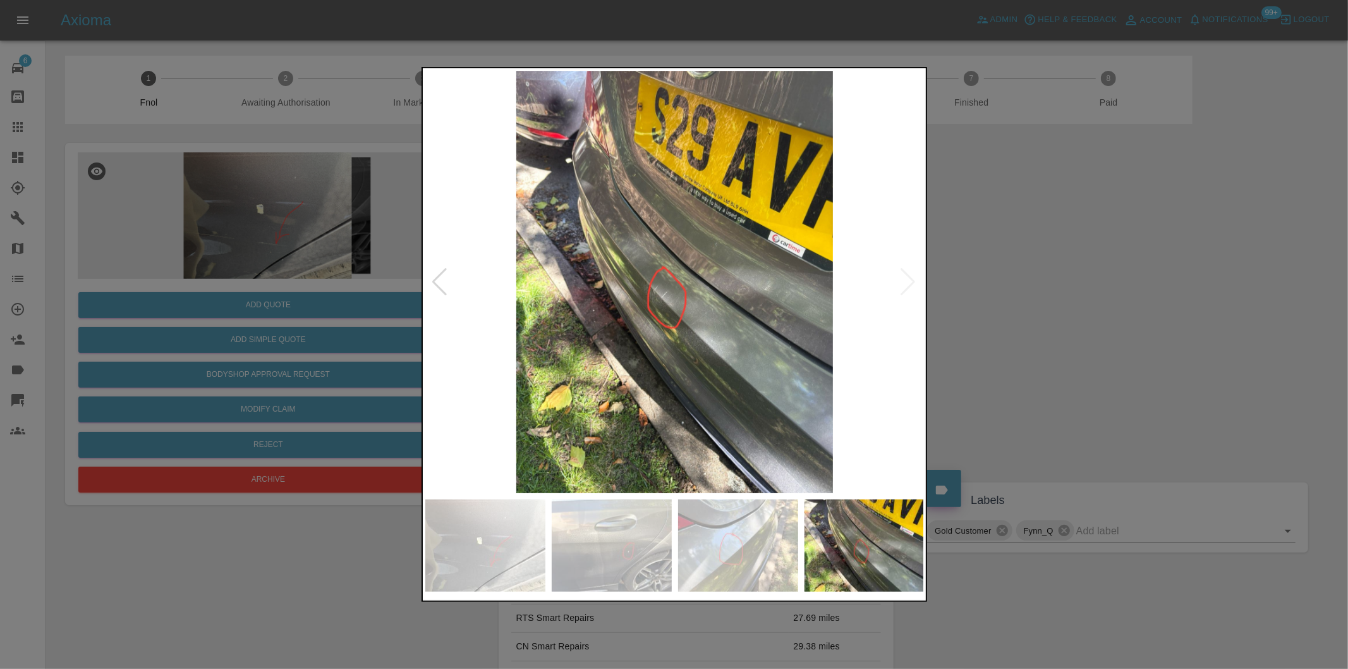
click at [911, 284] on img at bounding box center [674, 282] width 499 height 422
click at [1101, 254] on div at bounding box center [674, 334] width 1348 height 669
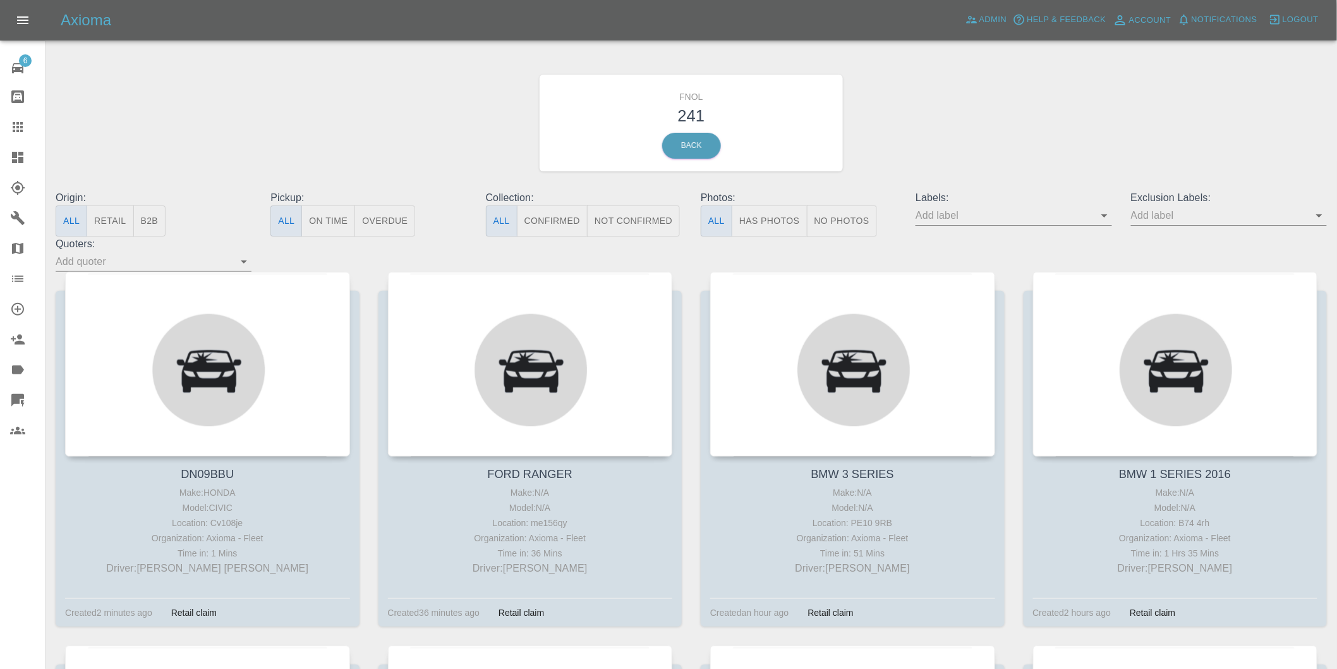
click at [20, 401] on icon at bounding box center [17, 399] width 15 height 15
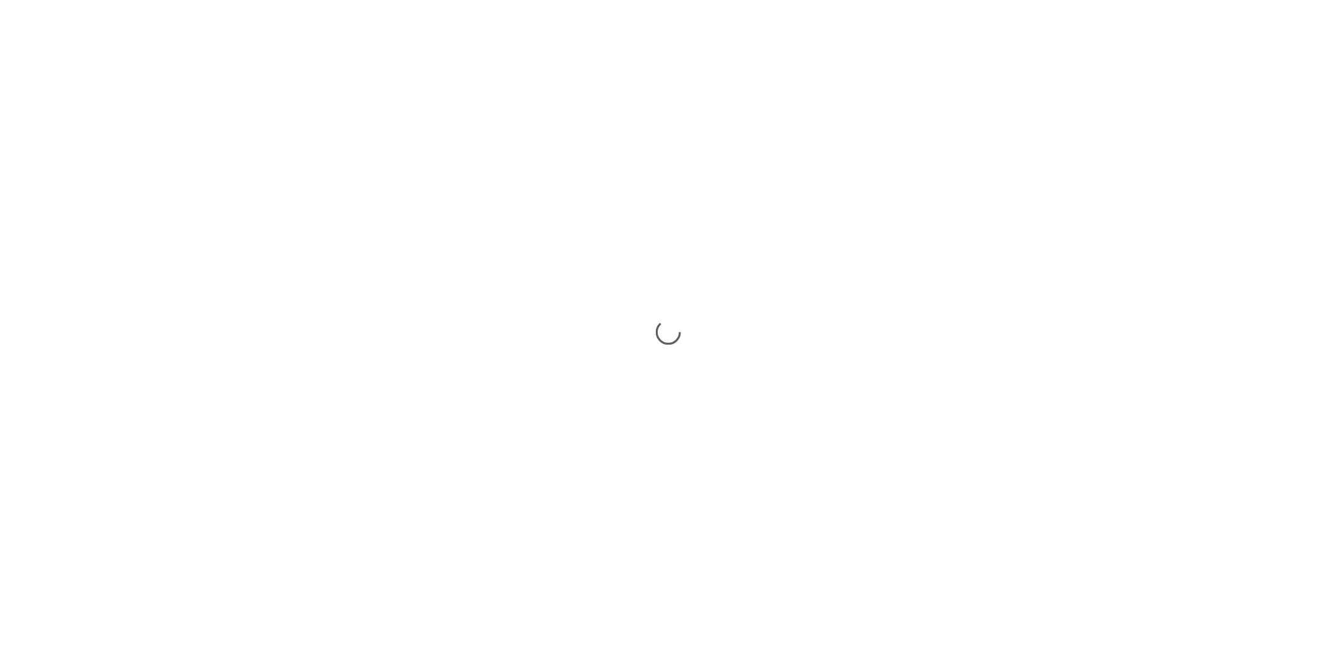
click at [772, 215] on div at bounding box center [668, 334] width 1337 height 669
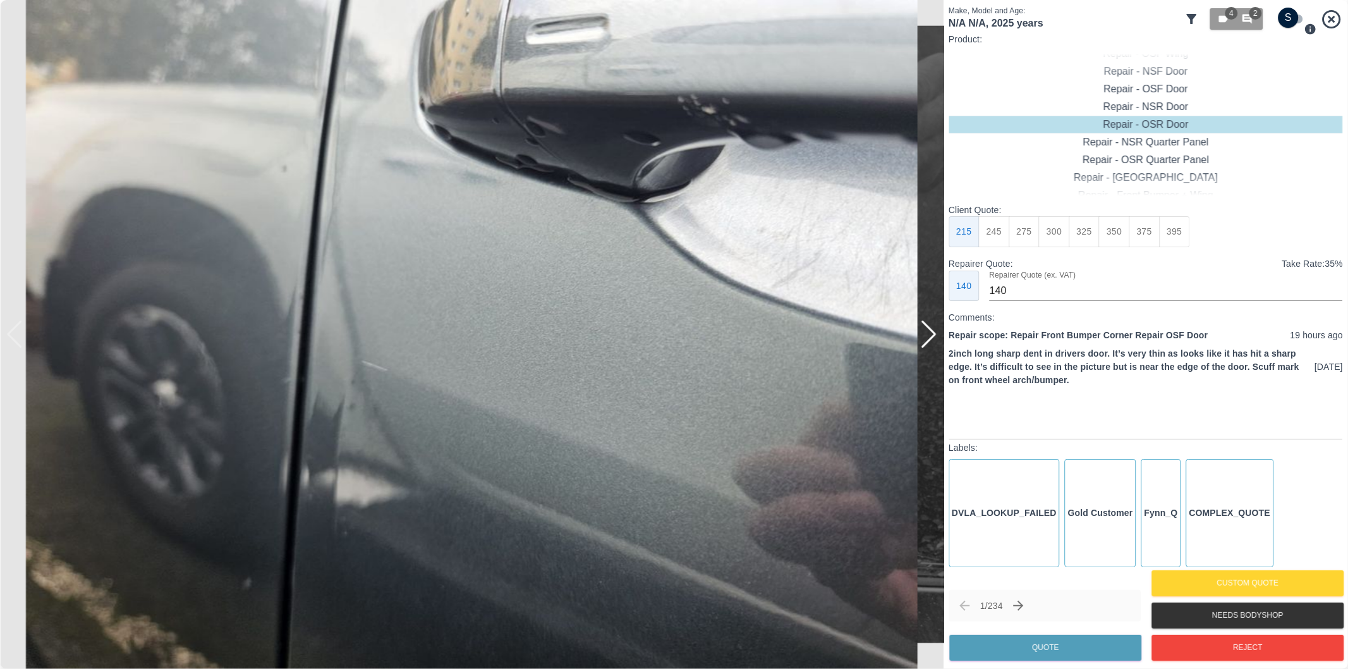
click at [1194, 18] on icon at bounding box center [1192, 19] width 10 height 10
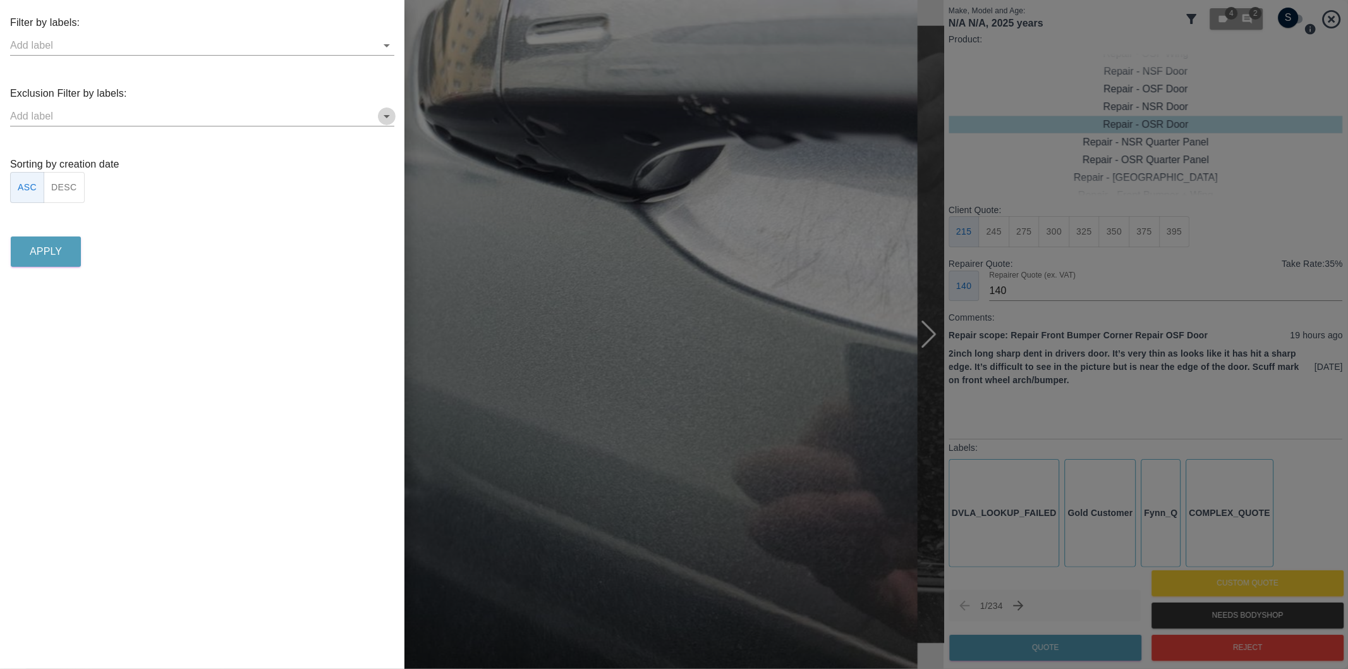
click at [385, 118] on icon "Open" at bounding box center [386, 116] width 15 height 15
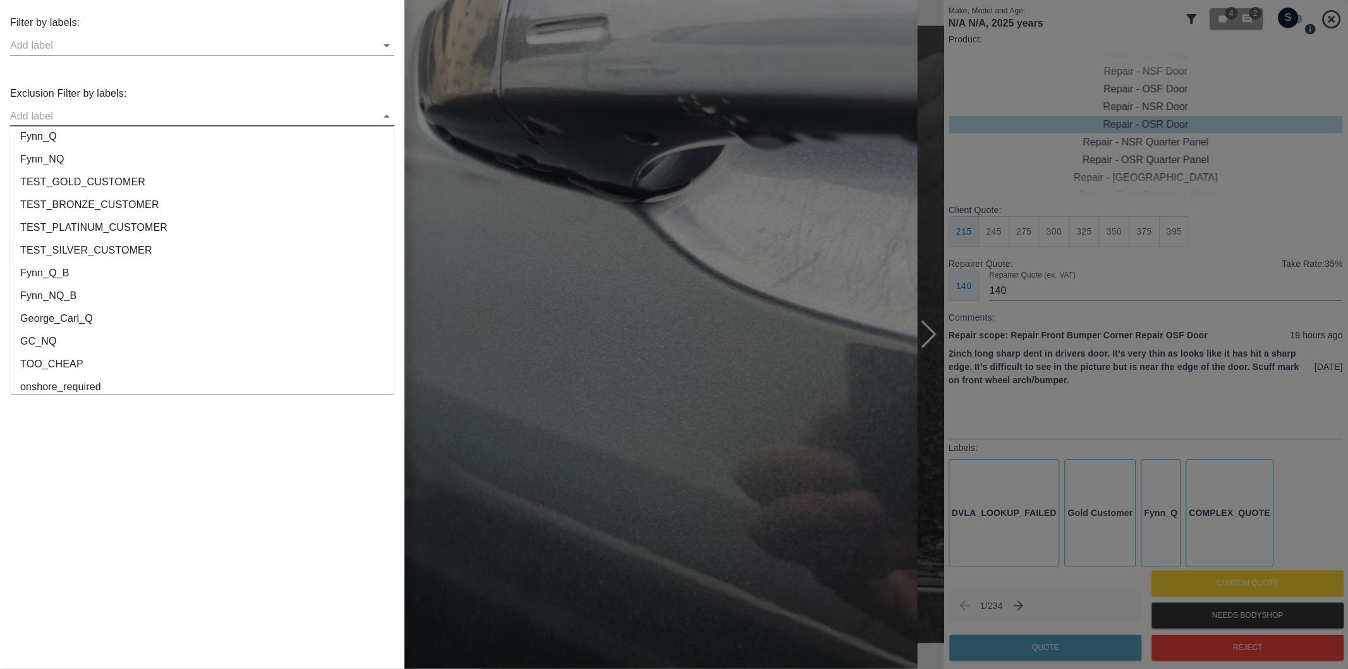
scroll to position [2358, 0]
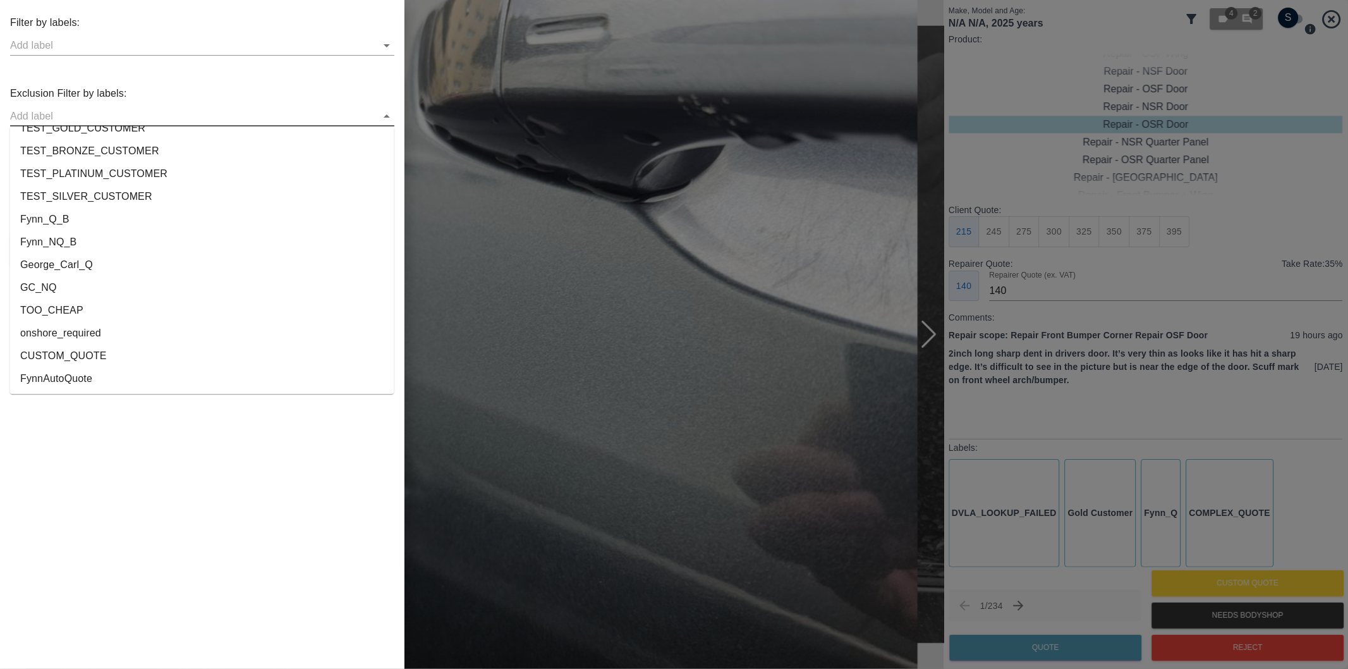
click at [86, 334] on li "onshore_required" at bounding box center [202, 333] width 384 height 23
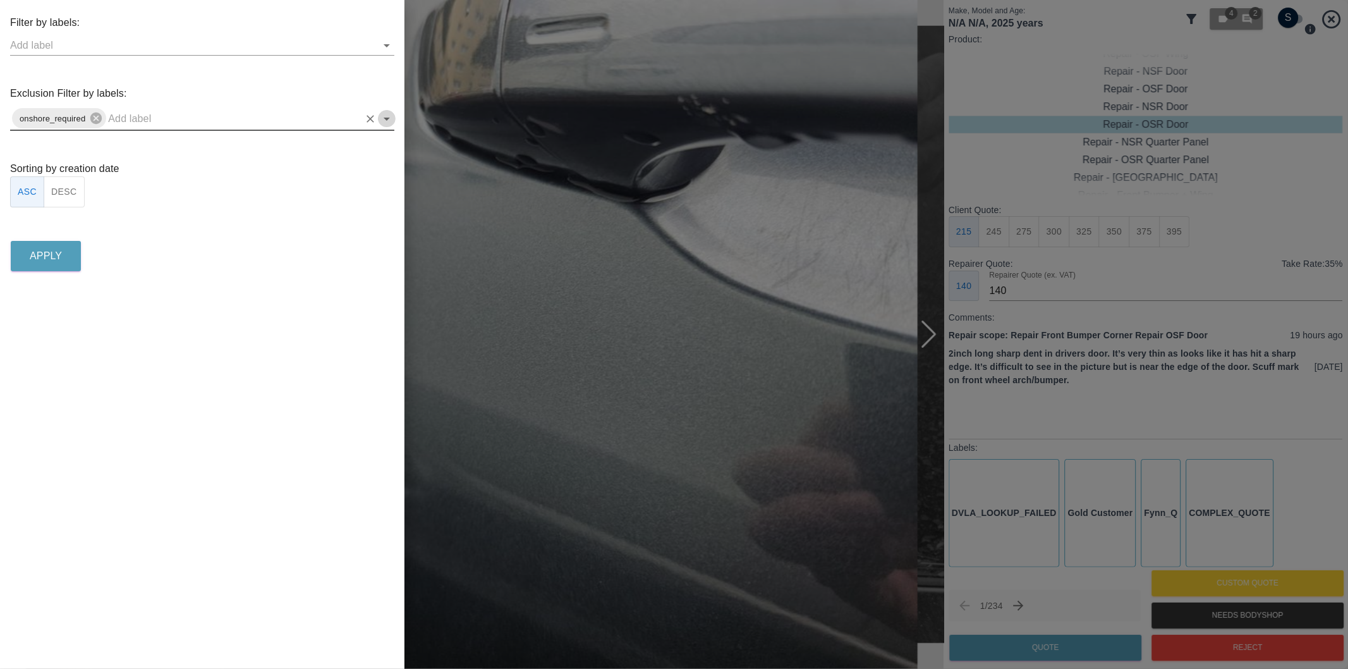
click at [387, 121] on icon "Open" at bounding box center [386, 118] width 15 height 15
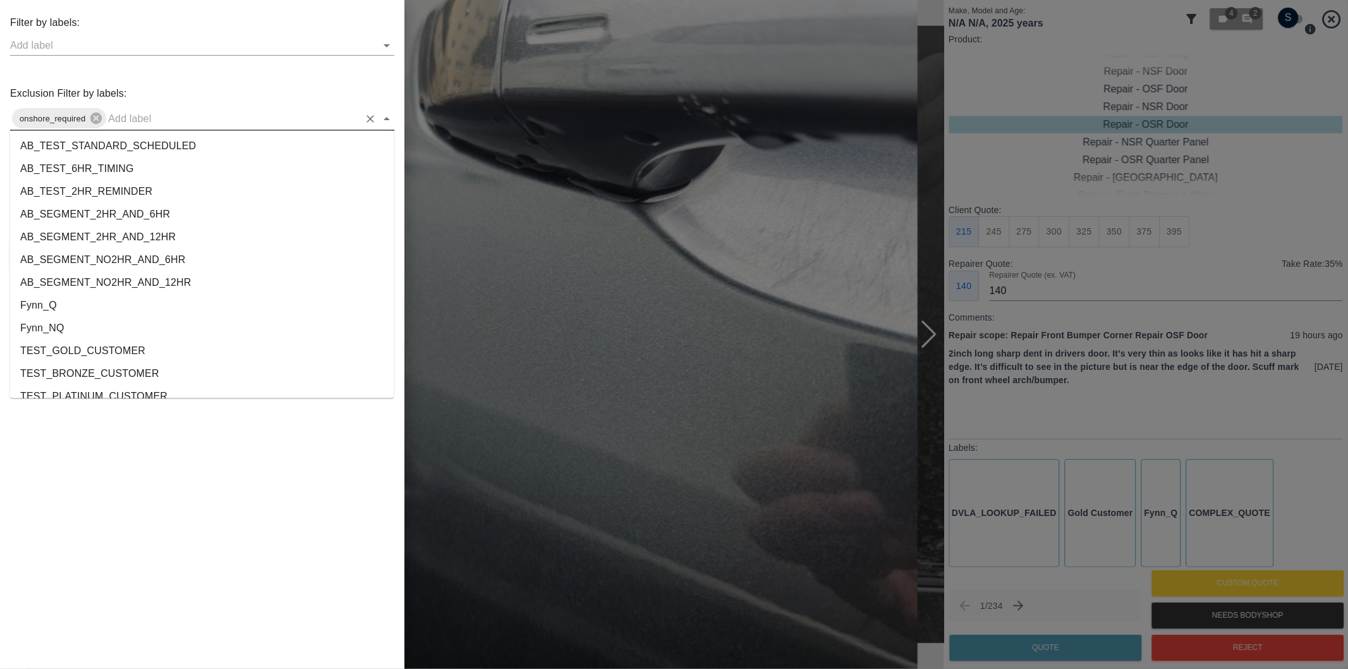
scroll to position [2335, 0]
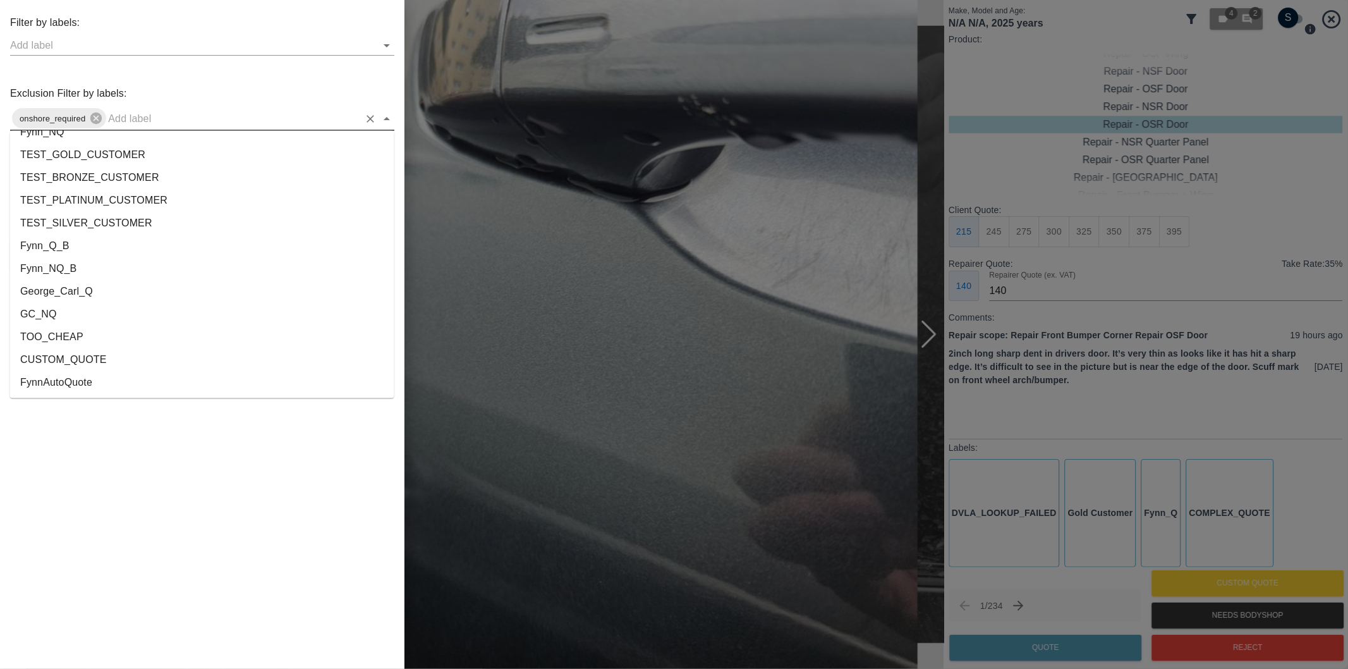
click at [54, 297] on li "George_Carl_Q" at bounding box center [202, 292] width 384 height 23
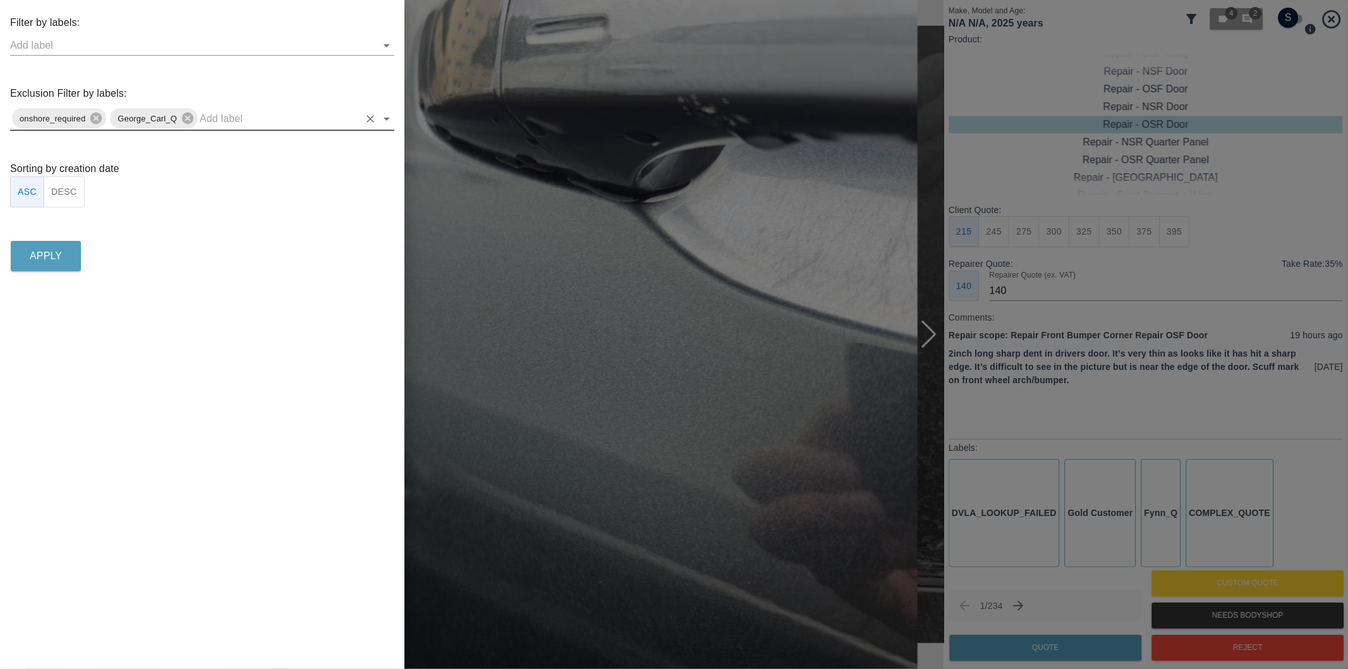
click at [62, 207] on div "Filter by labels: Exclusion Filter by labels: onshore_required George_Carl_Q So…" at bounding box center [202, 144] width 404 height 259
drag, startPoint x: 53, startPoint y: 254, endPoint x: 70, endPoint y: 207, distance: 49.8
click at [70, 212] on div "Filter by labels: Exclusion Filter by labels: onshore_required George_Carl_Q So…" at bounding box center [202, 144] width 404 height 259
click at [65, 186] on button "DESC" at bounding box center [64, 191] width 41 height 31
click at [49, 260] on p "Apply" at bounding box center [46, 255] width 32 height 15
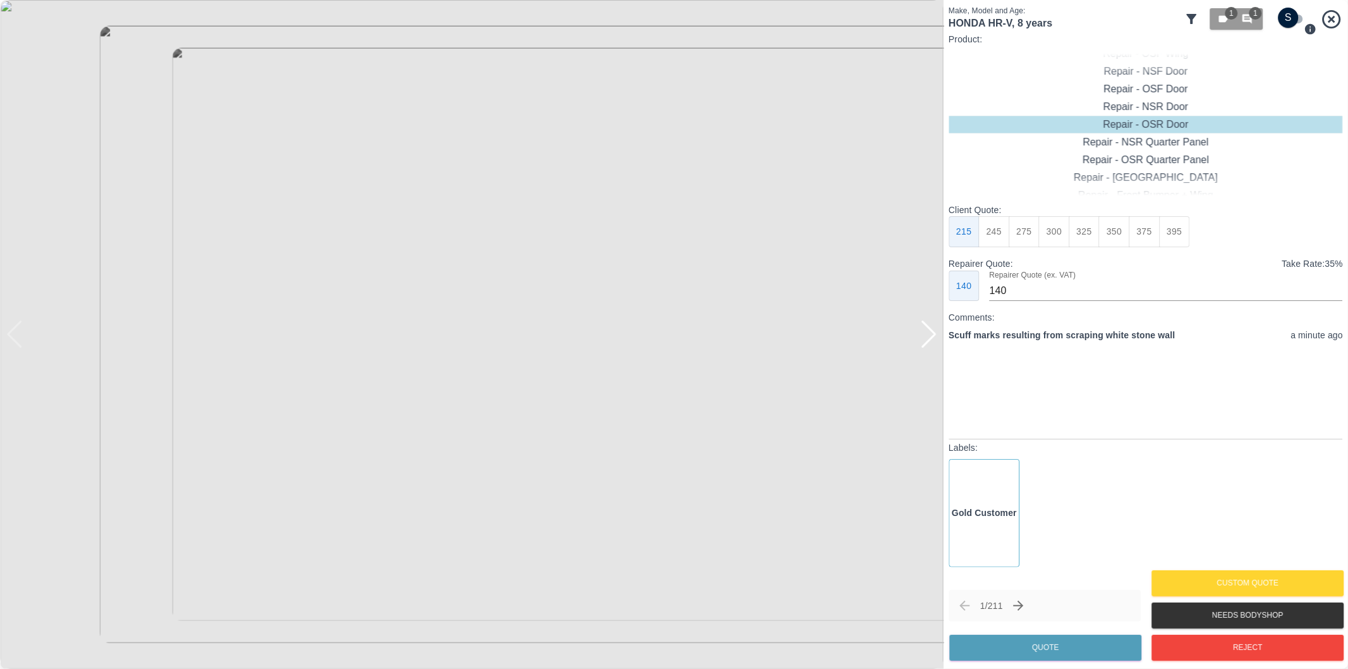
click at [926, 336] on div at bounding box center [928, 334] width 17 height 28
click at [926, 336] on div at bounding box center [471, 334] width 943 height 669
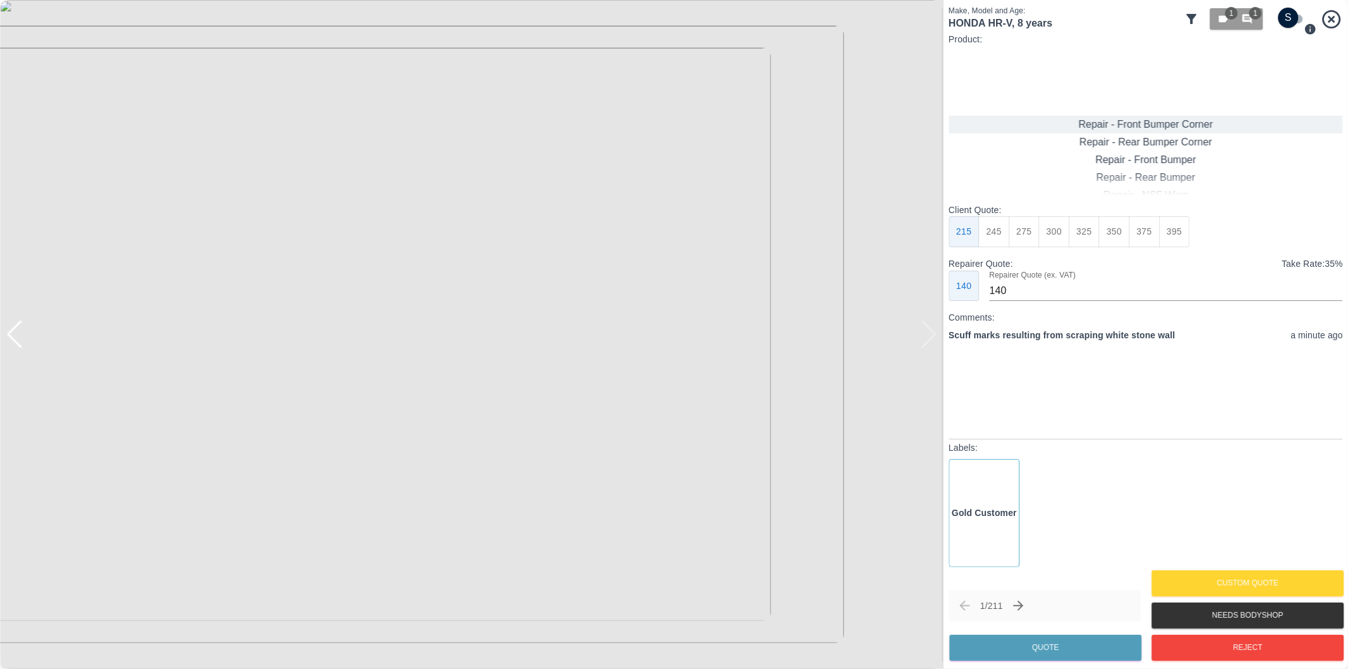
type input "120"
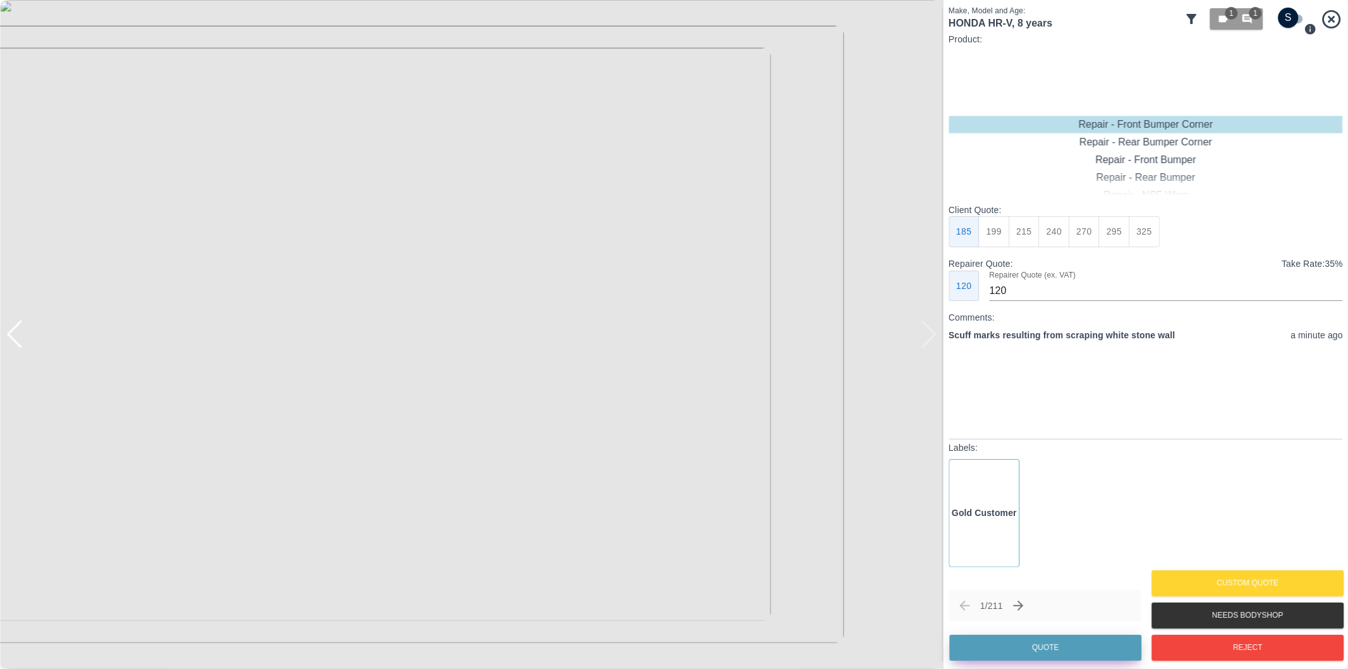
click at [1085, 643] on button "Quote" at bounding box center [1045, 647] width 192 height 26
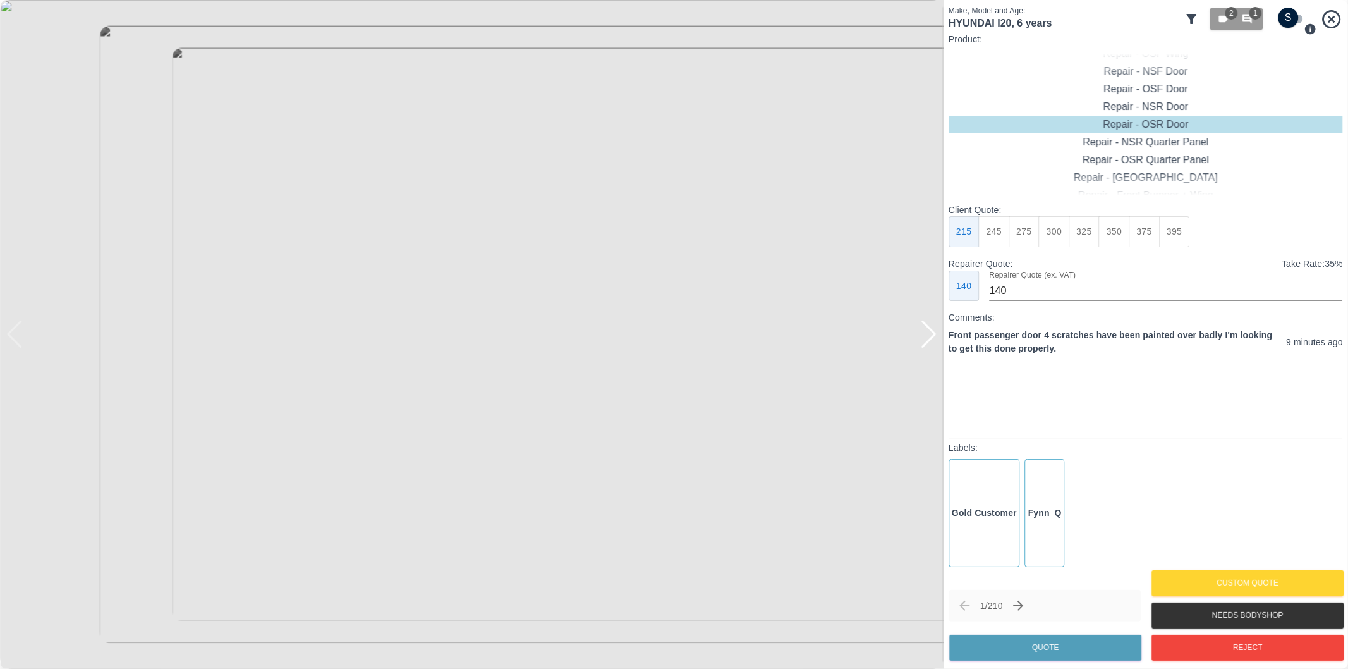
click at [932, 334] on div at bounding box center [928, 334] width 17 height 28
click at [932, 333] on div at bounding box center [928, 334] width 17 height 28
click at [932, 331] on div at bounding box center [471, 334] width 943 height 669
click at [932, 329] on div at bounding box center [471, 334] width 943 height 669
click at [1286, 23] on input "checkbox" at bounding box center [1288, 18] width 61 height 20
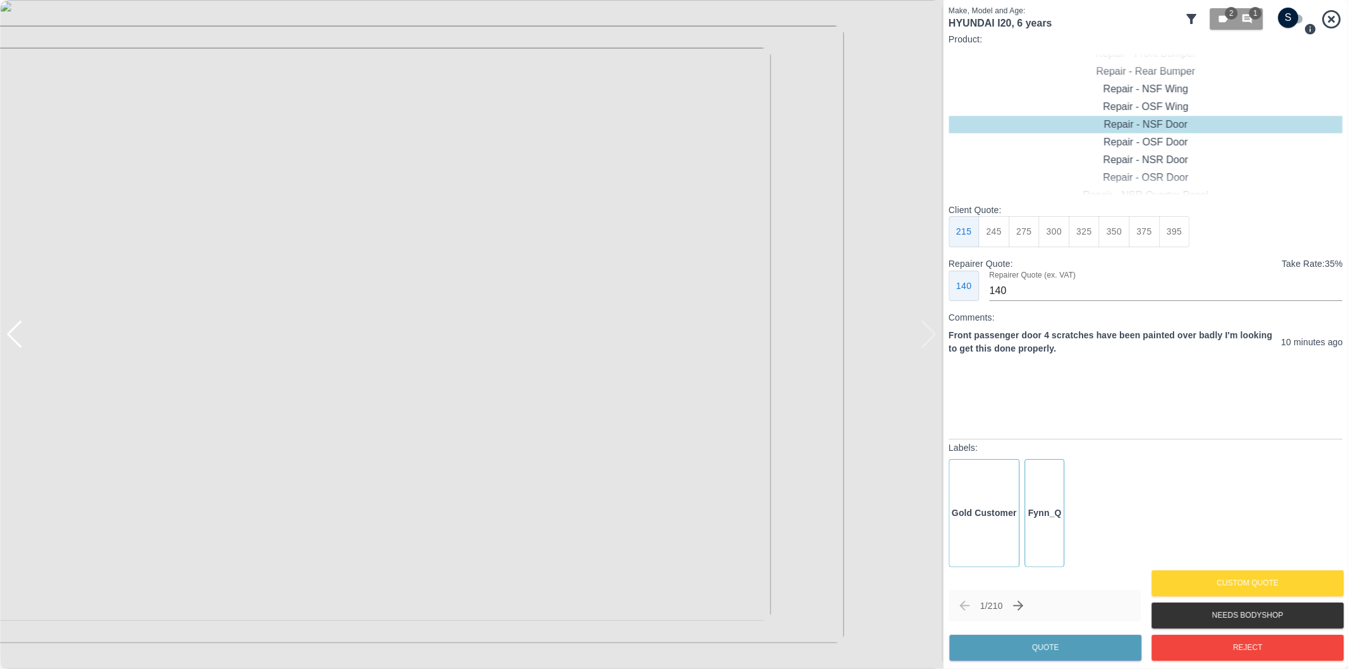
checkbox input "true"
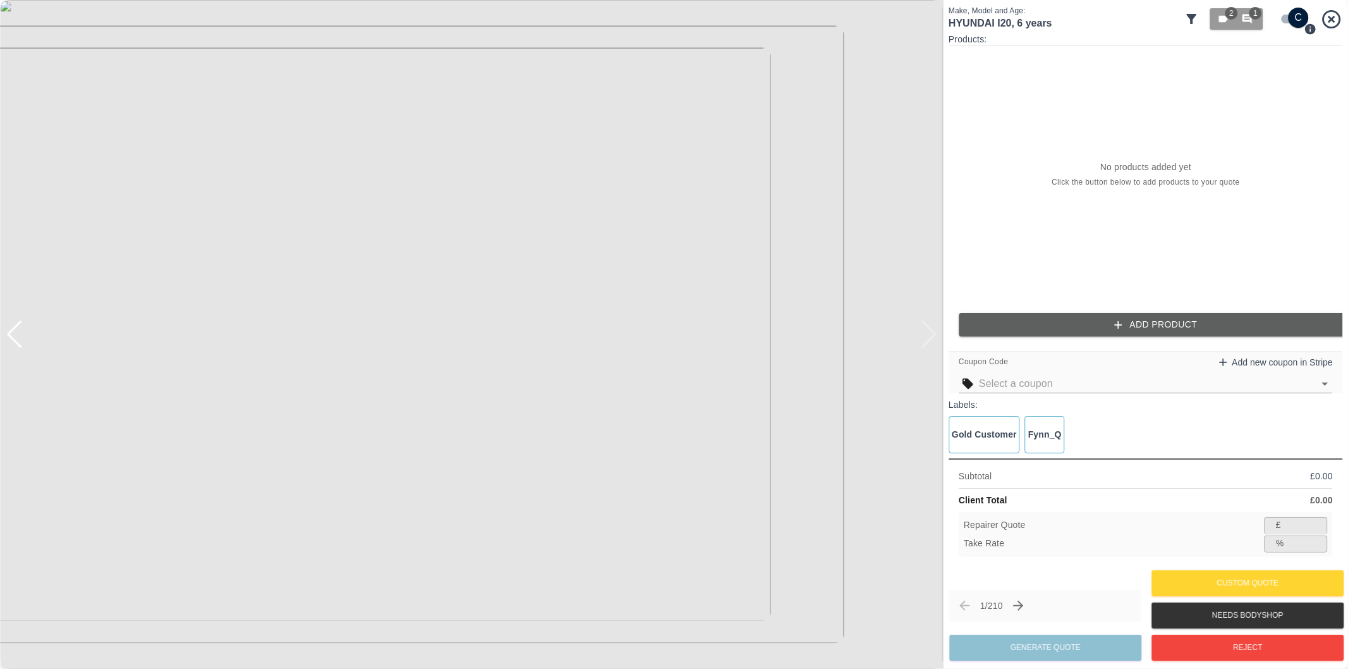
click at [1120, 320] on div "Products: No products added yet Click the button below to add products to your …" at bounding box center [1146, 189] width 394 height 313
click at [1123, 323] on icon "button" at bounding box center [1118, 324] width 13 height 13
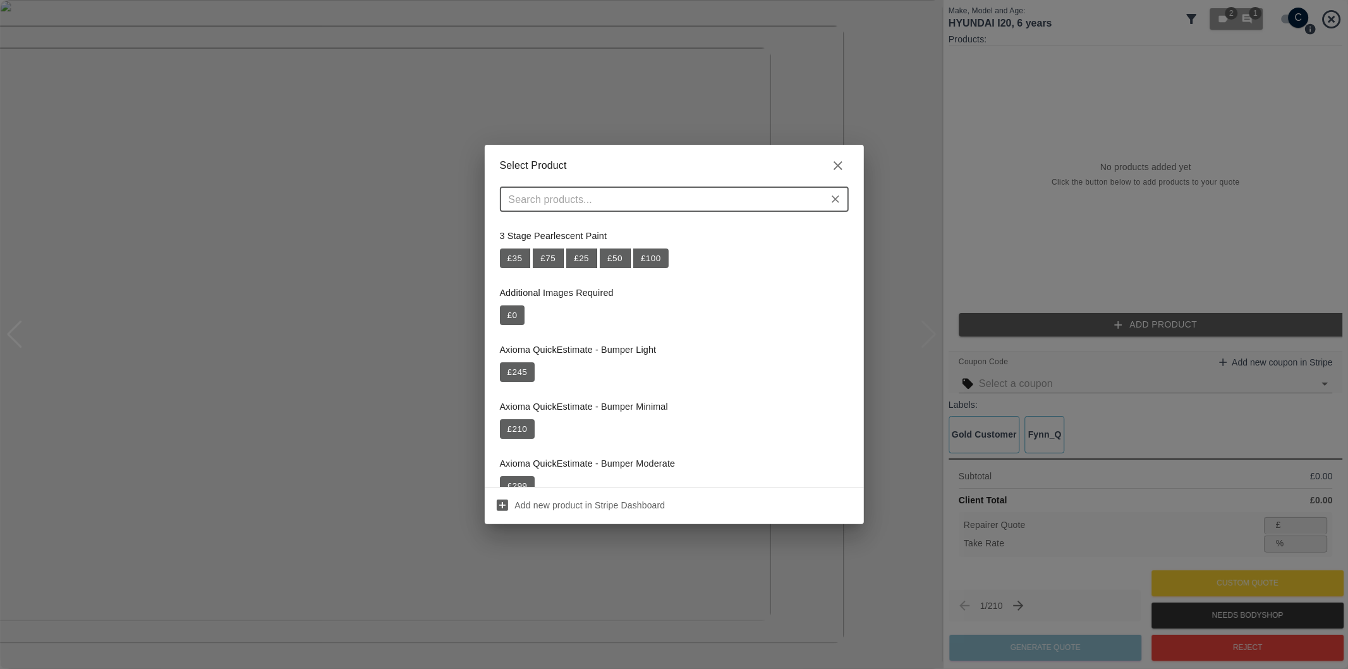
click at [683, 197] on input "text" at bounding box center [664, 199] width 320 height 18
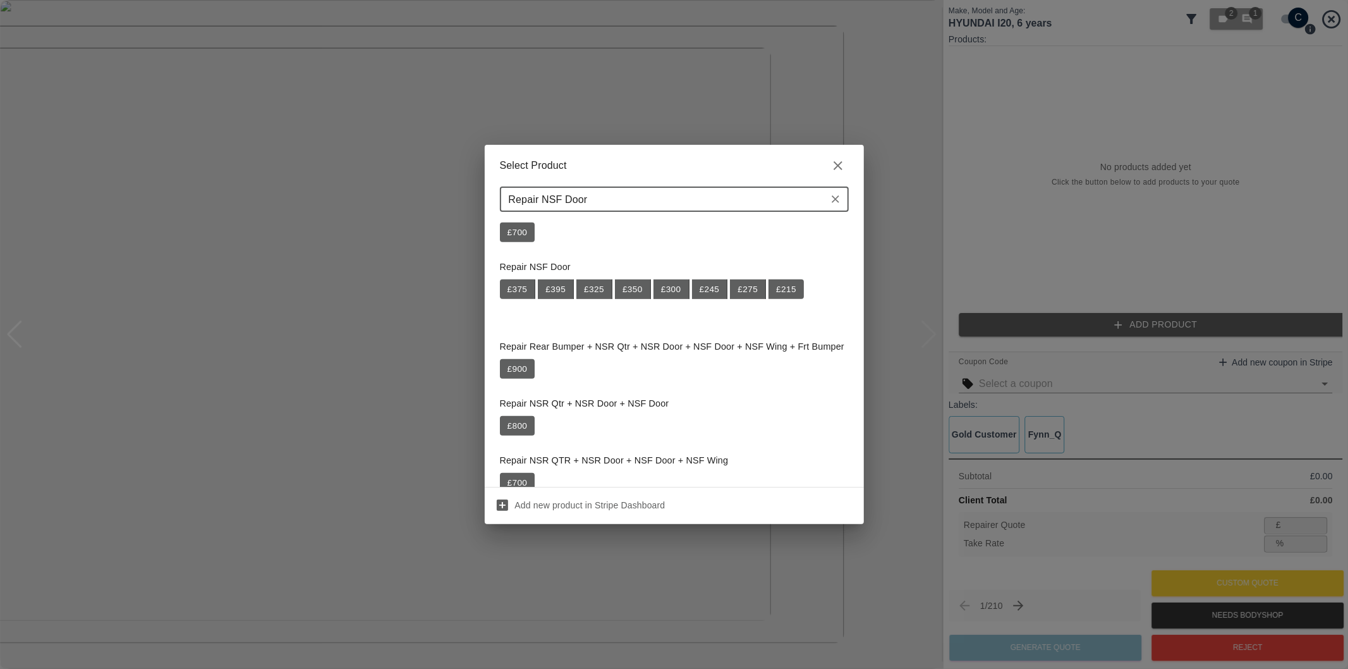
scroll to position [421, 0]
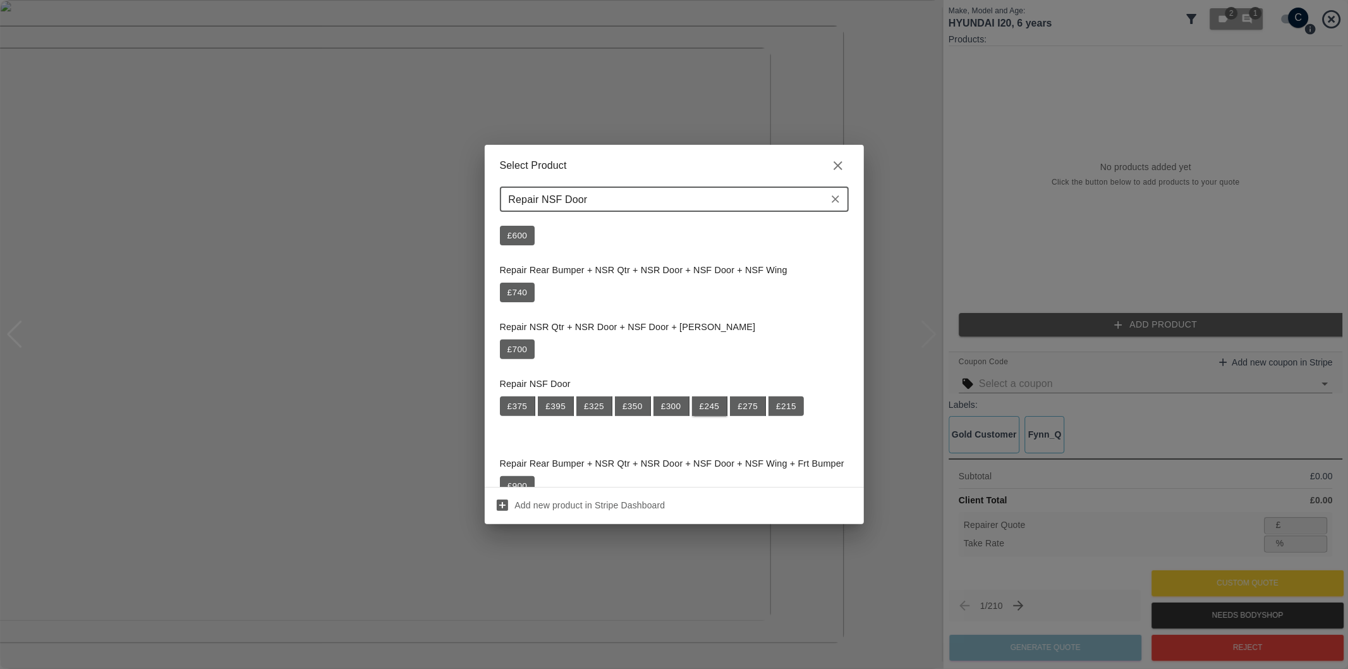
type input "Repair NSF Door"
click at [701, 401] on button "£ 245" at bounding box center [710, 406] width 36 height 20
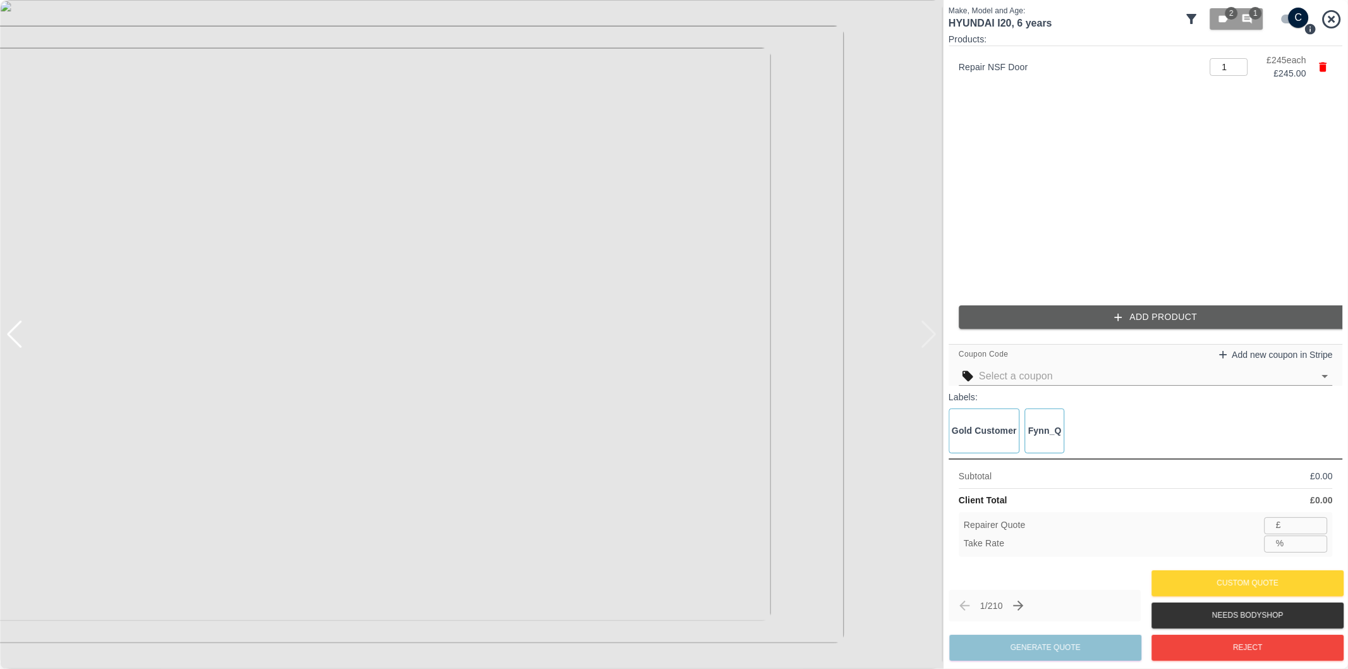
type input "159"
click at [1094, 313] on button "Add Product" at bounding box center [1156, 316] width 394 height 23
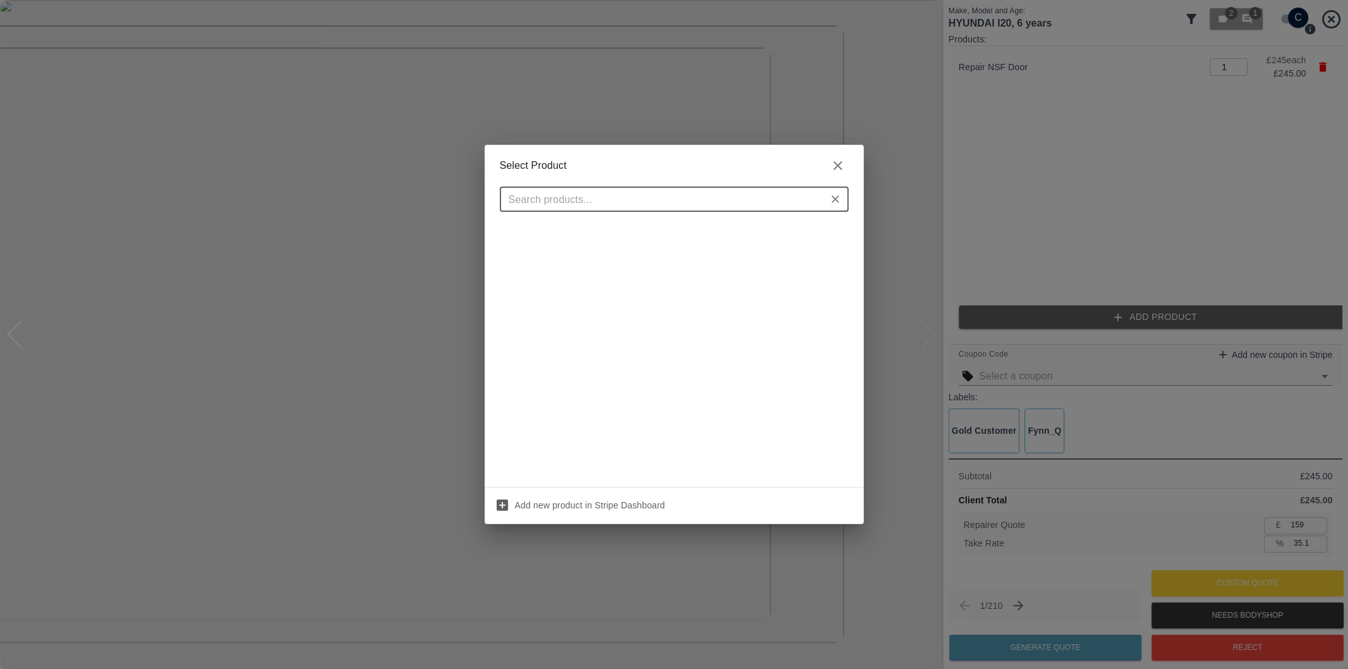
scroll to position [0, 0]
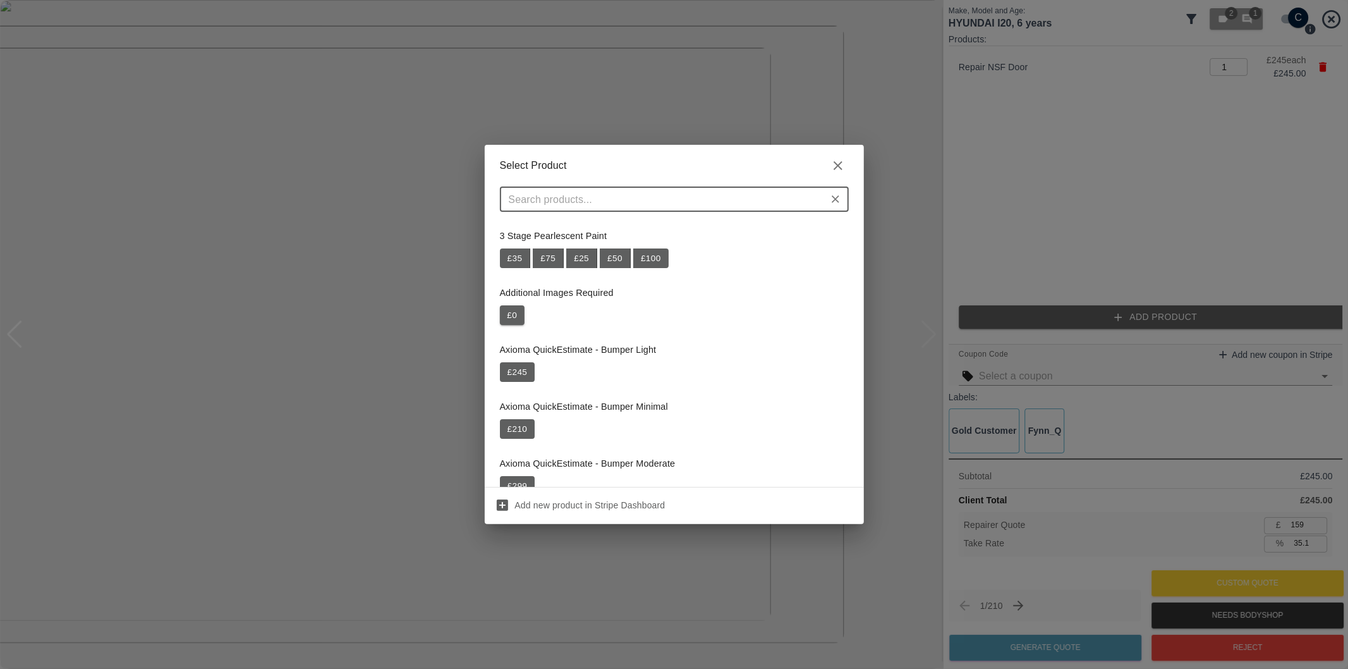
click at [512, 317] on button "£ 0" at bounding box center [512, 315] width 25 height 20
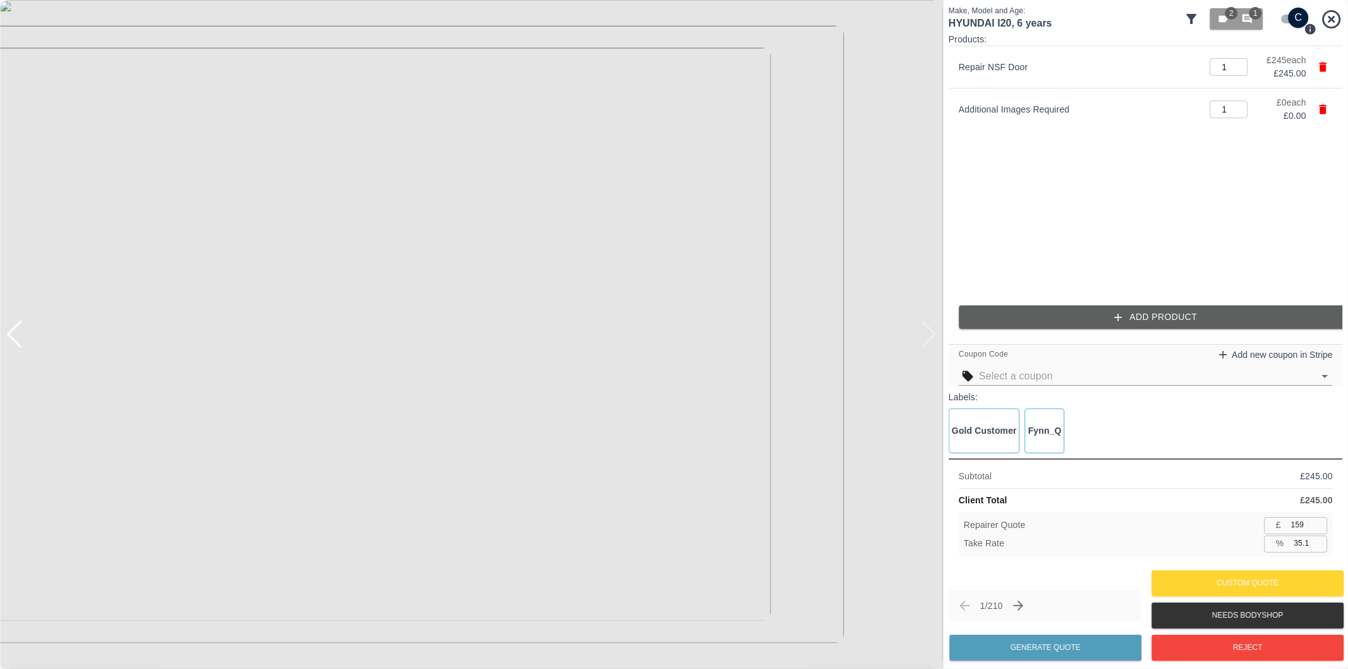
drag, startPoint x: 1301, startPoint y: 543, endPoint x: 1318, endPoint y: 591, distance: 50.6
click at [1301, 544] on input "35.1" at bounding box center [1308, 543] width 39 height 16
type input "37.1"
type input "154"
type input "37.1"
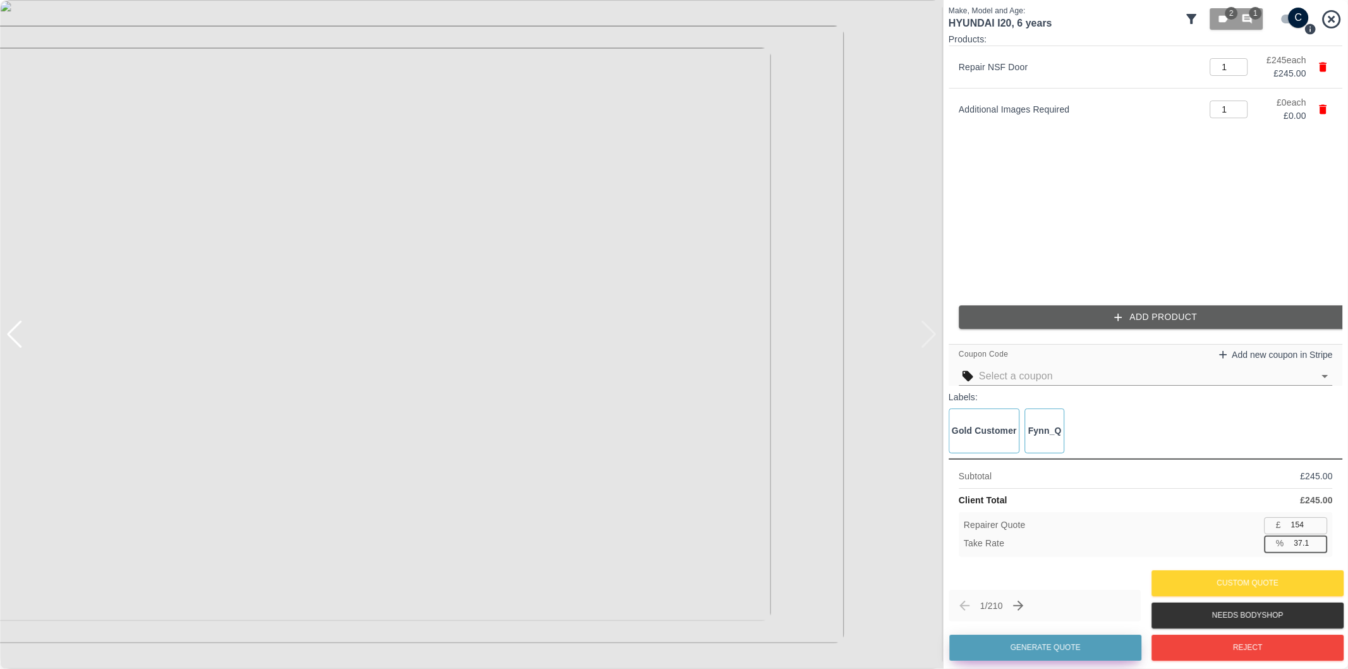
click at [1043, 652] on button "Generate Quote" at bounding box center [1045, 647] width 192 height 26
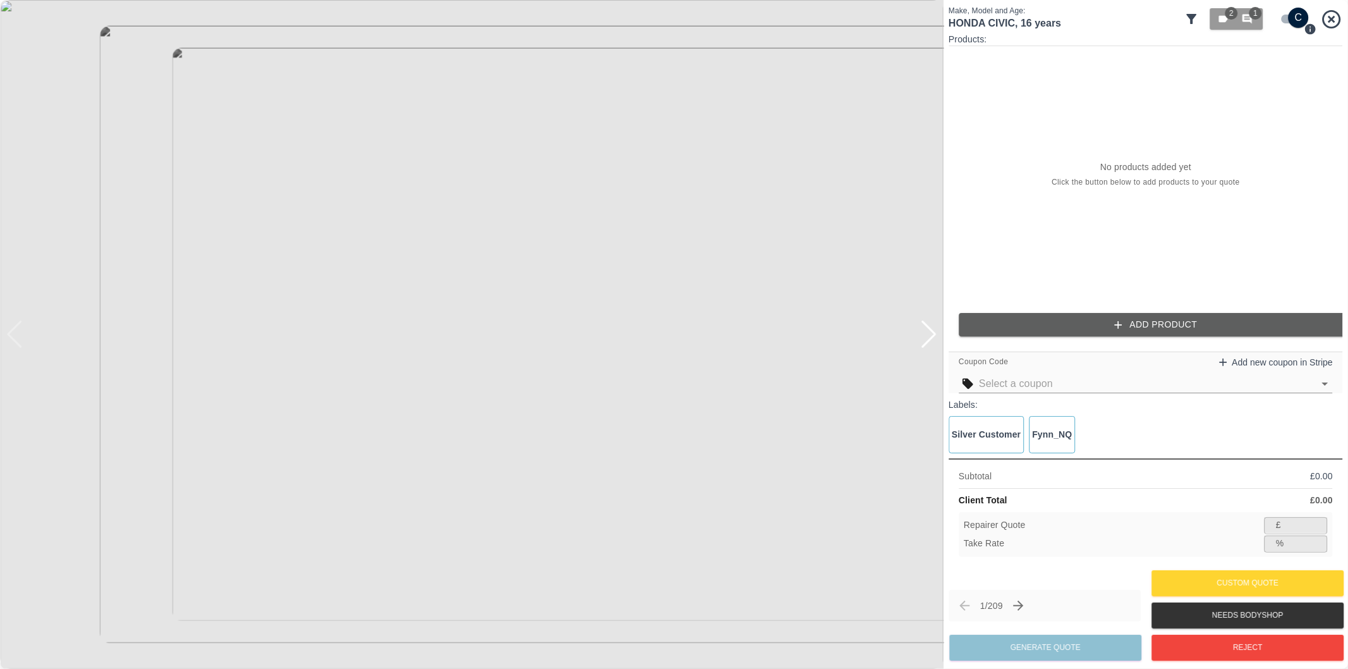
click at [937, 330] on div at bounding box center [928, 334] width 17 height 28
click at [937, 329] on div at bounding box center [928, 334] width 17 height 28
click at [937, 329] on div at bounding box center [471, 334] width 943 height 669
click at [1289, 16] on input "checkbox" at bounding box center [1298, 18] width 61 height 20
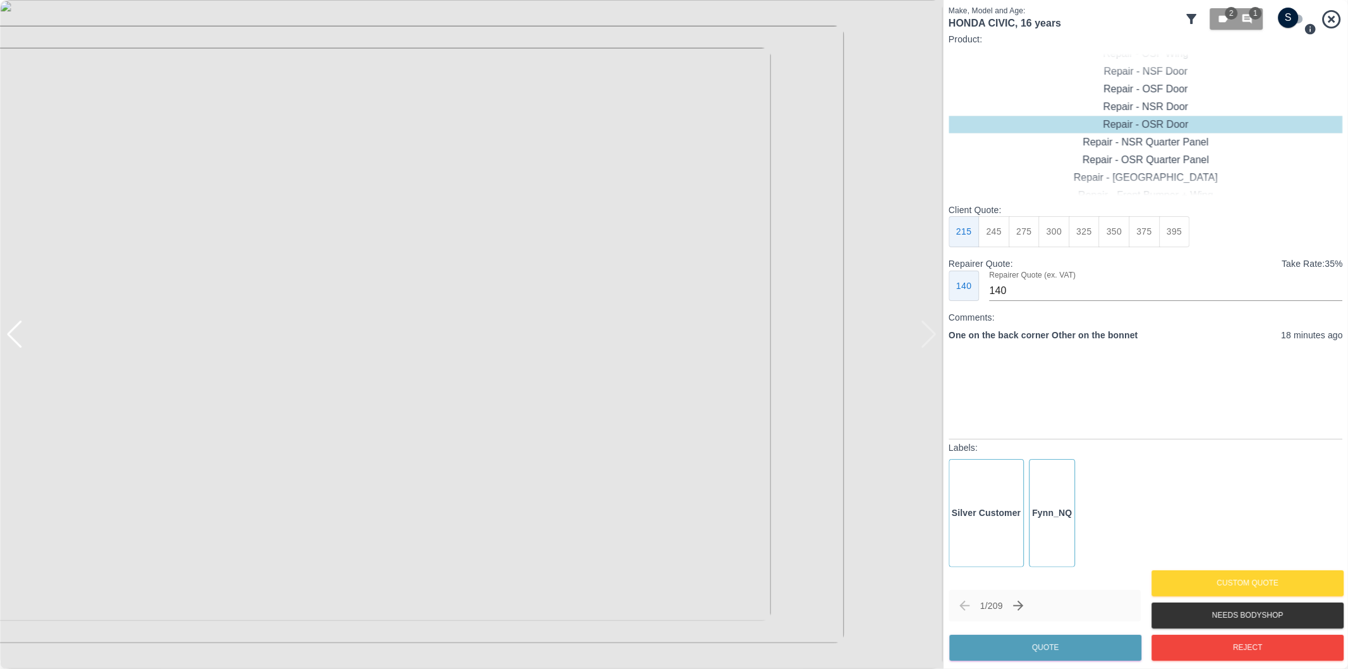
click at [16, 336] on div at bounding box center [14, 334] width 17 height 28
click at [1294, 22] on input "checkbox" at bounding box center [1288, 18] width 61 height 20
checkbox input "true"
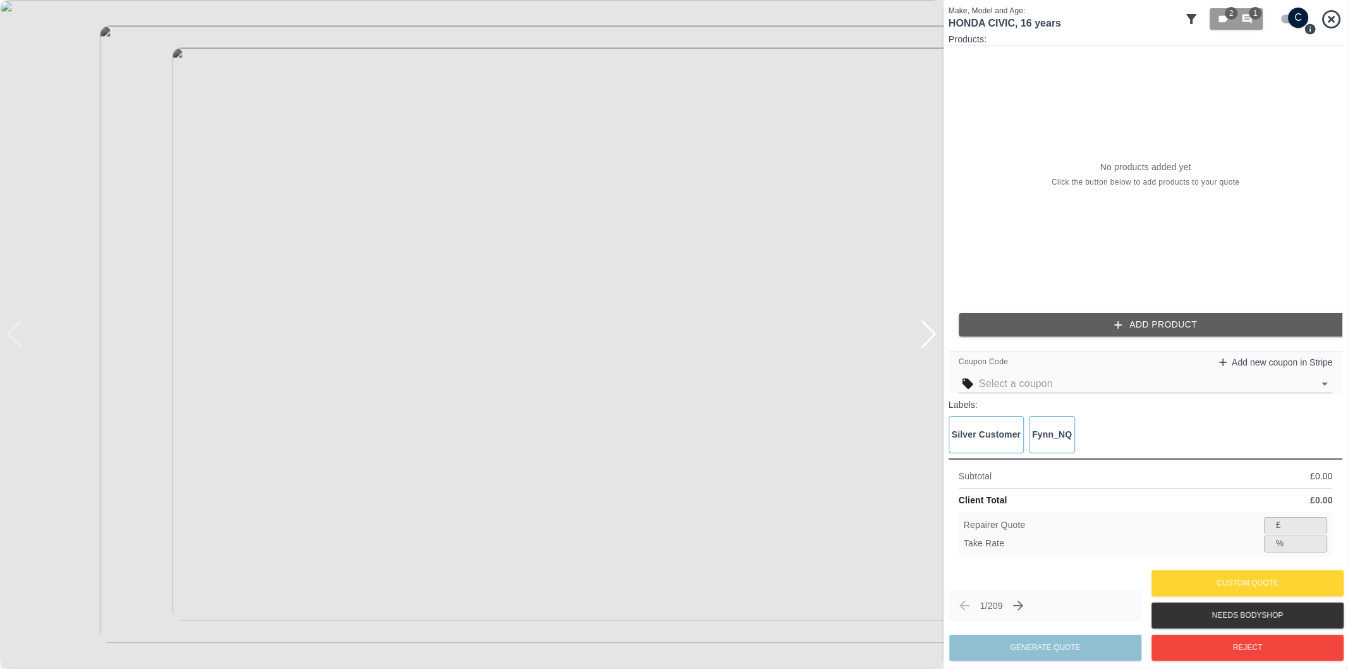
click at [1166, 323] on button "Add Product" at bounding box center [1156, 324] width 394 height 23
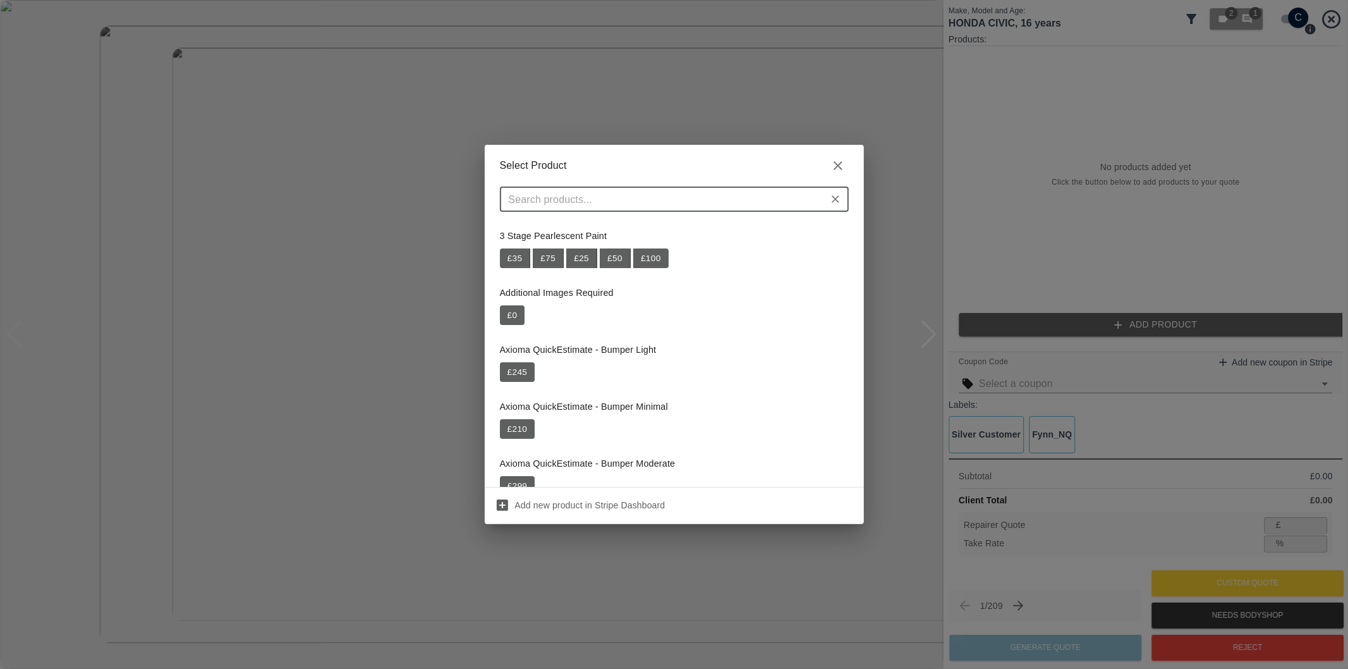
click at [657, 198] on input "text" at bounding box center [664, 199] width 320 height 18
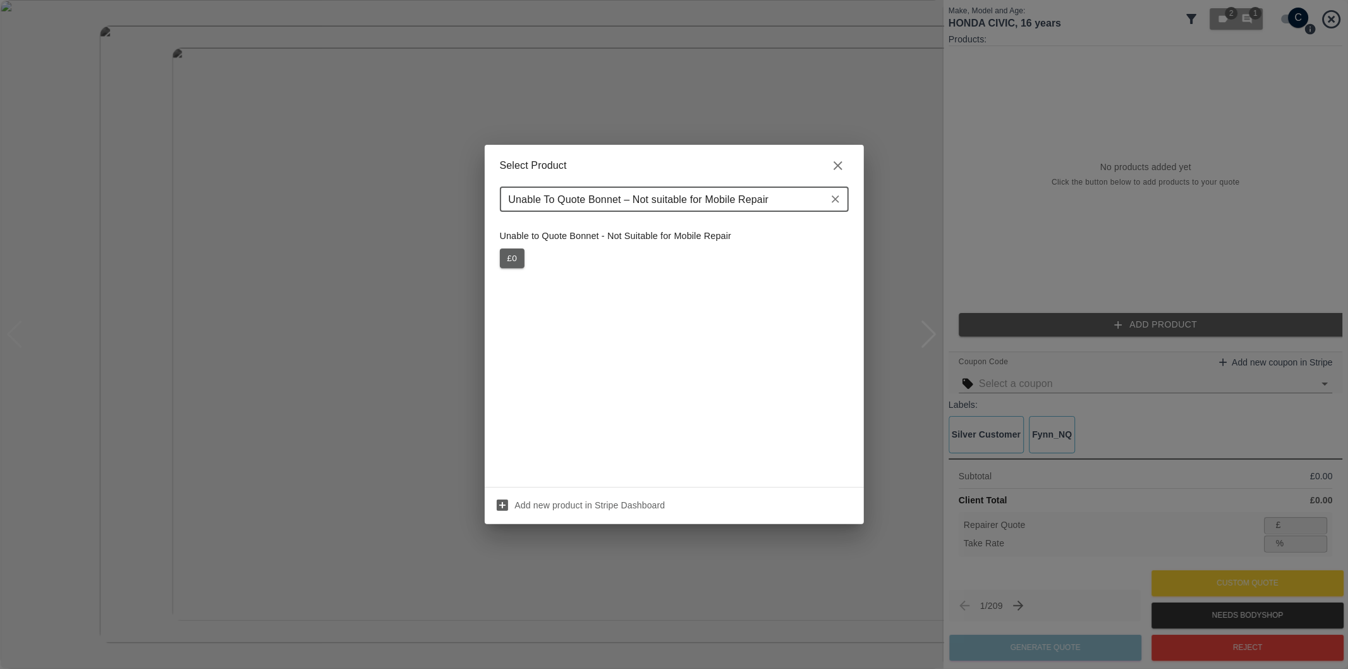
type input "Unable To Quote Bonnet – Not suitable for Mobile Repair"
click at [511, 262] on button "£ 0" at bounding box center [512, 258] width 25 height 20
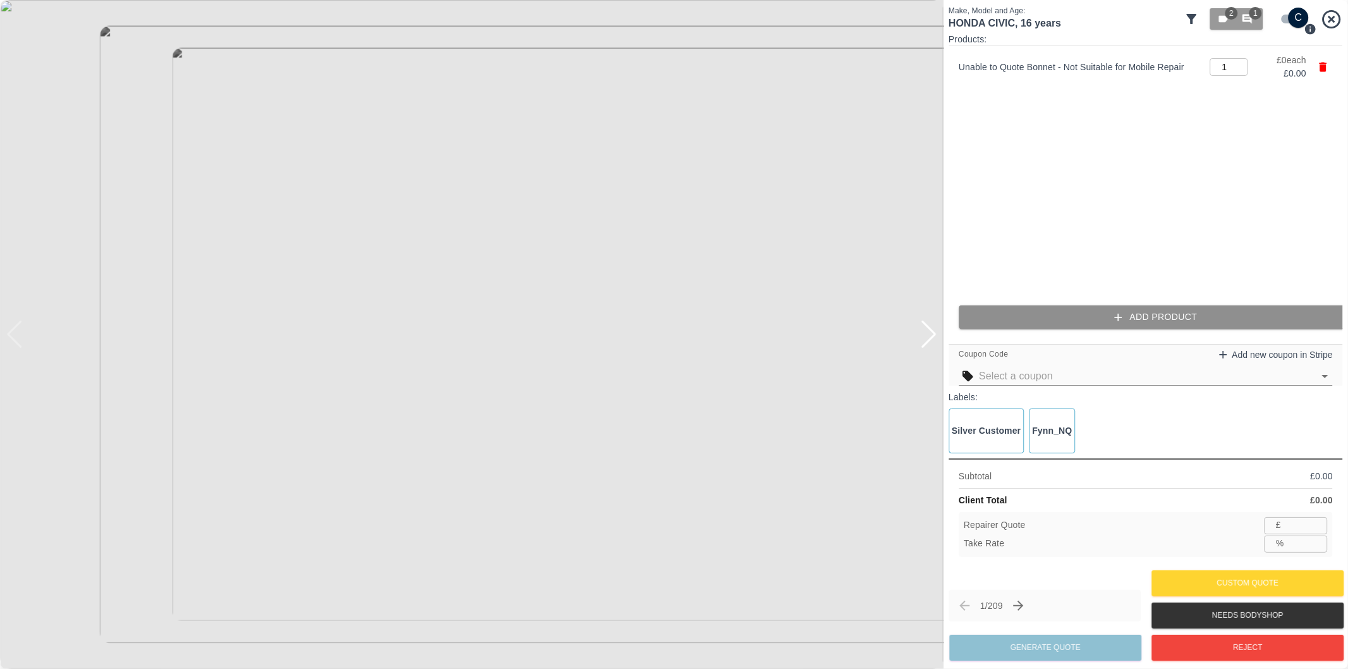
click at [1110, 319] on button "Add Product" at bounding box center [1156, 316] width 394 height 23
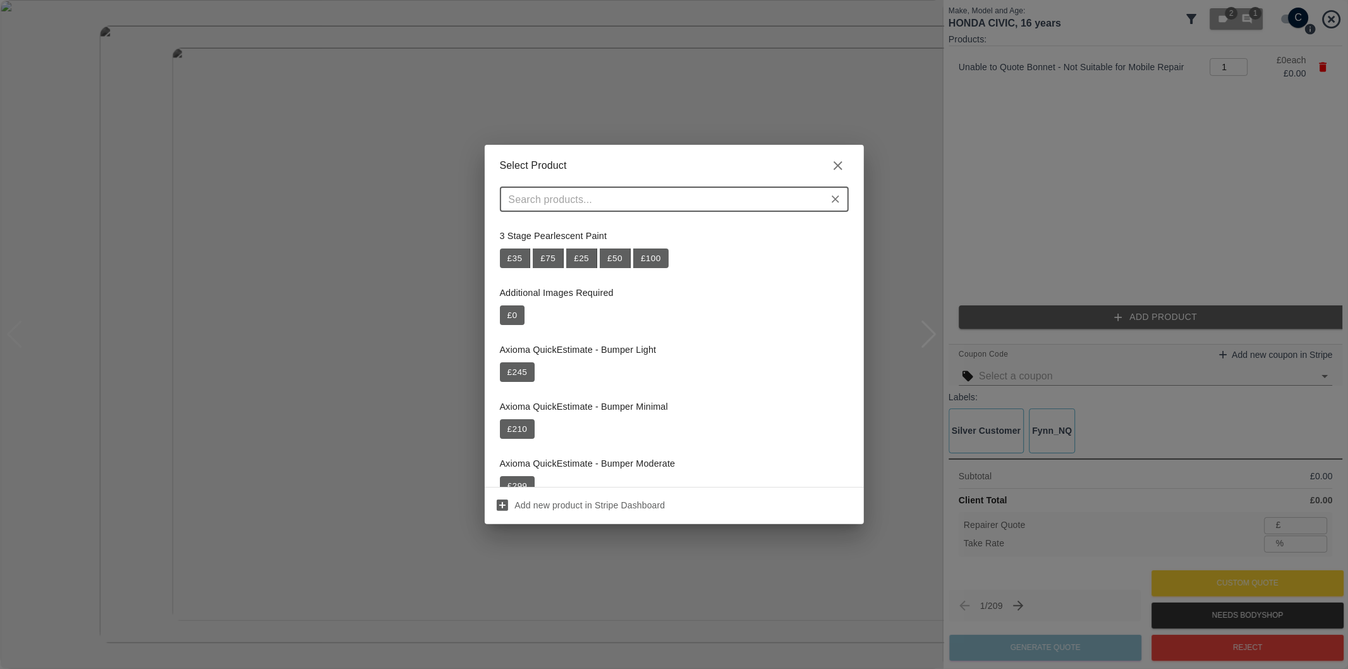
click at [686, 210] on div "​" at bounding box center [674, 198] width 349 height 25
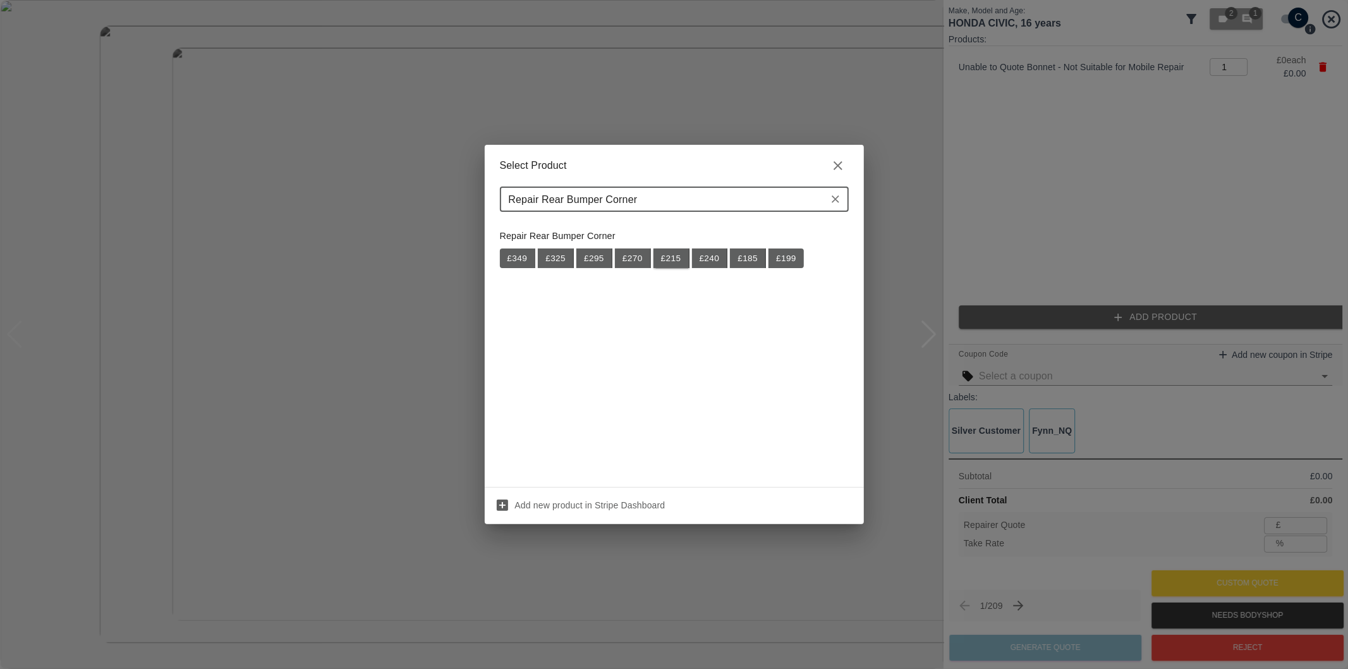
type input "Repair Rear Bumper Corner"
click at [675, 264] on button "£ 215" at bounding box center [671, 258] width 36 height 20
type input "139"
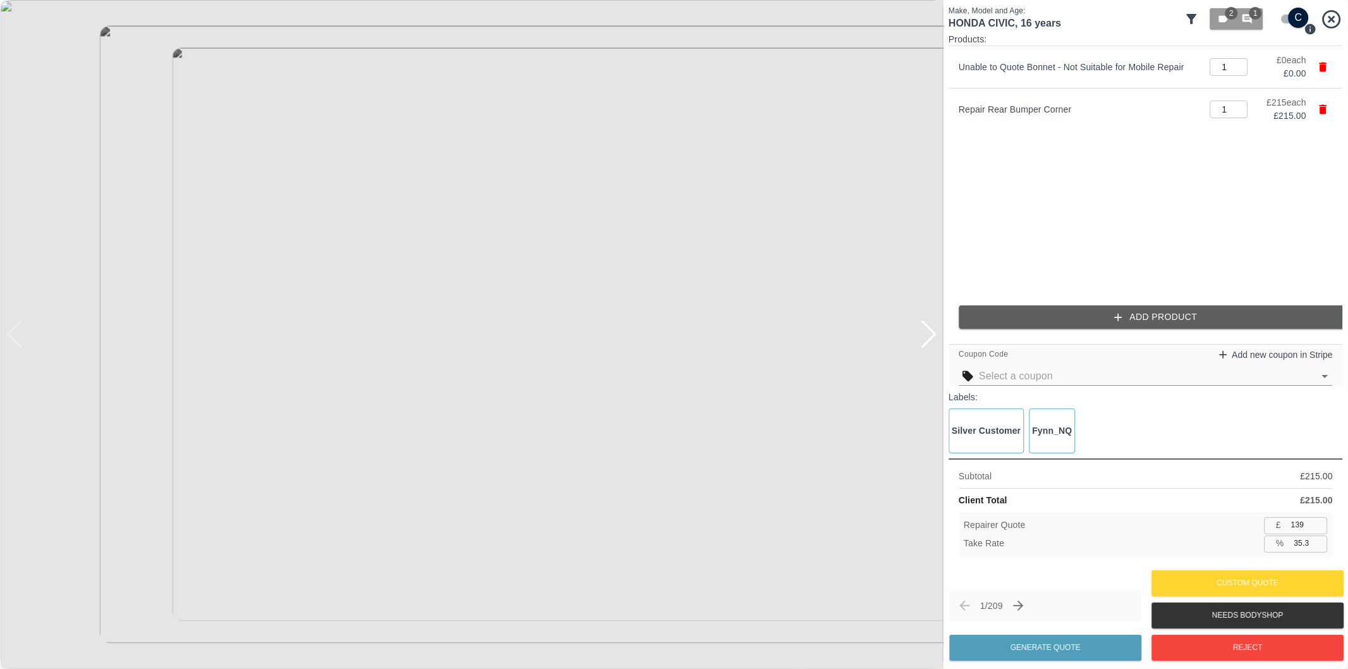
click at [1302, 547] on input "35.3" at bounding box center [1308, 543] width 39 height 16
type input "37.3"
type input "134"
type input "37.7"
click at [1094, 650] on button "Generate Quote" at bounding box center [1045, 647] width 192 height 26
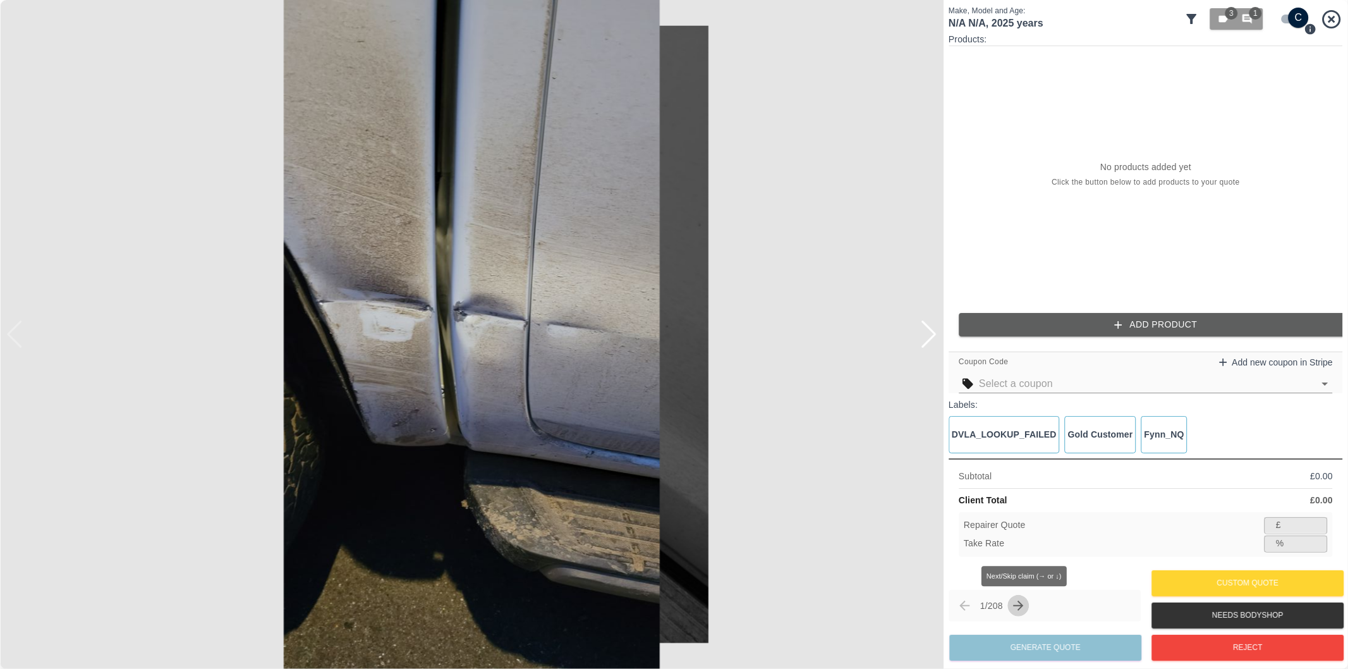
click at [1026, 609] on icon "Next claim" at bounding box center [1018, 605] width 15 height 15
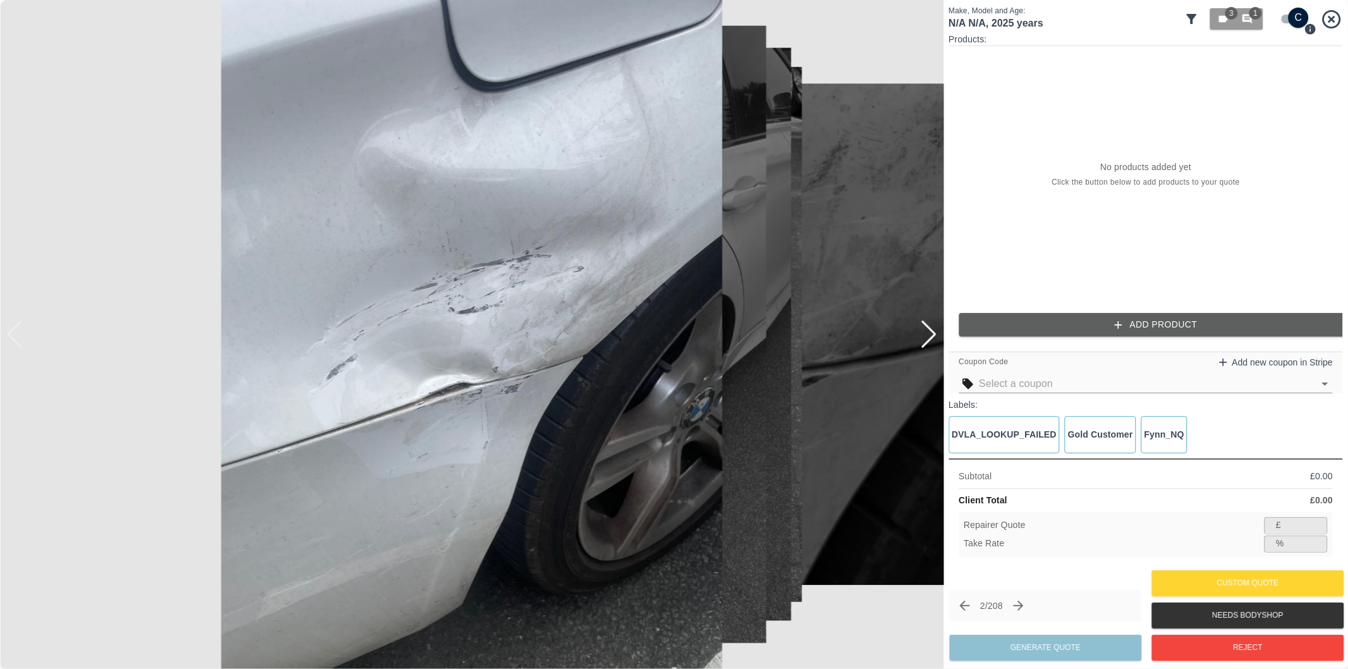
click at [930, 337] on div at bounding box center [928, 334] width 17 height 28
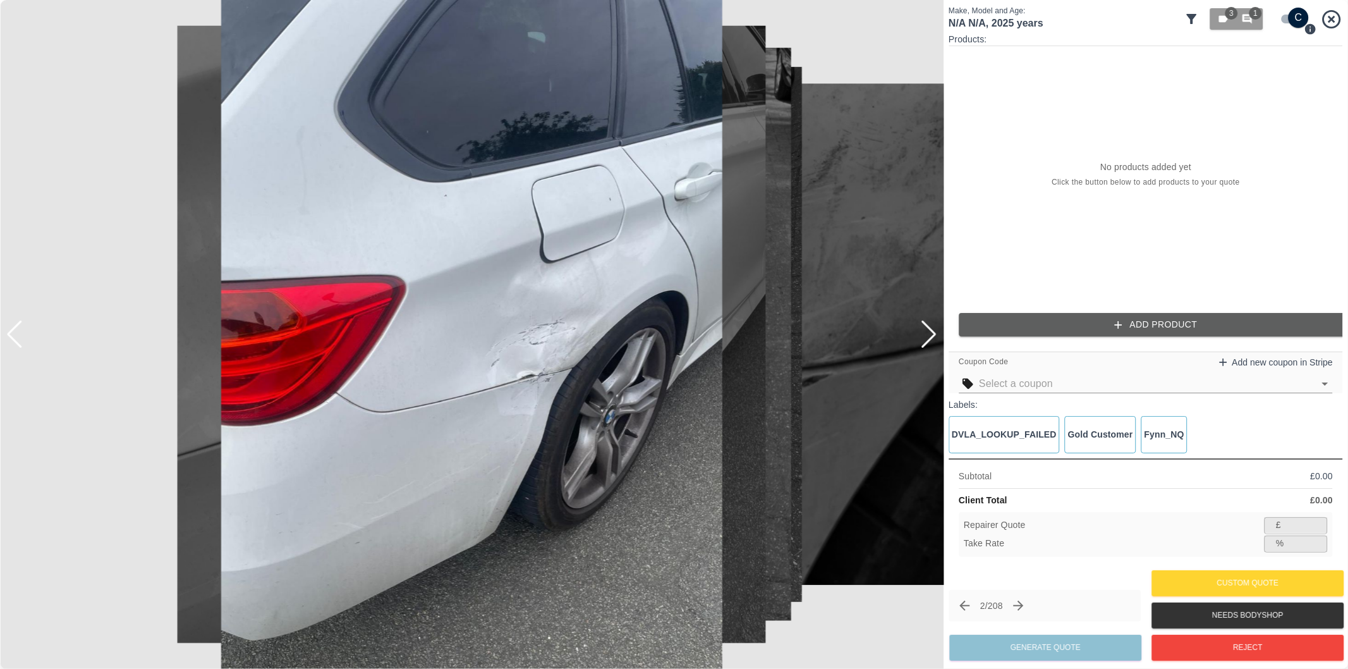
click at [930, 337] on div at bounding box center [928, 334] width 17 height 28
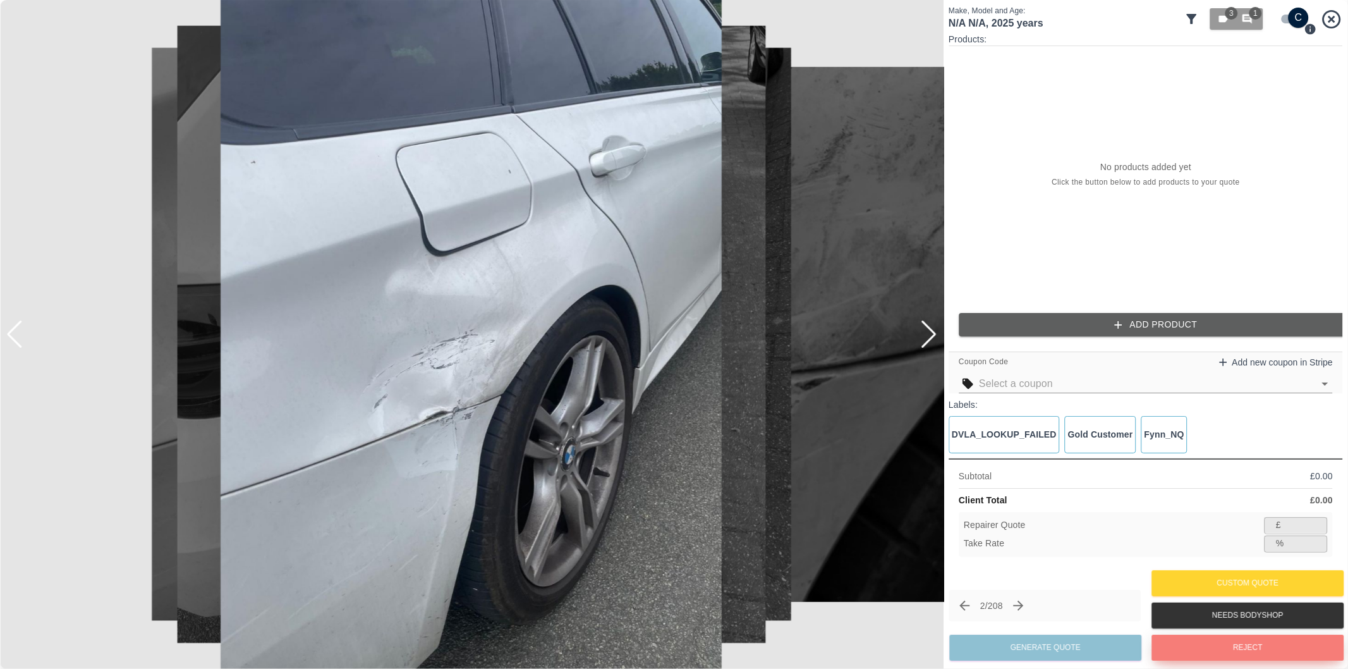
click at [1254, 645] on button "Reject" at bounding box center [1247, 647] width 192 height 26
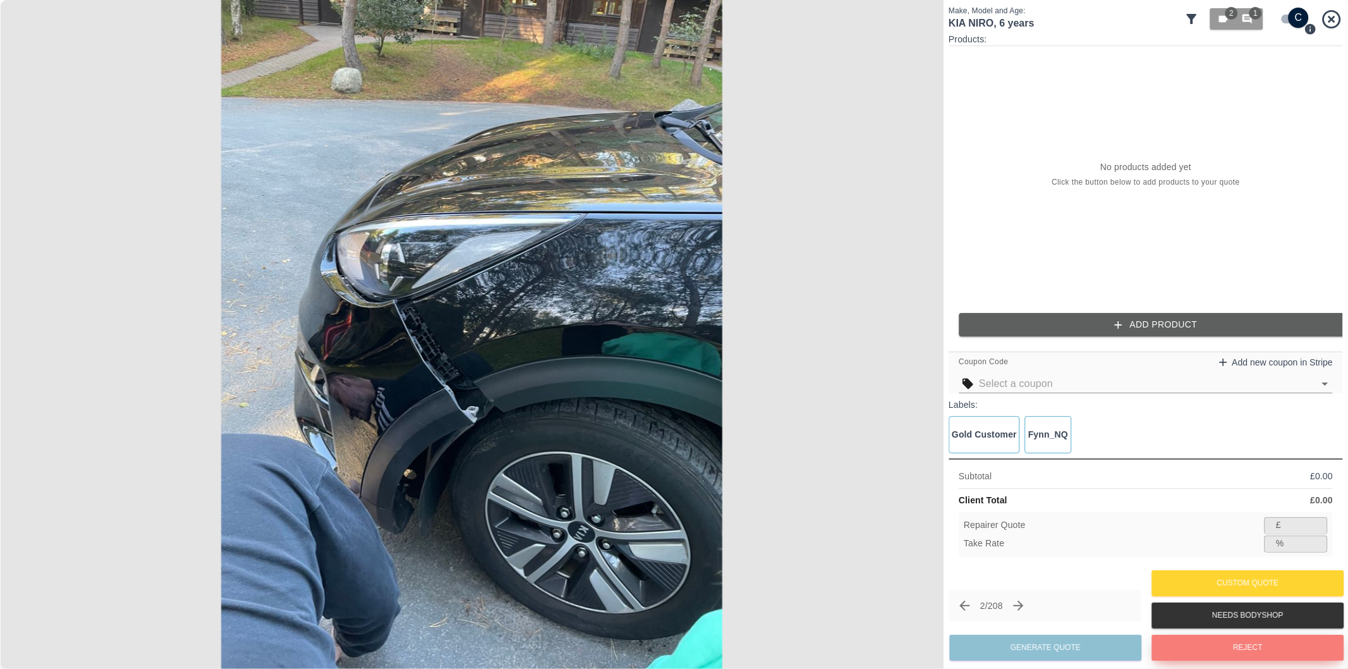
click at [1233, 646] on button "Reject" at bounding box center [1247, 647] width 192 height 26
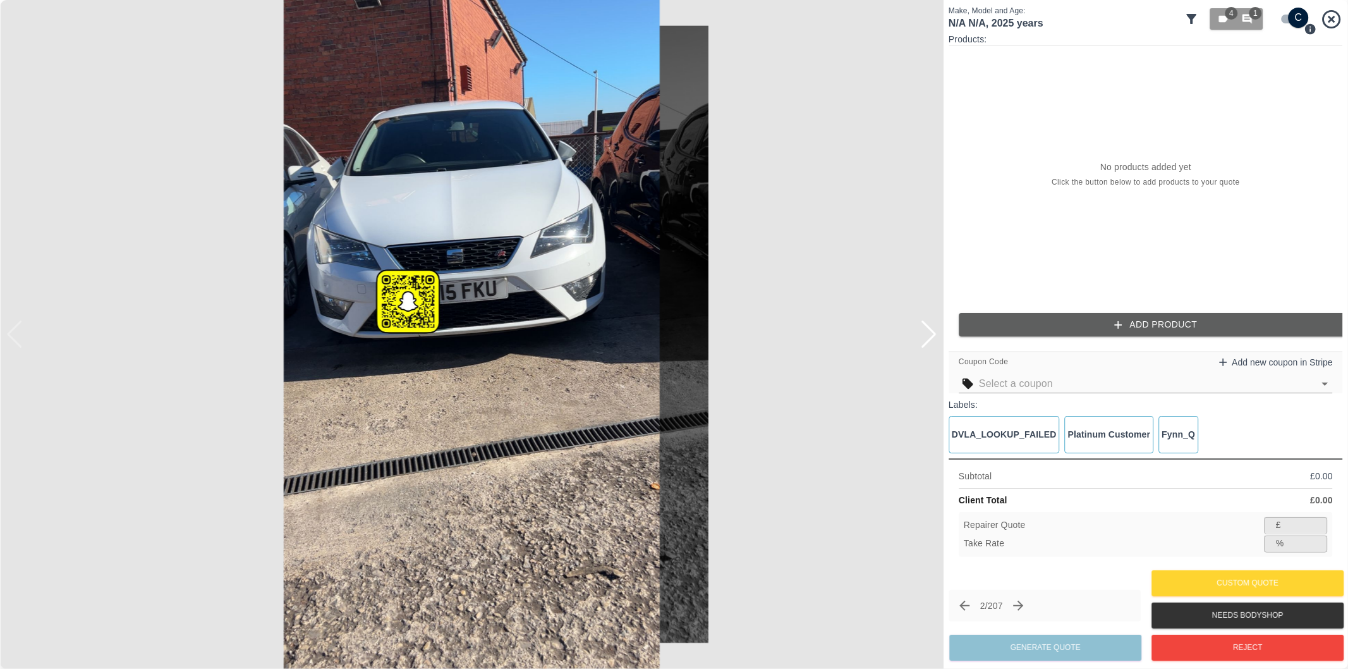
click at [932, 340] on div at bounding box center [928, 334] width 17 height 28
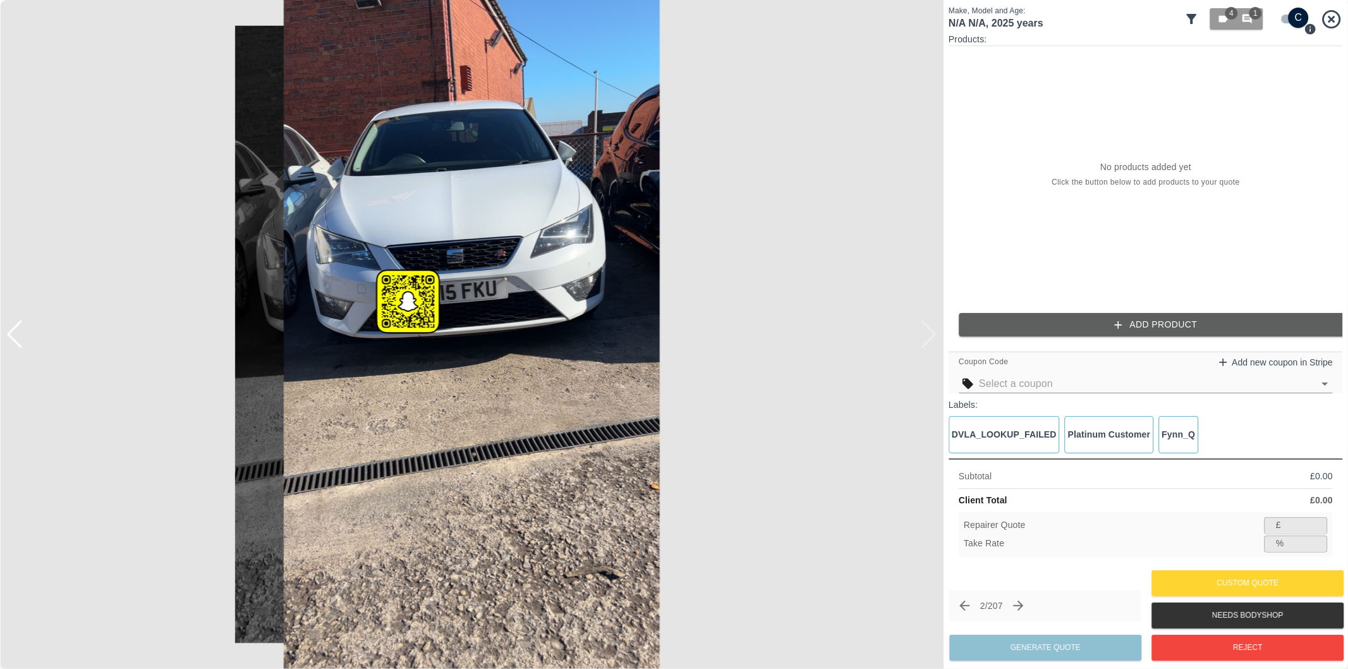
click at [932, 340] on img at bounding box center [471, 334] width 943 height 669
click at [1292, 19] on input "checkbox" at bounding box center [1298, 18] width 61 height 20
checkbox input "false"
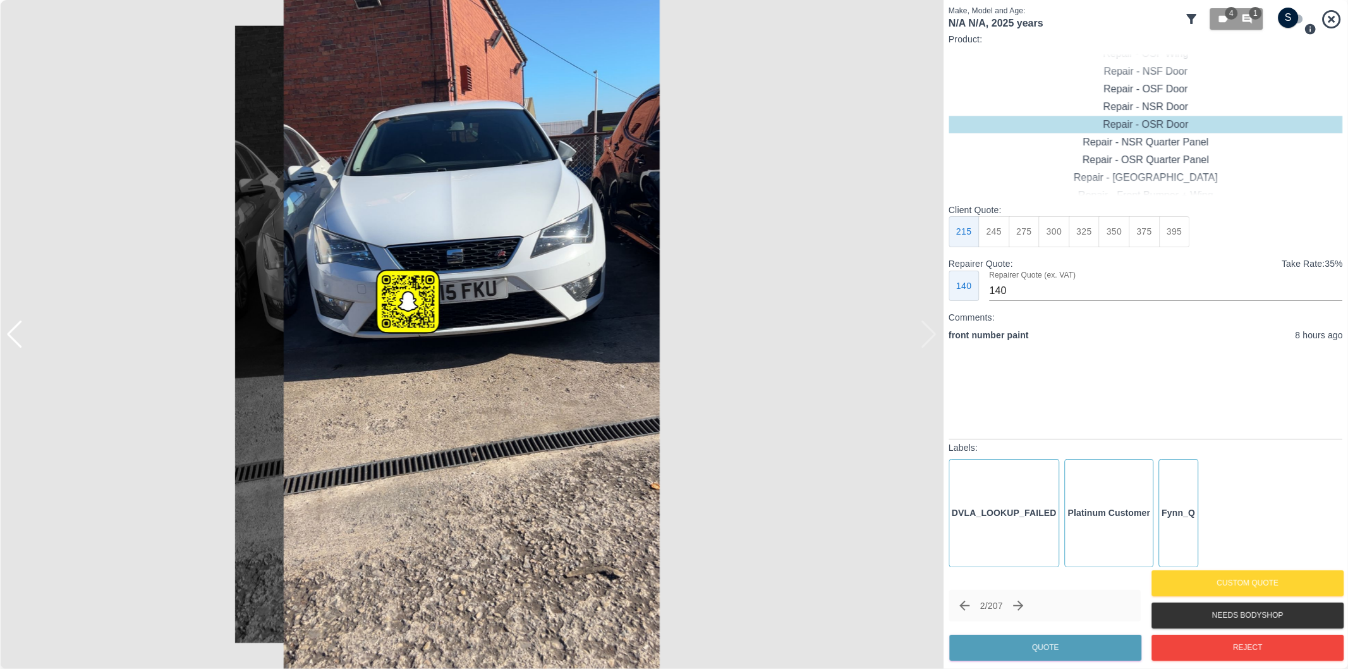
click at [518, 293] on img at bounding box center [471, 334] width 943 height 669
type input "180"
click at [1295, 11] on input "checkbox" at bounding box center [1288, 18] width 61 height 20
checkbox input "true"
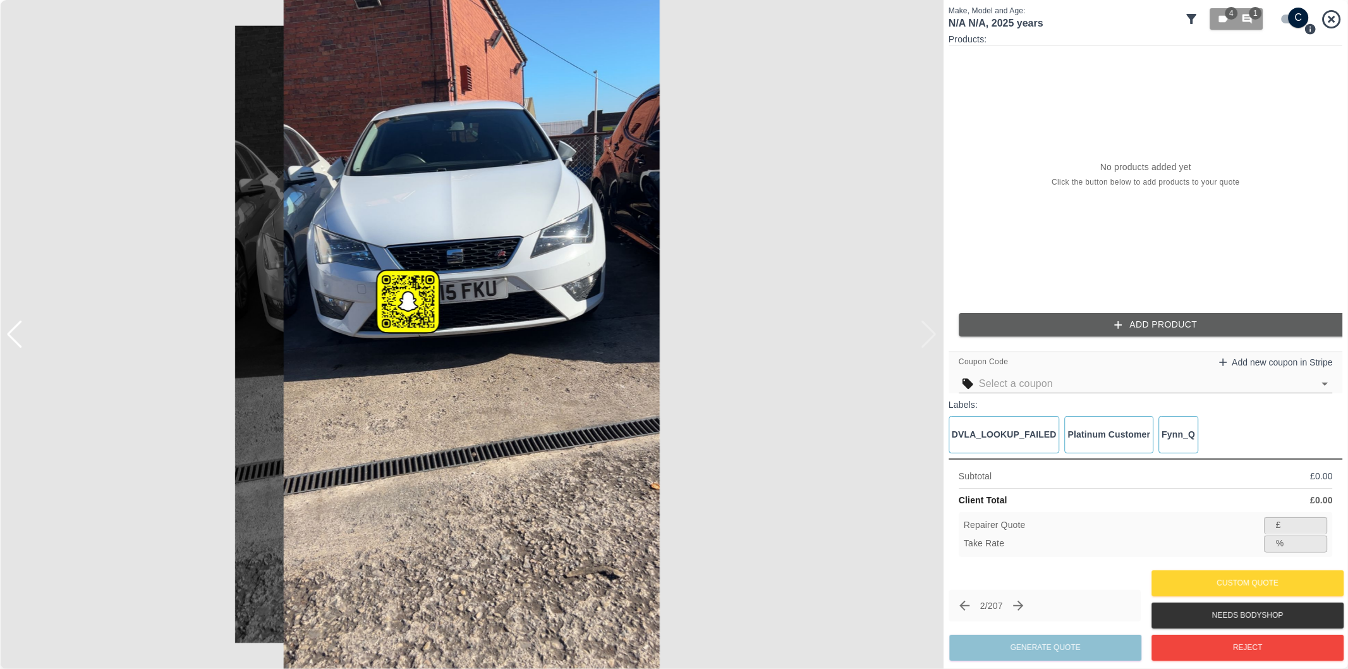
click at [1128, 330] on button "Add Product" at bounding box center [1156, 324] width 394 height 23
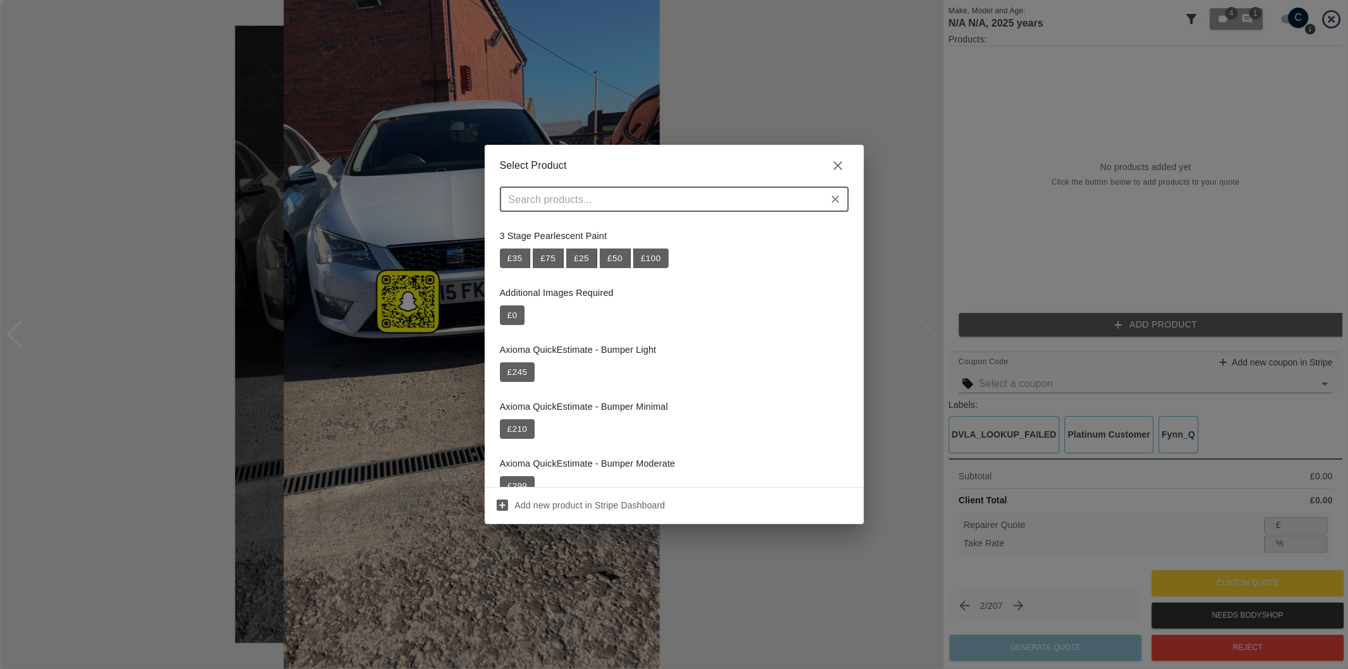
click at [687, 201] on input "text" at bounding box center [664, 199] width 320 height 18
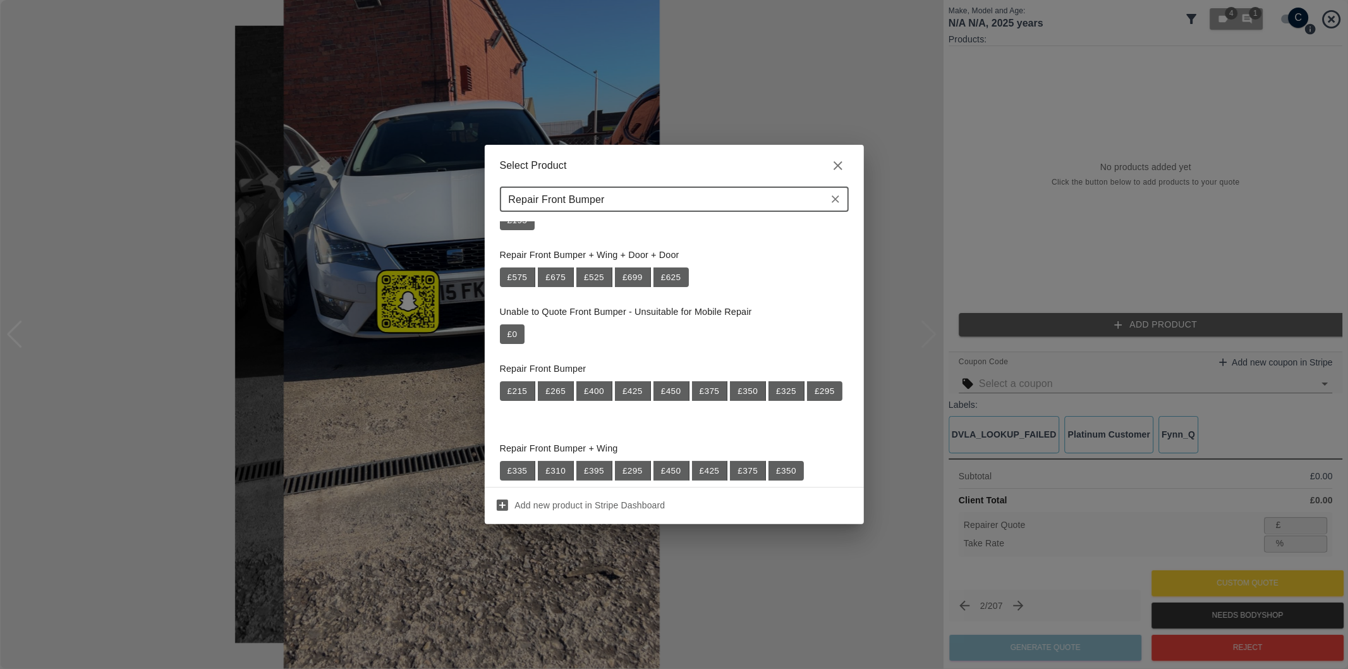
scroll to position [210, 0]
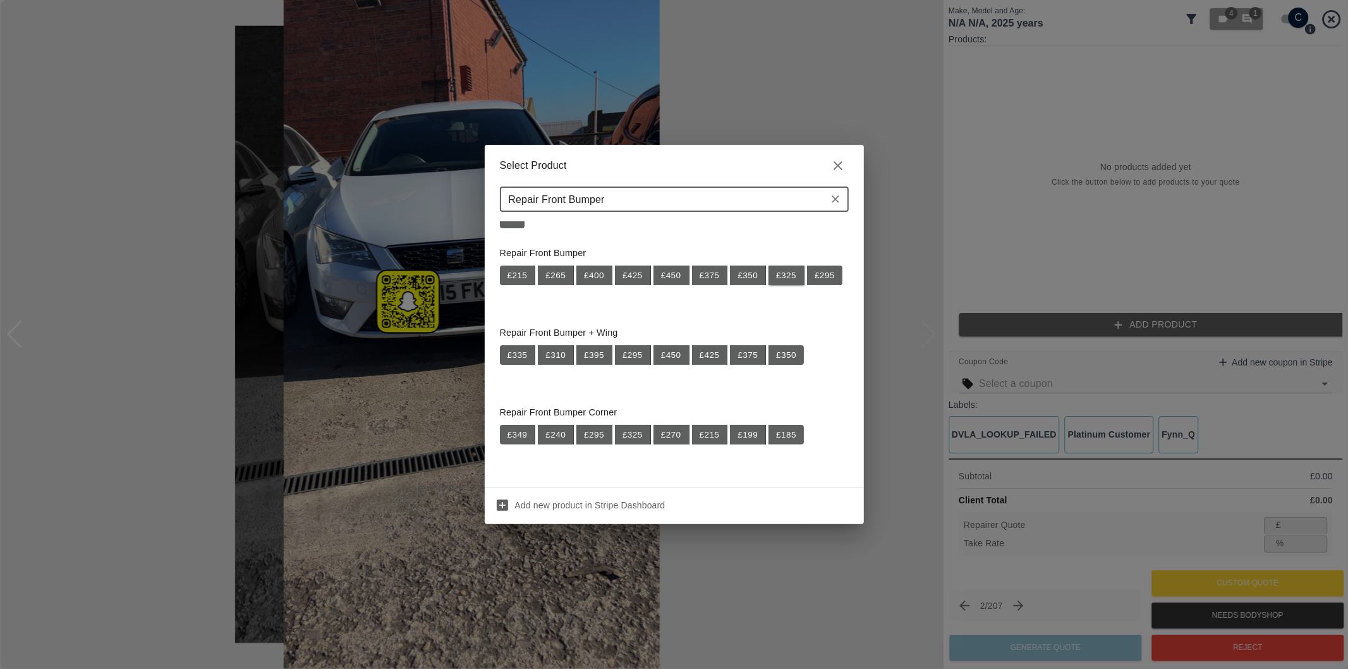
type input "Repair Front Bumper"
click at [787, 280] on button "£ 325" at bounding box center [786, 275] width 36 height 20
type input "211"
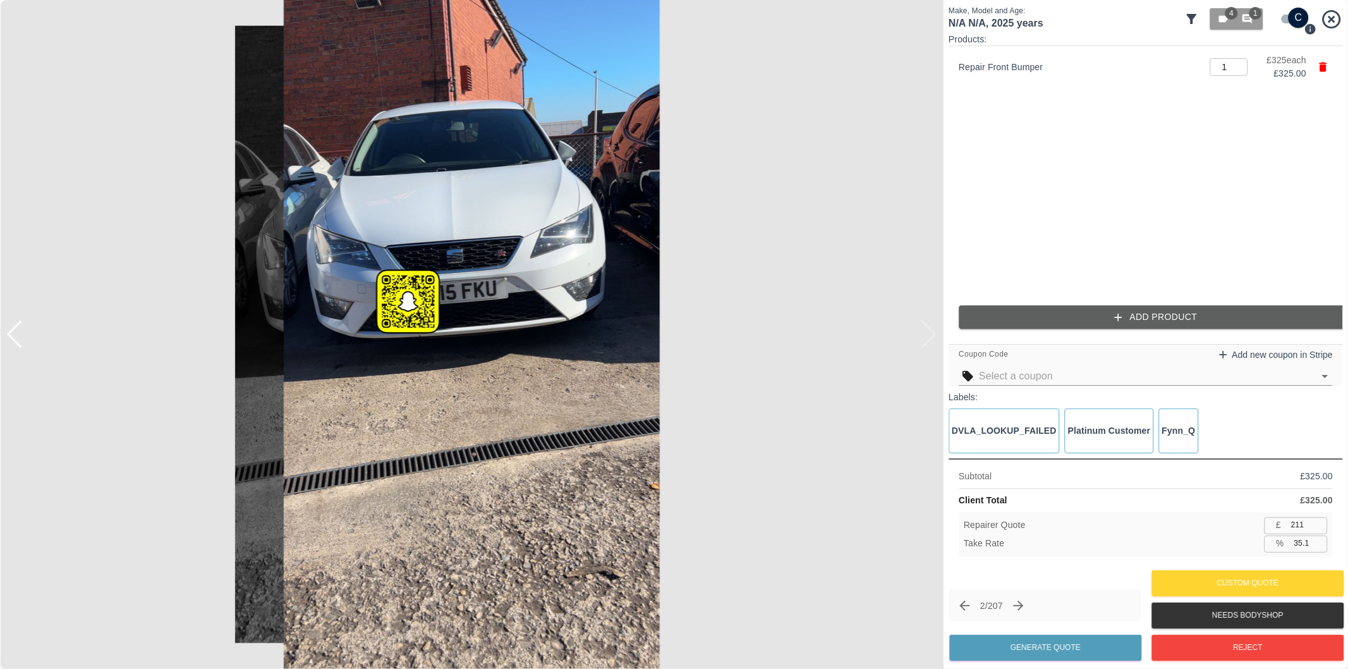
drag, startPoint x: 1302, startPoint y: 545, endPoint x: 1312, endPoint y: 569, distance: 26.6
click at [1301, 545] on input "35.1" at bounding box center [1308, 543] width 39 height 16
type input "37.1"
type input "204"
type input "37.2"
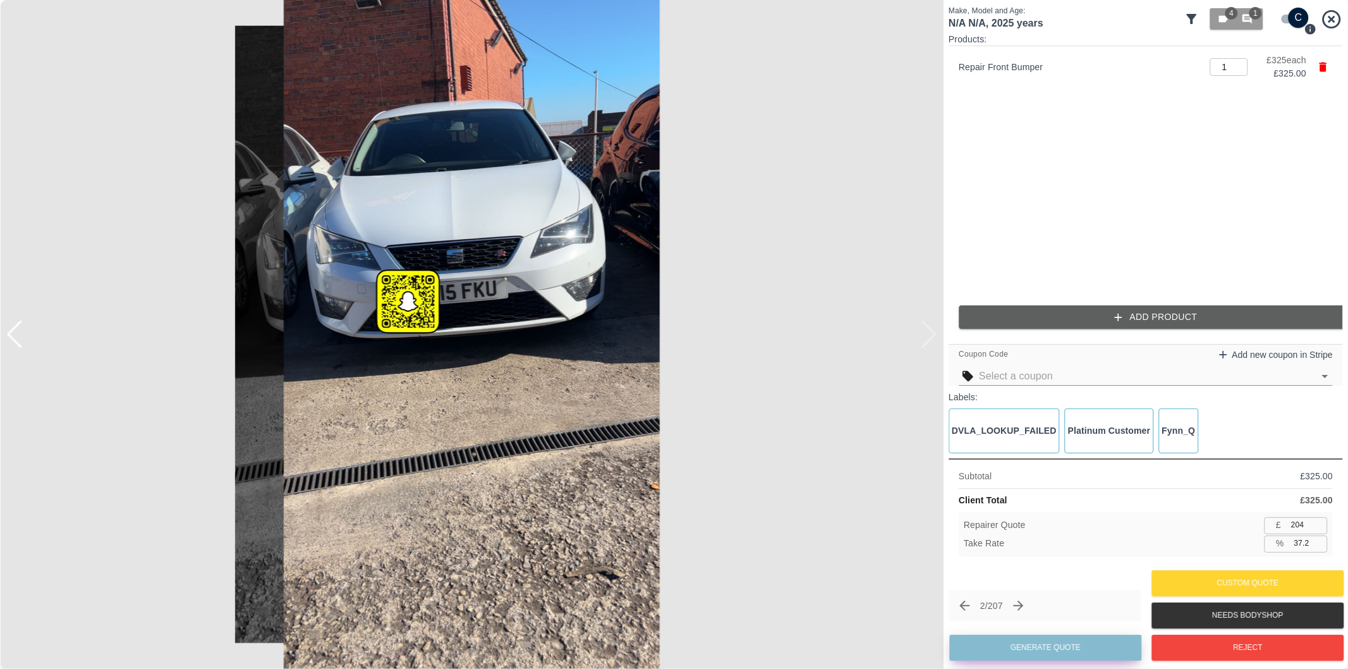
click at [1024, 648] on button "Generate Quote" at bounding box center [1045, 647] width 192 height 26
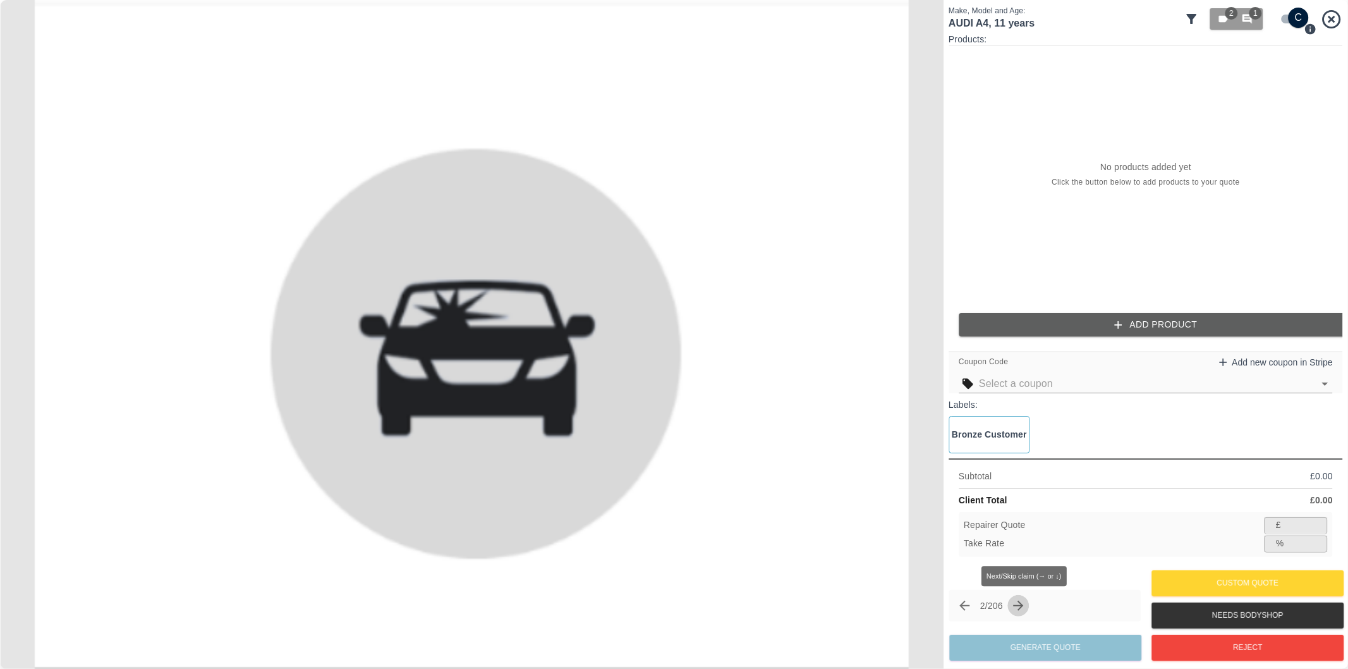
click at [1026, 603] on icon "Next claim" at bounding box center [1018, 605] width 15 height 15
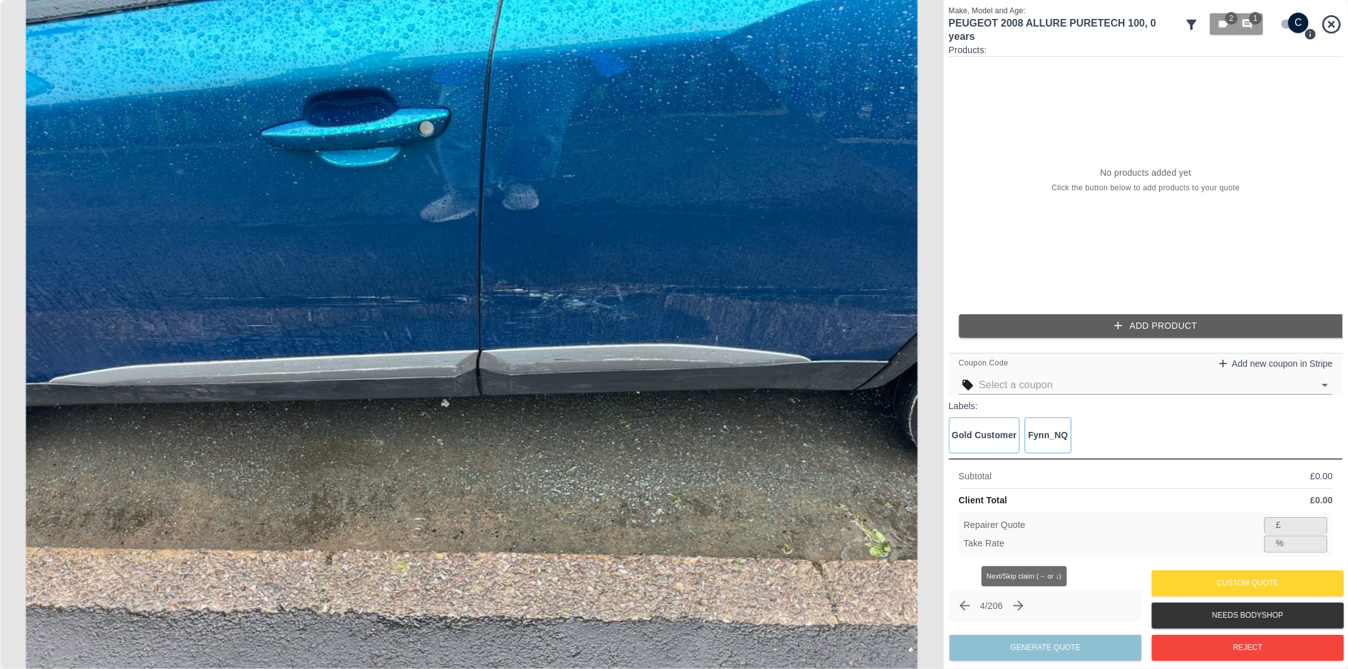
click at [1024, 607] on icon "Next claim" at bounding box center [1019, 605] width 10 height 10
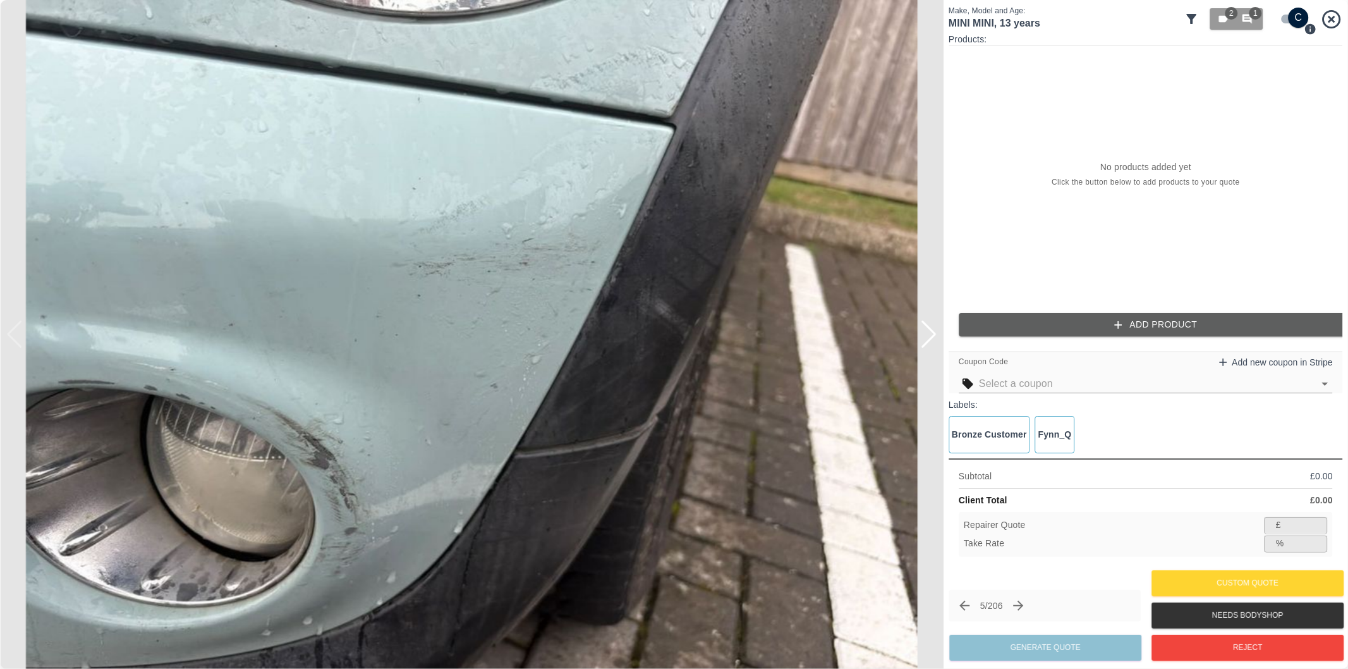
click at [926, 330] on div at bounding box center [928, 334] width 17 height 28
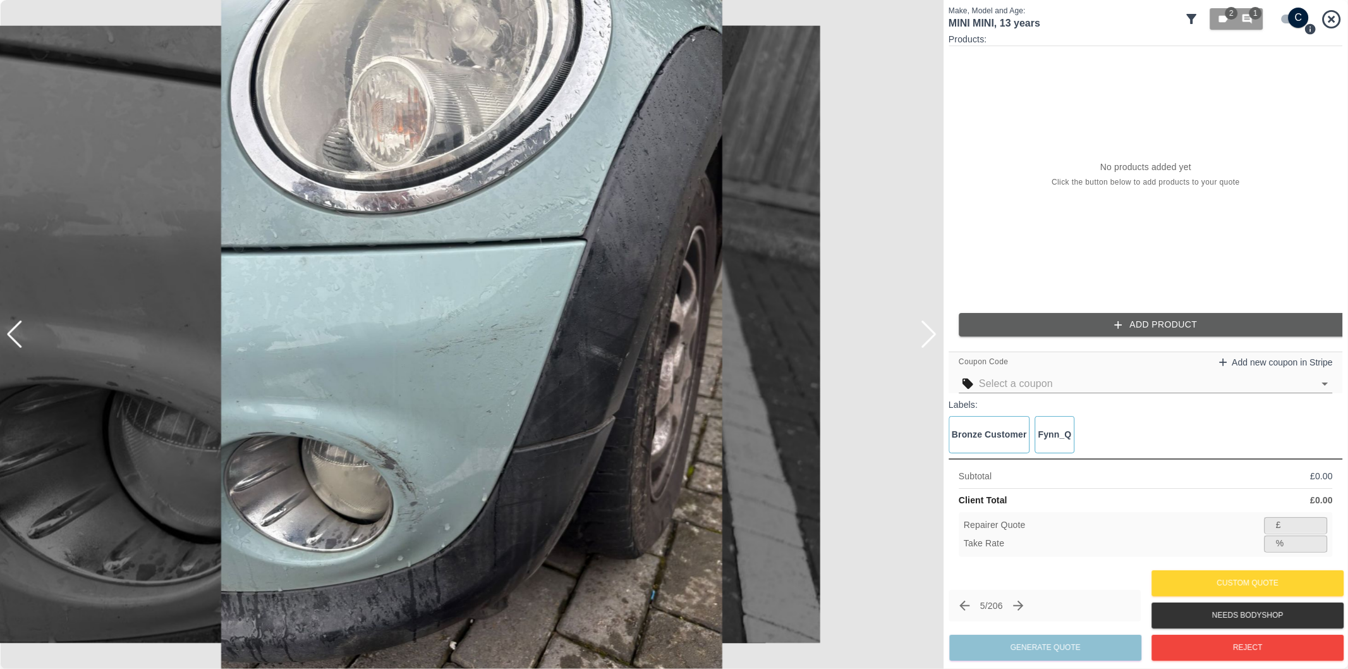
click at [926, 330] on div at bounding box center [928, 334] width 17 height 28
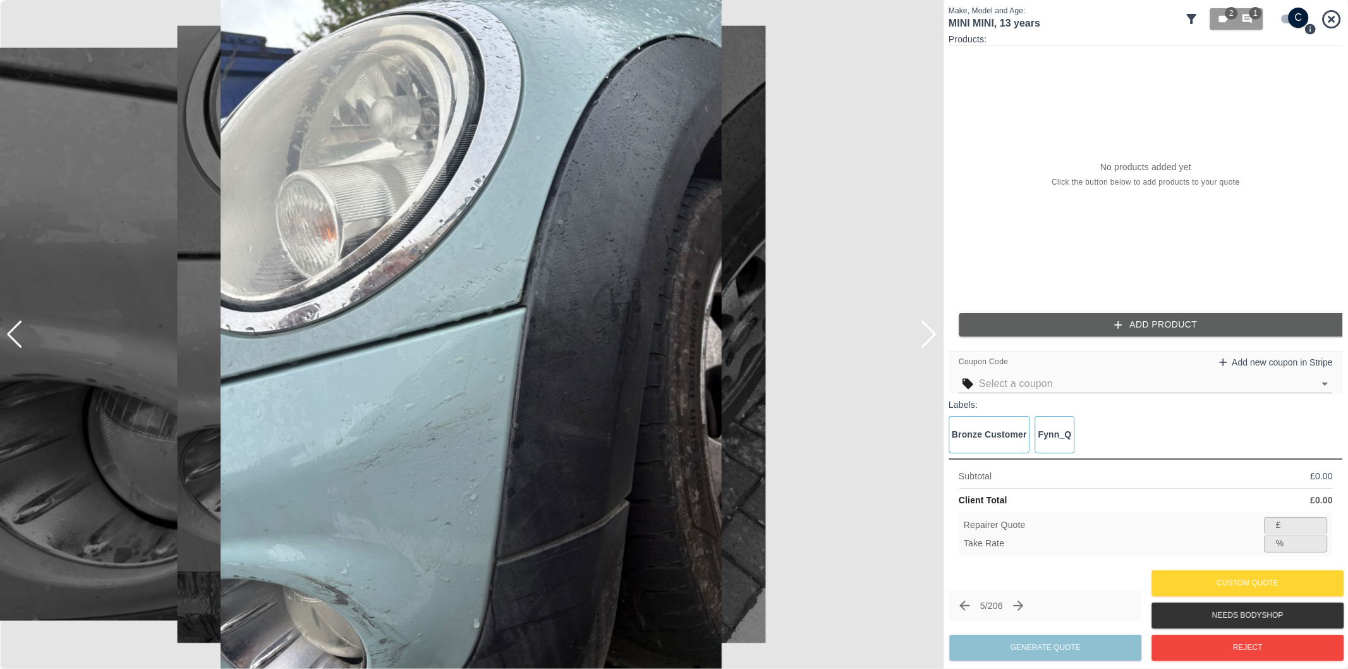
click at [926, 330] on div at bounding box center [928, 334] width 17 height 28
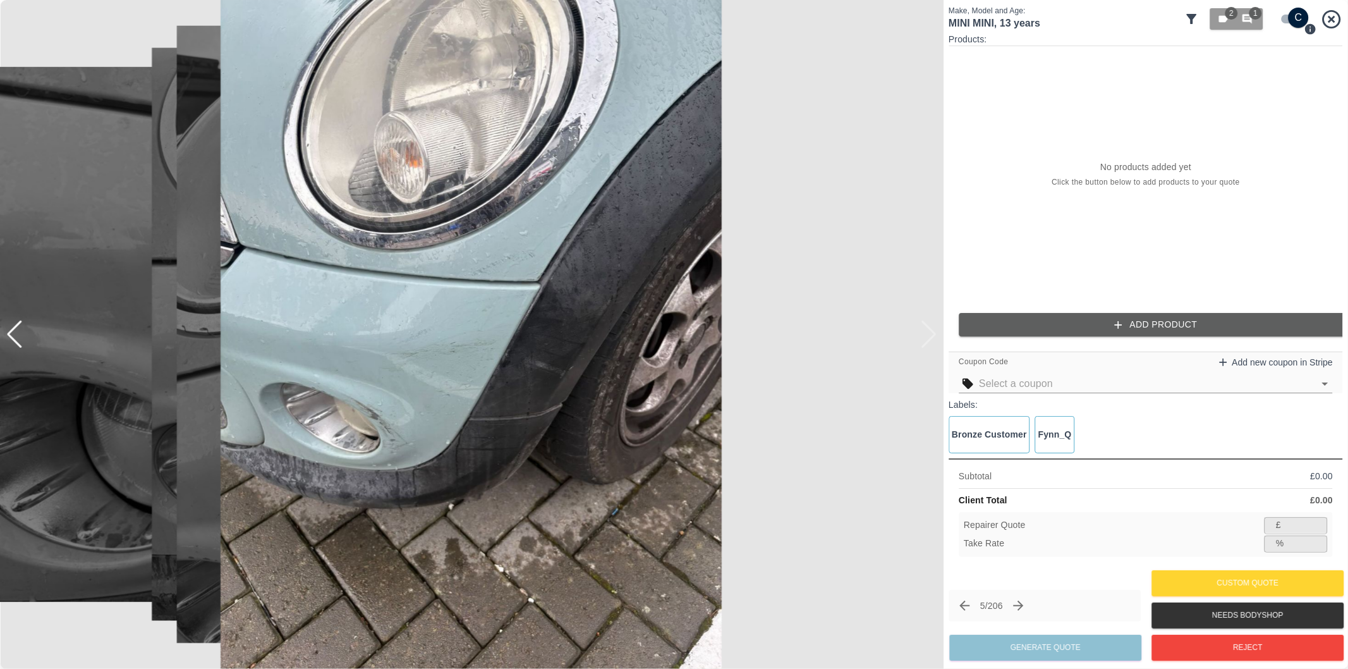
click at [926, 330] on div at bounding box center [471, 334] width 943 height 669
click at [1021, 609] on icon "Next claim" at bounding box center [1018, 605] width 15 height 15
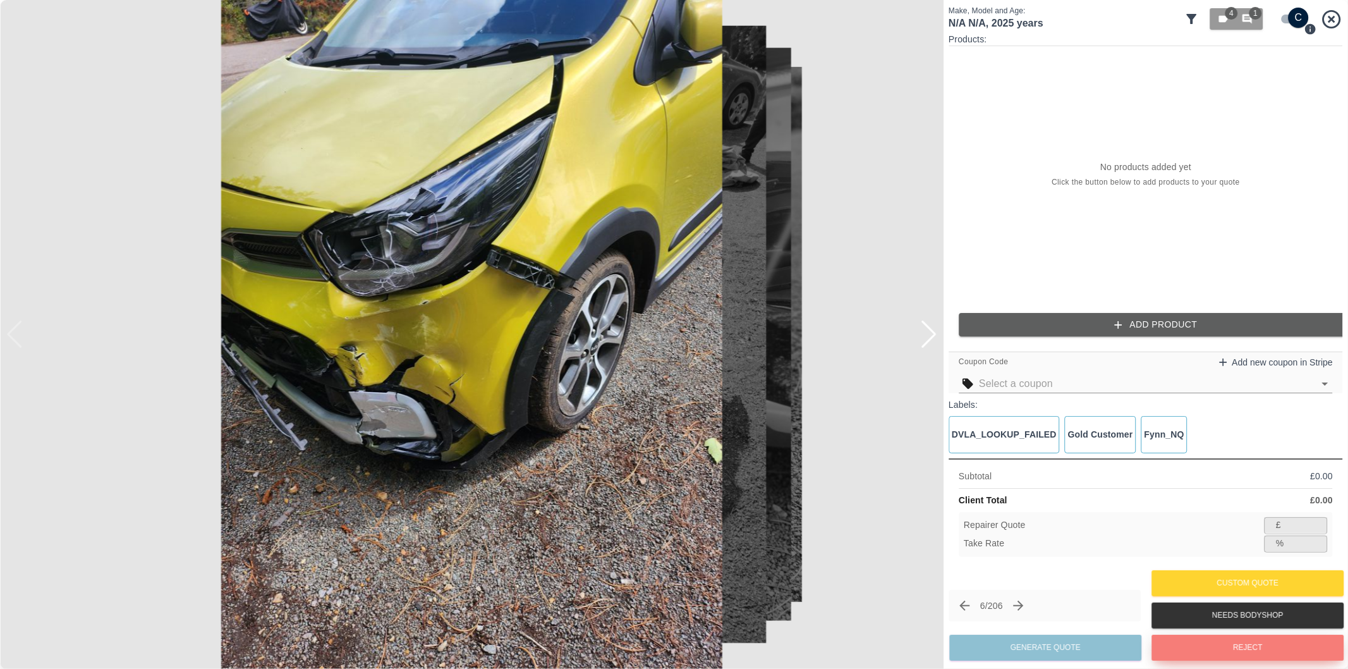
click at [1224, 648] on button "Reject" at bounding box center [1247, 647] width 192 height 26
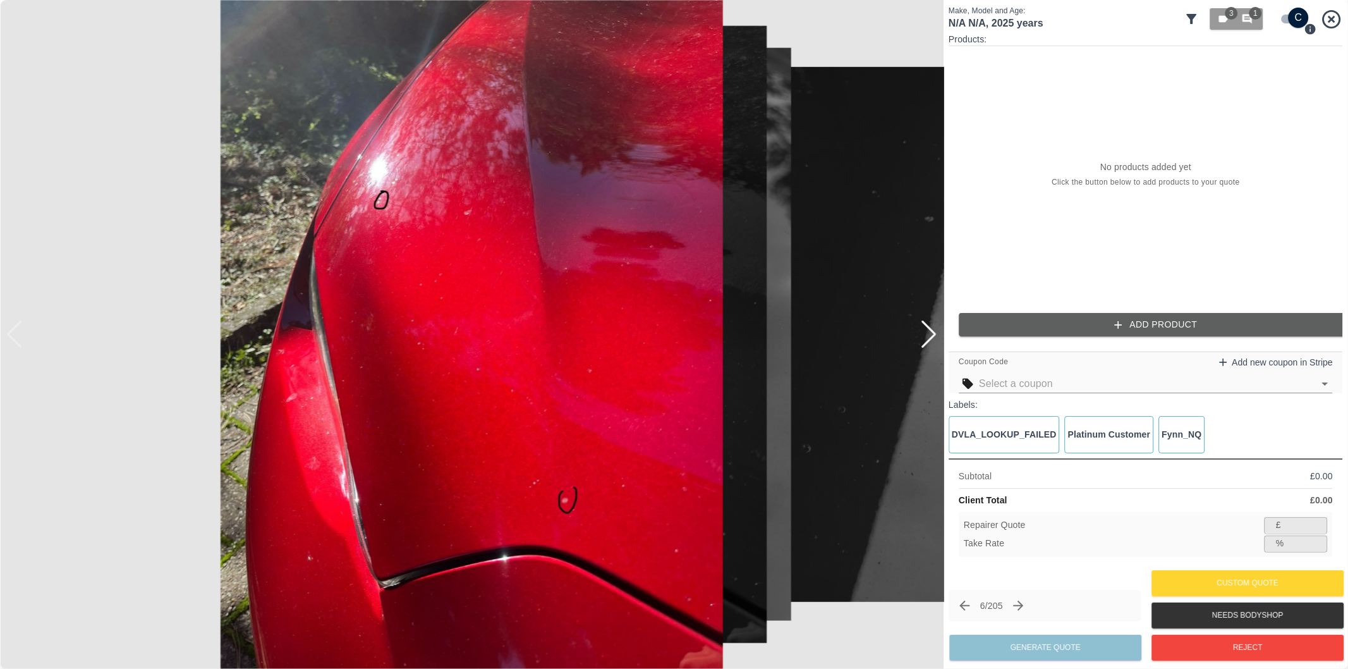
click at [932, 339] on div at bounding box center [928, 334] width 17 height 28
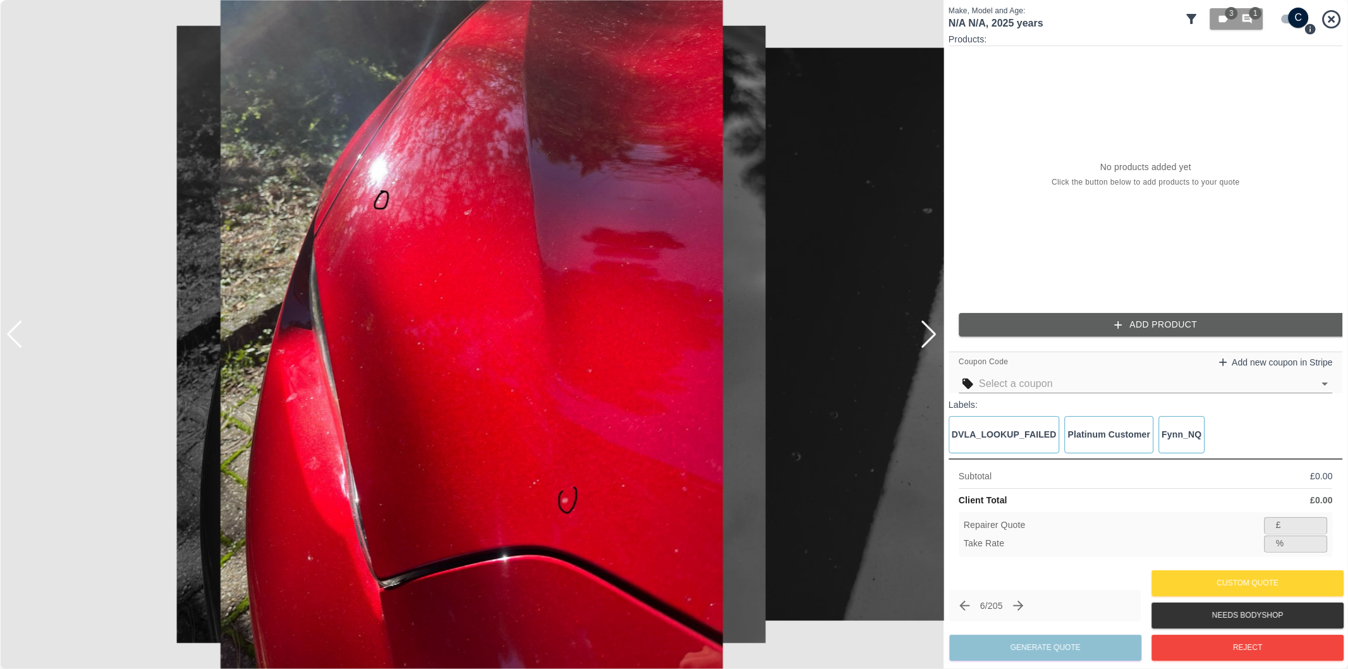
click at [932, 339] on div at bounding box center [928, 334] width 17 height 28
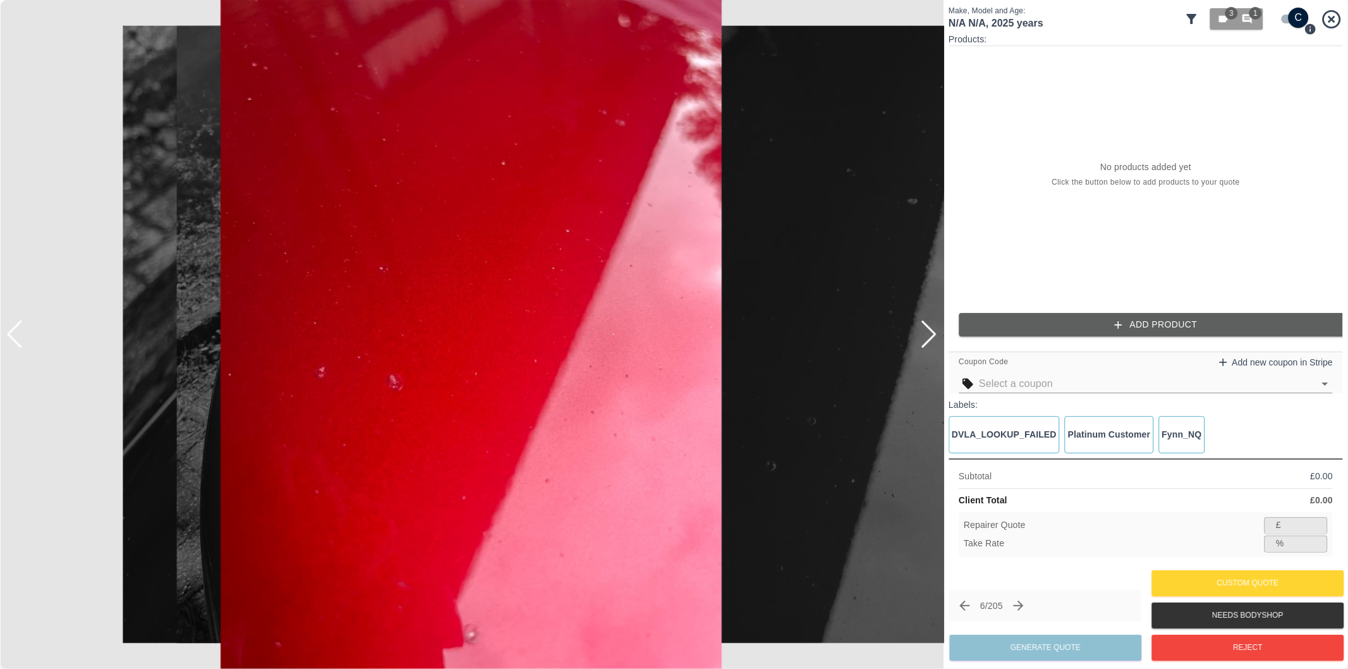
click at [929, 335] on div at bounding box center [928, 334] width 17 height 28
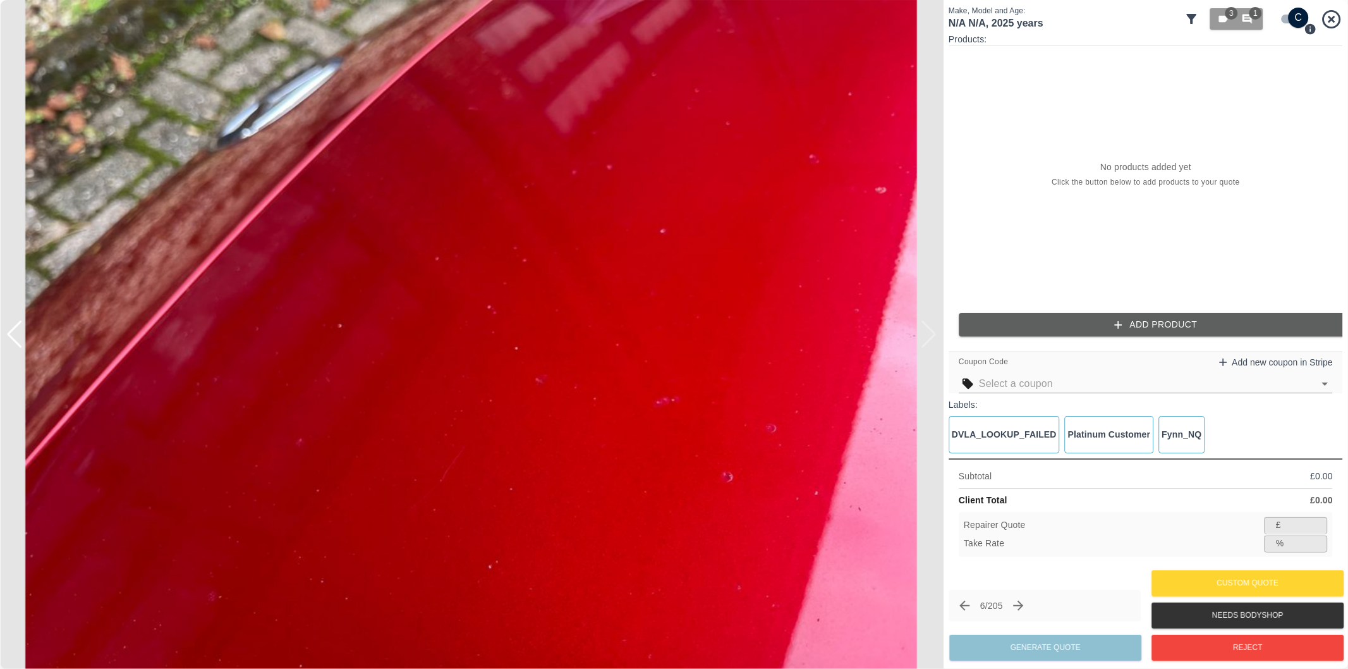
click at [929, 335] on div at bounding box center [471, 334] width 943 height 669
click at [1024, 605] on icon "Next claim" at bounding box center [1019, 605] width 10 height 10
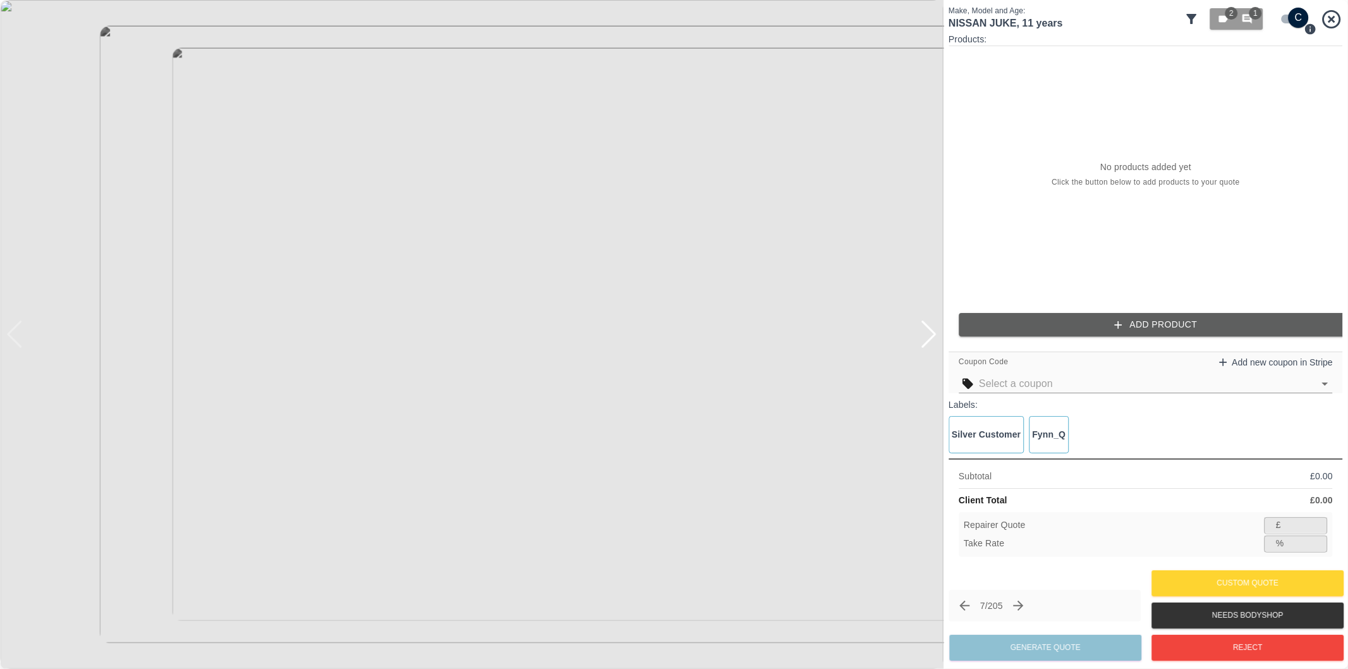
click at [928, 336] on div at bounding box center [928, 334] width 17 height 28
click at [928, 336] on div at bounding box center [471, 334] width 943 height 669
click at [19, 342] on div at bounding box center [14, 334] width 17 height 28
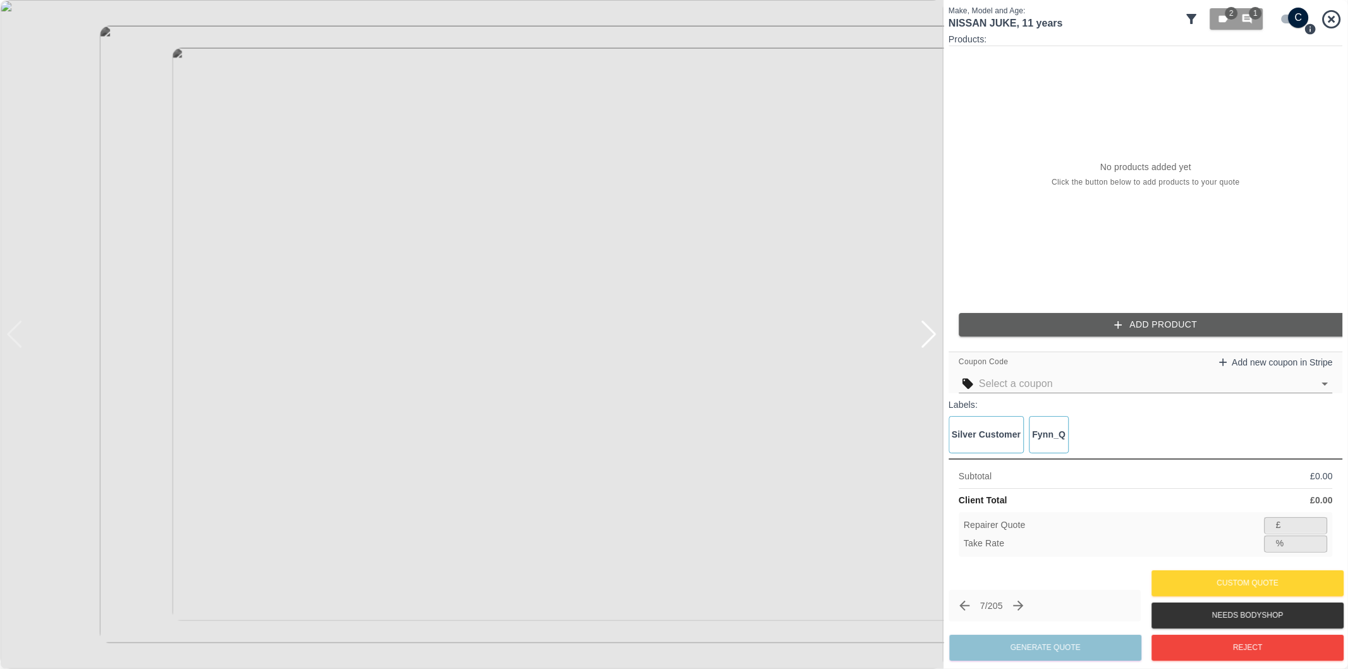
click at [19, 342] on img at bounding box center [471, 334] width 943 height 669
click at [931, 332] on div at bounding box center [928, 334] width 17 height 28
click at [931, 332] on div at bounding box center [471, 334] width 943 height 669
click at [14, 336] on div at bounding box center [14, 334] width 17 height 28
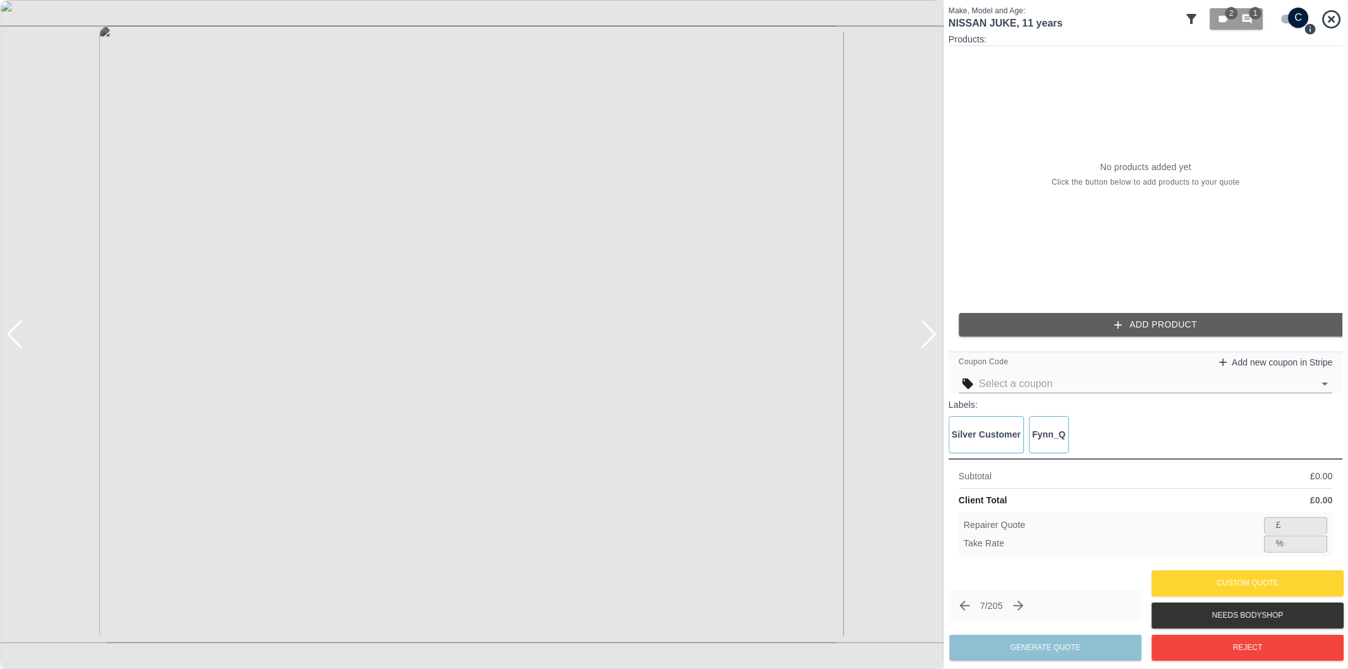
click at [15, 329] on div at bounding box center [14, 334] width 17 height 28
click at [1286, 19] on input "checkbox" at bounding box center [1298, 18] width 61 height 20
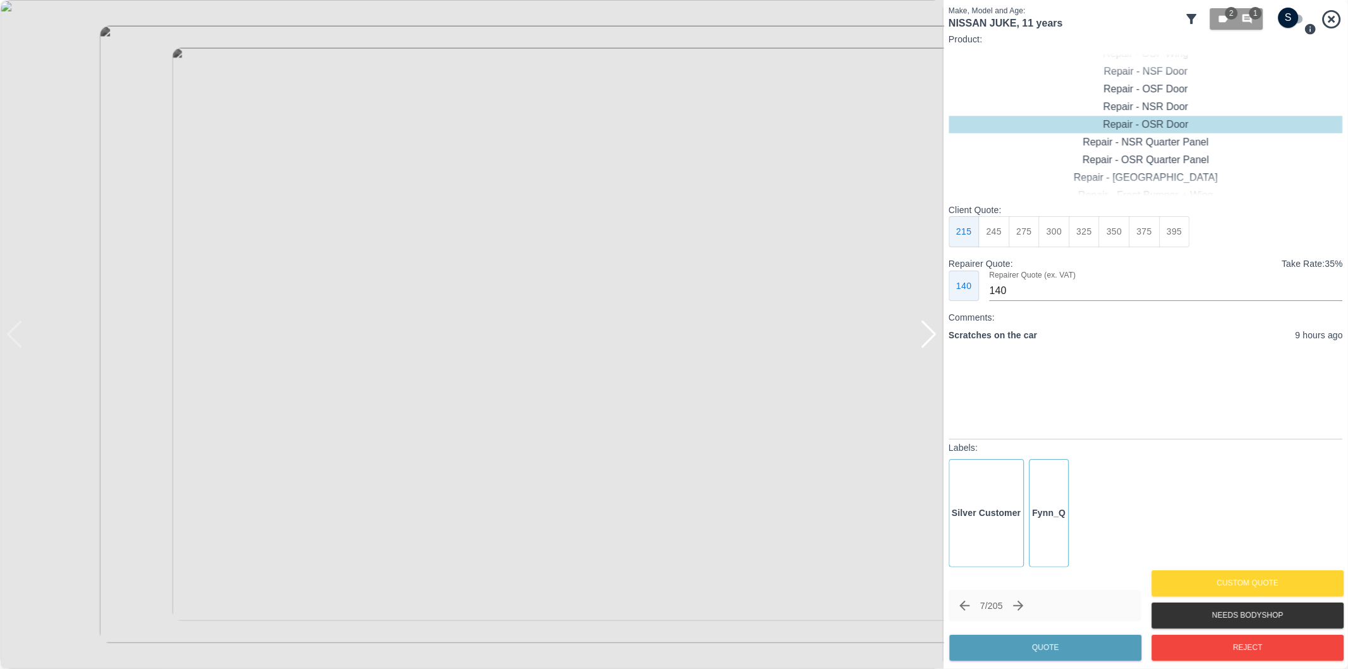
click at [1296, 5] on div "2 1" at bounding box center [1263, 19] width 159 height 28
click at [1291, 25] on input "checkbox" at bounding box center [1288, 18] width 61 height 20
checkbox input "true"
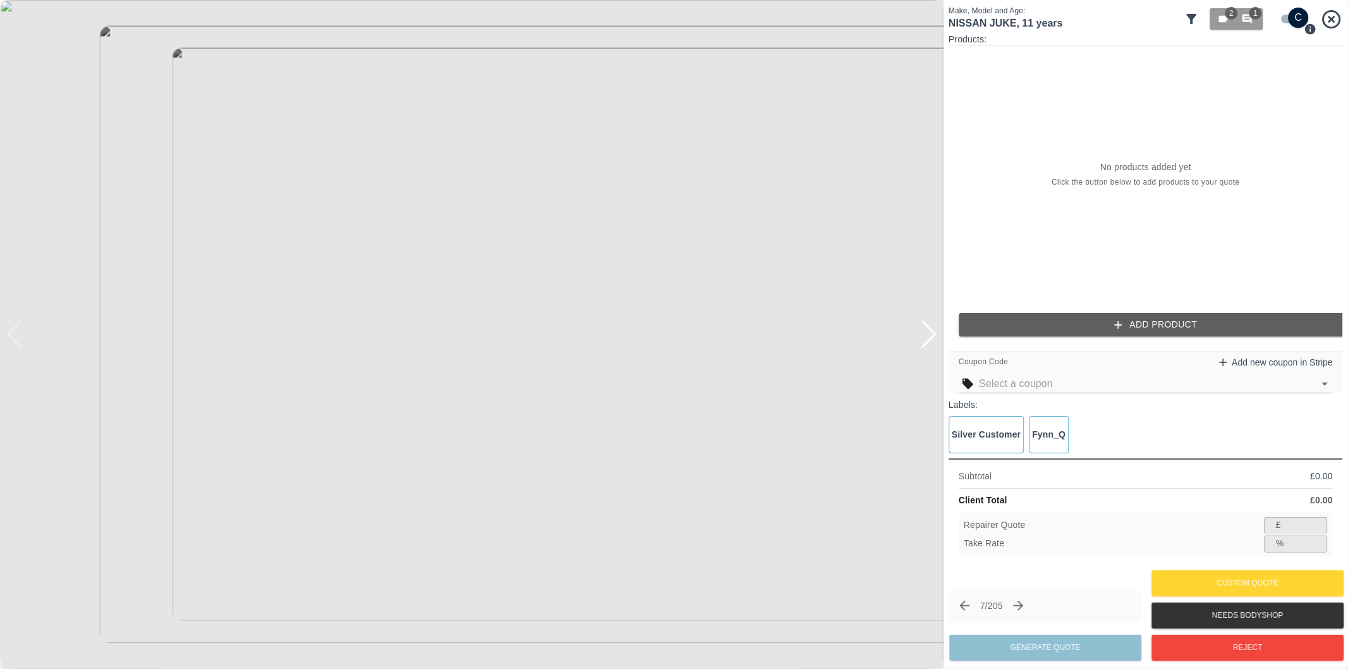
click at [1113, 332] on button "Add Product" at bounding box center [1156, 324] width 394 height 23
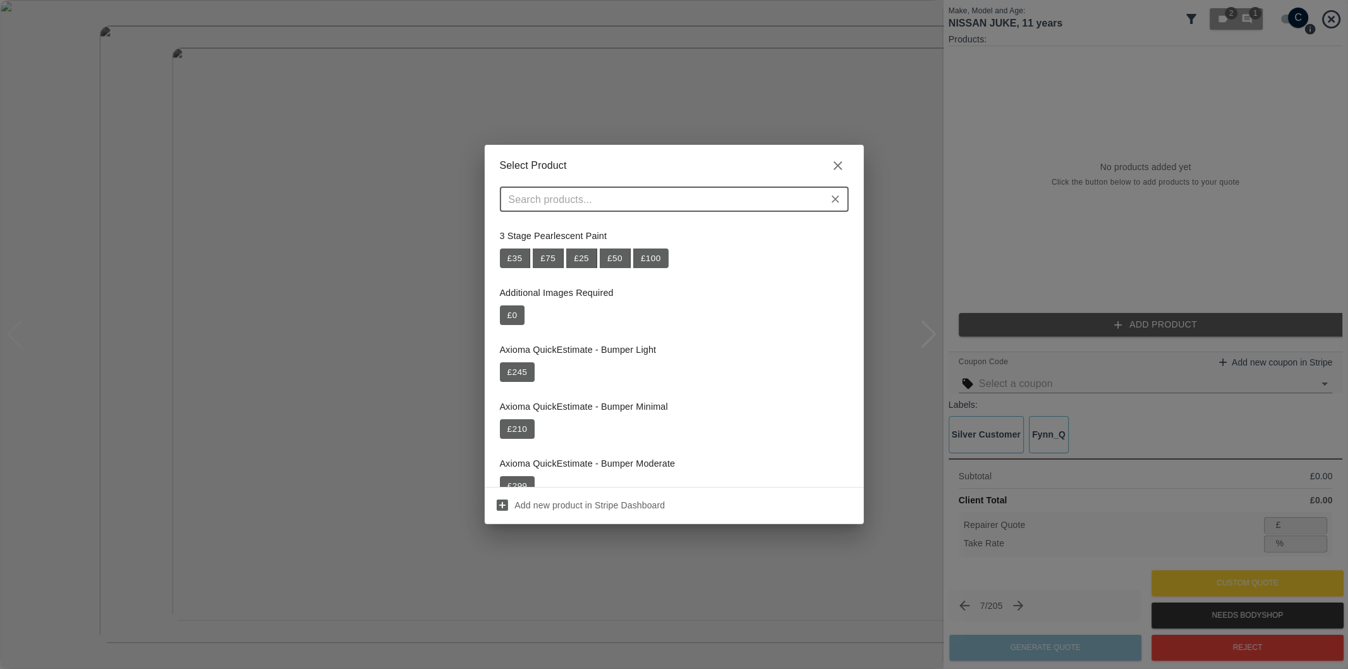
click at [687, 198] on input "text" at bounding box center [664, 199] width 320 height 18
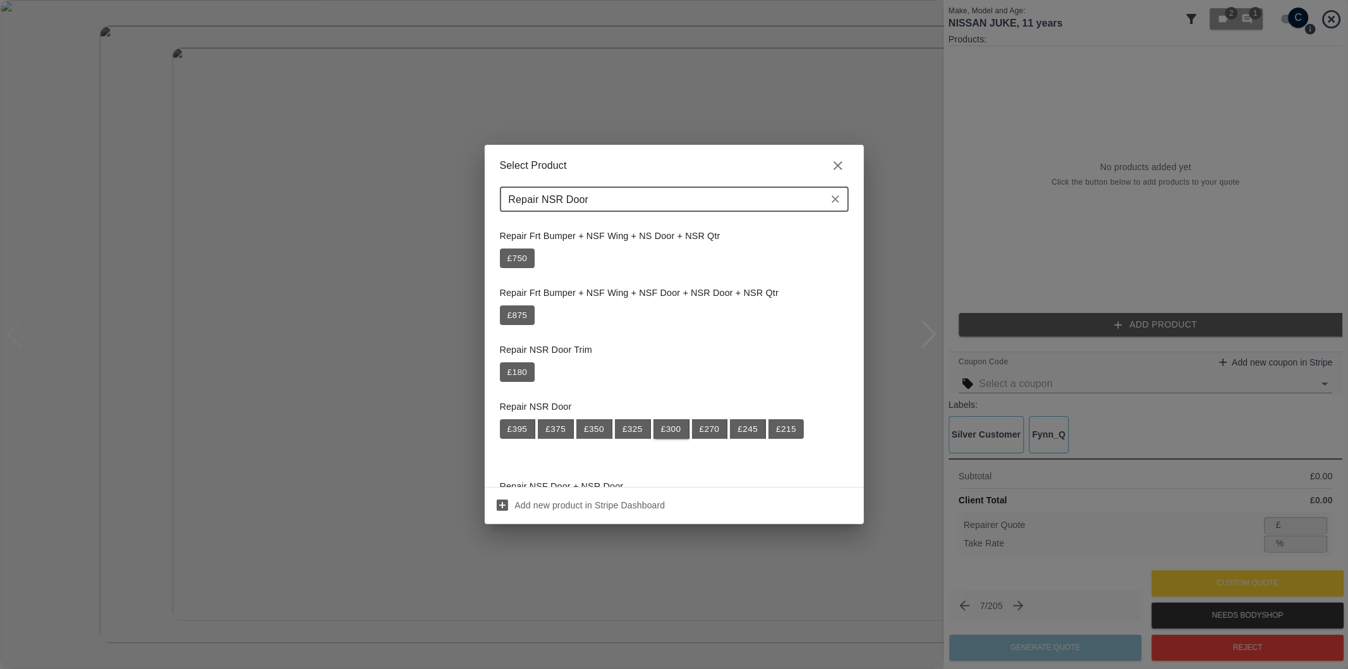
type input "Repair NSR Door"
click at [664, 430] on button "£ 300" at bounding box center [671, 429] width 36 height 20
type input "195"
type input "35.0"
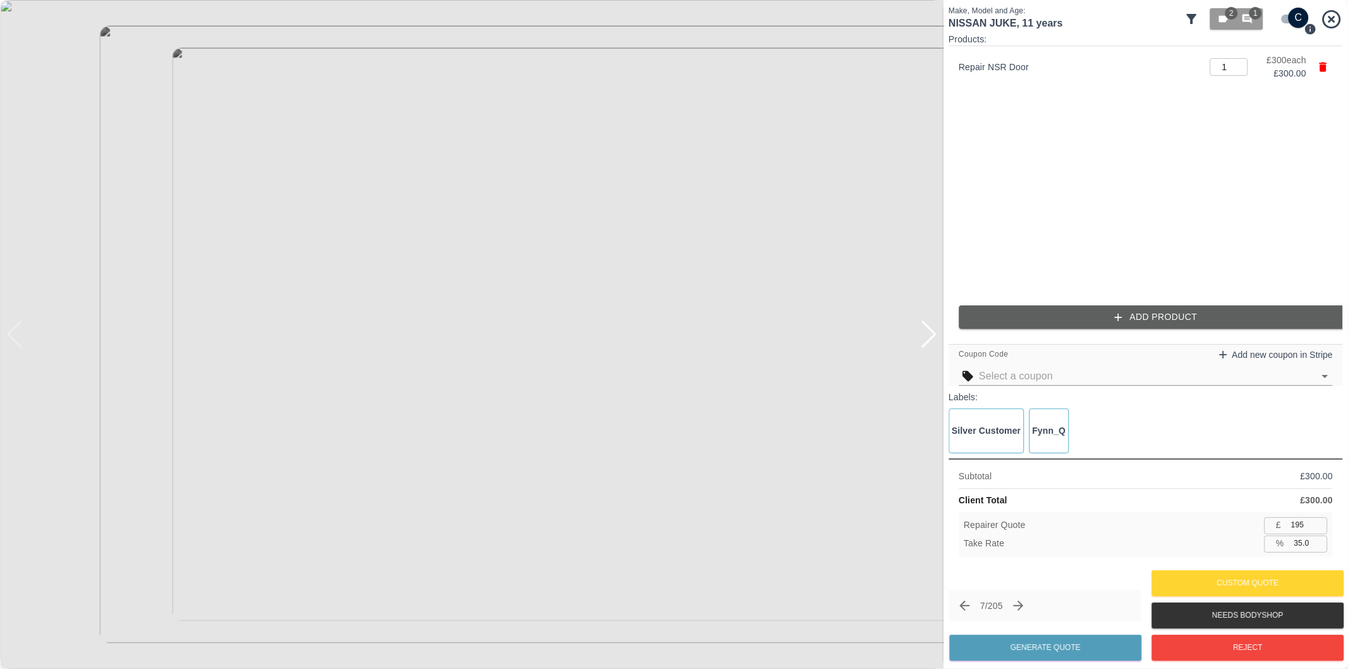
click at [931, 339] on div at bounding box center [928, 334] width 17 height 28
click at [1096, 321] on button "Add Product" at bounding box center [1156, 316] width 394 height 23
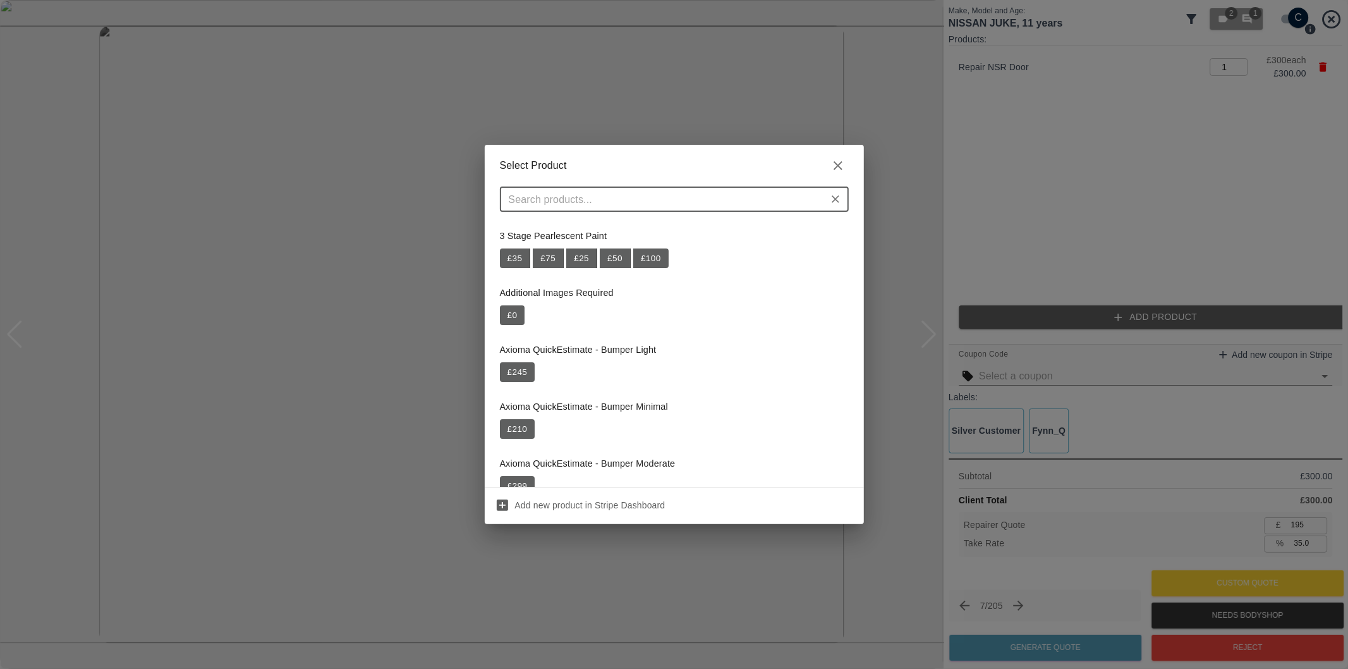
click at [723, 197] on input "text" at bounding box center [664, 199] width 320 height 18
paste input "Repair Rear Bumper Corner"
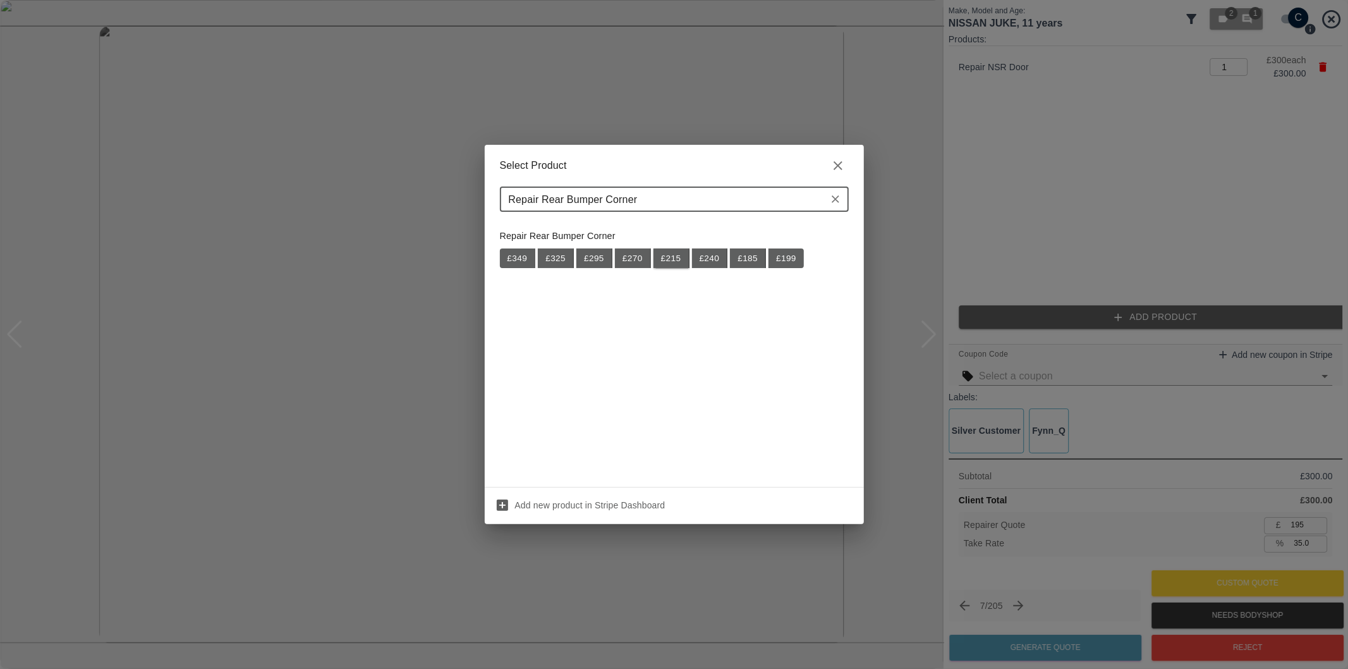
type input "Repair Rear Bumper Corner"
click at [675, 260] on button "£ 215" at bounding box center [671, 258] width 36 height 20
type input "334"
type input "35.1"
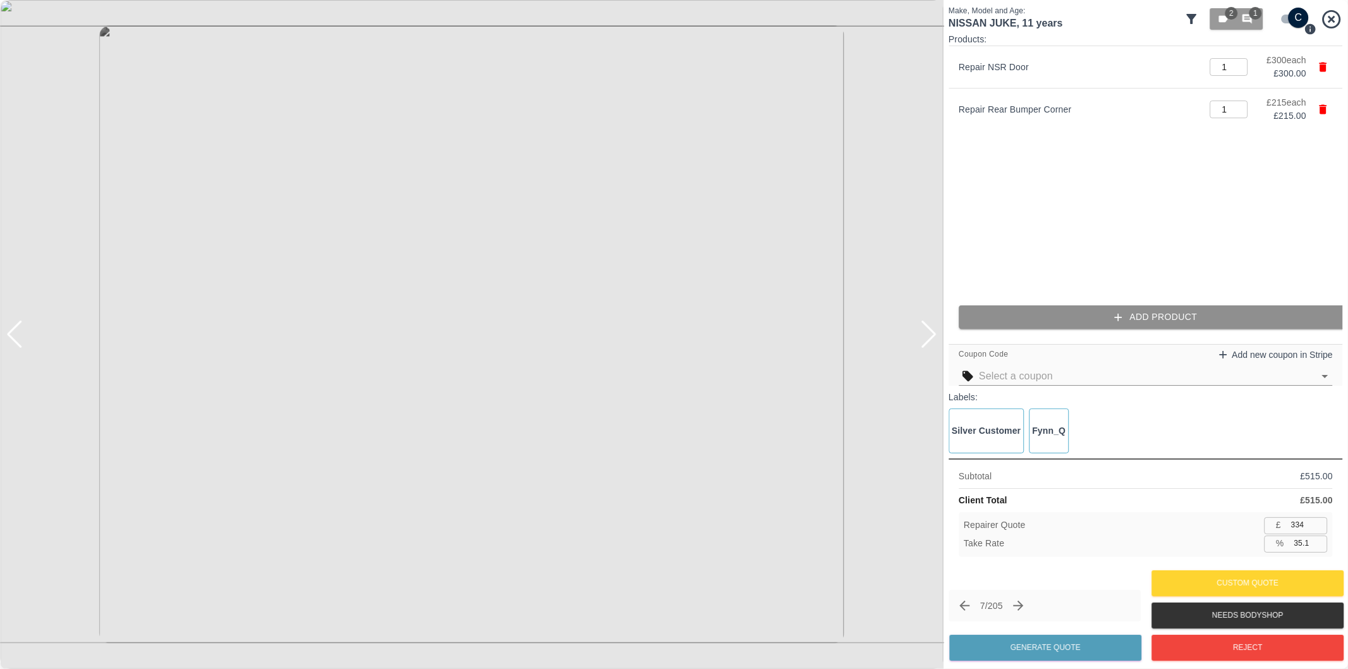
click at [1088, 308] on button "Add Product" at bounding box center [1156, 316] width 394 height 23
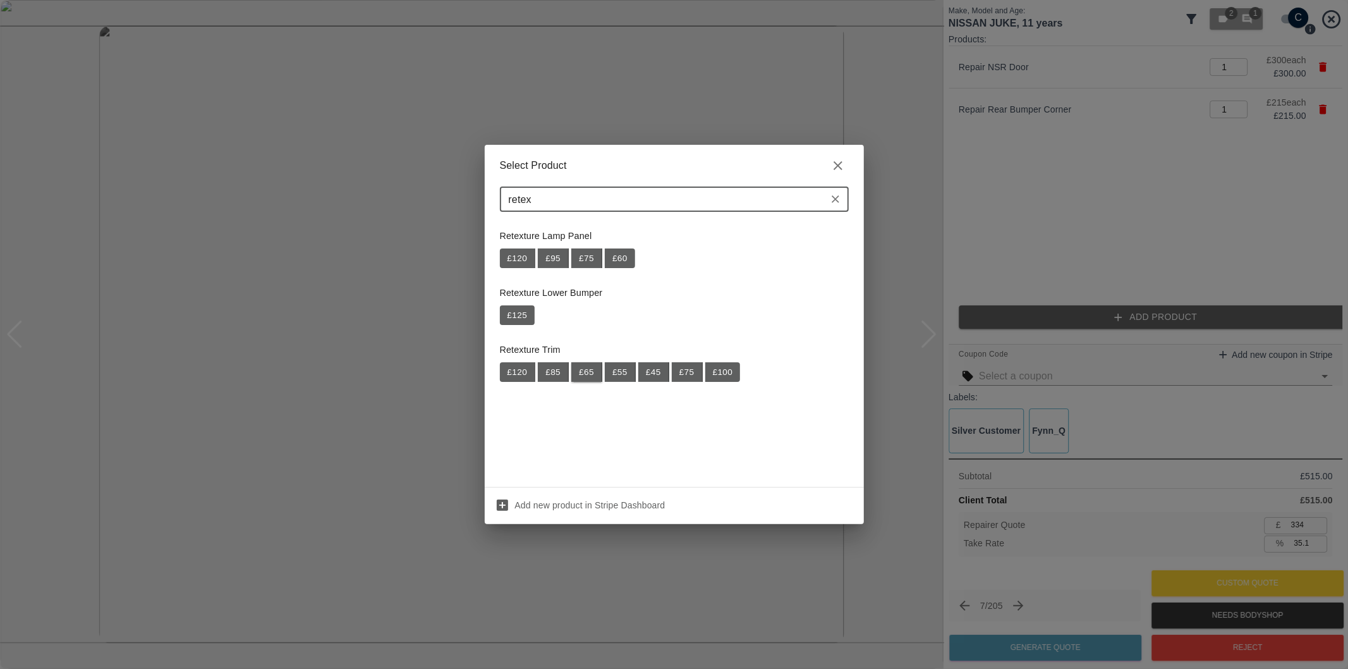
type input "retex"
click at [586, 373] on button "£ 65" at bounding box center [586, 372] width 31 height 20
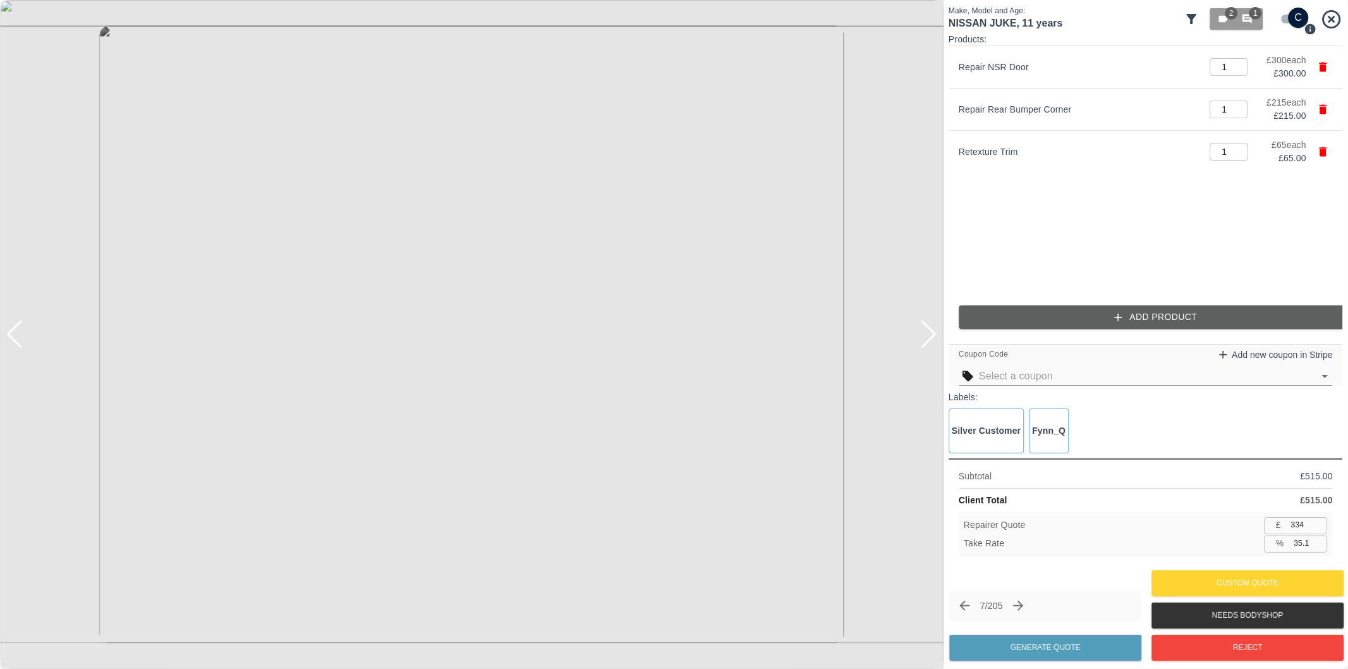
type input "377"
type input "35.0"
click at [1182, 313] on button "Add Product" at bounding box center [1156, 316] width 394 height 23
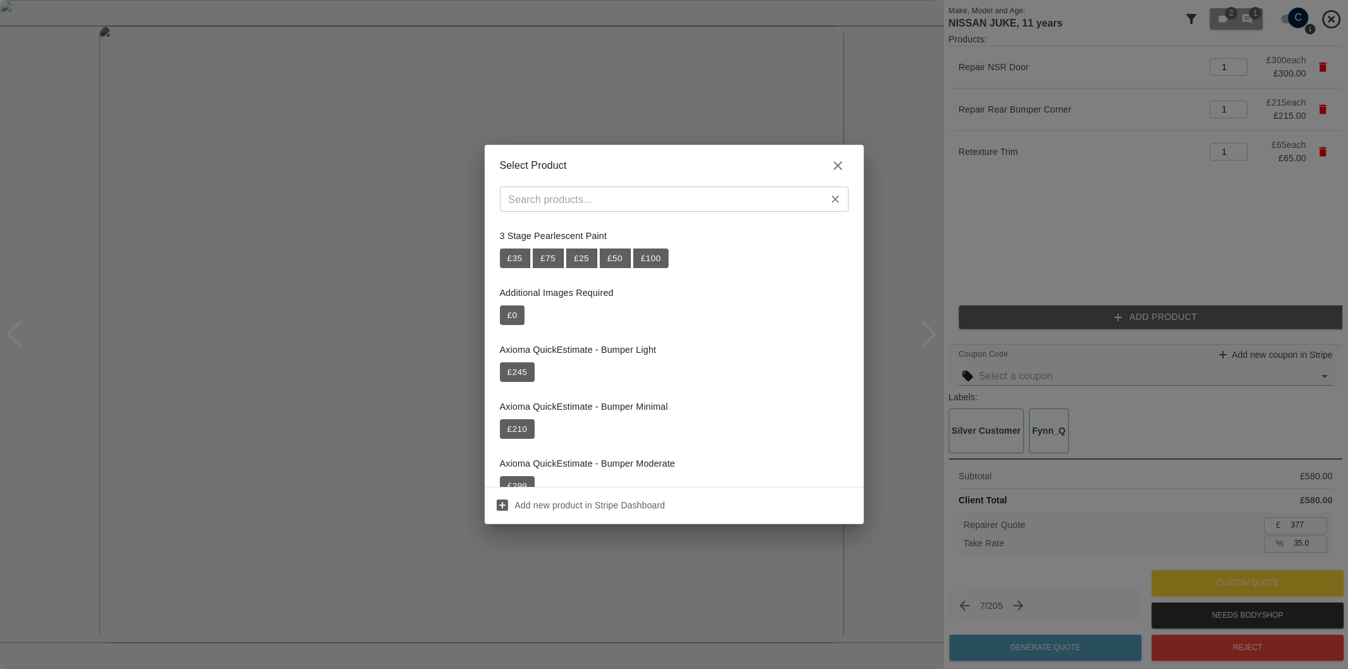
click at [760, 204] on input "text" at bounding box center [664, 199] width 320 height 18
paste input "Repair Front Bumper Corner"
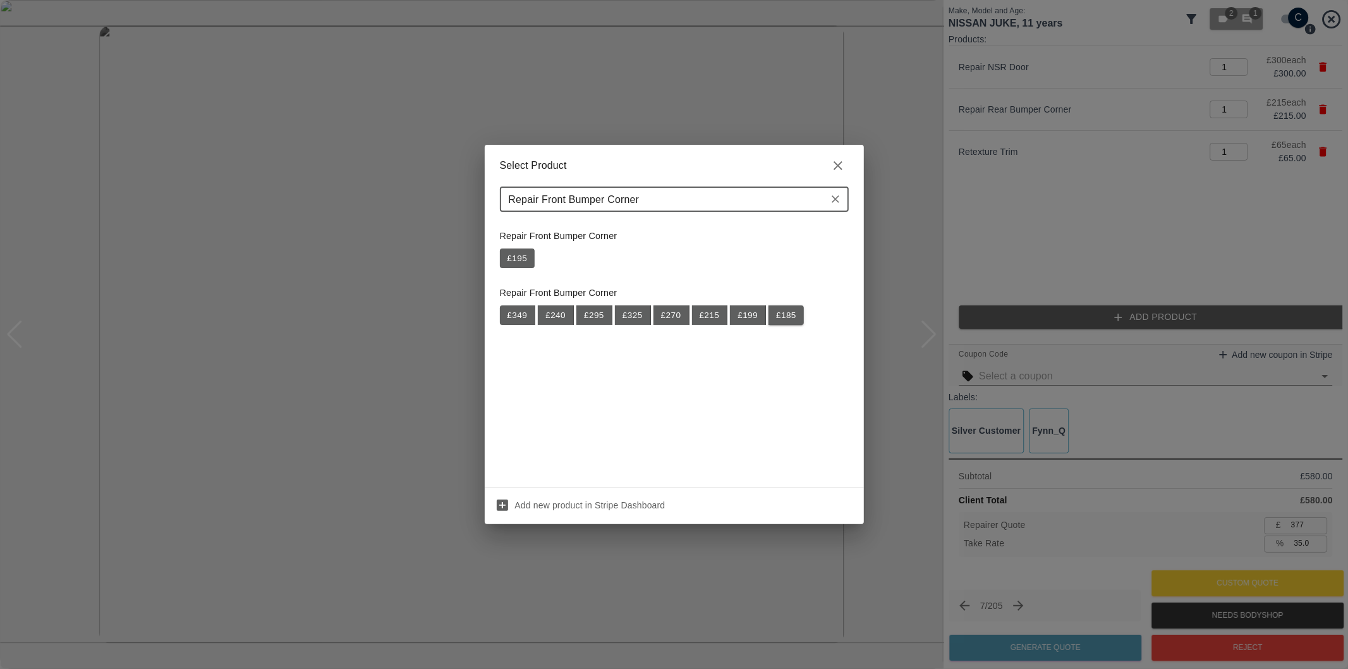
type input "Repair Front Bumper Corner"
click at [789, 313] on button "£ 185" at bounding box center [785, 315] width 35 height 20
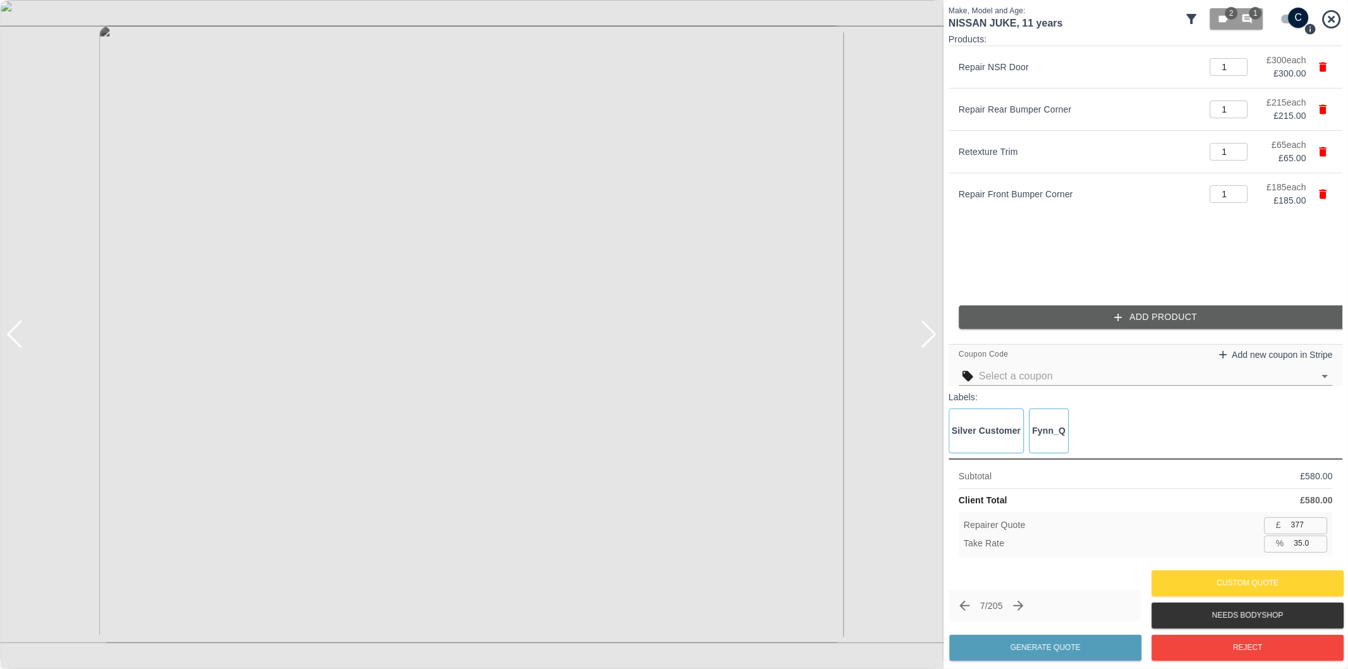
type input "497"
click at [934, 332] on div at bounding box center [928, 334] width 17 height 28
click at [1303, 547] on input "35.0" at bounding box center [1308, 543] width 39 height 16
type input "38.0"
type input "474"
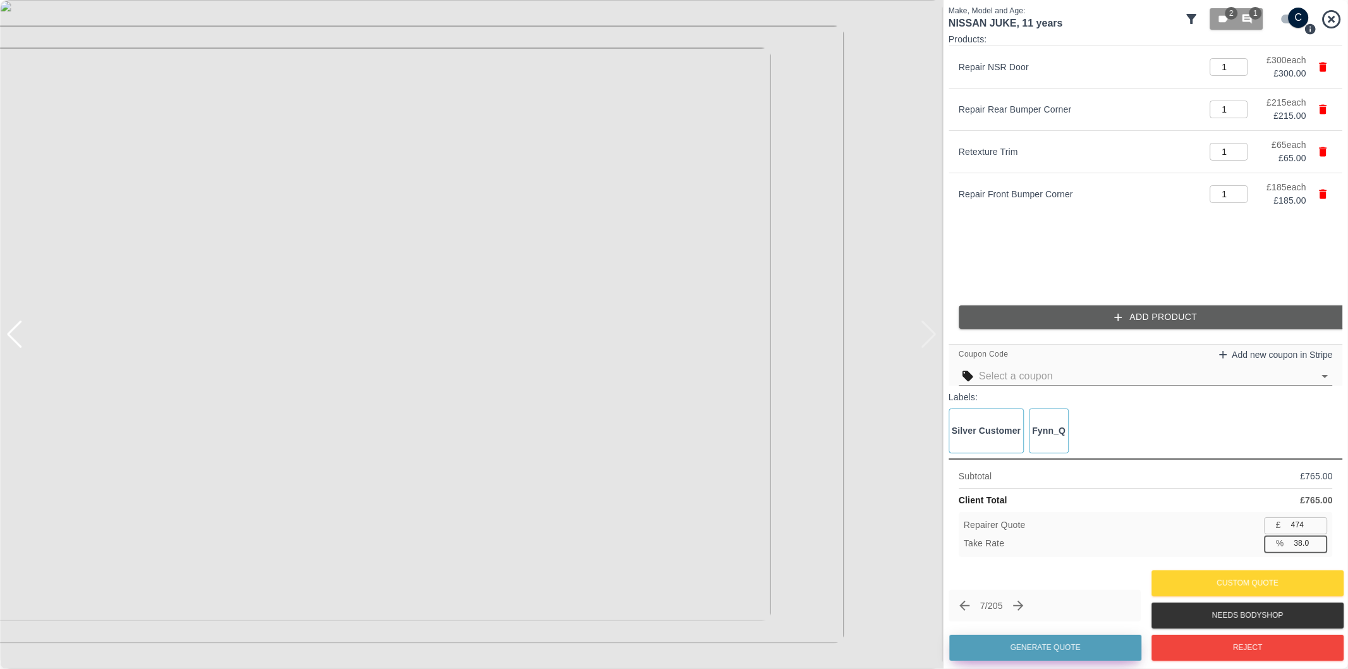
type input "38.0"
click at [1096, 639] on button "Generate Quote" at bounding box center [1045, 647] width 192 height 26
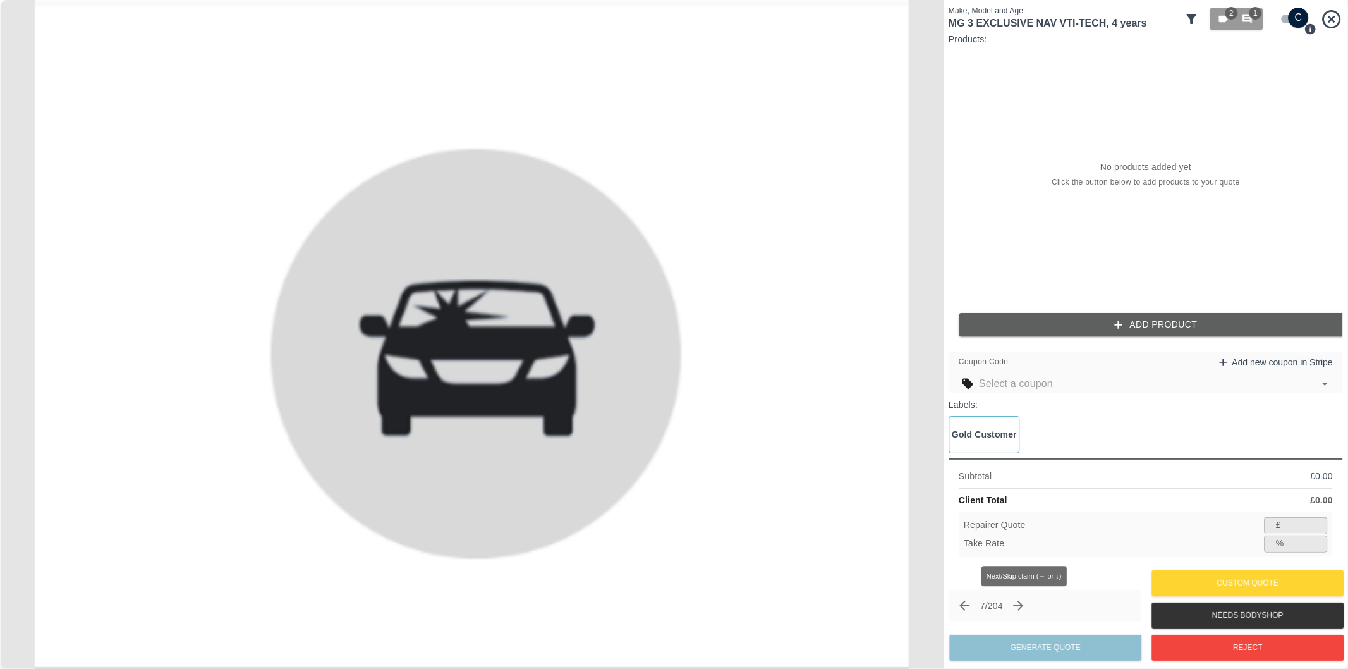
click at [1025, 602] on icon "Next claim" at bounding box center [1018, 605] width 15 height 15
click at [1029, 604] on button "Next claim" at bounding box center [1018, 605] width 21 height 21
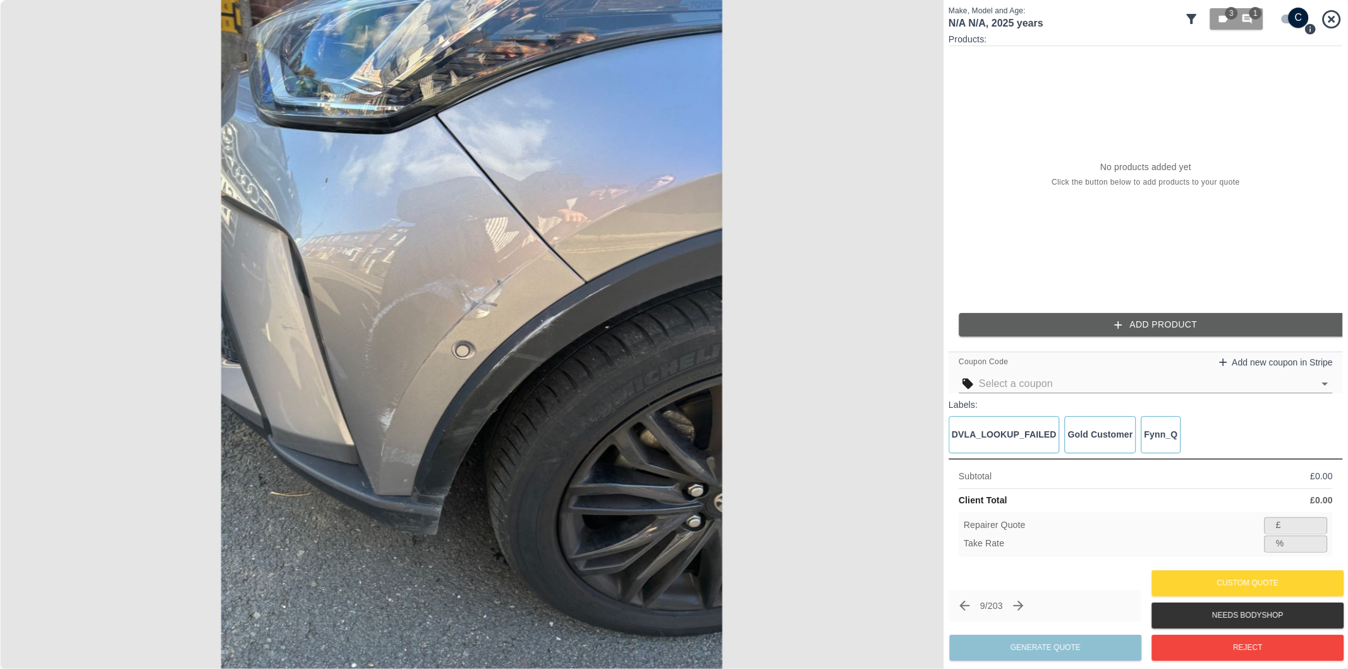
click at [583, 217] on img at bounding box center [471, 334] width 943 height 669
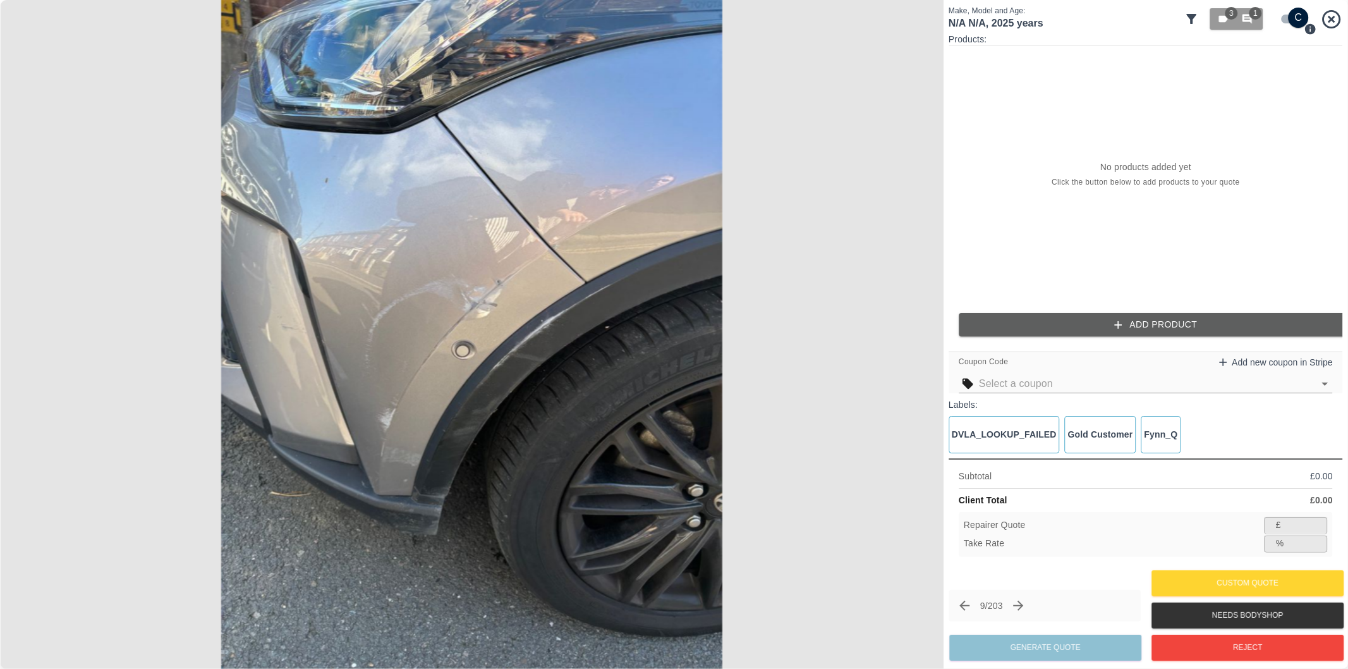
click at [1199, 320] on button "Add Product" at bounding box center [1156, 324] width 394 height 23
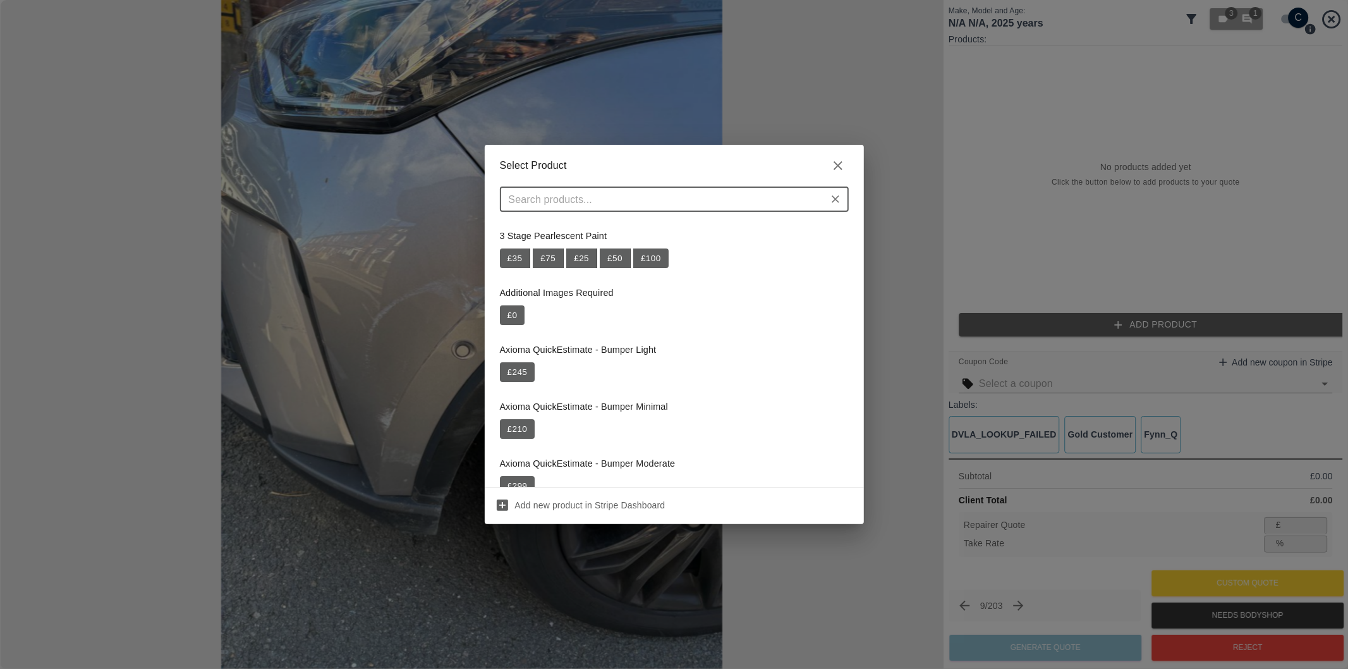
click at [574, 199] on input "text" at bounding box center [664, 199] width 320 height 18
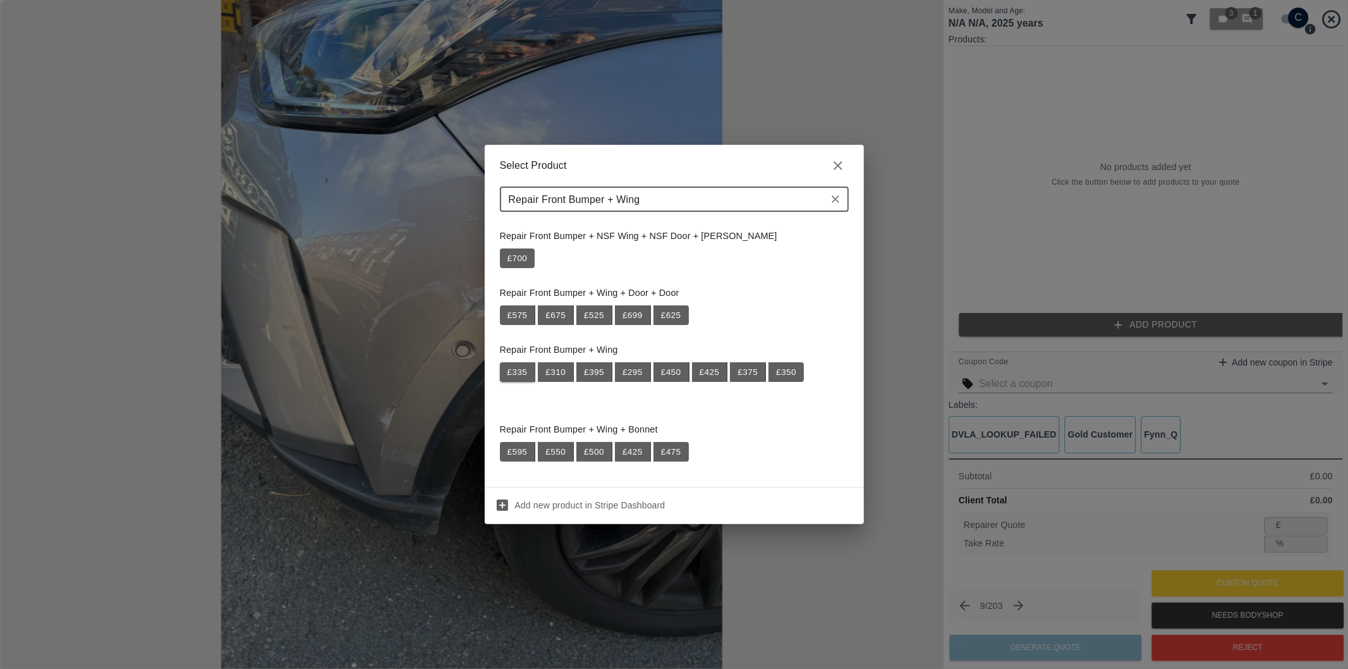
type input "Repair Front Bumper + Wing"
click at [514, 375] on button "£ 335" at bounding box center [518, 372] width 36 height 20
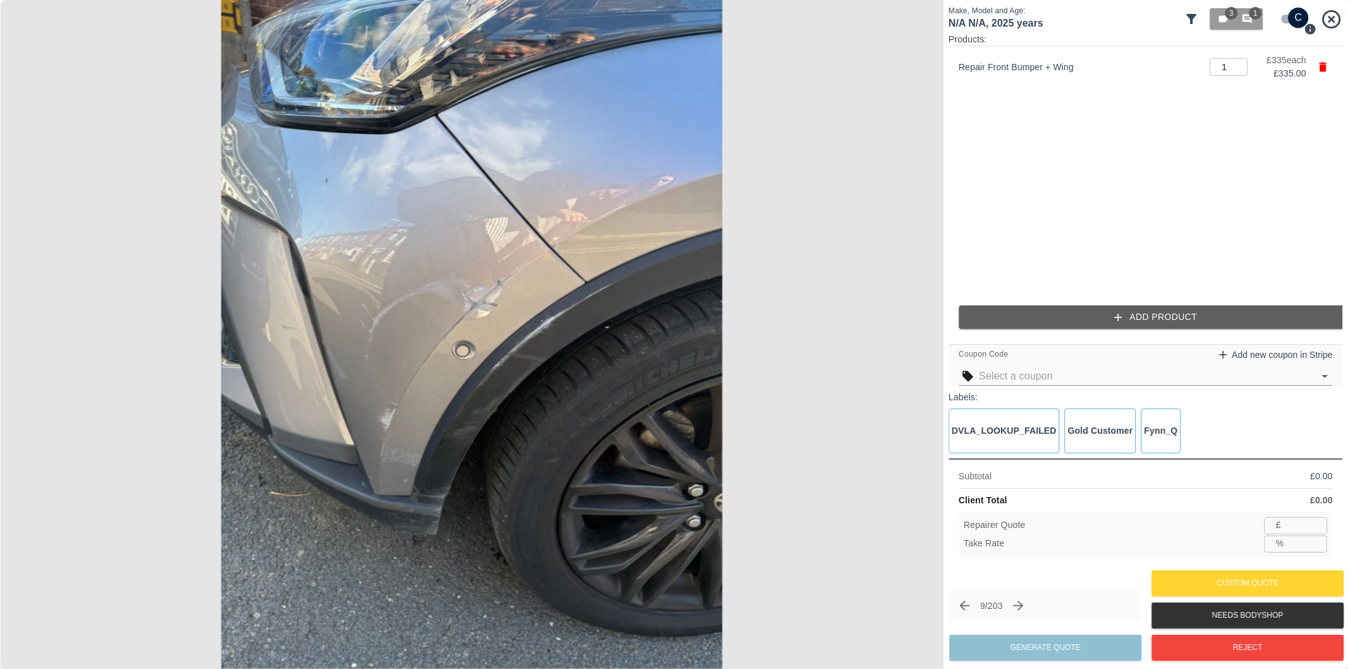
type input "217"
type input "35.2"
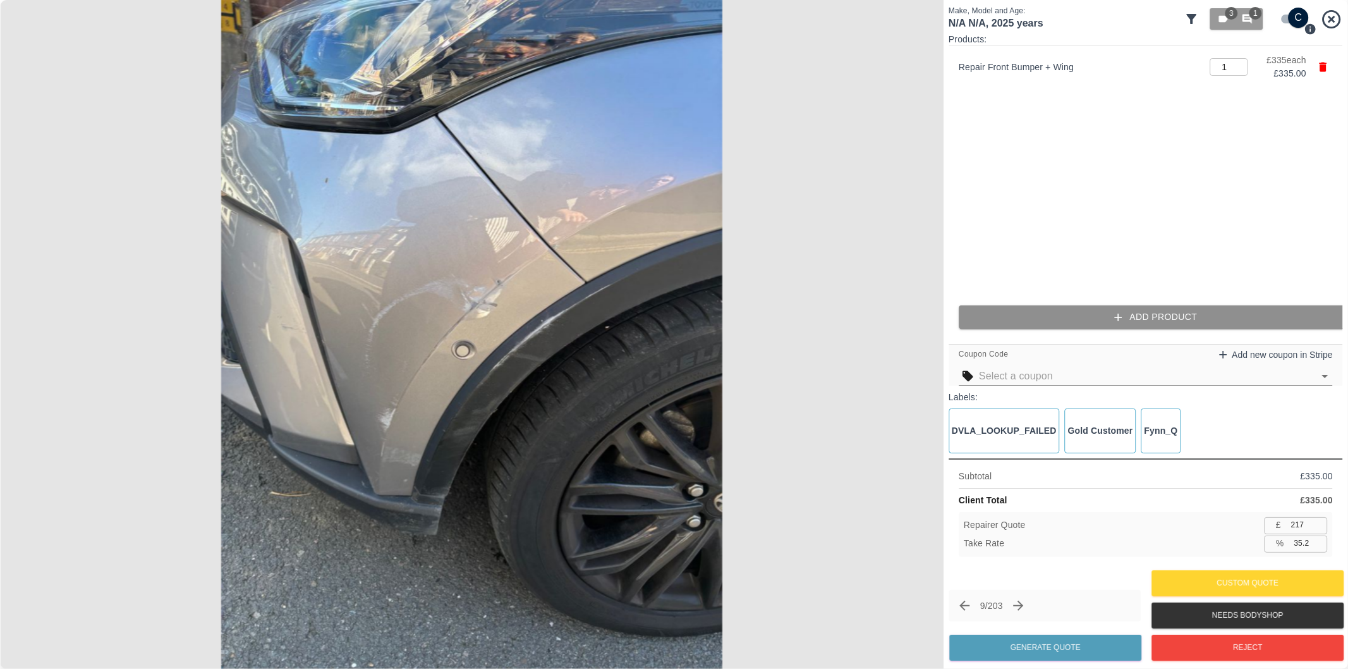
click at [1046, 323] on button "Add Product" at bounding box center [1156, 316] width 394 height 23
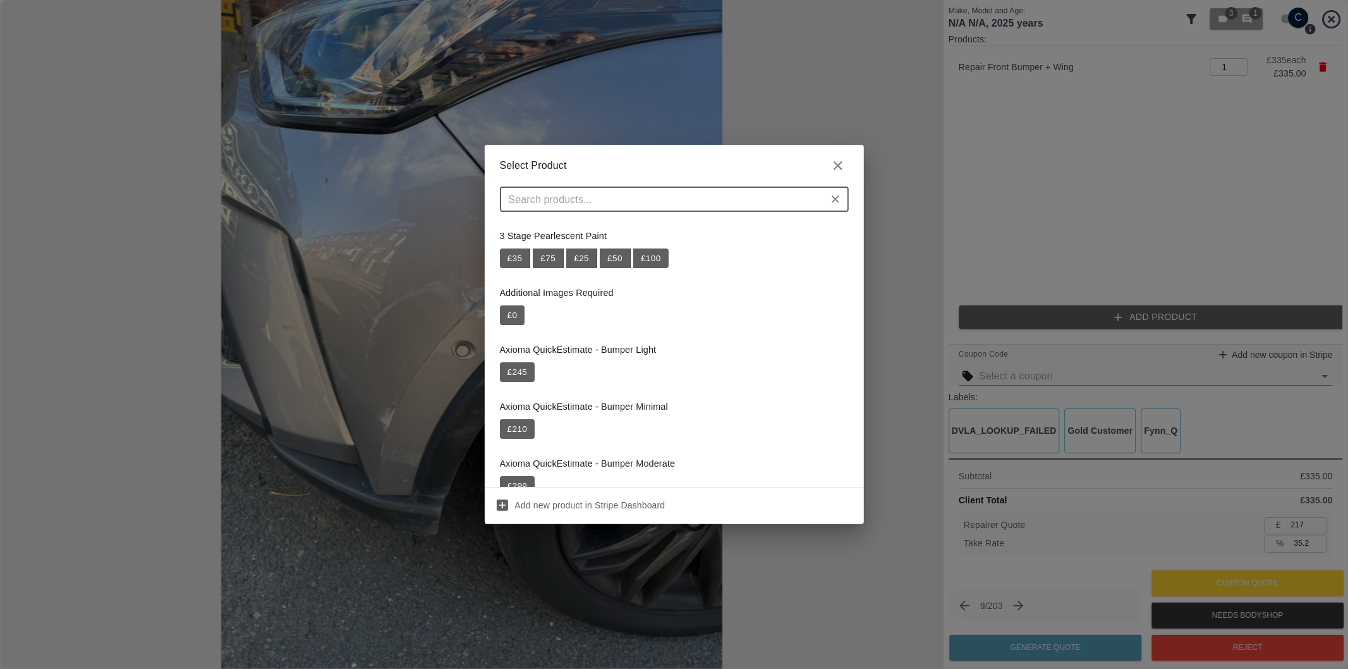
click at [609, 199] on input "text" at bounding box center [664, 199] width 320 height 18
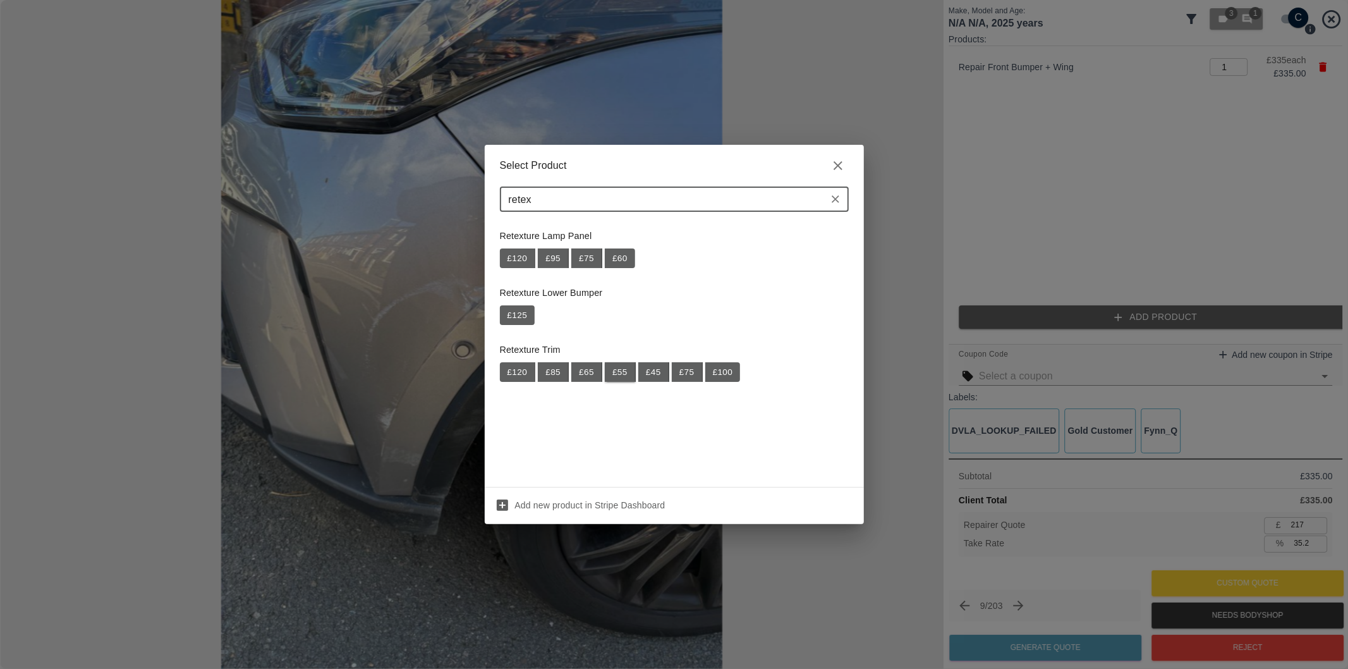
type input "retex"
click at [614, 373] on button "£ 55" at bounding box center [620, 372] width 31 height 20
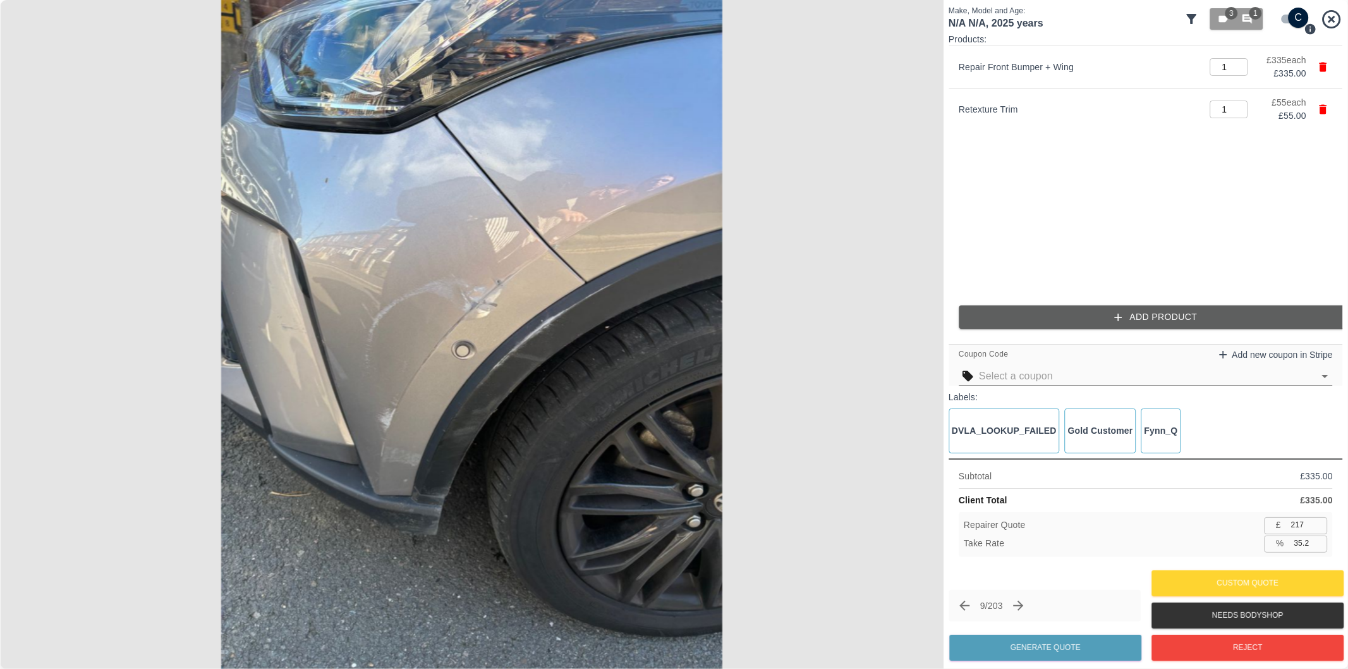
type input "253"
click at [1304, 545] on input "35.1" at bounding box center [1308, 543] width 39 height 16
type input "37.1"
type input "245"
type input "37.2"
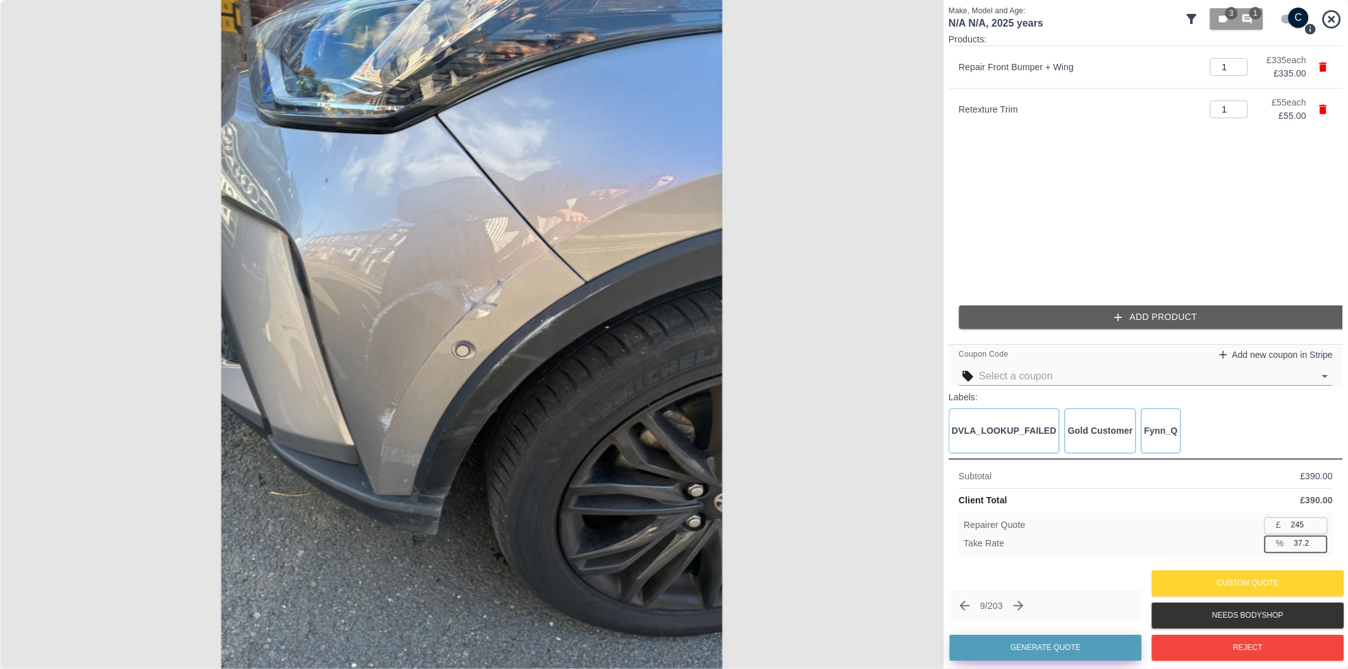
click at [1060, 648] on button "Generate Quote" at bounding box center [1045, 647] width 192 height 26
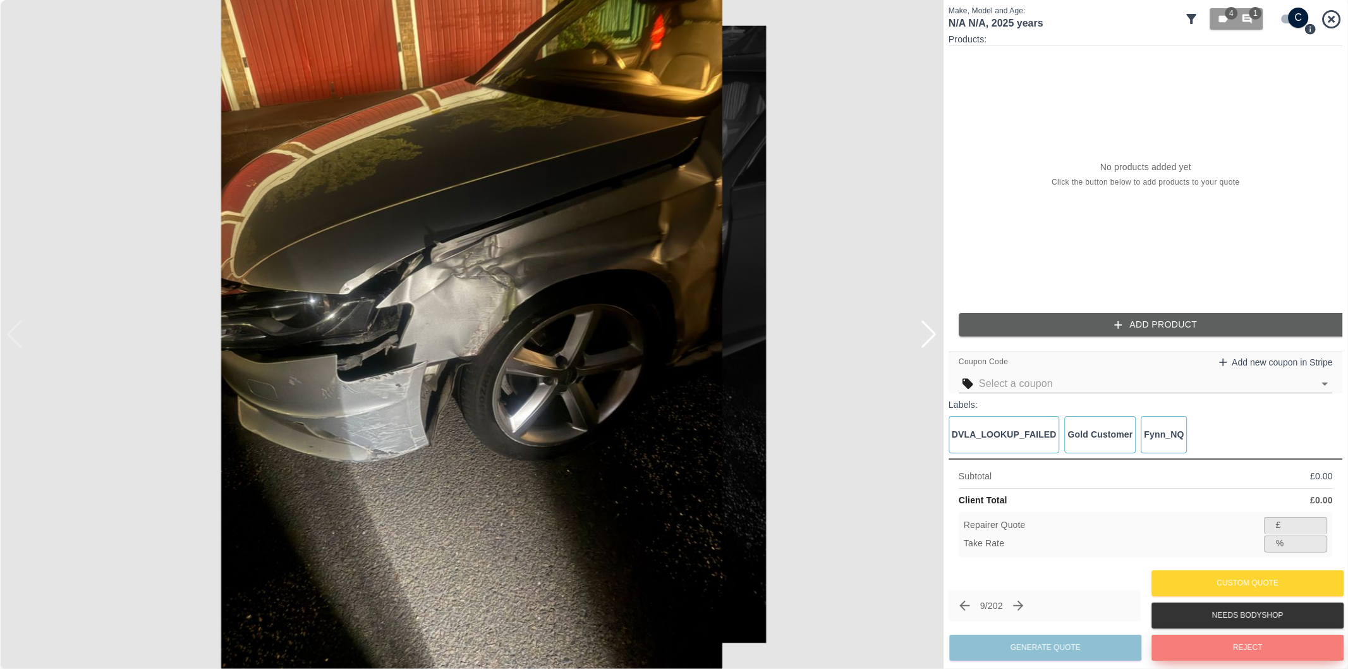
click at [1208, 645] on button "Reject" at bounding box center [1247, 647] width 192 height 26
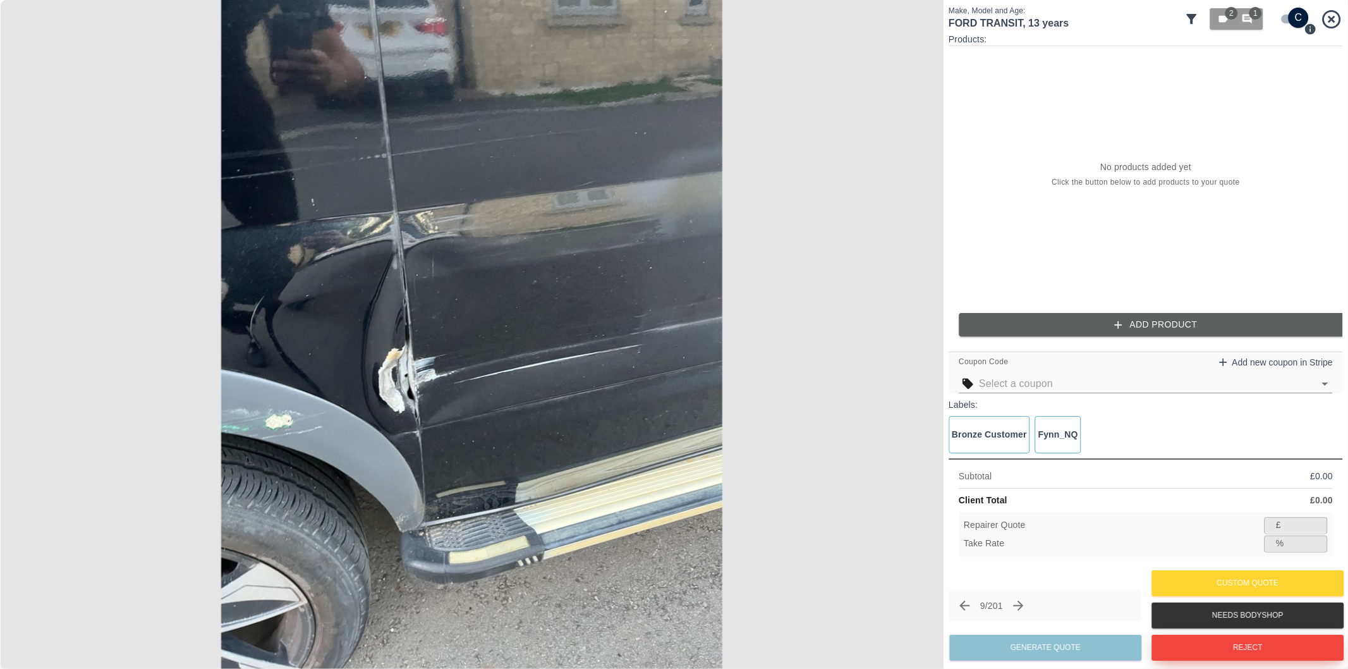
click at [1236, 649] on button "Reject" at bounding box center [1247, 647] width 192 height 26
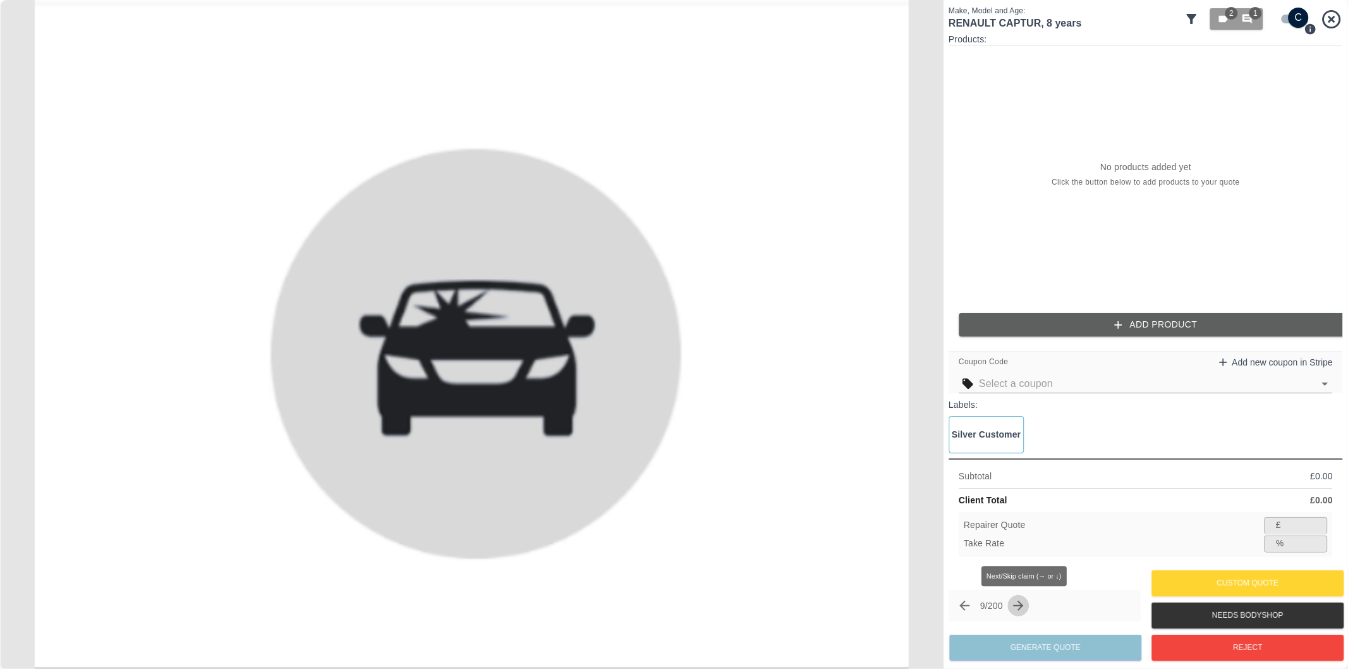
click at [1024, 607] on icon "Next claim" at bounding box center [1019, 605] width 10 height 10
click at [1030, 607] on icon "Next claim" at bounding box center [1023, 605] width 15 height 15
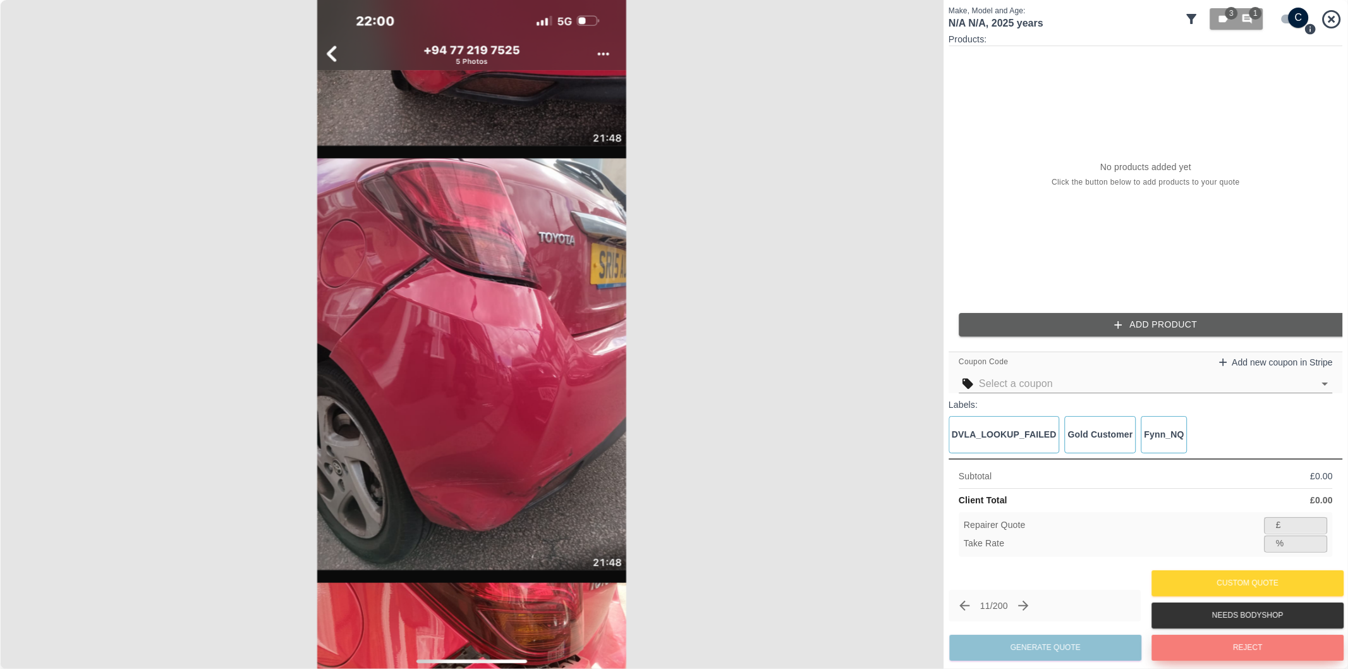
click at [1235, 651] on button "Reject" at bounding box center [1247, 647] width 192 height 26
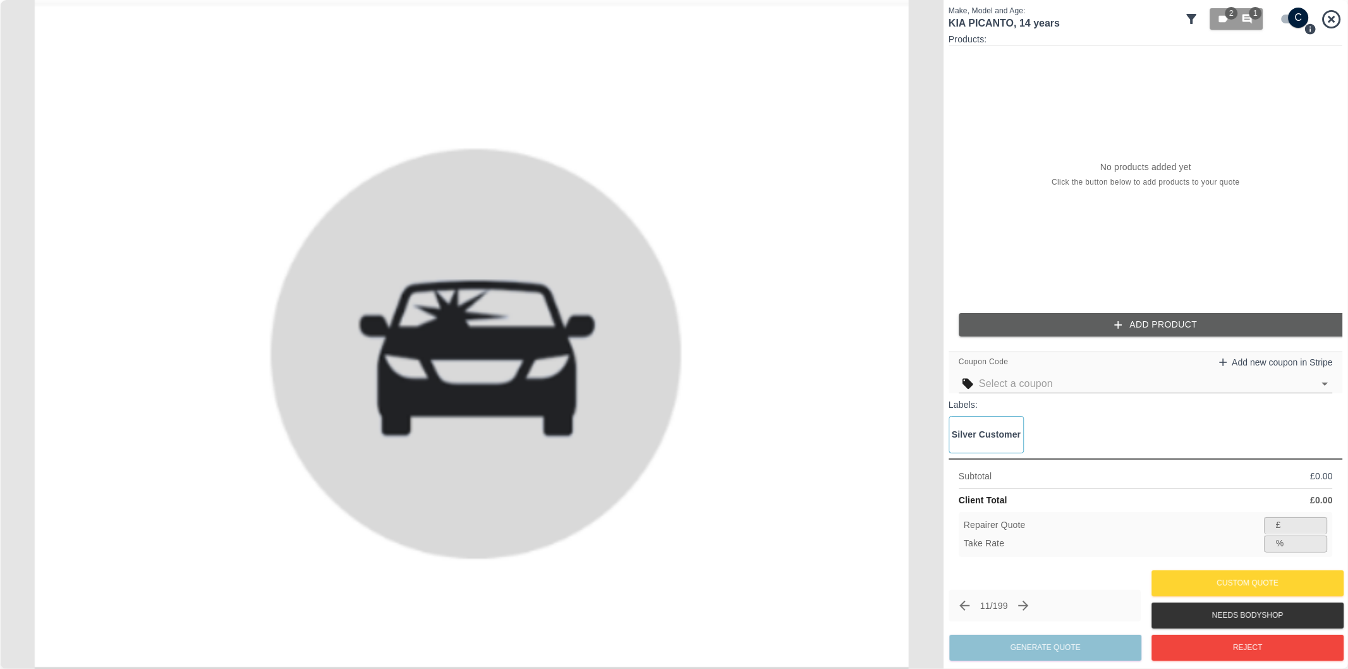
click at [1028, 610] on icon "Next claim" at bounding box center [1024, 605] width 10 height 10
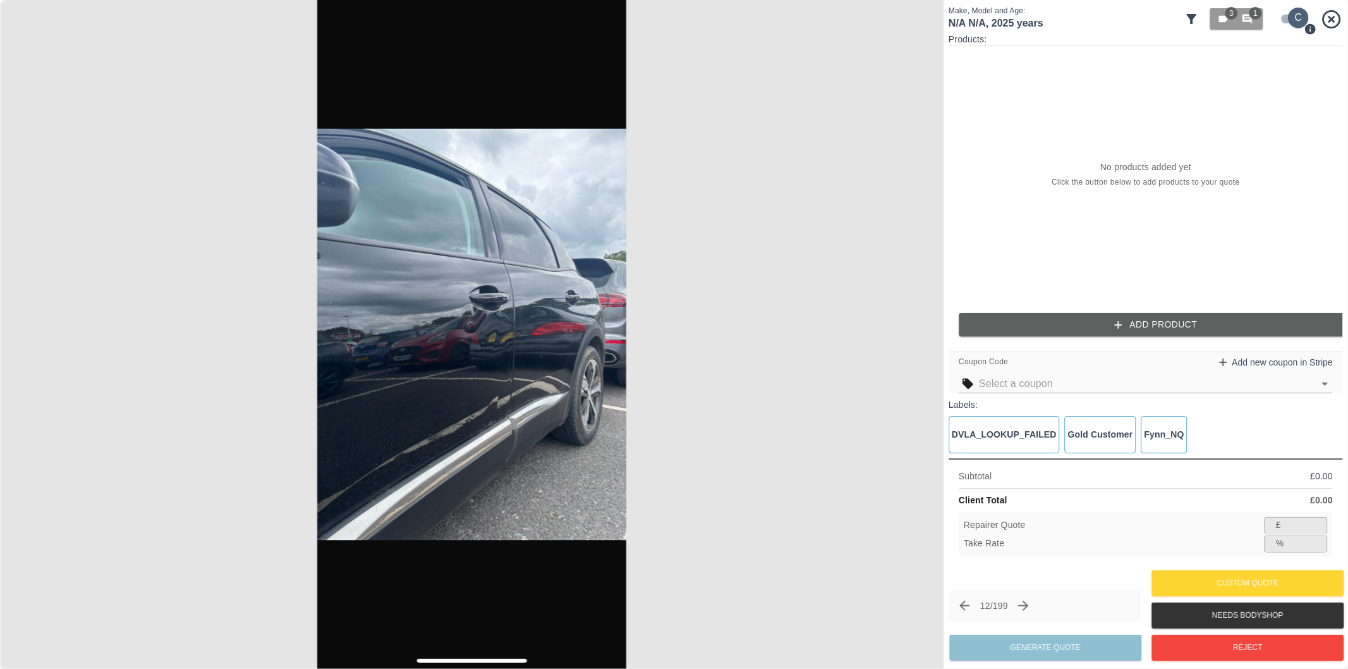
click at [1287, 21] on input "checkbox" at bounding box center [1298, 18] width 61 height 20
checkbox input "false"
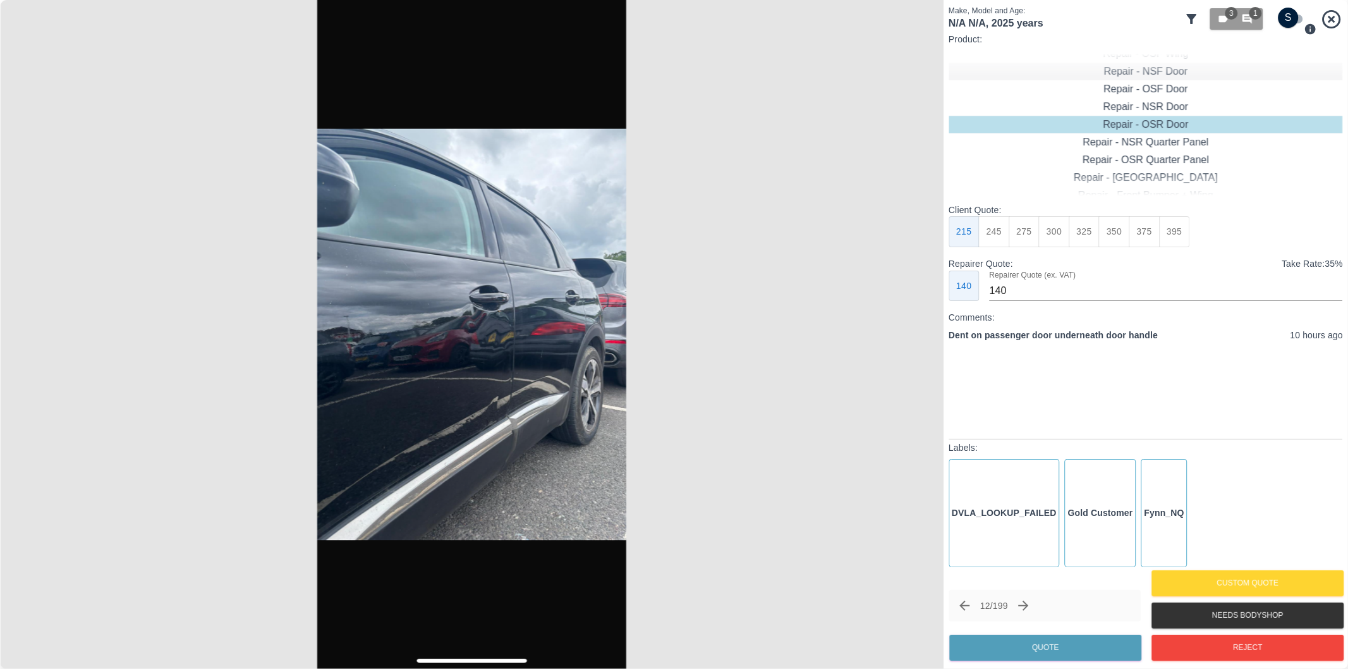
click at [1173, 71] on div "Repair - NSF Door" at bounding box center [1146, 72] width 394 height 18
click at [1081, 231] on button "325" at bounding box center [1084, 231] width 31 height 31
type input "210"
click at [1048, 651] on button "Quote" at bounding box center [1045, 647] width 192 height 26
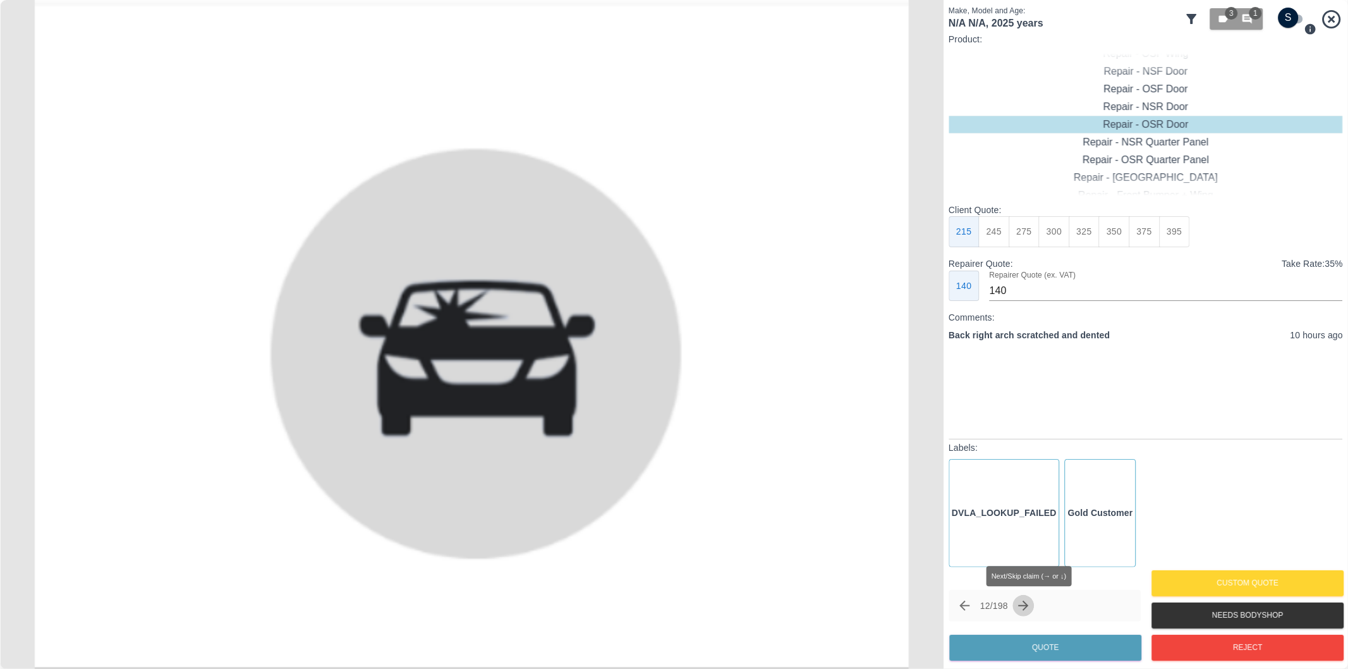
click at [1026, 602] on icon "Next claim" at bounding box center [1023, 605] width 15 height 15
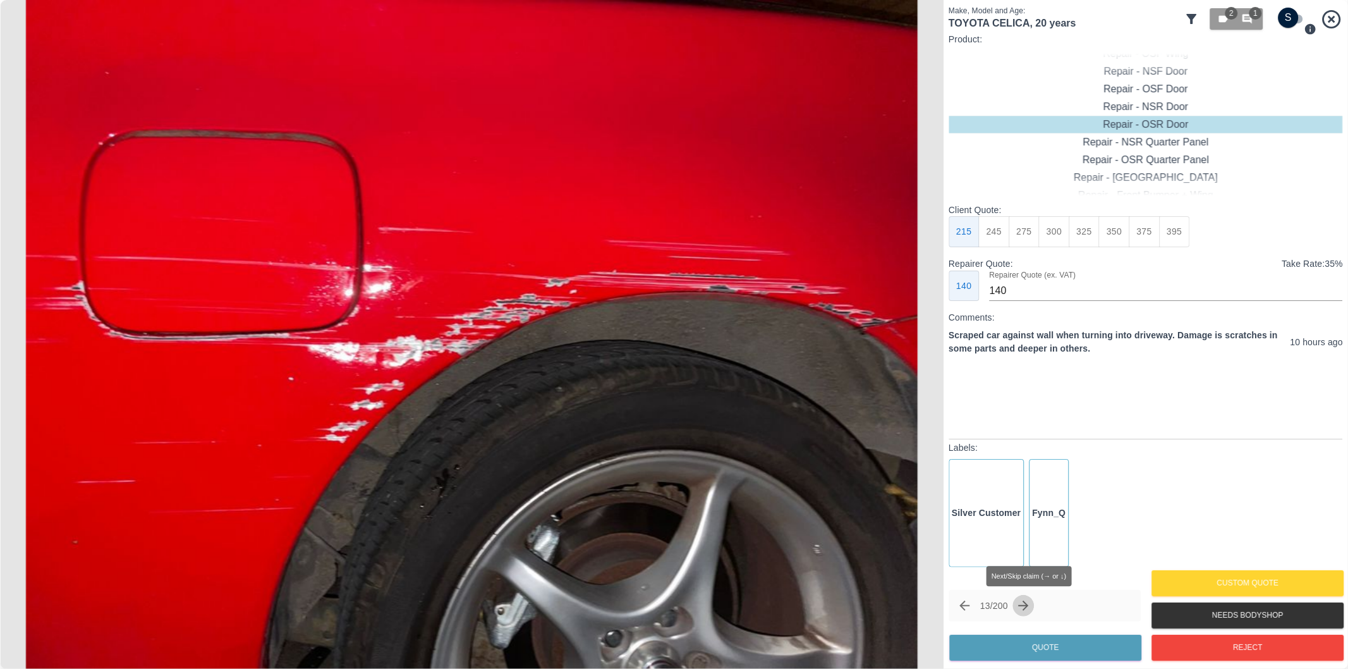
click at [1031, 607] on icon "Next claim" at bounding box center [1023, 605] width 15 height 15
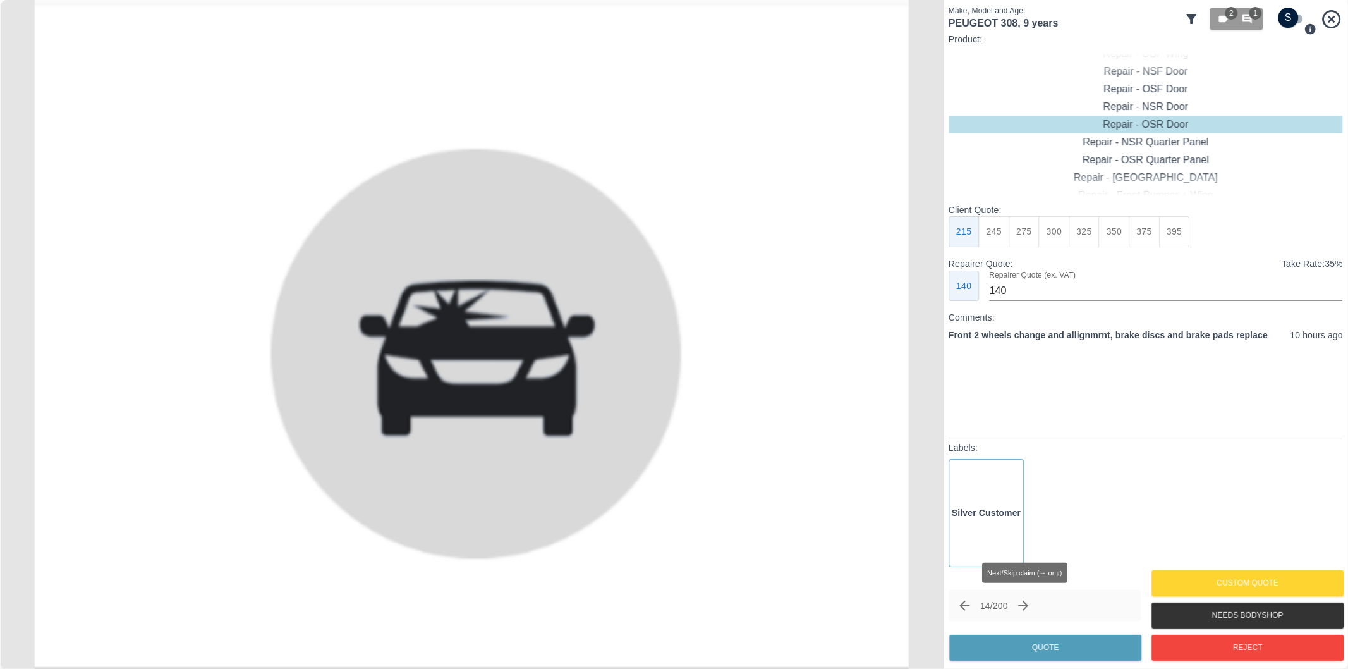
click at [1031, 605] on icon "Next claim" at bounding box center [1023, 605] width 15 height 15
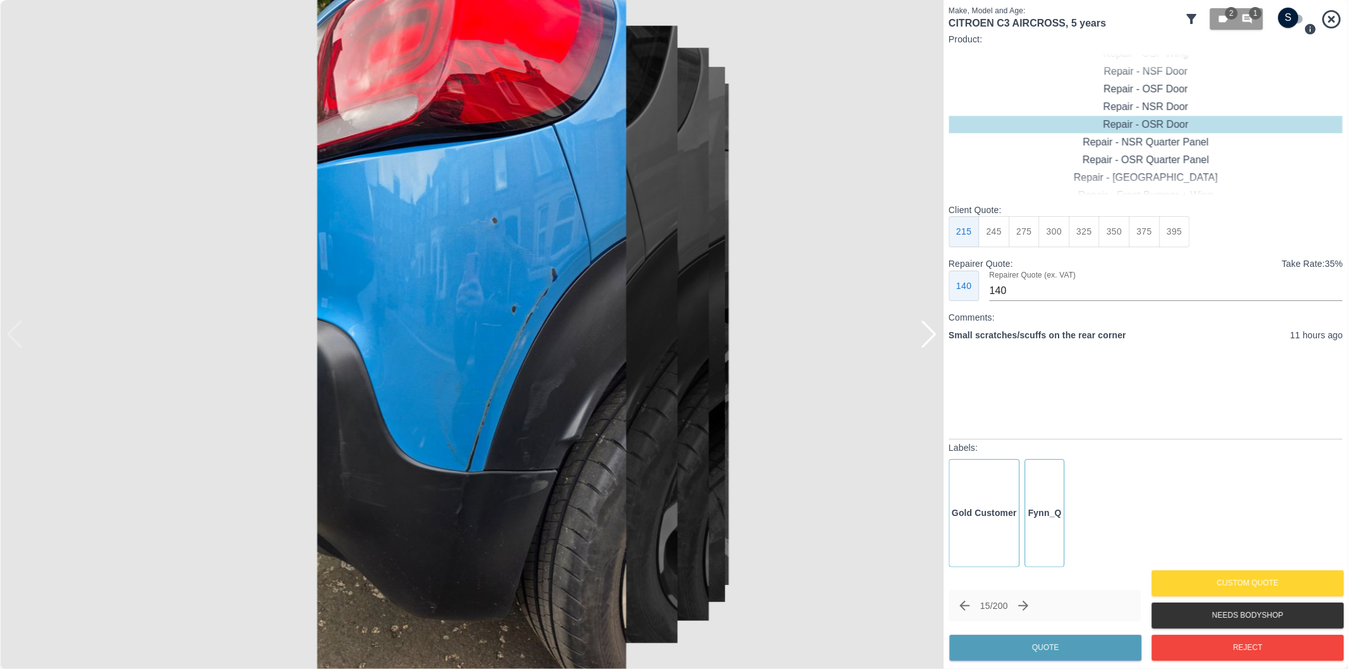
click at [930, 344] on div at bounding box center [928, 334] width 17 height 28
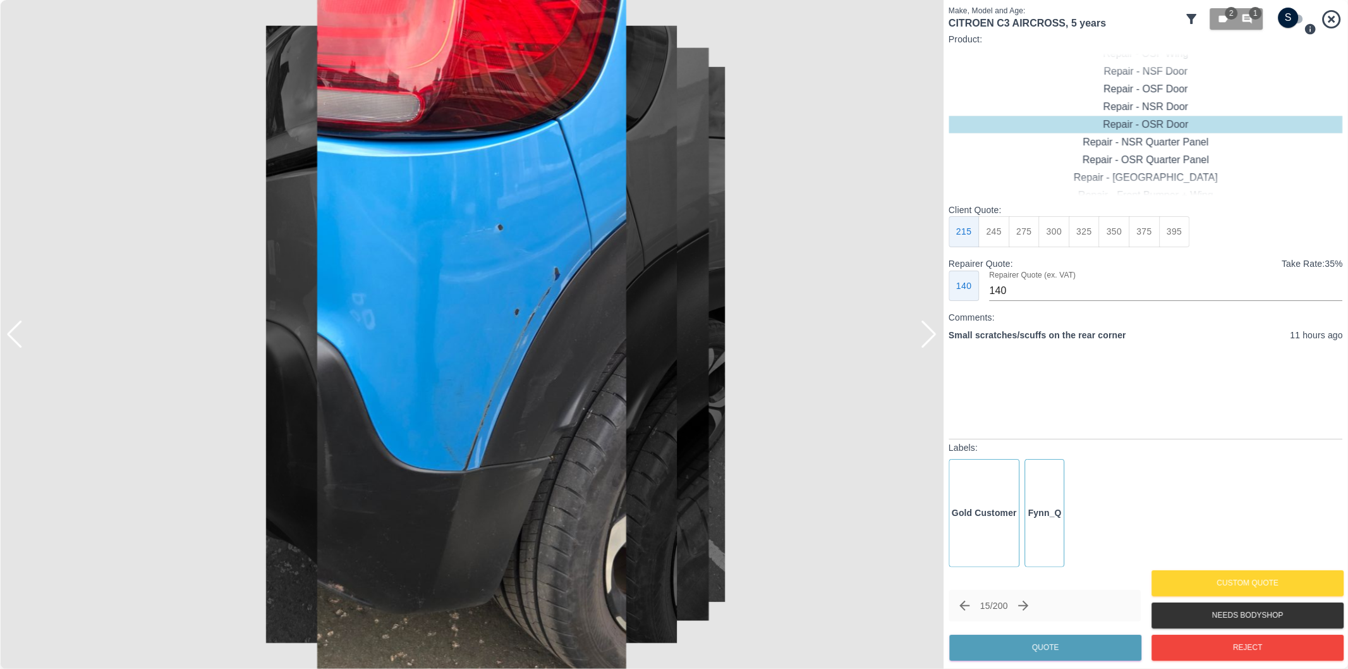
click at [930, 337] on div at bounding box center [928, 334] width 17 height 28
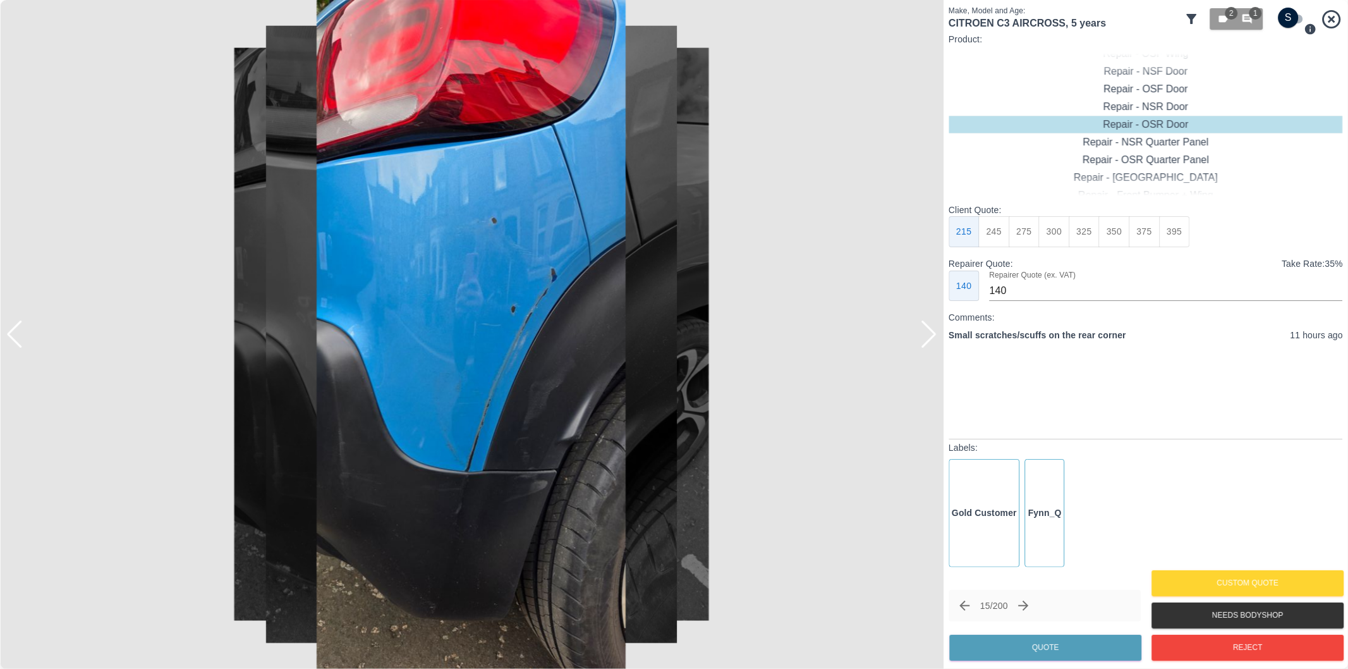
click at [930, 337] on div at bounding box center [928, 334] width 17 height 28
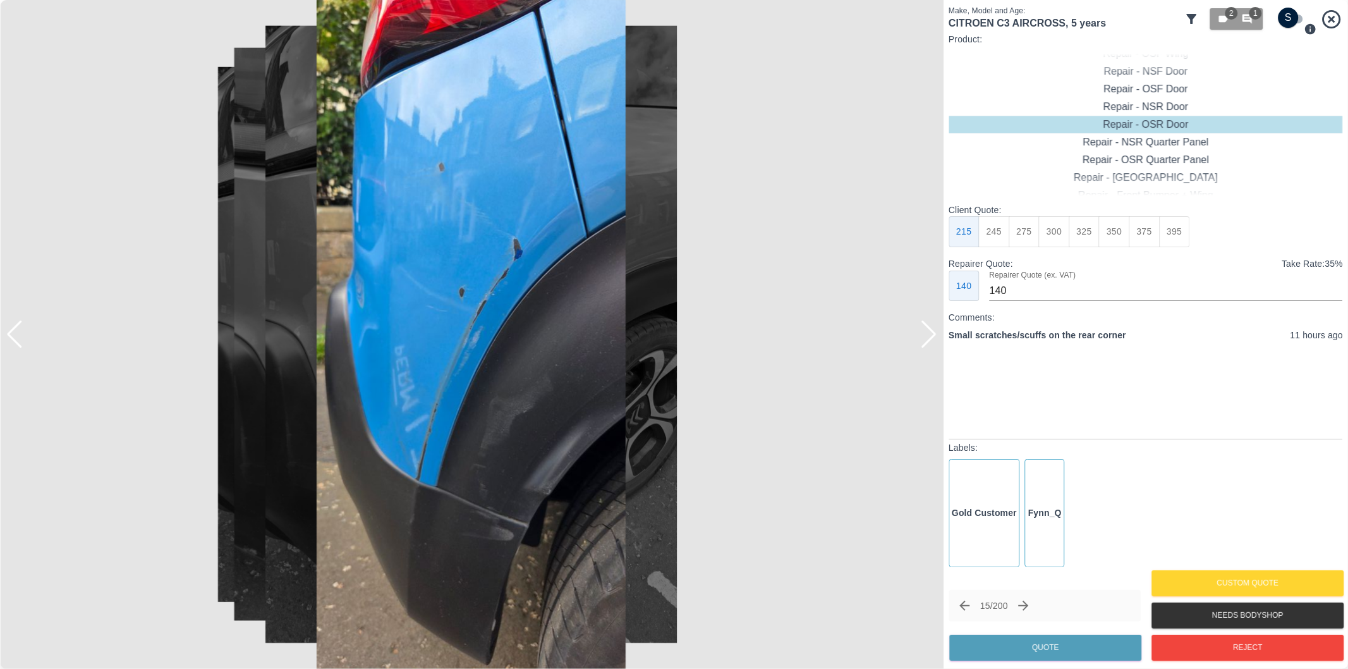
click at [930, 337] on div at bounding box center [928, 334] width 17 height 28
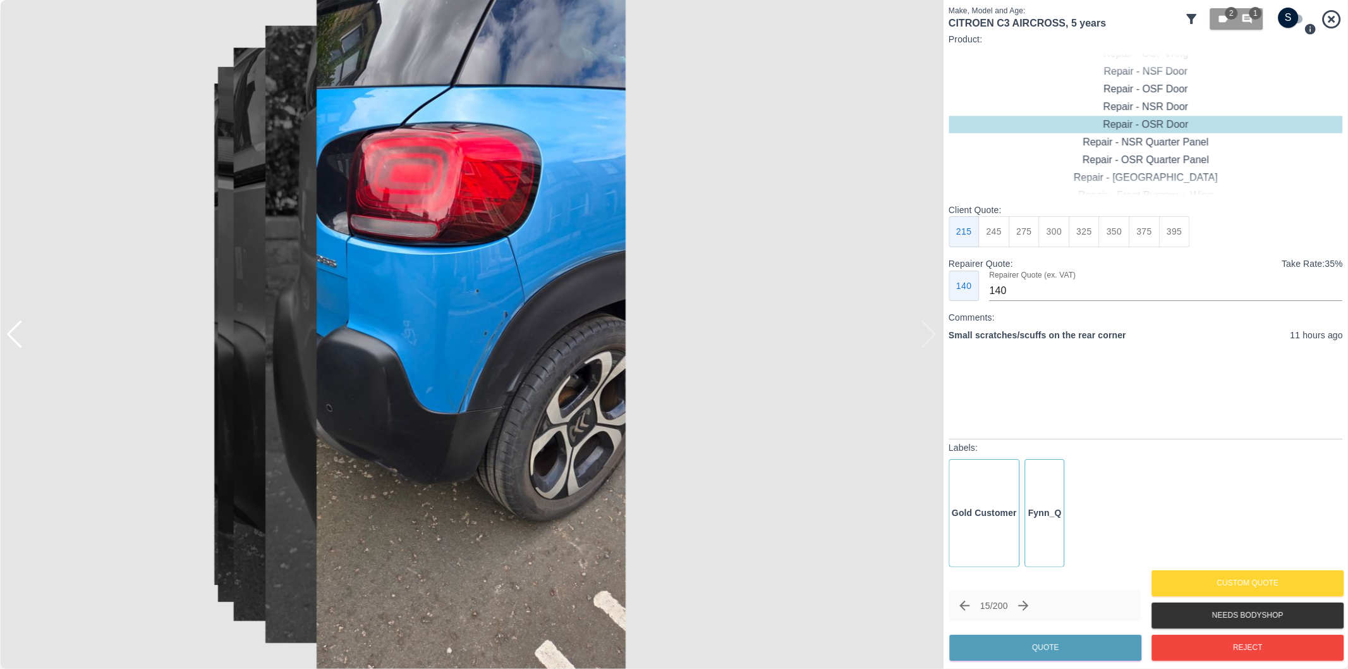
click at [930, 337] on div at bounding box center [471, 334] width 943 height 669
click at [1291, 16] on input "checkbox" at bounding box center [1288, 18] width 61 height 20
checkbox input "true"
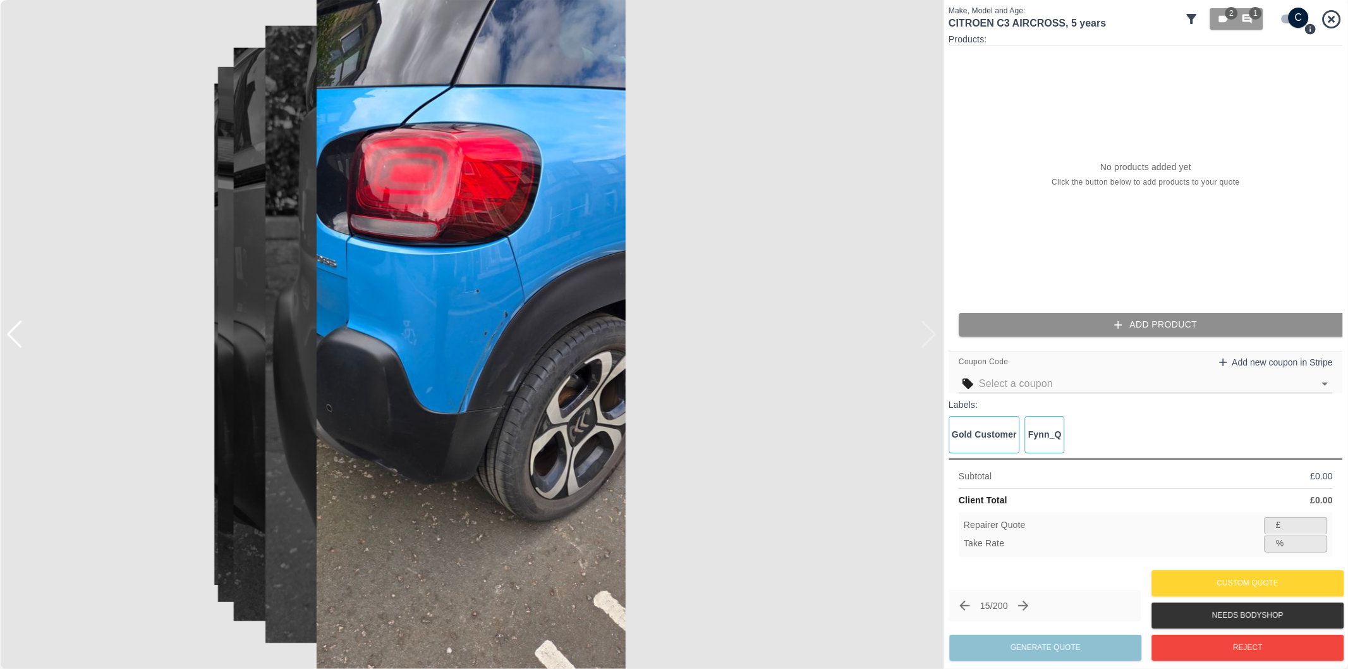
click at [1205, 330] on button "Add Product" at bounding box center [1156, 324] width 394 height 23
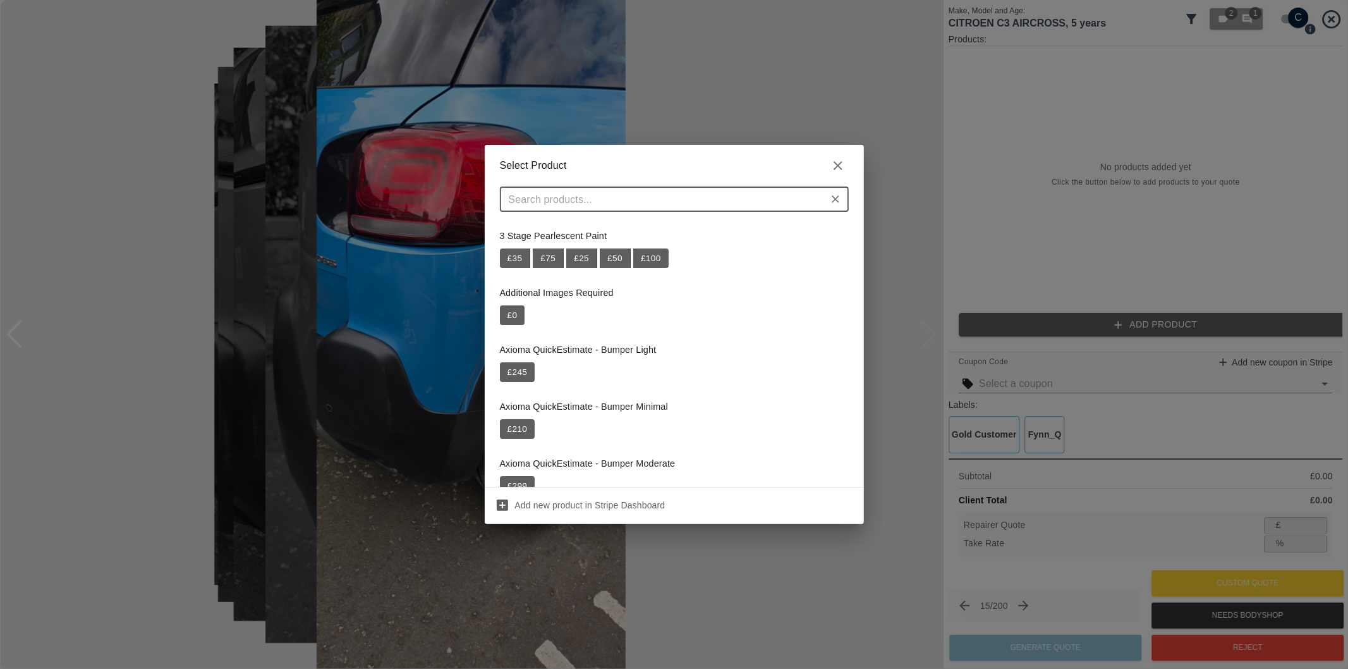
click at [691, 194] on input "text" at bounding box center [664, 199] width 320 height 18
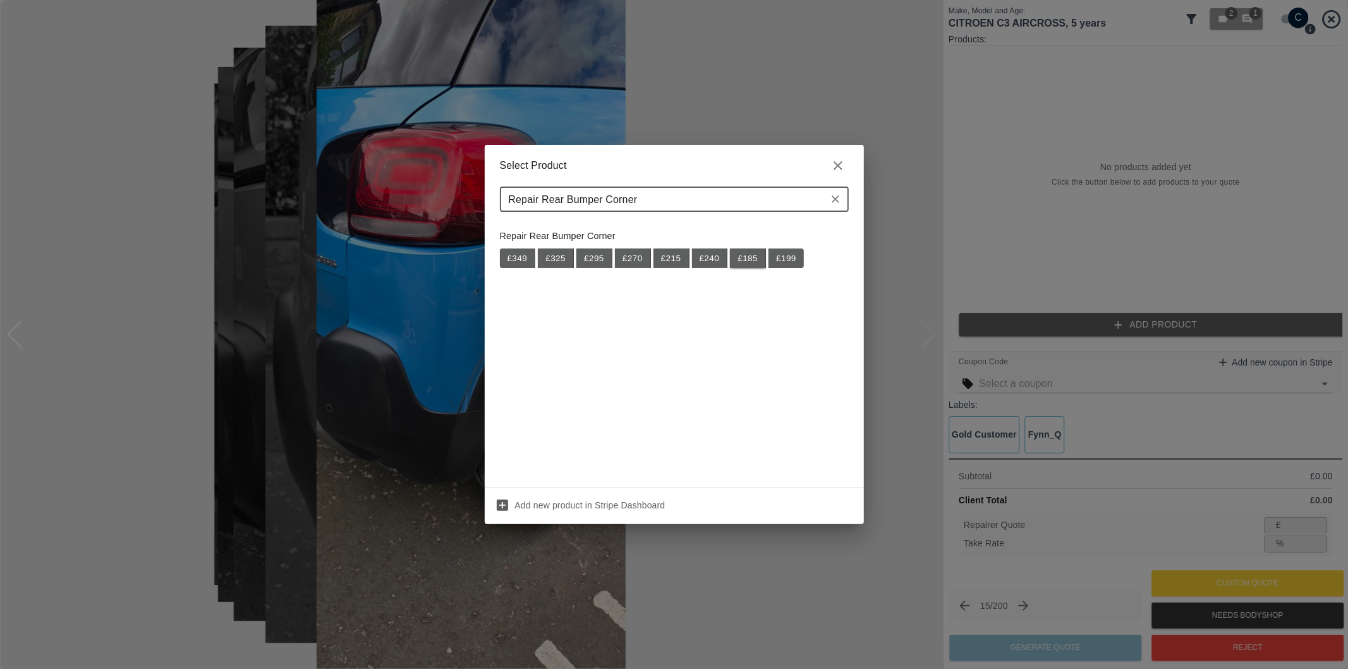
type input "Repair Rear Bumper Corner"
click at [744, 264] on button "£ 185" at bounding box center [748, 258] width 36 height 20
type input "120"
type input "35.1"
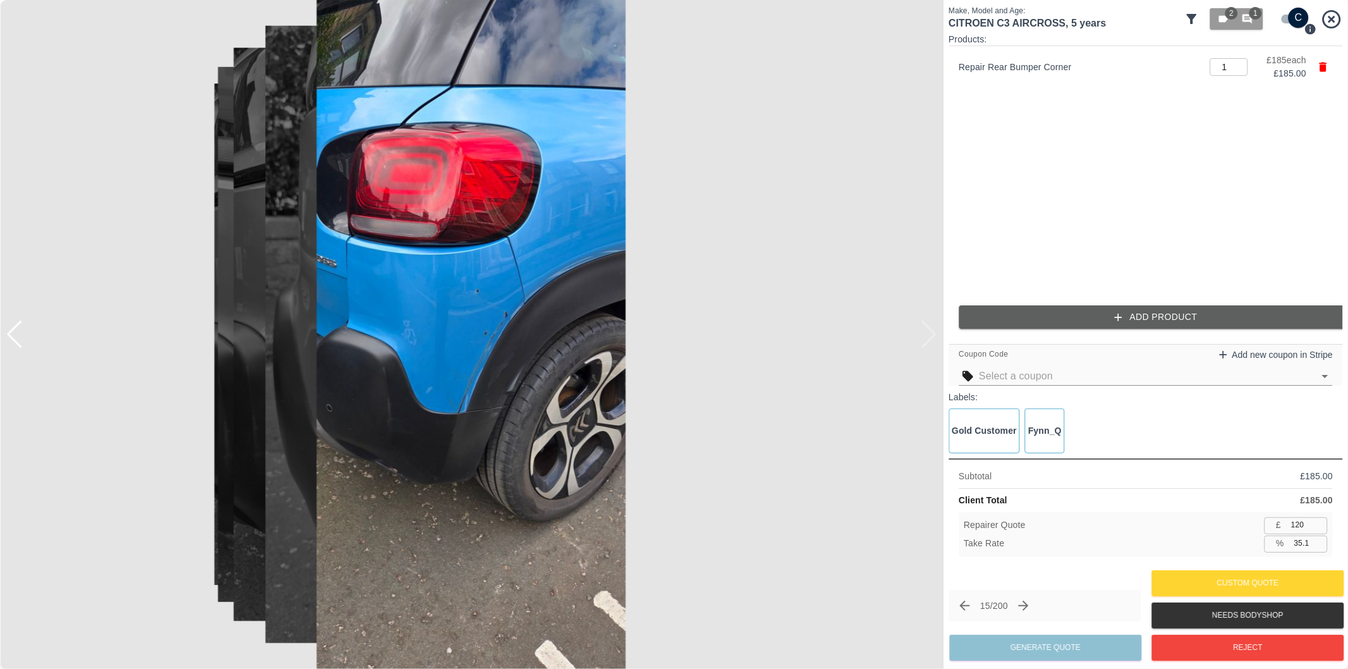
click at [1021, 311] on button "Add Product" at bounding box center [1156, 316] width 394 height 23
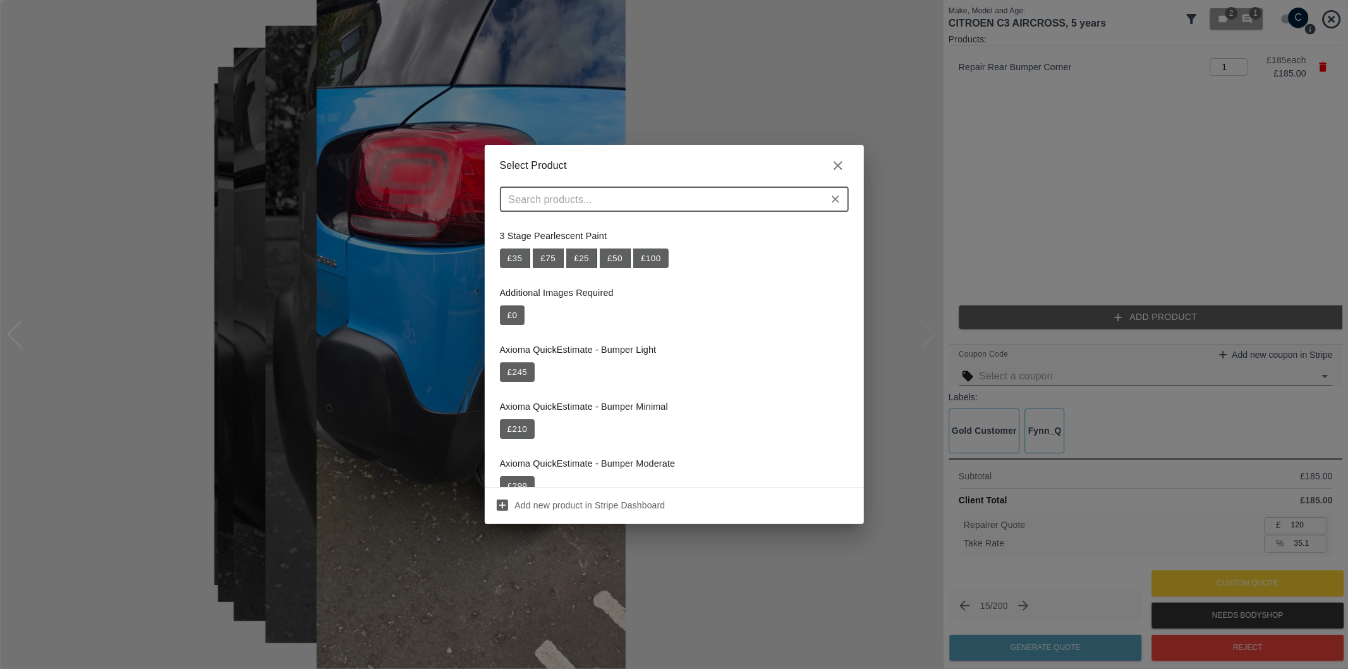
click at [613, 200] on input "text" at bounding box center [664, 199] width 320 height 18
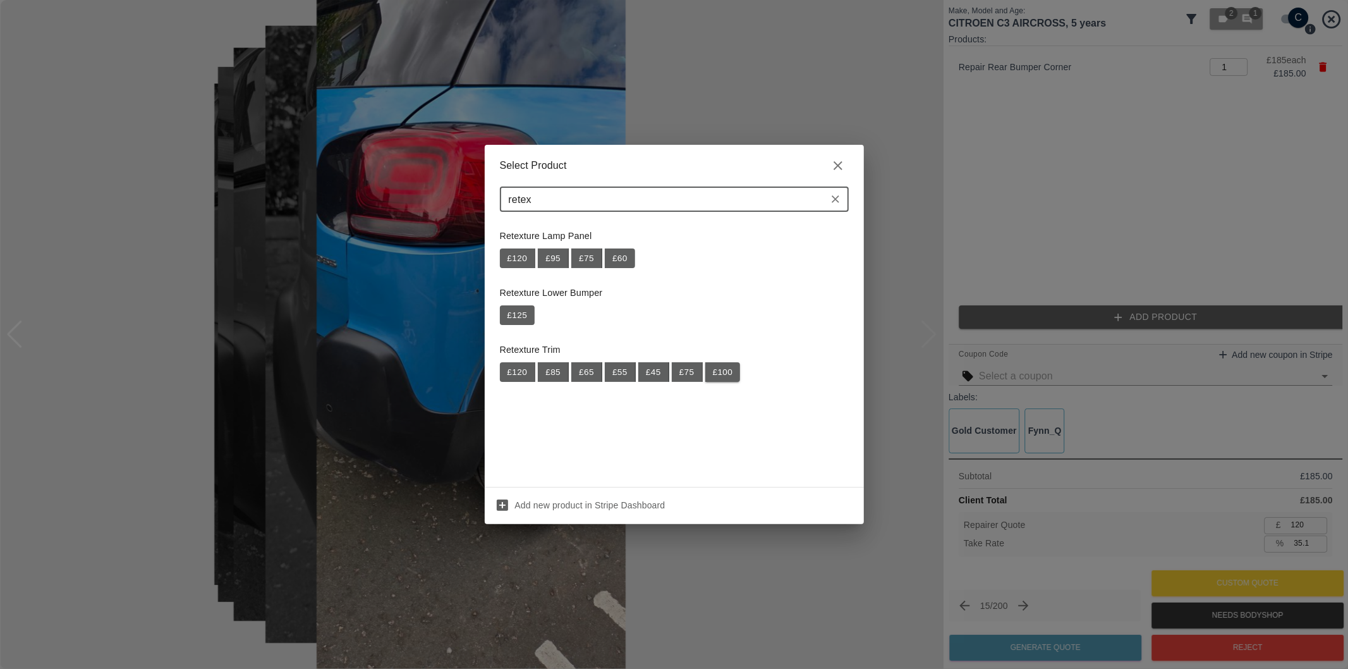
type input "retex"
click at [716, 373] on button "£ 100" at bounding box center [722, 372] width 35 height 20
type input "185"
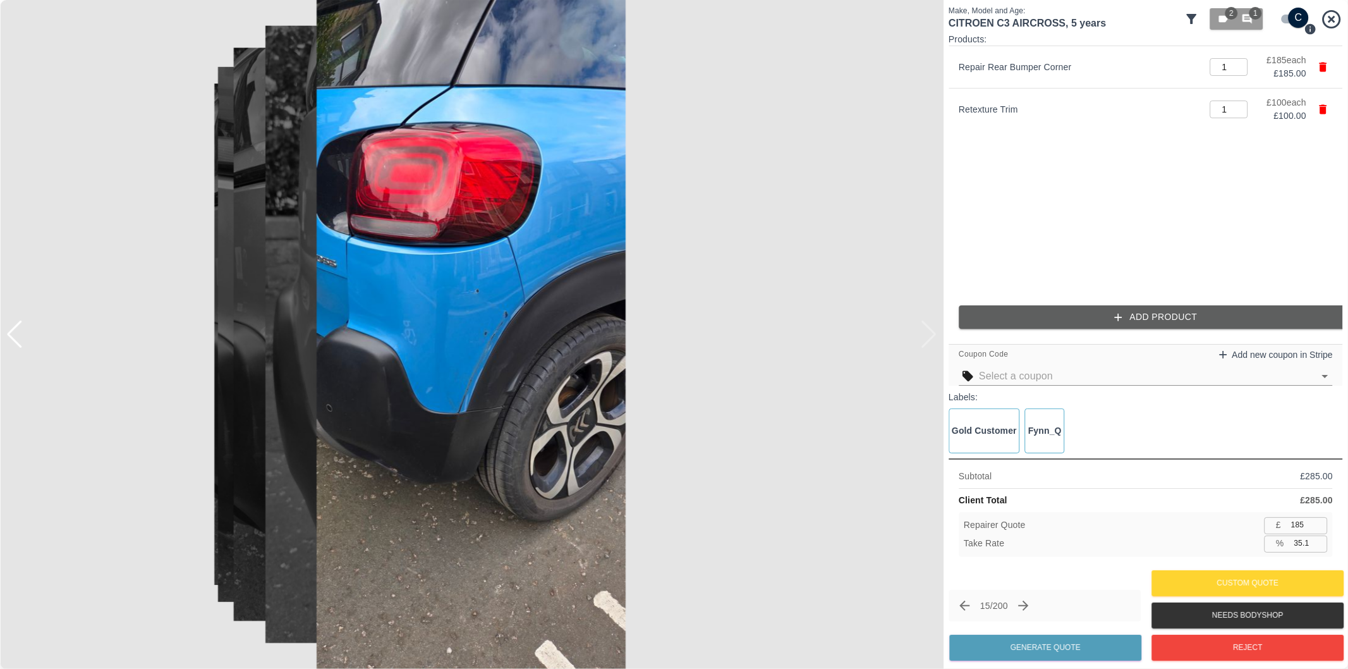
click at [1302, 545] on input "35.1" at bounding box center [1308, 543] width 39 height 16
type input "37.1"
type input "179"
type input "37.2"
click at [1052, 640] on button "Generate Quote" at bounding box center [1045, 647] width 192 height 26
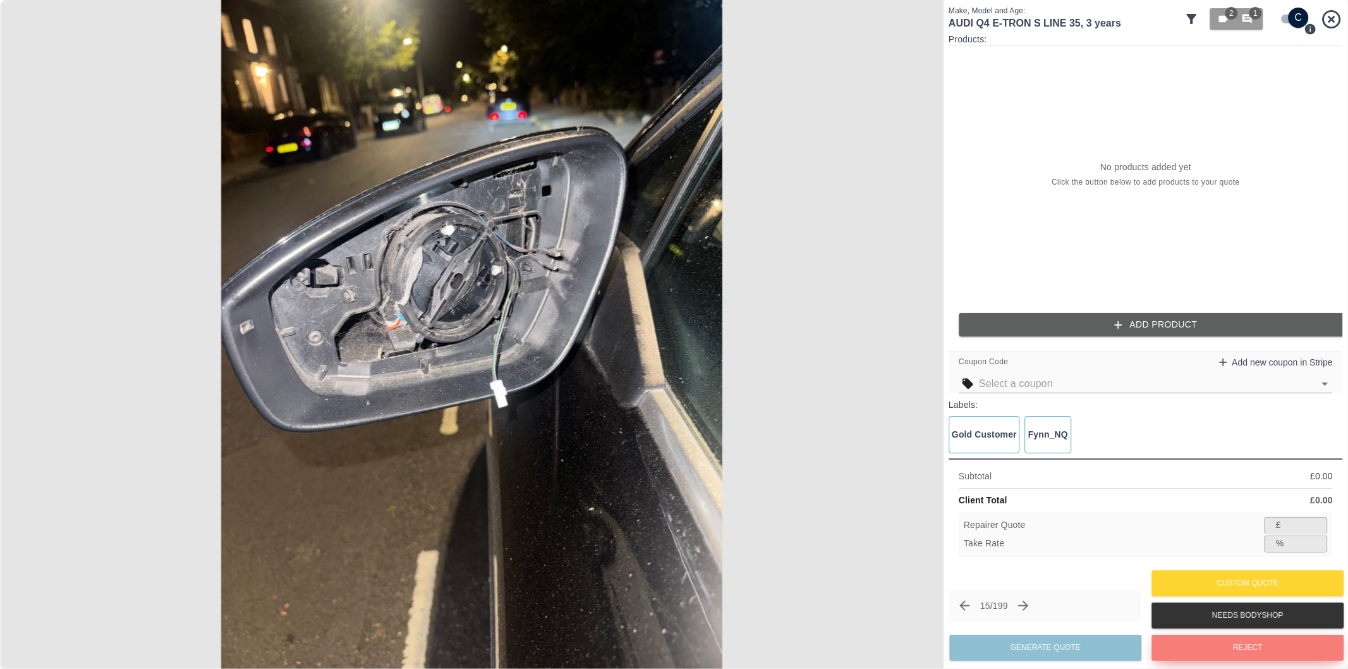
click at [1212, 651] on button "Reject" at bounding box center [1247, 647] width 192 height 26
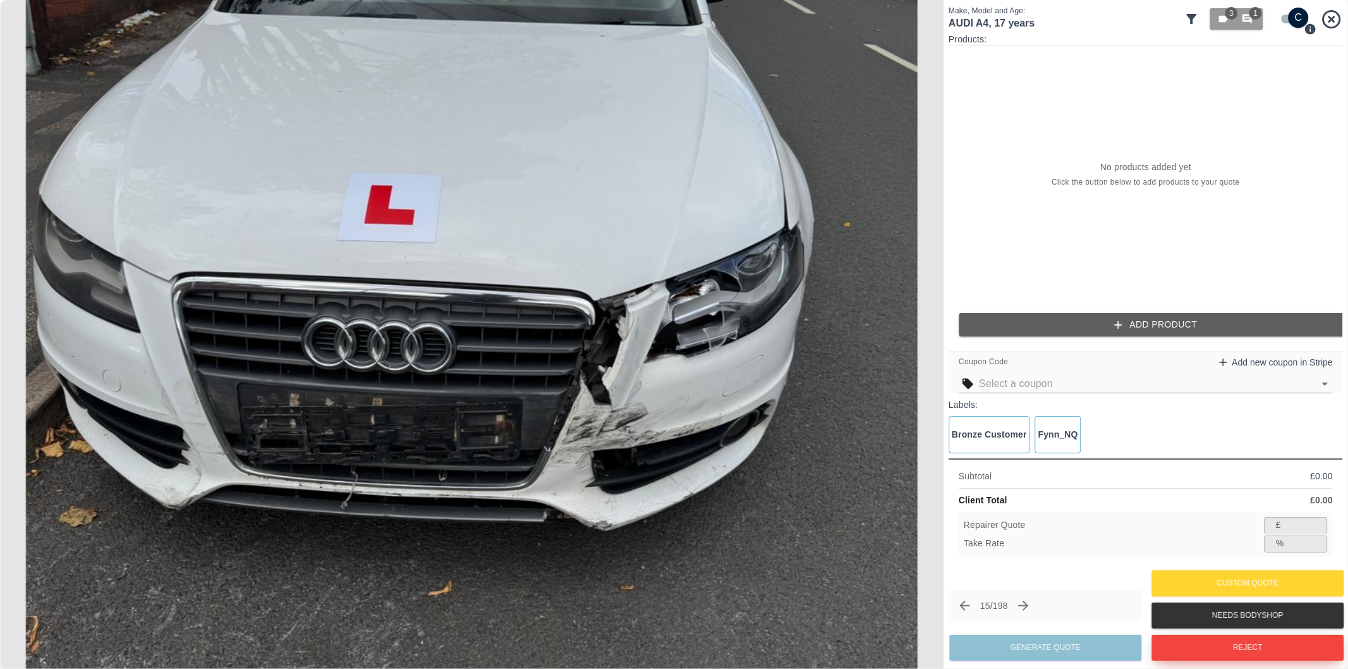
click at [1240, 651] on button "Reject" at bounding box center [1247, 647] width 192 height 26
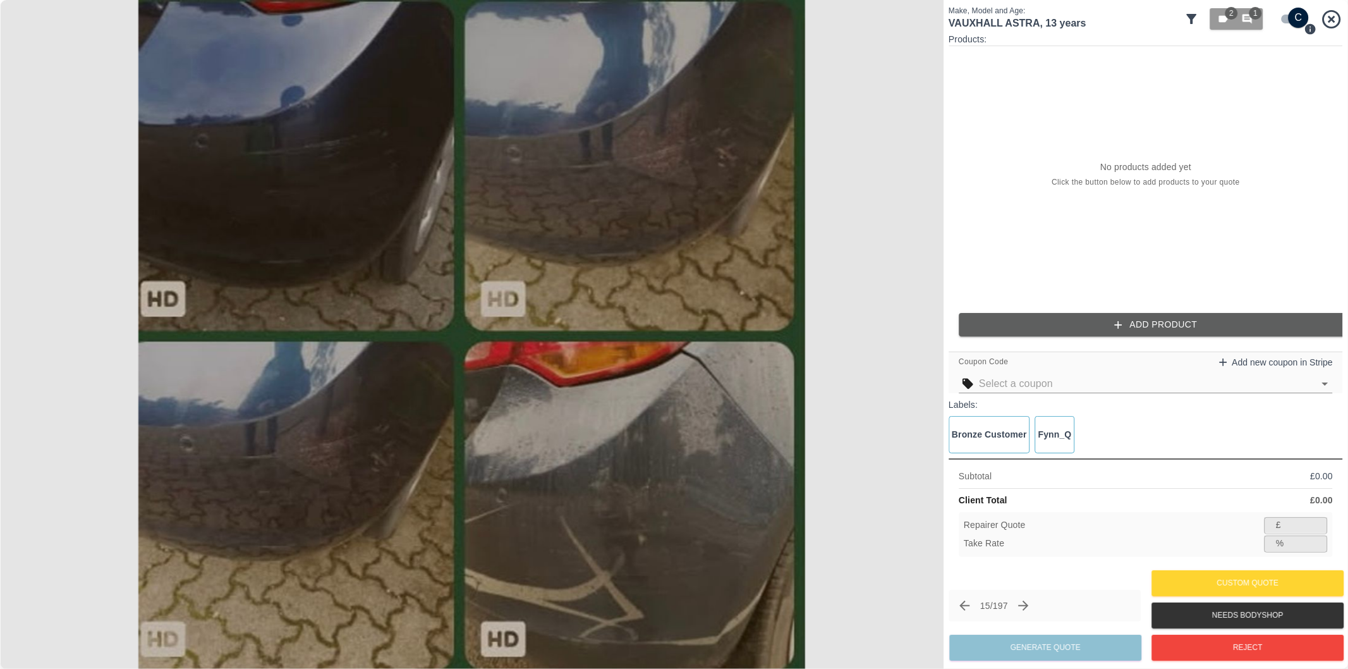
click at [1289, 20] on input "checkbox" at bounding box center [1298, 18] width 61 height 20
checkbox input "false"
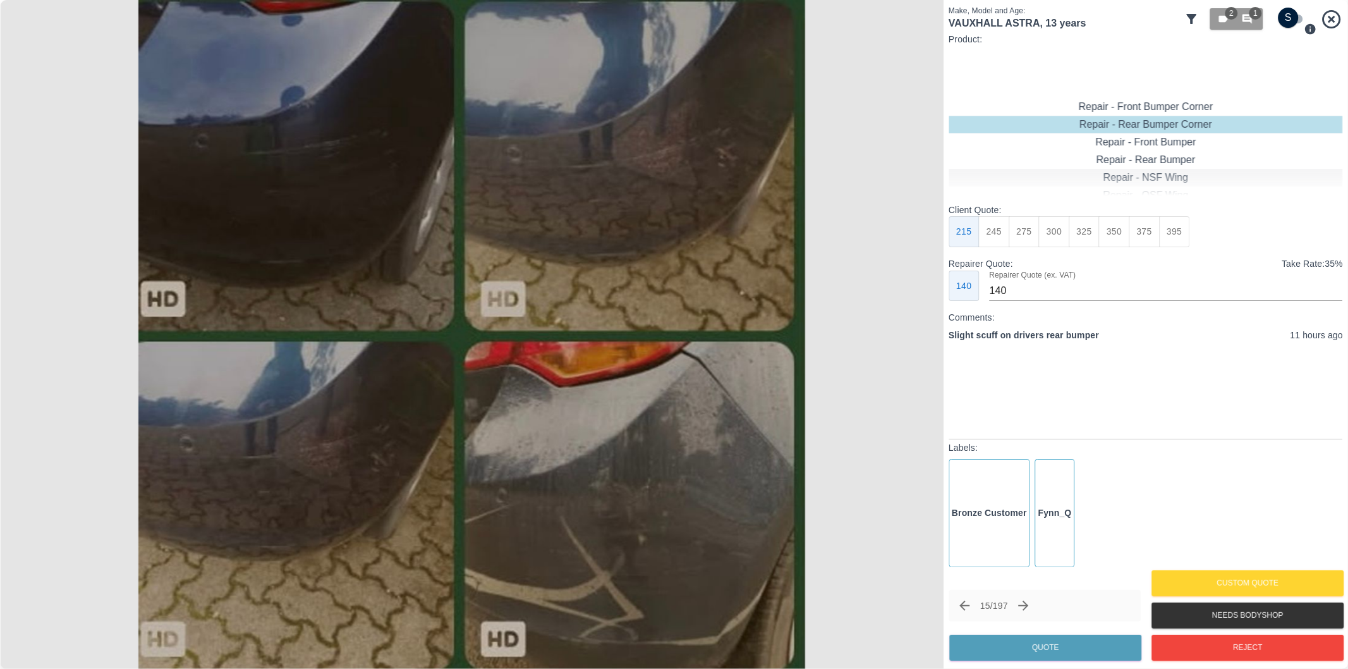
type input "120"
click at [1069, 651] on button "Quote" at bounding box center [1045, 647] width 192 height 26
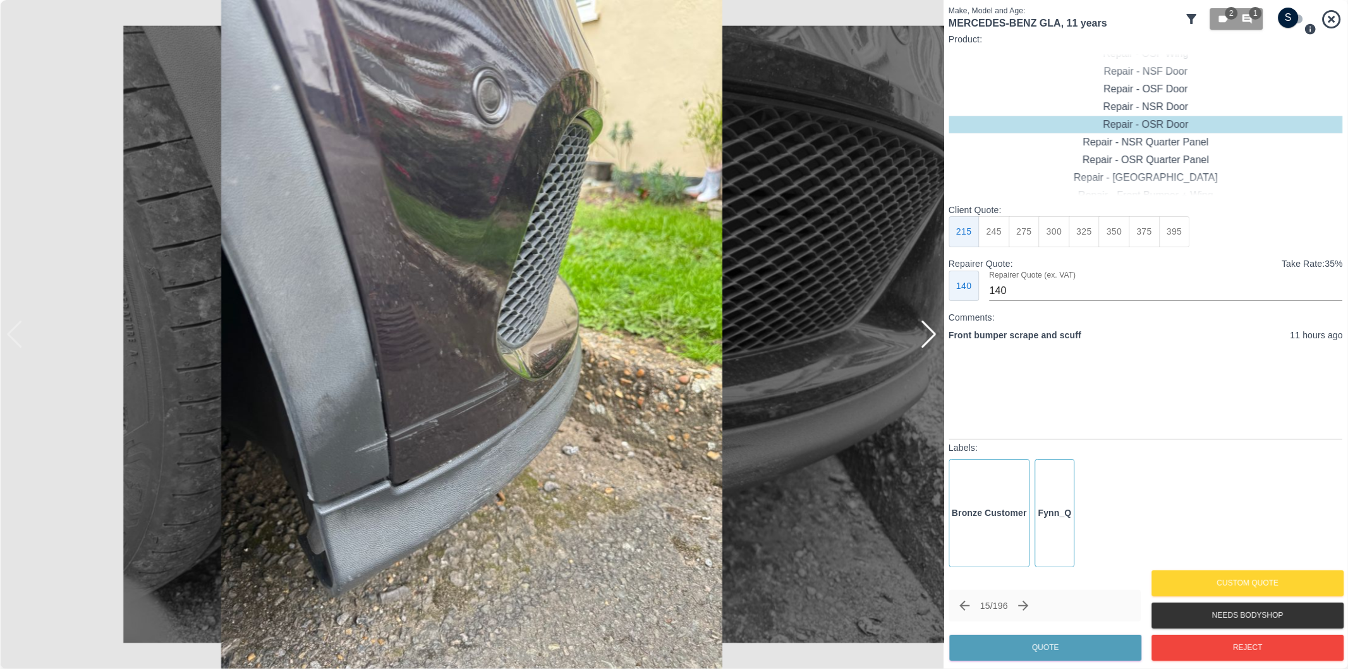
click at [932, 336] on div at bounding box center [928, 334] width 17 height 28
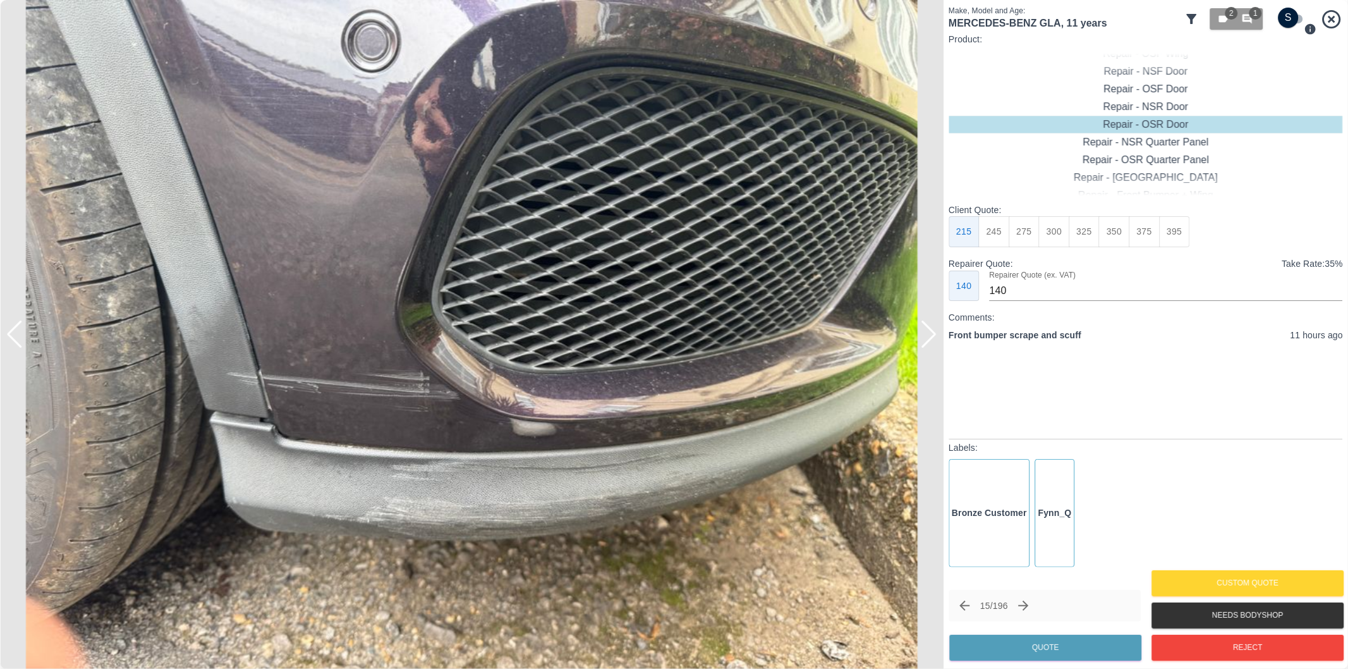
click at [932, 336] on div at bounding box center [928, 334] width 17 height 28
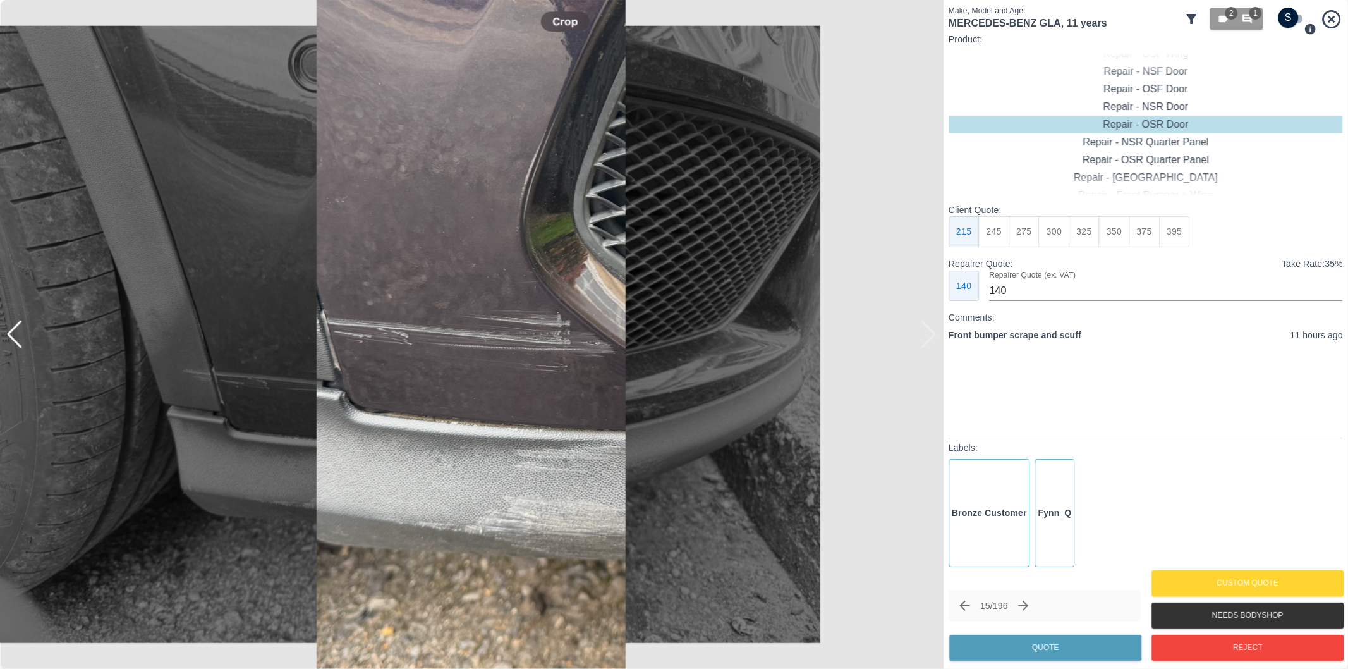
click at [932, 336] on div at bounding box center [471, 334] width 943 height 669
click at [1292, 20] on input "checkbox" at bounding box center [1288, 18] width 61 height 20
checkbox input "true"
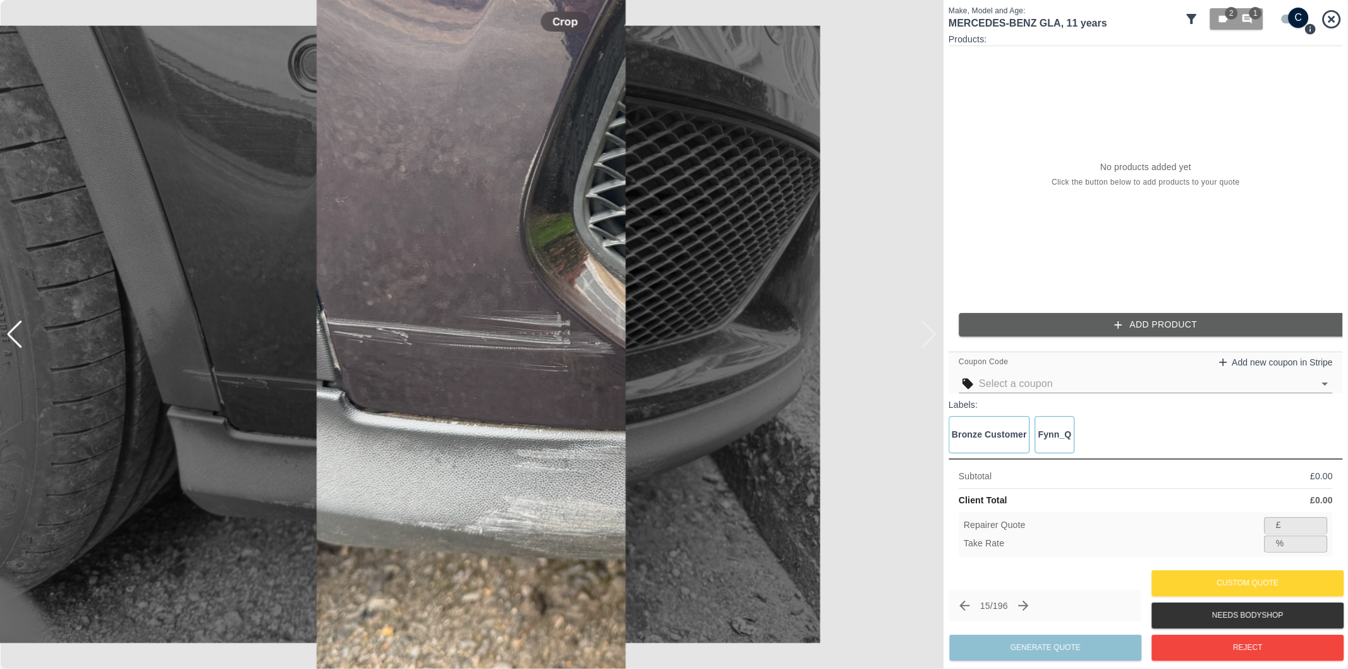
click at [1128, 330] on button "Add Product" at bounding box center [1156, 324] width 394 height 23
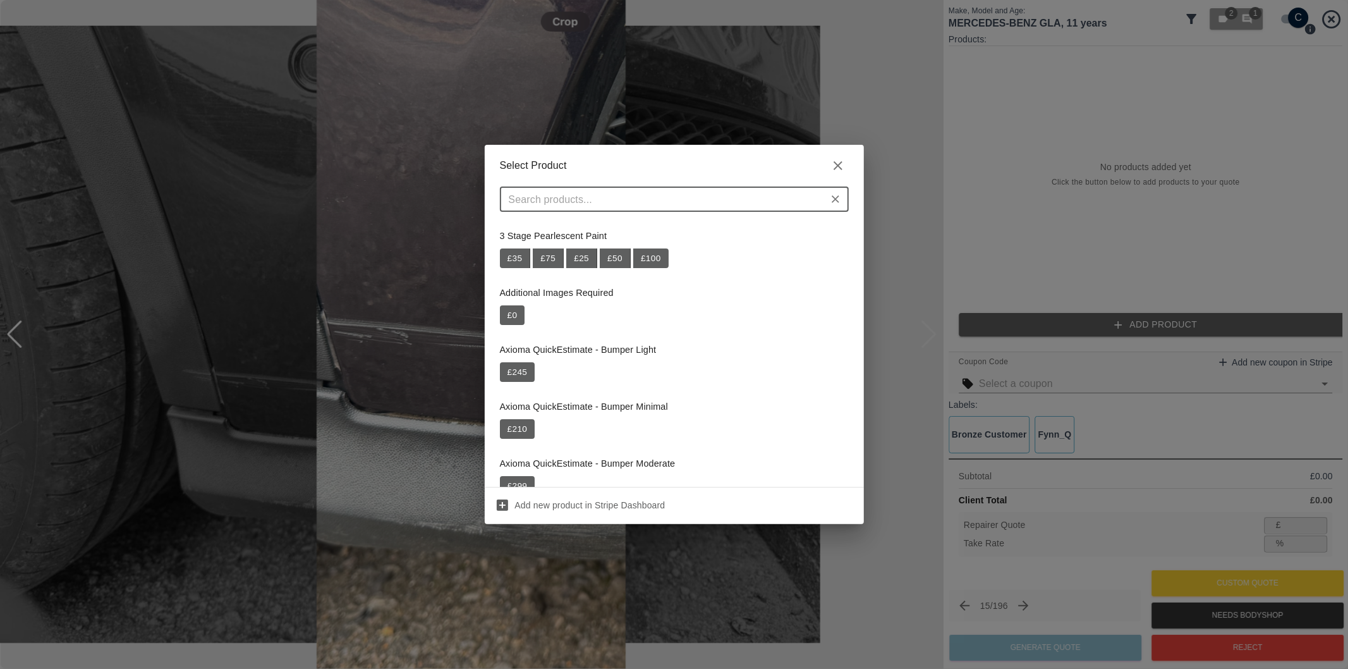
click at [720, 209] on div "​" at bounding box center [674, 198] width 349 height 25
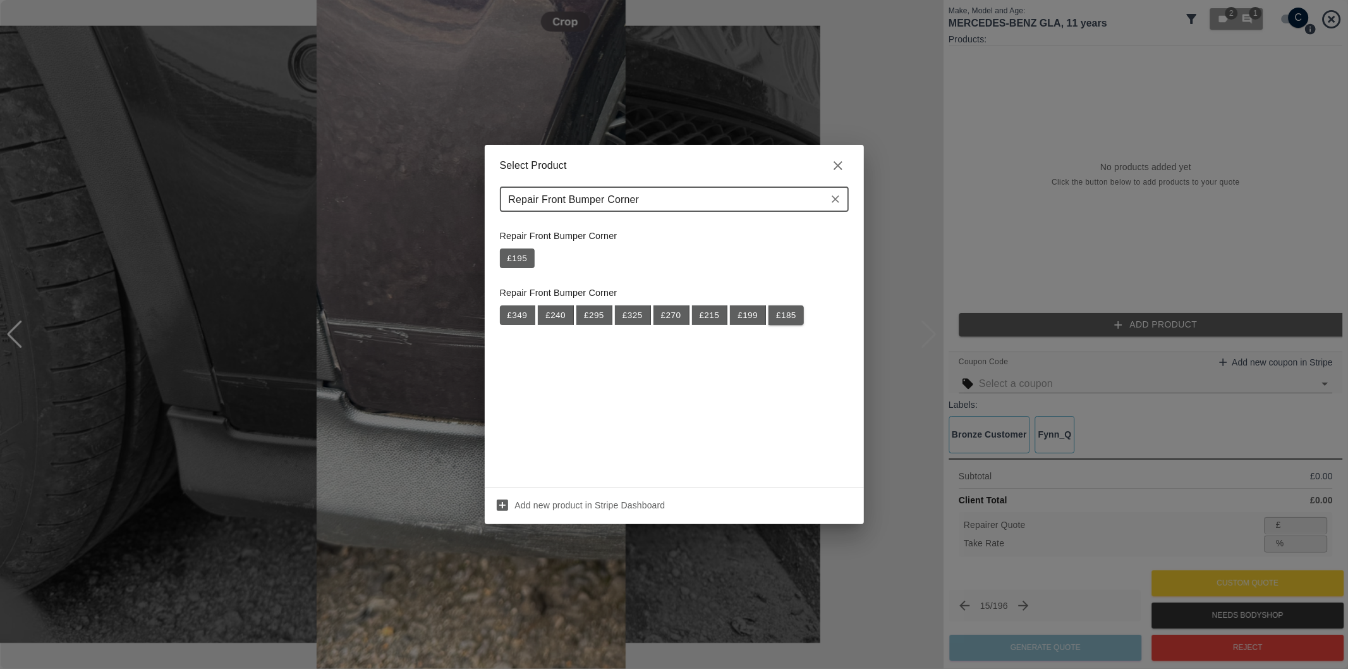
type input "Repair Front Bumper Corner"
click at [787, 313] on button "£ 185" at bounding box center [785, 315] width 35 height 20
type input "120"
type input "35.1"
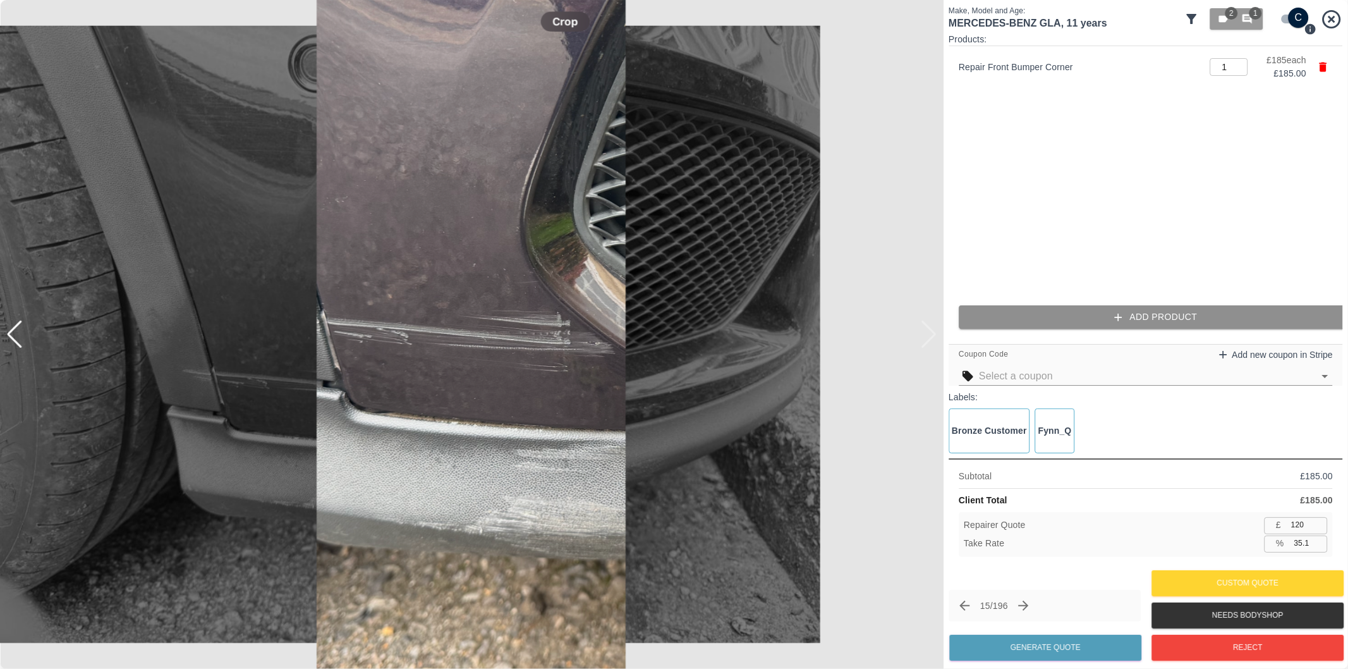
click at [1043, 321] on button "Add Product" at bounding box center [1156, 316] width 394 height 23
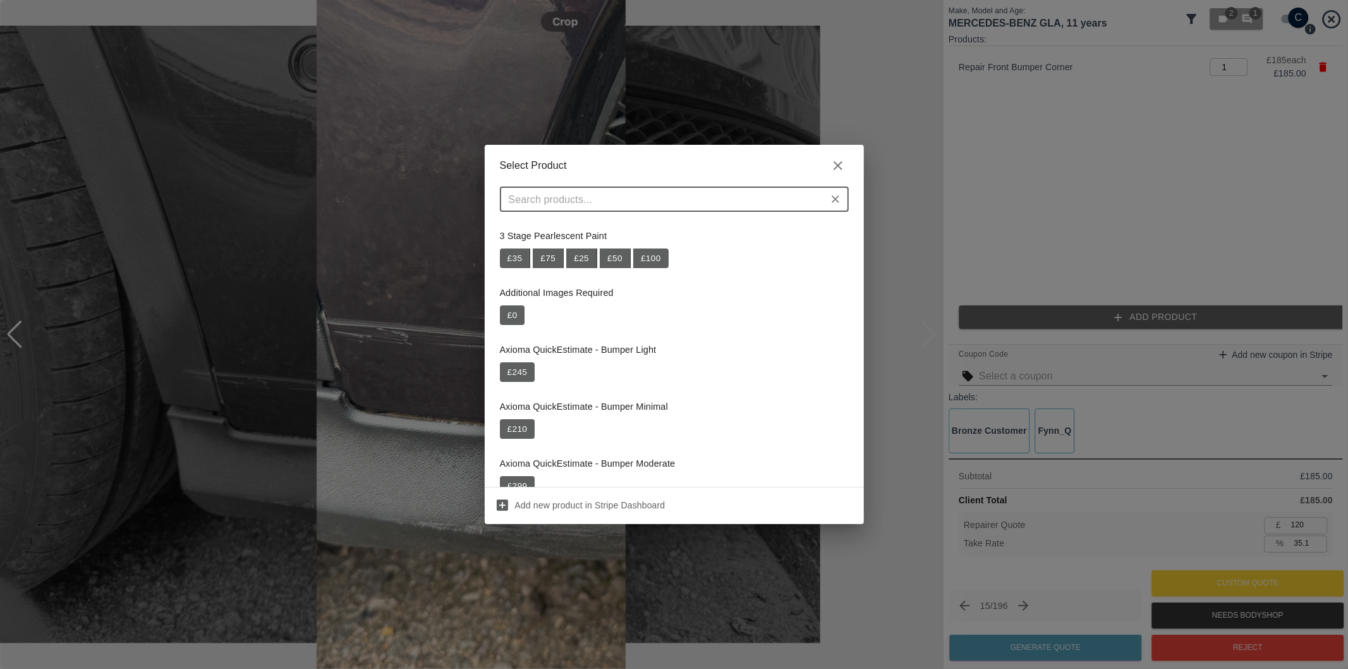
drag, startPoint x: 674, startPoint y: 199, endPoint x: 677, endPoint y: 186, distance: 13.2
click at [676, 191] on input "text" at bounding box center [664, 199] width 320 height 18
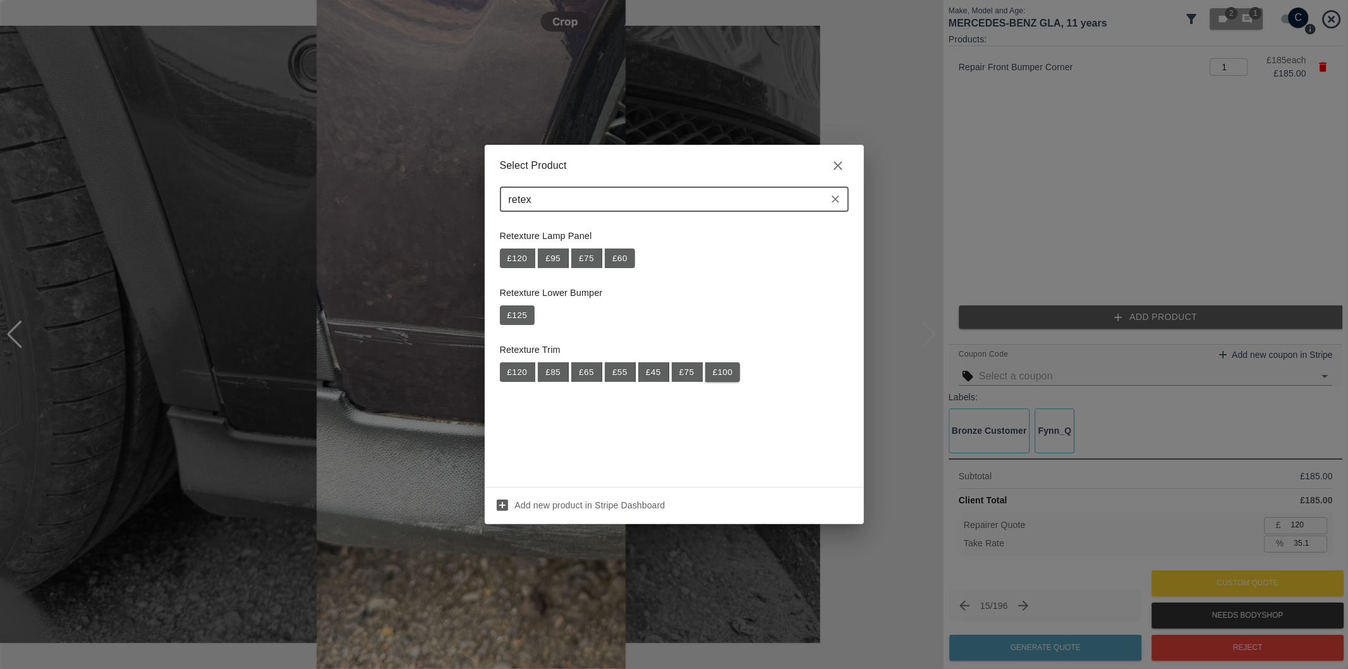
type input "retex"
click at [724, 369] on button "£ 100" at bounding box center [722, 372] width 35 height 20
type input "185"
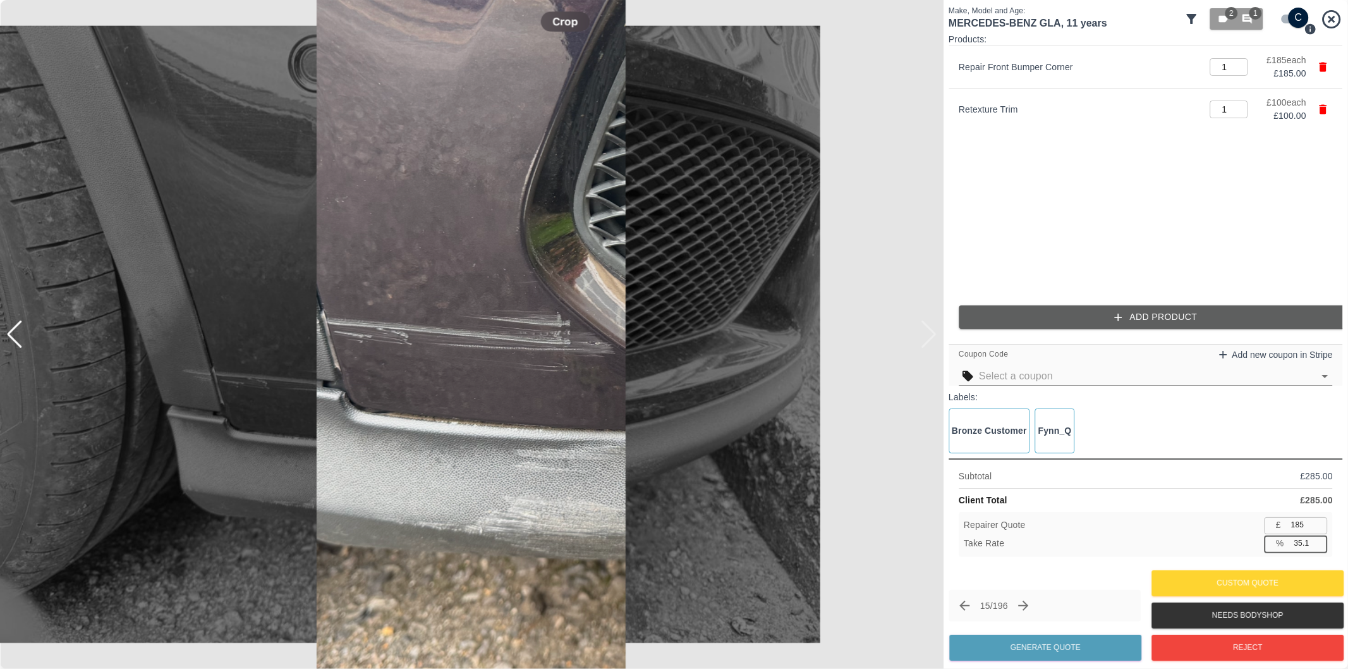
drag, startPoint x: 1302, startPoint y: 546, endPoint x: 1315, endPoint y: 582, distance: 38.4
click at [1302, 546] on input "35.1" at bounding box center [1308, 543] width 39 height 16
type input "37.1"
type input "179"
type input "37.2"
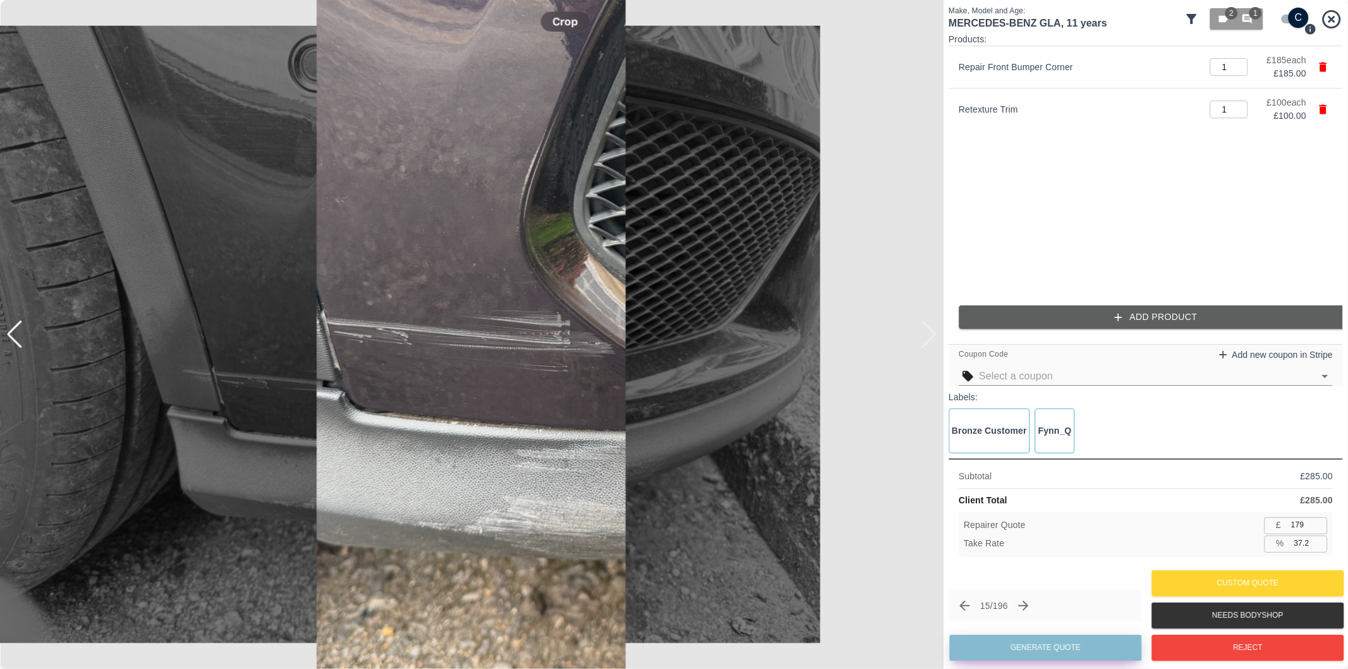
click at [1063, 656] on button "Generate Quote" at bounding box center [1045, 647] width 192 height 26
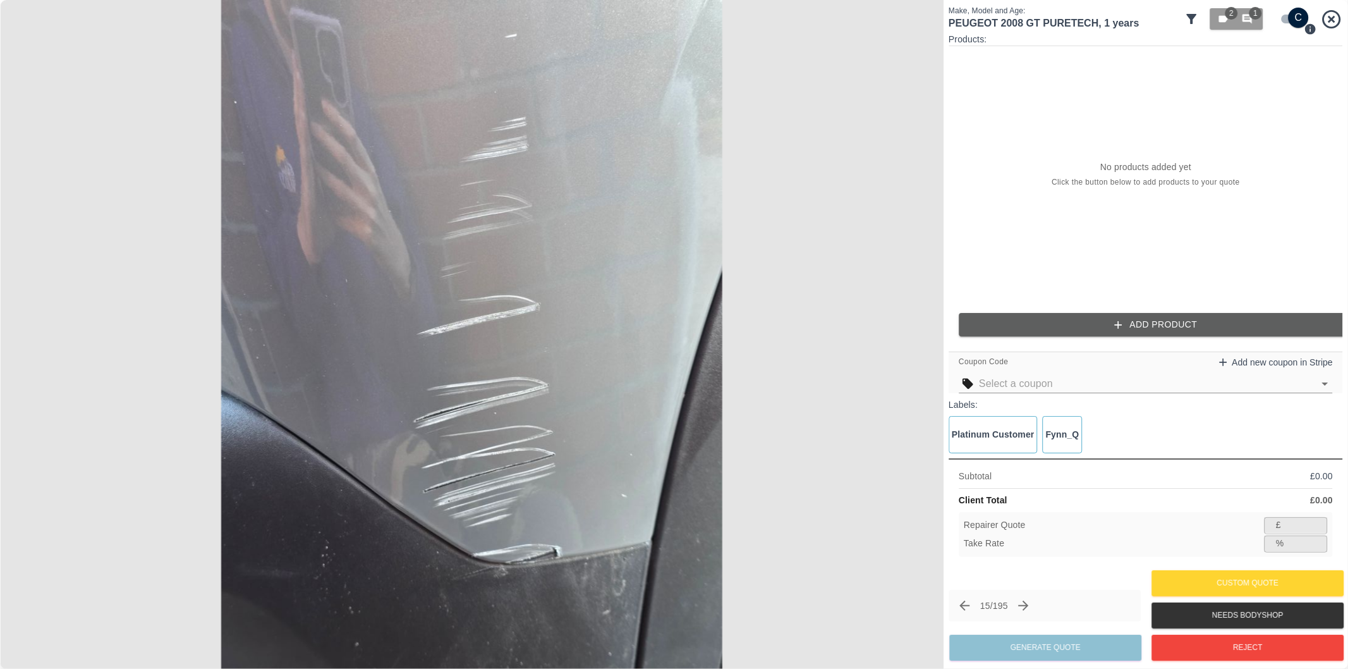
click at [1288, 20] on input "checkbox" at bounding box center [1298, 18] width 61 height 20
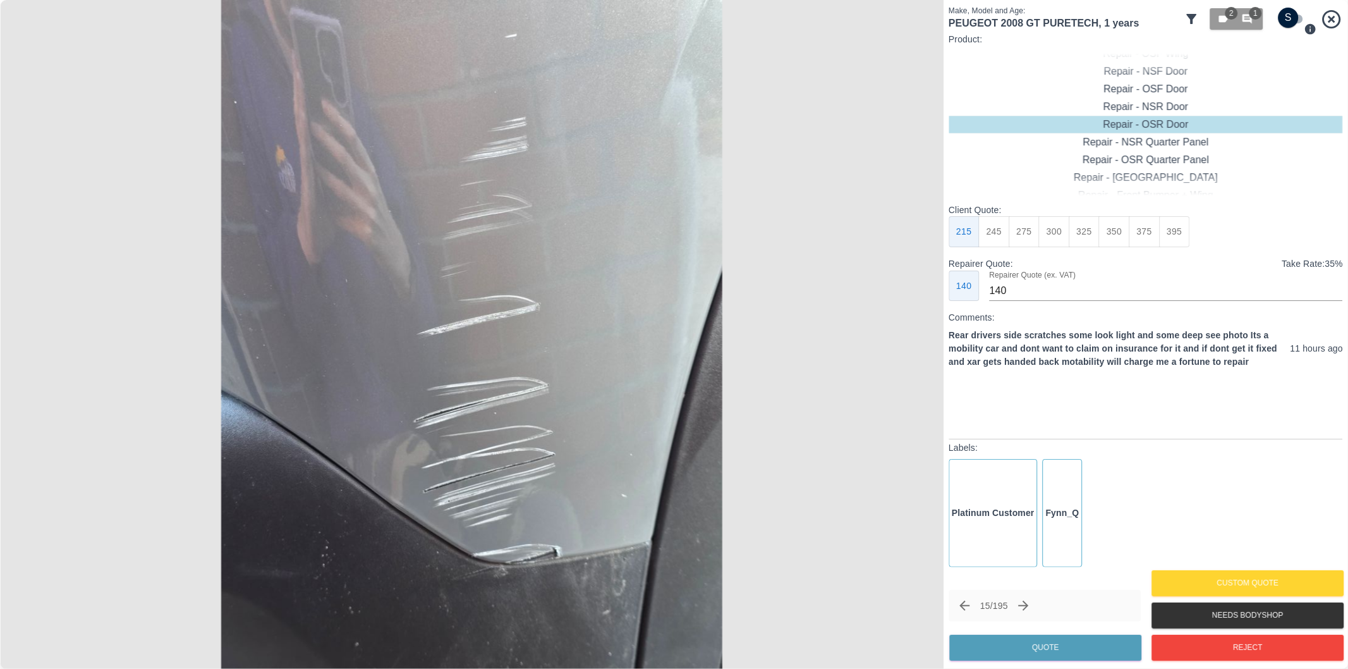
click at [492, 317] on img at bounding box center [471, 334] width 943 height 669
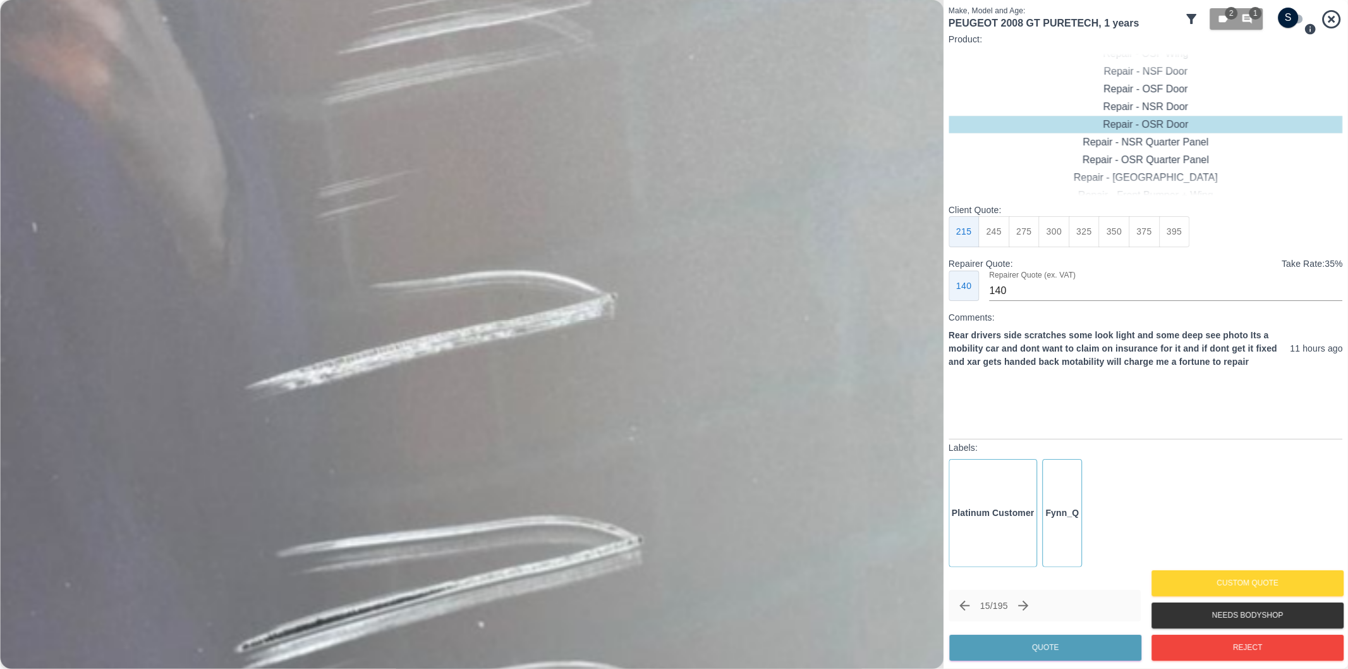
click at [492, 317] on img at bounding box center [410, 388] width 2830 height 2006
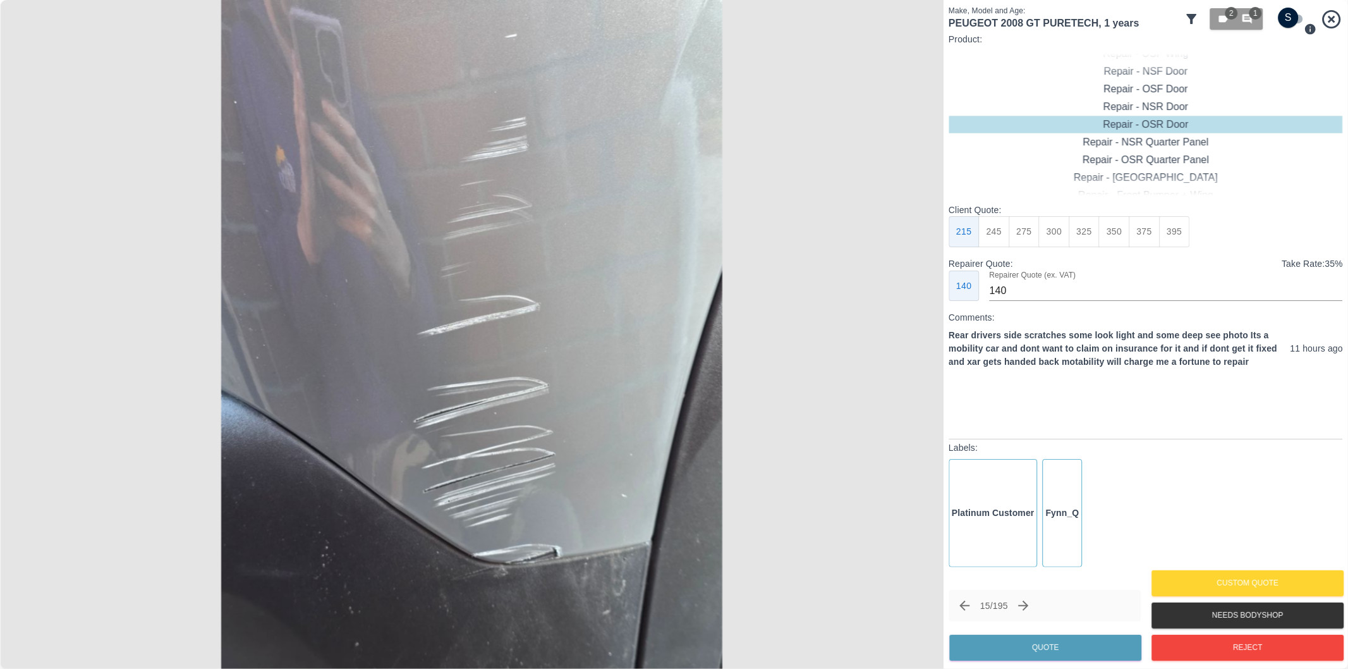
click at [1292, 17] on input "checkbox" at bounding box center [1288, 18] width 61 height 20
checkbox input "true"
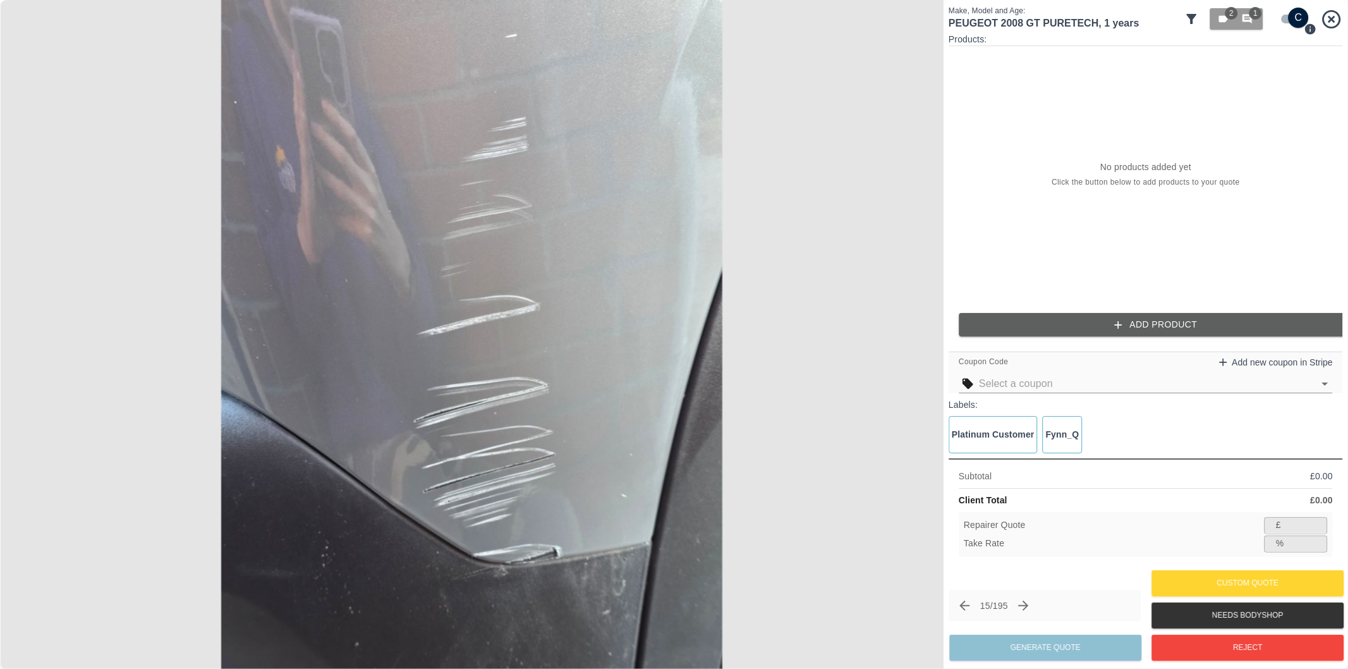
click at [1133, 315] on button "Add Product" at bounding box center [1156, 324] width 394 height 23
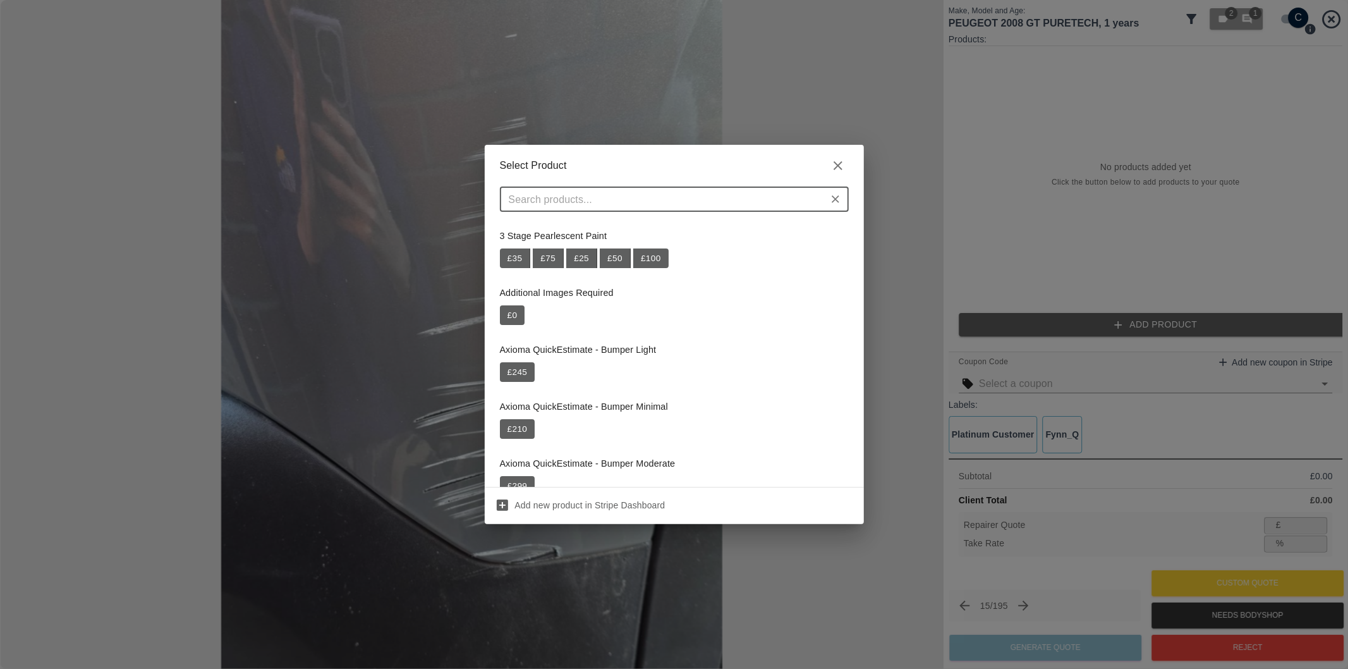
click at [706, 198] on input "text" at bounding box center [664, 199] width 320 height 18
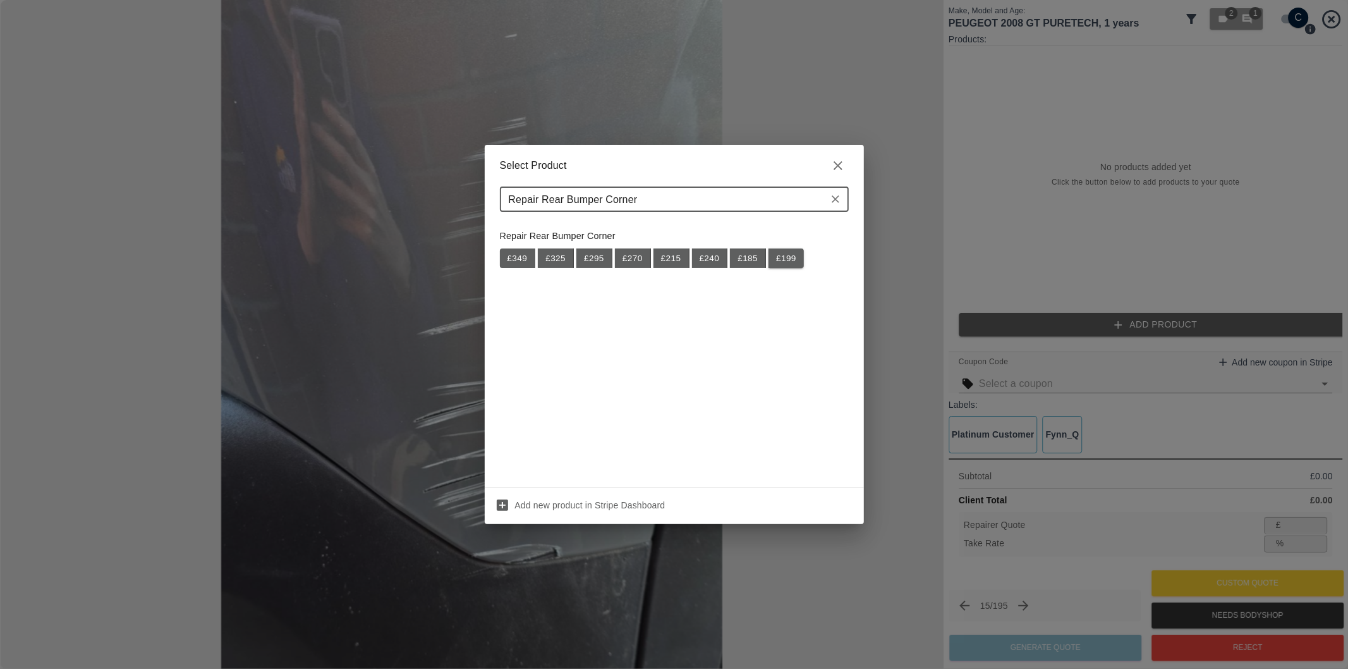
type input "Repair Rear Bumper Corner"
click at [784, 258] on button "£ 199" at bounding box center [785, 258] width 35 height 20
type input "129"
type input "35.2"
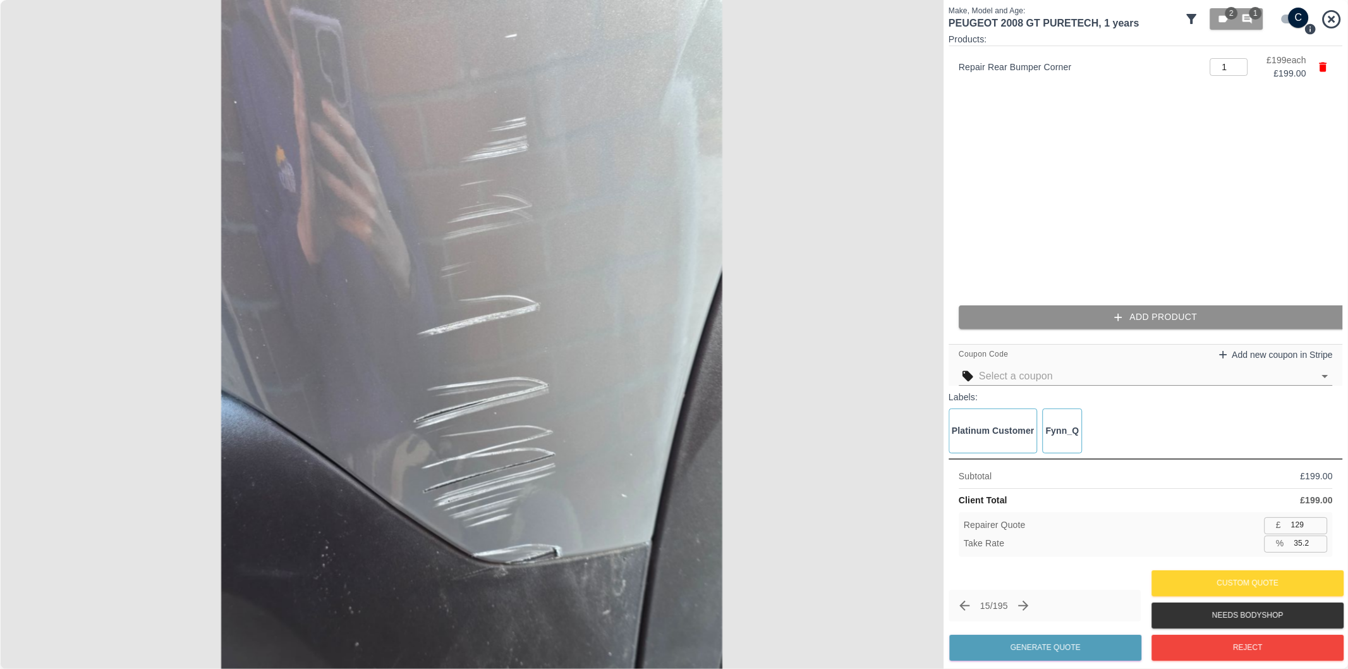
click at [1108, 317] on button "Add Product" at bounding box center [1156, 316] width 394 height 23
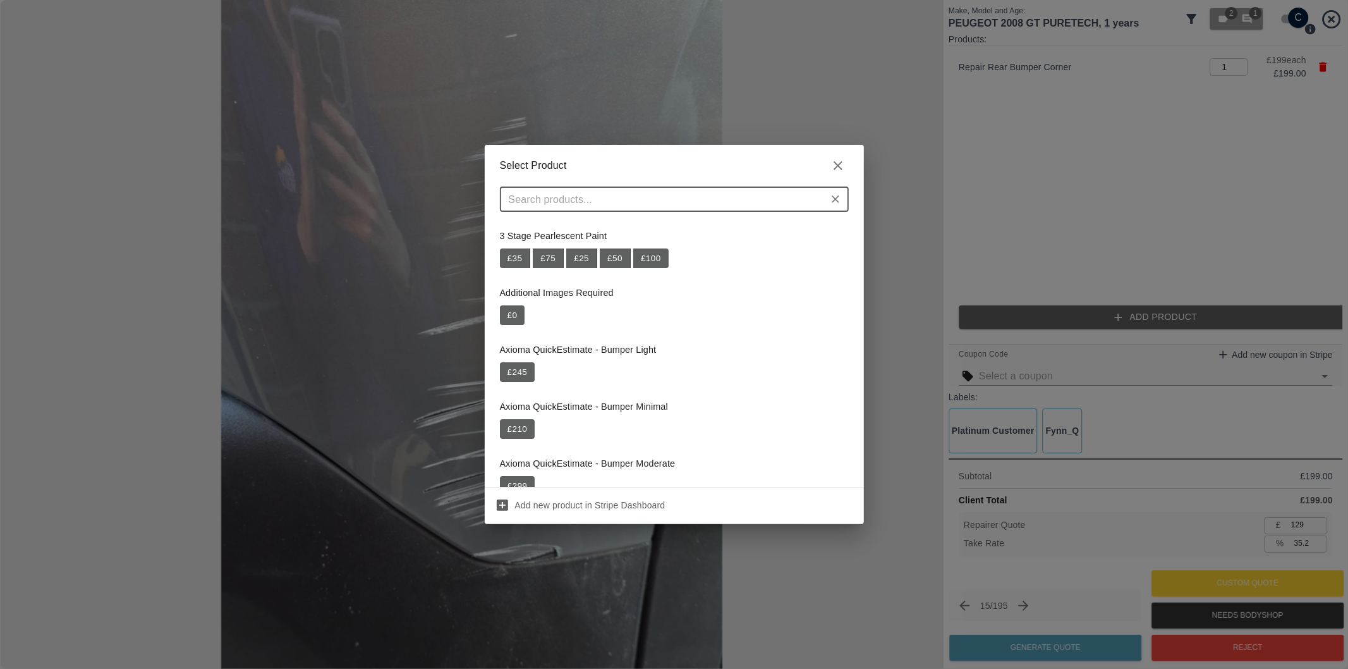
click at [669, 197] on input "text" at bounding box center [664, 199] width 320 height 18
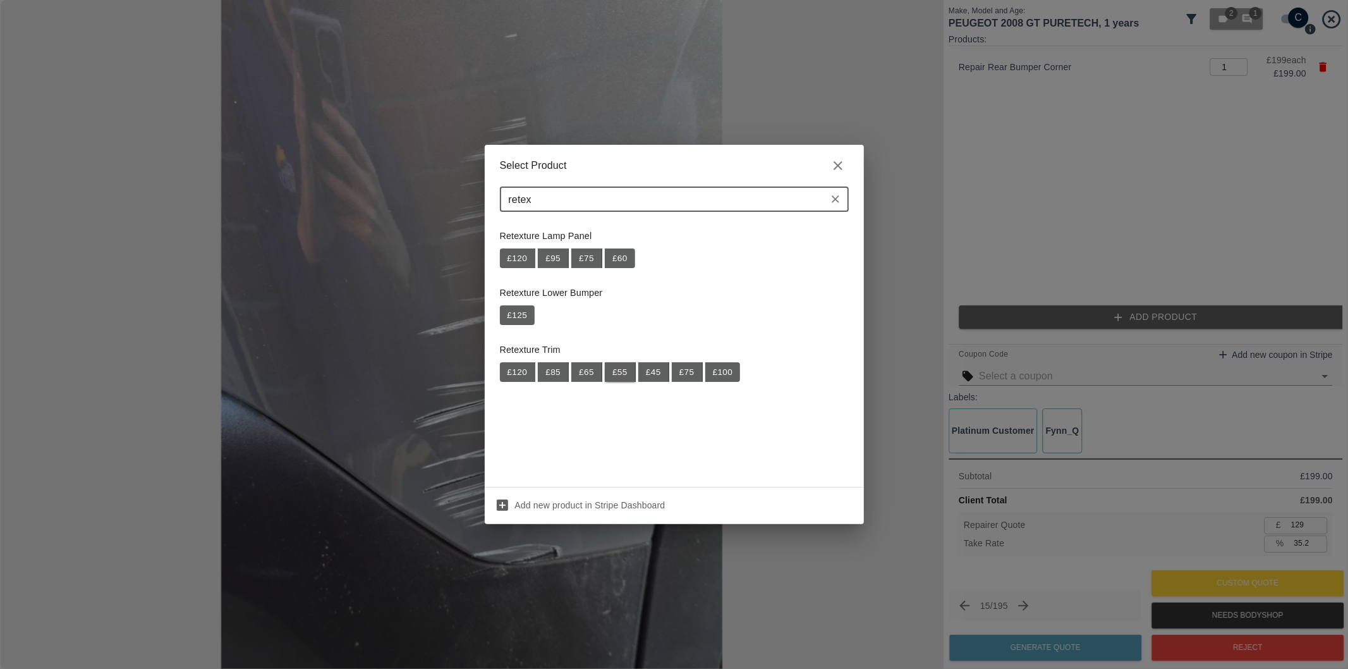
type input "retex"
click at [622, 370] on button "£ 55" at bounding box center [620, 372] width 31 height 20
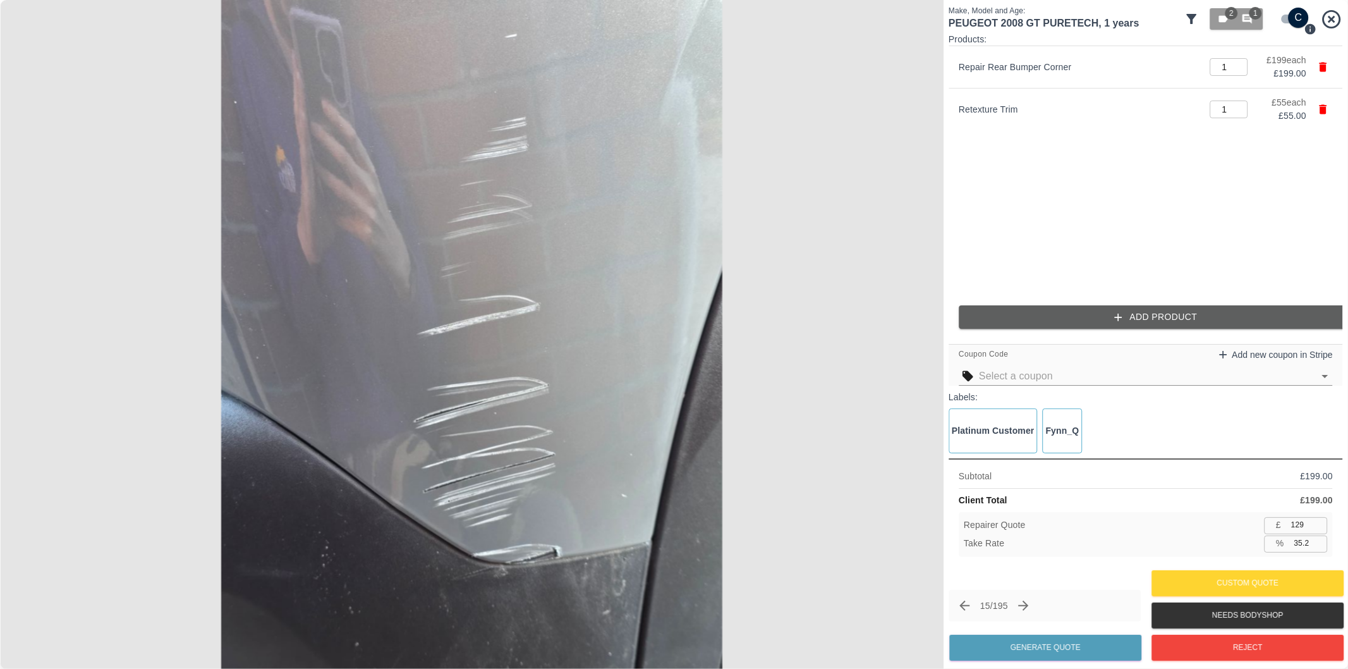
type input "165"
click at [1302, 547] on input "35.0" at bounding box center [1308, 543] width 39 height 16
type input "37.0"
type input "160"
type input "37.0"
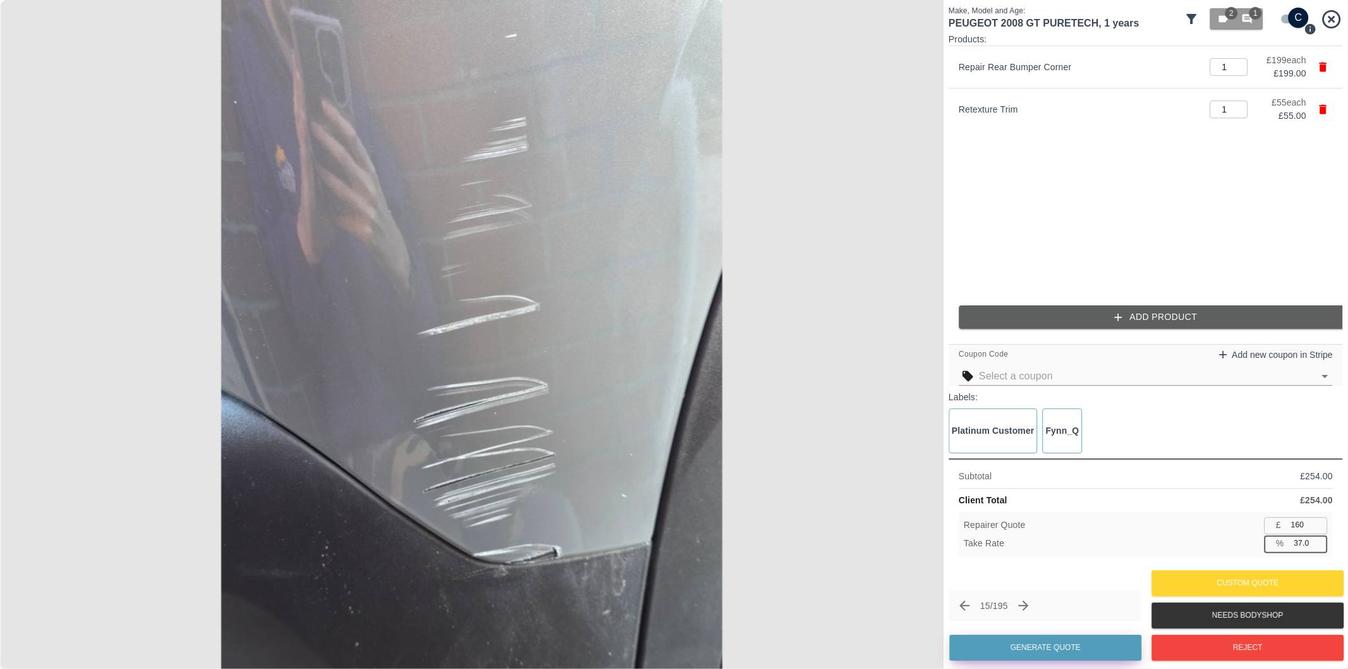
click at [1088, 651] on button "Generate Quote" at bounding box center [1045, 647] width 192 height 26
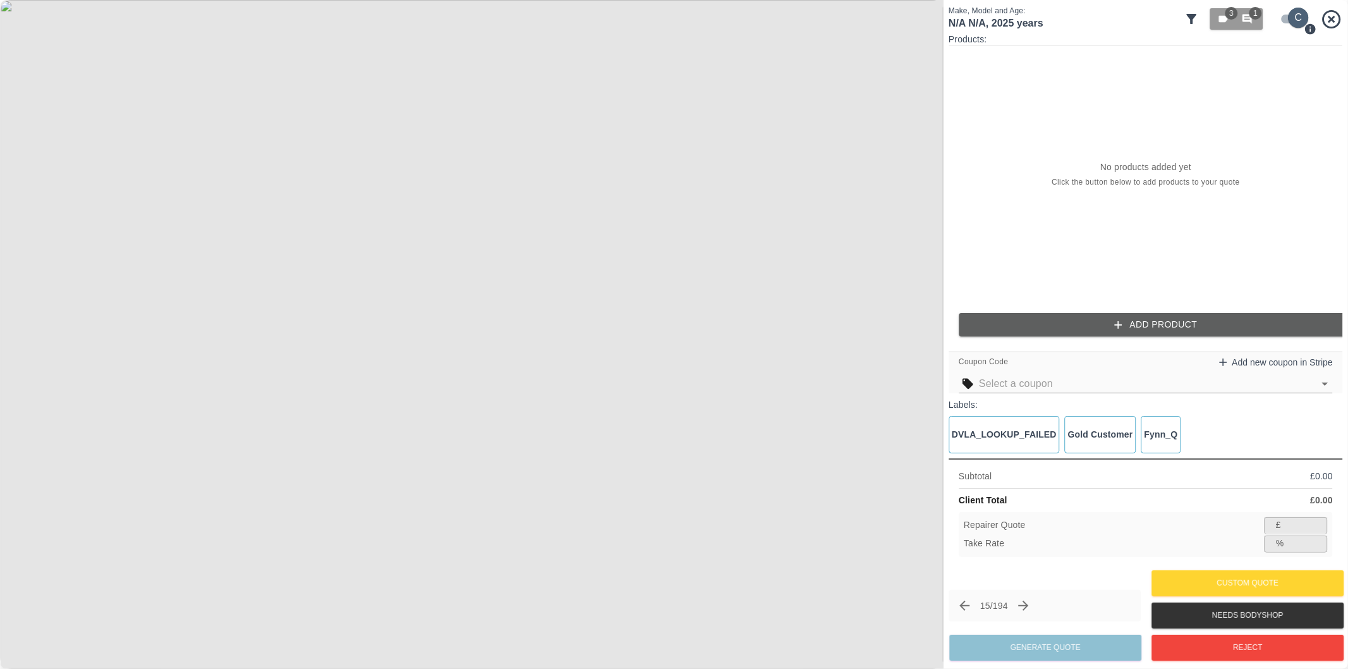
click at [1286, 19] on input "checkbox" at bounding box center [1298, 18] width 61 height 20
checkbox input "false"
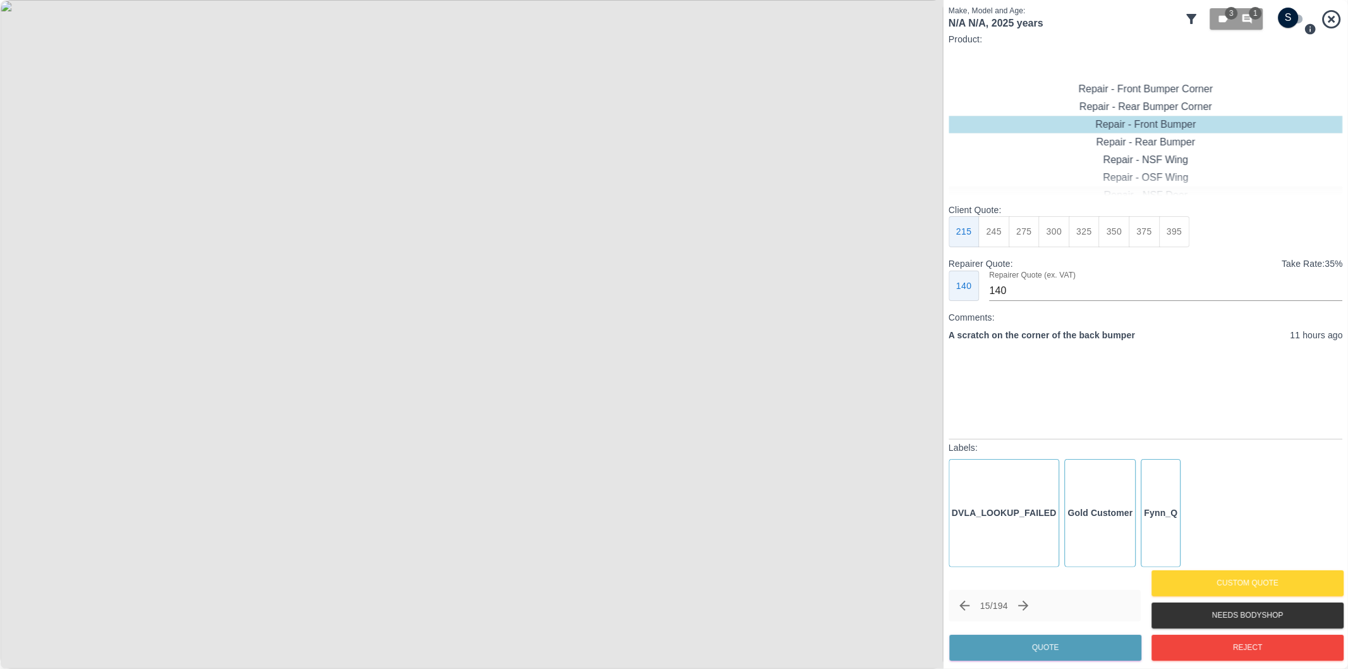
type input "120"
click at [1056, 645] on button "Quote" at bounding box center [1045, 647] width 192 height 26
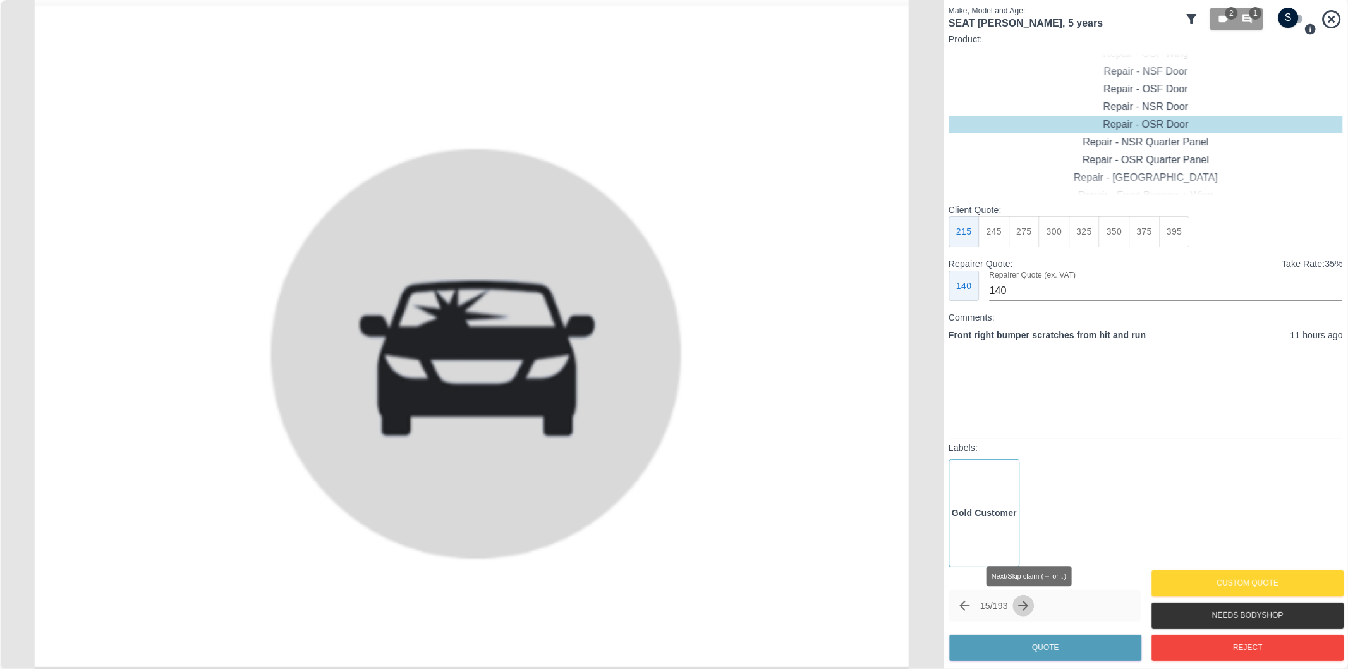
click at [1029, 604] on icon "Next claim" at bounding box center [1024, 605] width 10 height 10
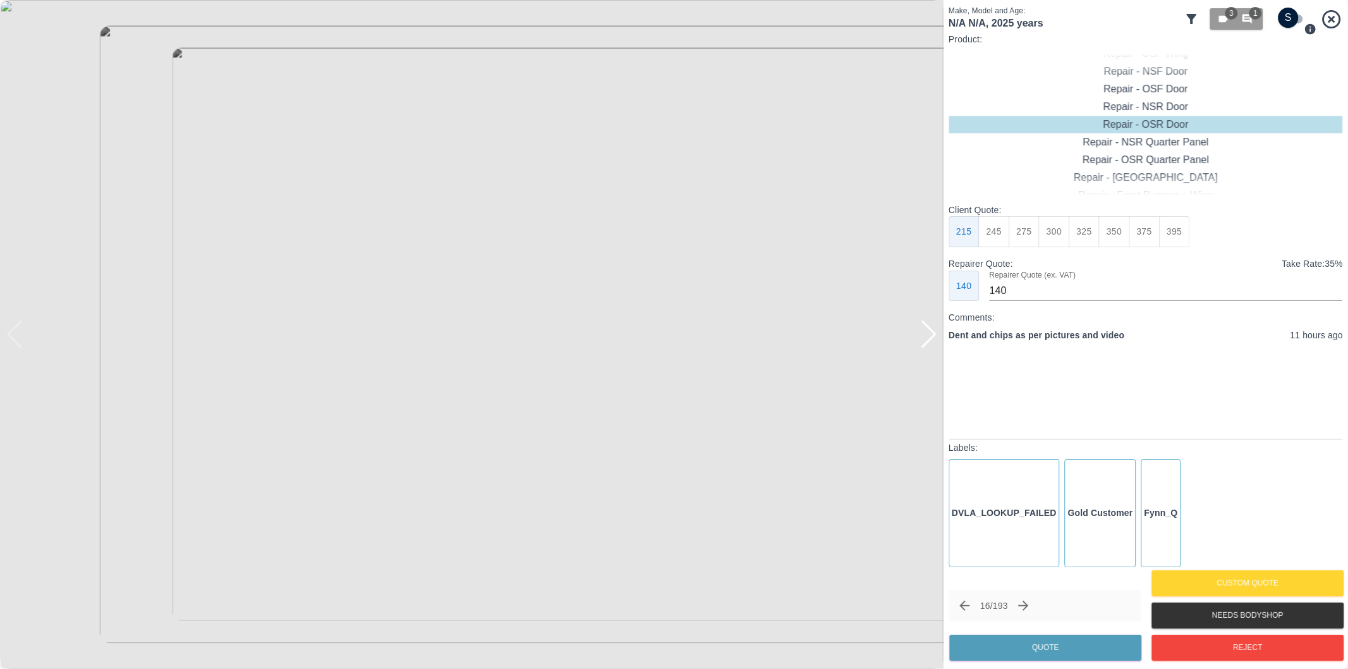
click at [928, 331] on div at bounding box center [928, 334] width 17 height 28
click at [932, 337] on div at bounding box center [471, 334] width 943 height 669
click at [1195, 139] on div "Repair - Front Bumper + Wing" at bounding box center [1146, 142] width 394 height 18
click at [1054, 236] on button "375" at bounding box center [1054, 231] width 31 height 31
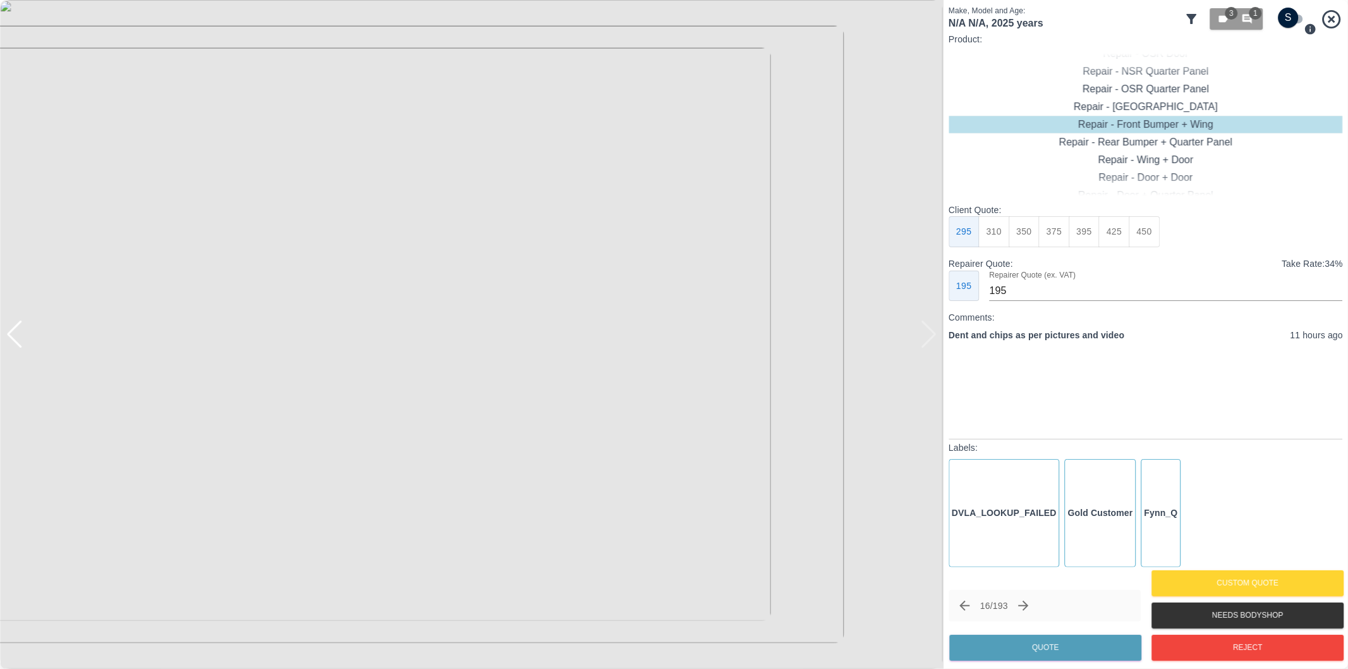
type input "230"
click at [1084, 642] on button "Quote" at bounding box center [1045, 647] width 192 height 26
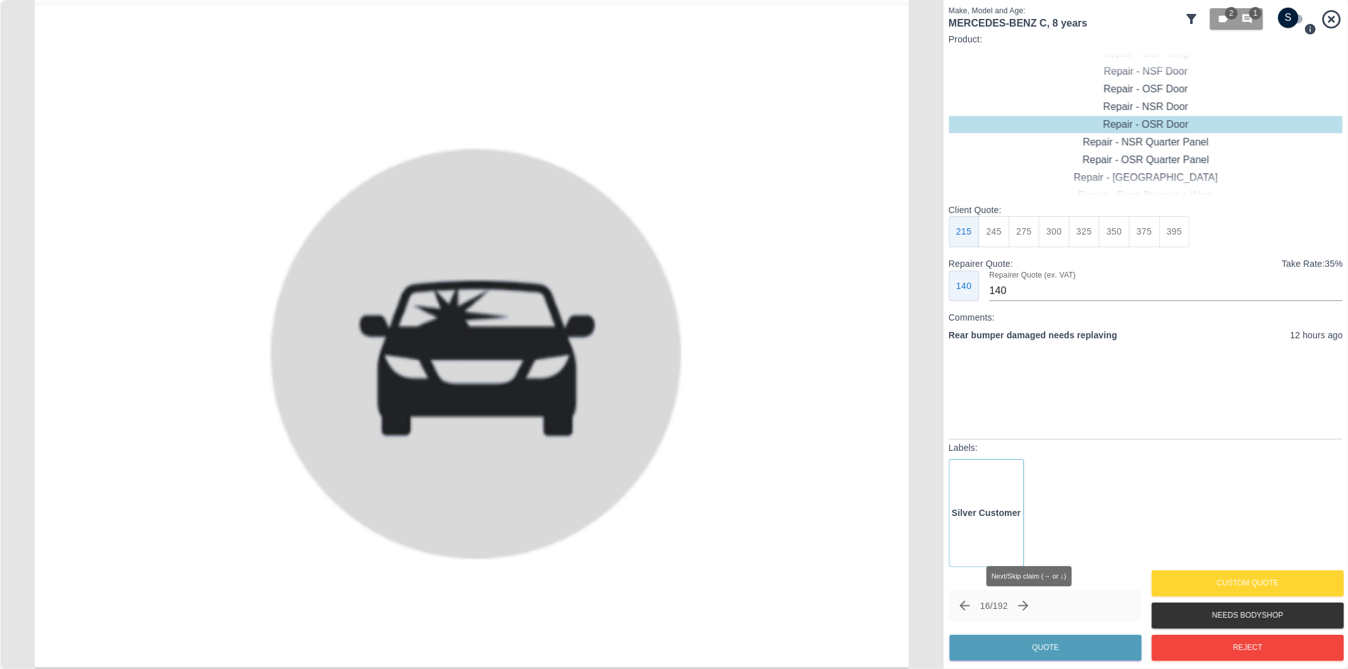
click at [1030, 605] on icon "Next claim" at bounding box center [1023, 605] width 15 height 15
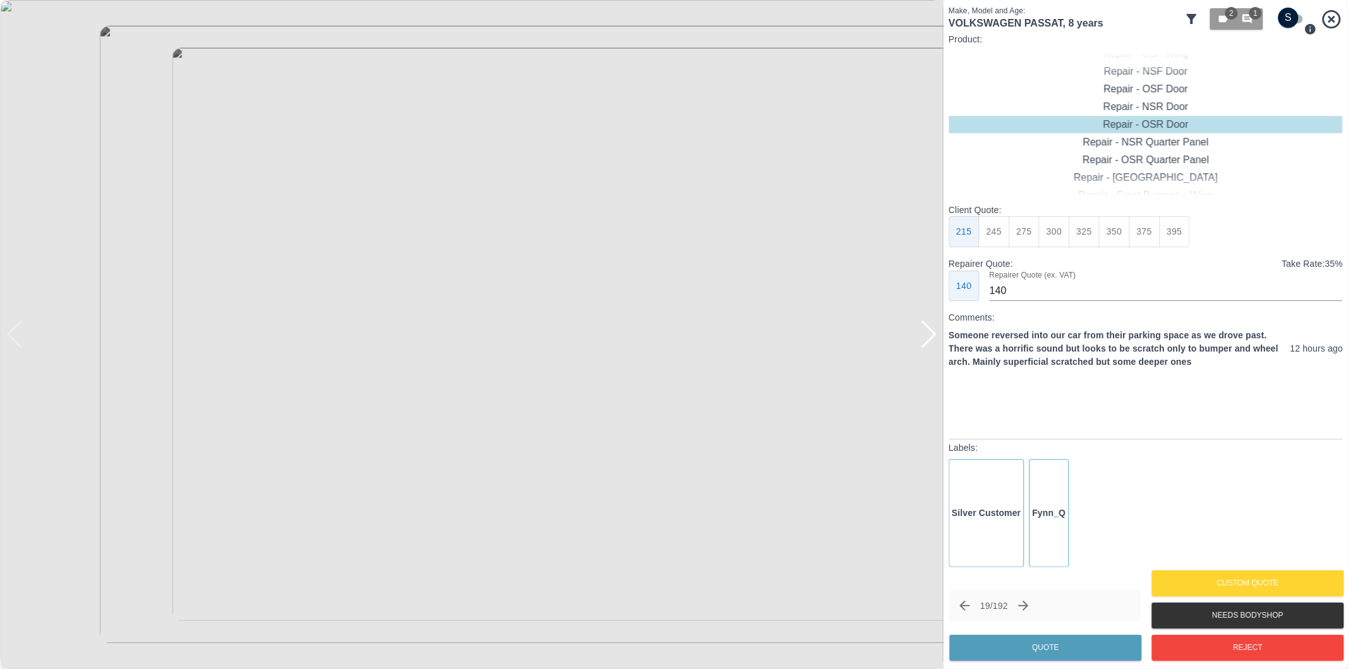
click at [926, 333] on div at bounding box center [928, 334] width 17 height 28
click at [926, 333] on div at bounding box center [471, 334] width 943 height 669
click at [1180, 134] on div "Repair - Rear Bumper + Quarter Panel" at bounding box center [1146, 142] width 394 height 18
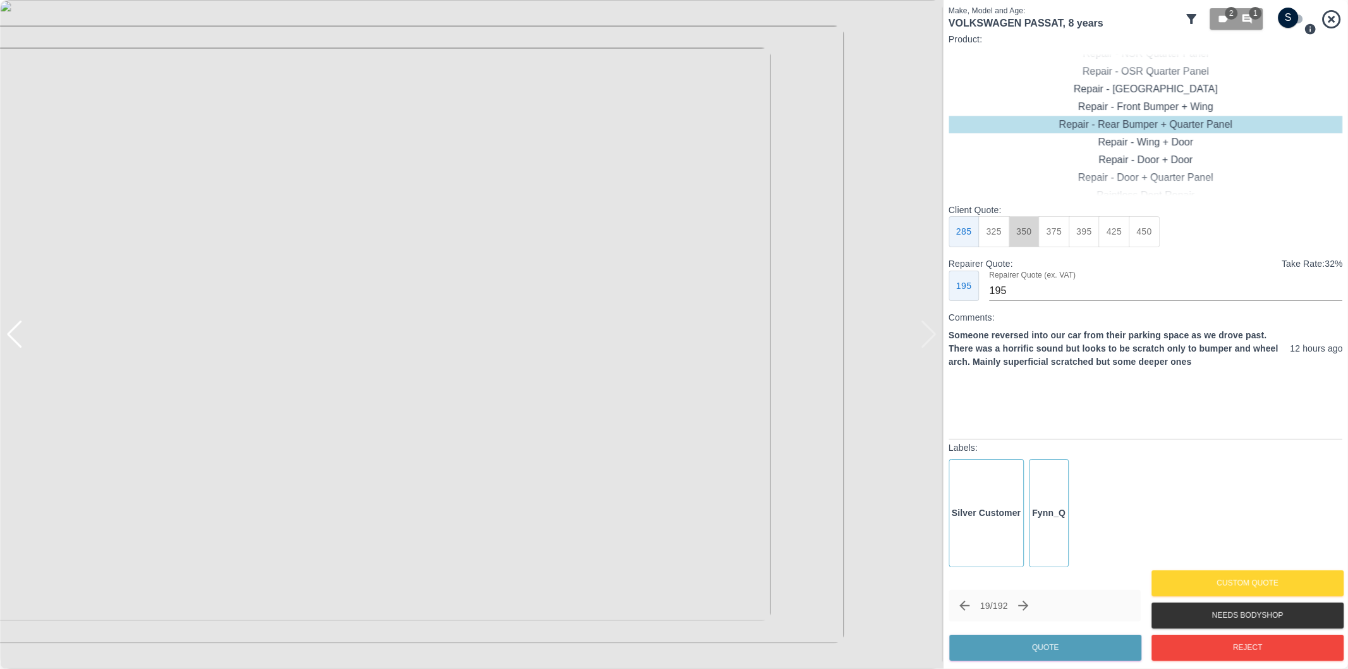
drag, startPoint x: 1026, startPoint y: 230, endPoint x: 1053, endPoint y: 255, distance: 37.6
click at [1025, 229] on button "350" at bounding box center [1024, 231] width 31 height 31
type input "210"
click at [1076, 648] on button "Quote" at bounding box center [1045, 647] width 192 height 26
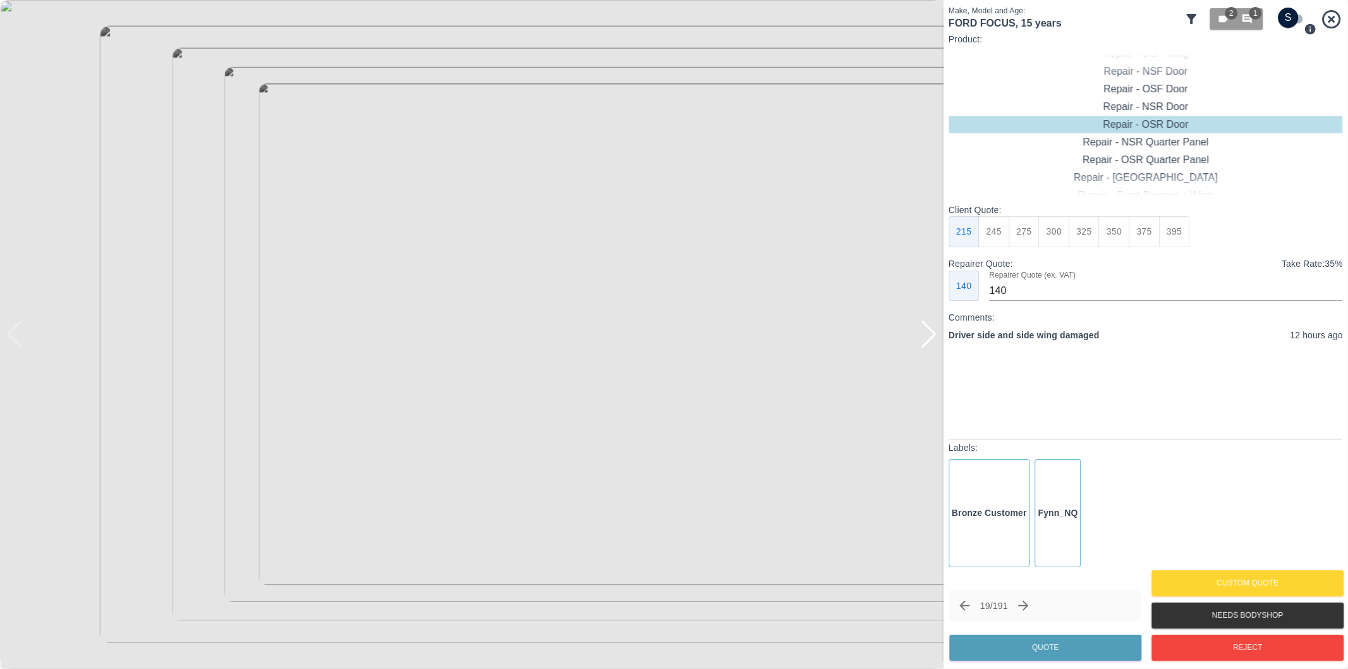
click at [935, 343] on div at bounding box center [928, 334] width 17 height 28
click at [931, 334] on div at bounding box center [928, 334] width 17 height 28
click at [1226, 649] on button "Reject" at bounding box center [1247, 647] width 192 height 26
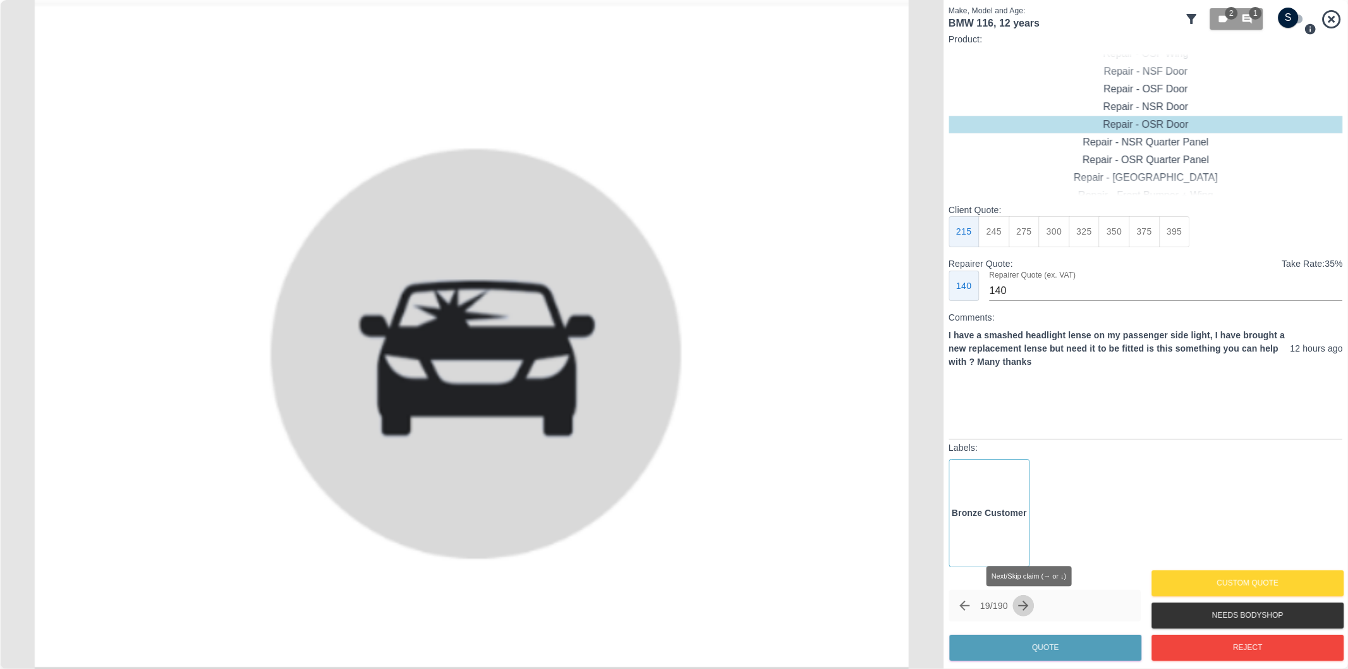
click at [1029, 603] on icon "Next claim" at bounding box center [1024, 605] width 10 height 10
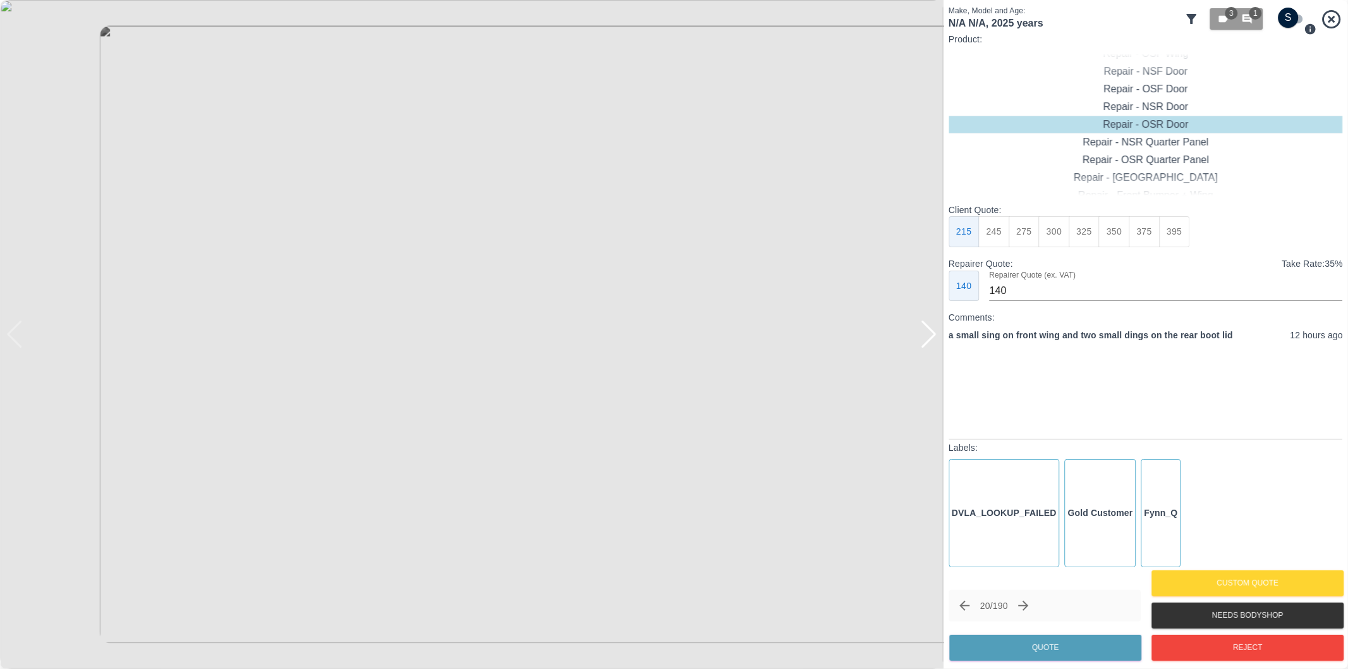
click at [930, 337] on div at bounding box center [928, 334] width 17 height 28
click at [930, 337] on img at bounding box center [471, 334] width 943 height 669
click at [13, 337] on div at bounding box center [14, 334] width 17 height 28
click at [13, 337] on img at bounding box center [471, 334] width 943 height 669
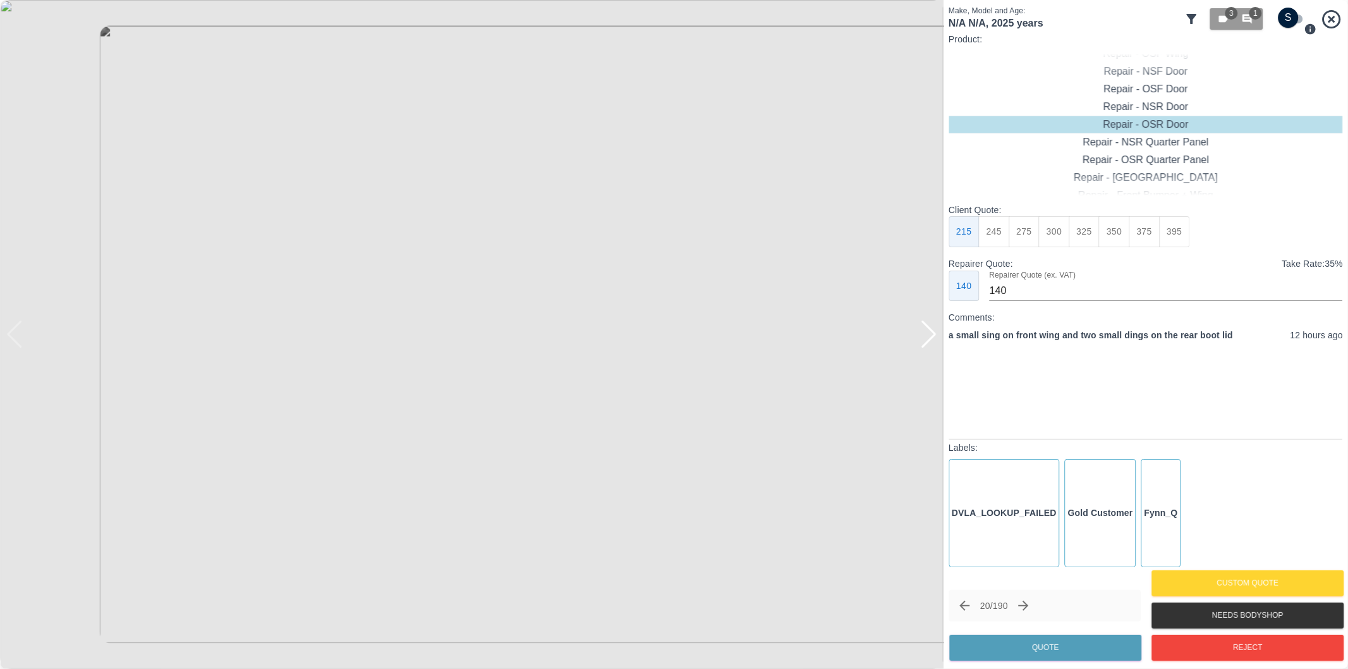
click at [926, 330] on div at bounding box center [928, 334] width 17 height 28
click at [1295, 18] on input "checkbox" at bounding box center [1288, 18] width 61 height 20
checkbox input "true"
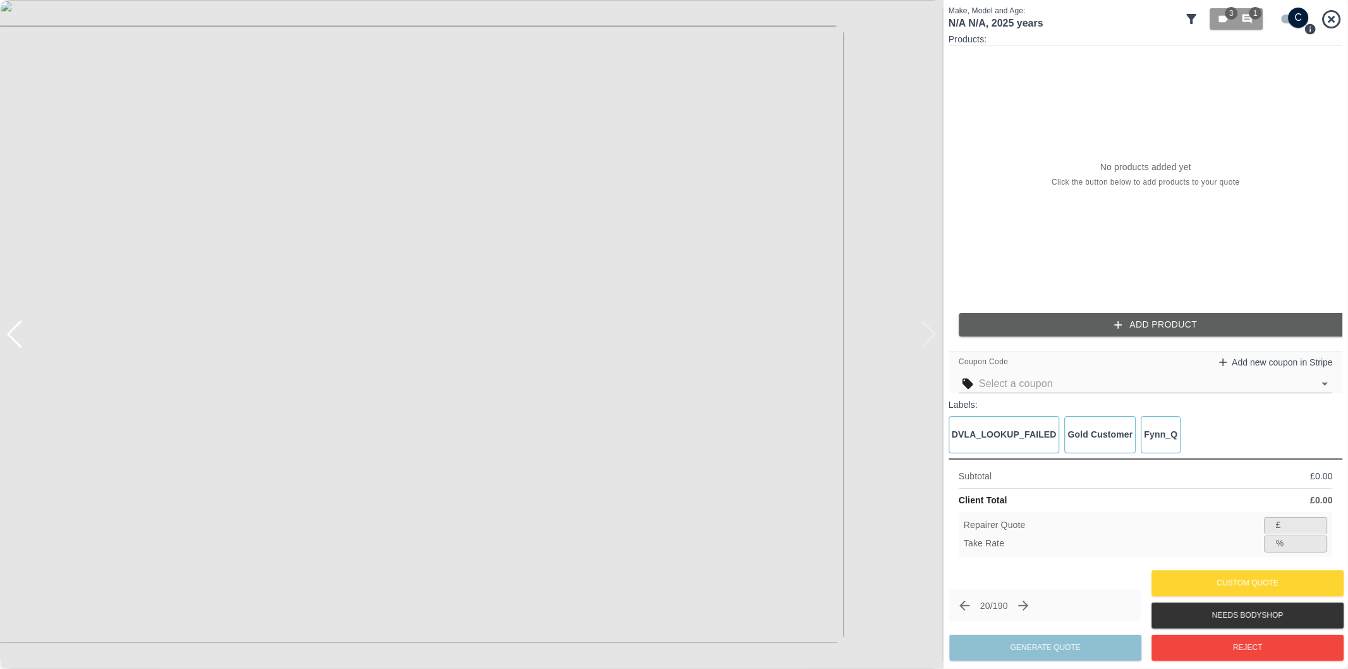
click at [1149, 316] on button "Add Product" at bounding box center [1156, 324] width 394 height 23
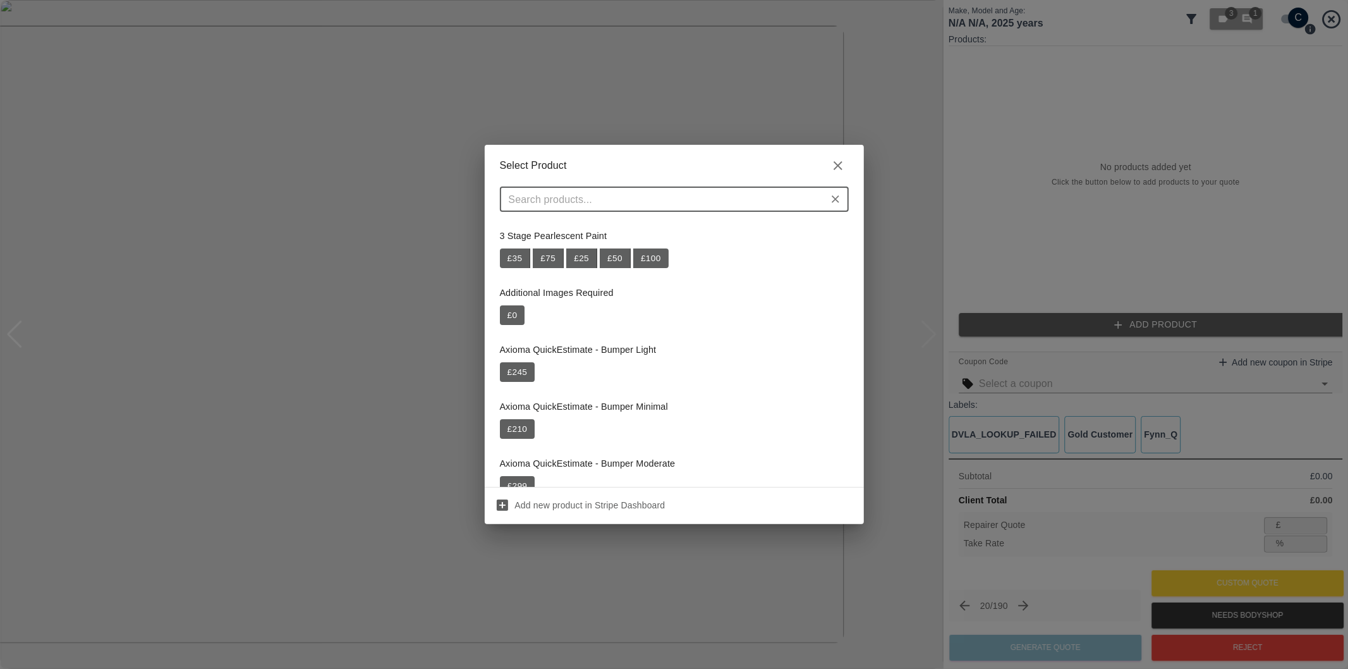
click at [681, 192] on input "text" at bounding box center [664, 199] width 320 height 18
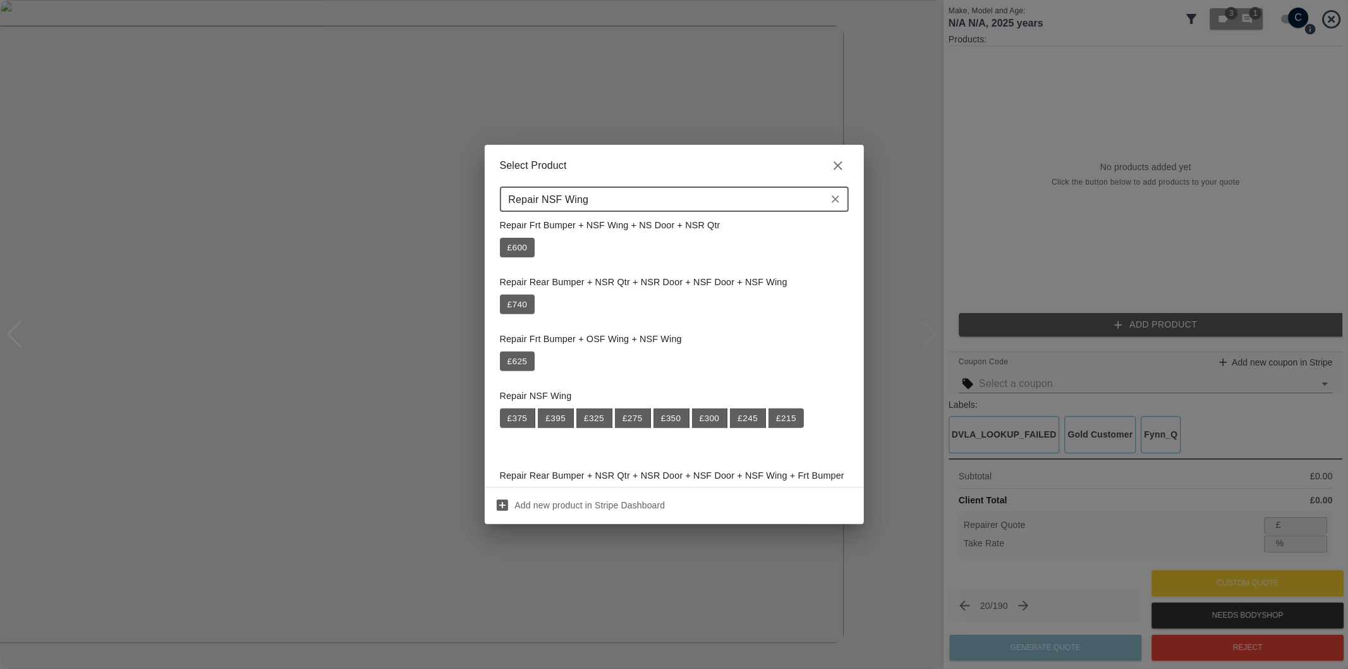
scroll to position [491, 0]
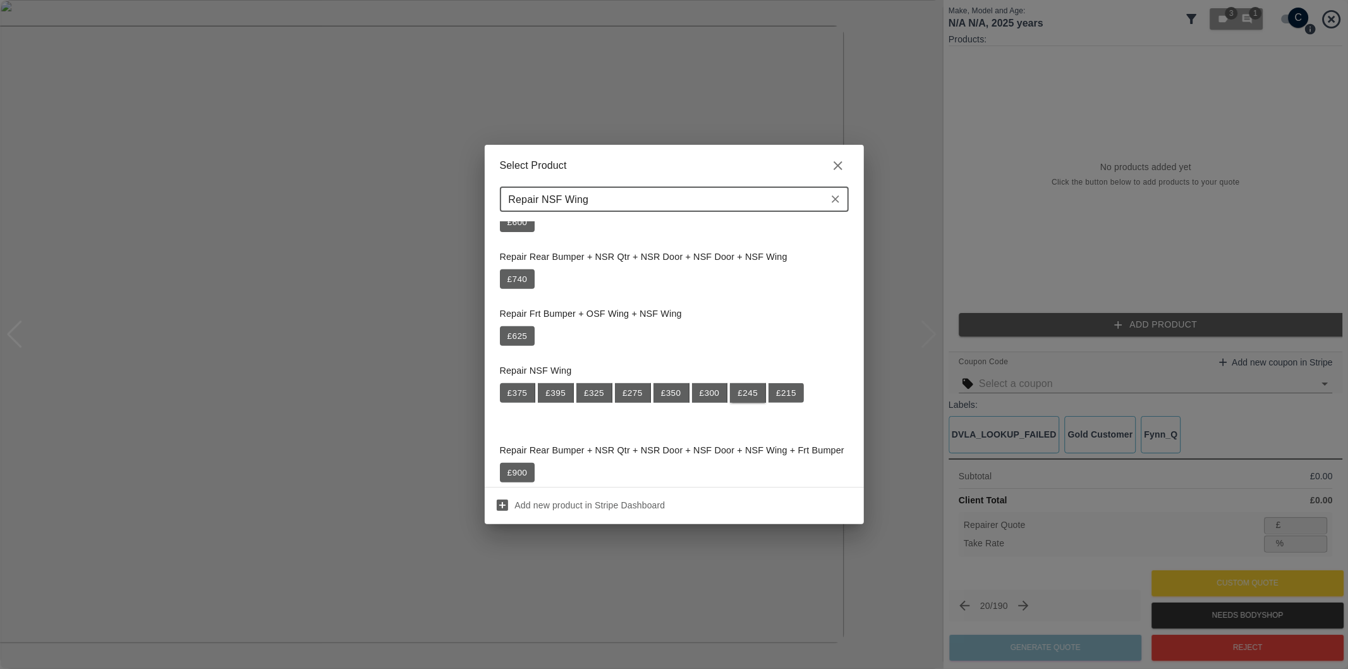
type input "Repair NSF Wing"
click at [748, 394] on button "£ 245" at bounding box center [748, 393] width 36 height 20
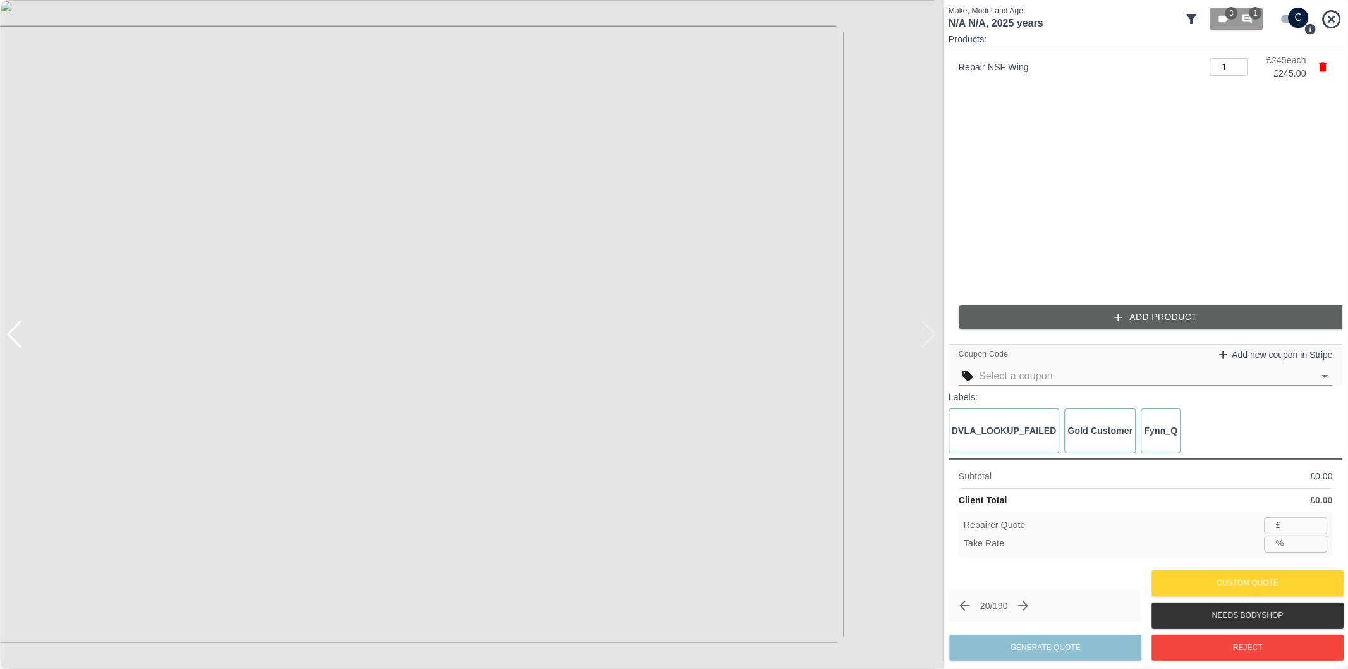
type input "159"
type input "35.1"
click at [1159, 318] on button "Add Product" at bounding box center [1156, 316] width 394 height 23
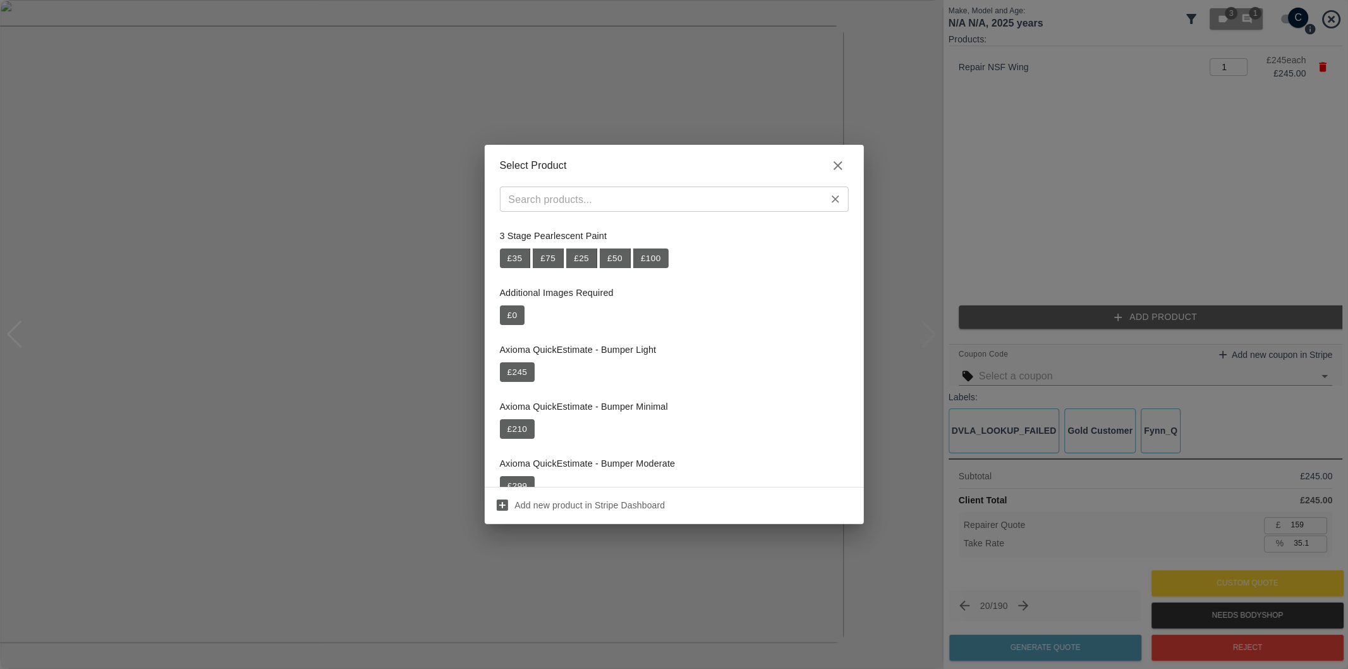
click at [639, 204] on input "text" at bounding box center [664, 199] width 320 height 18
paste input "Repair Tailgate"
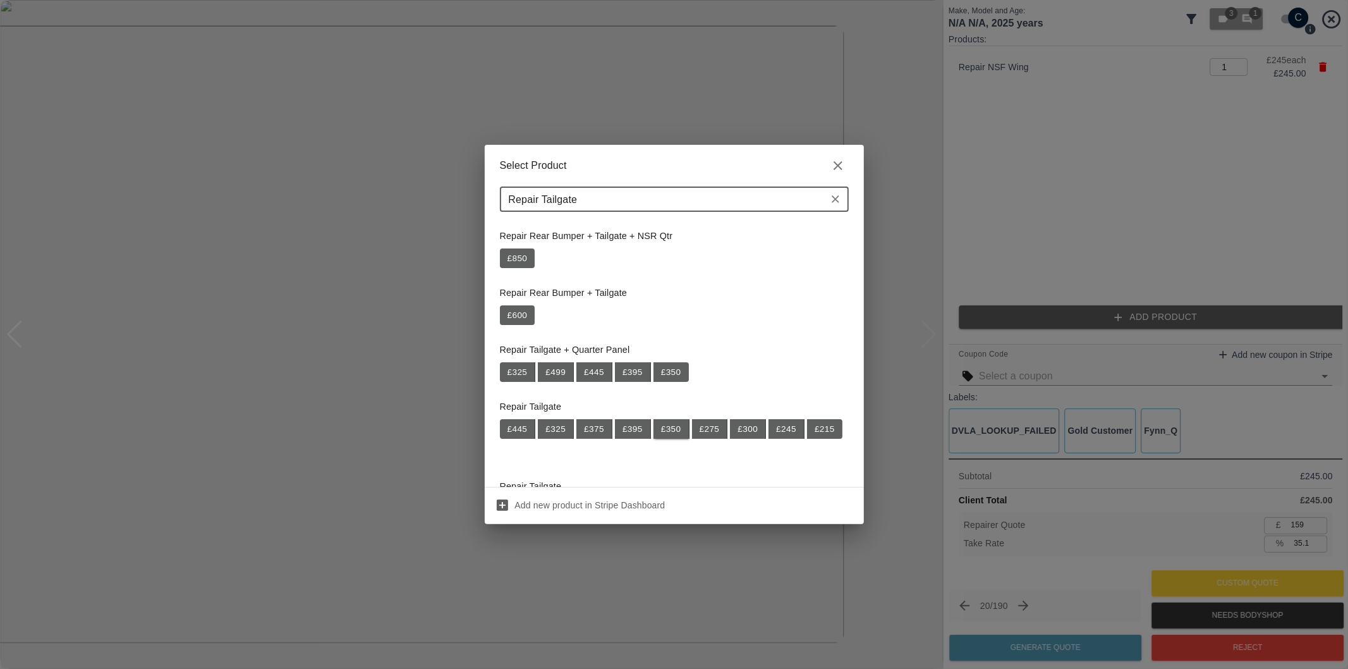
type input "Repair Tailgate"
click at [672, 433] on button "£ 350" at bounding box center [671, 429] width 36 height 20
type input "386"
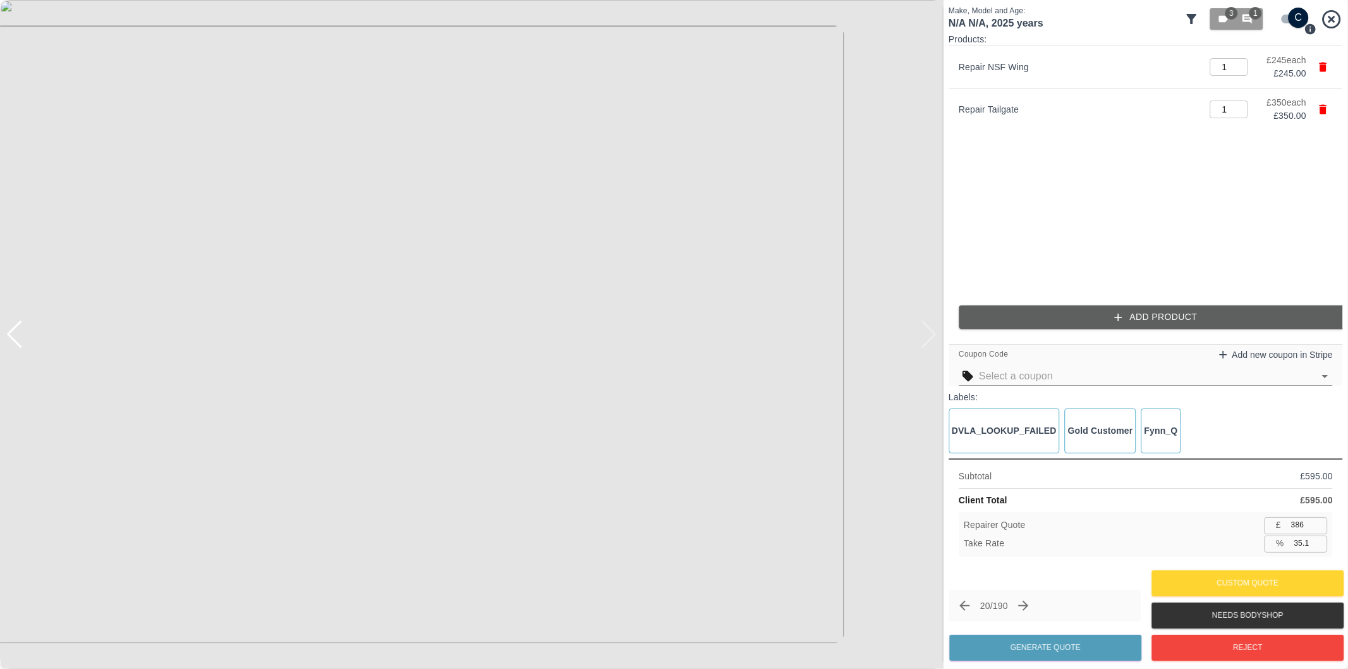
click at [1302, 547] on input "35.1" at bounding box center [1308, 543] width 39 height 16
type input "37.1"
type input "374"
type input "38.1"
type input "368"
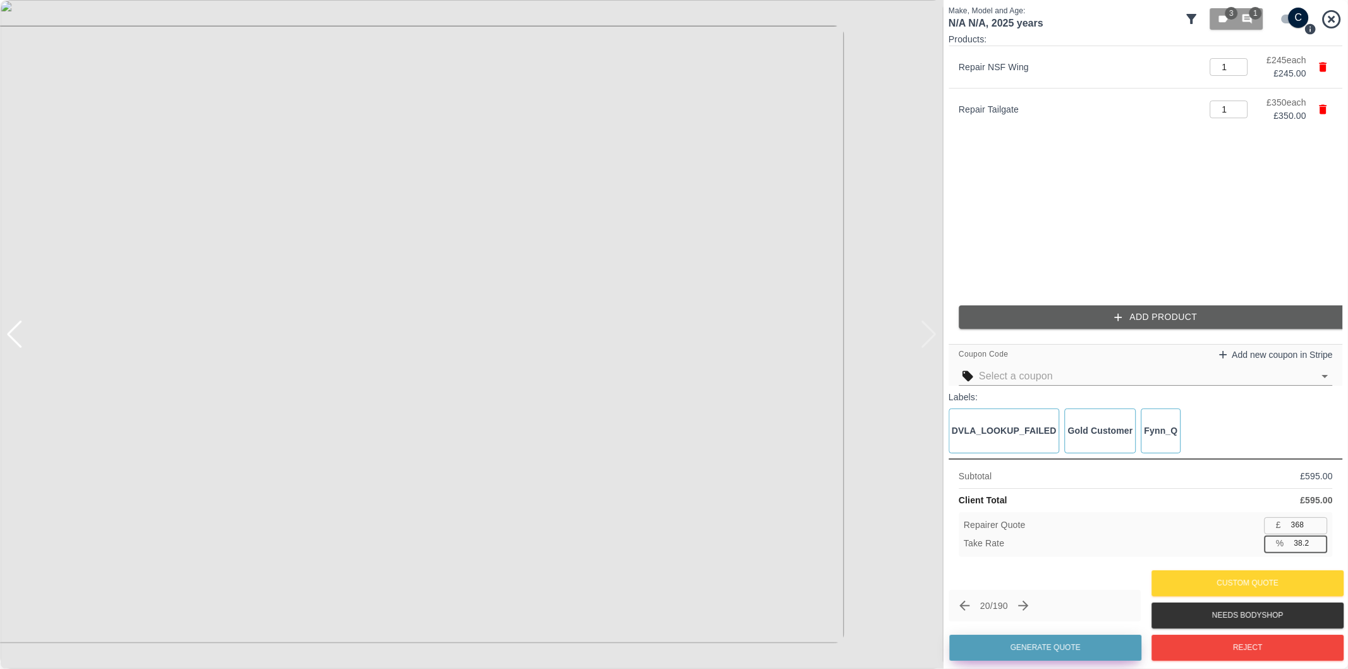
type input "38.2"
click at [1062, 645] on button "Generate Quote" at bounding box center [1045, 647] width 192 height 26
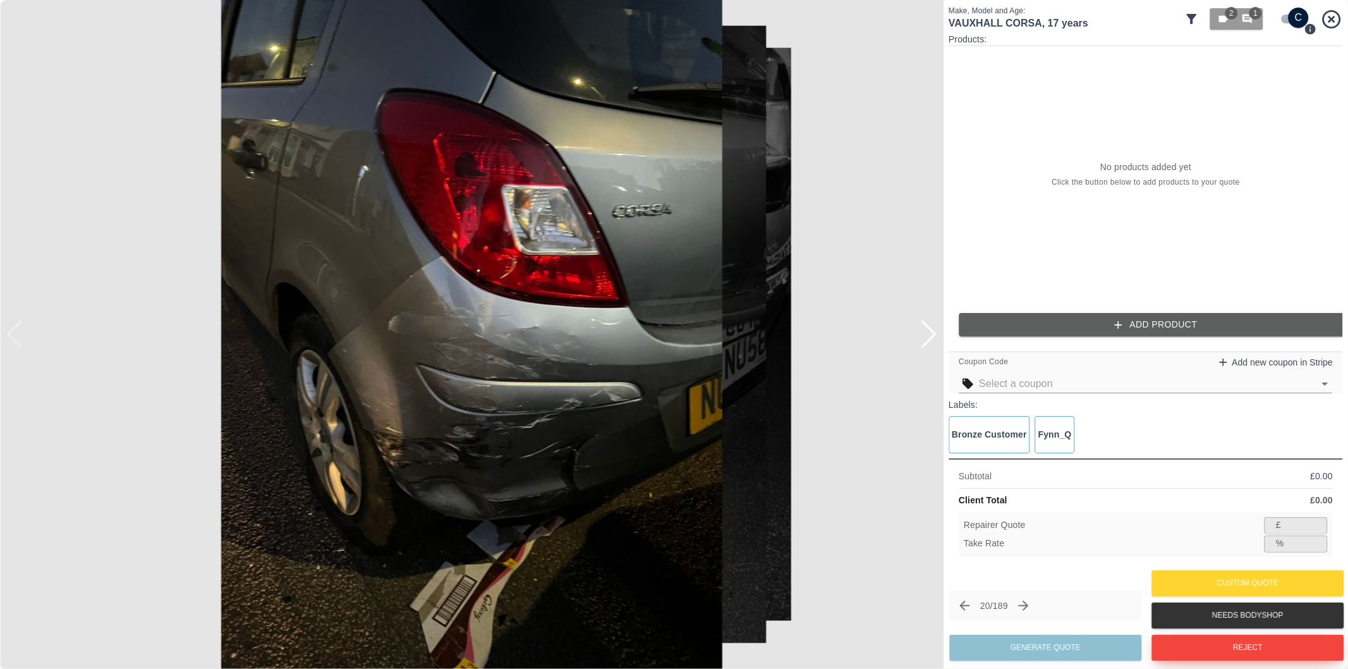
drag, startPoint x: 1198, startPoint y: 643, endPoint x: 1190, endPoint y: 637, distance: 10.0
click at [1199, 643] on button "Reject" at bounding box center [1247, 647] width 192 height 26
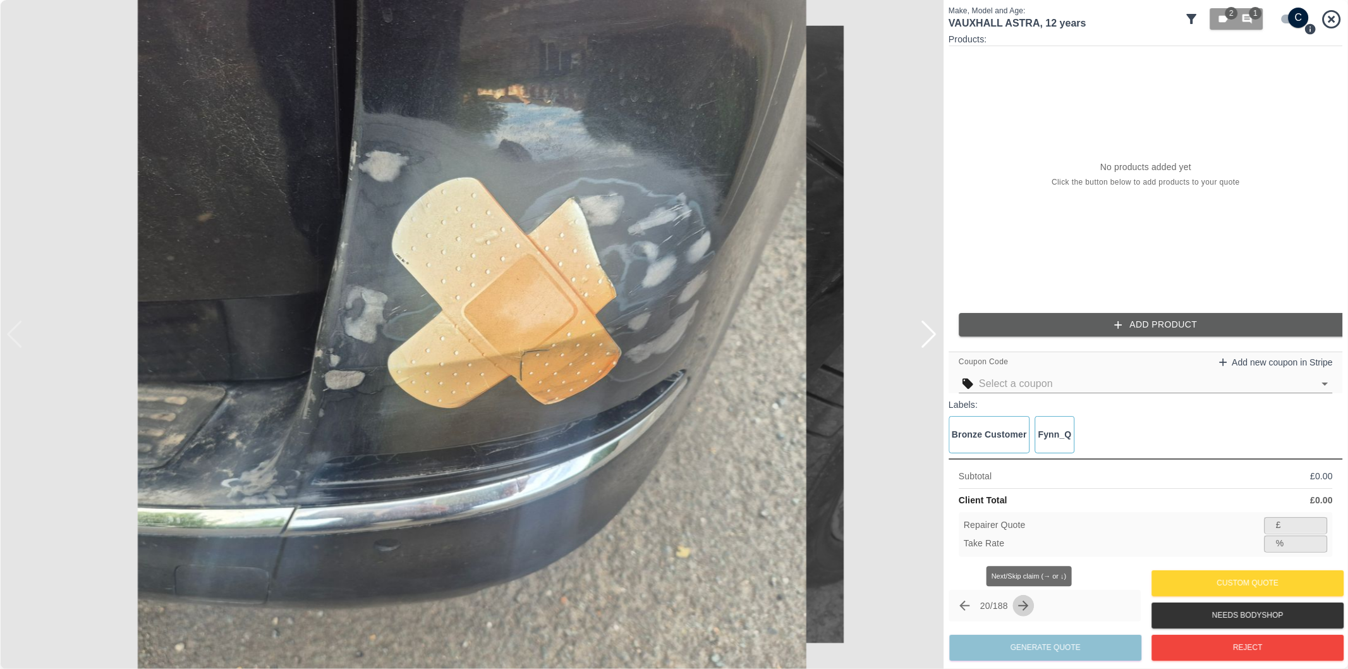
click at [1026, 604] on icon "Next claim" at bounding box center [1023, 605] width 15 height 15
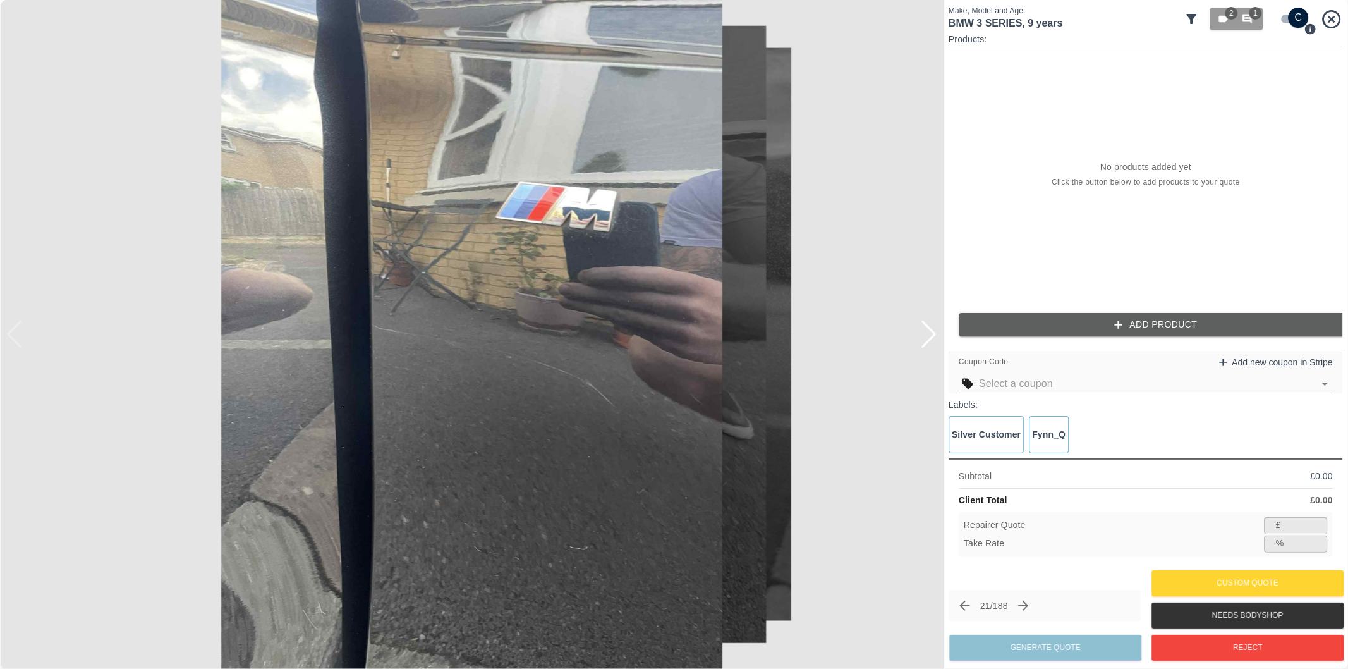
click at [928, 342] on div at bounding box center [928, 334] width 17 height 28
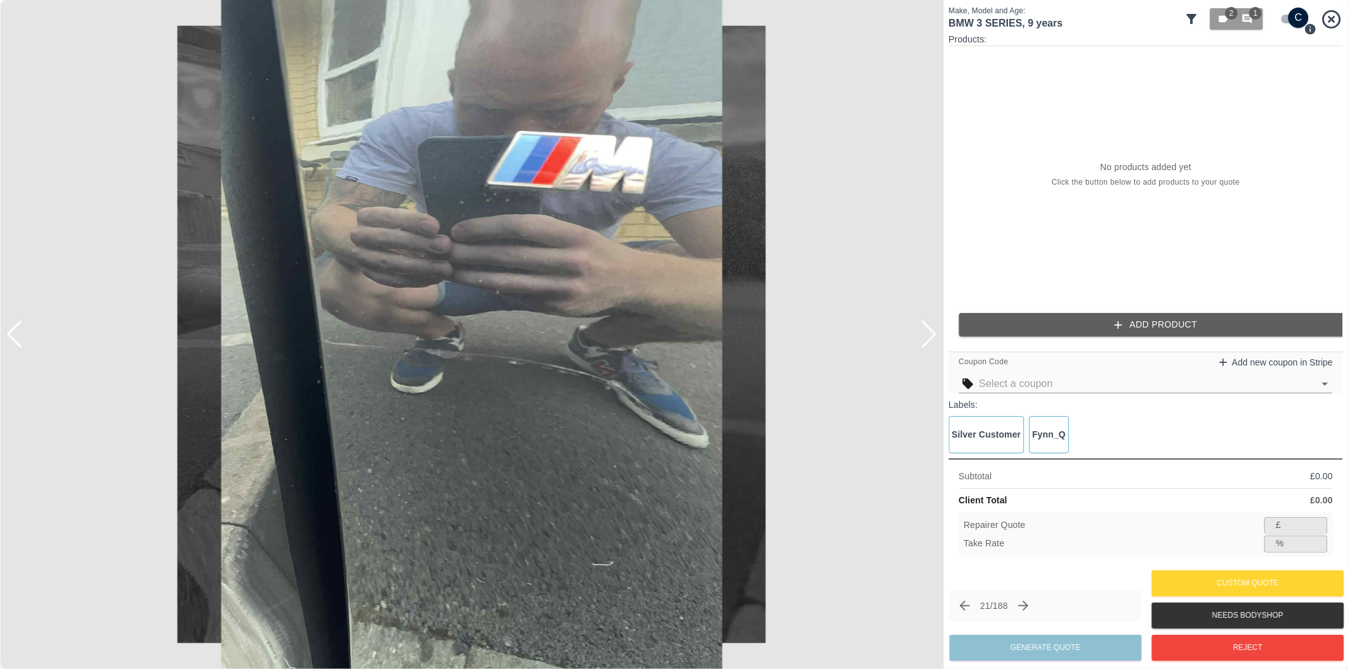
click at [928, 341] on div at bounding box center [928, 334] width 17 height 28
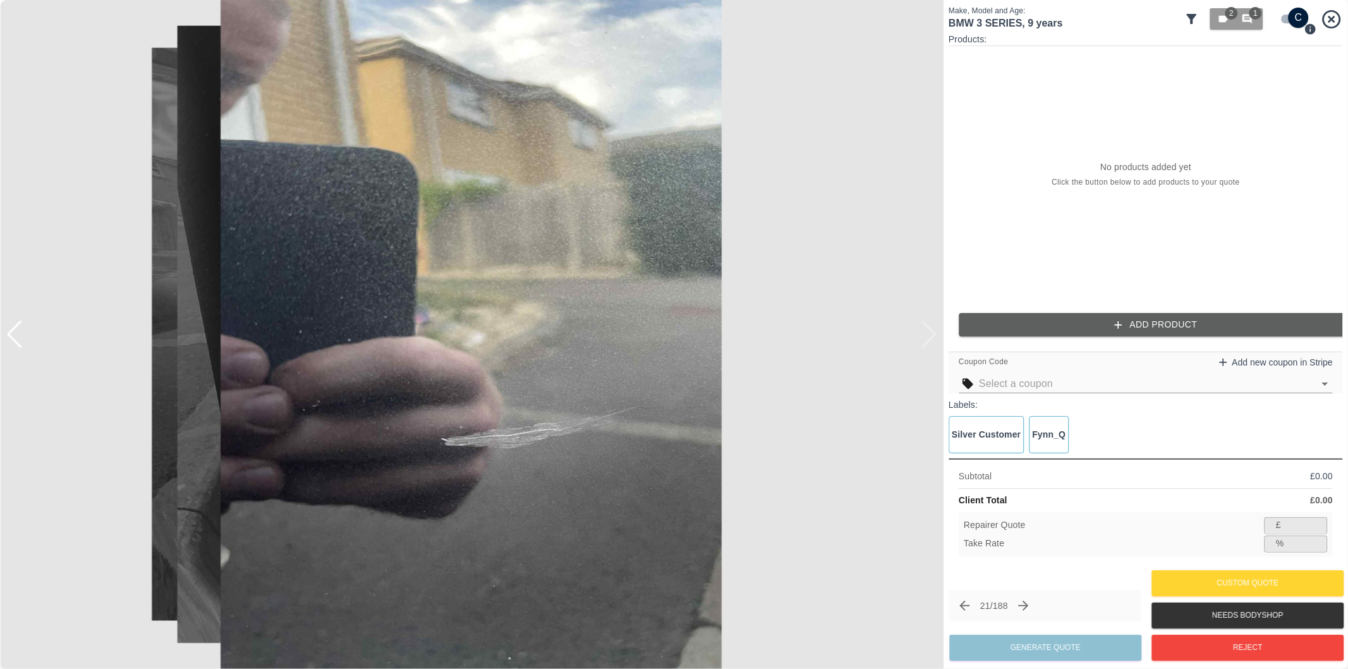
click at [928, 341] on div at bounding box center [471, 334] width 943 height 669
click at [1284, 11] on input "checkbox" at bounding box center [1298, 18] width 61 height 20
checkbox input "false"
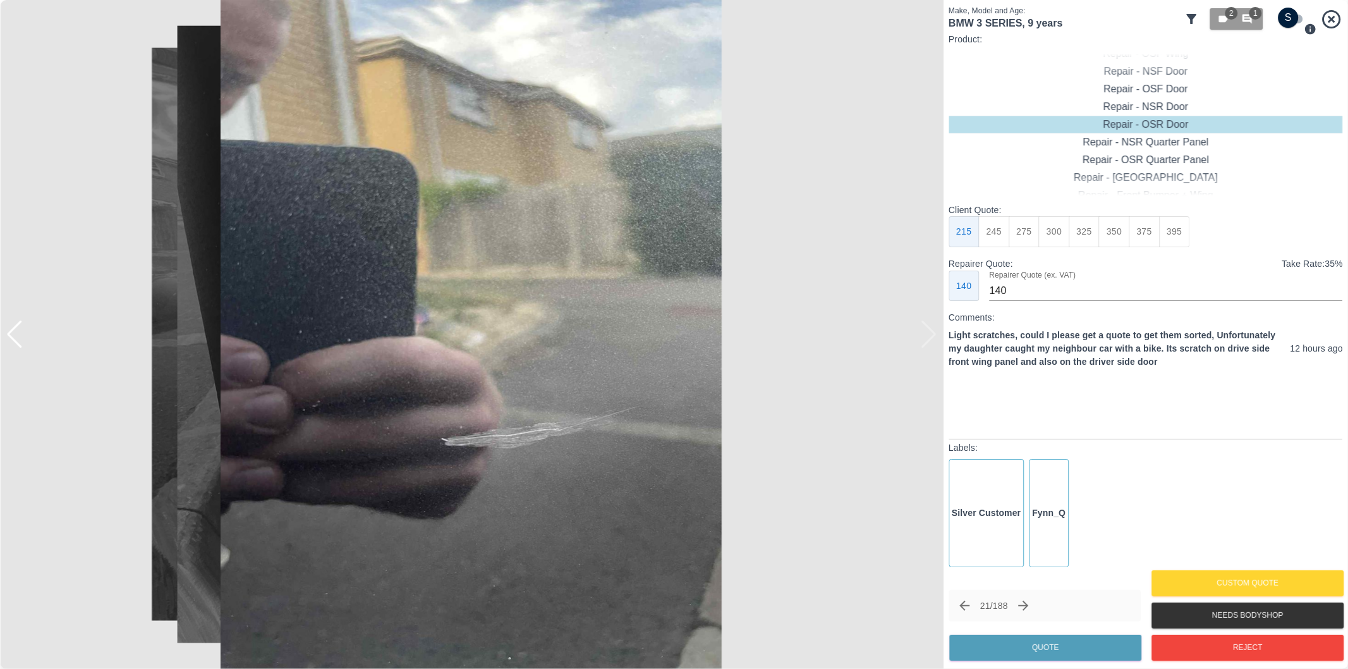
click at [932, 333] on div at bounding box center [471, 334] width 943 height 669
click at [16, 337] on div at bounding box center [14, 334] width 17 height 28
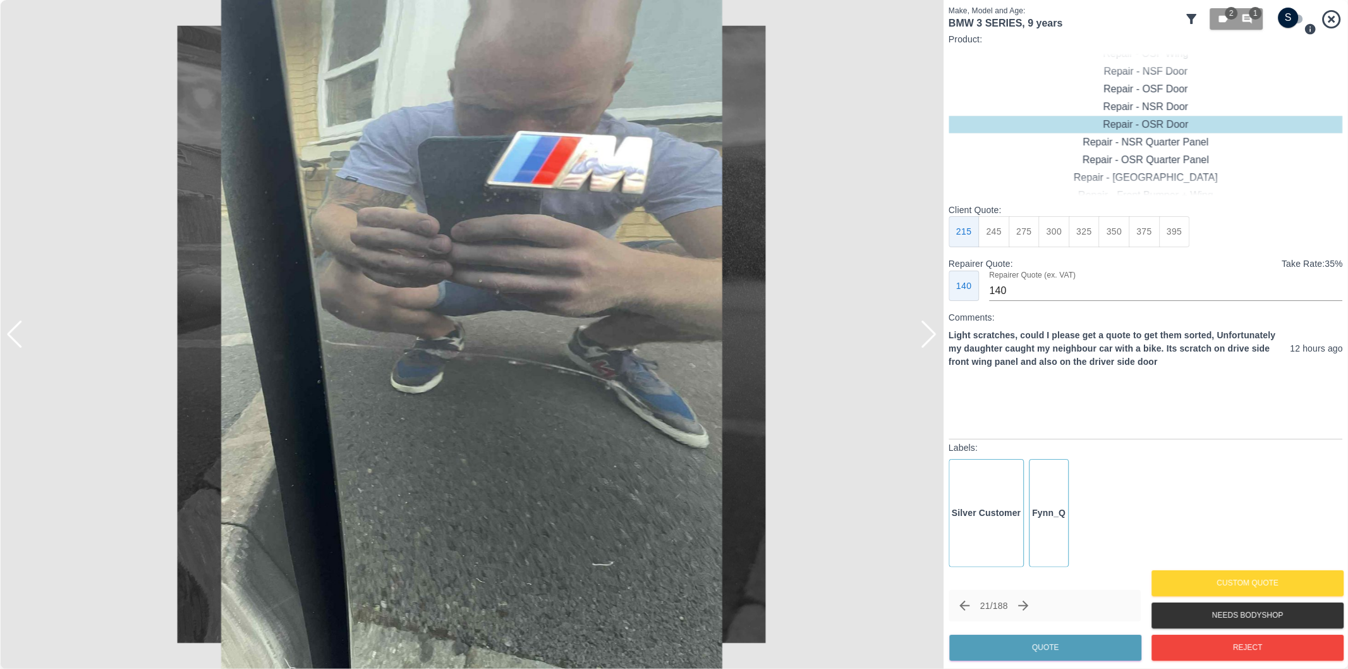
click at [15, 338] on div at bounding box center [14, 334] width 17 height 28
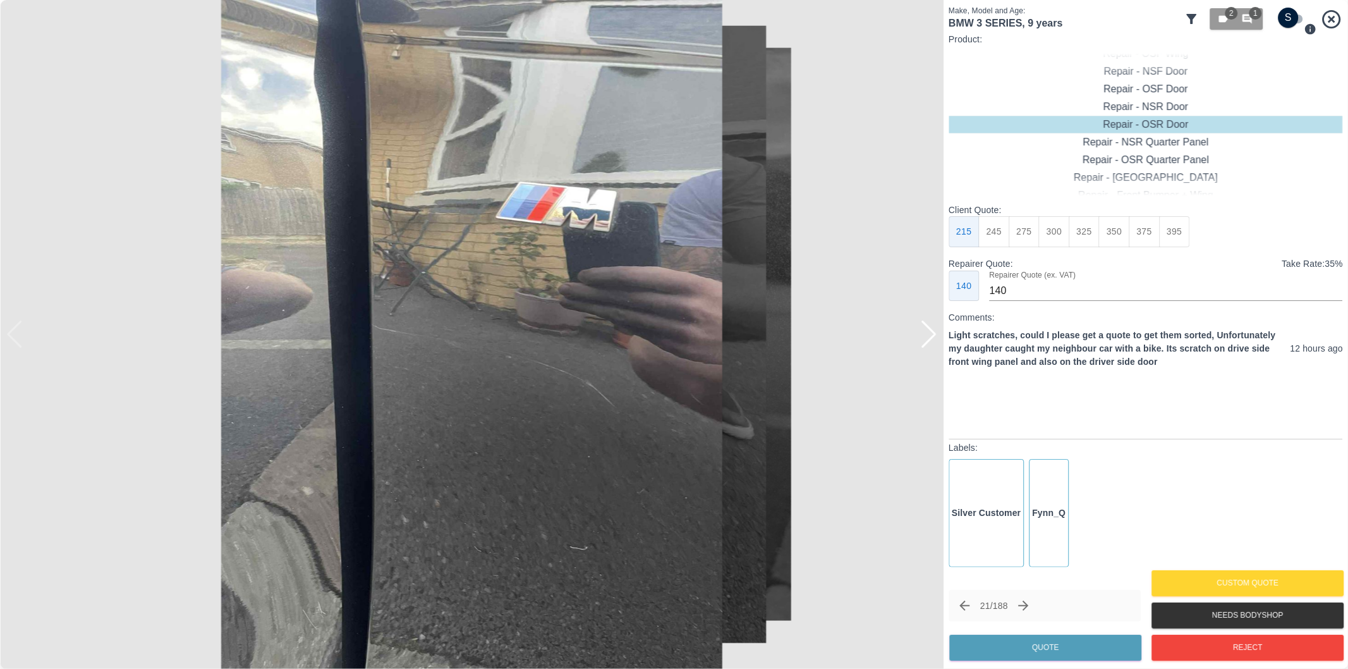
click at [13, 338] on img at bounding box center [471, 334] width 943 height 669
click at [928, 334] on div at bounding box center [928, 334] width 17 height 28
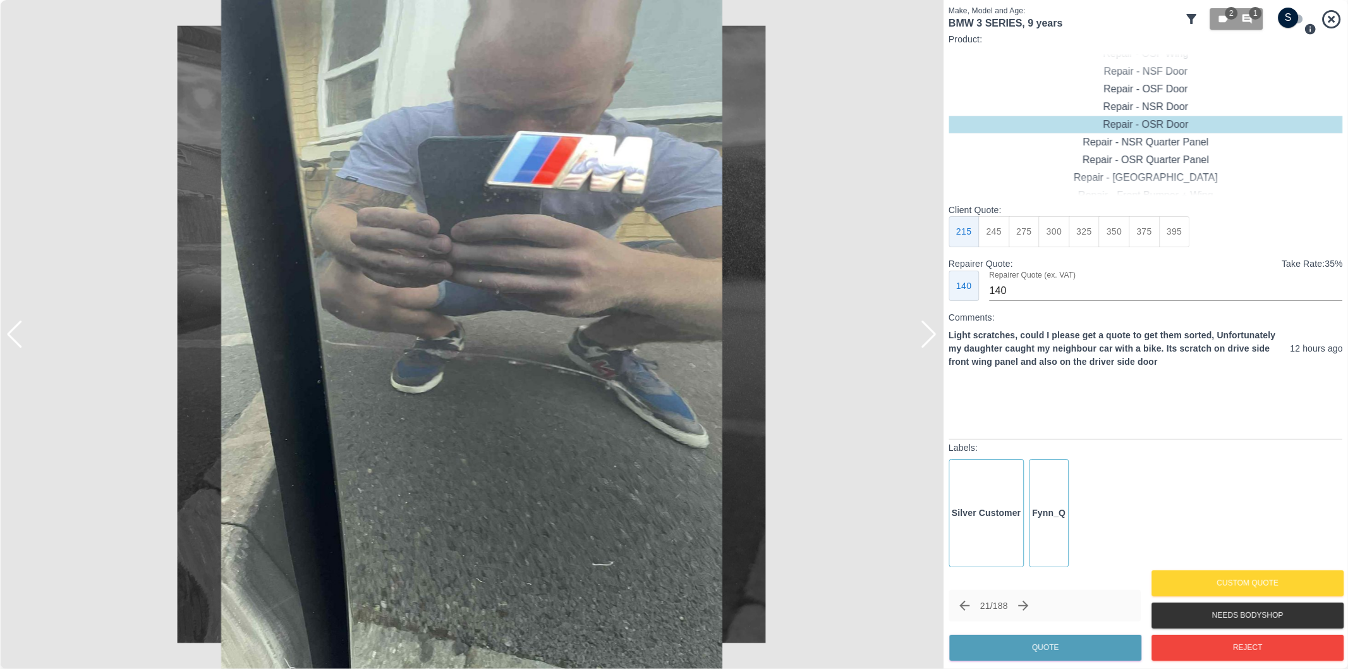
click at [929, 335] on div at bounding box center [928, 334] width 17 height 28
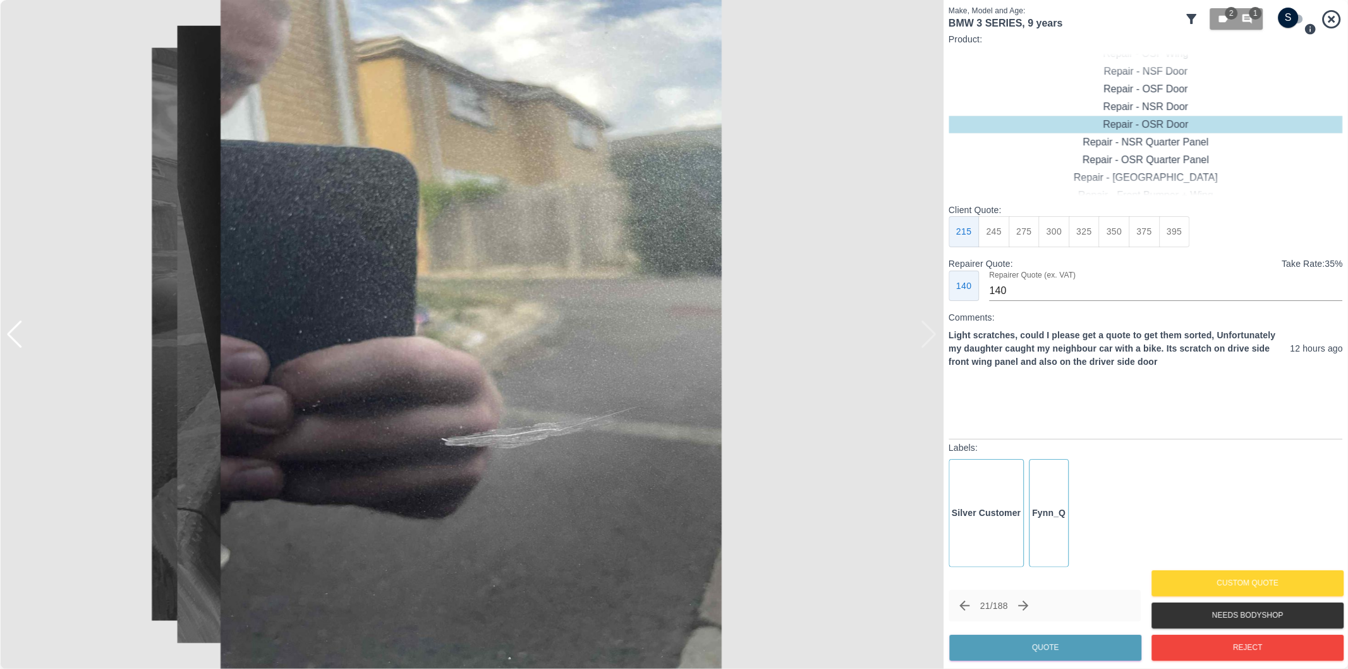
click at [929, 335] on div at bounding box center [471, 334] width 943 height 669
click at [16, 334] on div at bounding box center [14, 334] width 17 height 28
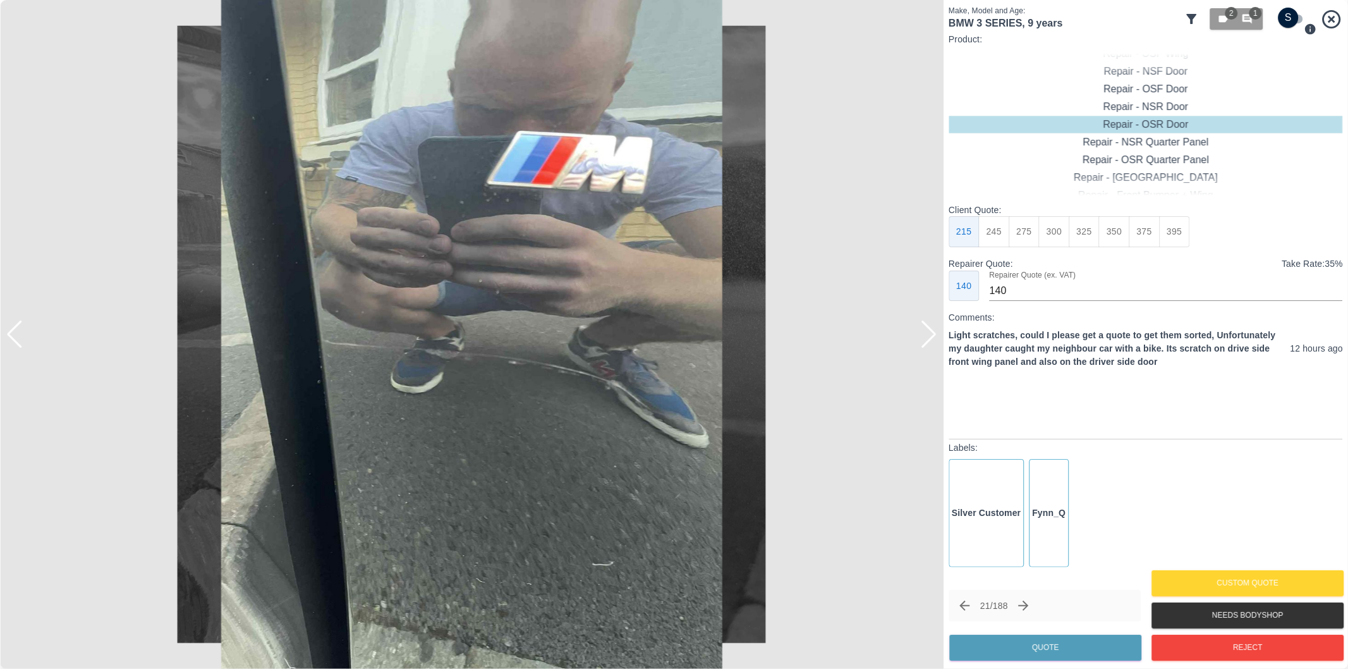
click at [16, 334] on div at bounding box center [14, 334] width 17 height 28
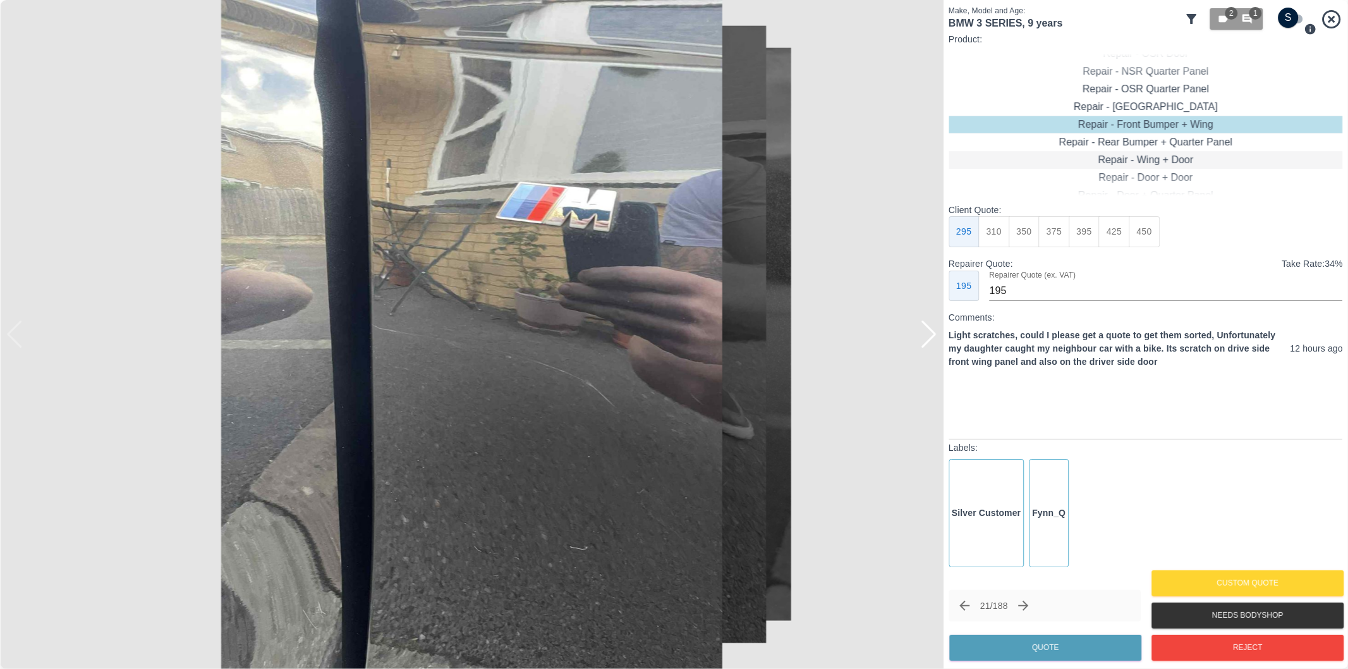
click at [1171, 157] on div "Repair - Wing + Door" at bounding box center [1146, 160] width 394 height 18
type input "245"
click at [1077, 652] on button "Quote" at bounding box center [1045, 647] width 192 height 26
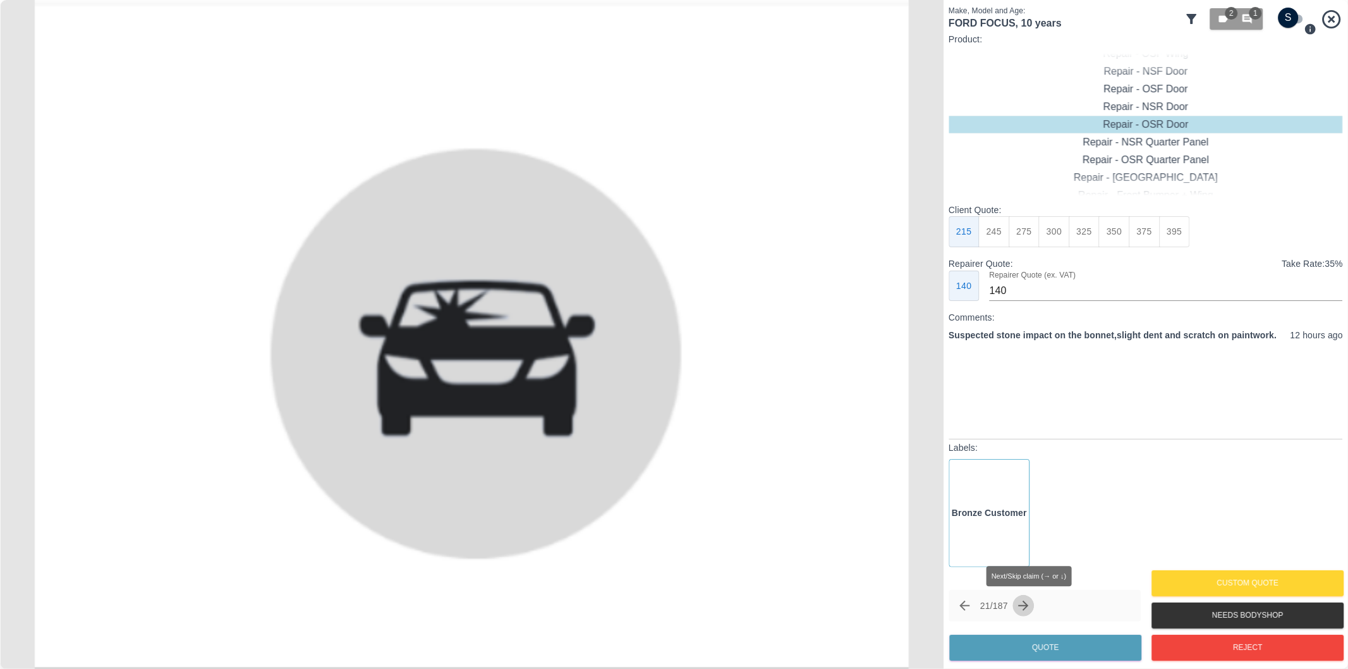
click at [1030, 604] on icon "Next claim" at bounding box center [1023, 605] width 15 height 15
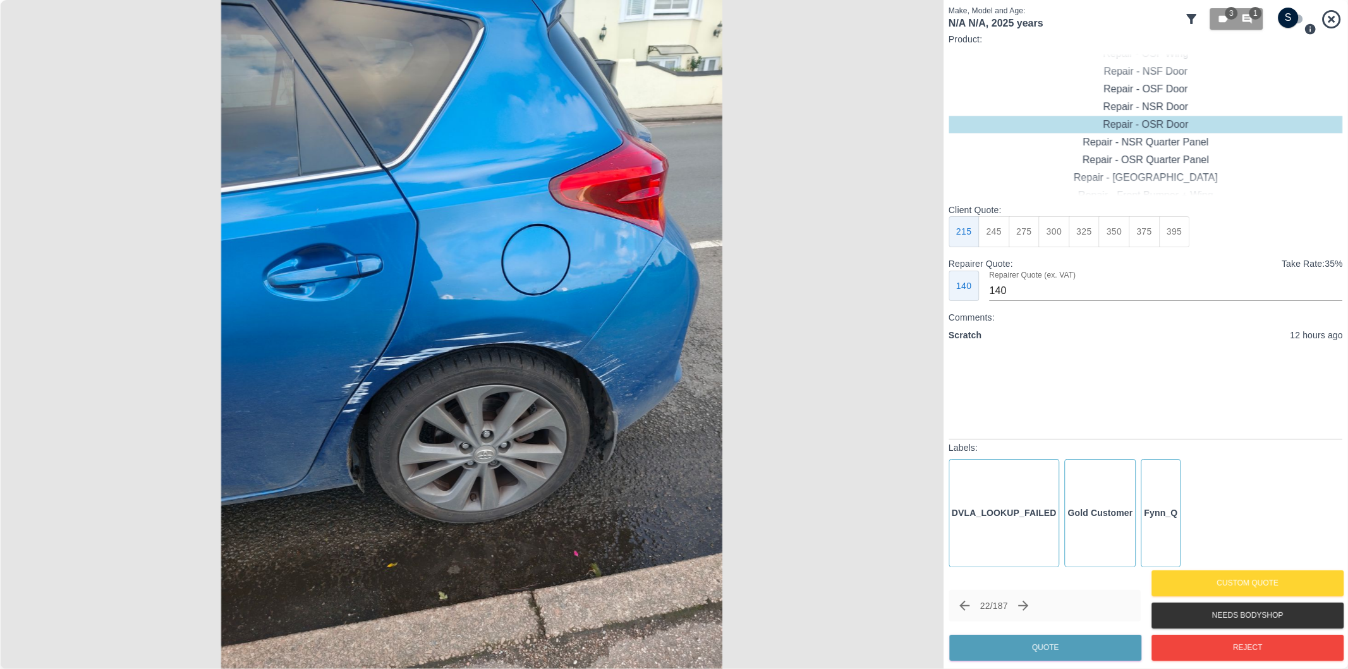
click at [1292, 20] on input "checkbox" at bounding box center [1288, 18] width 61 height 20
checkbox input "true"
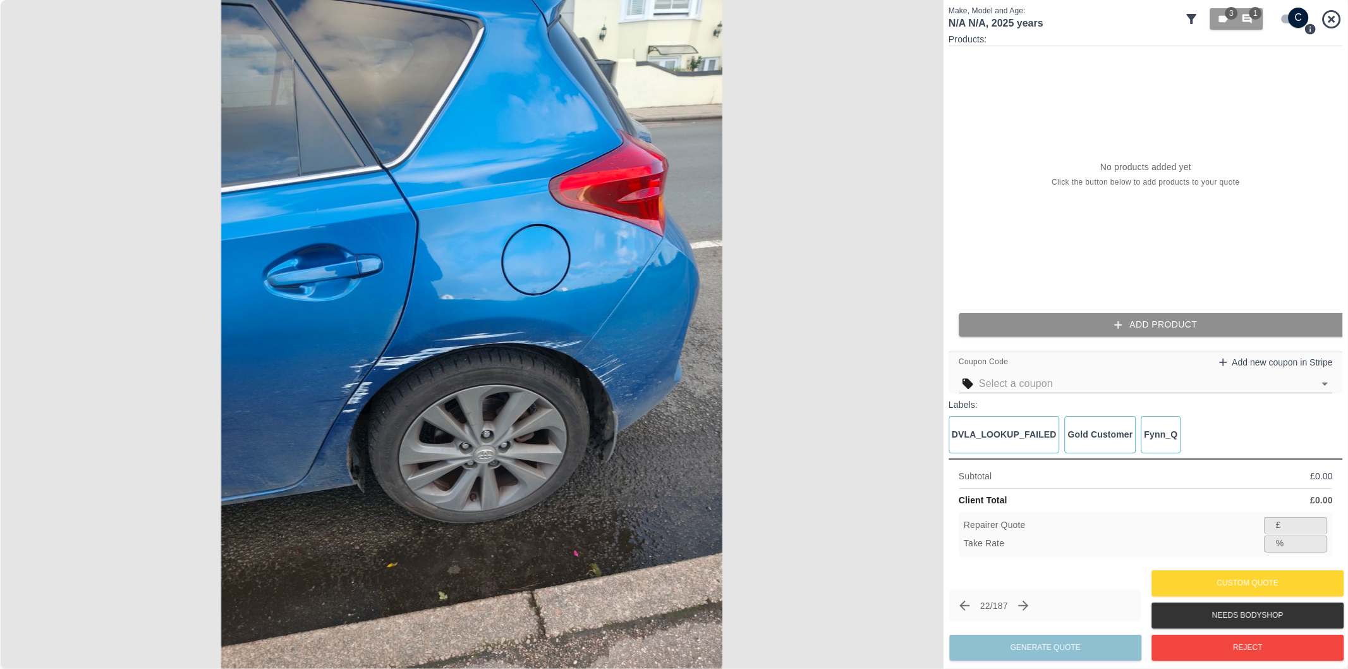
click at [1122, 324] on icon "button" at bounding box center [1118, 324] width 13 height 13
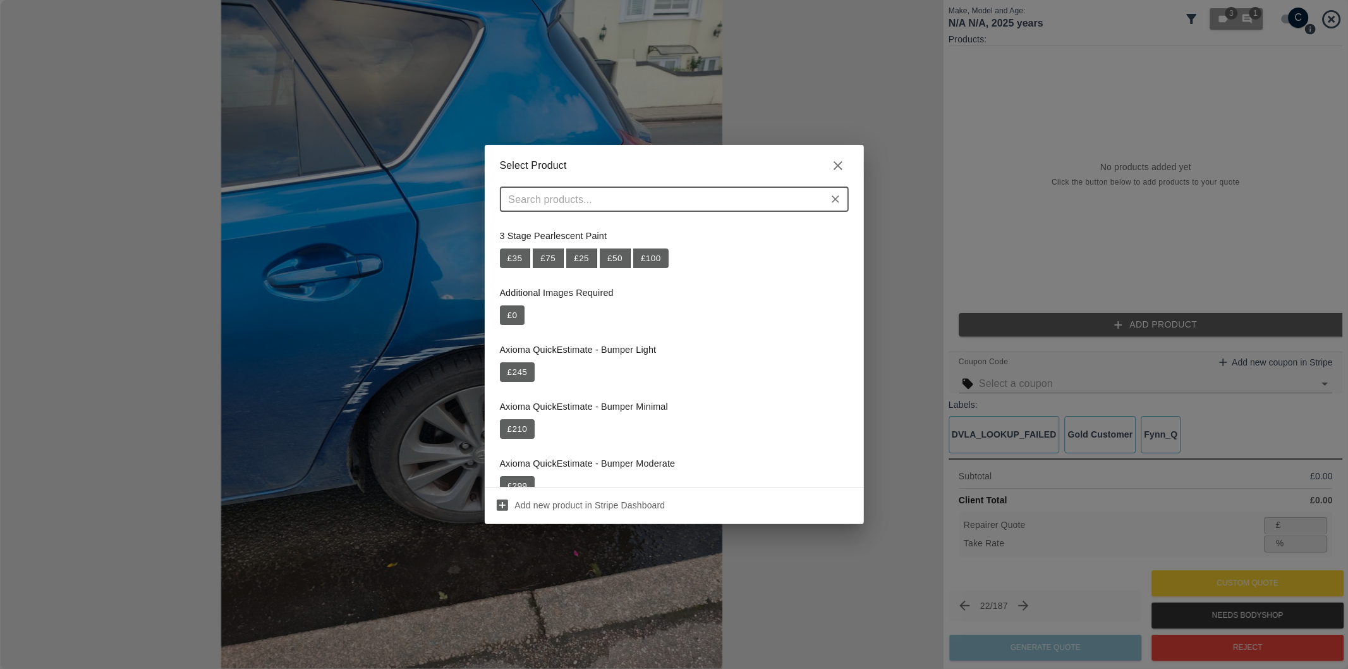
click at [715, 204] on input "text" at bounding box center [664, 199] width 320 height 18
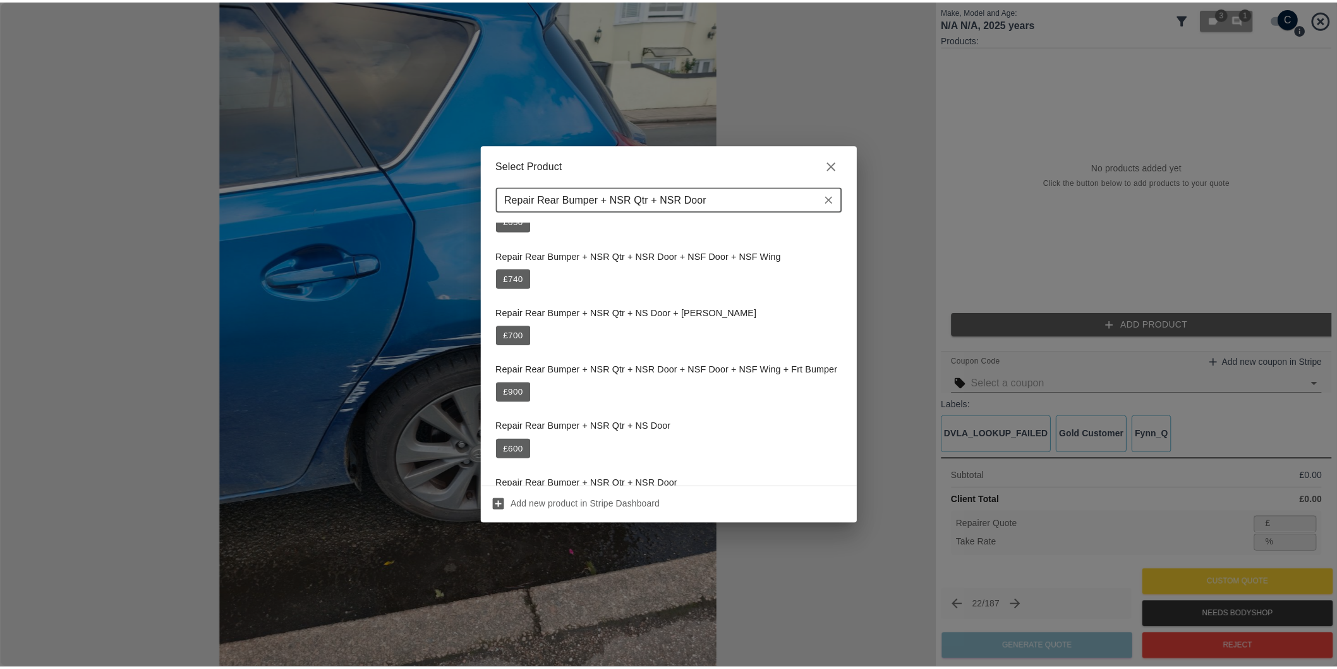
scroll to position [70, 0]
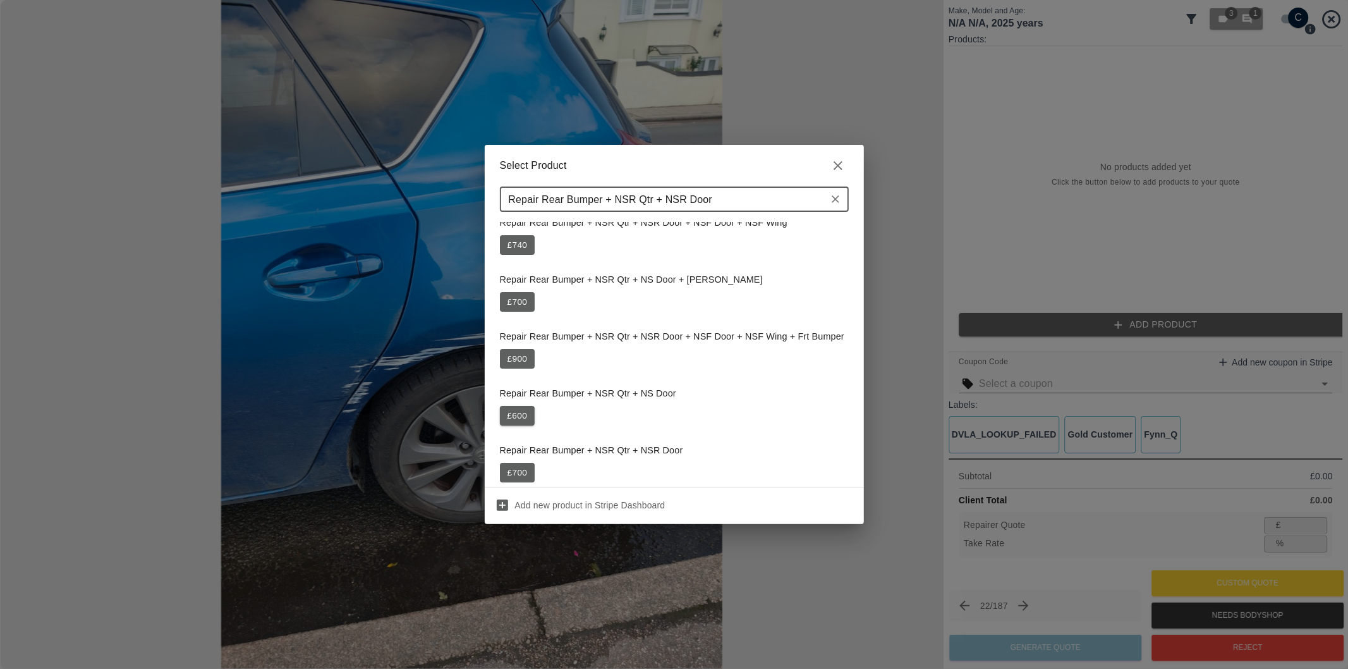
type input "Repair Rear Bumper + NSR Qtr + NSR Door"
click at [519, 415] on button "£ 600" at bounding box center [517, 416] width 35 height 20
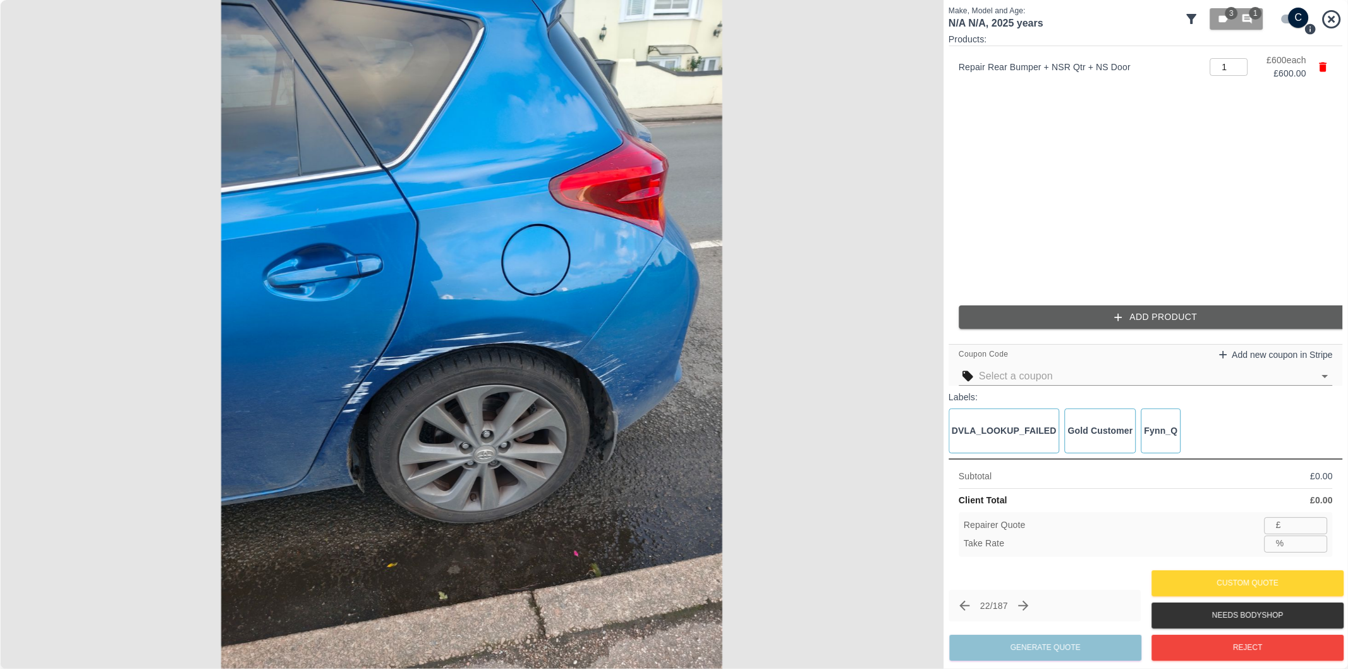
type input "390"
click at [1301, 545] on input "35.0" at bounding box center [1308, 543] width 39 height 16
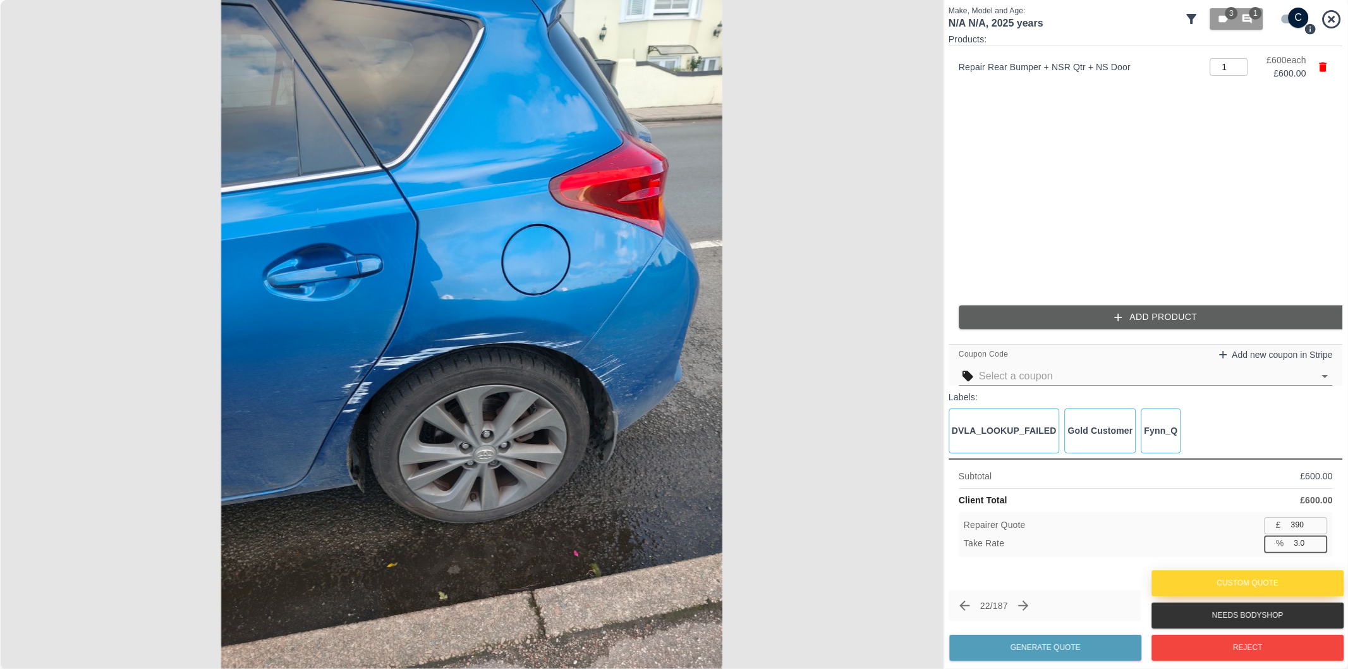
type input "38.0"
type input "372"
type input "38.0"
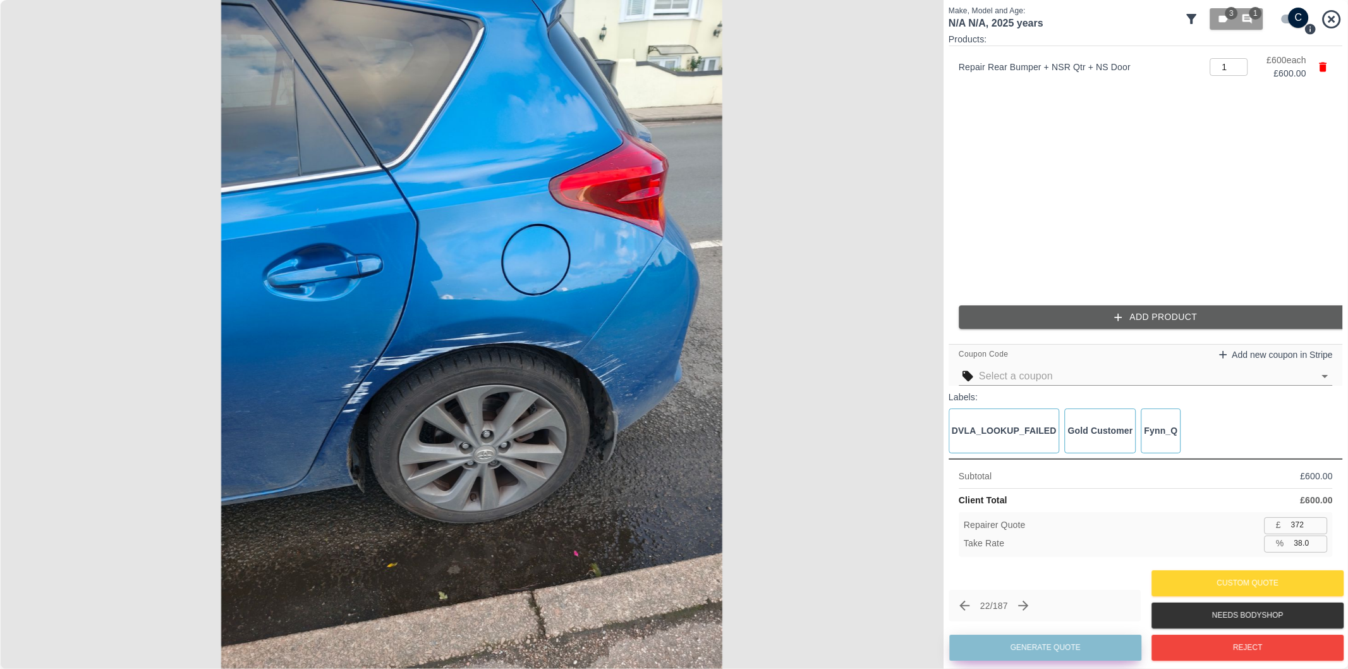
click at [1019, 646] on button "Generate Quote" at bounding box center [1045, 647] width 192 height 26
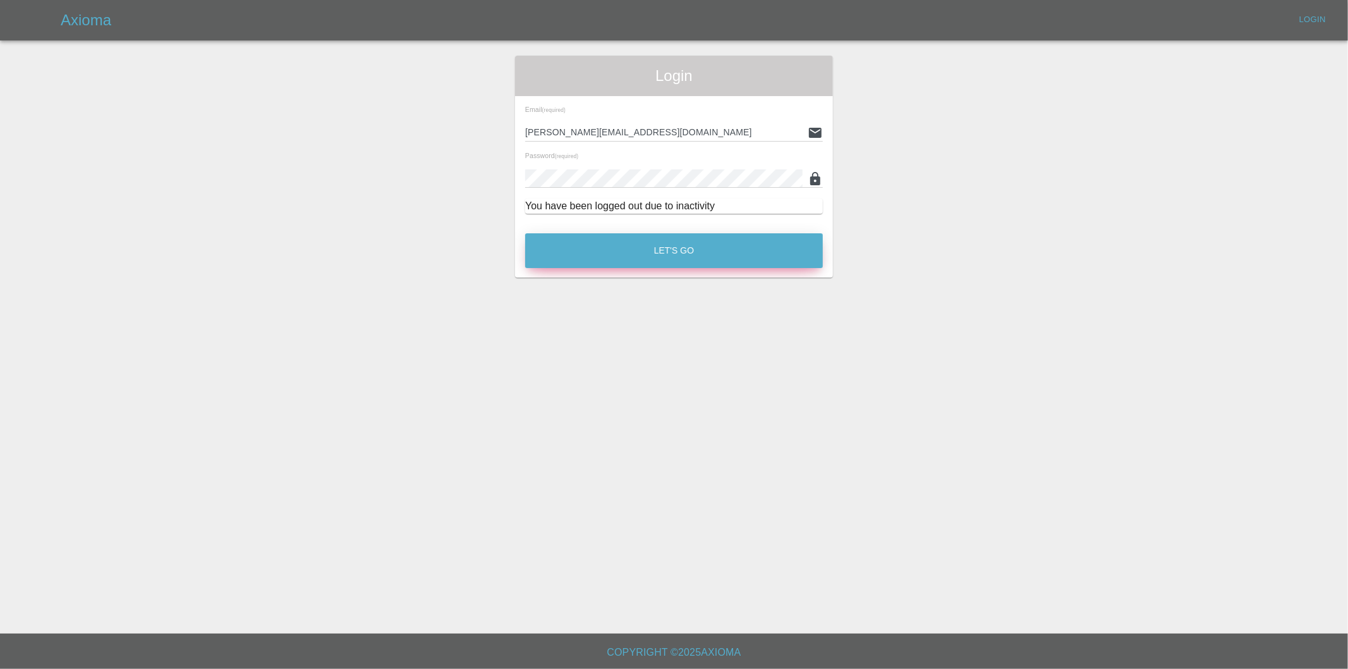
click at [667, 257] on button "Let's Go" at bounding box center [674, 250] width 298 height 35
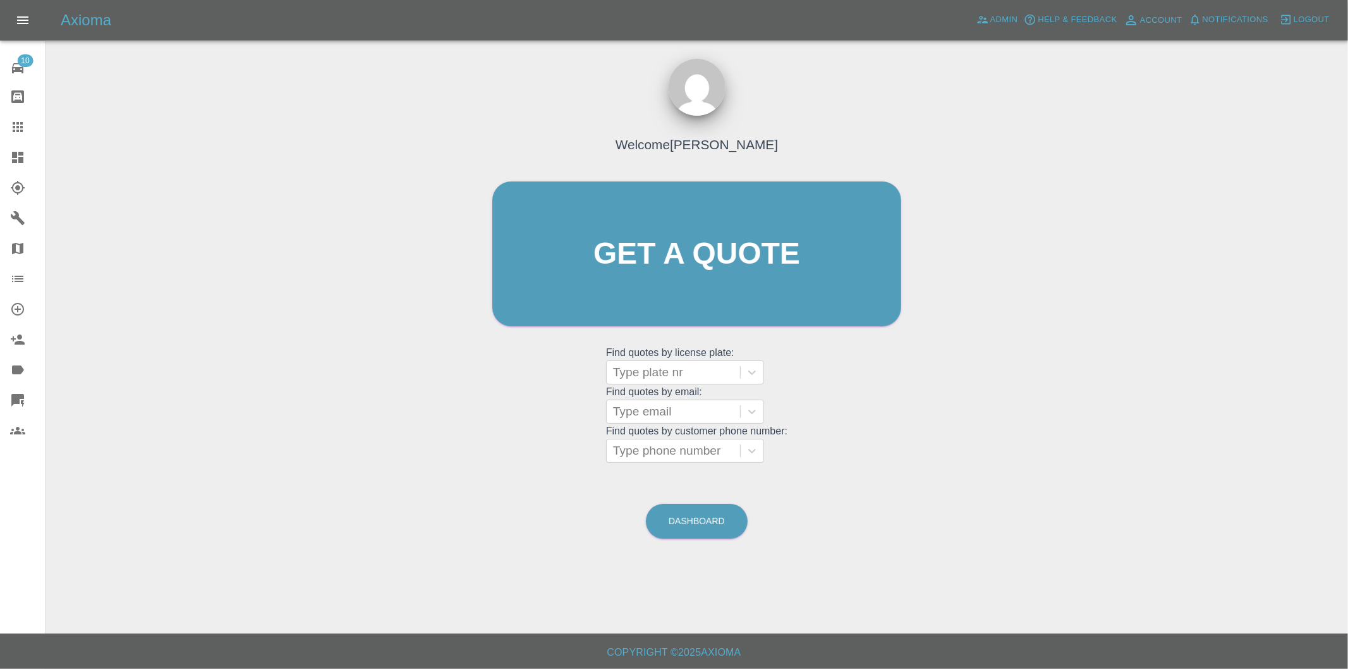
click at [18, 161] on icon at bounding box center [17, 157] width 15 height 15
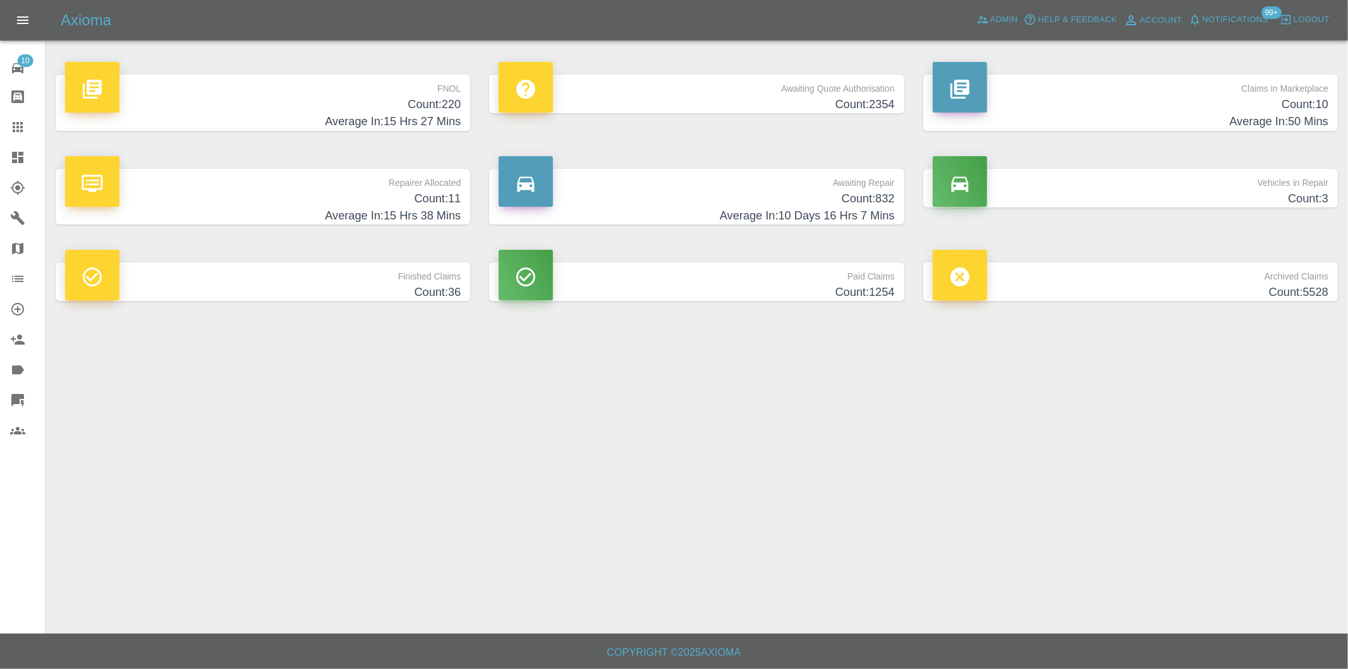
click at [438, 106] on h4 "Count: 220" at bounding box center [263, 104] width 396 height 17
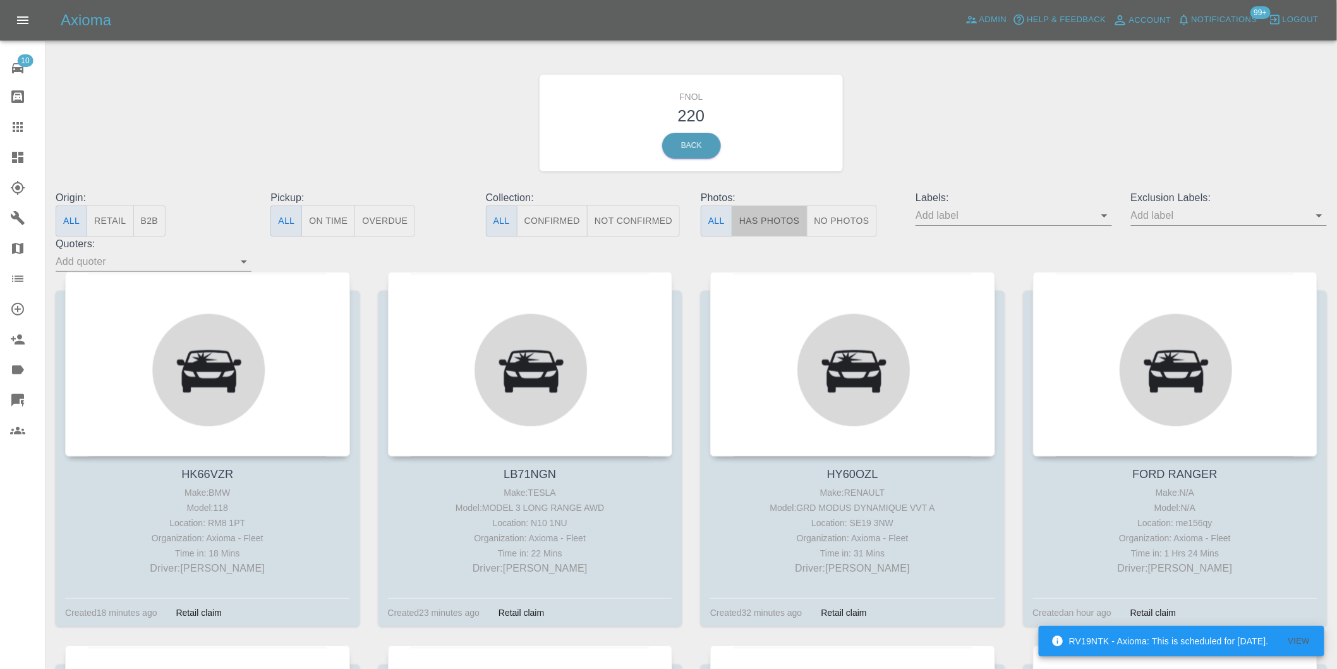
click at [769, 221] on button "Has Photos" at bounding box center [770, 220] width 76 height 31
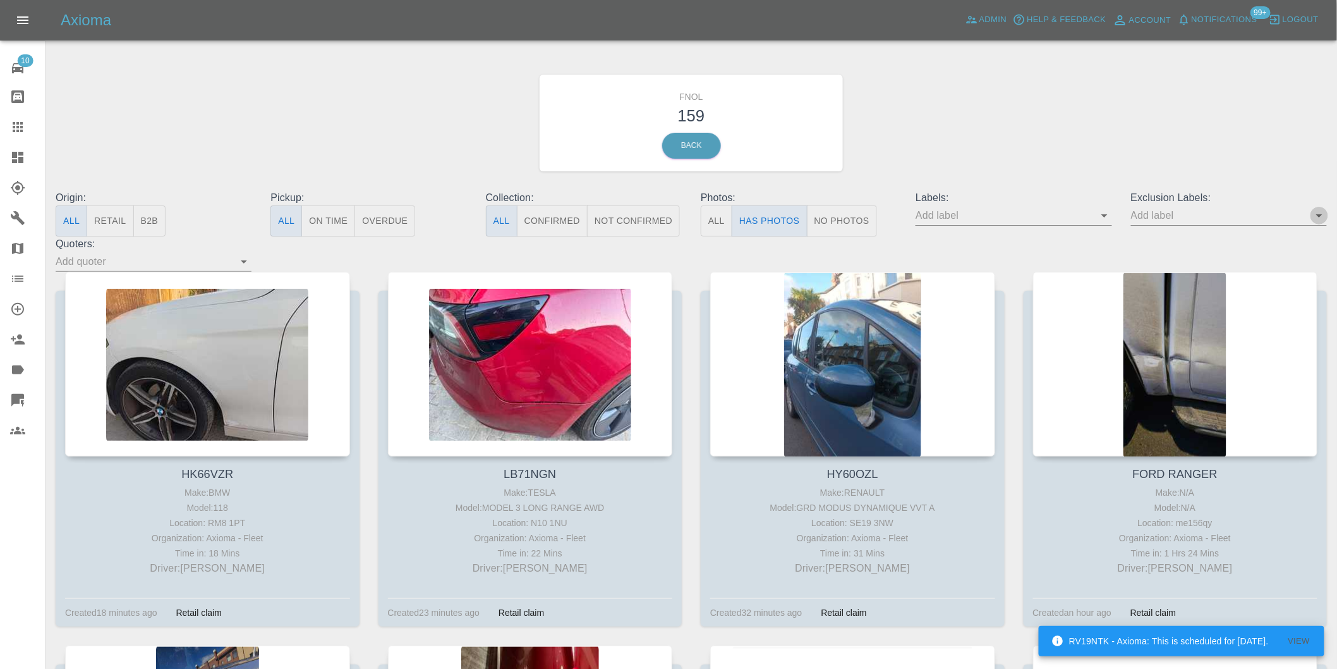
click at [1321, 219] on icon "Open" at bounding box center [1319, 215] width 15 height 15
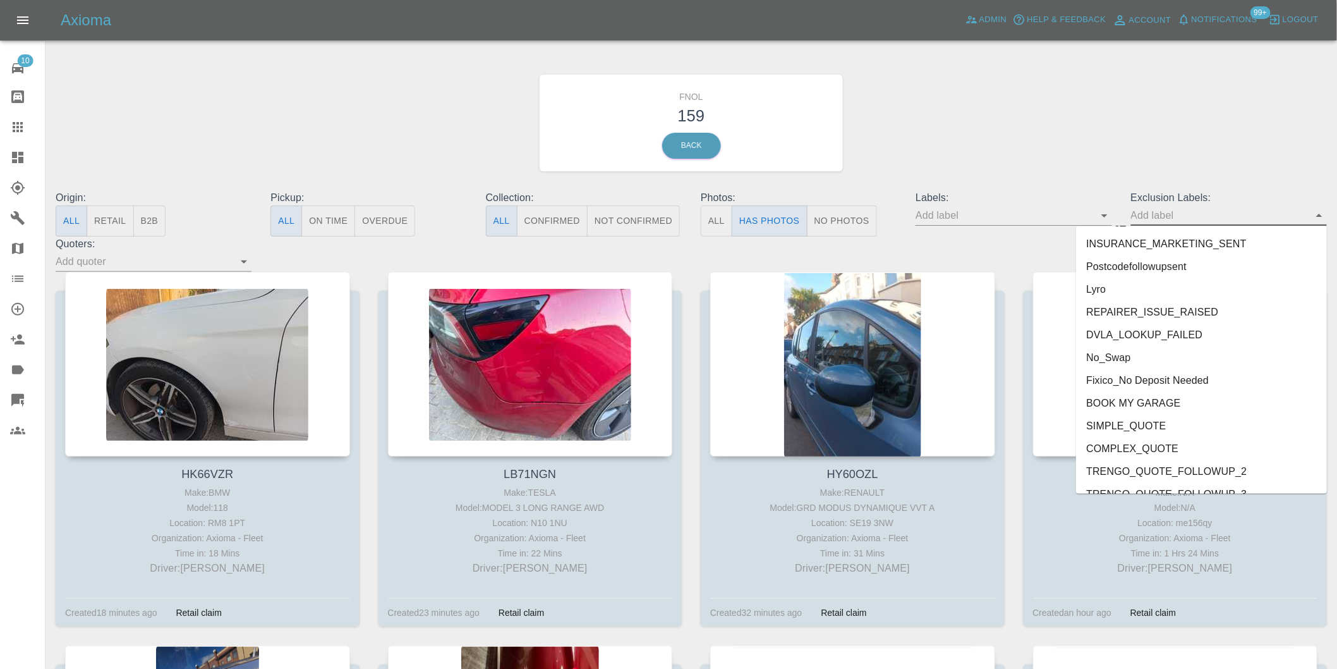
scroll to position [2722, 0]
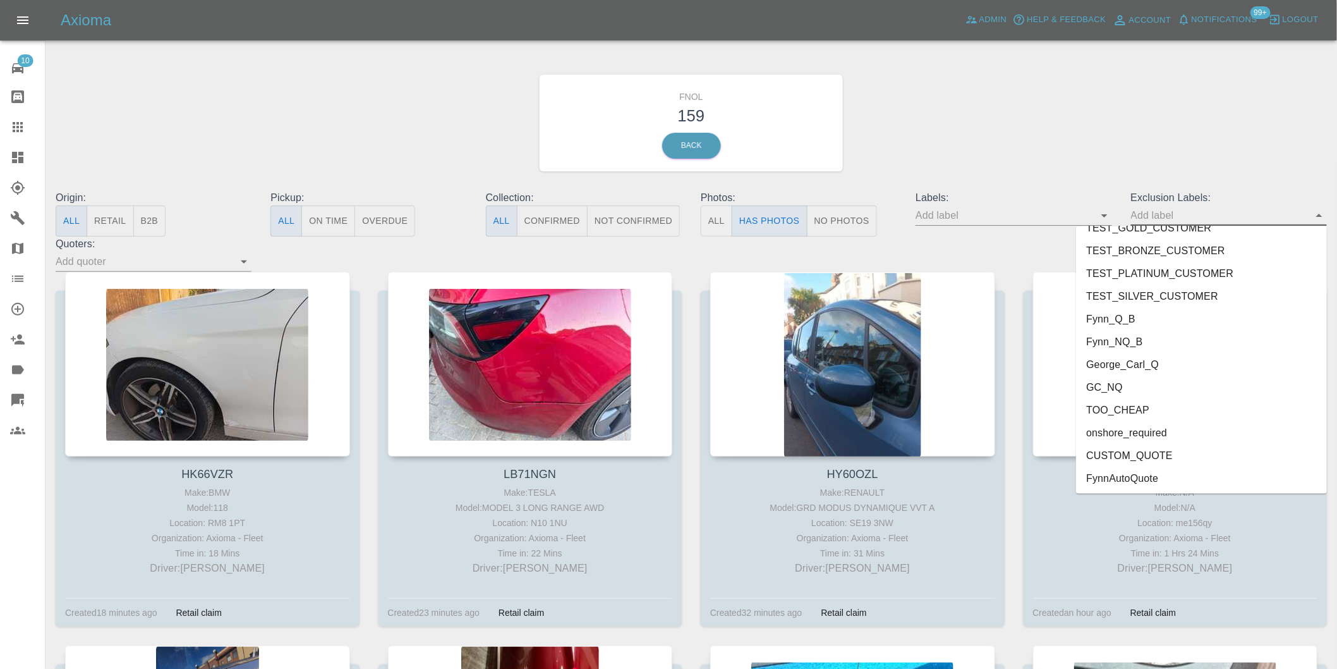
drag, startPoint x: 1134, startPoint y: 430, endPoint x: 1258, endPoint y: 336, distance: 155.1
click at [1134, 428] on li "onshore_required" at bounding box center [1201, 432] width 251 height 23
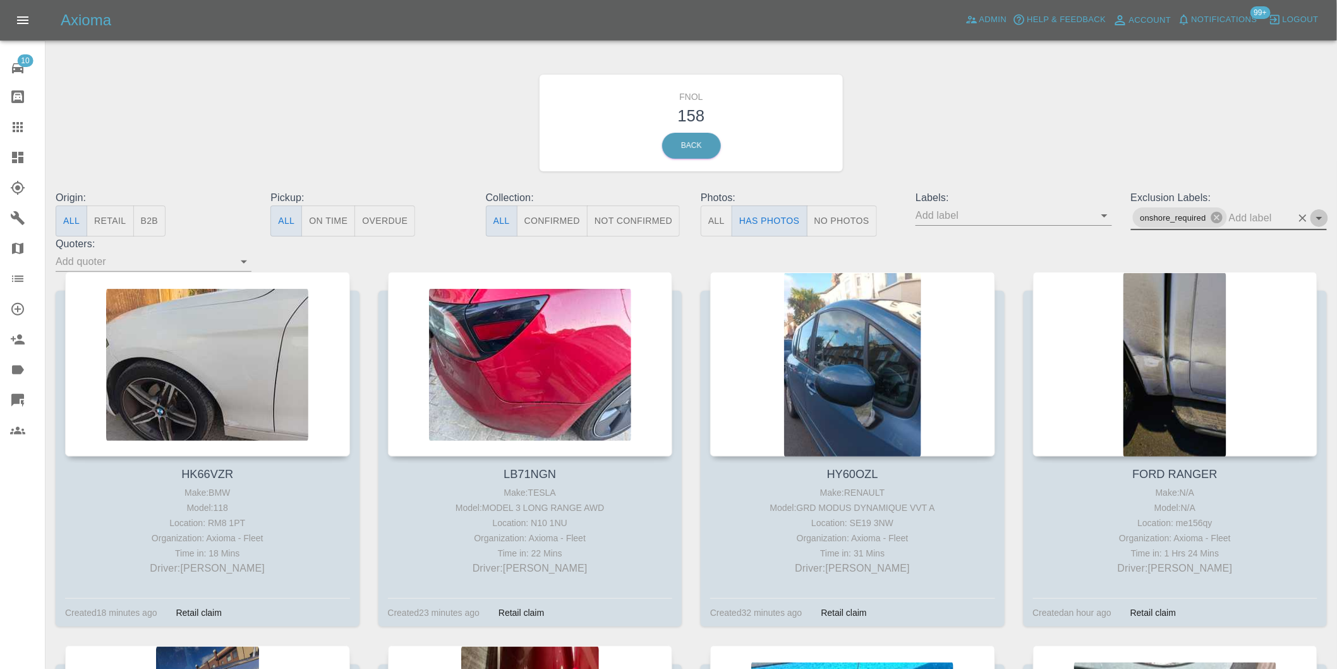
click at [1321, 223] on icon "Open" at bounding box center [1319, 217] width 15 height 15
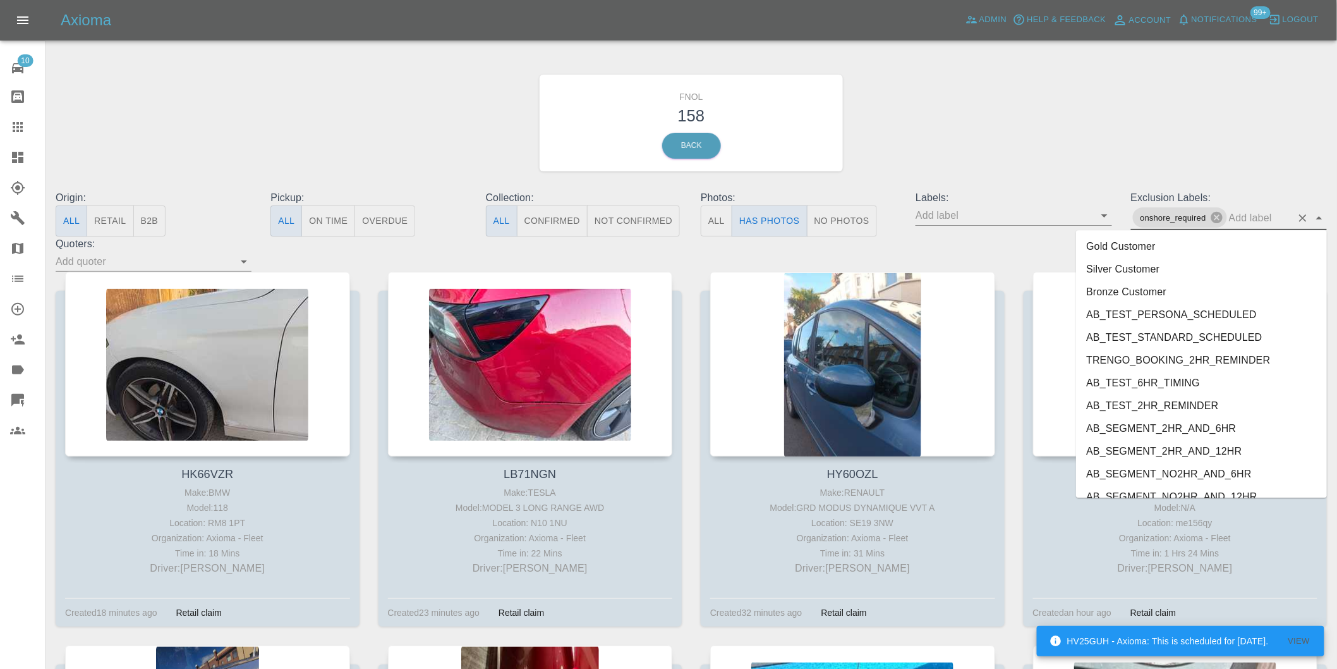
scroll to position [2699, 0]
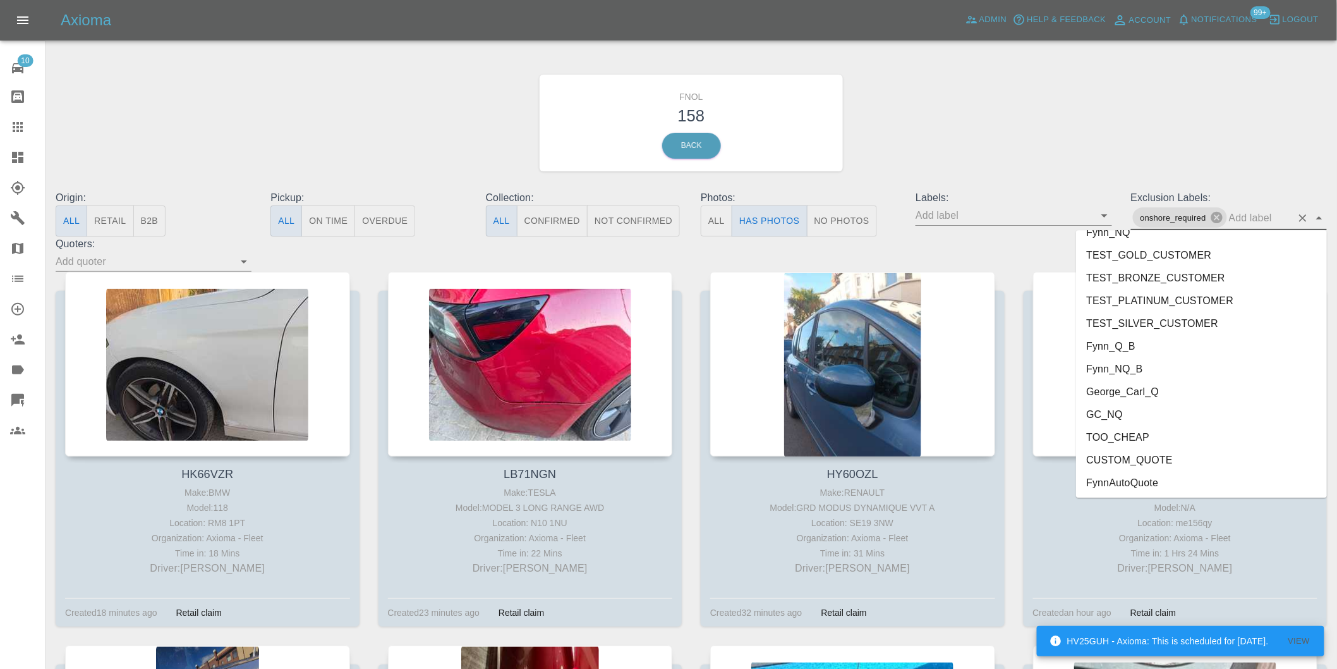
click at [1123, 393] on li "George_Carl_Q" at bounding box center [1201, 391] width 251 height 23
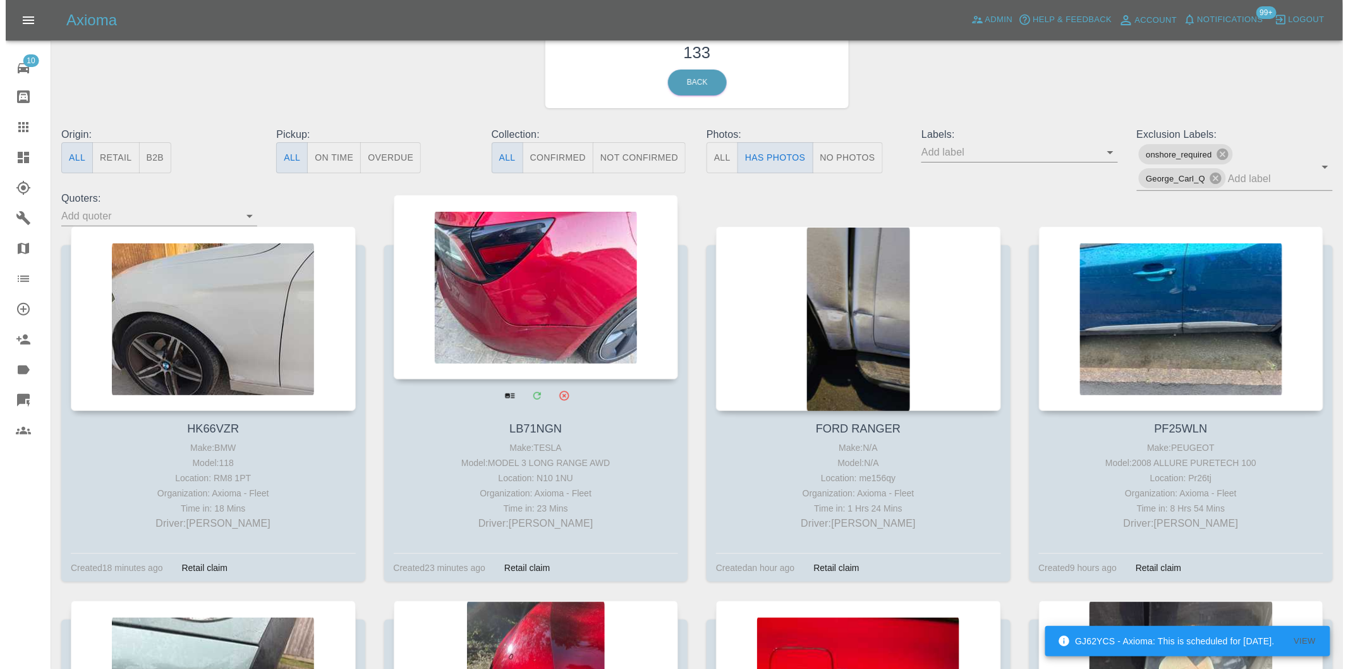
scroll to position [0, 0]
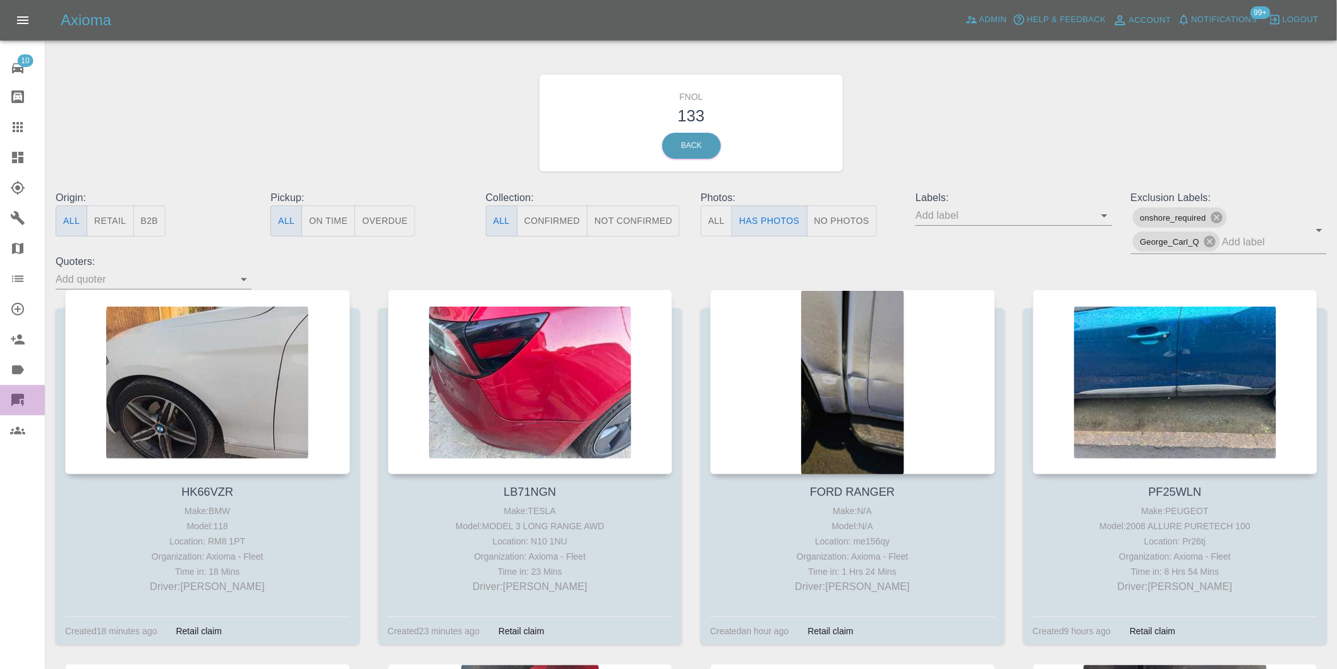
click at [11, 396] on icon at bounding box center [17, 400] width 13 height 13
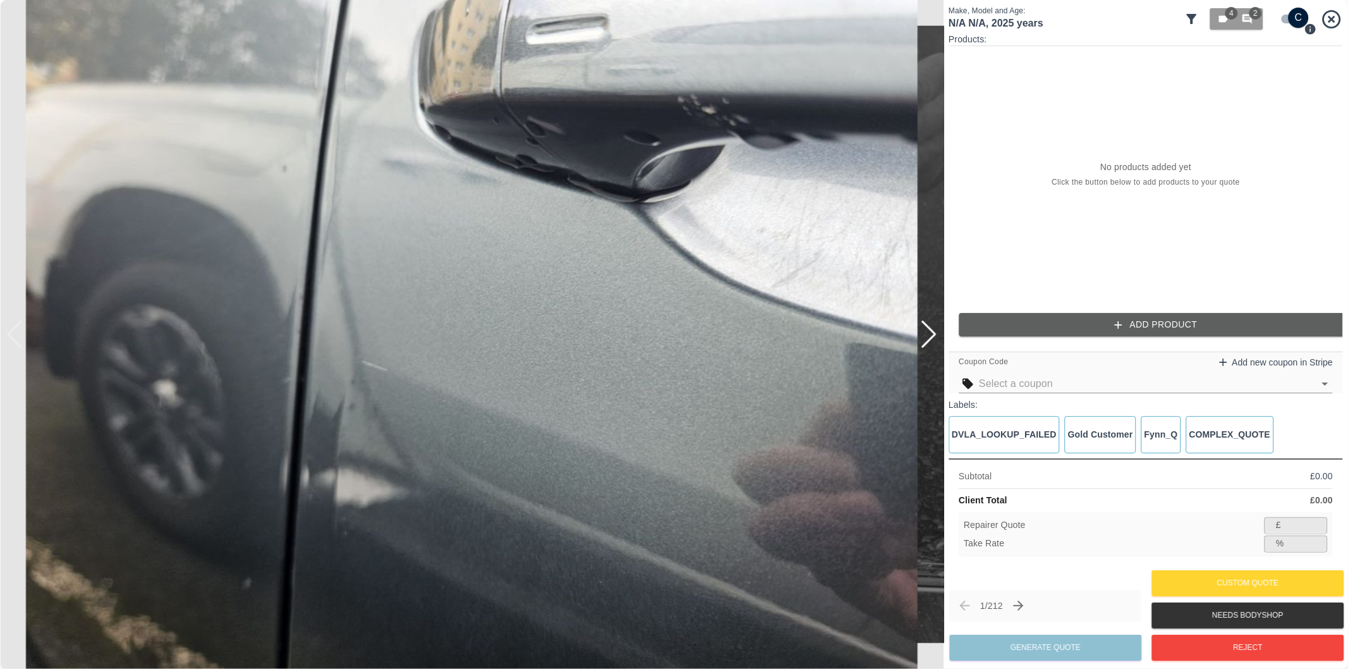
click at [1193, 17] on icon at bounding box center [1192, 19] width 10 height 10
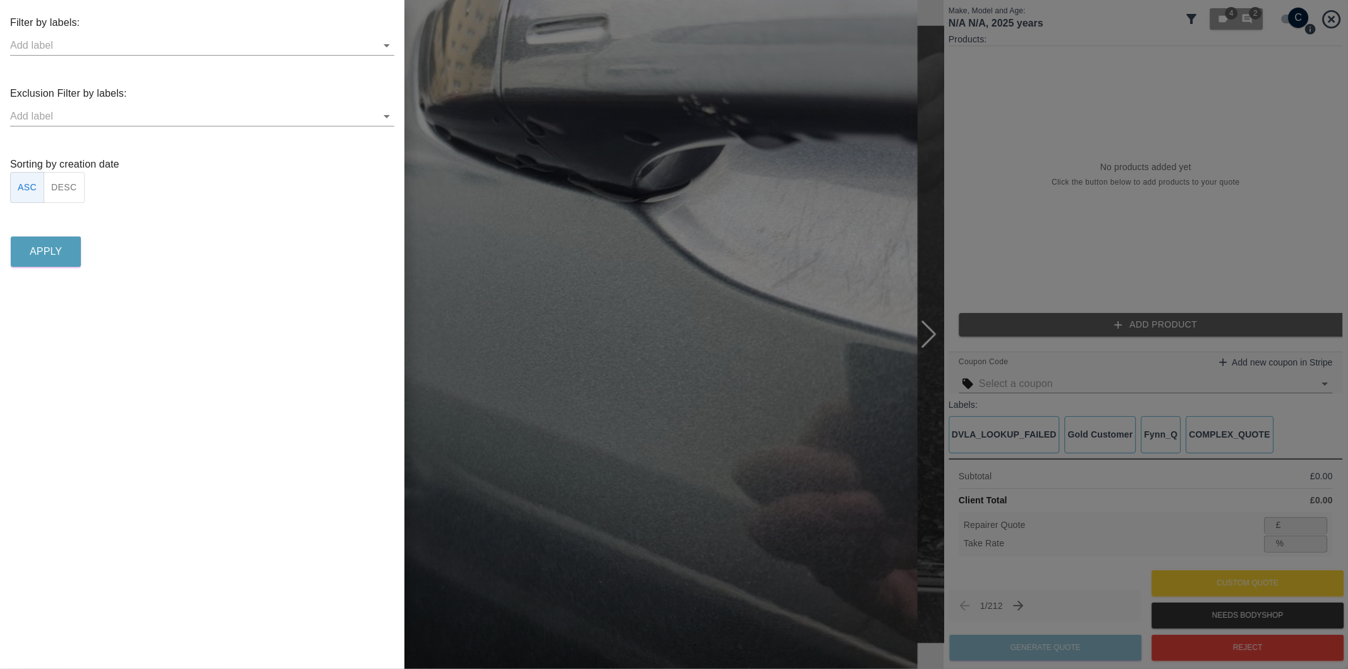
click at [384, 114] on icon "Open" at bounding box center [386, 116] width 15 height 15
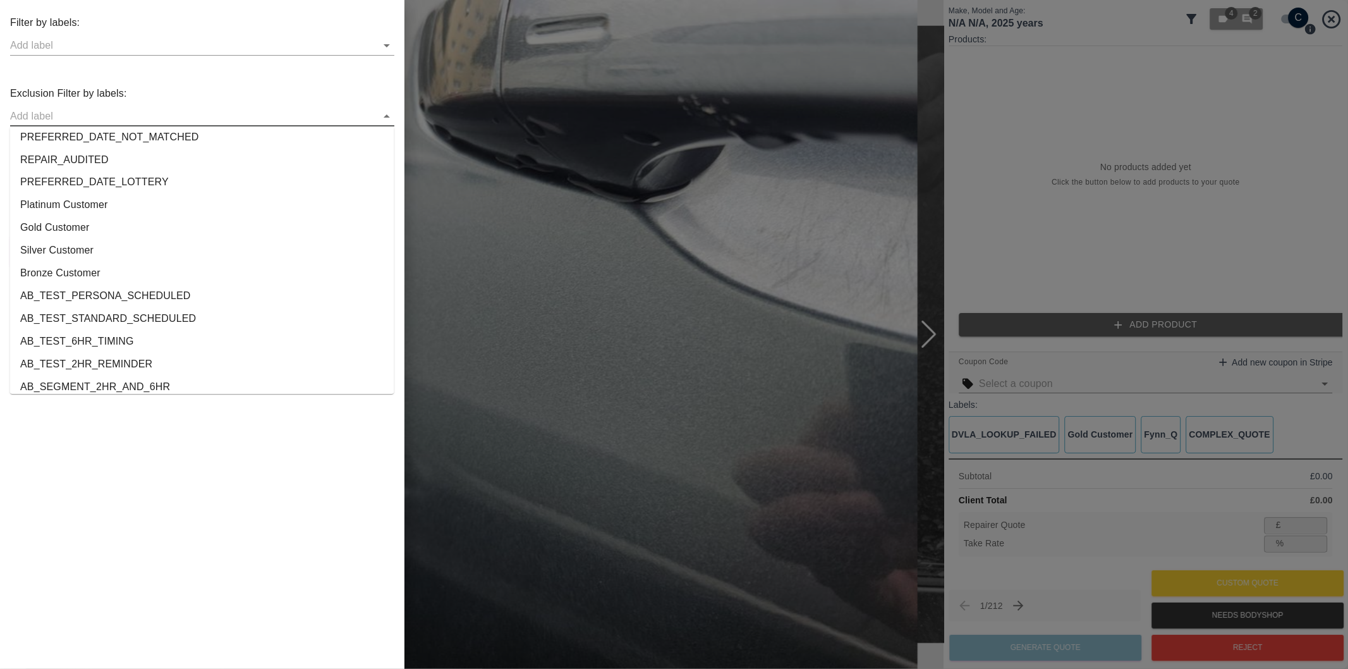
scroll to position [2358, 0]
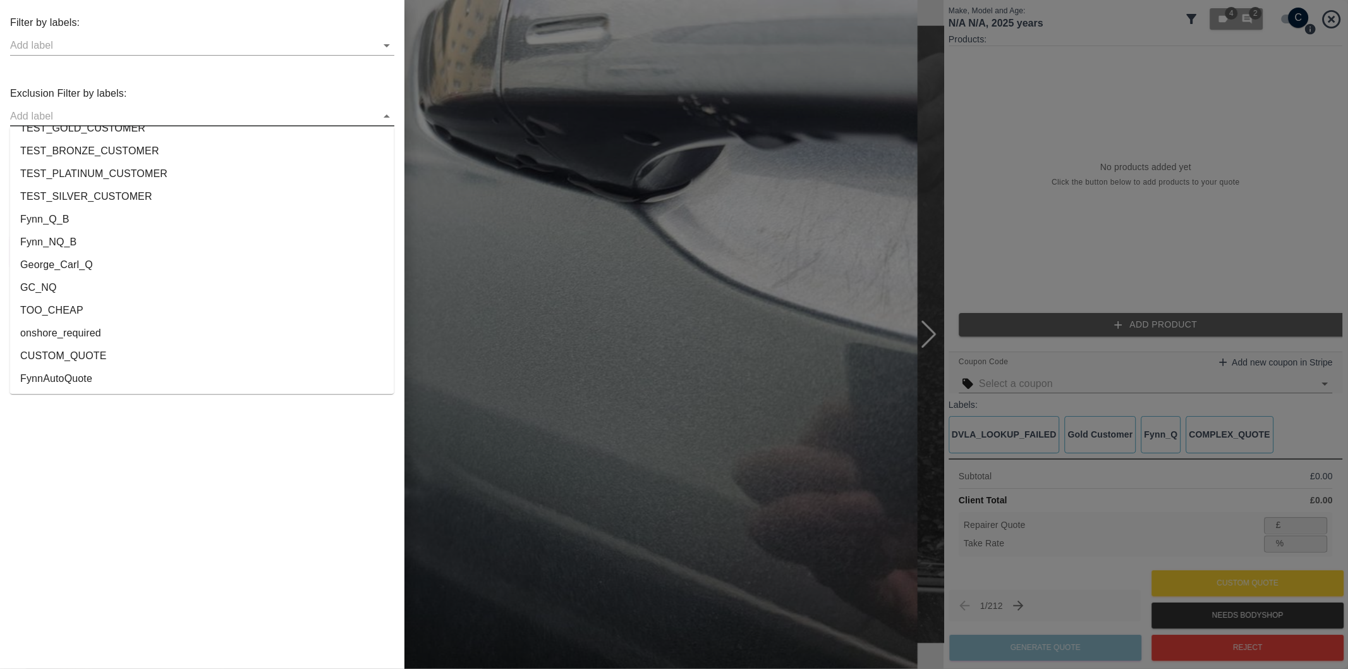
click at [90, 330] on li "onshore_required" at bounding box center [202, 333] width 384 height 23
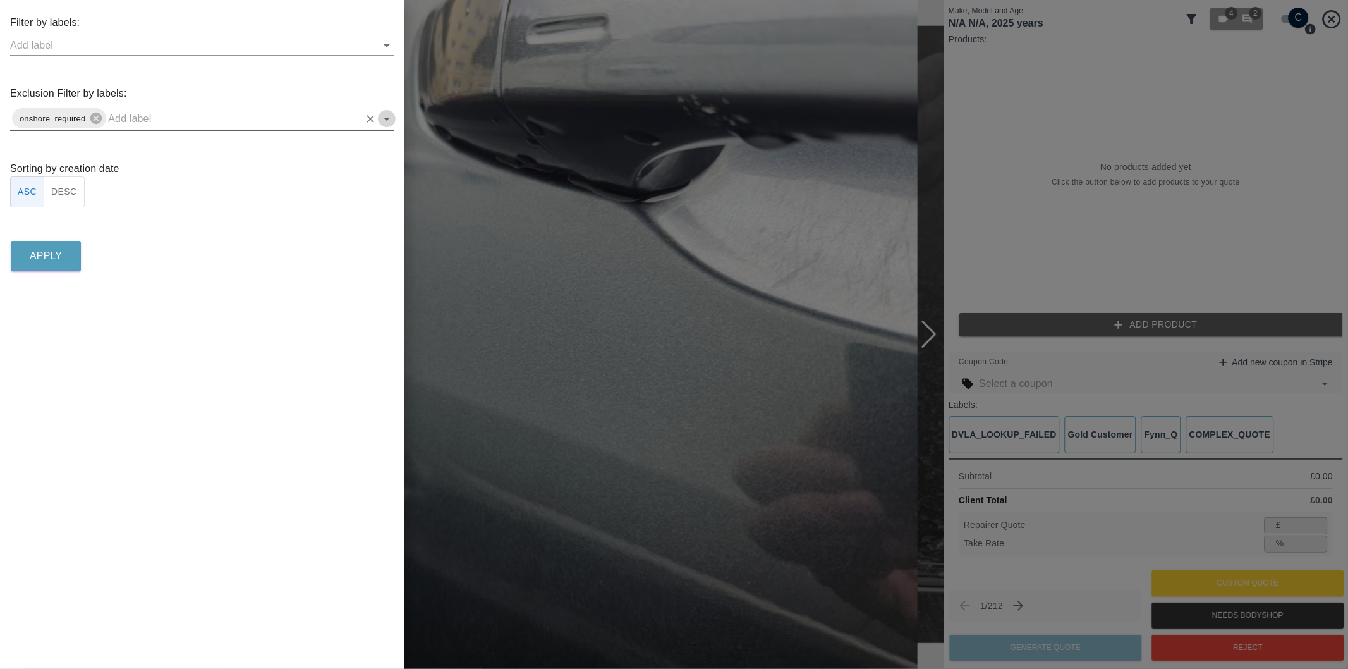
click at [387, 119] on icon "Open" at bounding box center [387, 119] width 6 height 3
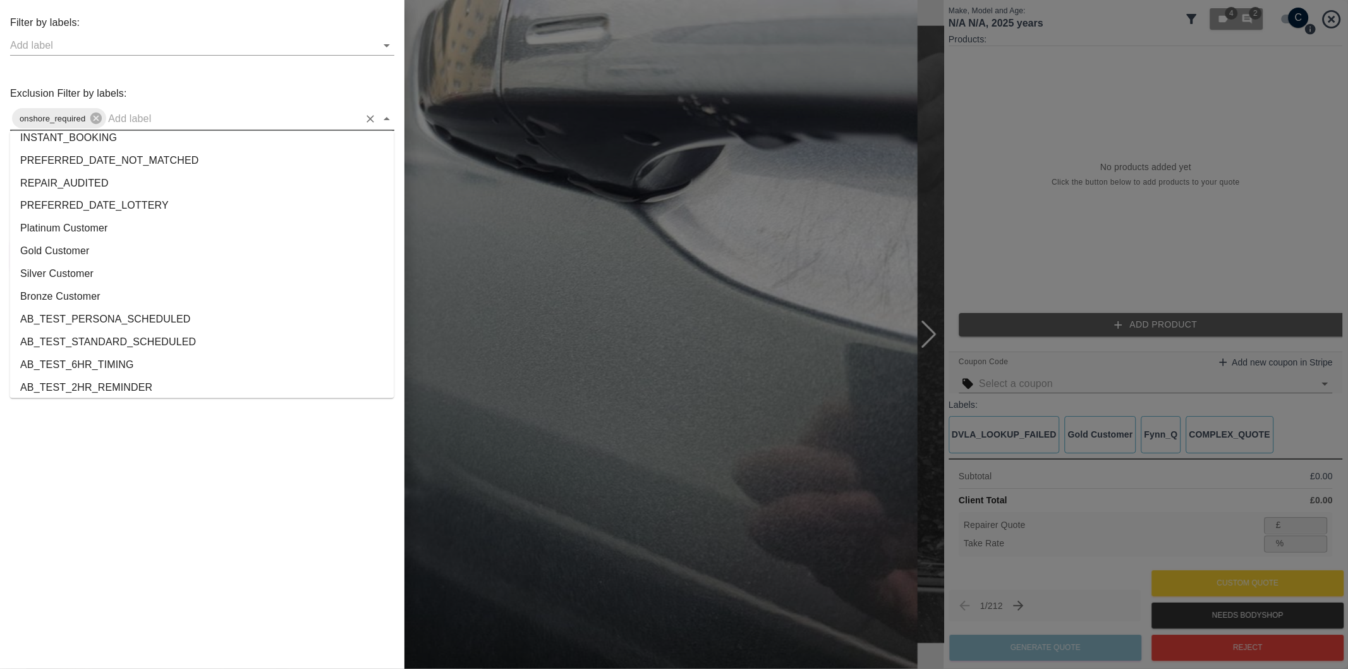
scroll to position [2335, 0]
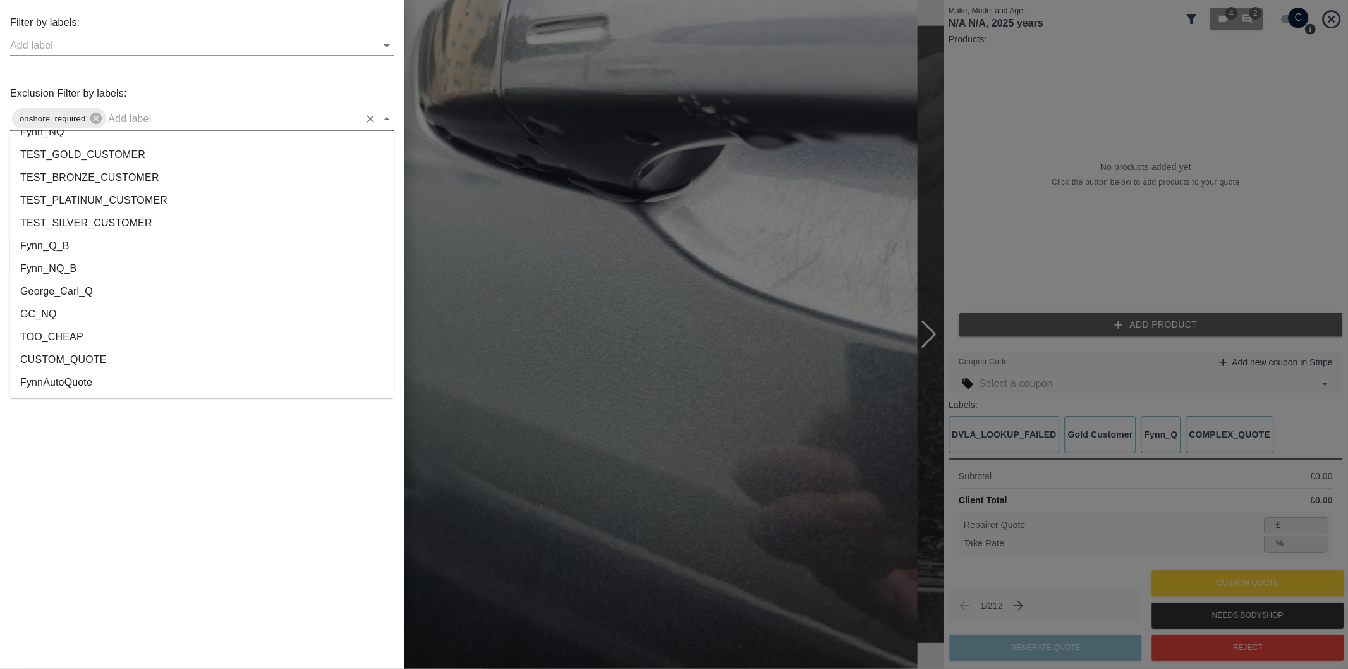
click at [86, 286] on li "George_Carl_Q" at bounding box center [202, 292] width 384 height 23
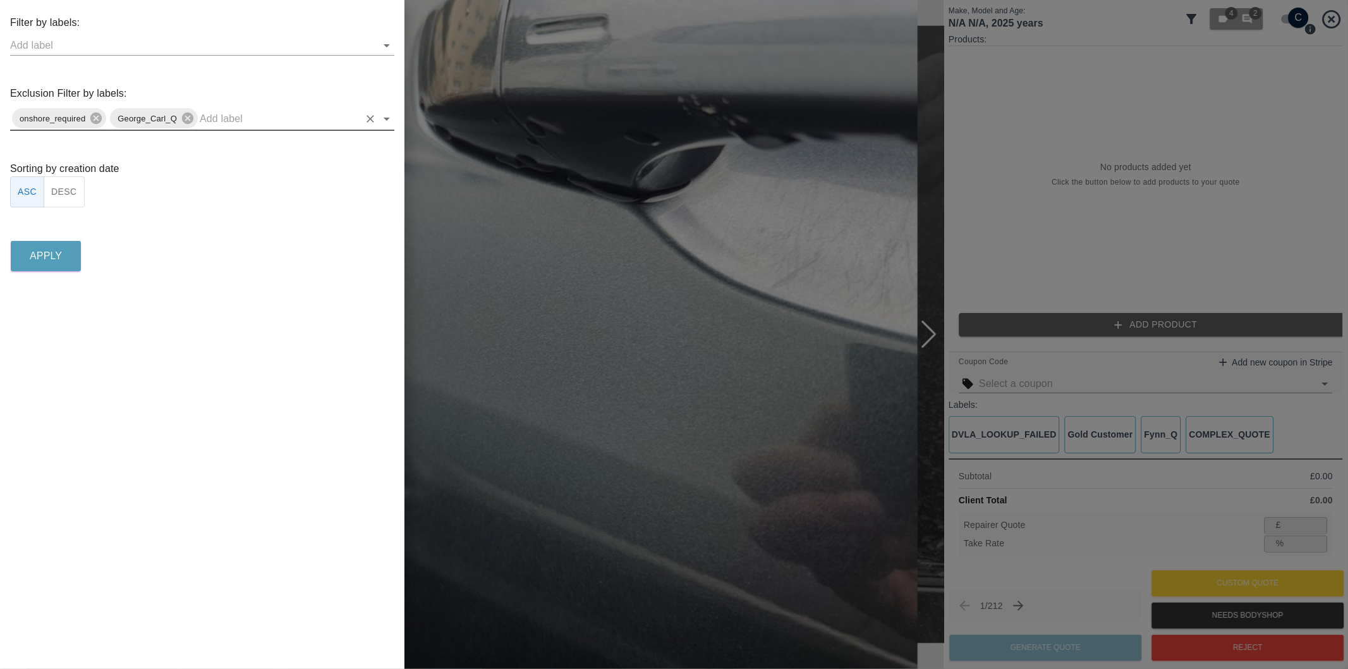
click at [71, 195] on button "DESC" at bounding box center [64, 191] width 41 height 31
click at [44, 259] on p "Apply" at bounding box center [46, 255] width 32 height 15
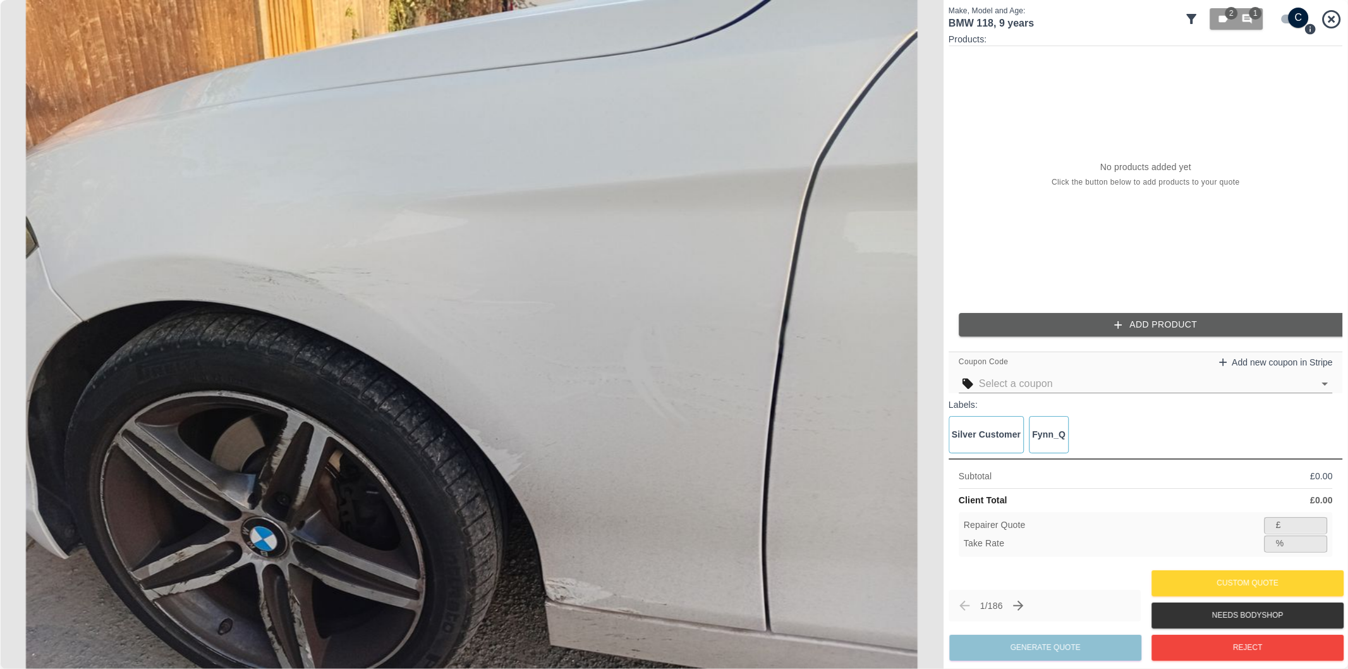
click at [1287, 21] on input "checkbox" at bounding box center [1298, 18] width 61 height 20
checkbox input "false"
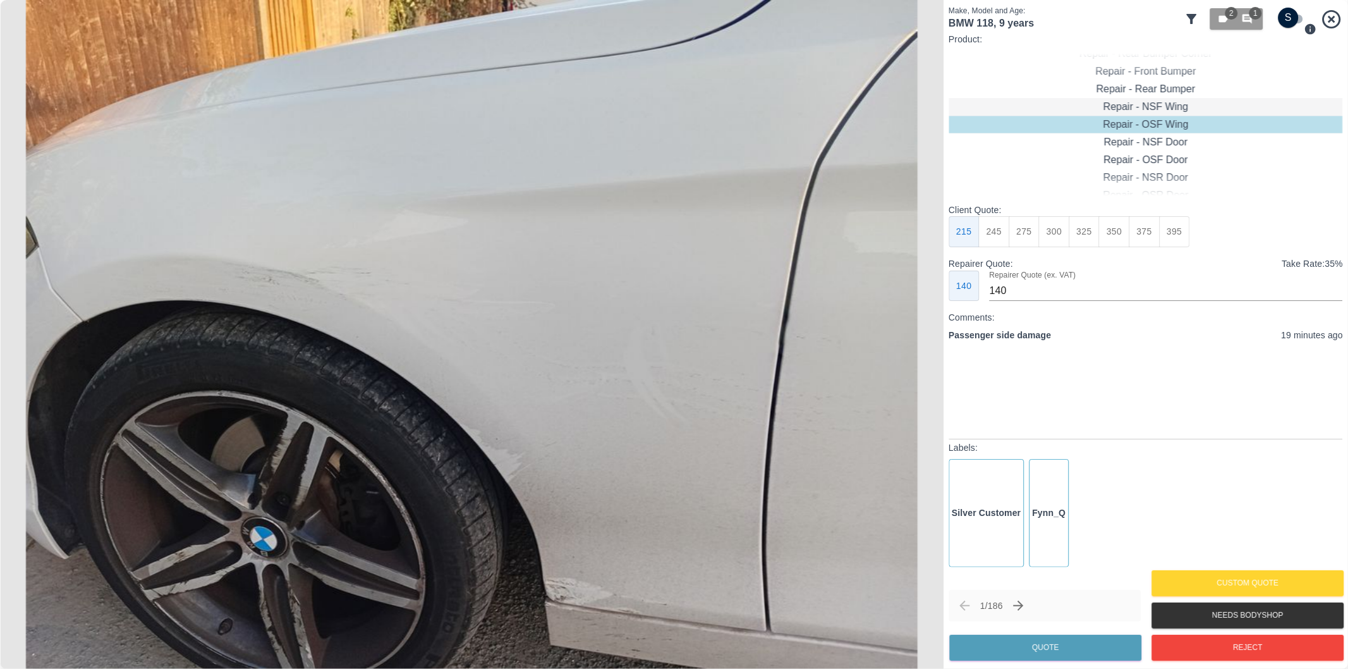
click at [1167, 108] on div "Repair - NSF Wing" at bounding box center [1146, 107] width 394 height 18
drag, startPoint x: 1054, startPoint y: 236, endPoint x: 1103, endPoint y: 408, distance: 178.6
click at [1056, 237] on button "300" at bounding box center [1054, 231] width 31 height 31
type input "195"
click at [1044, 648] on button "Quote" at bounding box center [1045, 647] width 192 height 26
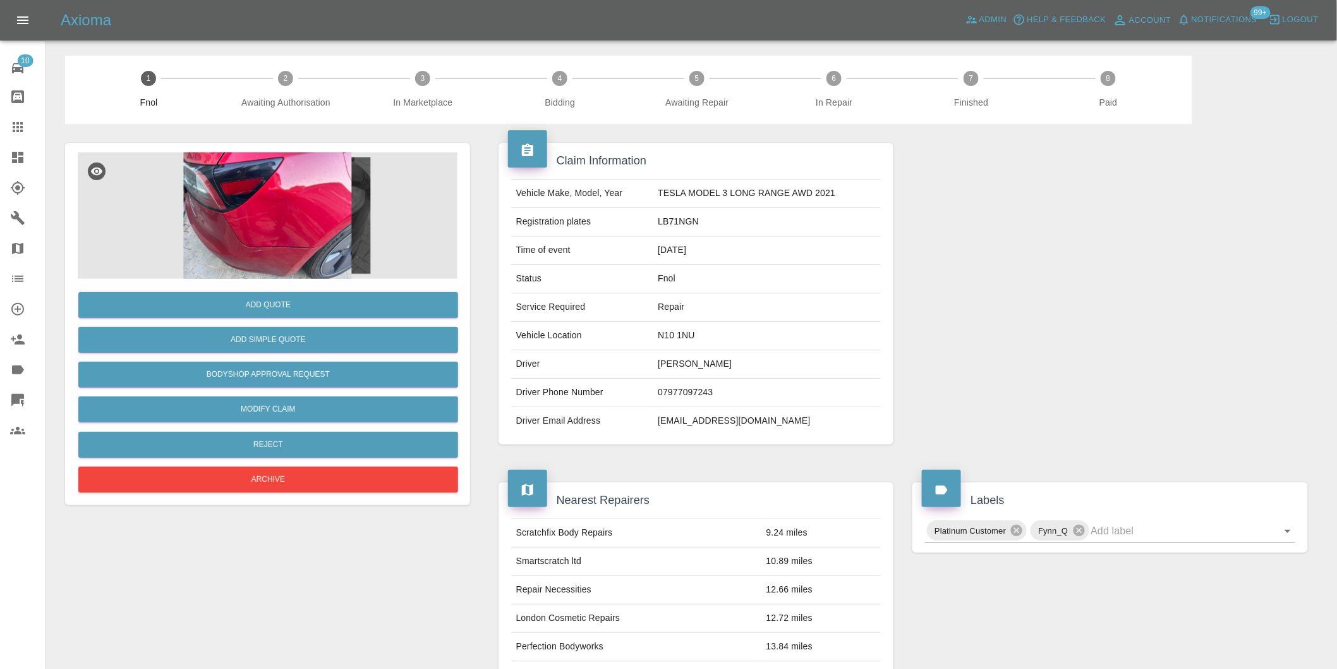
click at [307, 190] on img at bounding box center [268, 215] width 380 height 126
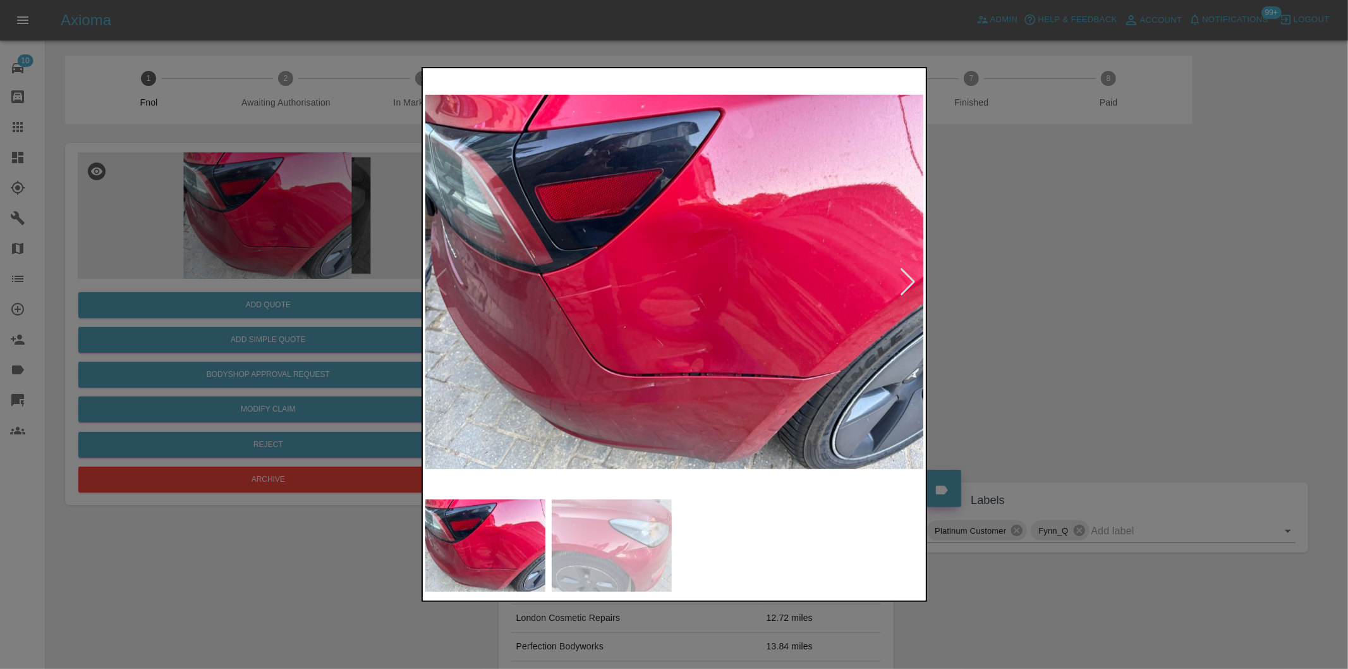
click at [902, 283] on div at bounding box center [908, 282] width 17 height 28
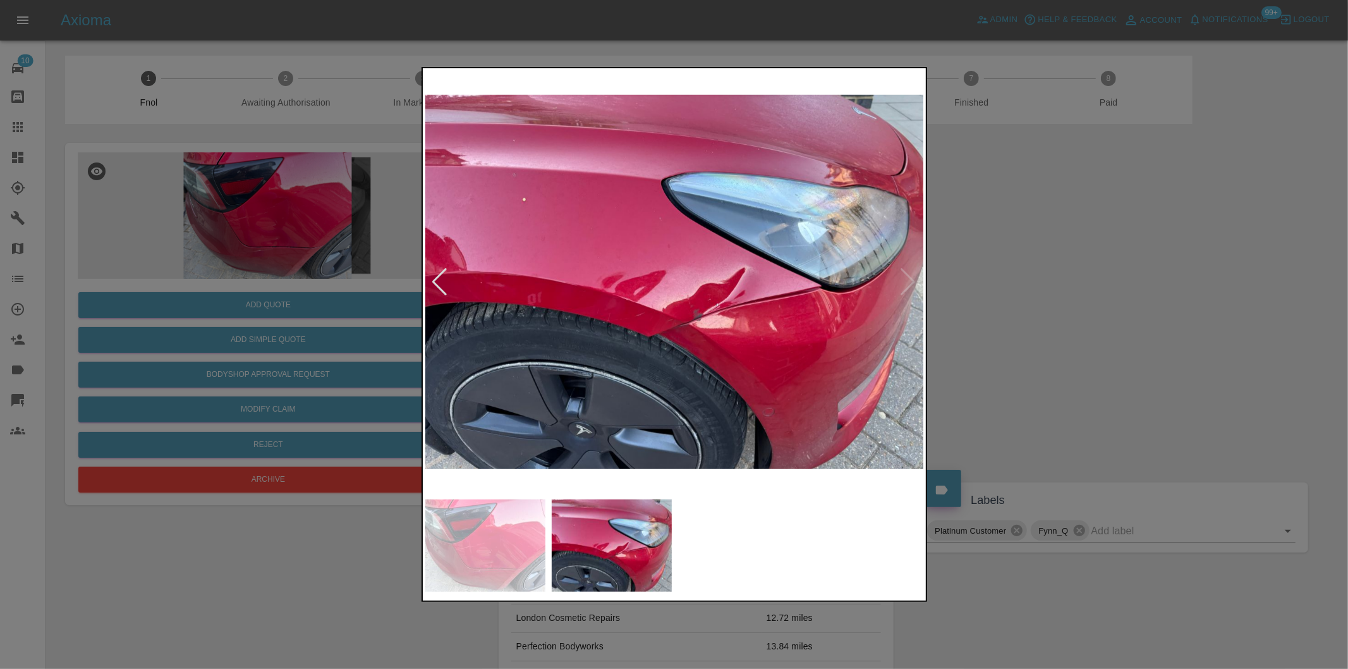
click at [1034, 310] on div at bounding box center [674, 334] width 1348 height 669
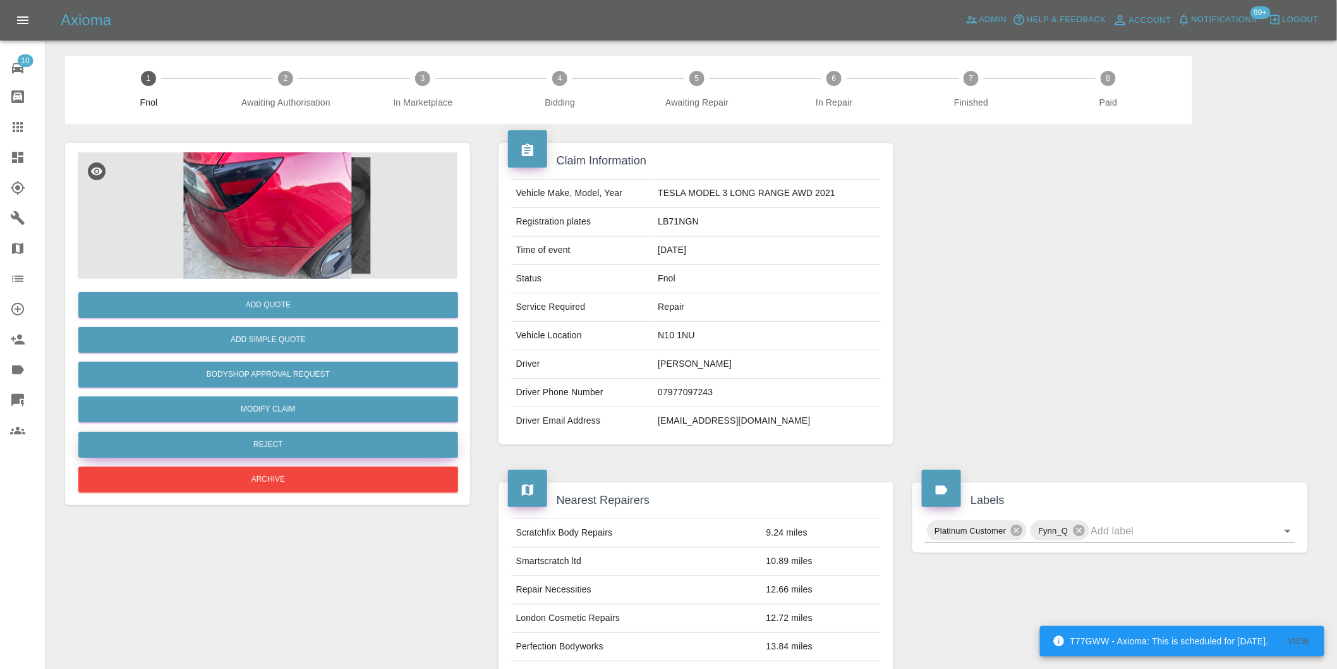
click at [274, 449] on button "Reject" at bounding box center [268, 445] width 380 height 26
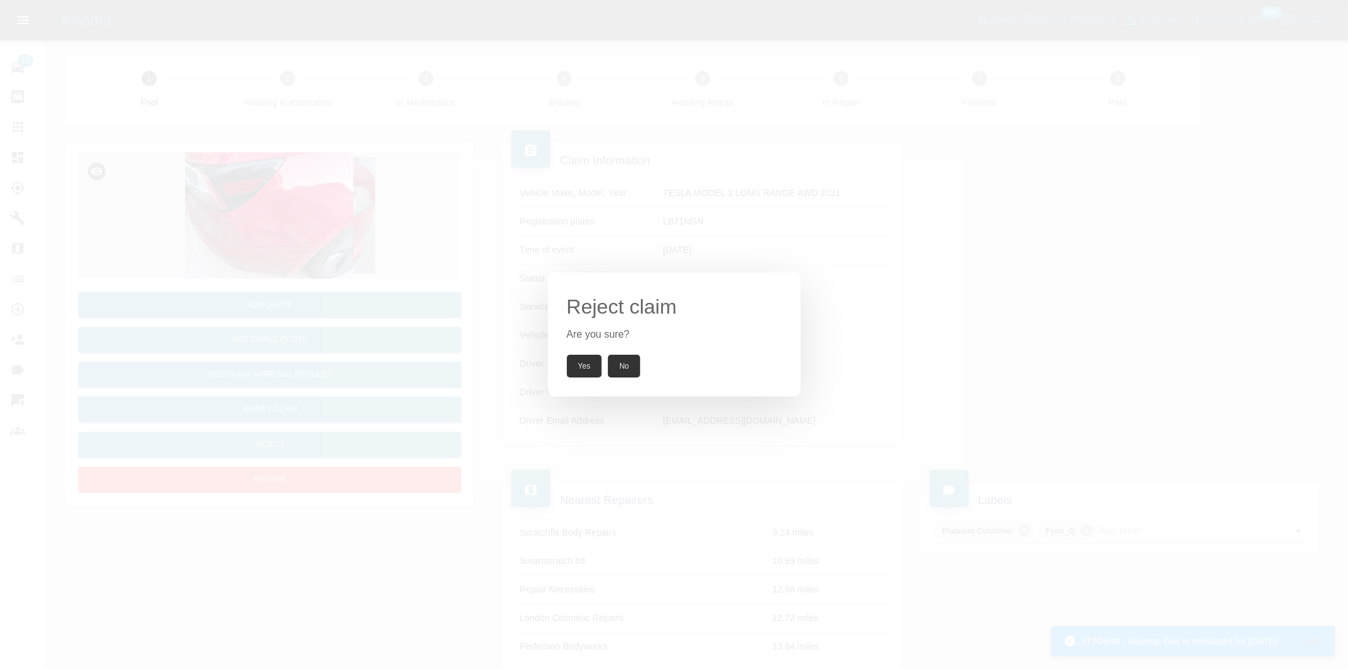
click at [585, 373] on button "Yes" at bounding box center [584, 366] width 35 height 23
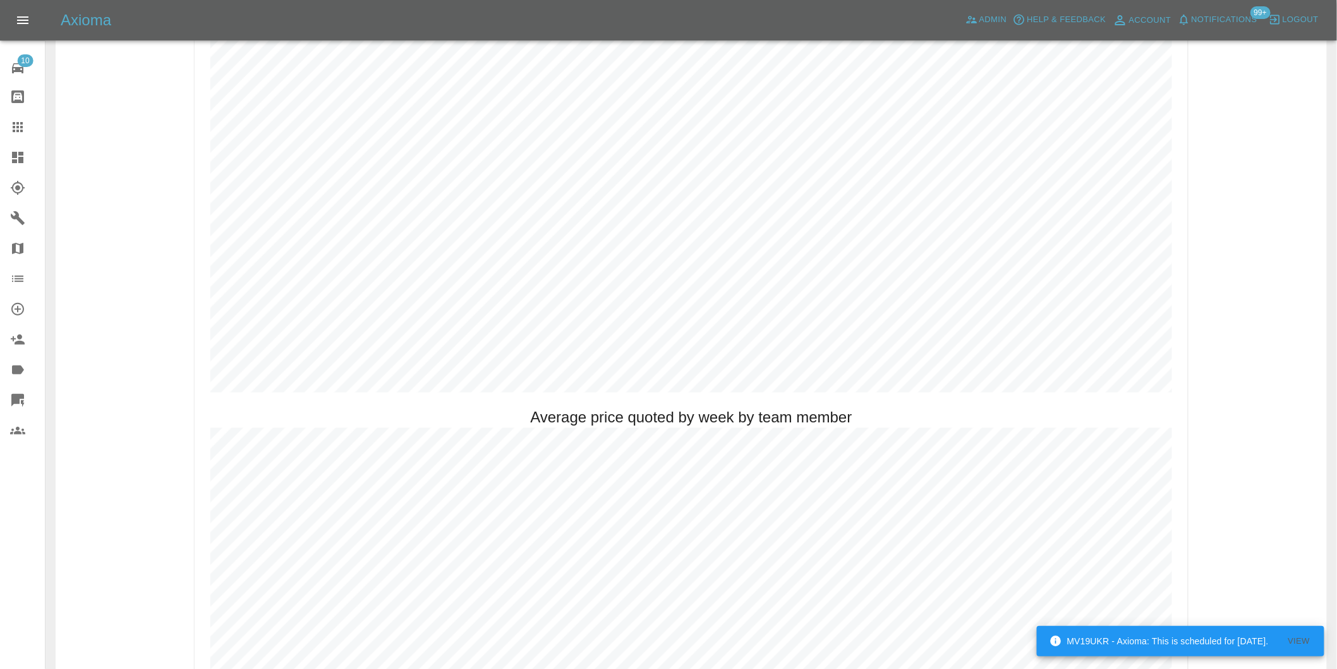
scroll to position [772, 0]
